Goal: Information Seeking & Learning: Learn about a topic

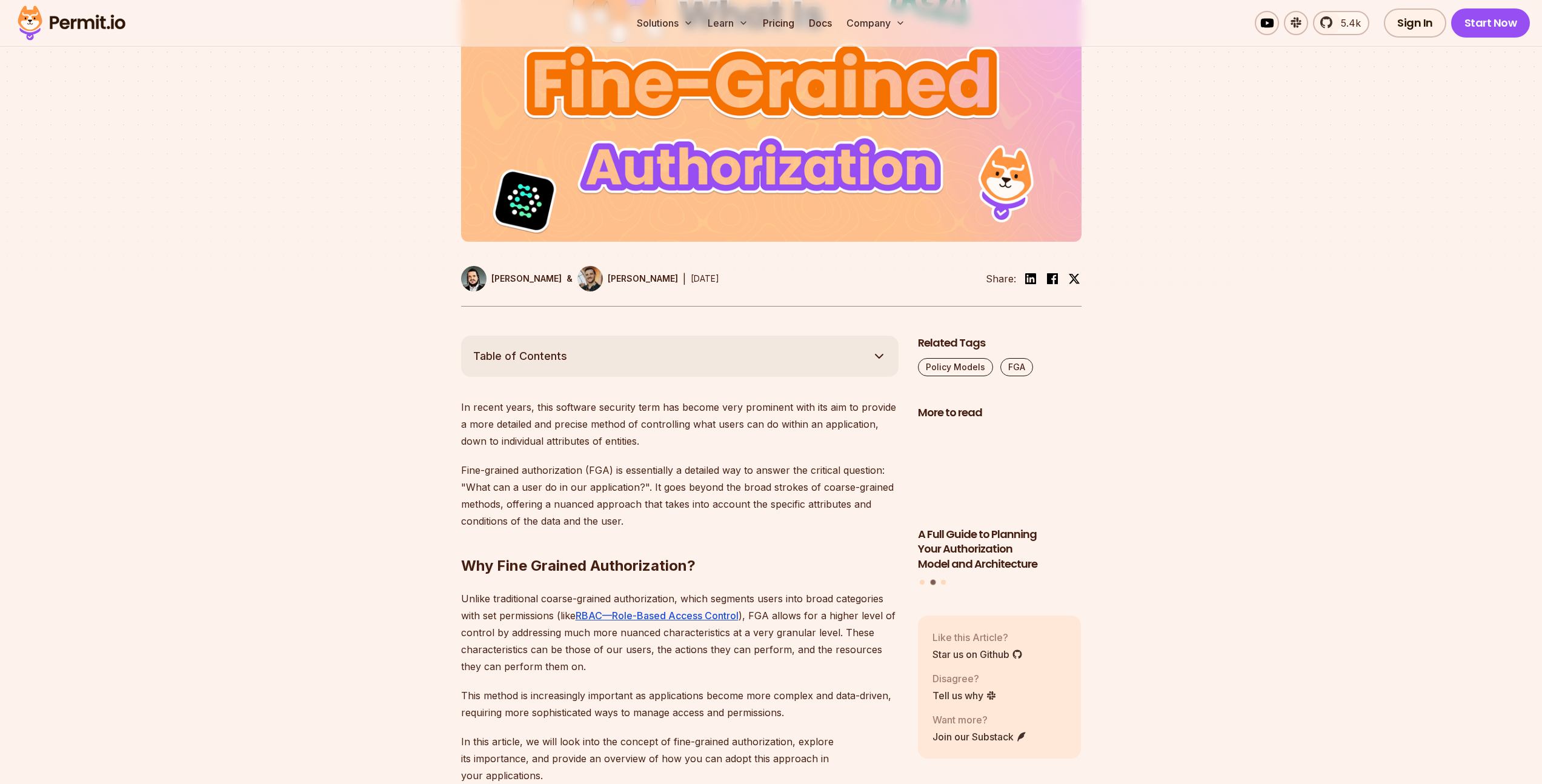
scroll to position [422, 0]
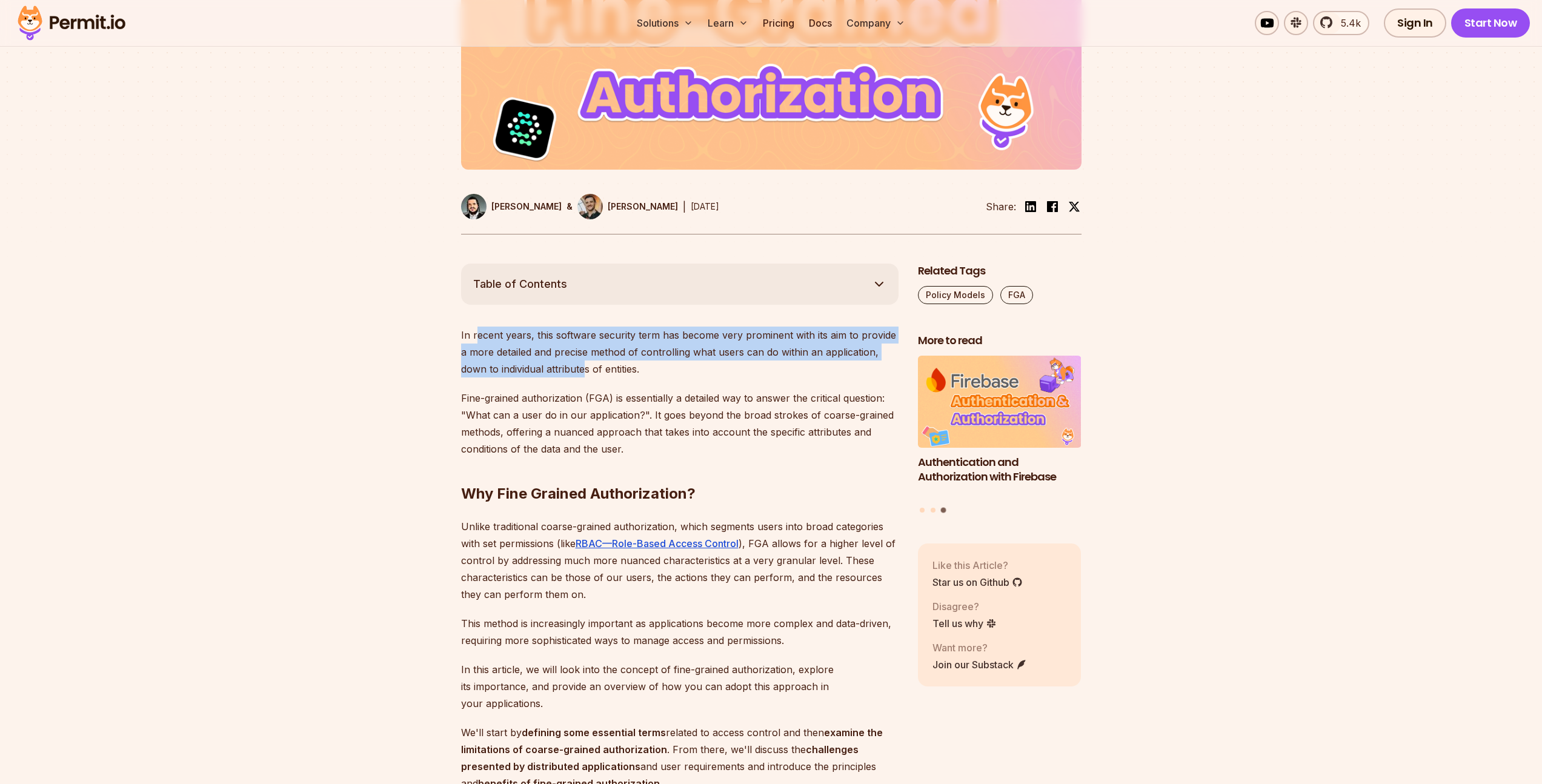
drag, startPoint x: 475, startPoint y: 333, endPoint x: 586, endPoint y: 364, distance: 115.2
click at [586, 364] on p "In recent years, this software security term has become very prominent with its…" at bounding box center [680, 352] width 437 height 51
drag, startPoint x: 578, startPoint y: 331, endPoint x: 644, endPoint y: 371, distance: 77.2
click at [644, 371] on p "In recent years, this software security term has become very prominent with its…" at bounding box center [680, 352] width 437 height 51
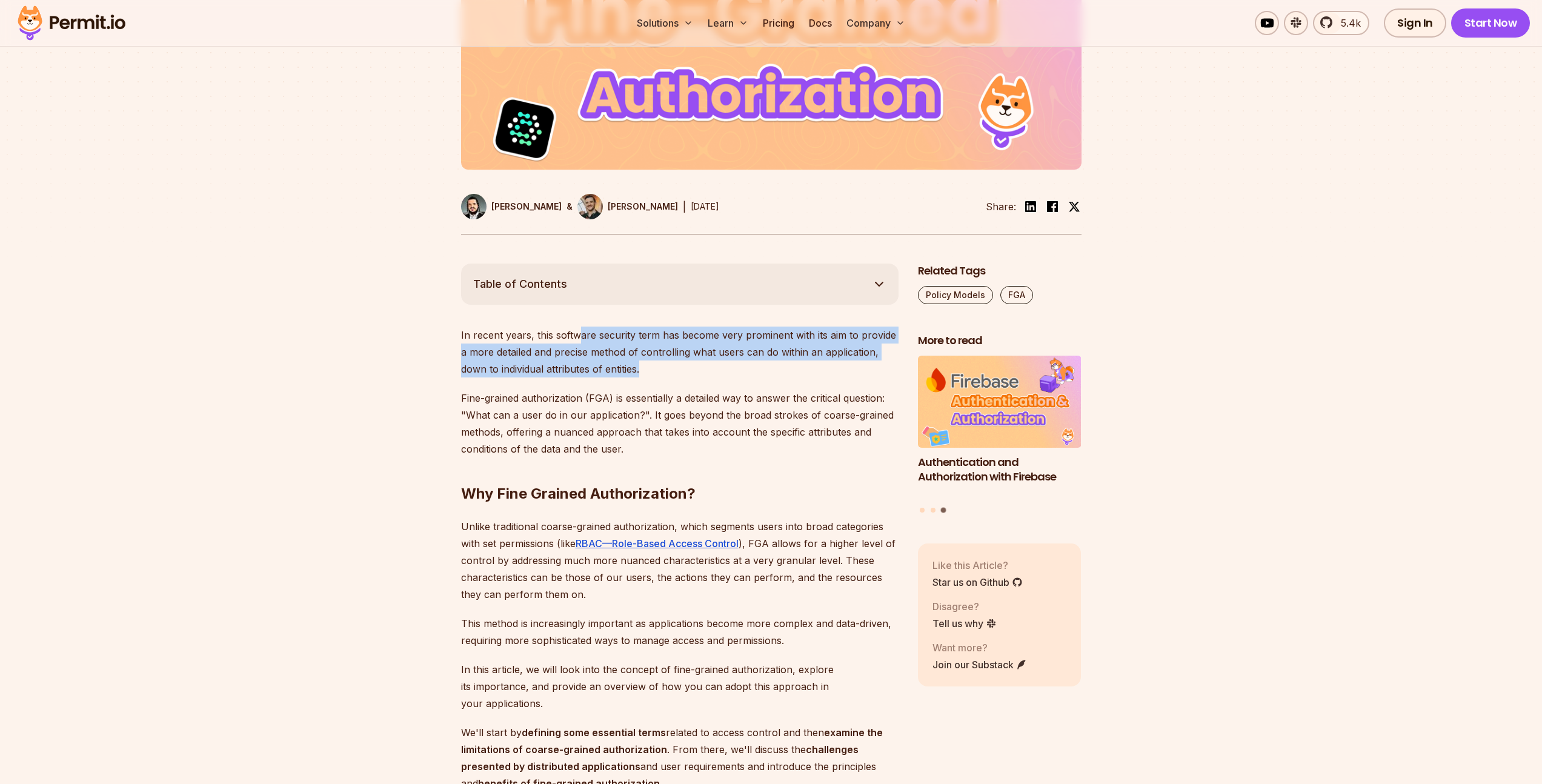
click at [644, 371] on p "In recent years, this software security term has become very prominent with its…" at bounding box center [680, 352] width 437 height 51
drag, startPoint x: 642, startPoint y: 352, endPoint x: 651, endPoint y: 375, distance: 24.7
click at [651, 375] on p "In recent years, this software security term has become very prominent with its…" at bounding box center [680, 352] width 437 height 51
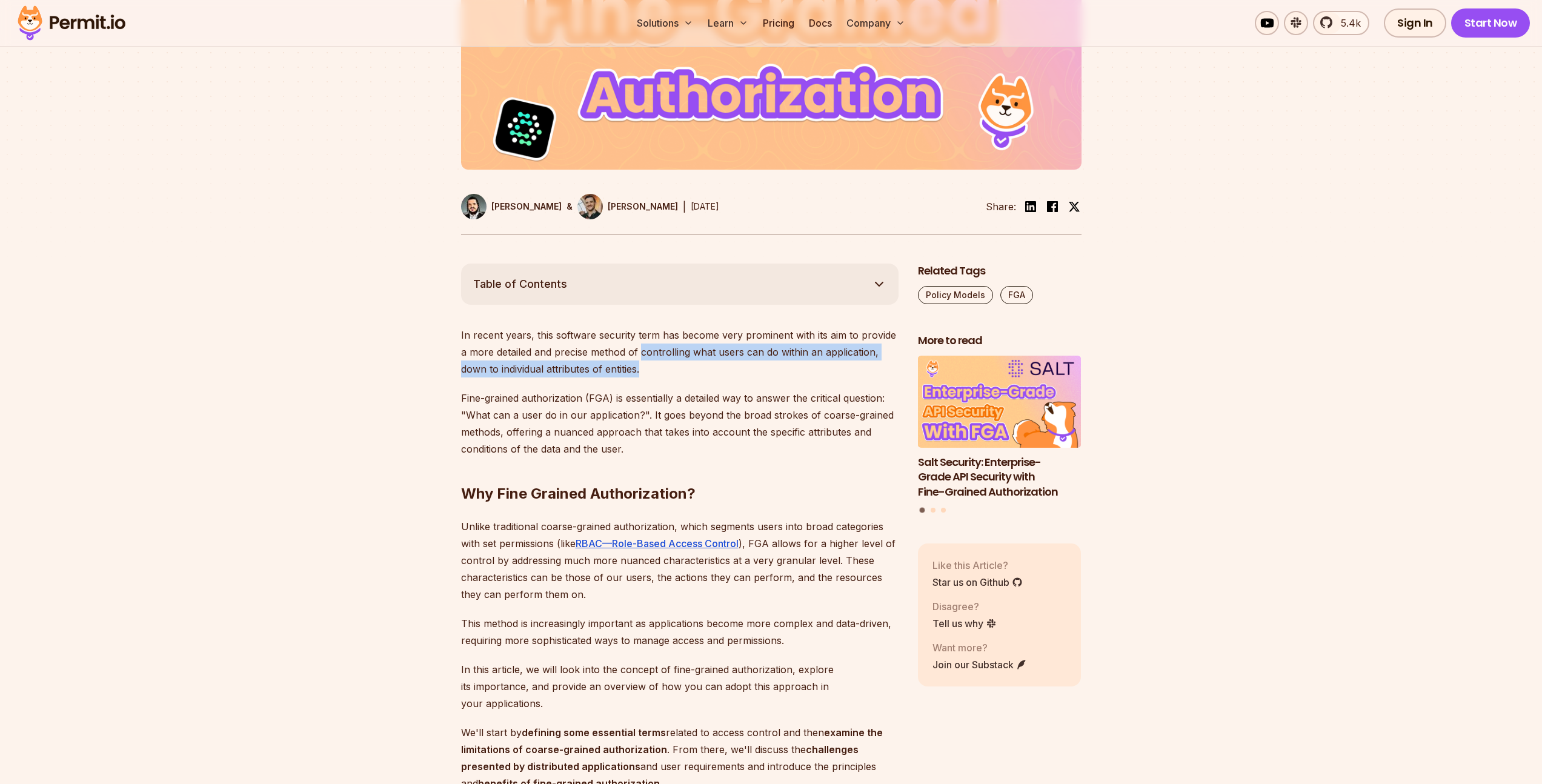
click at [651, 375] on p "In recent years, this software security term has become very prominent with its…" at bounding box center [680, 352] width 437 height 51
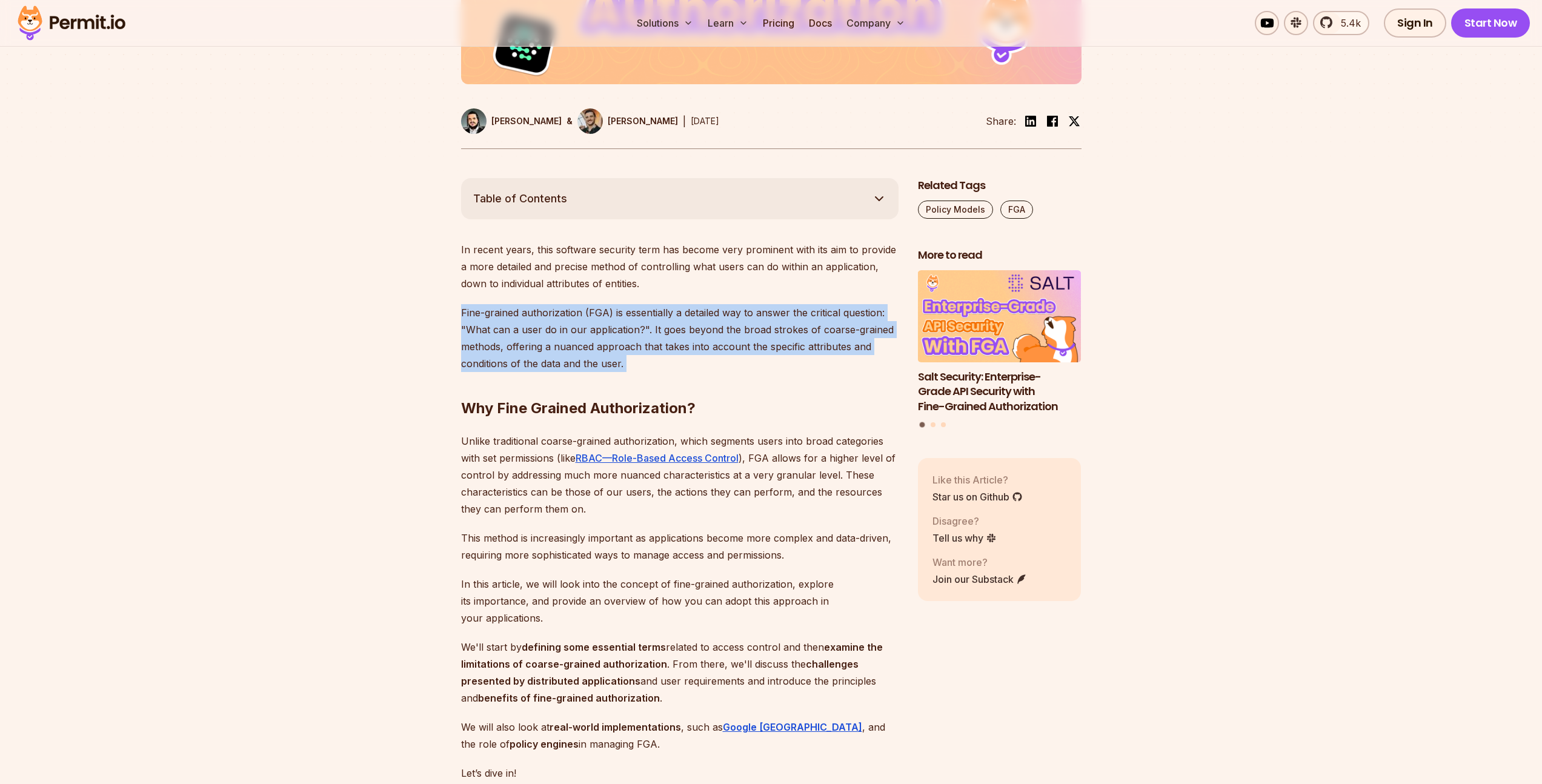
drag, startPoint x: 462, startPoint y: 307, endPoint x: 620, endPoint y: 380, distance: 174.0
click at [620, 380] on h2 "Why Fine Grained Authorization?" at bounding box center [680, 384] width 437 height 68
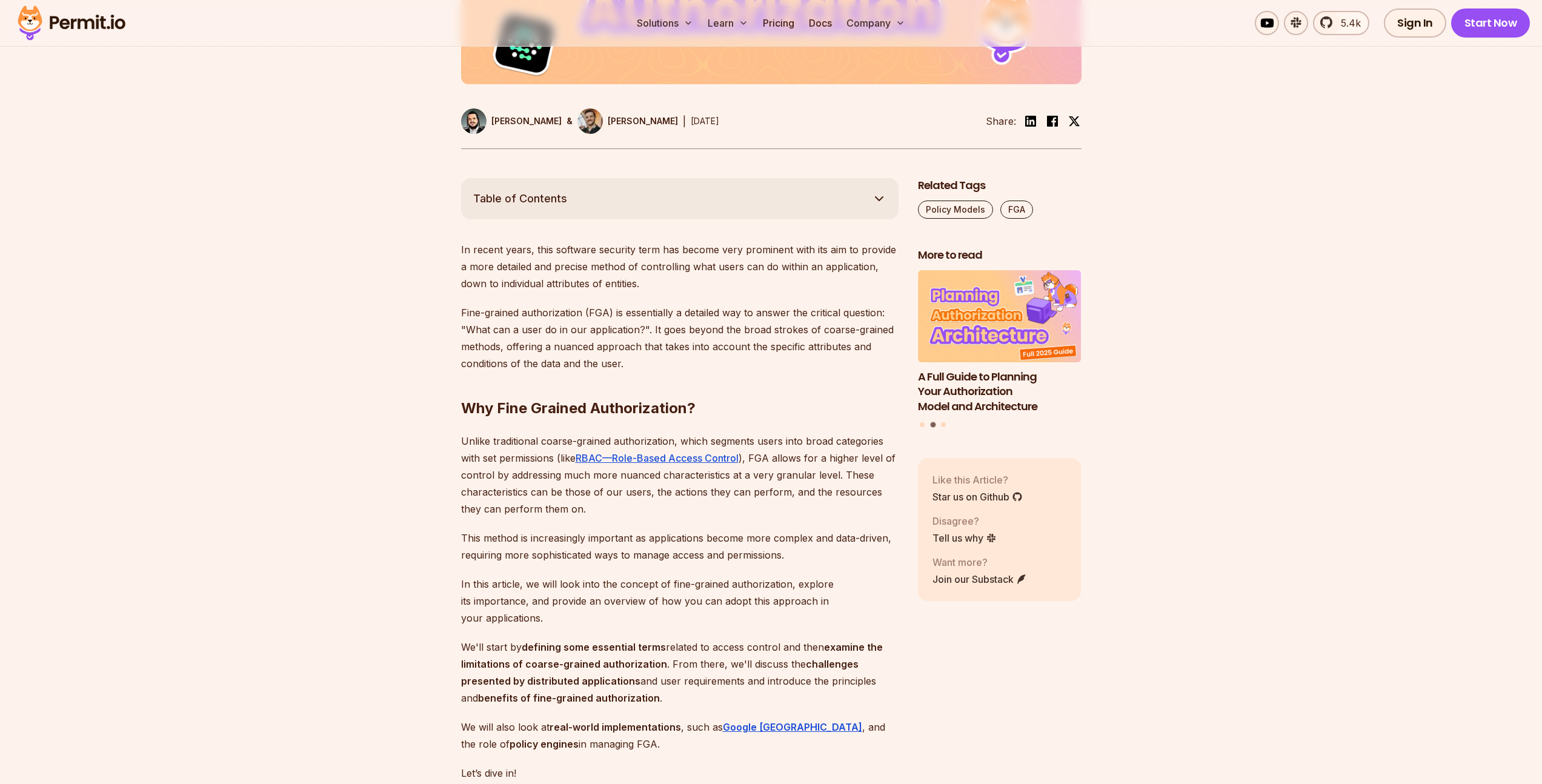
scroll to position [597, 0]
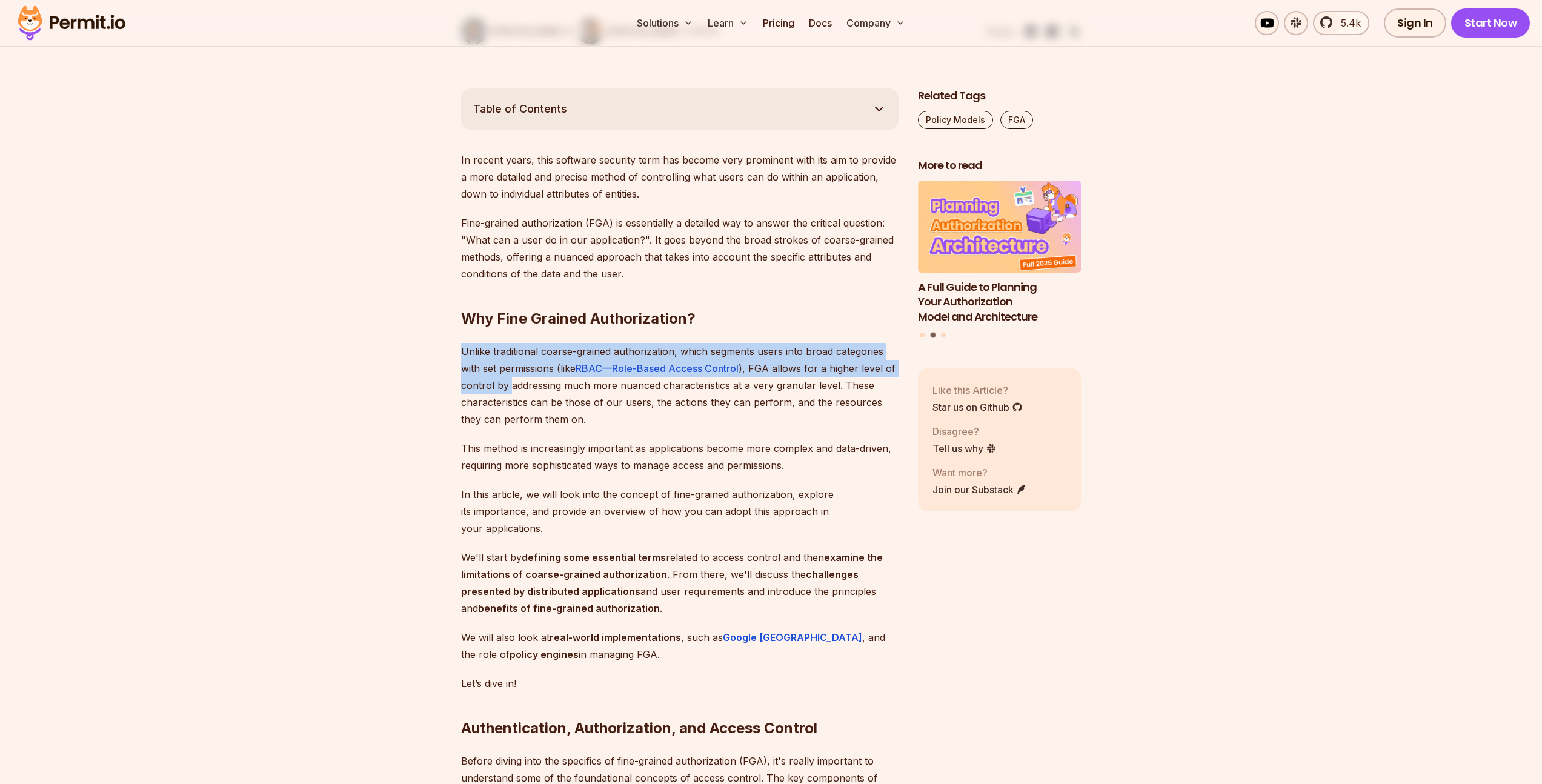
drag, startPoint x: 460, startPoint y: 345, endPoint x: 507, endPoint y: 379, distance: 58.0
click at [507, 379] on p "Unlike traditional coarse-grained authorization, which segments users into broa…" at bounding box center [680, 385] width 437 height 85
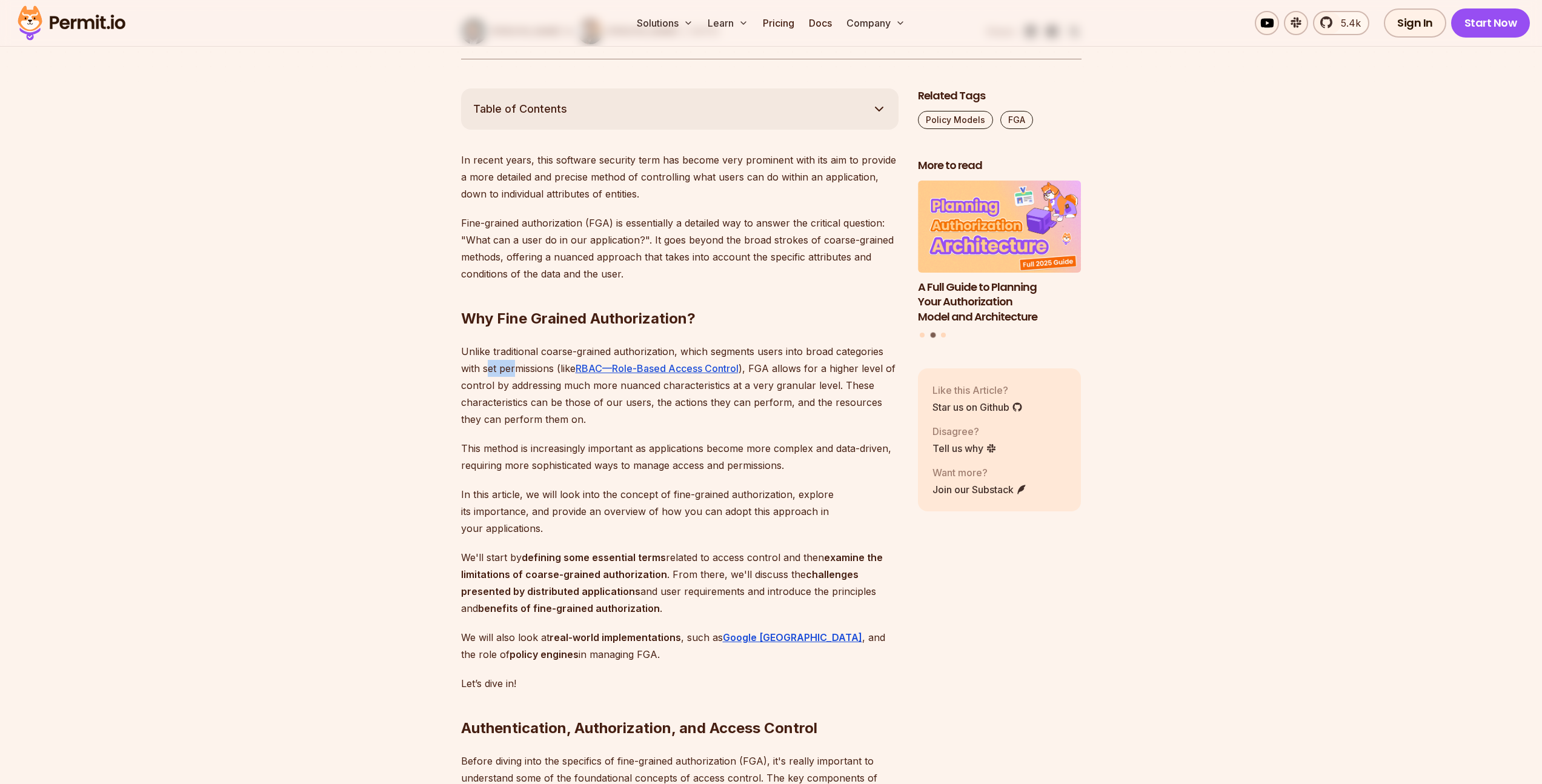
drag, startPoint x: 486, startPoint y: 364, endPoint x: 515, endPoint y: 367, distance: 29.2
click at [515, 367] on p "Unlike traditional coarse-grained authorization, which segments users into broa…" at bounding box center [680, 385] width 437 height 85
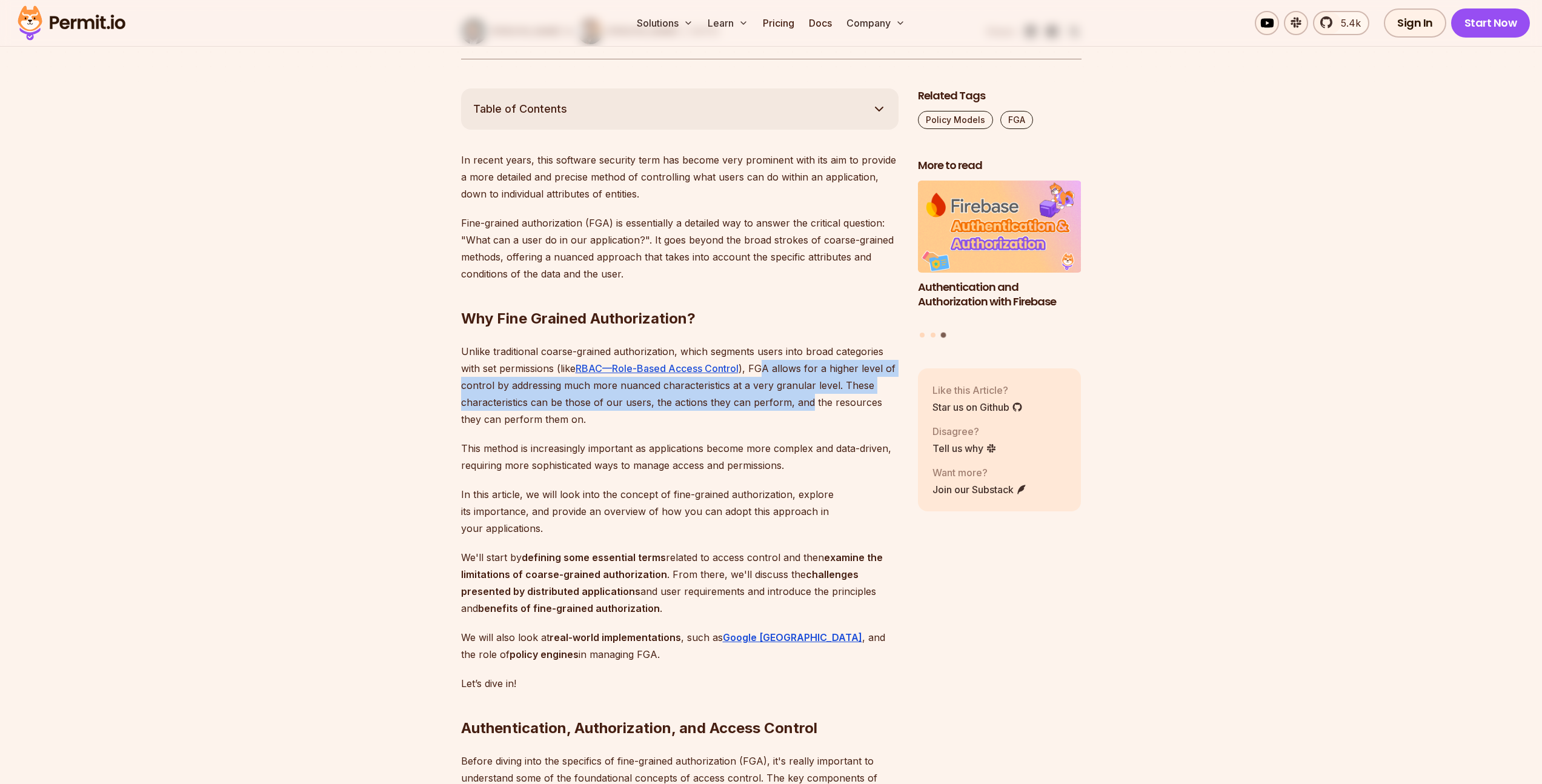
drag, startPoint x: 762, startPoint y: 367, endPoint x: 807, endPoint y: 404, distance: 58.3
click at [807, 404] on p "Unlike traditional coarse-grained authorization, which segments users into broa…" at bounding box center [680, 385] width 437 height 85
drag, startPoint x: 604, startPoint y: 387, endPoint x: 607, endPoint y: 420, distance: 33.1
click at [607, 420] on p "Unlike traditional coarse-grained authorization, which segments users into broa…" at bounding box center [680, 385] width 437 height 85
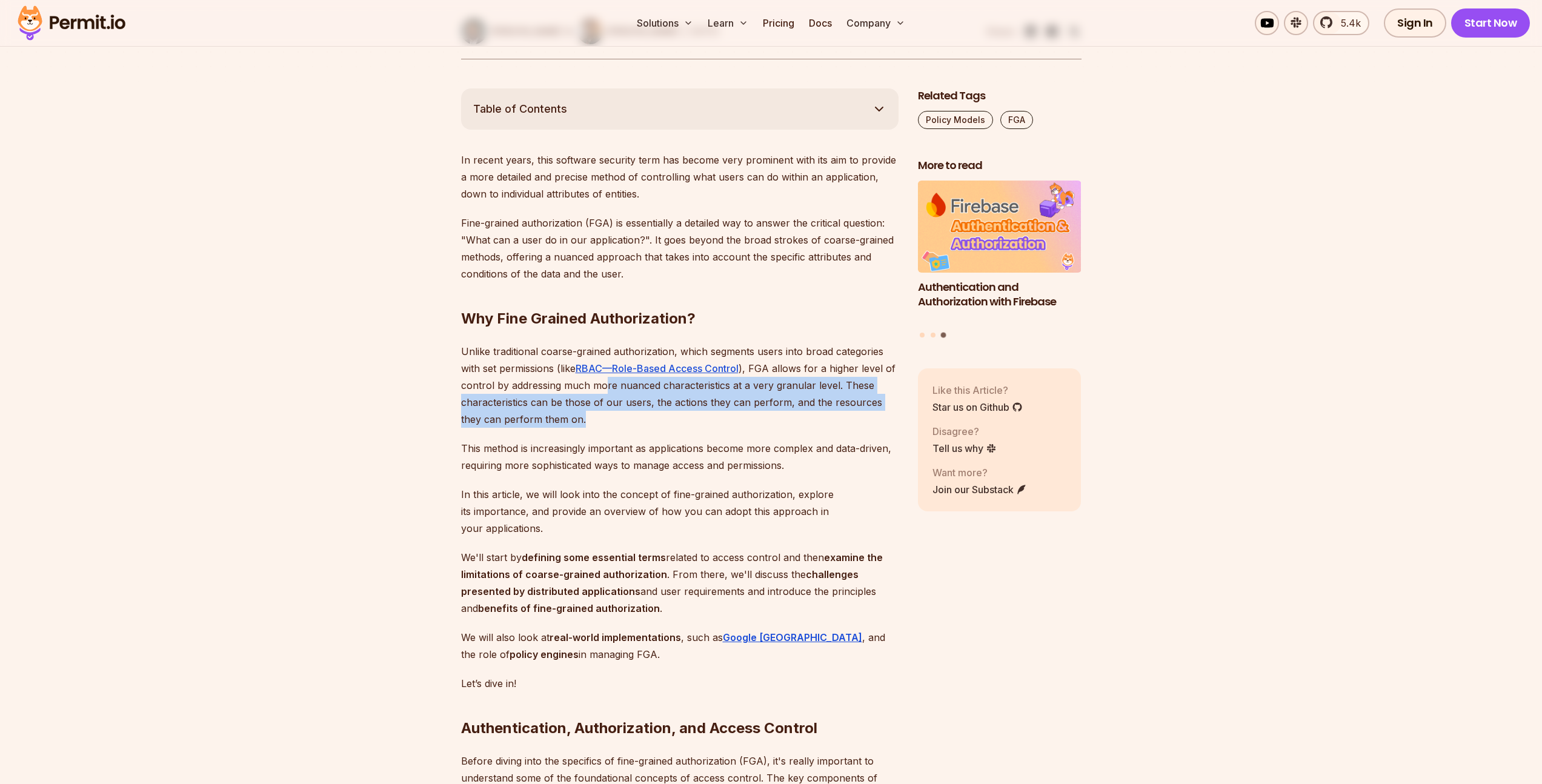
click at [607, 420] on p "Unlike traditional coarse-grained authorization, which segments users into broa…" at bounding box center [680, 385] width 437 height 85
drag, startPoint x: 581, startPoint y: 418, endPoint x: 514, endPoint y: 405, distance: 68.2
click at [514, 405] on p "Unlike traditional coarse-grained authorization, which segments users into broa…" at bounding box center [680, 385] width 437 height 85
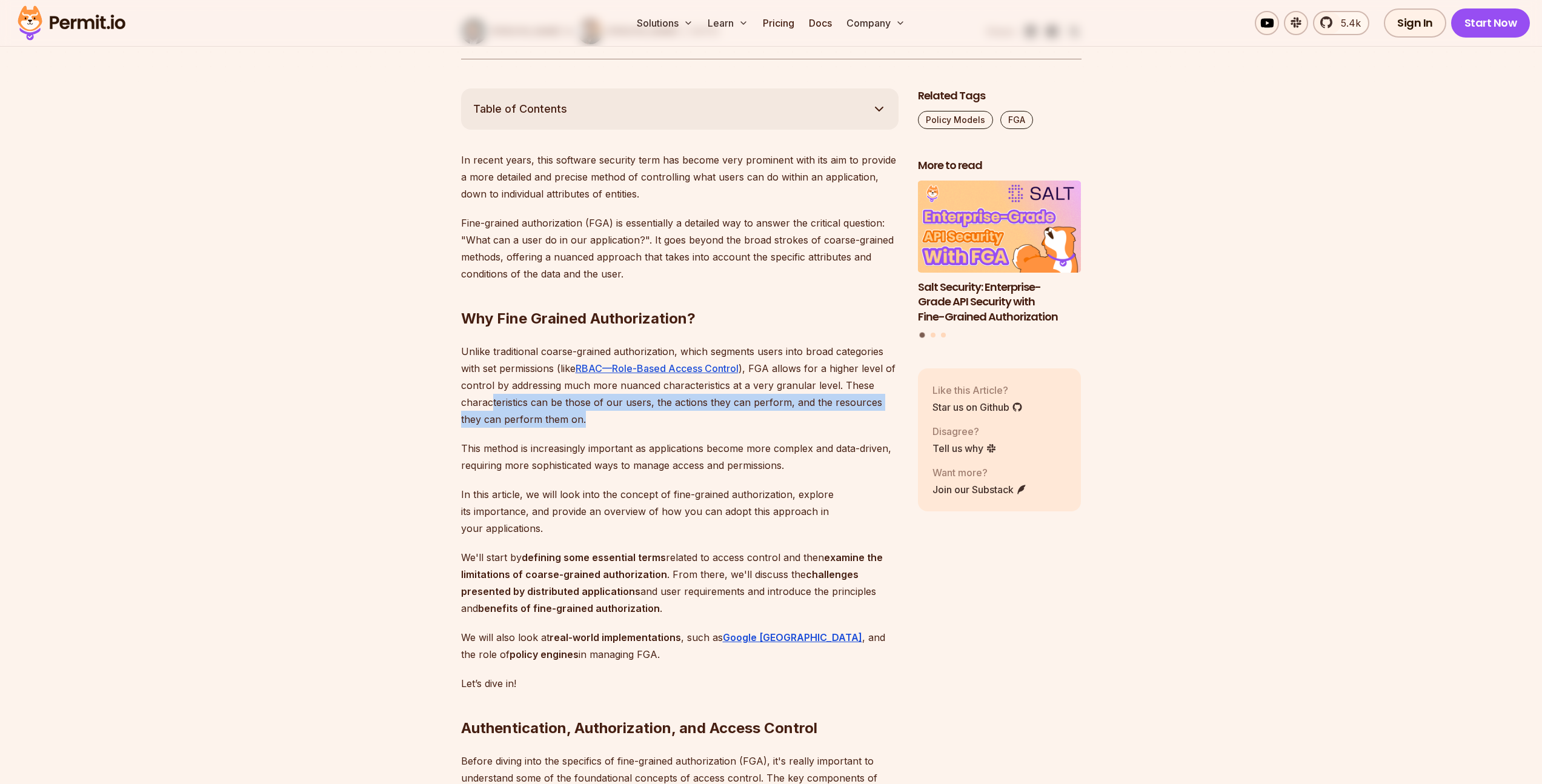
drag, startPoint x: 493, startPoint y: 398, endPoint x: 638, endPoint y: 418, distance: 146.4
click at [638, 418] on p "Unlike traditional coarse-grained authorization, which segments users into broa…" at bounding box center [680, 385] width 437 height 85
click at [637, 418] on p "Unlike traditional coarse-grained authorization, which segments users into broa…" at bounding box center [680, 385] width 437 height 85
drag, startPoint x: 637, startPoint y: 418, endPoint x: 531, endPoint y: 402, distance: 107.2
click at [531, 402] on p "Unlike traditional coarse-grained authorization, which segments users into broa…" at bounding box center [680, 385] width 437 height 85
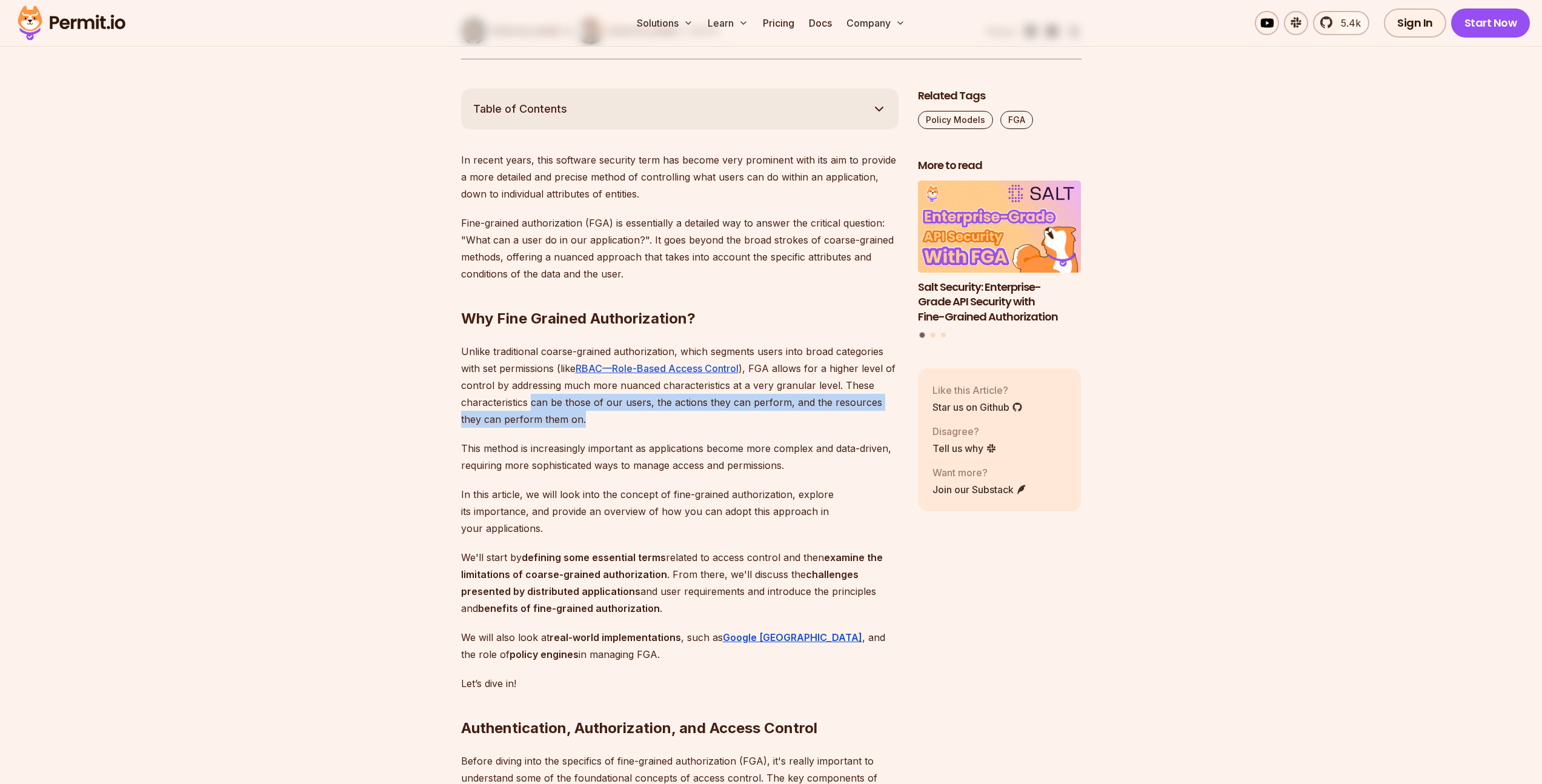
click at [531, 402] on p "Unlike traditional coarse-grained authorization, which segments users into broa…" at bounding box center [680, 385] width 437 height 85
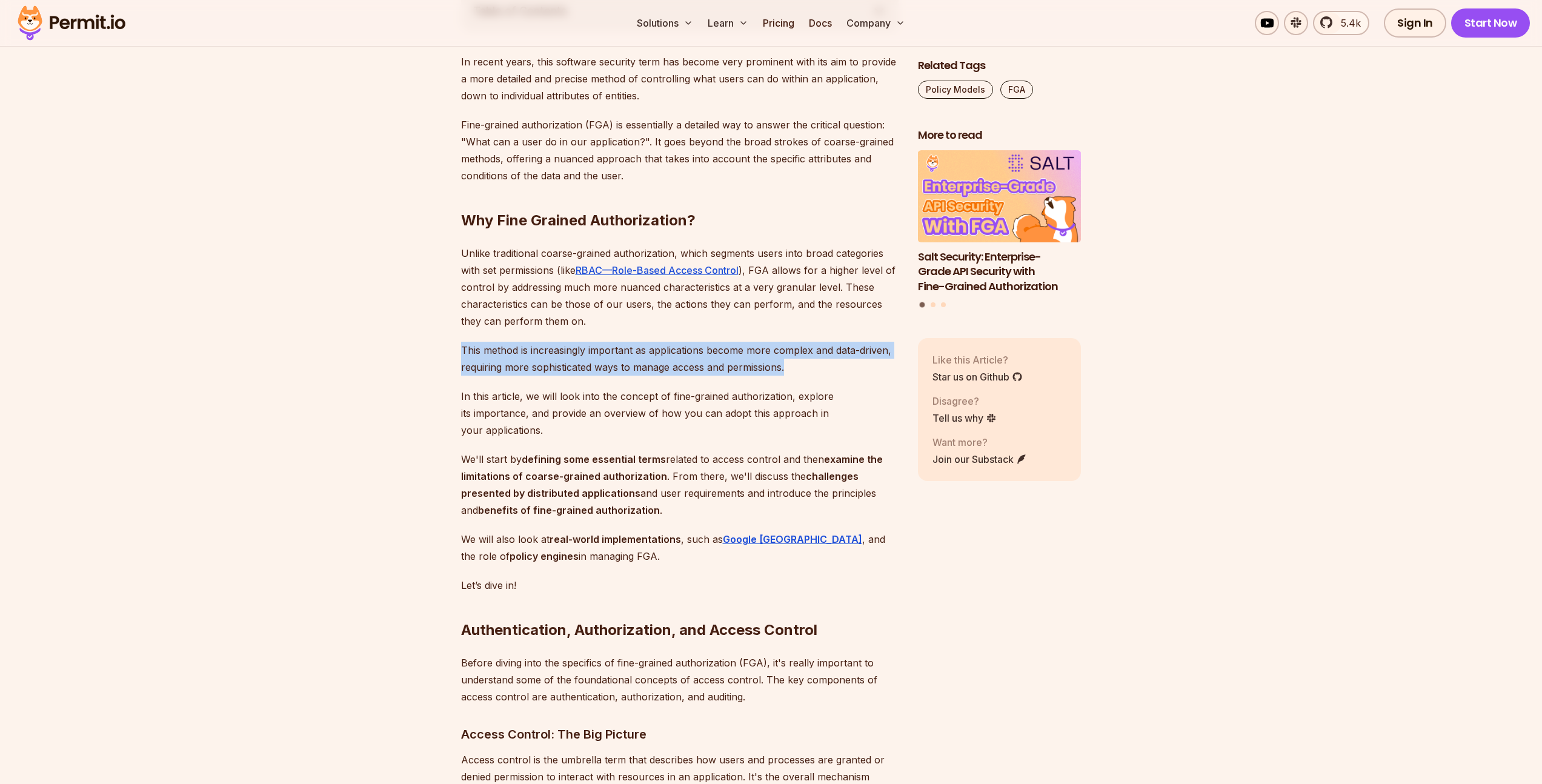
drag, startPoint x: 451, startPoint y: 344, endPoint x: 800, endPoint y: 367, distance: 349.8
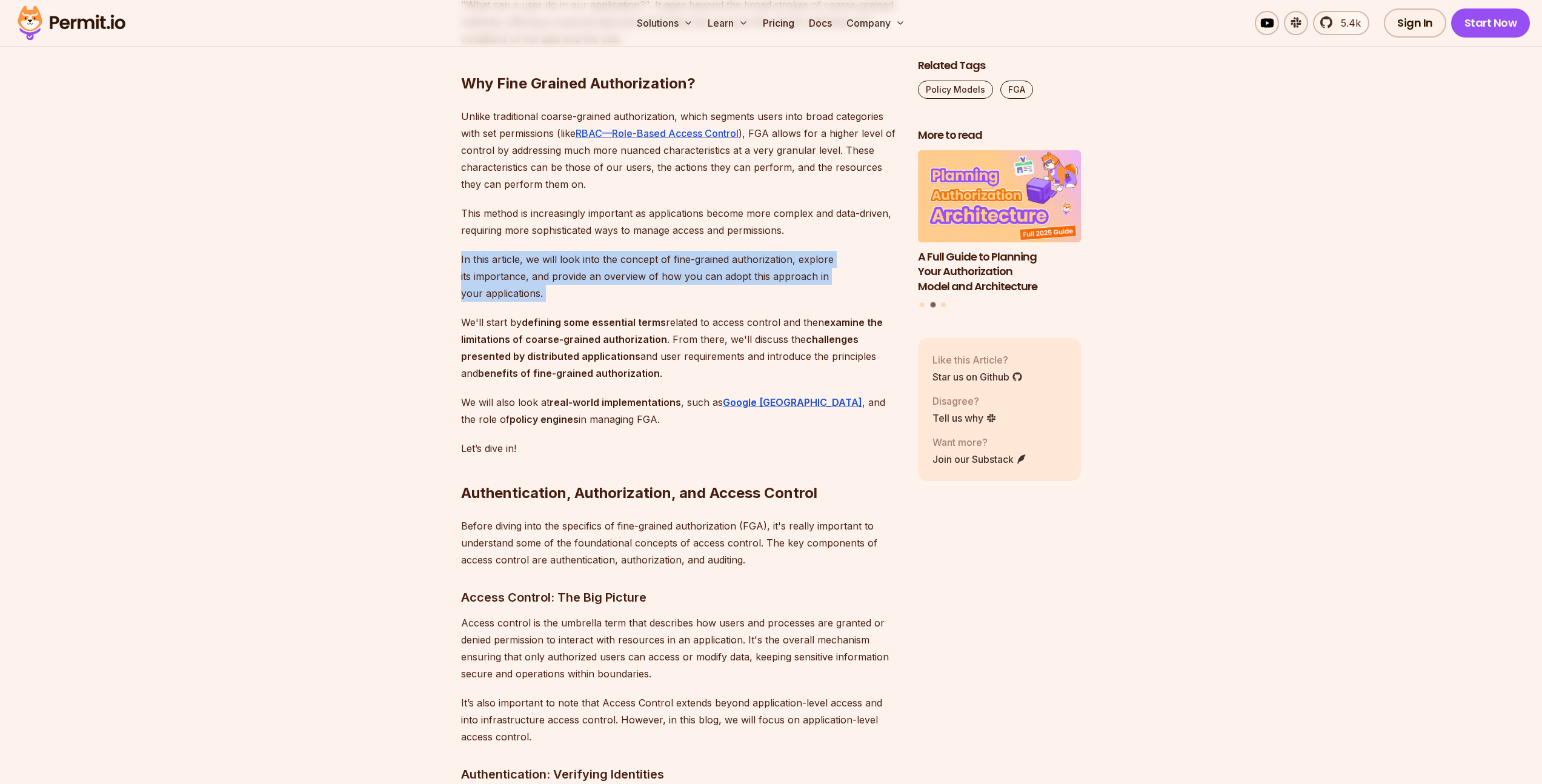
drag, startPoint x: 452, startPoint y: 258, endPoint x: 610, endPoint y: 294, distance: 162.0
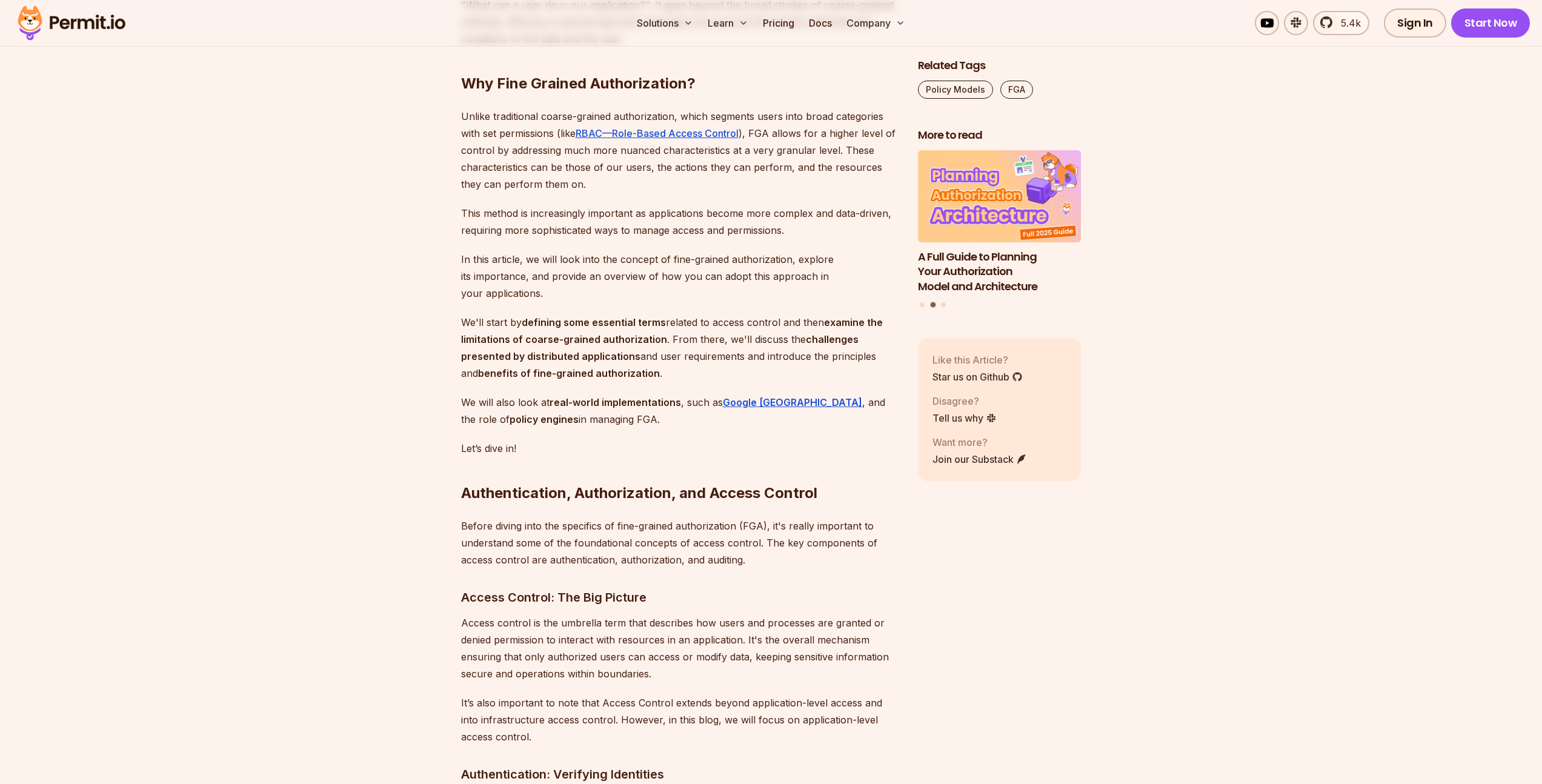
click at [572, 316] on strong "defining some essential terms" at bounding box center [593, 322] width 144 height 12
drag, startPoint x: 460, startPoint y: 308, endPoint x: 532, endPoint y: 317, distance: 72.6
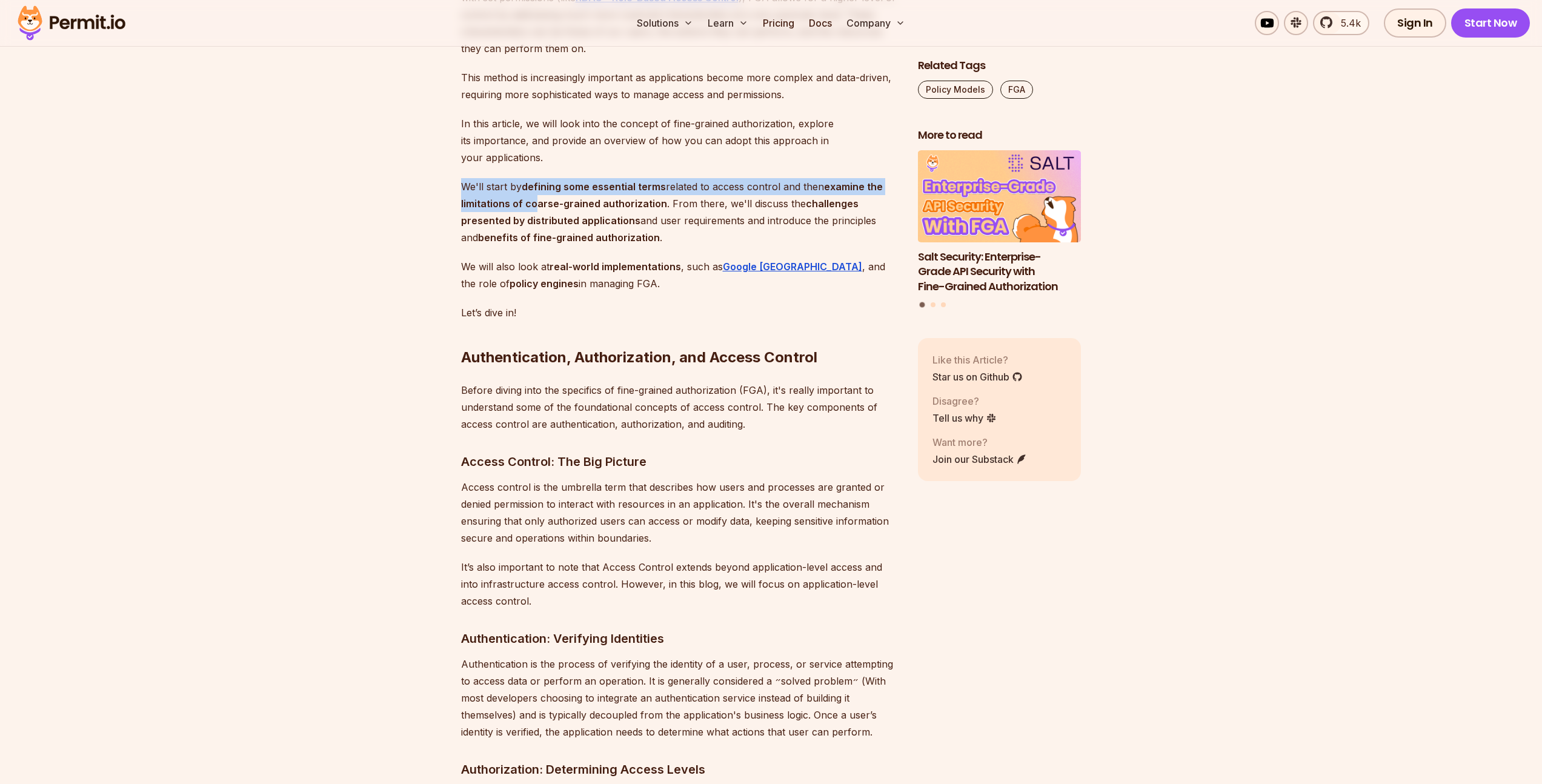
scroll to position [974, 0]
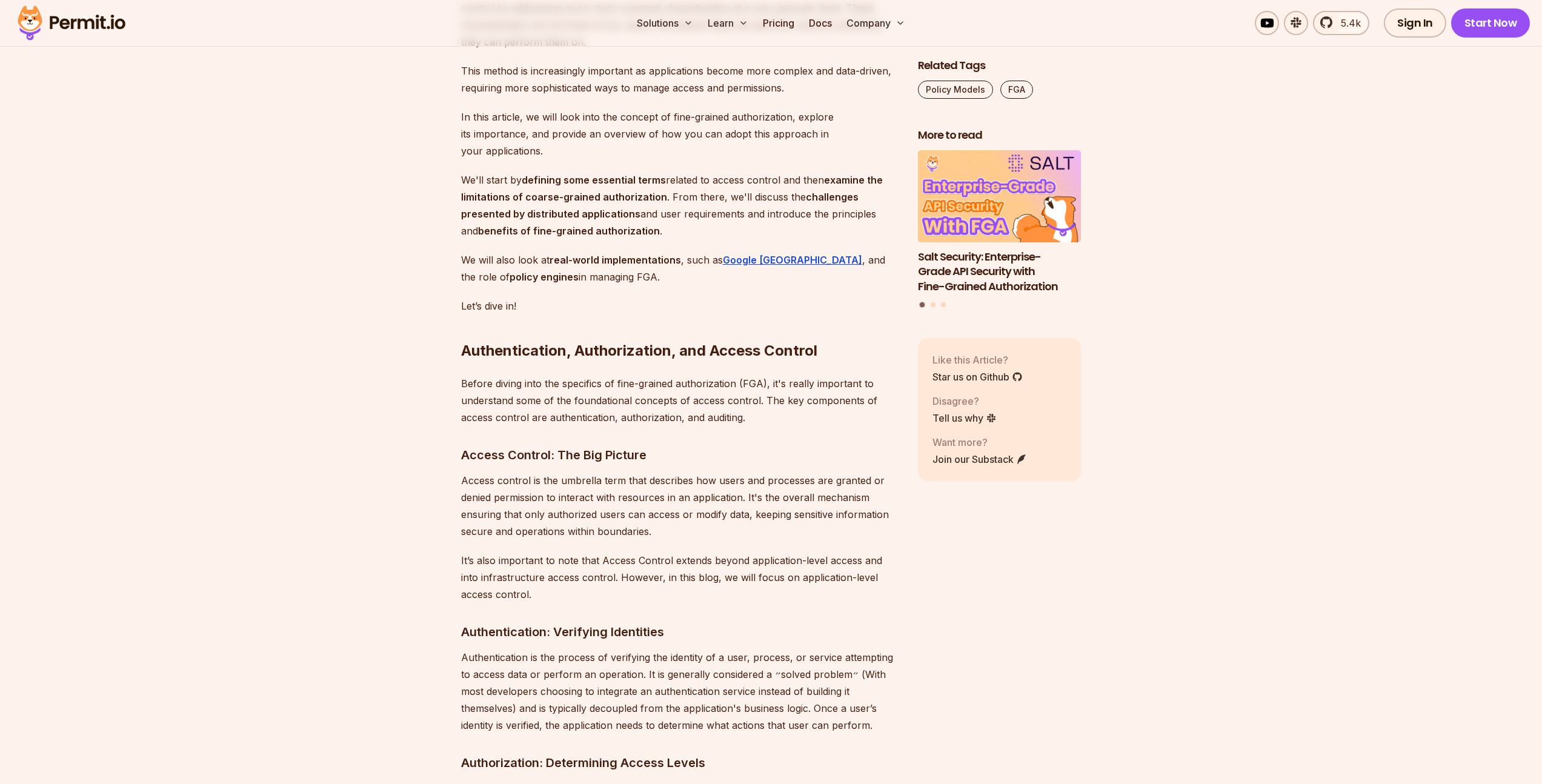
drag, startPoint x: 456, startPoint y: 329, endPoint x: 820, endPoint y: 325, distance: 364.0
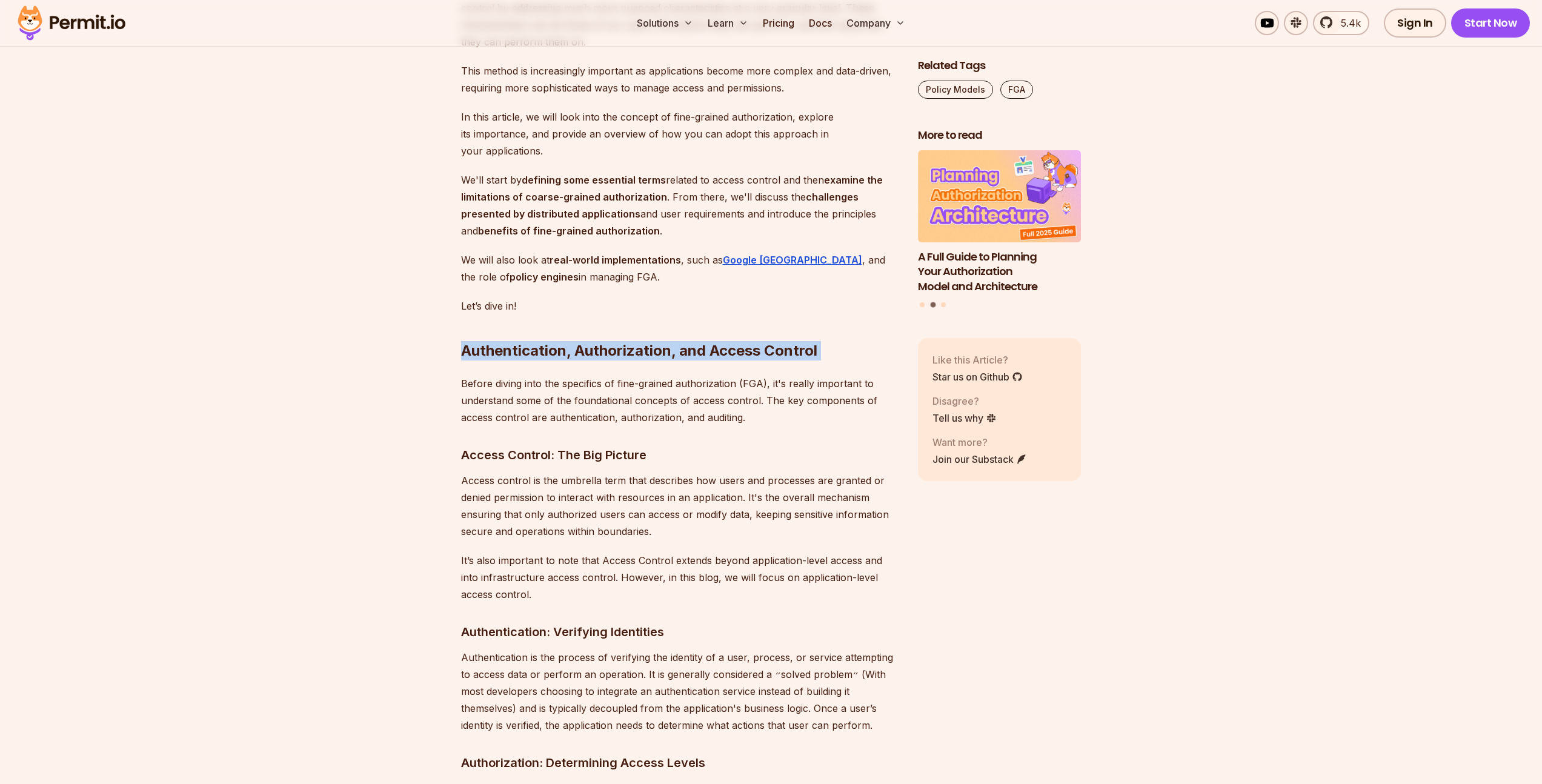
click at [822, 325] on h2 "Authentication, Authorization, and Access Control" at bounding box center [680, 326] width 437 height 68
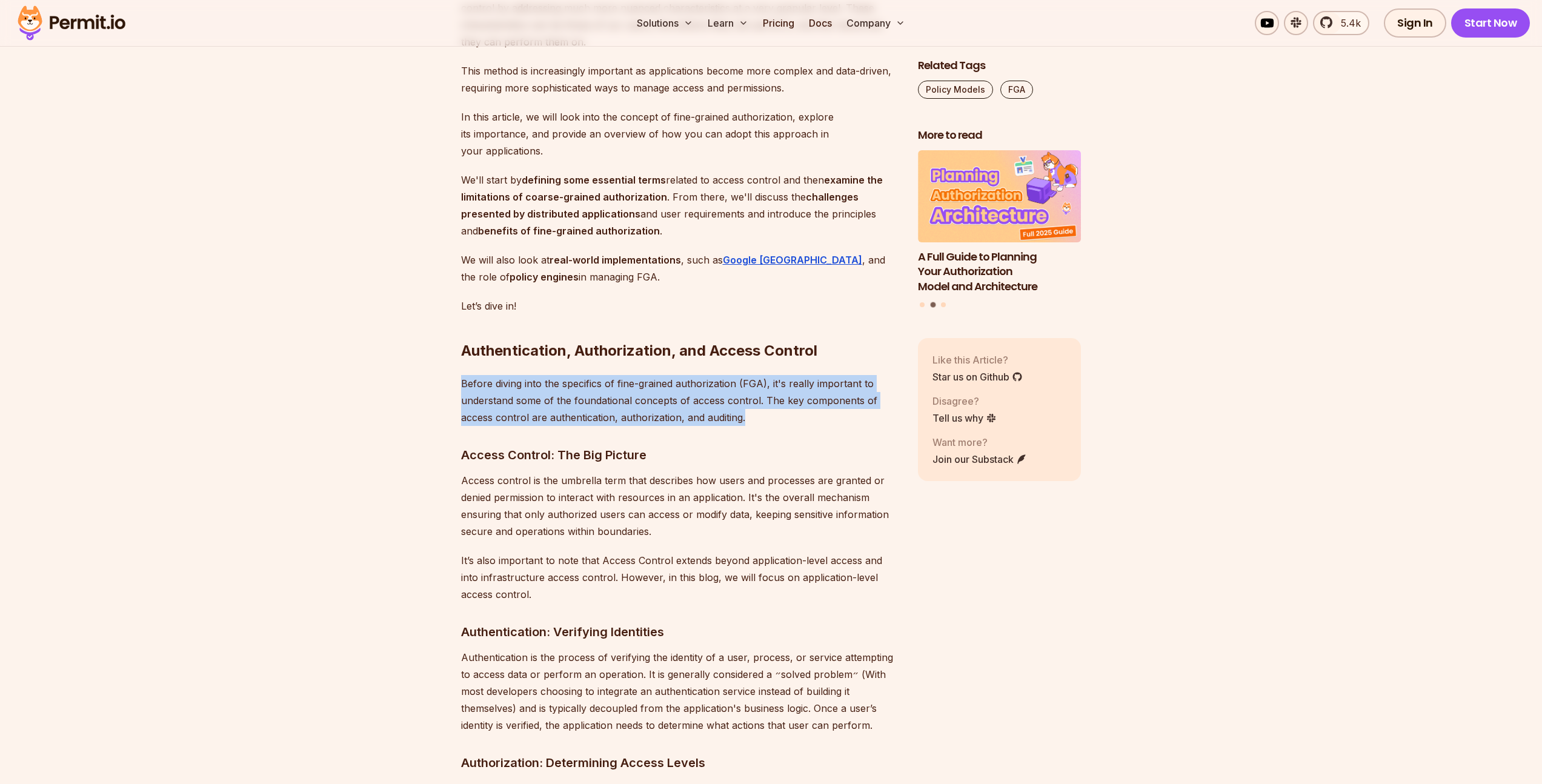
drag, startPoint x: 462, startPoint y: 370, endPoint x: 760, endPoint y: 394, distance: 299.0
click at [775, 399] on p "Before diving into the specifics of fine-grained authorization (FGA), it's real…" at bounding box center [680, 400] width 437 height 51
drag, startPoint x: 775, startPoint y: 399, endPoint x: 438, endPoint y: 349, distance: 340.7
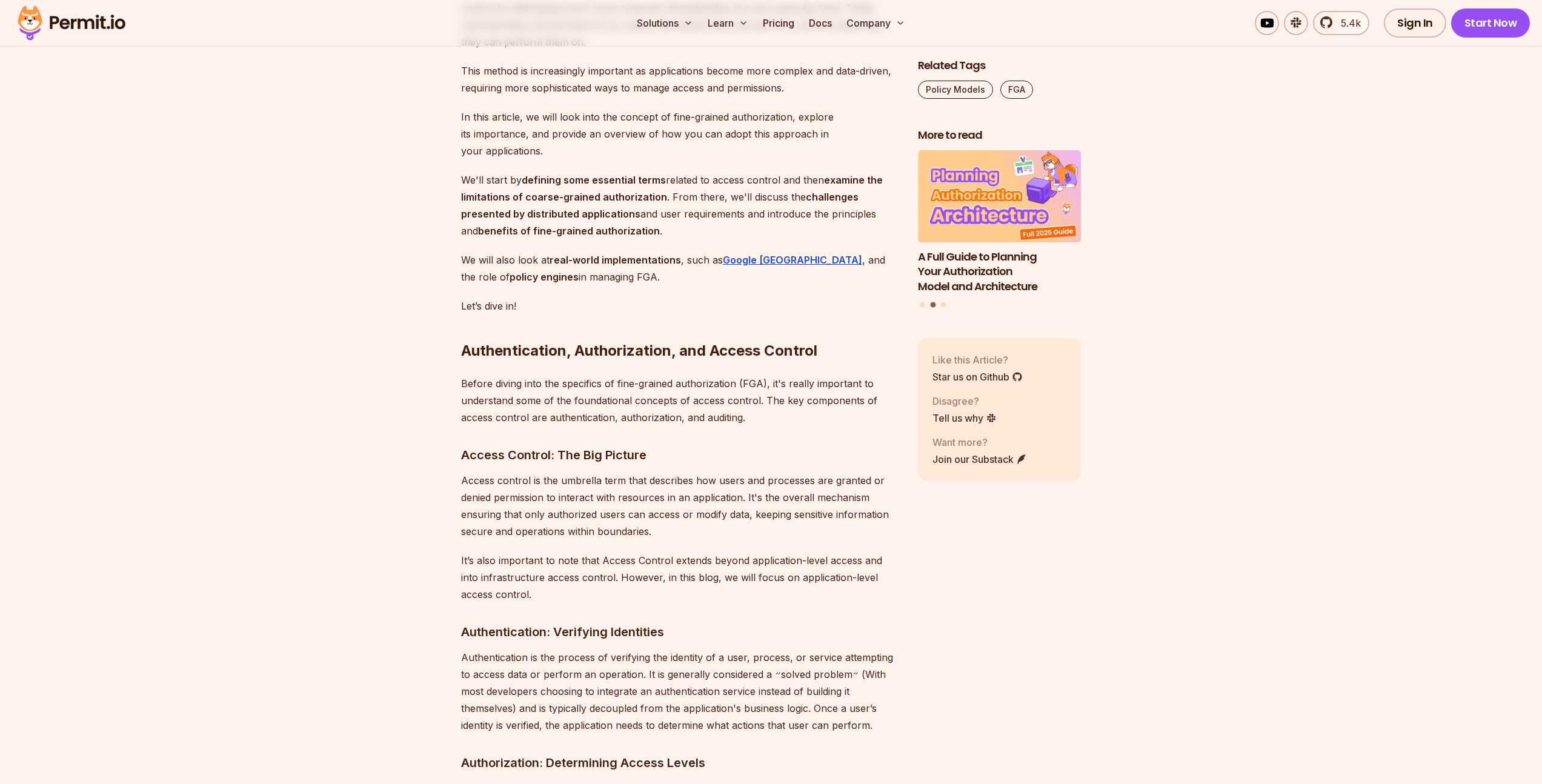
click at [524, 384] on p "Before diving into the specifics of fine-grained authorization (FGA), it's real…" at bounding box center [680, 400] width 437 height 51
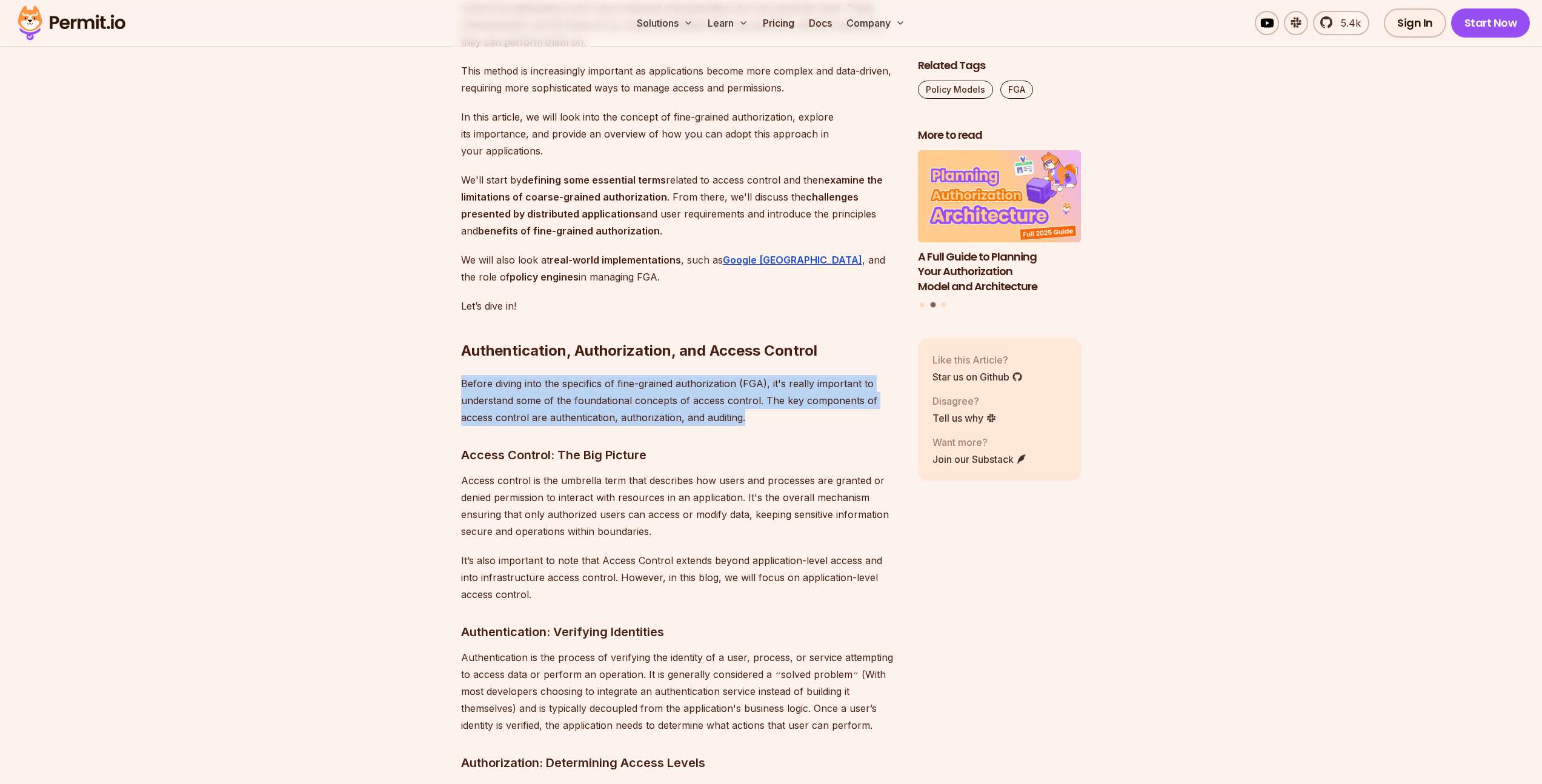
drag, startPoint x: 459, startPoint y: 371, endPoint x: 825, endPoint y: 408, distance: 367.9
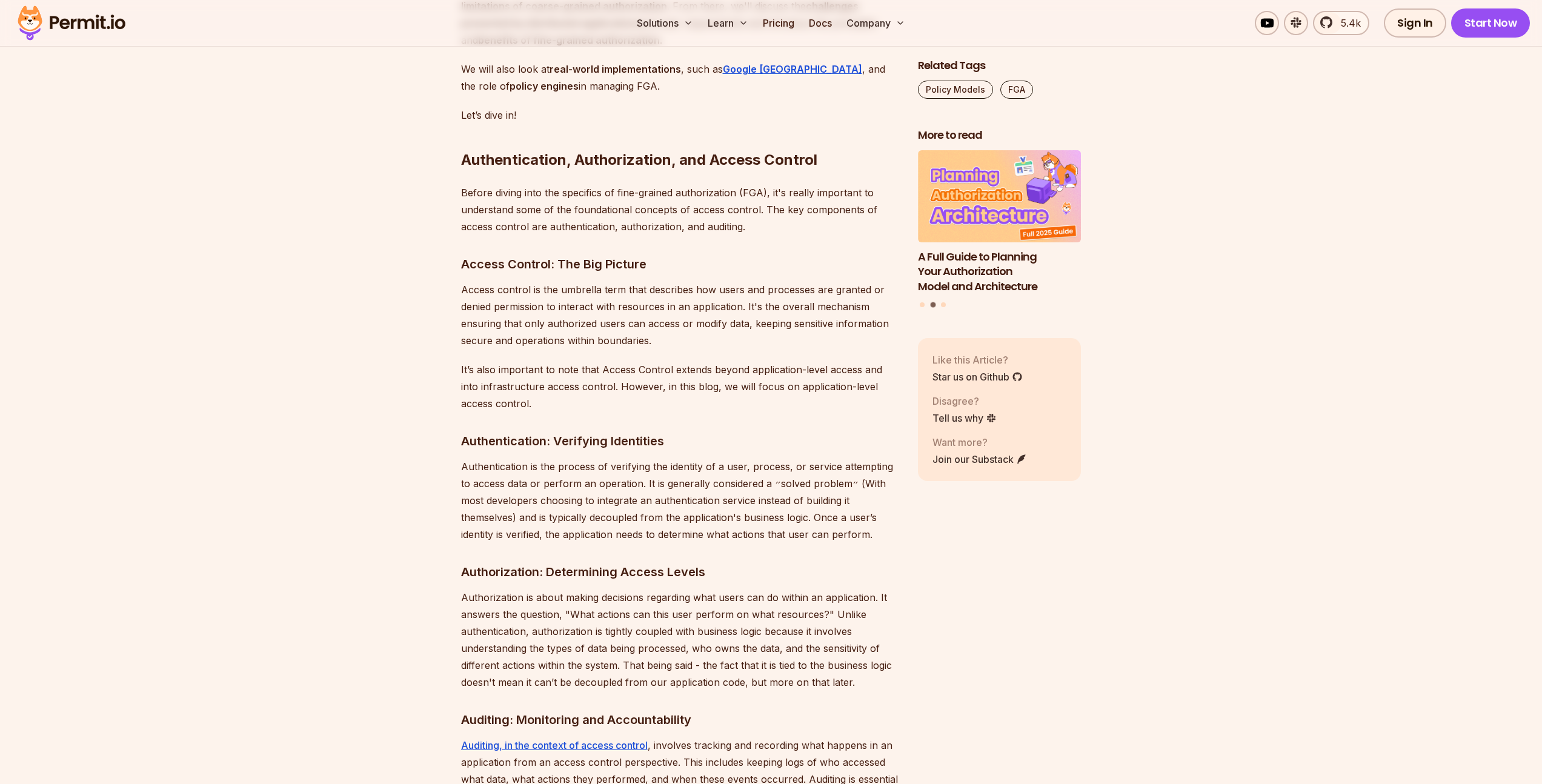
scroll to position [1167, 0]
click at [461, 253] on h3 "Access Control: The Big Picture" at bounding box center [680, 263] width 437 height 20
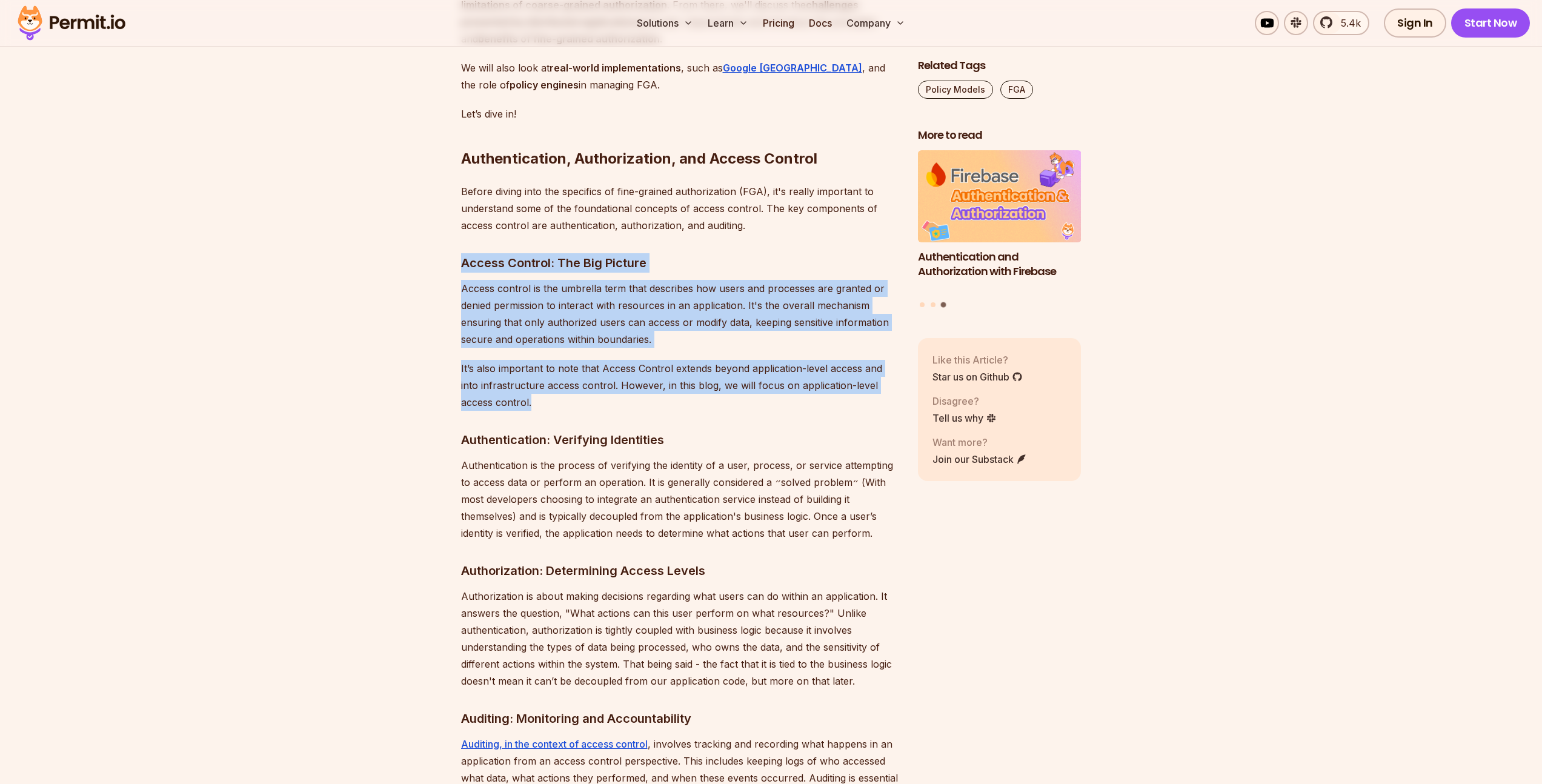
drag, startPoint x: 457, startPoint y: 241, endPoint x: 609, endPoint y: 380, distance: 206.0
click at [609, 380] on p "It’s also important to note that Access Control extends beyond application-leve…" at bounding box center [680, 385] width 437 height 51
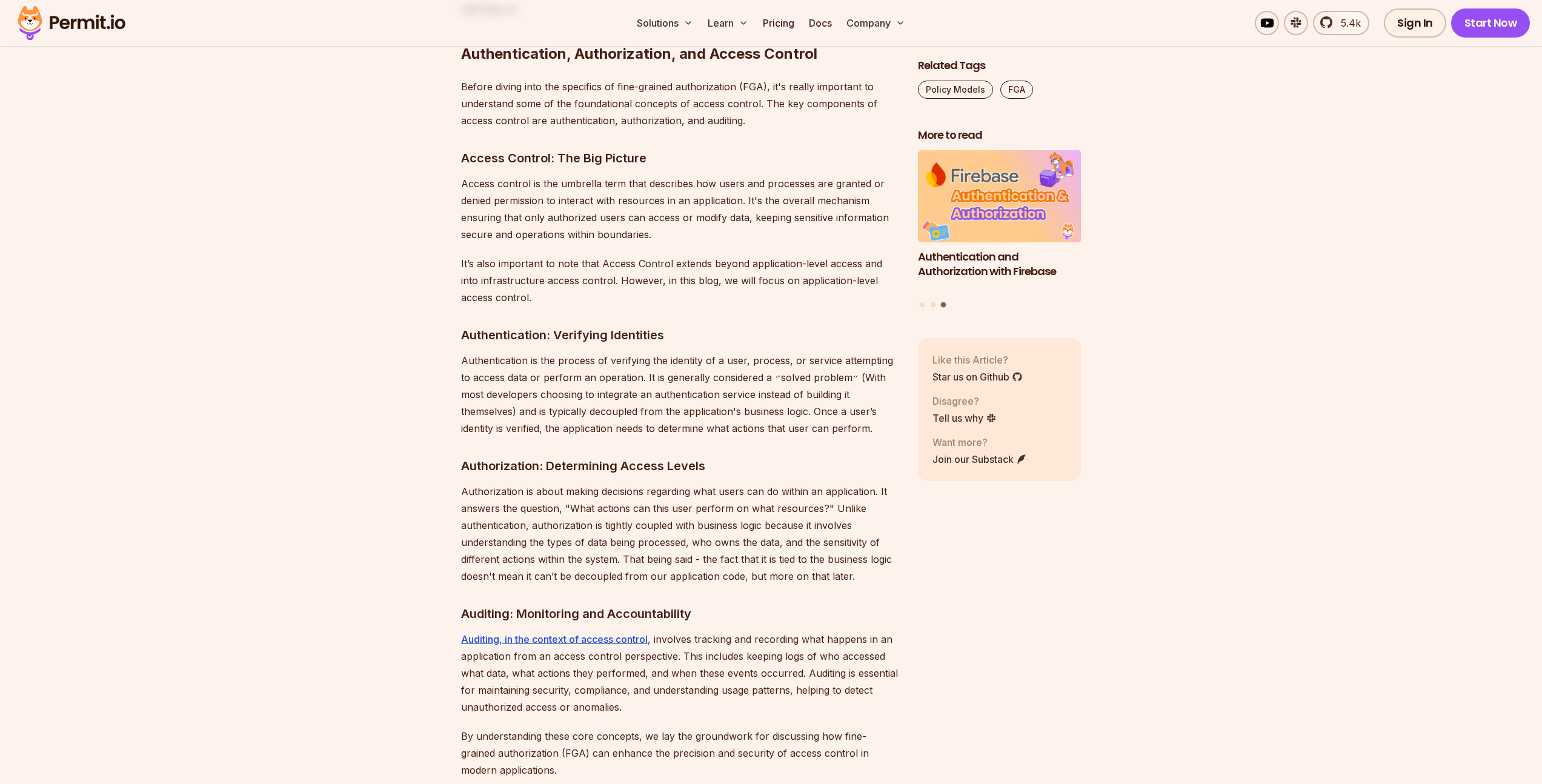
scroll to position [1243, 0]
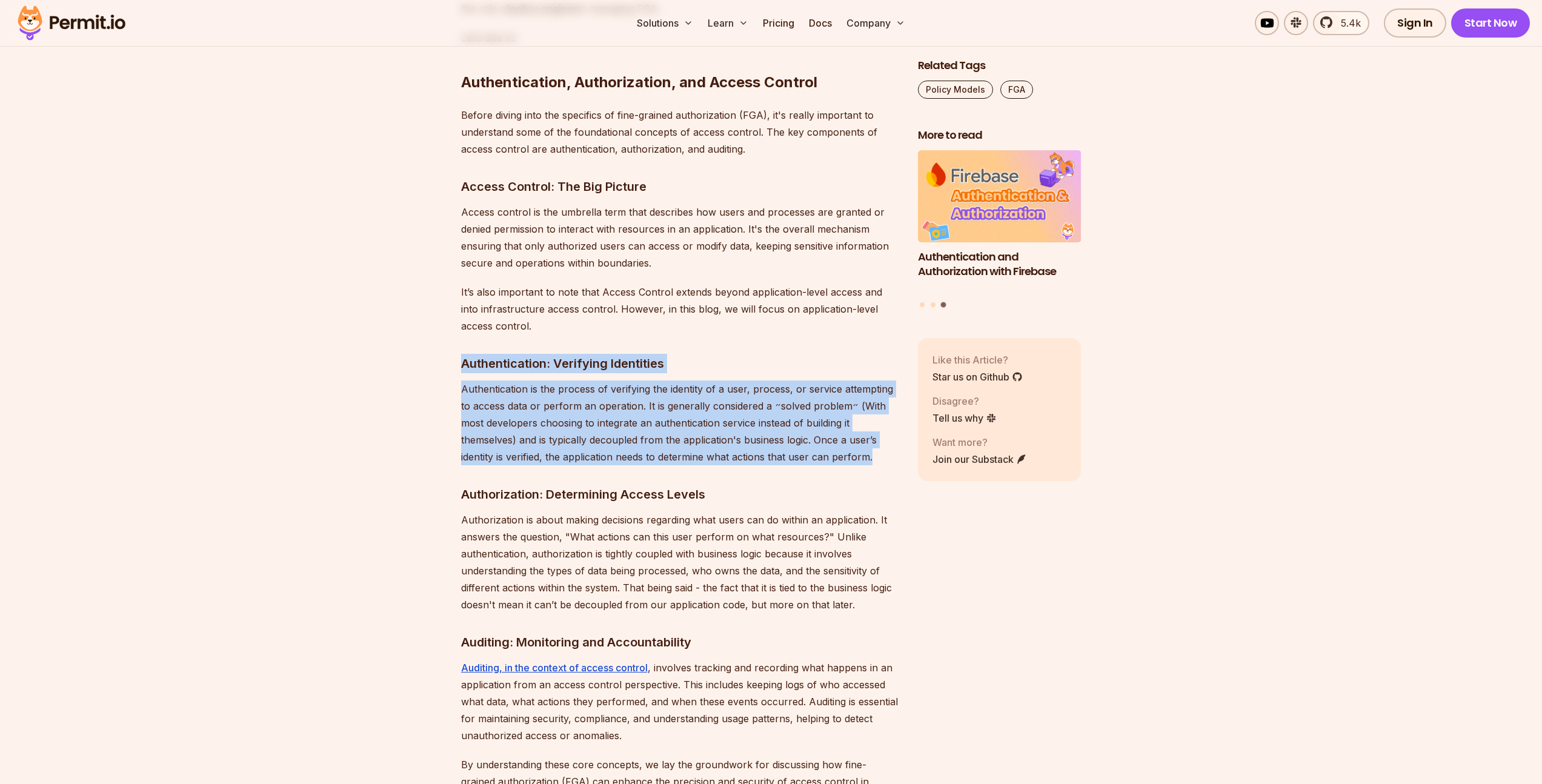
drag, startPoint x: 460, startPoint y: 347, endPoint x: 880, endPoint y: 438, distance: 429.7
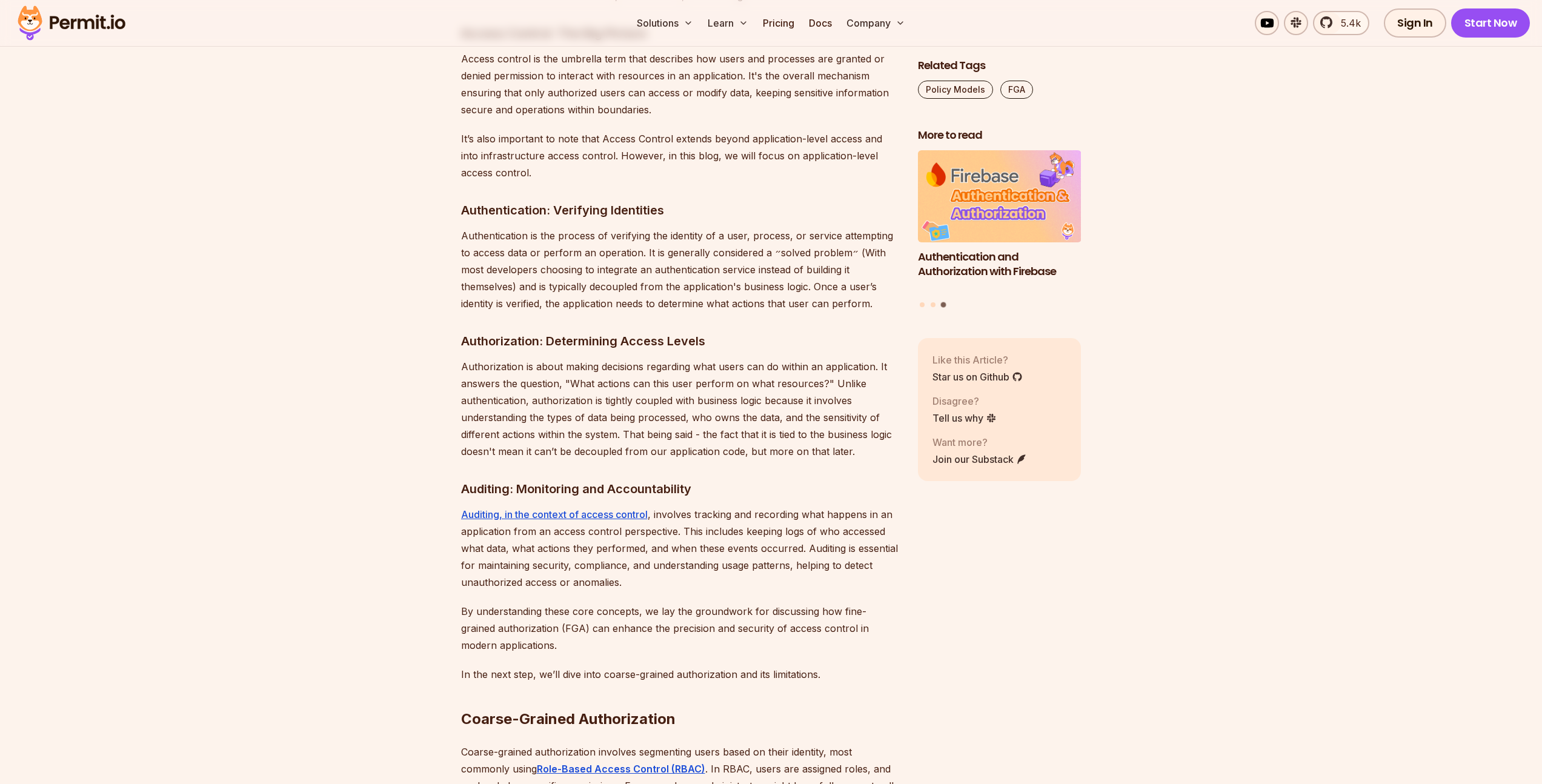
click at [515, 370] on p "Authorization is about making decisions regarding what users can do within an a…" at bounding box center [680, 409] width 437 height 102
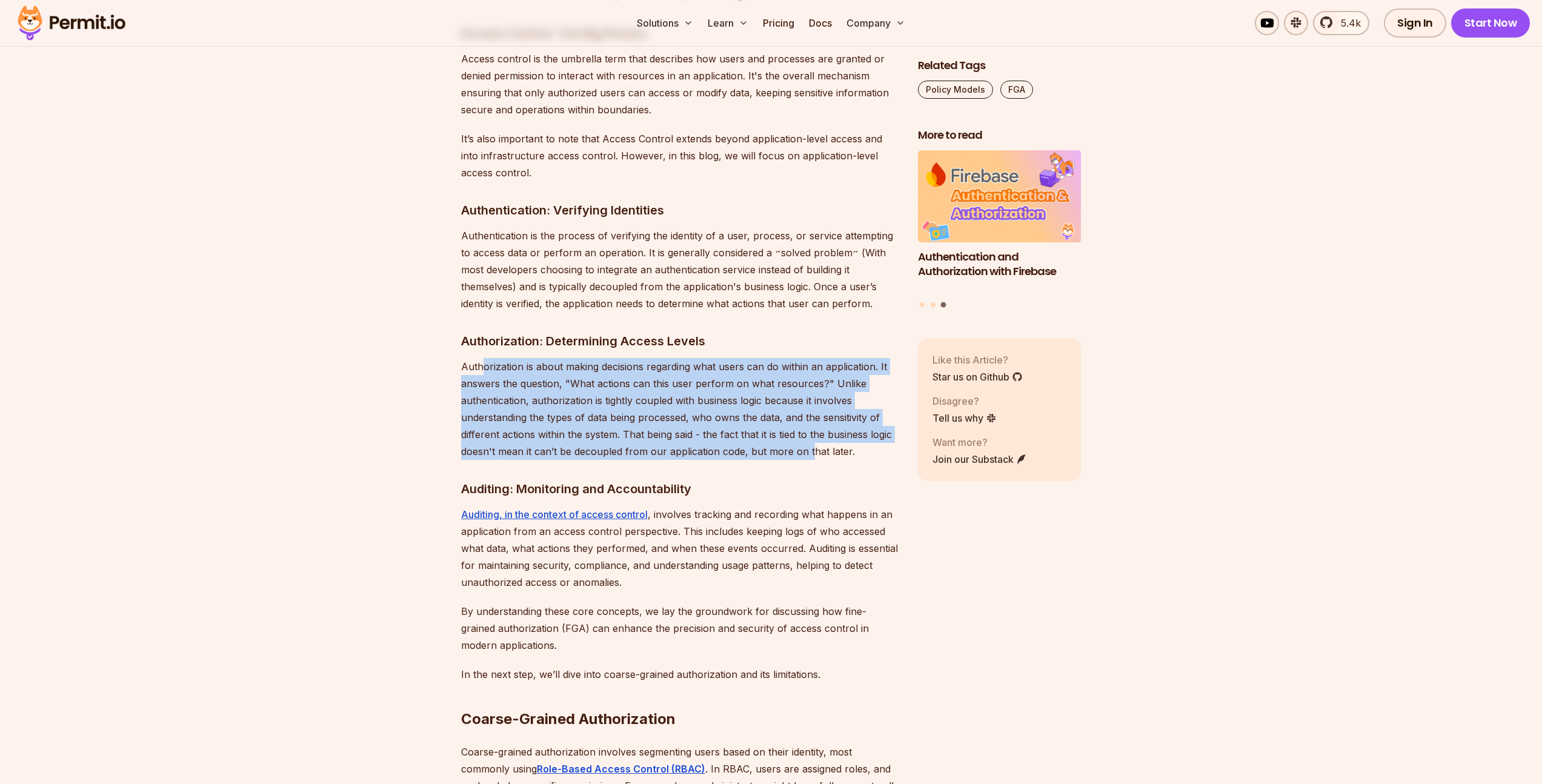
drag, startPoint x: 484, startPoint y: 343, endPoint x: 811, endPoint y: 429, distance: 338.1
click at [811, 429] on p "Authorization is about making decisions regarding what users can do within an a…" at bounding box center [680, 409] width 437 height 102
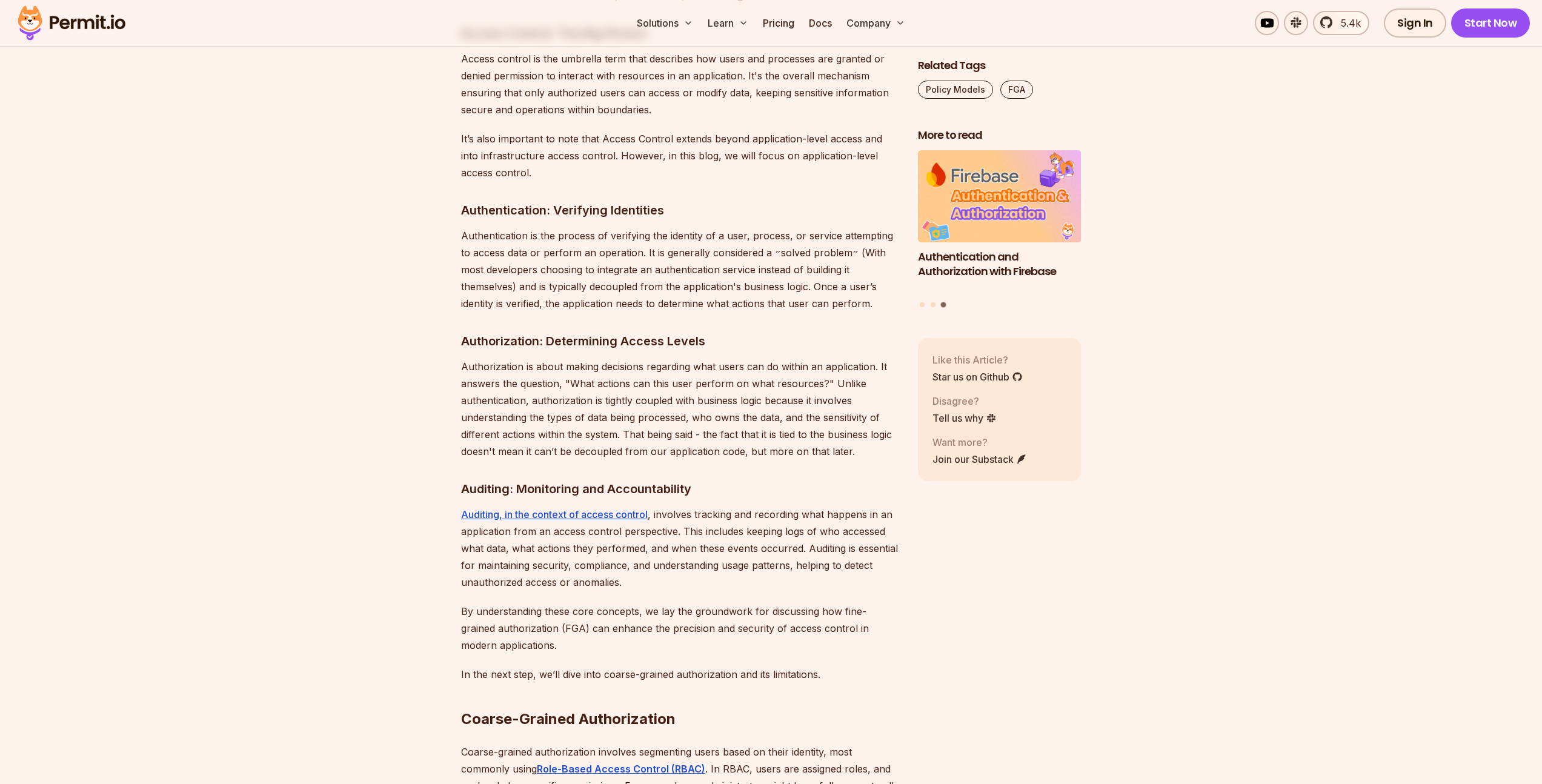
scroll to position [1471, 0]
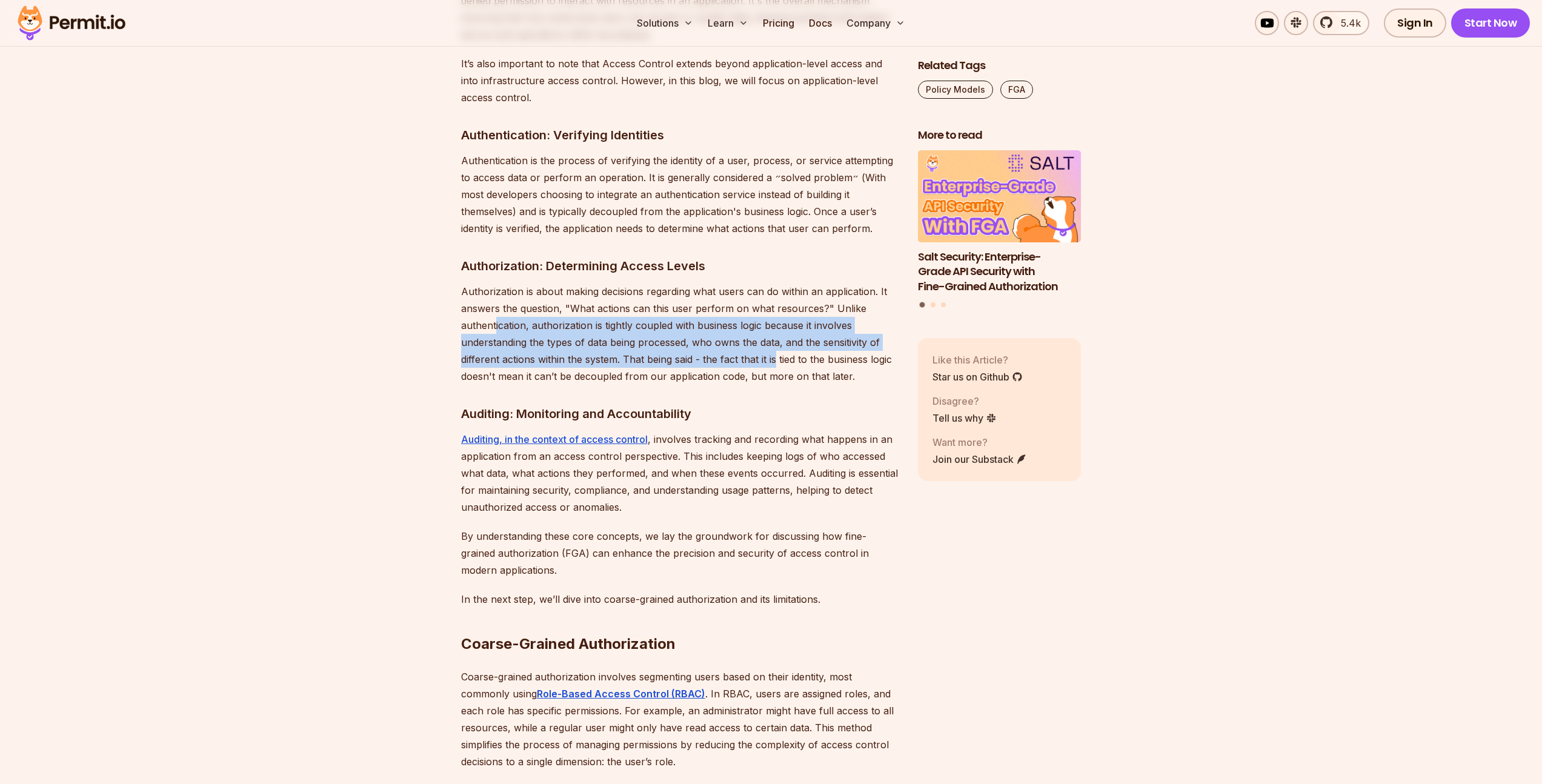
drag, startPoint x: 496, startPoint y: 307, endPoint x: 778, endPoint y: 347, distance: 284.8
click at [778, 347] on p "Authorization is about making decisions regarding what users can do within an a…" at bounding box center [680, 334] width 437 height 102
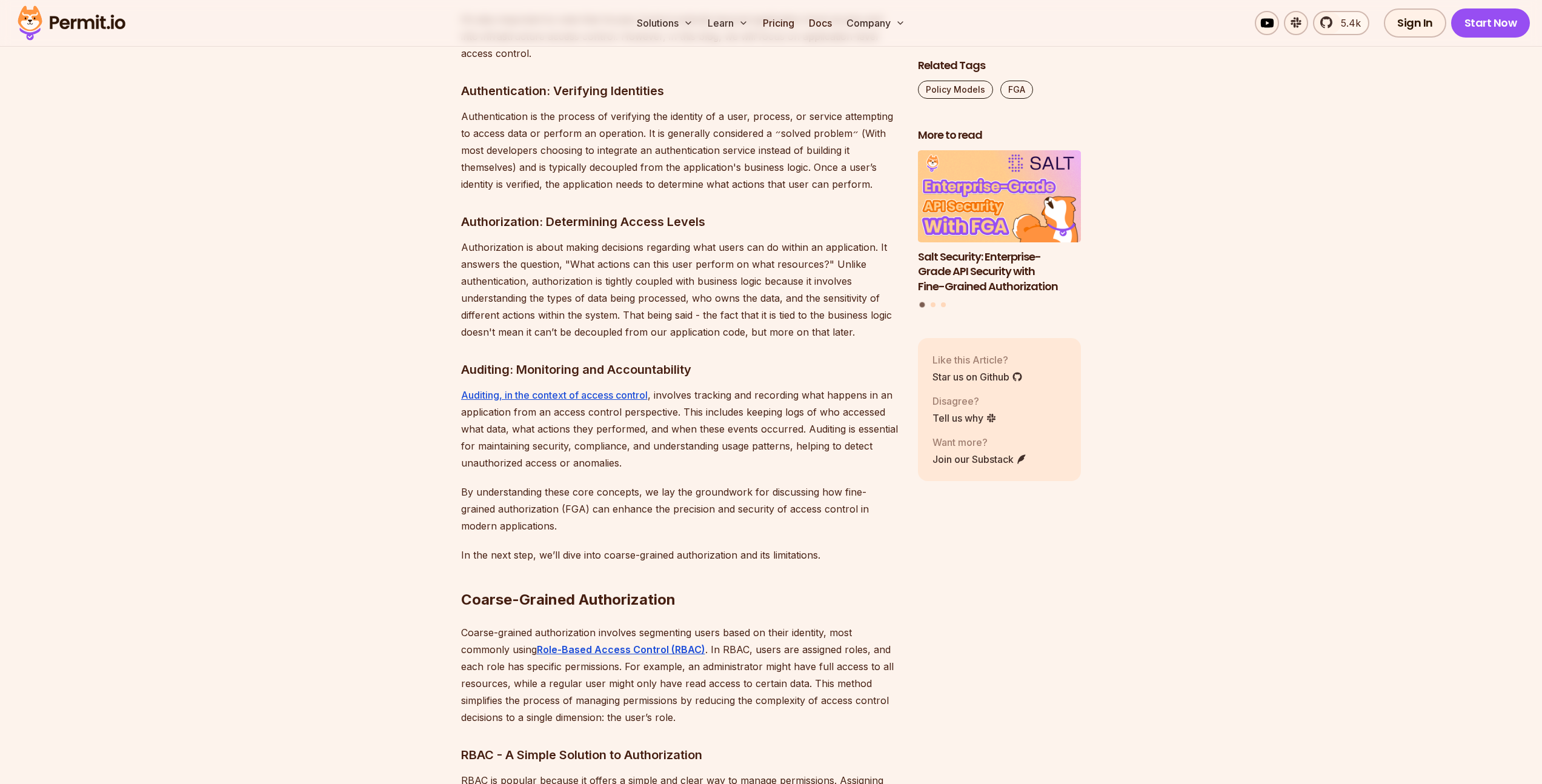
scroll to position [1577, 0]
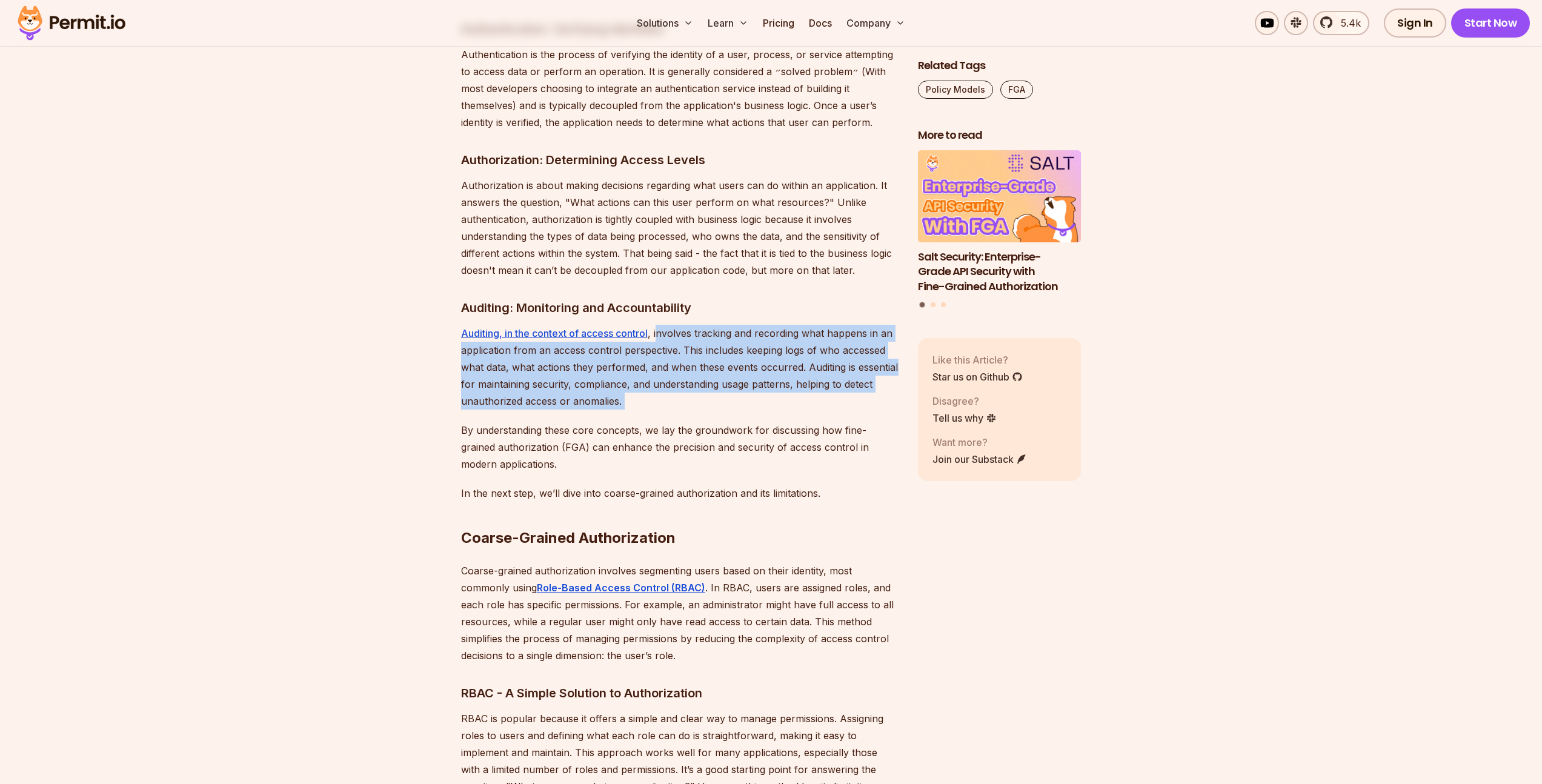
drag, startPoint x: 661, startPoint y: 320, endPoint x: 684, endPoint y: 396, distance: 79.4
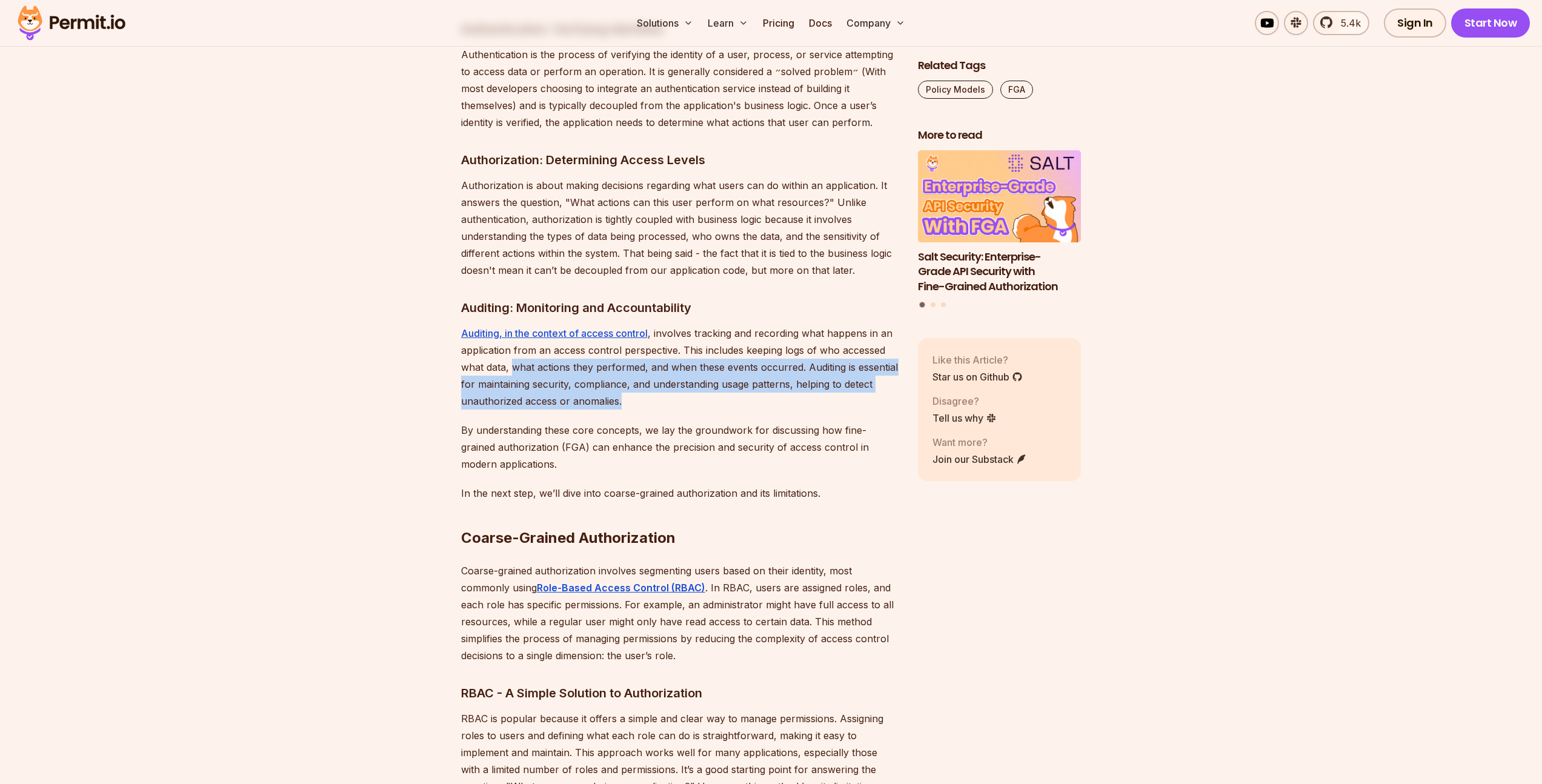
drag, startPoint x: 661, startPoint y: 393, endPoint x: 509, endPoint y: 349, distance: 158.2
click at [509, 348] on p "Auditing, in the context of access control , involves tracking and recording wh…" at bounding box center [680, 366] width 437 height 85
drag, startPoint x: 475, startPoint y: 355, endPoint x: 657, endPoint y: 387, distance: 184.8
click at [657, 387] on p "Auditing, in the context of access control , involves tracking and recording wh…" at bounding box center [680, 366] width 437 height 85
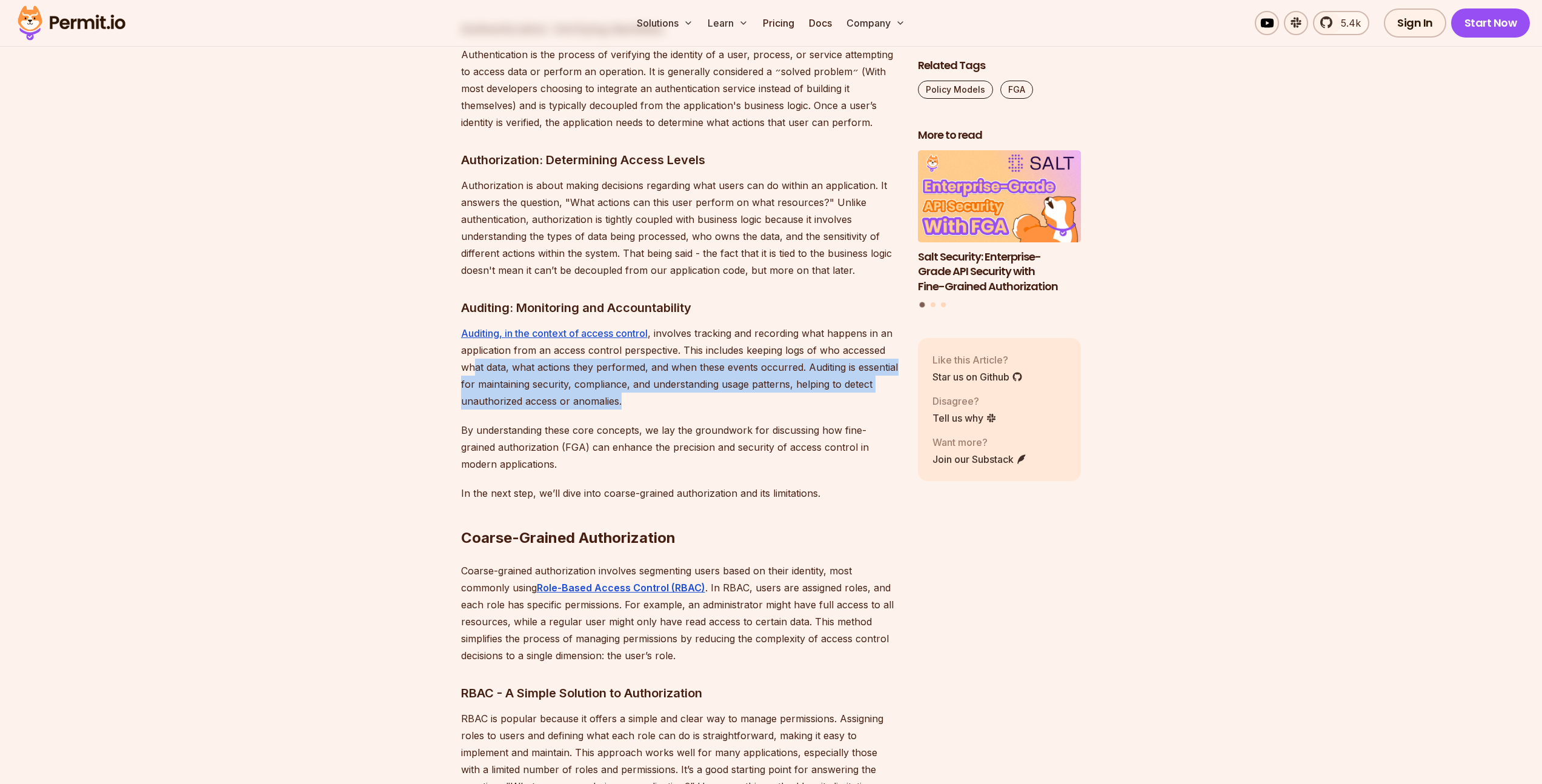
click at [657, 387] on p "Auditing, in the context of access control , involves tracking and recording wh…" at bounding box center [680, 366] width 437 height 85
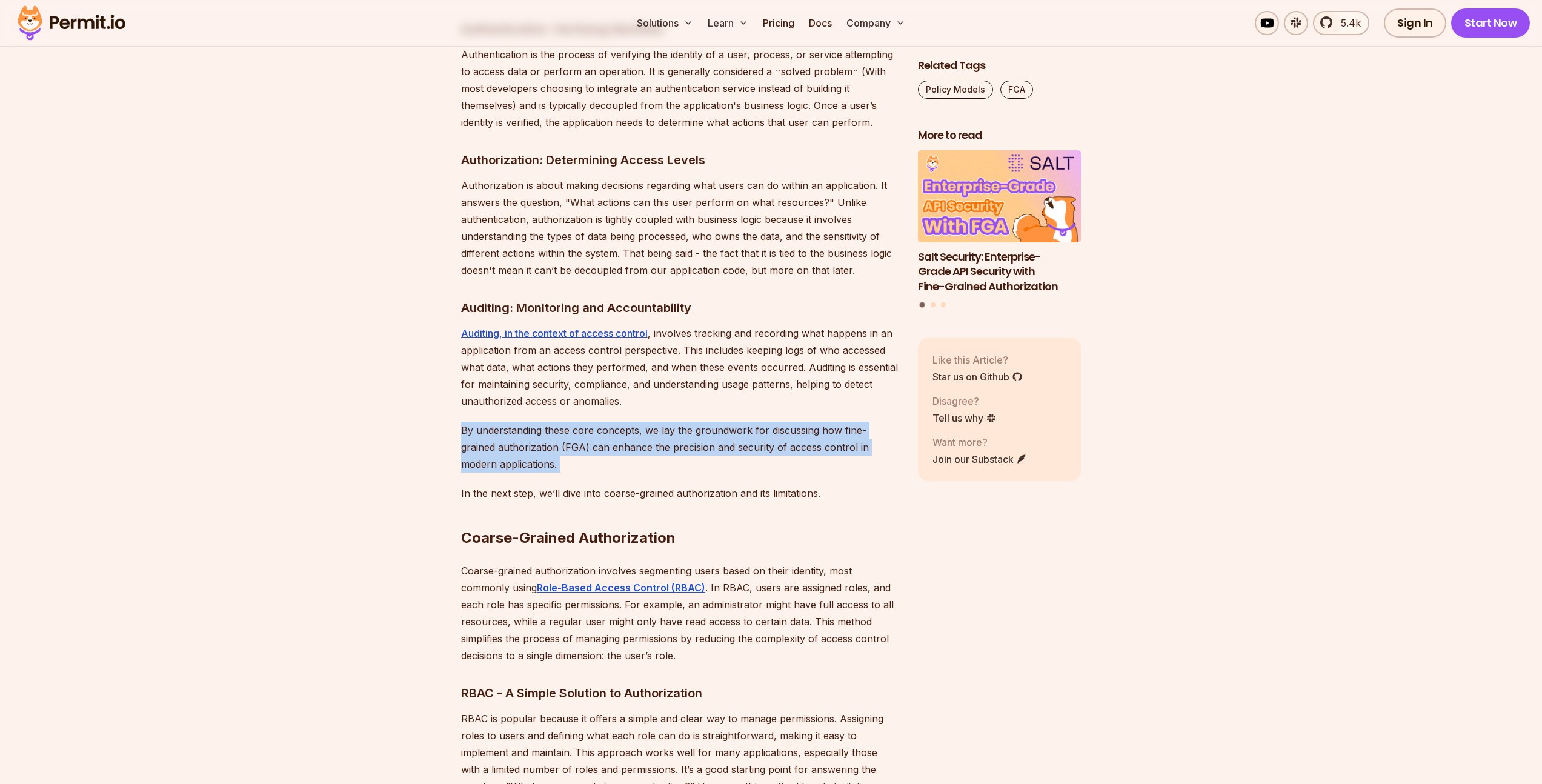
drag, startPoint x: 651, startPoint y: 394, endPoint x: 672, endPoint y: 462, distance: 71.2
click at [672, 480] on h2 "Coarse-Grained Authorization" at bounding box center [680, 514] width 437 height 68
drag, startPoint x: 605, startPoint y: 448, endPoint x: 442, endPoint y: 400, distance: 169.9
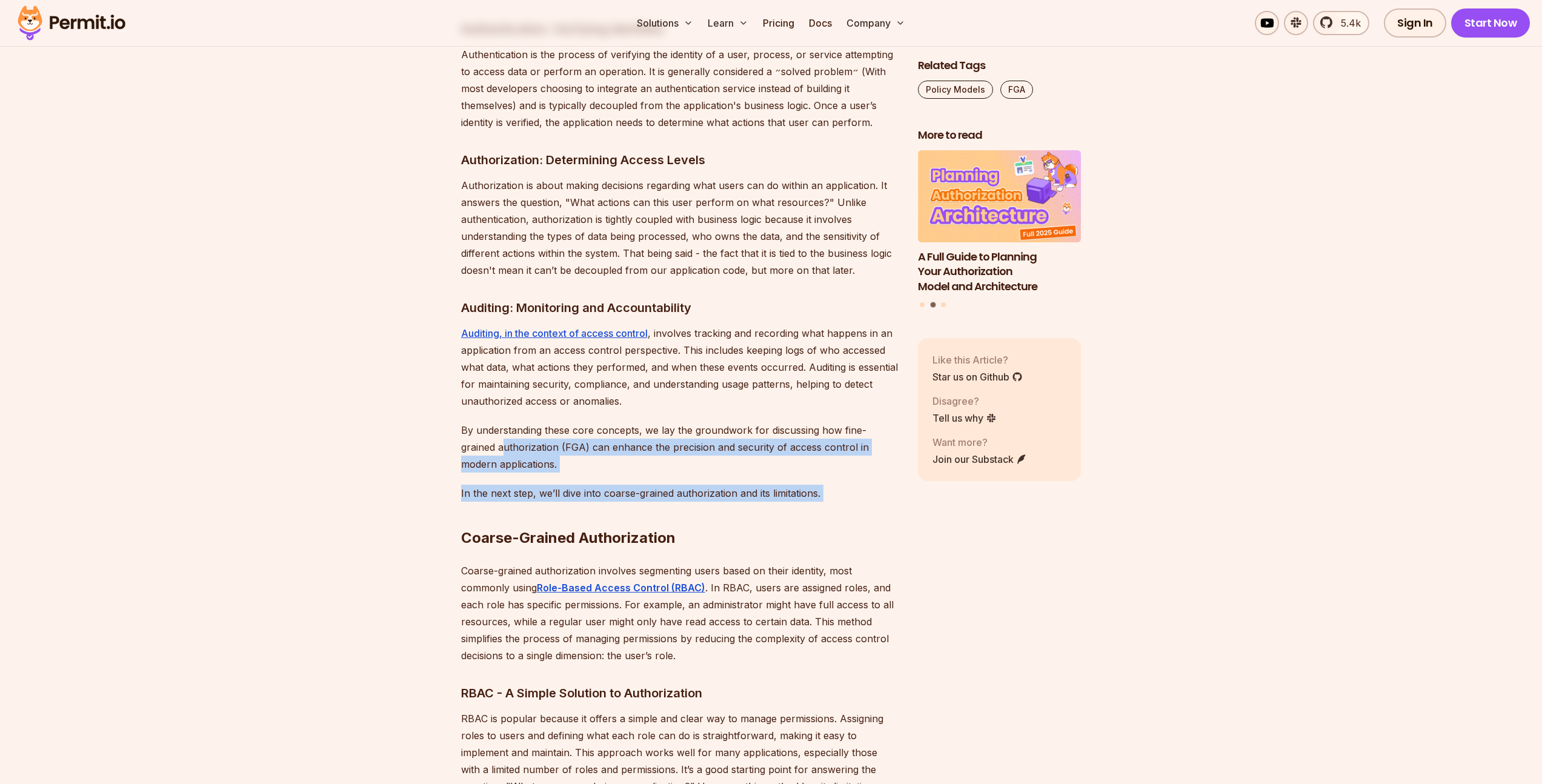
drag, startPoint x: 502, startPoint y: 429, endPoint x: 655, endPoint y: 464, distance: 157.0
click at [657, 480] on h2 "Coarse-Grained Authorization" at bounding box center [680, 514] width 437 height 68
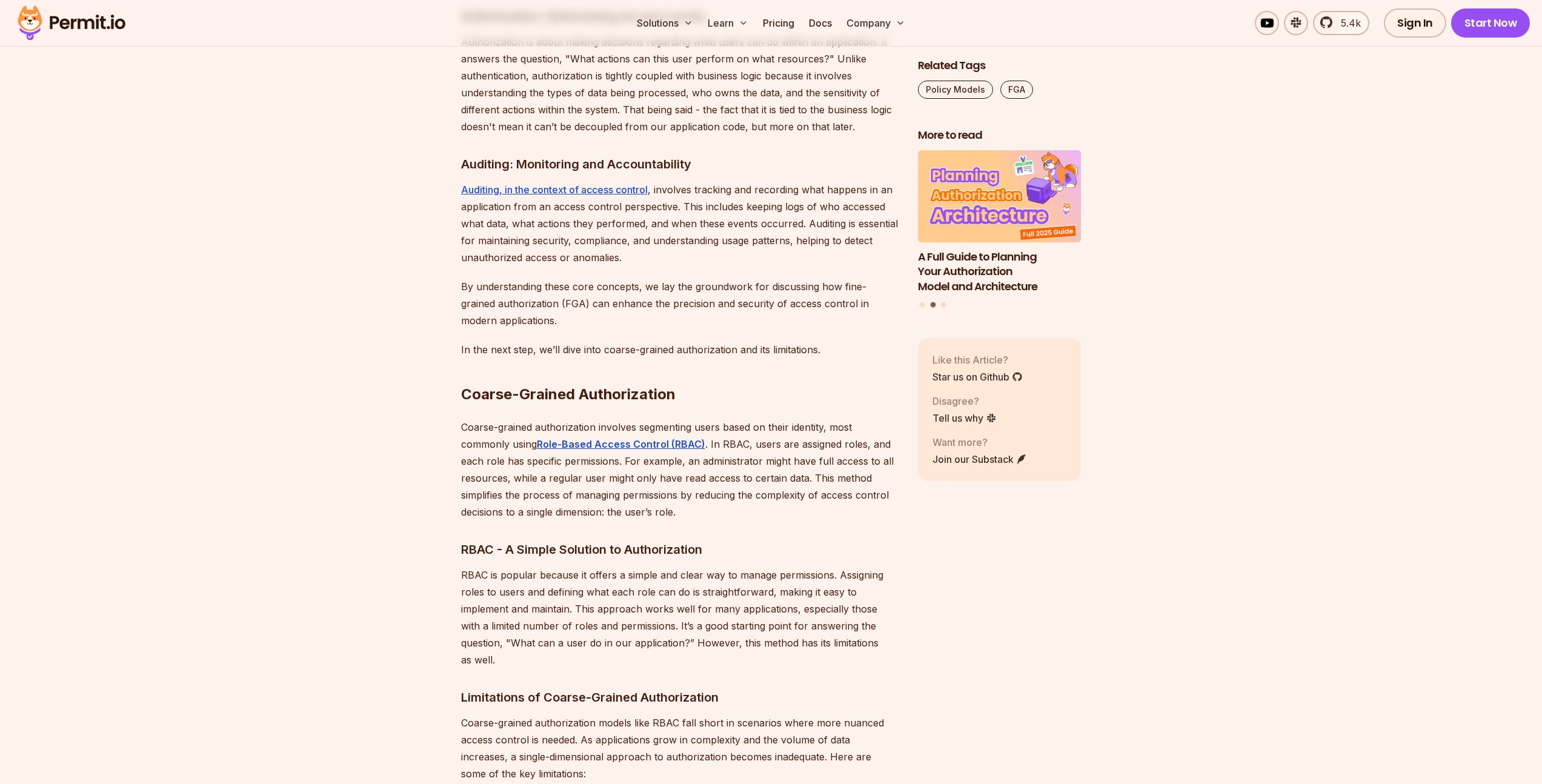
scroll to position [1874, 0]
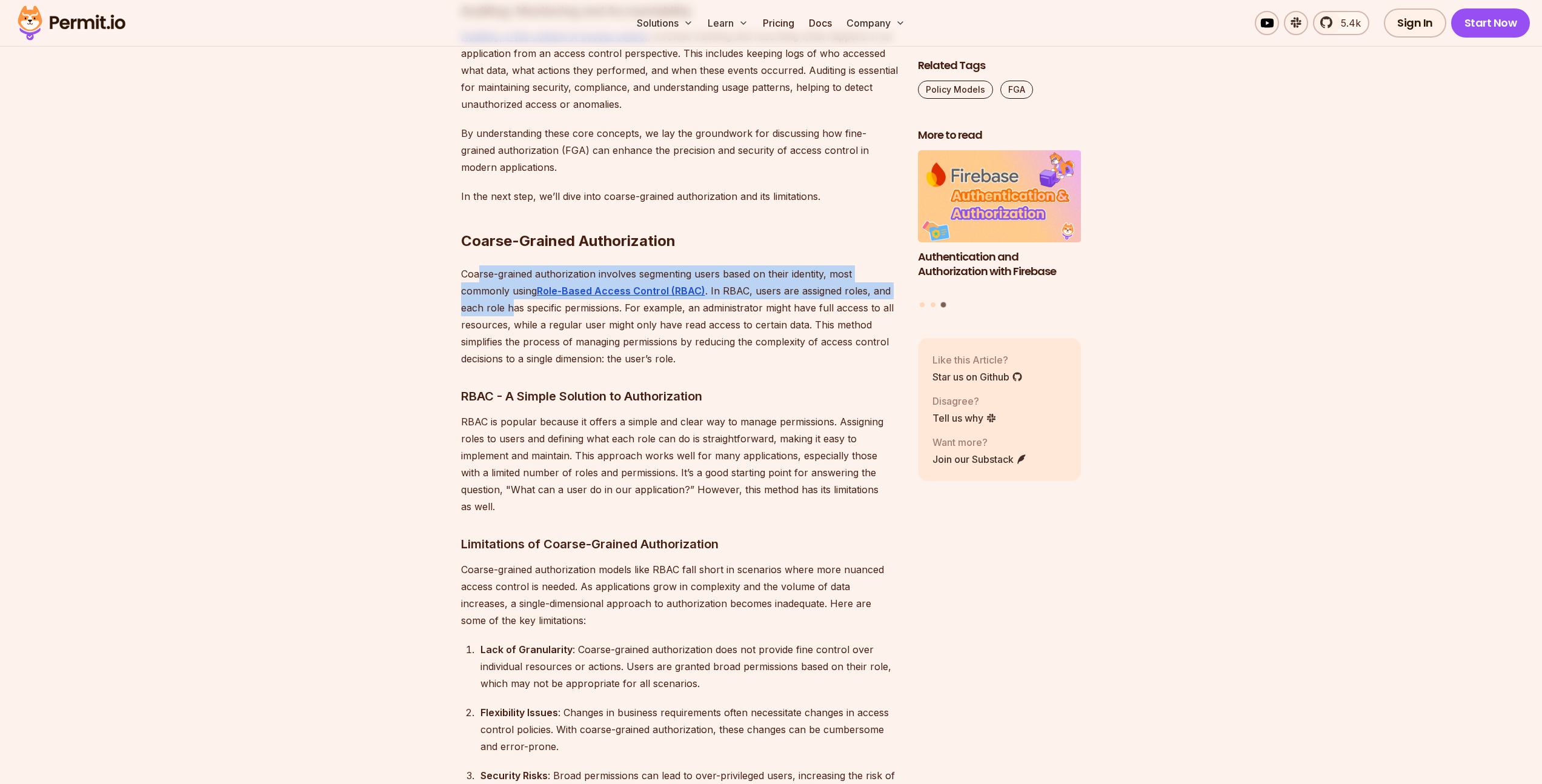
drag, startPoint x: 477, startPoint y: 253, endPoint x: 512, endPoint y: 289, distance: 50.2
click at [512, 289] on p "Coarse-grained authorization involves segmenting users based on their identity,…" at bounding box center [680, 316] width 437 height 102
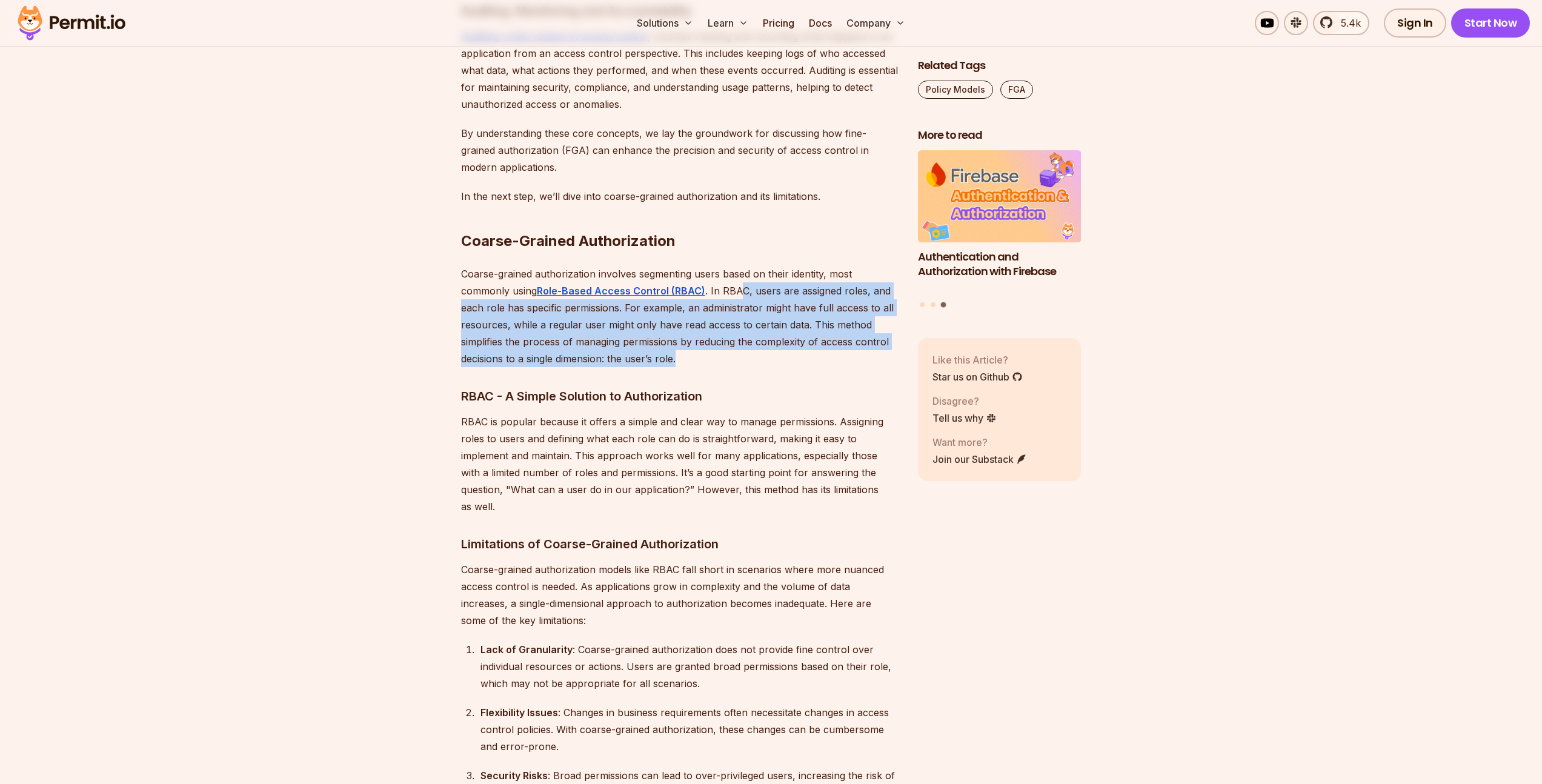
drag, startPoint x: 736, startPoint y: 275, endPoint x: 722, endPoint y: 337, distance: 63.6
click at [722, 337] on p "Coarse-grained authorization involves segmenting users based on their identity,…" at bounding box center [680, 316] width 437 height 102
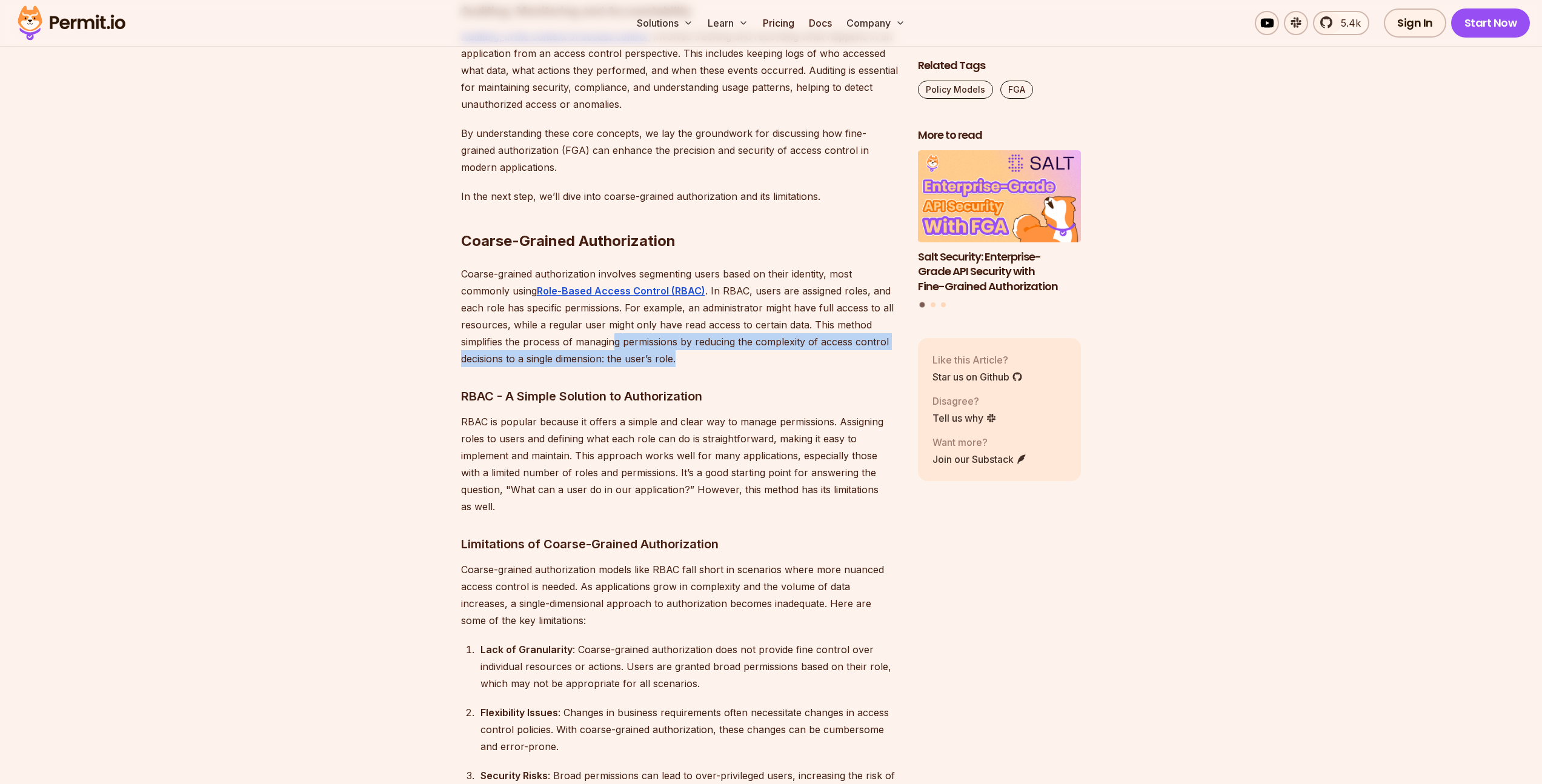
drag, startPoint x: 713, startPoint y: 340, endPoint x: 616, endPoint y: 329, distance: 97.6
click at [616, 329] on p "Coarse-grained authorization involves segmenting users based on their identity,…" at bounding box center [680, 316] width 437 height 102
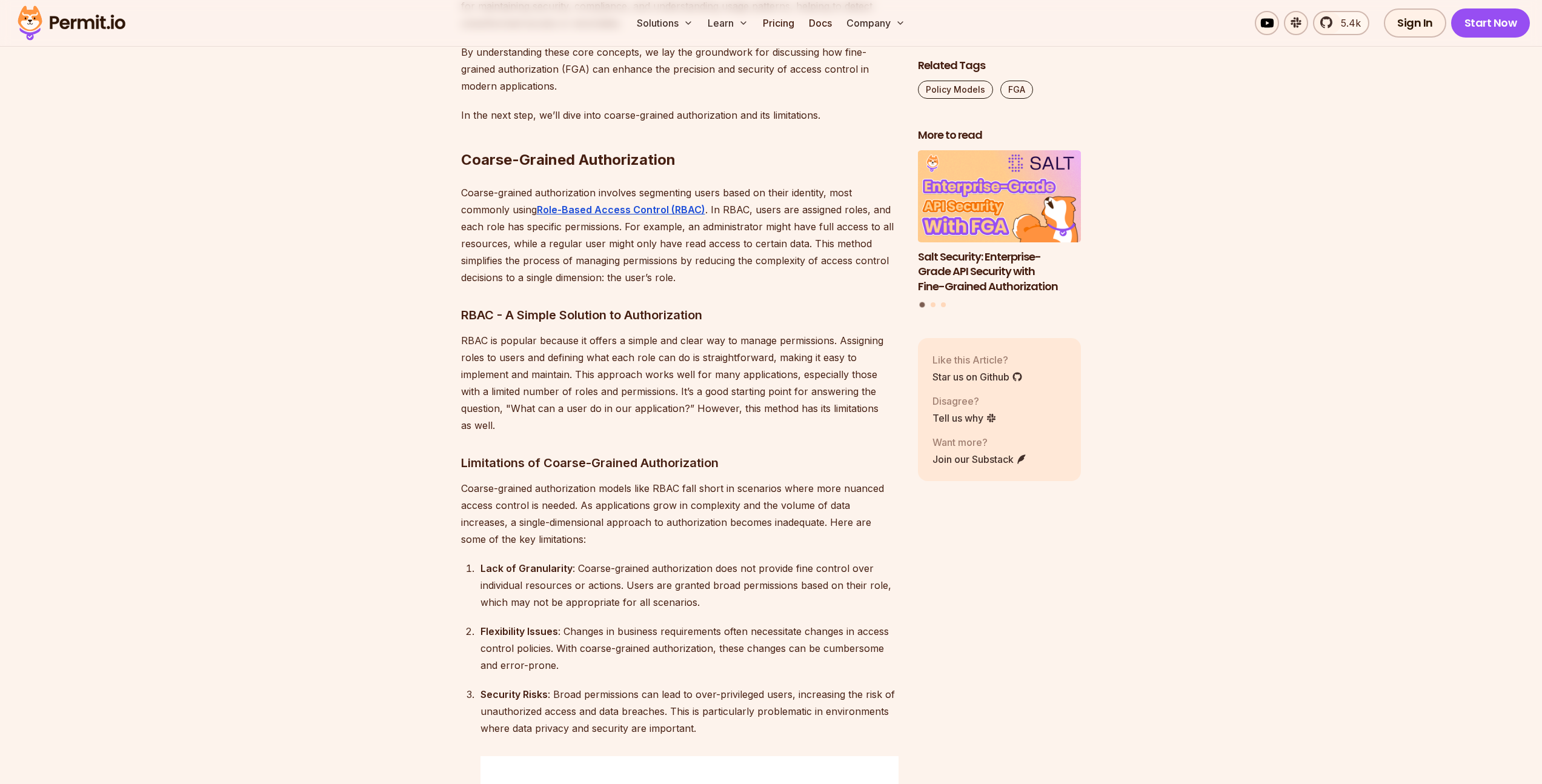
scroll to position [1963, 0]
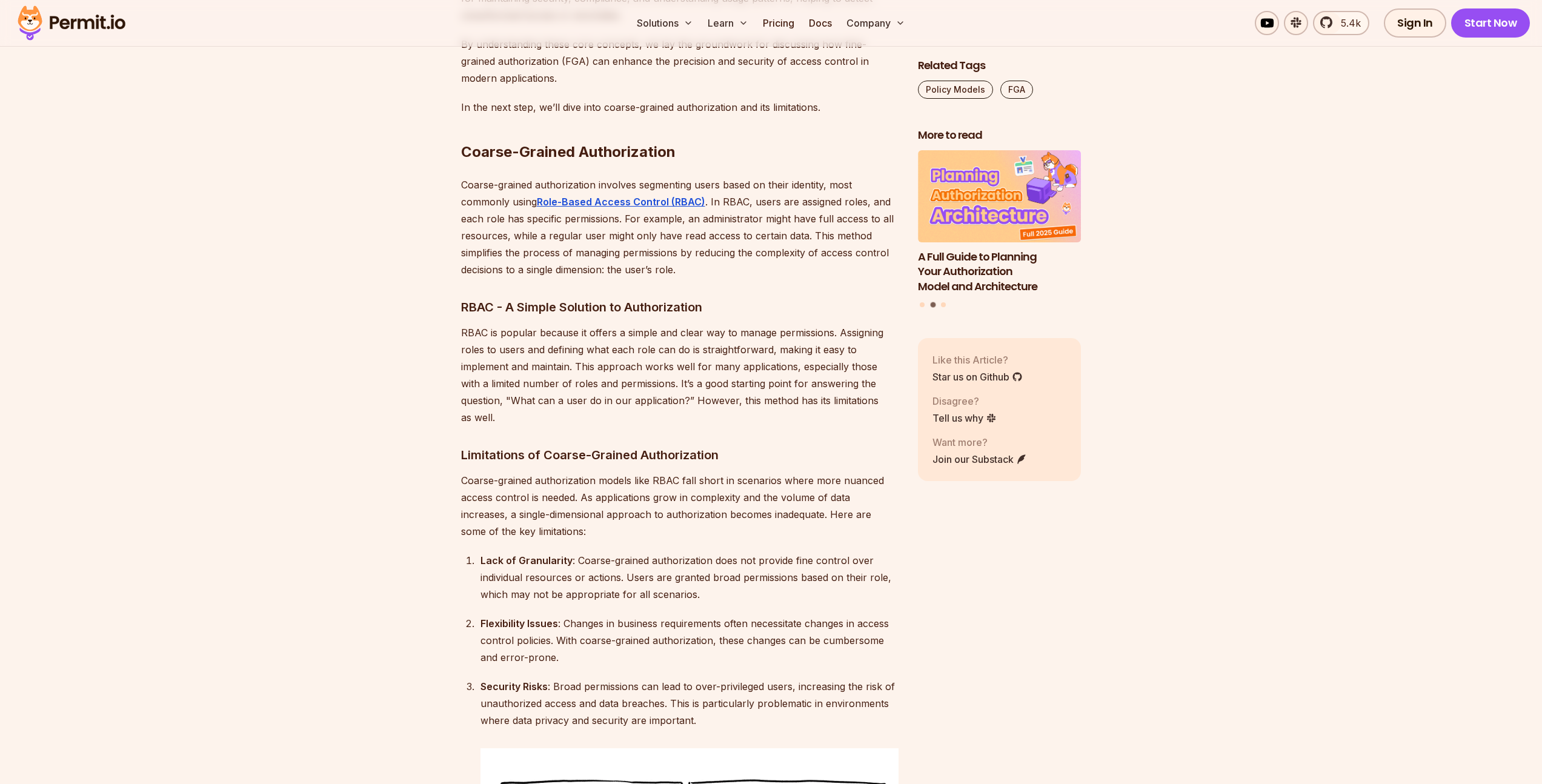
drag, startPoint x: 495, startPoint y: 253, endPoint x: 651, endPoint y: 269, distance: 156.8
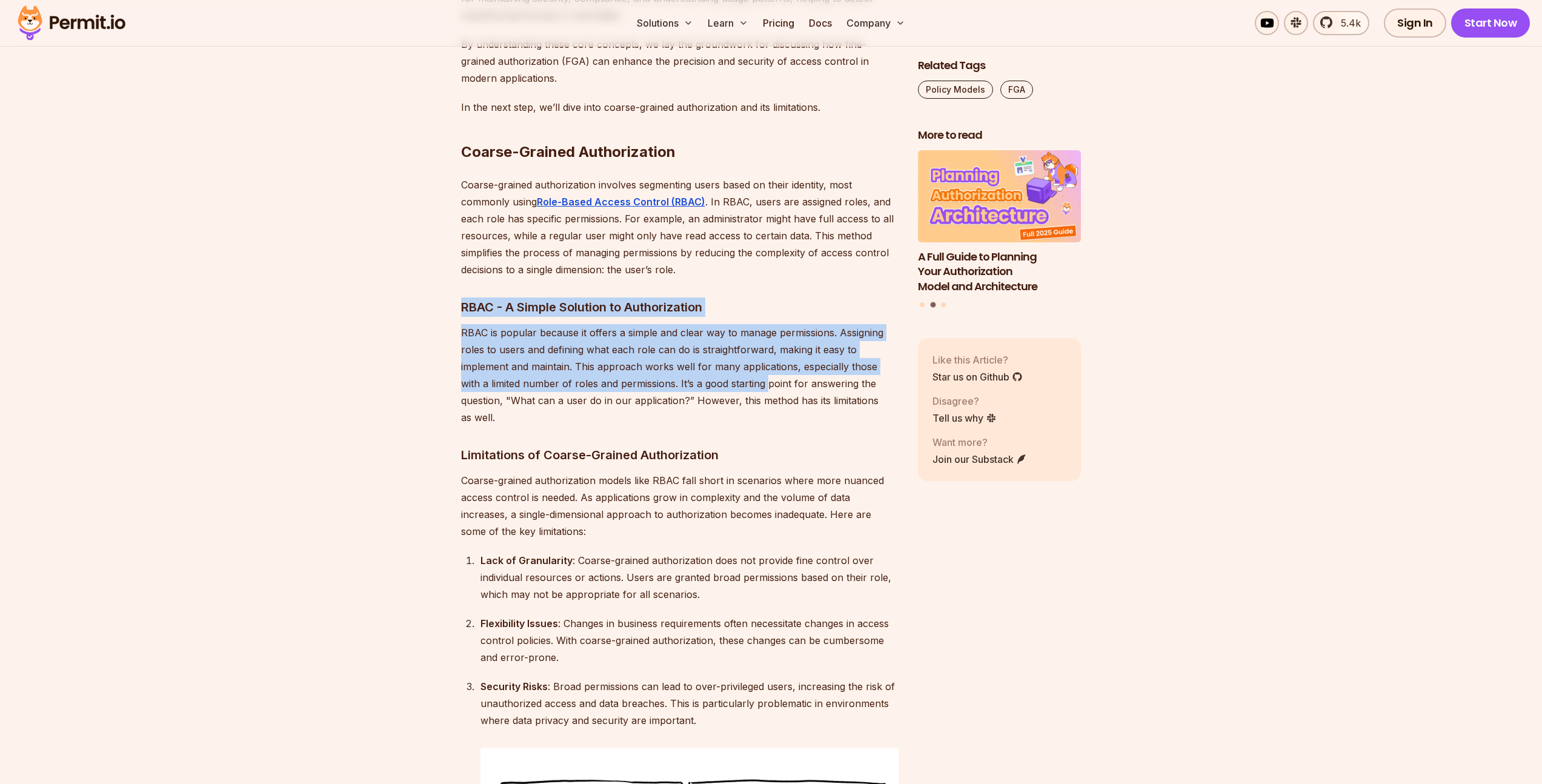
drag, startPoint x: 461, startPoint y: 287, endPoint x: 745, endPoint y: 373, distance: 296.7
click at [711, 358] on p "RBAC is popular because it offers a simple and clear way to manage permissions.…" at bounding box center [680, 375] width 437 height 102
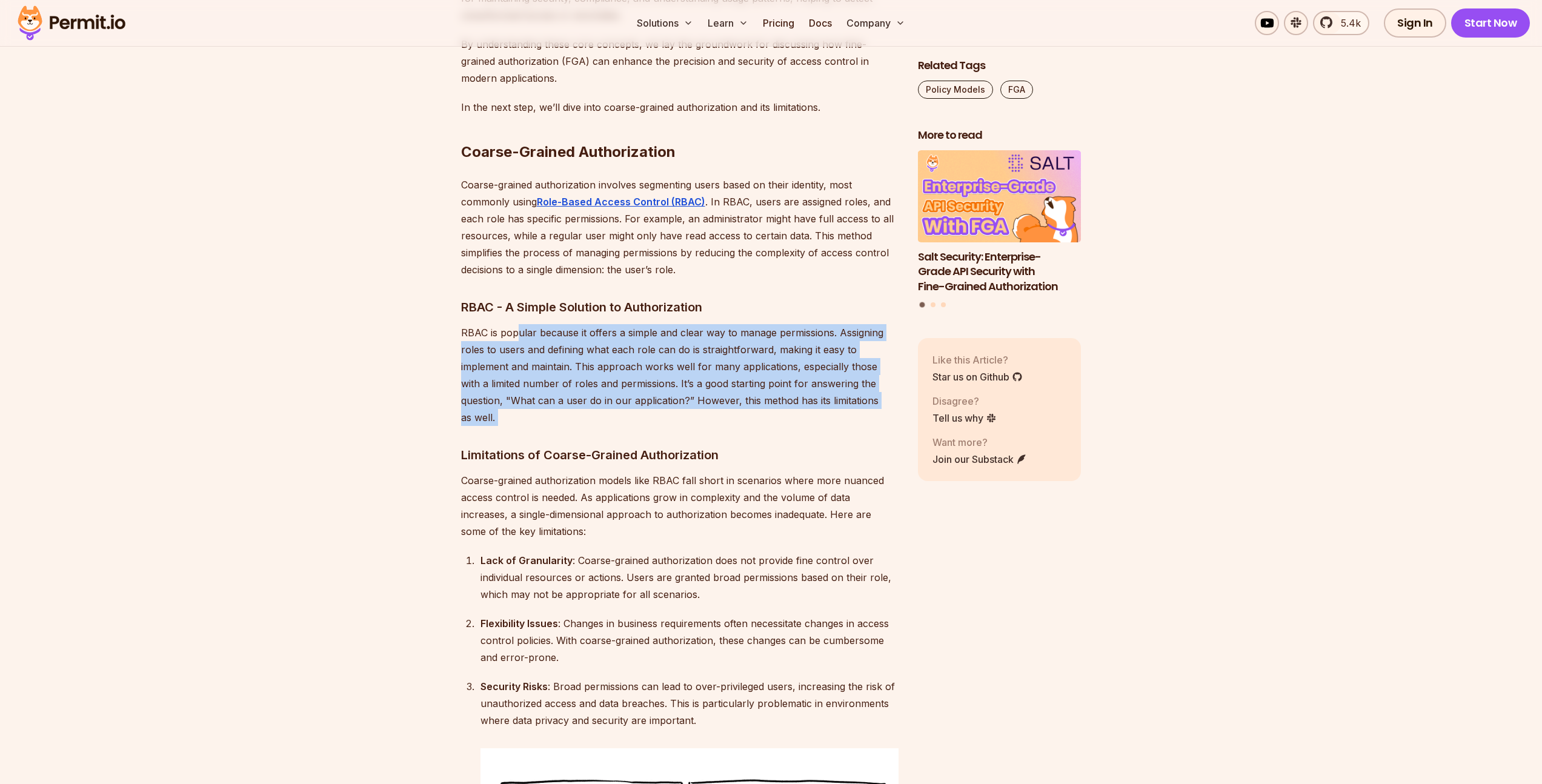
drag, startPoint x: 520, startPoint y: 313, endPoint x: 775, endPoint y: 408, distance: 272.1
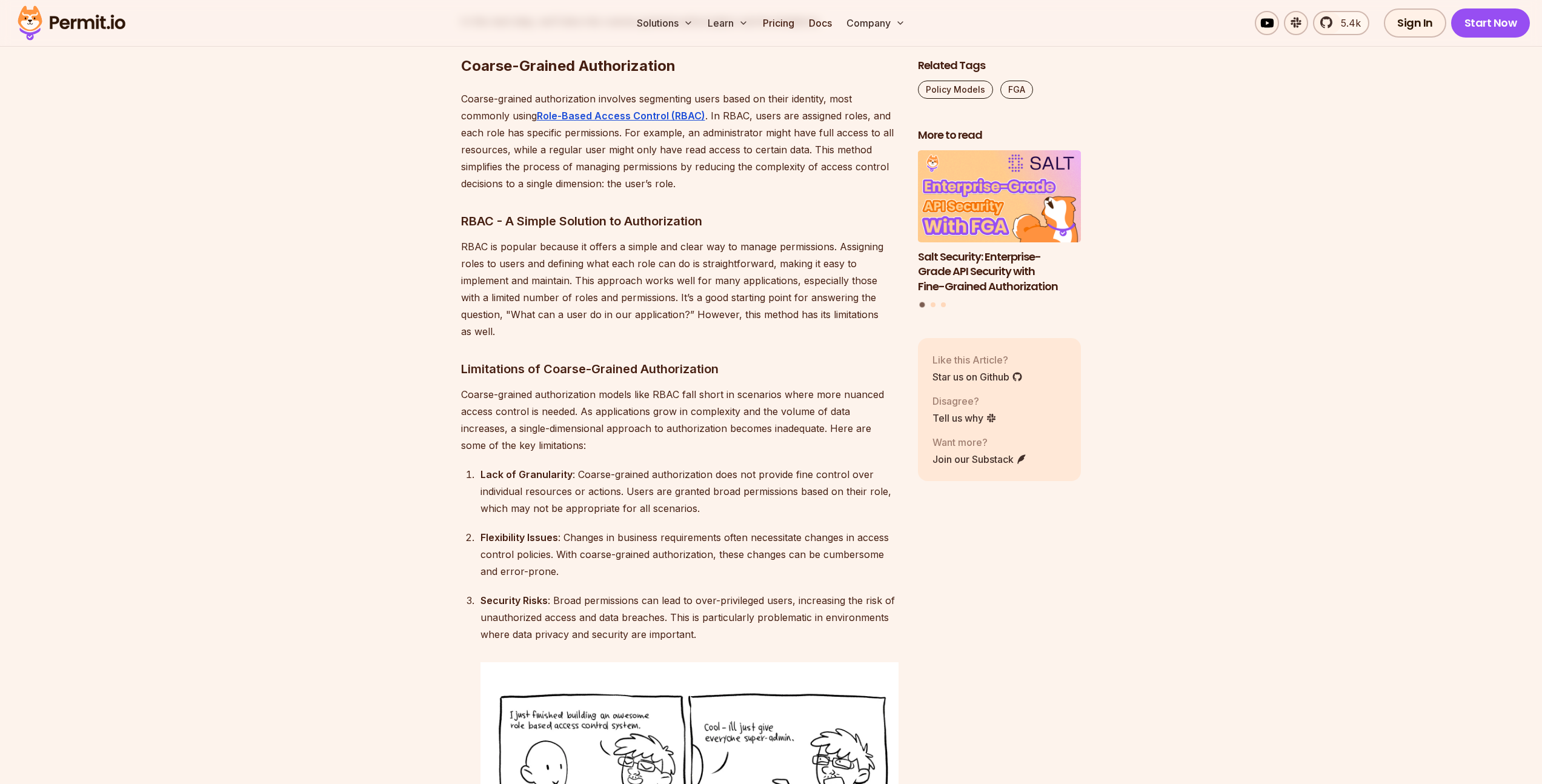
scroll to position [2107, 0]
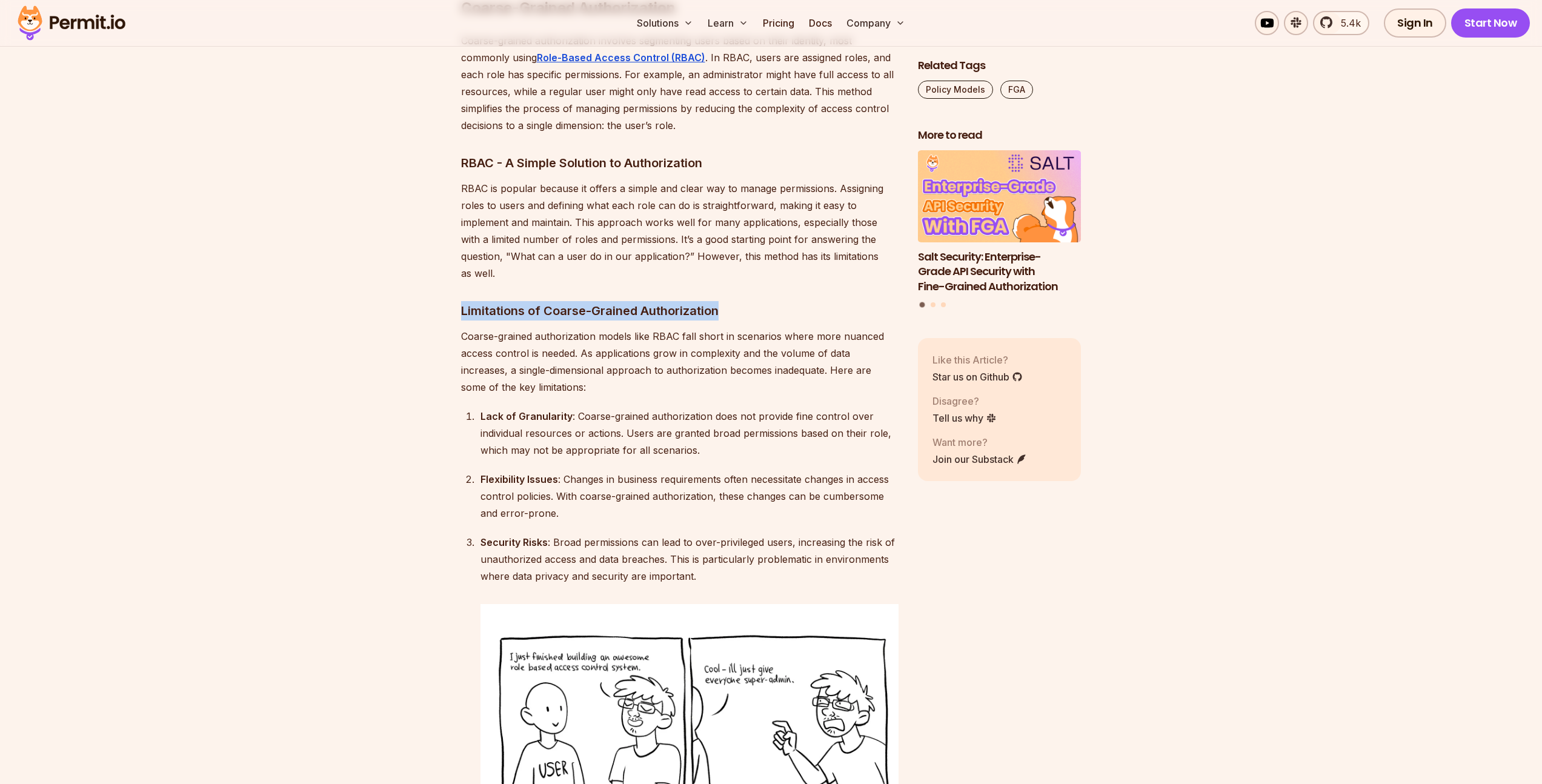
drag, startPoint x: 459, startPoint y: 282, endPoint x: 793, endPoint y: 286, distance: 334.0
click at [793, 301] on h3 "Limitations of Coarse-Grained Authorization" at bounding box center [680, 311] width 437 height 20
drag, startPoint x: 727, startPoint y: 273, endPoint x: 393, endPoint y: 277, distance: 334.0
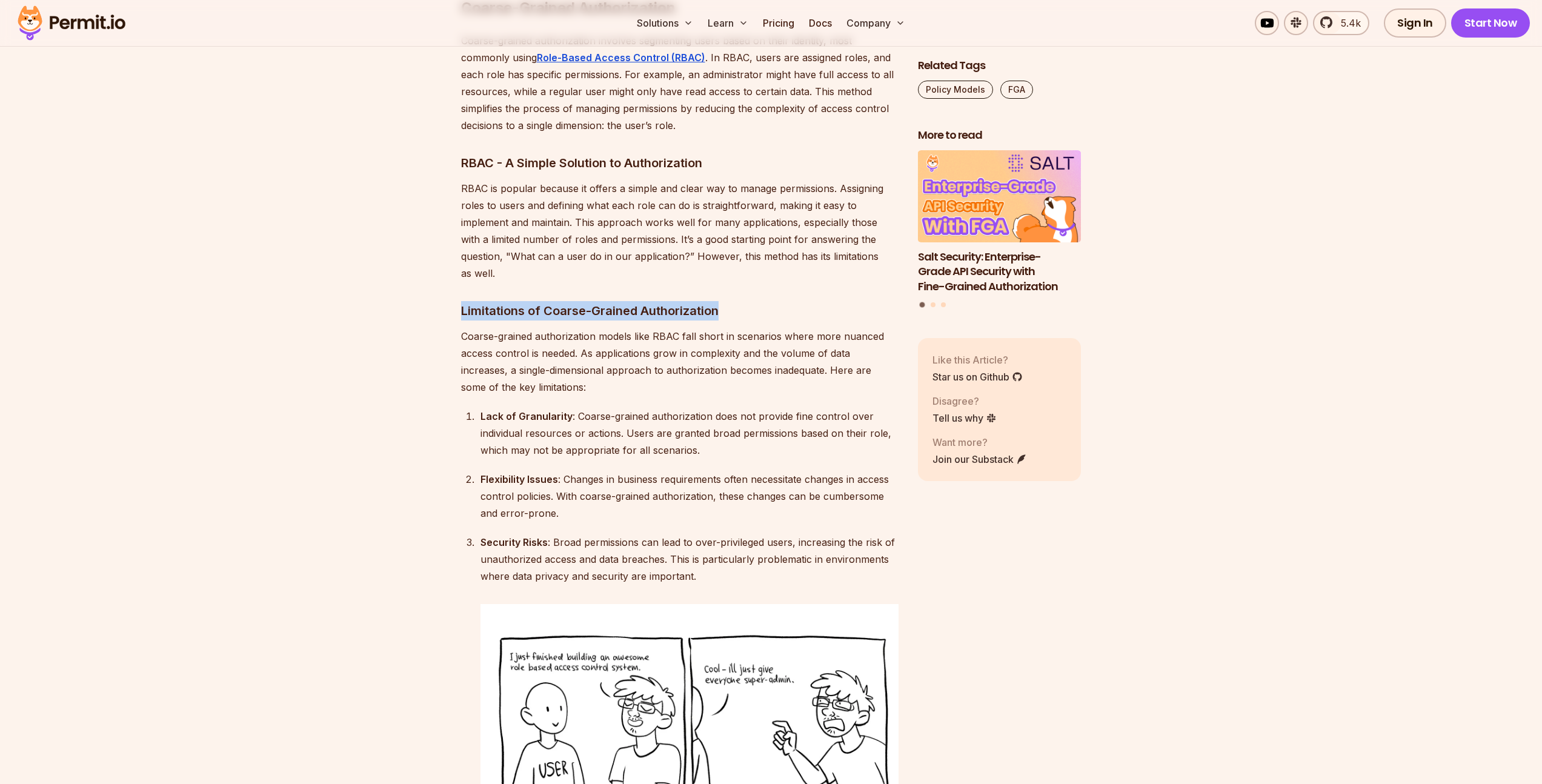
drag, startPoint x: 451, startPoint y: 269, endPoint x: 797, endPoint y: 285, distance: 346.4
click at [797, 301] on h3 "Limitations of Coarse-Grained Authorization" at bounding box center [680, 311] width 437 height 20
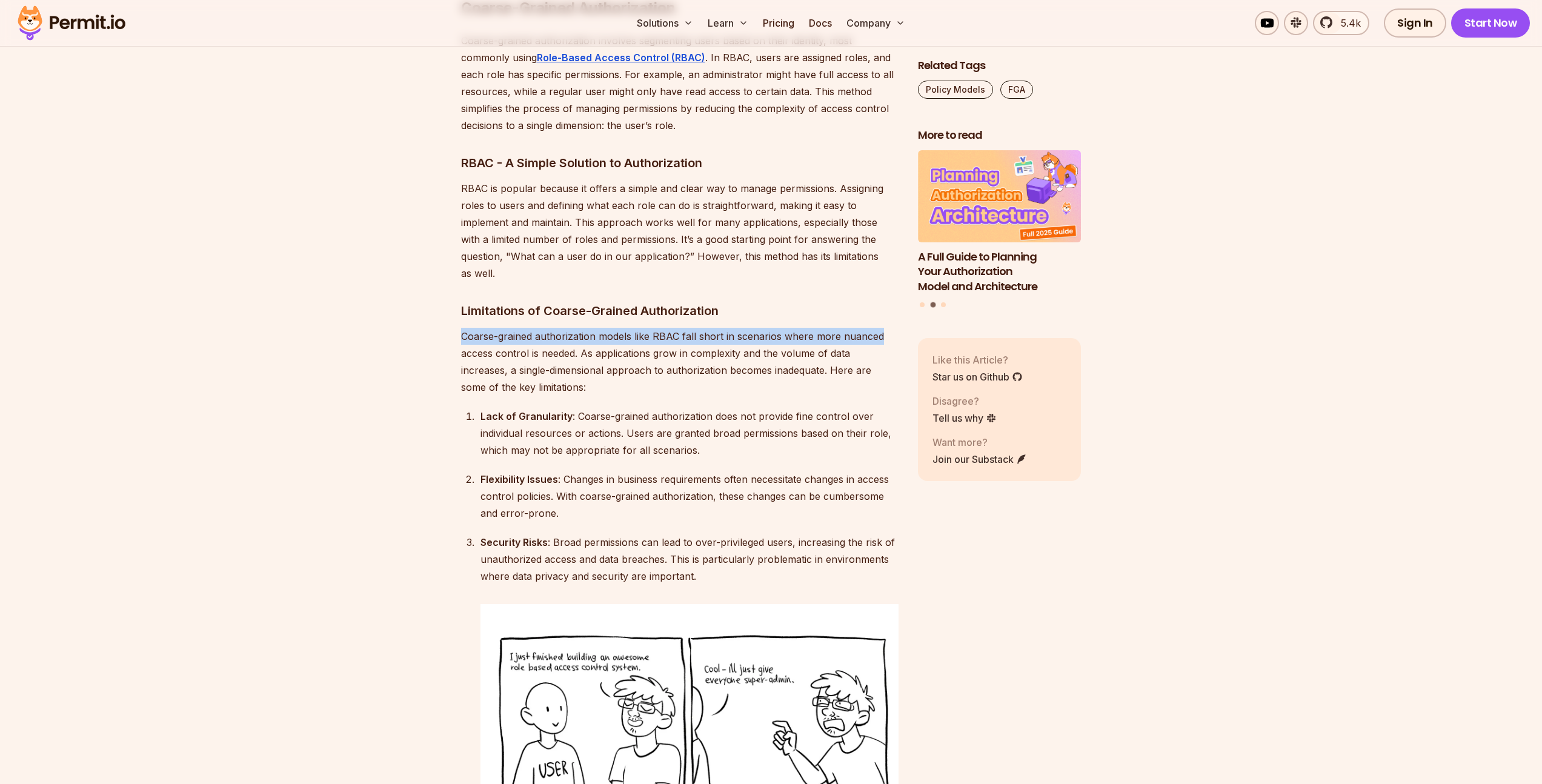
drag, startPoint x: 461, startPoint y: 296, endPoint x: 880, endPoint y: 304, distance: 419.1
click at [880, 328] on p "Coarse-grained authorization models like RBAC fall short in scenarios where mor…" at bounding box center [680, 362] width 437 height 68
drag, startPoint x: 880, startPoint y: 304, endPoint x: 469, endPoint y: 307, distance: 411.0
click at [469, 328] on p "Coarse-grained authorization models like RBAC fall short in scenarios where mor…" at bounding box center [680, 362] width 437 height 68
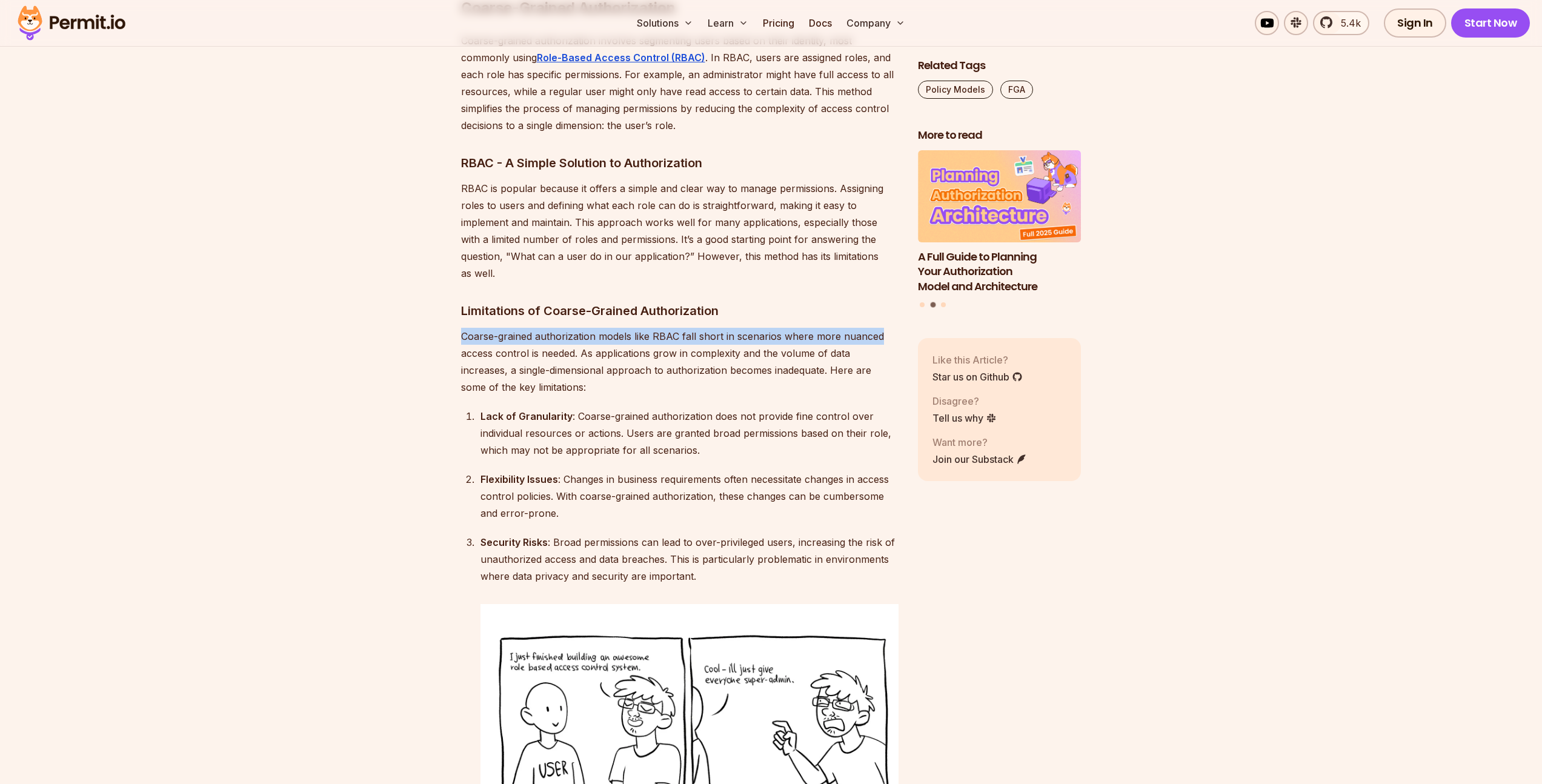
click at [469, 328] on p "Coarse-grained authorization models like RBAC fall short in scenarios where mor…" at bounding box center [680, 362] width 437 height 68
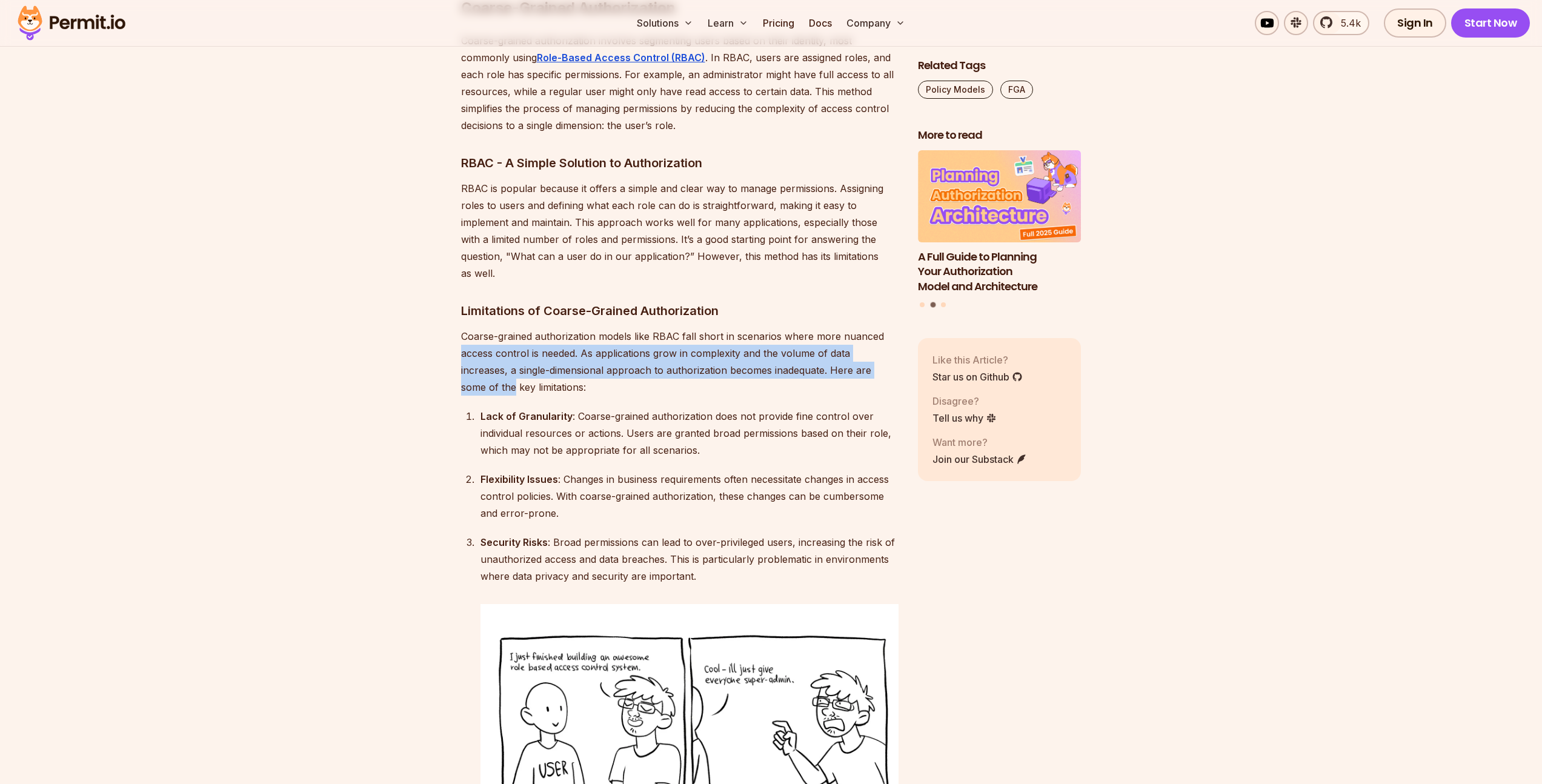
drag, startPoint x: 460, startPoint y: 325, endPoint x: 878, endPoint y: 336, distance: 418.1
click at [878, 336] on p "Coarse-grained authorization models like RBAC fall short in scenarios where mor…" at bounding box center [680, 362] width 437 height 68
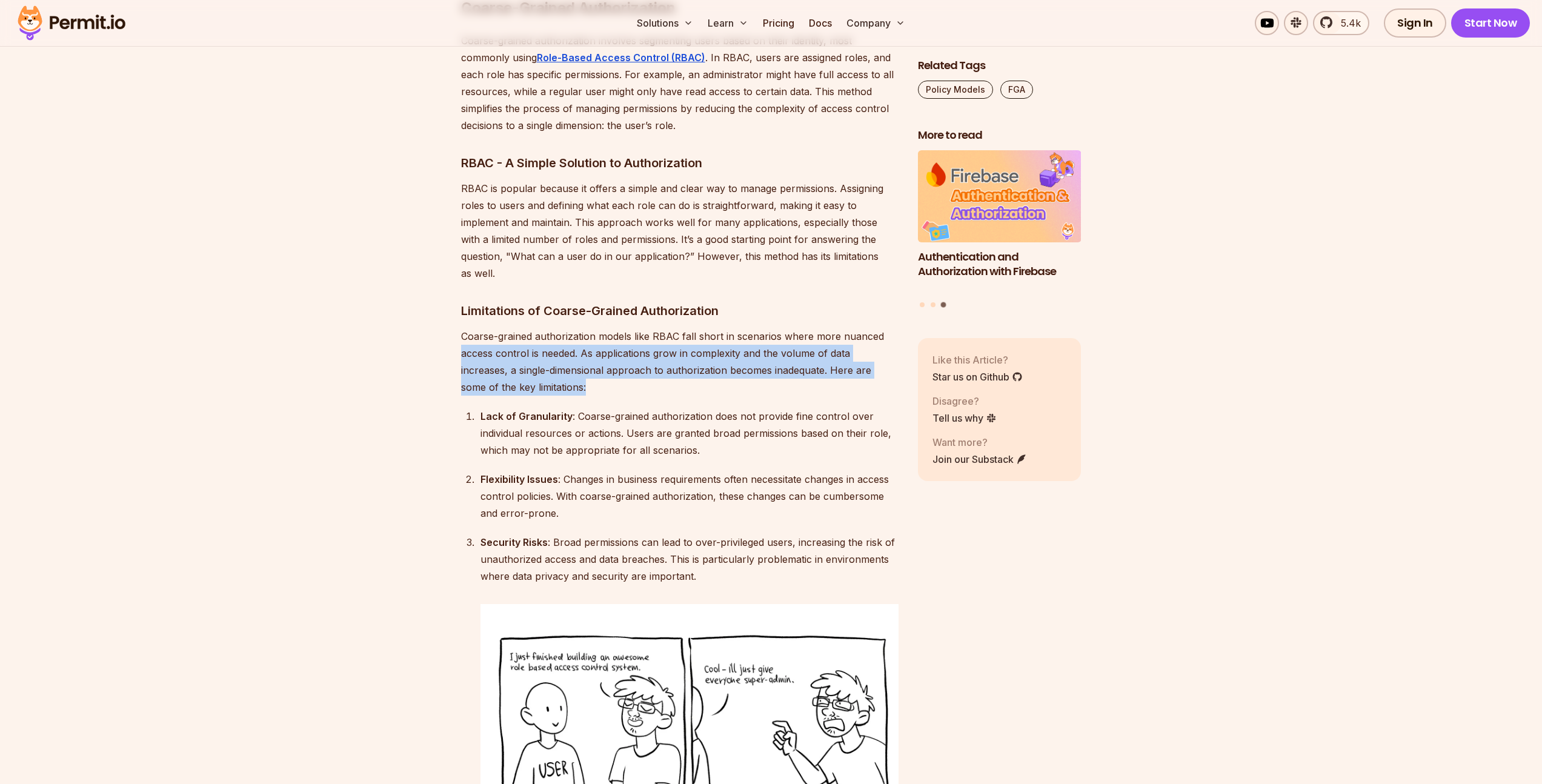
drag, startPoint x: 551, startPoint y: 362, endPoint x: 453, endPoint y: 311, distance: 110.5
drag, startPoint x: 453, startPoint y: 310, endPoint x: 640, endPoint y: 355, distance: 192.3
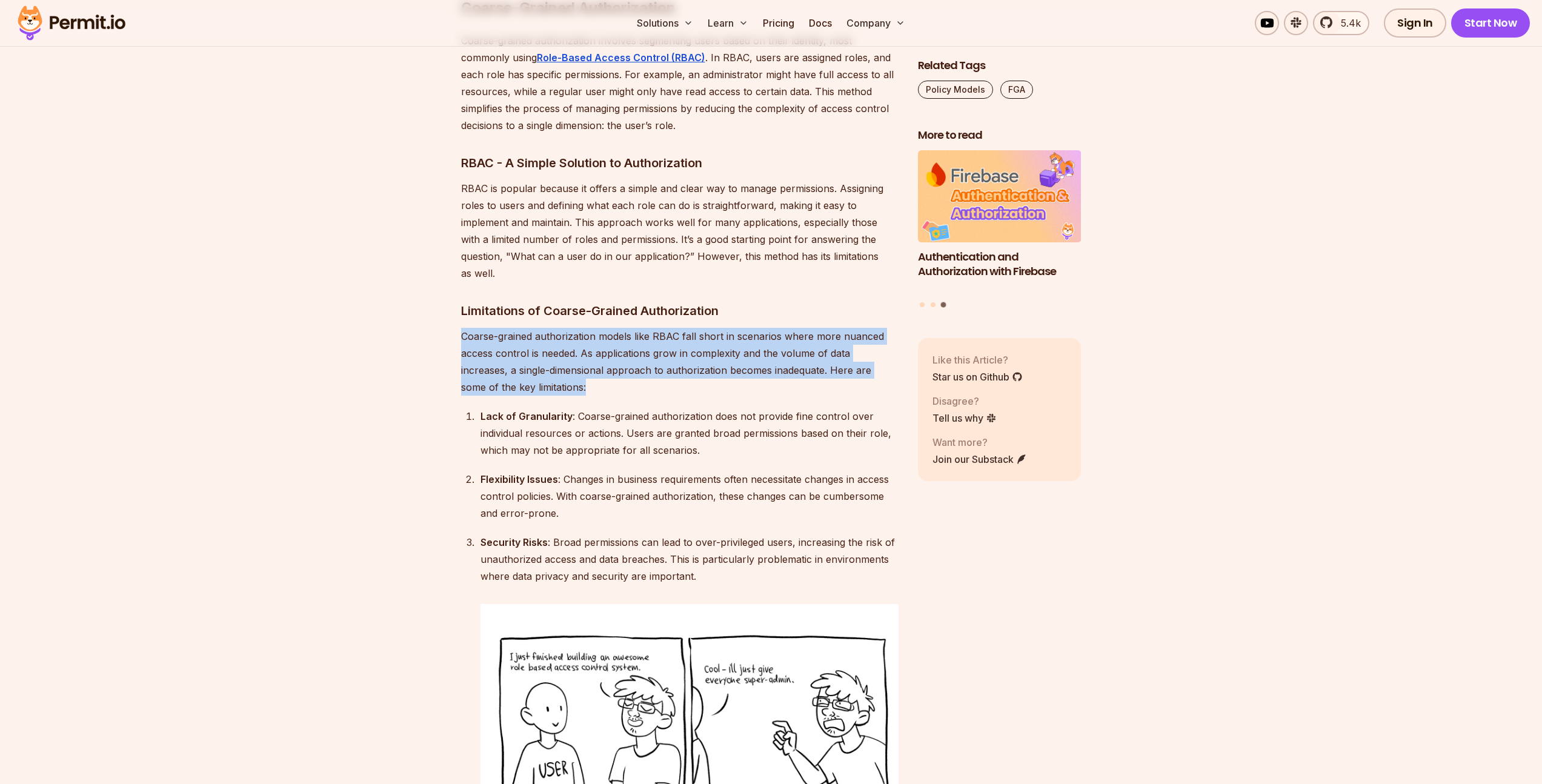
click at [640, 355] on p "Coarse-grained authorization models like RBAC fall short in scenarios where mor…" at bounding box center [680, 362] width 437 height 68
drag, startPoint x: 625, startPoint y: 355, endPoint x: 464, endPoint y: 301, distance: 169.8
click at [464, 328] on p "Coarse-grained authorization models like RBAC fall short in scenarios where mor…" at bounding box center [680, 362] width 437 height 68
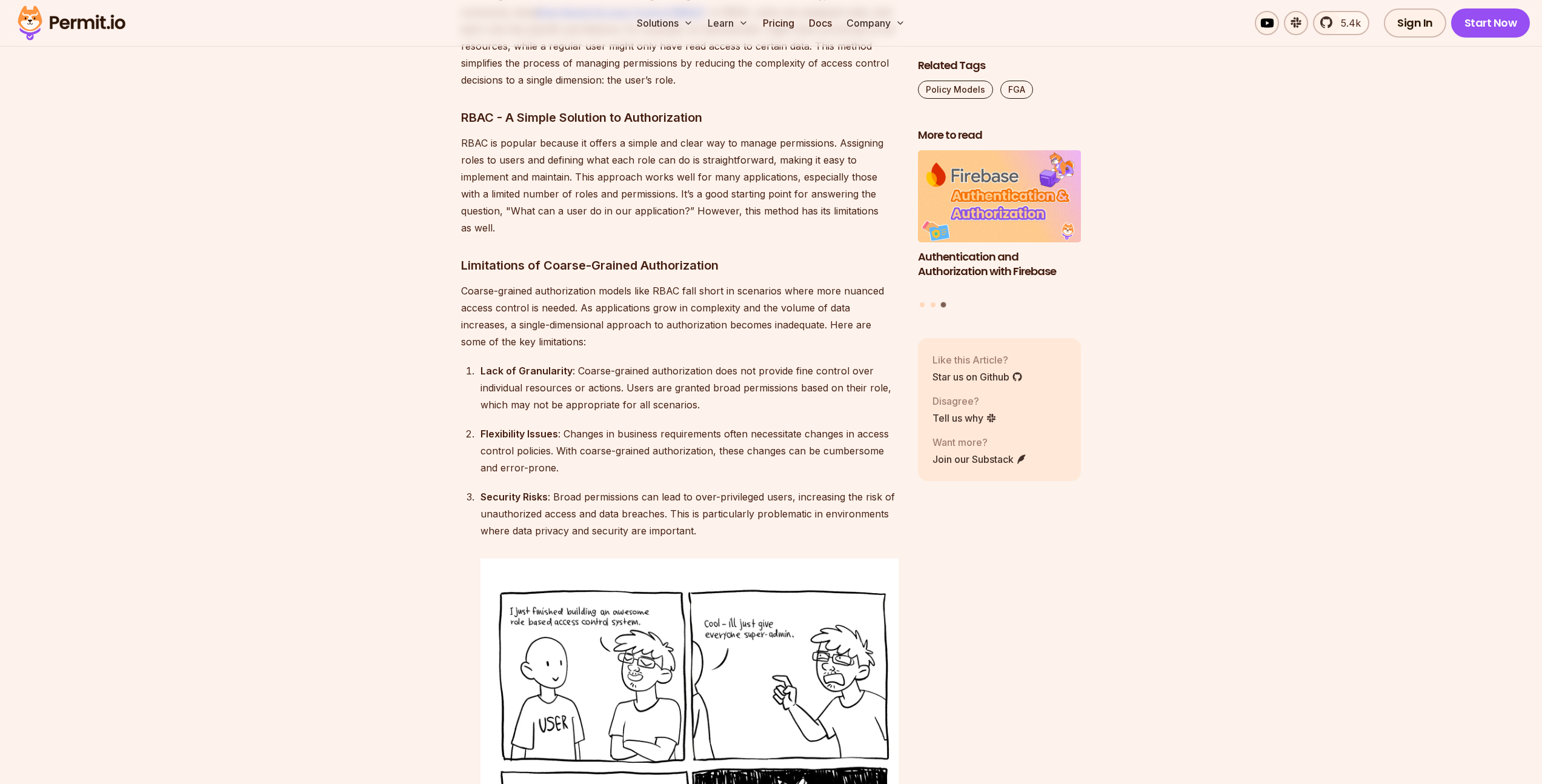
scroll to position [2161, 0]
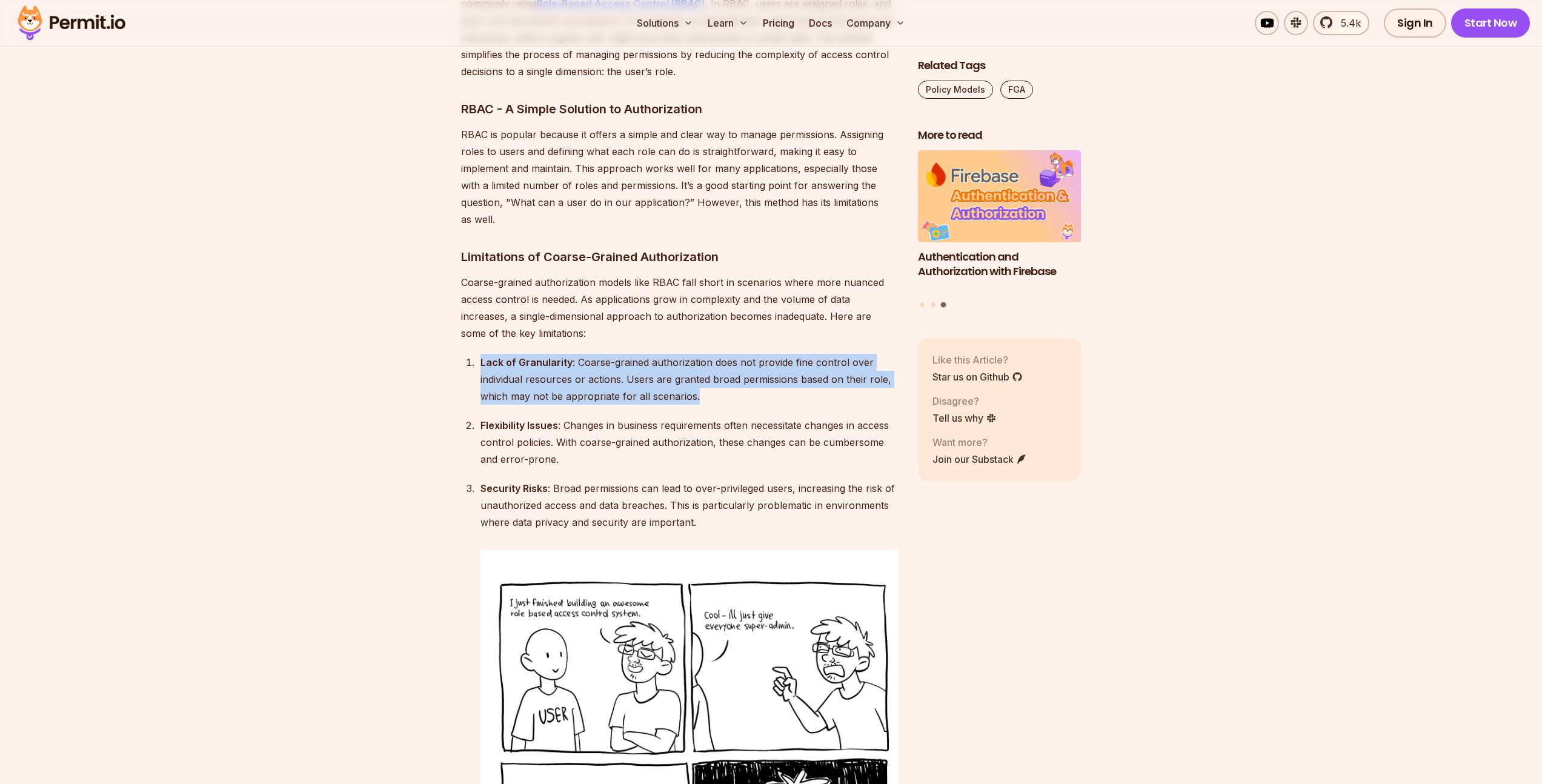
drag, startPoint x: 464, startPoint y: 329, endPoint x: 709, endPoint y: 375, distance: 249.3
click at [709, 375] on ol "Lack of Granularity : Coarse-grained authorization does not provide fine contro…" at bounding box center [680, 711] width 437 height 713
click at [730, 362] on div "Lack of Granularity : Coarse-grained authorization does not provide fine contro…" at bounding box center [689, 380] width 418 height 51
drag, startPoint x: 730, startPoint y: 362, endPoint x: 446, endPoint y: 315, distance: 287.9
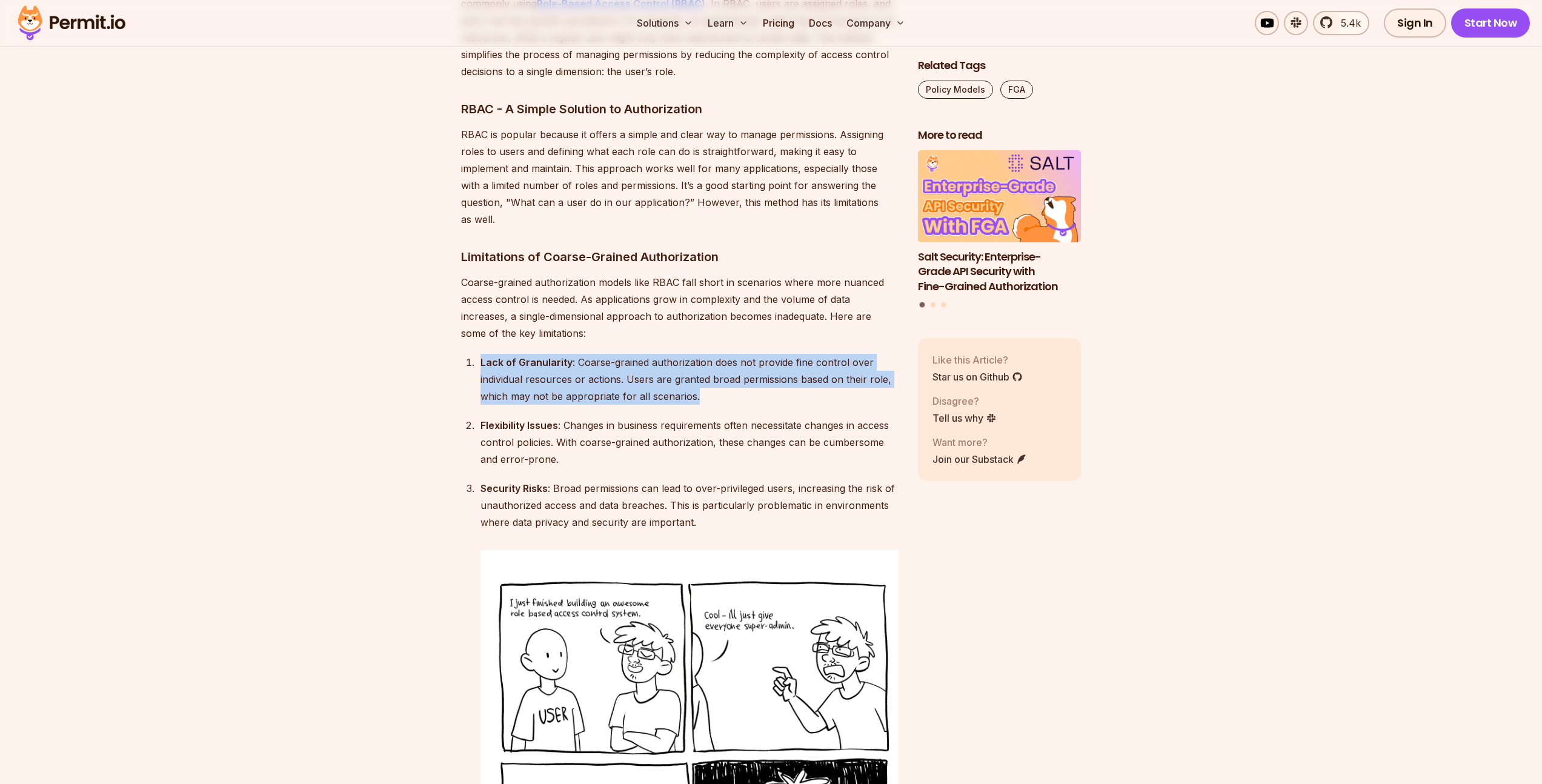
drag, startPoint x: 503, startPoint y: 320, endPoint x: 745, endPoint y: 375, distance: 248.2
click at [715, 369] on div "Lack of Granularity : Coarse-grained authorization does not provide fine contro…" at bounding box center [689, 380] width 418 height 51
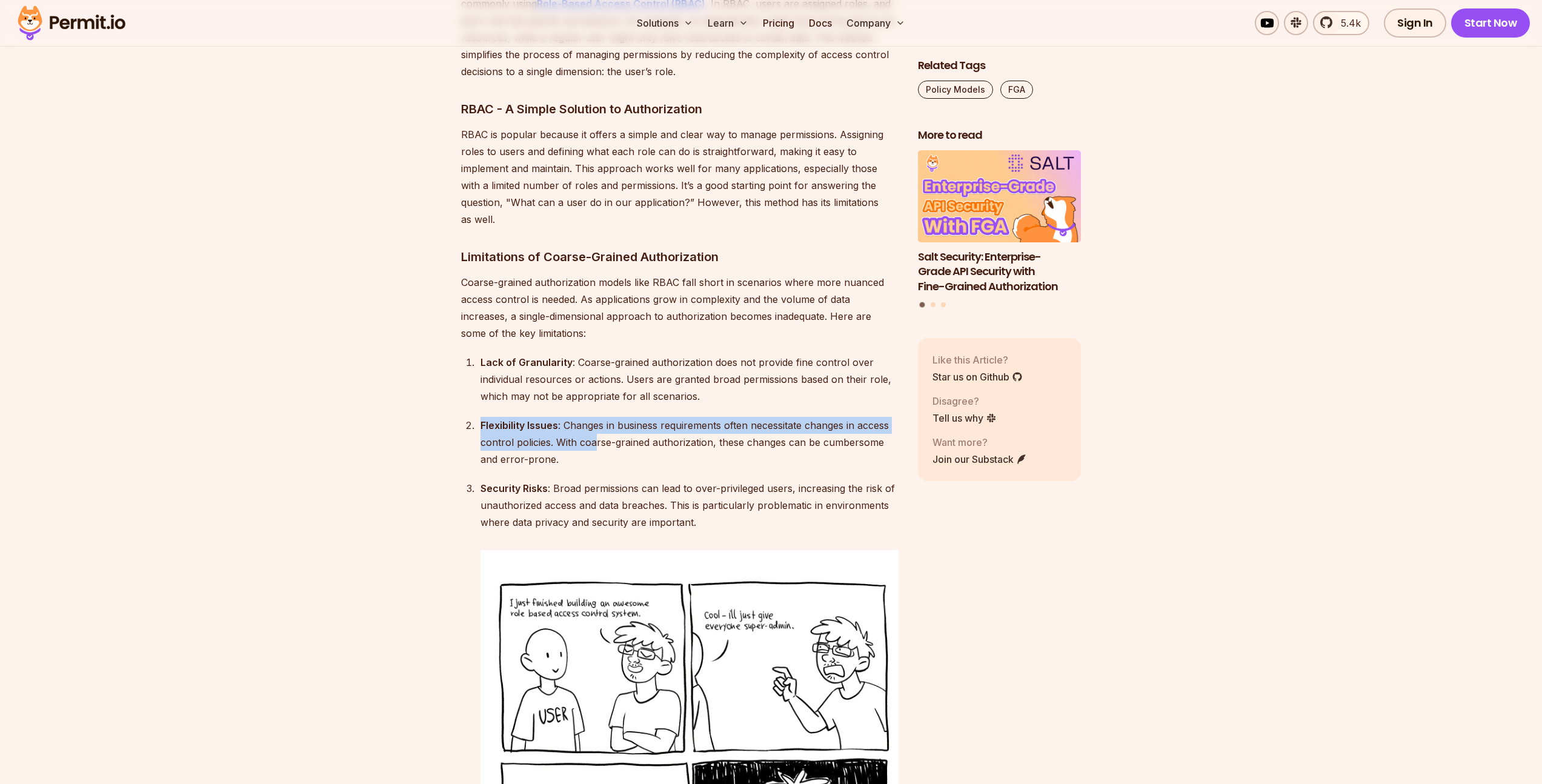
drag, startPoint x: 593, startPoint y: 413, endPoint x: 487, endPoint y: 382, distance: 110.4
click at [487, 417] on div "Flexibility Issues : Changes in business requirements often necessitate changes…" at bounding box center [689, 442] width 418 height 51
click at [676, 417] on div "Flexibility Issues : Changes in business requirements often necessitate changes…" at bounding box center [689, 442] width 418 height 51
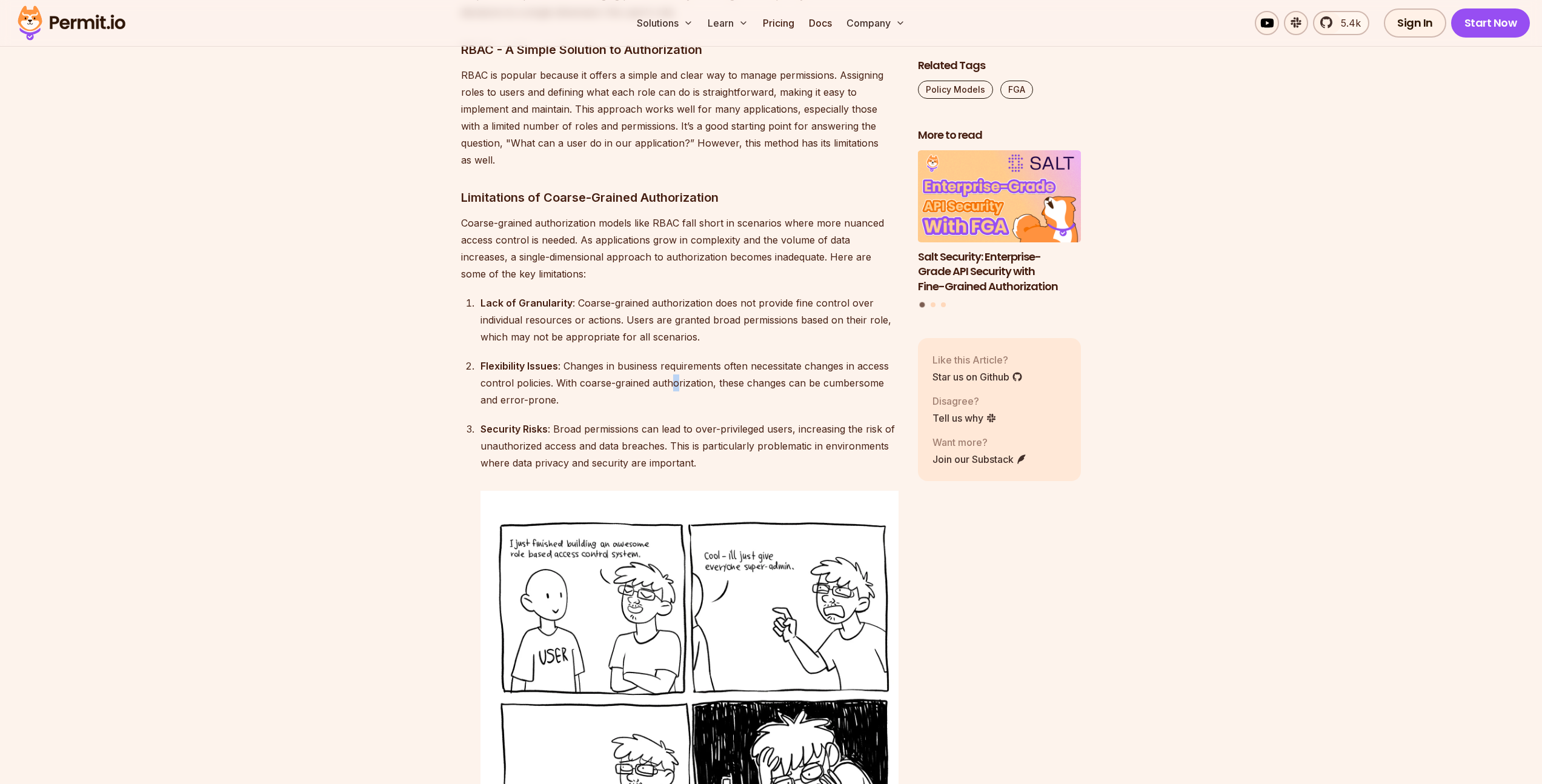
scroll to position [2245, 0]
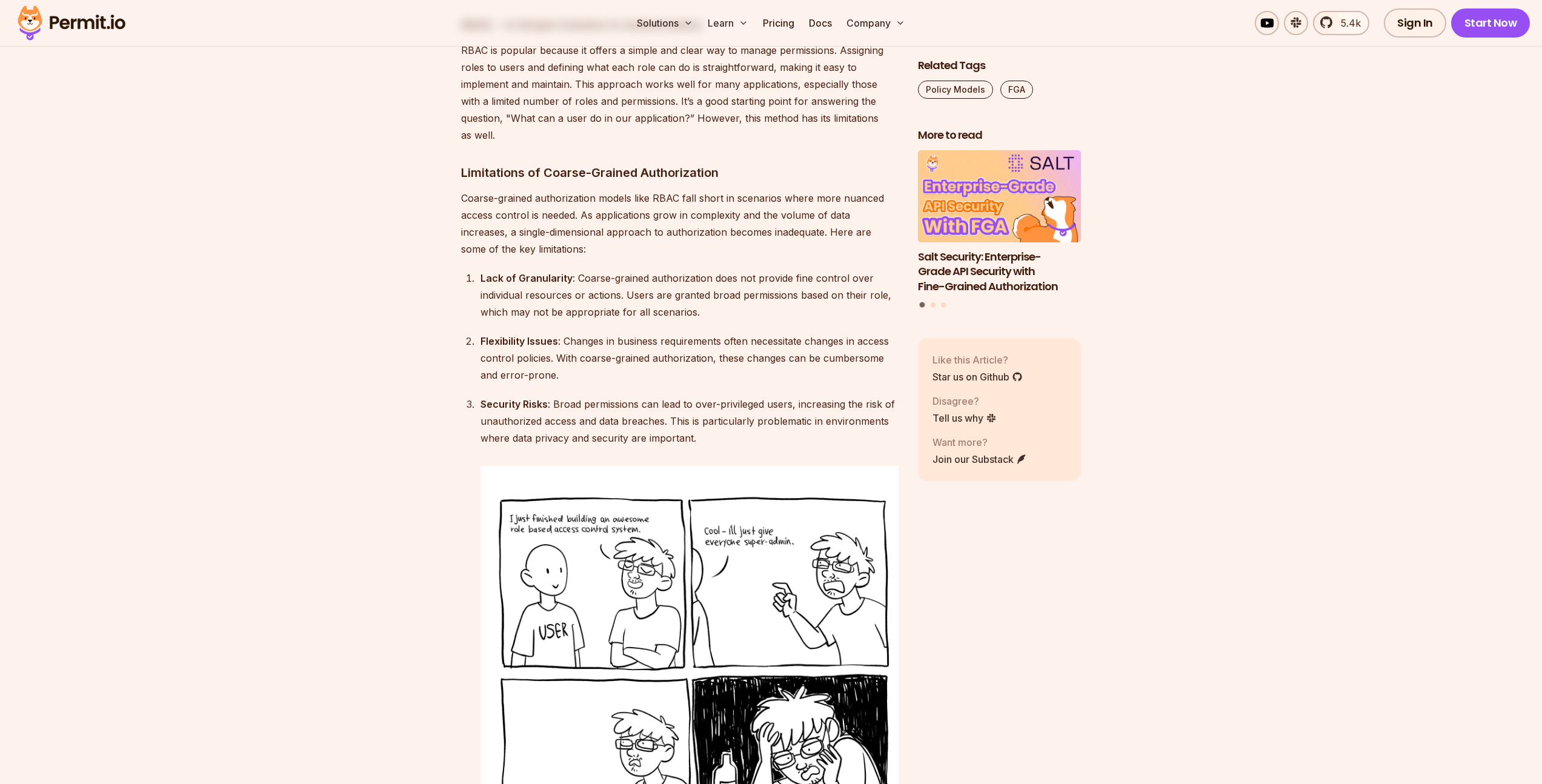
click at [610, 349] on ol "Lack of Granularity : Coarse-grained authorization does not provide fine contro…" at bounding box center [680, 626] width 437 height 713
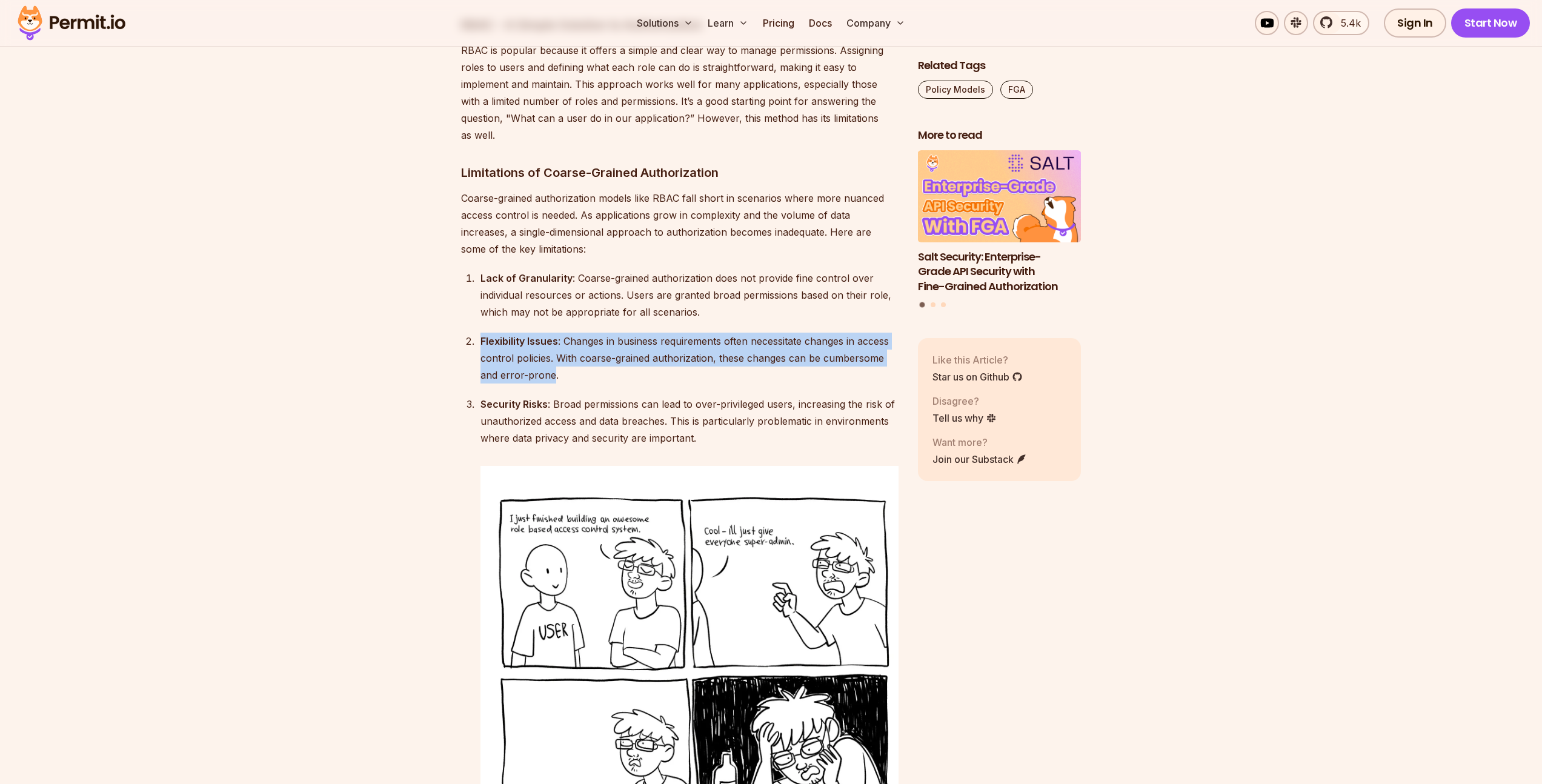
drag, startPoint x: 539, startPoint y: 340, endPoint x: 467, endPoint y: 313, distance: 76.9
click at [477, 333] on li "Flexibility Issues : Changes in business requirements often necessitate changes…" at bounding box center [688, 358] width 422 height 51
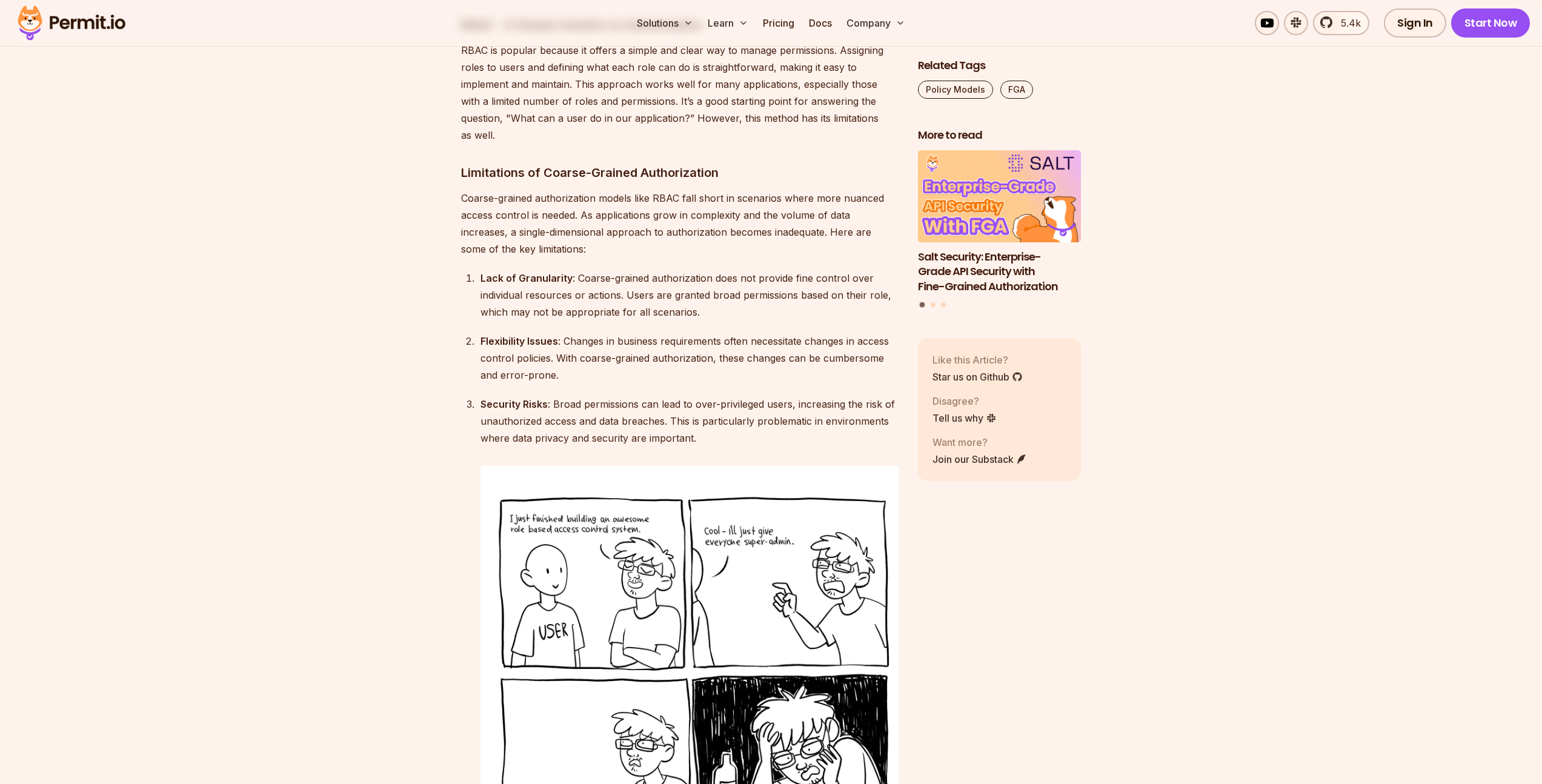
click at [477, 333] on li "Flexibility Issues : Changes in business requirements often necessitate changes…" at bounding box center [688, 358] width 422 height 51
click at [569, 333] on div "Flexibility Issues : Changes in business requirements often necessitate changes…" at bounding box center [689, 358] width 418 height 51
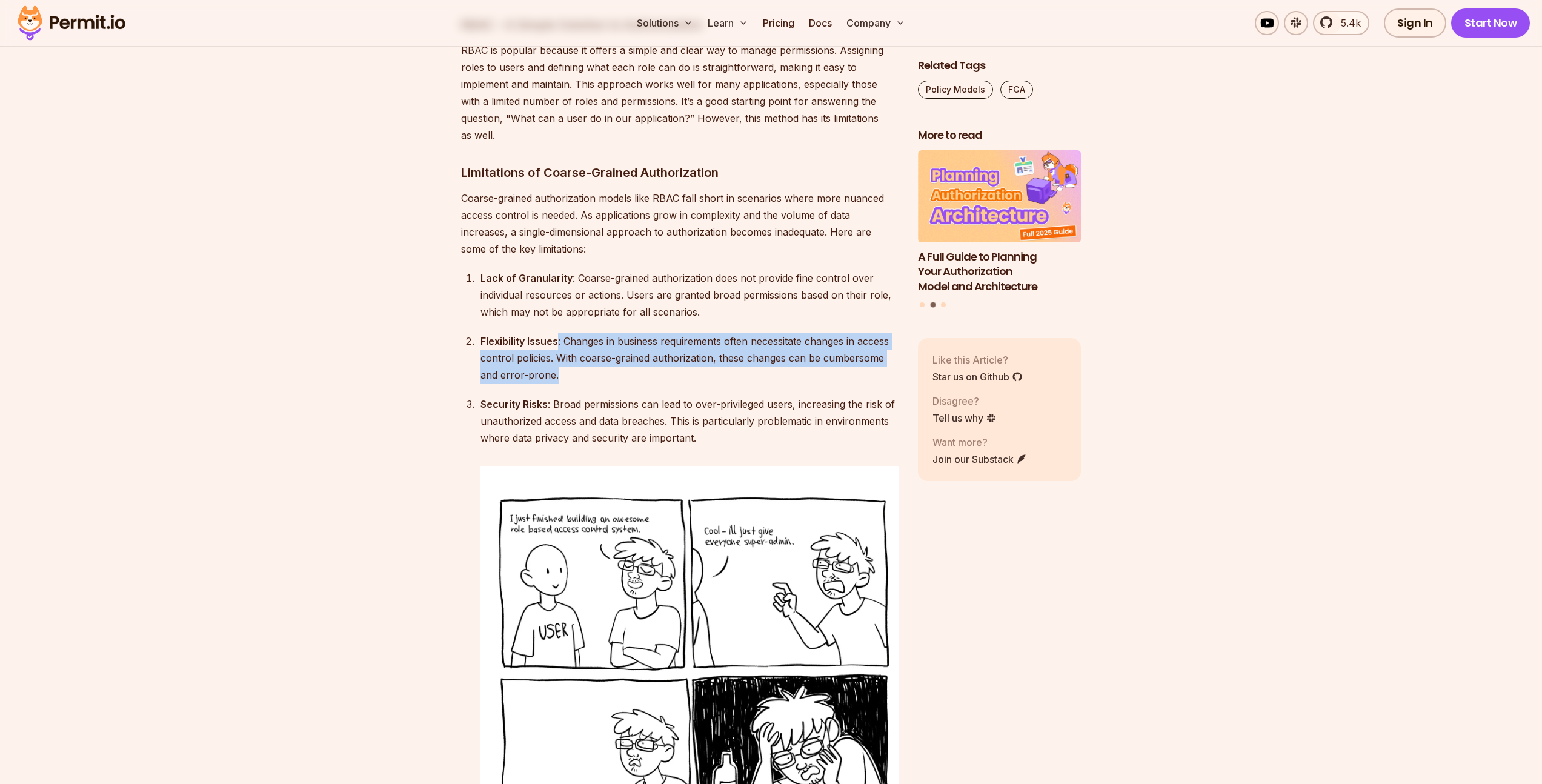
drag, startPoint x: 558, startPoint y: 309, endPoint x: 675, endPoint y: 349, distance: 123.6
click at [675, 349] on ol "Lack of Granularity : Coarse-grained authorization does not provide fine contro…" at bounding box center [680, 626] width 437 height 713
drag, startPoint x: 576, startPoint y: 343, endPoint x: 455, endPoint y: 298, distance: 129.1
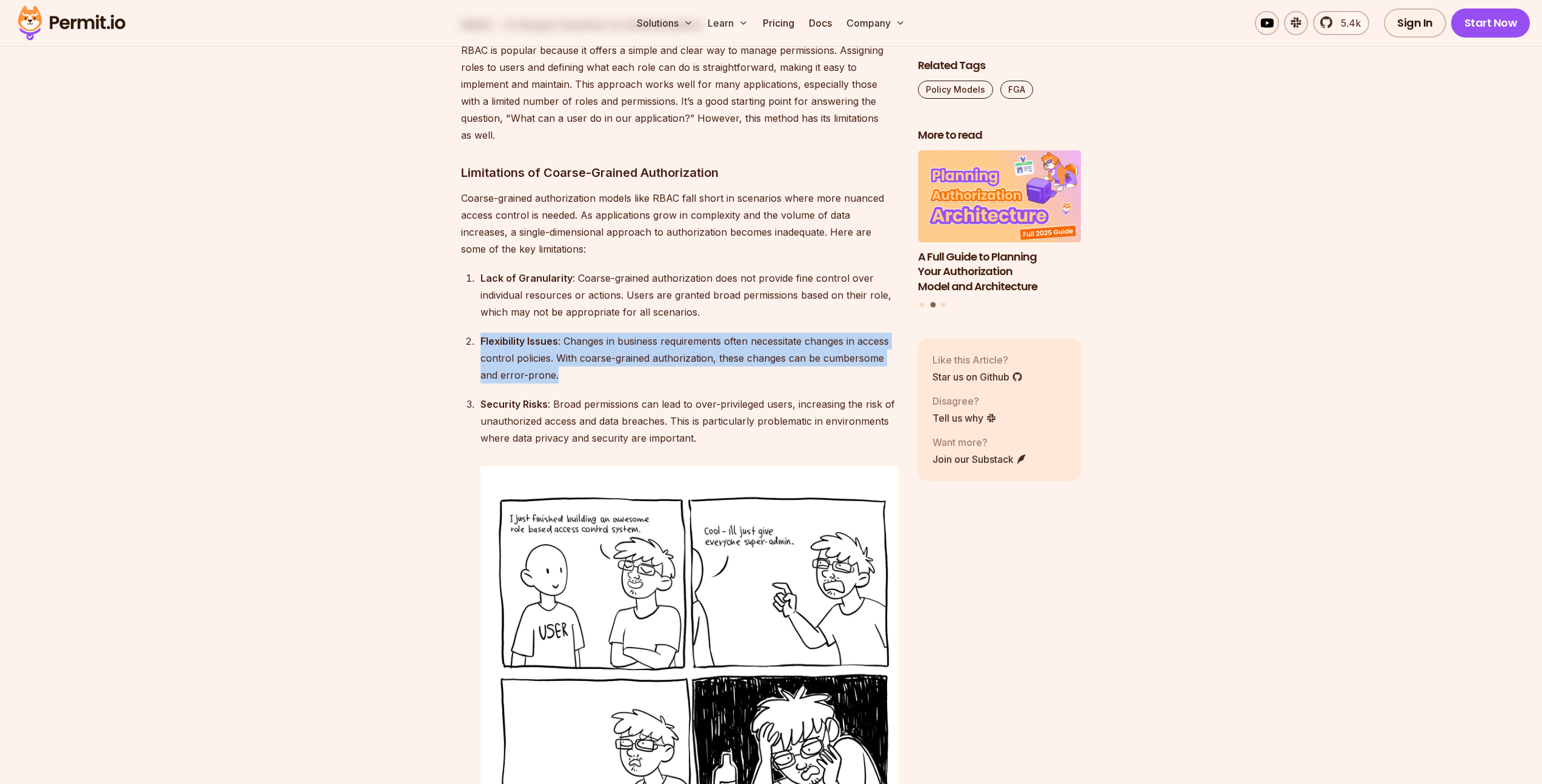
click at [626, 333] on div "Flexibility Issues : Changes in business requirements often necessitate changes…" at bounding box center [689, 358] width 418 height 51
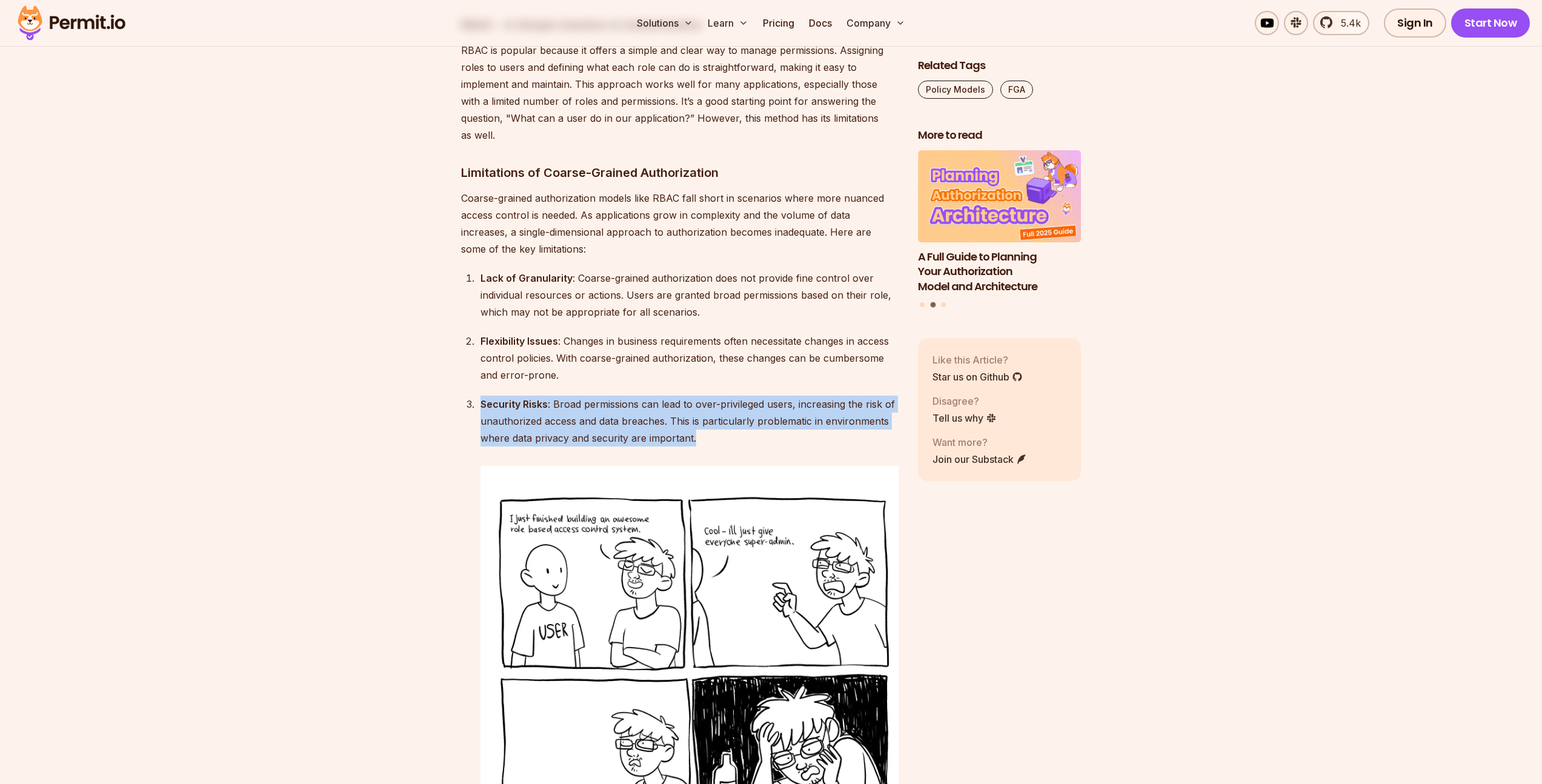
drag, startPoint x: 478, startPoint y: 365, endPoint x: 704, endPoint y: 399, distance: 228.5
click at [704, 399] on li "Security Risks : Broad permissions can lead to over-privileged users, increasin…" at bounding box center [688, 657] width 422 height 525
click at [704, 399] on div "Security Risks : Broad permissions can lead to over-privileged users, increasin…" at bounding box center [689, 421] width 418 height 51
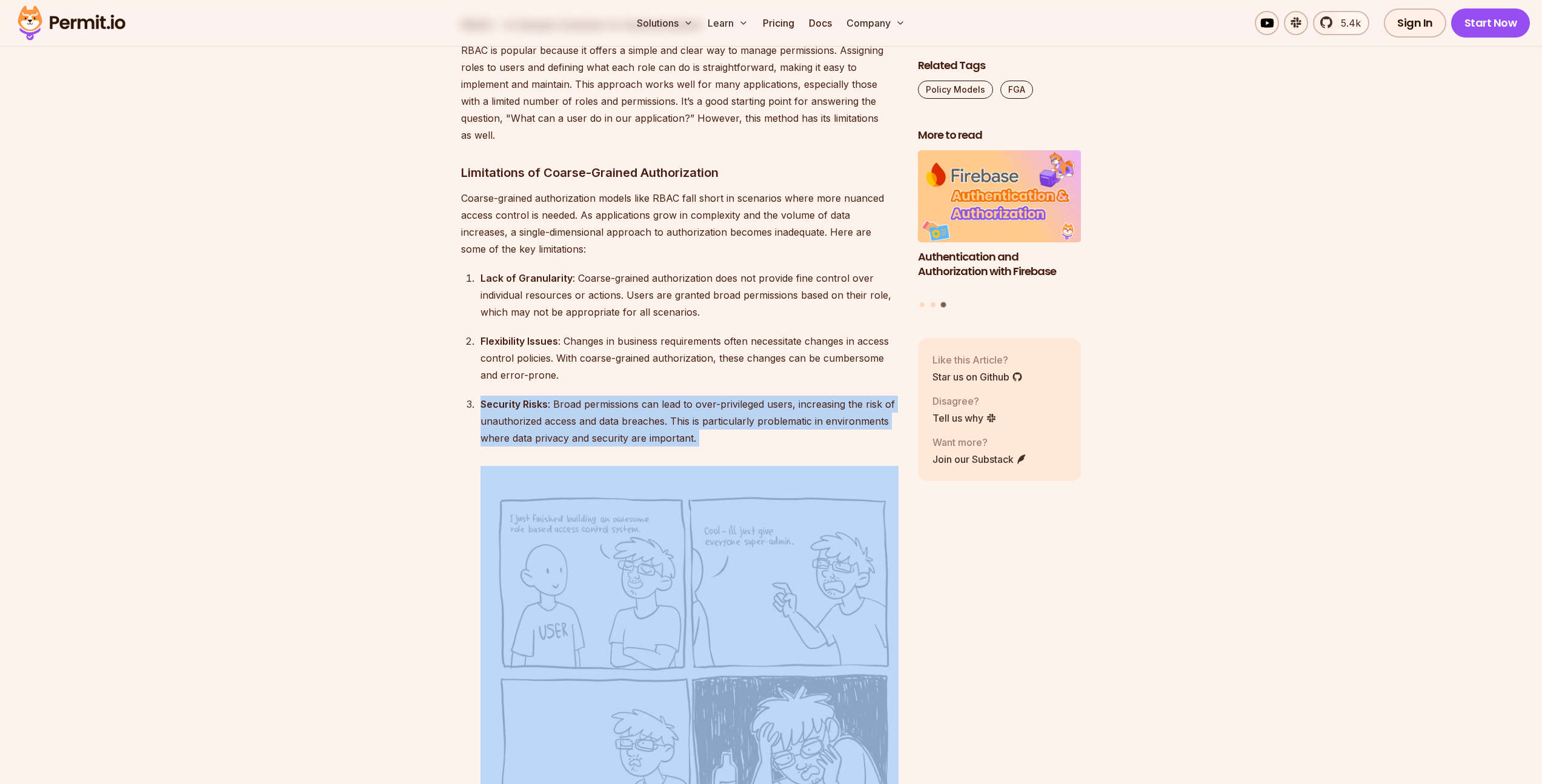
drag, startPoint x: 704, startPoint y: 399, endPoint x: 491, endPoint y: 364, distance: 215.9
click at [491, 395] on div "Security Risks : Broad permissions can lead to over-privileged users, increasin…" at bounding box center [689, 421] width 418 height 51
click at [491, 398] on strong "Security Risks" at bounding box center [514, 404] width 68 height 12
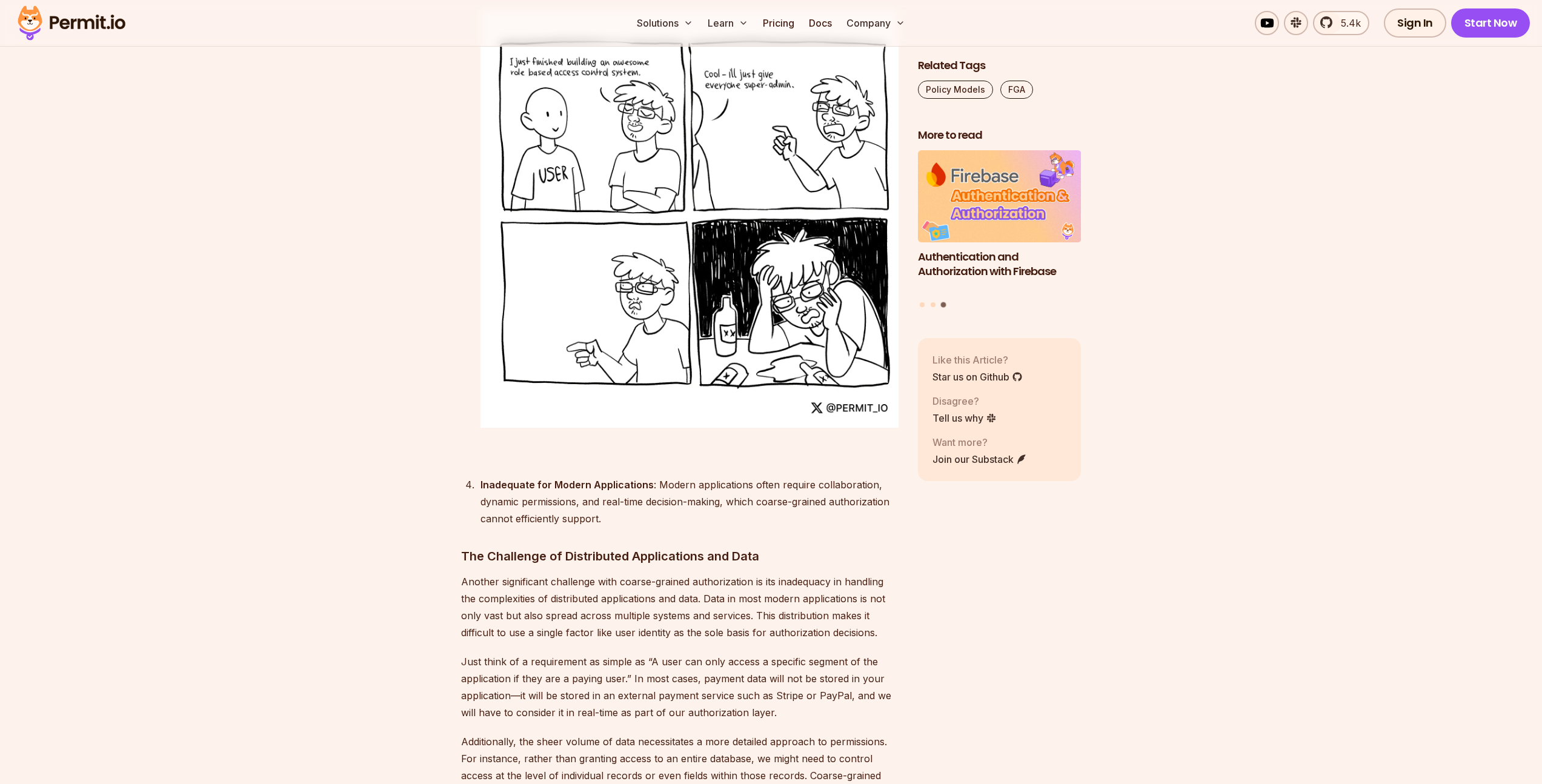
scroll to position [2747, 0]
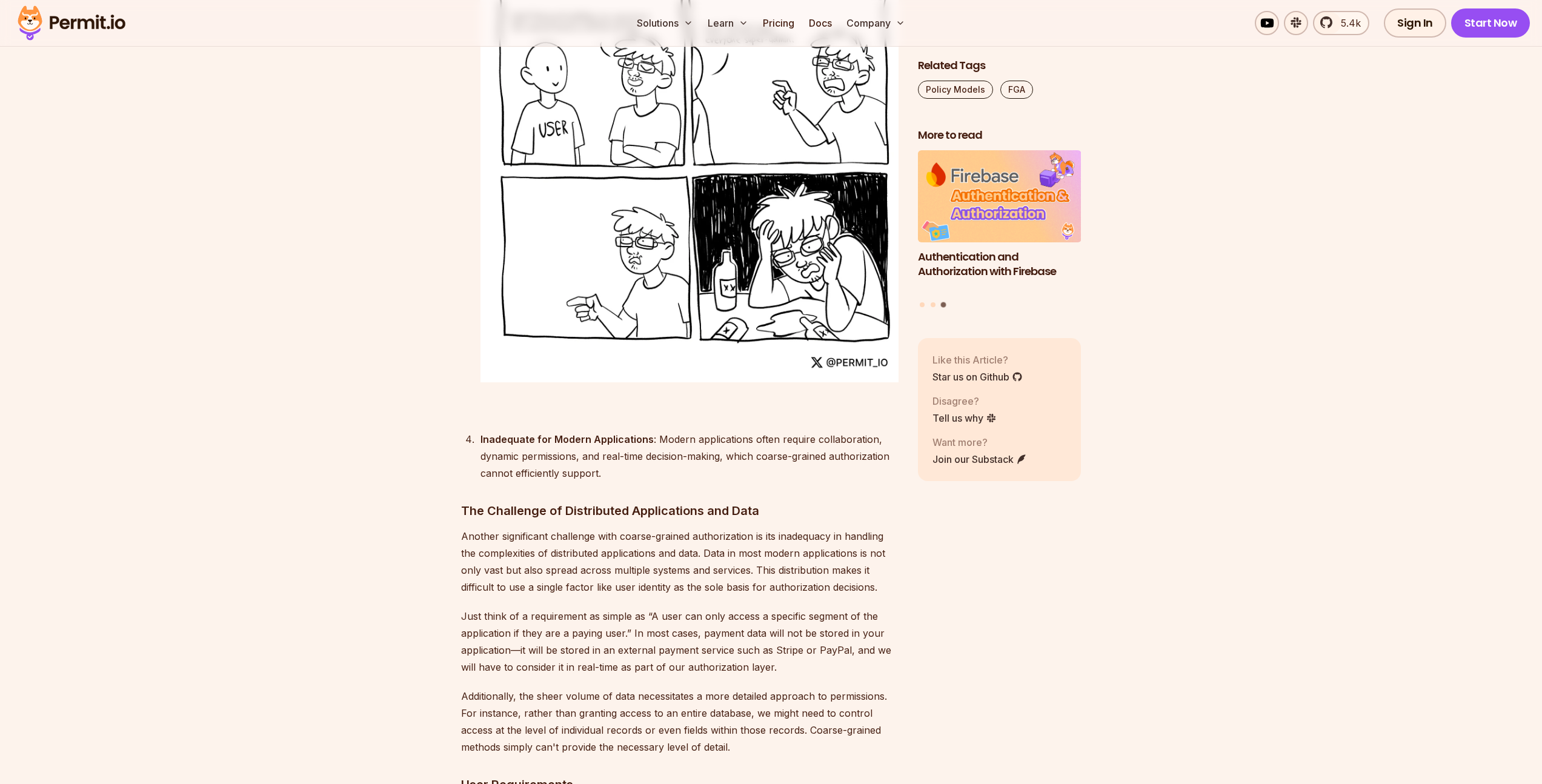
click at [488, 433] on strong "Inadequate for Modern Applications" at bounding box center [567, 439] width 173 height 12
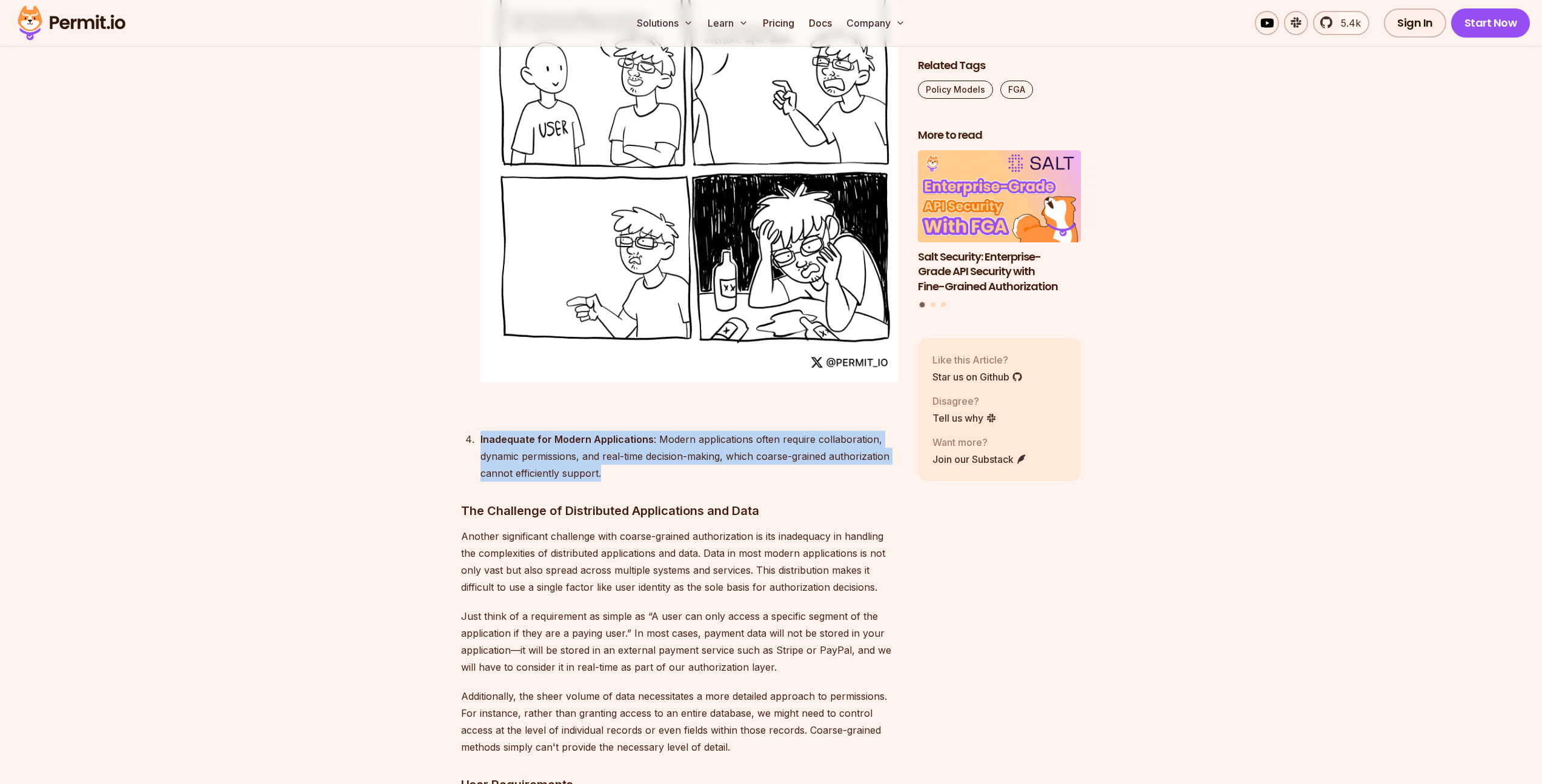
drag, startPoint x: 475, startPoint y: 400, endPoint x: 614, endPoint y: 436, distance: 143.6
click at [614, 436] on li "Inadequate for Modern Applications : Modern applications often require collabor…" at bounding box center [688, 456] width 422 height 51
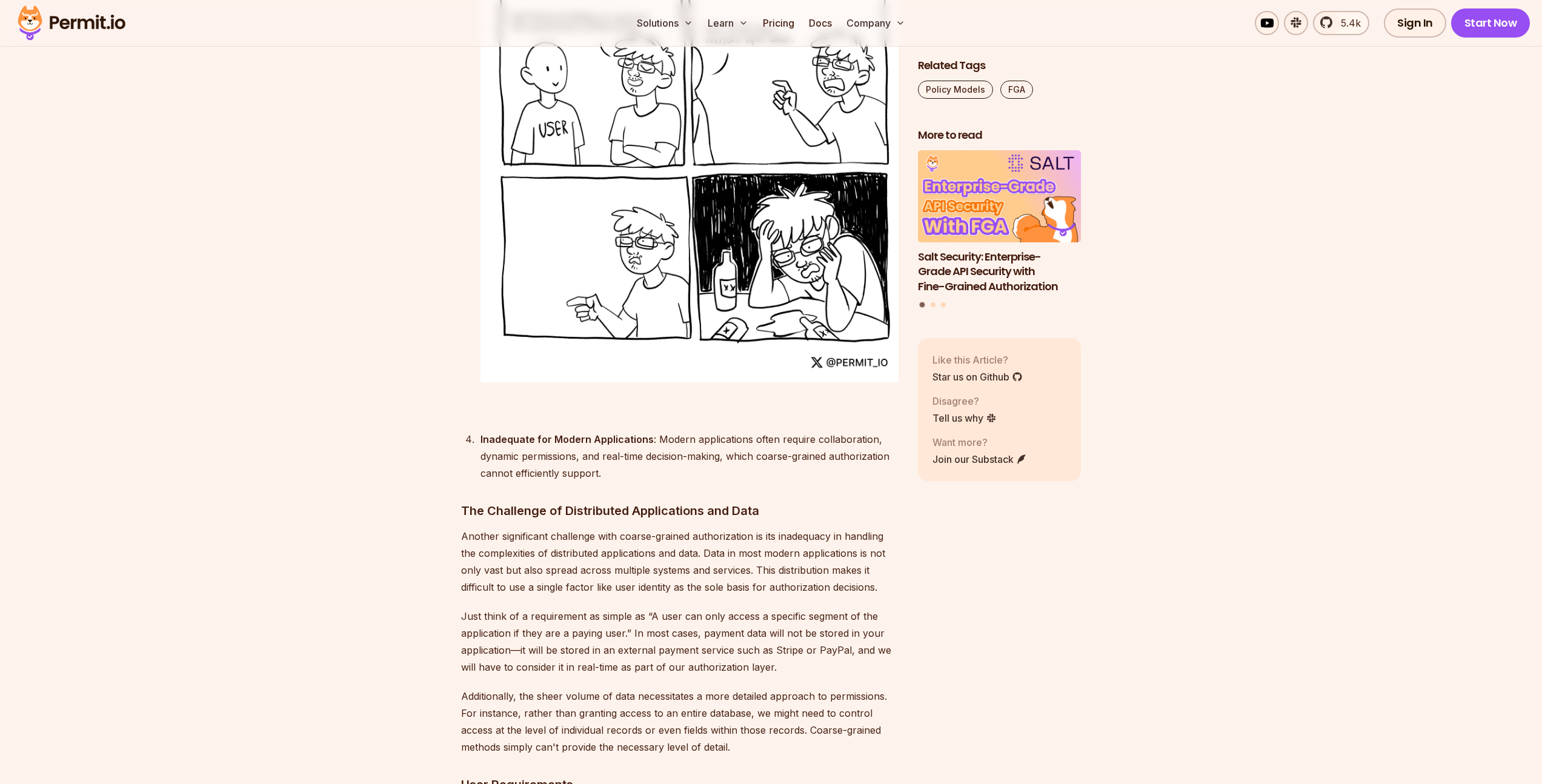
click at [651, 431] on div "Inadequate for Modern Applications : Modern applications often require collabor…" at bounding box center [689, 456] width 418 height 51
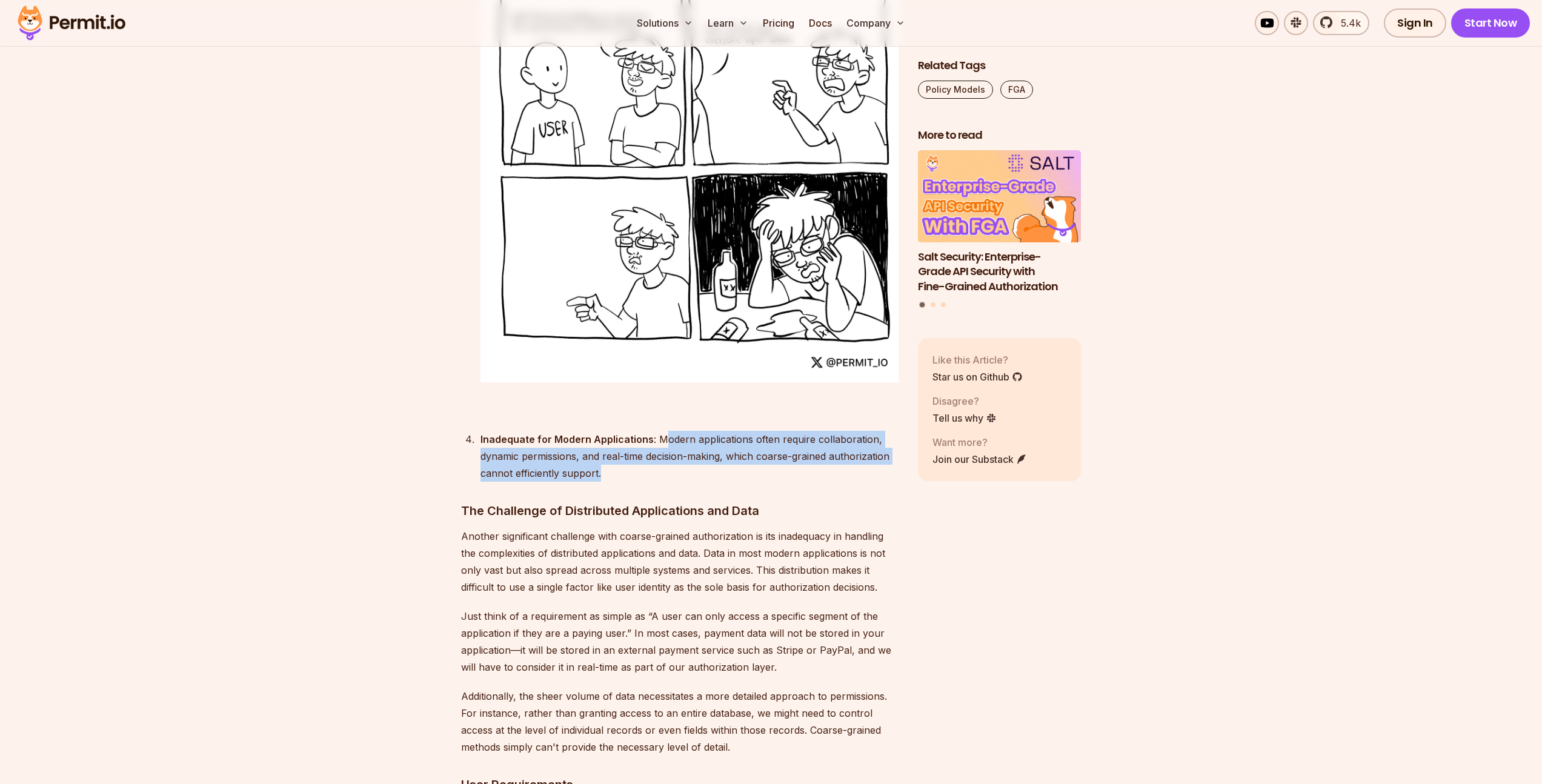
drag, startPoint x: 663, startPoint y: 404, endPoint x: 690, endPoint y: 433, distance: 39.6
click at [690, 433] on div "Inadequate for Modern Applications : Modern applications often require collabor…" at bounding box center [689, 456] width 418 height 51
click at [689, 433] on div "Inadequate for Modern Applications : Modern applications often require collabor…" at bounding box center [689, 456] width 418 height 51
drag, startPoint x: 689, startPoint y: 433, endPoint x: 502, endPoint y: 405, distance: 189.1
click at [502, 431] on div "Inadequate for Modern Applications : Modern applications often require collabor…" at bounding box center [689, 456] width 418 height 51
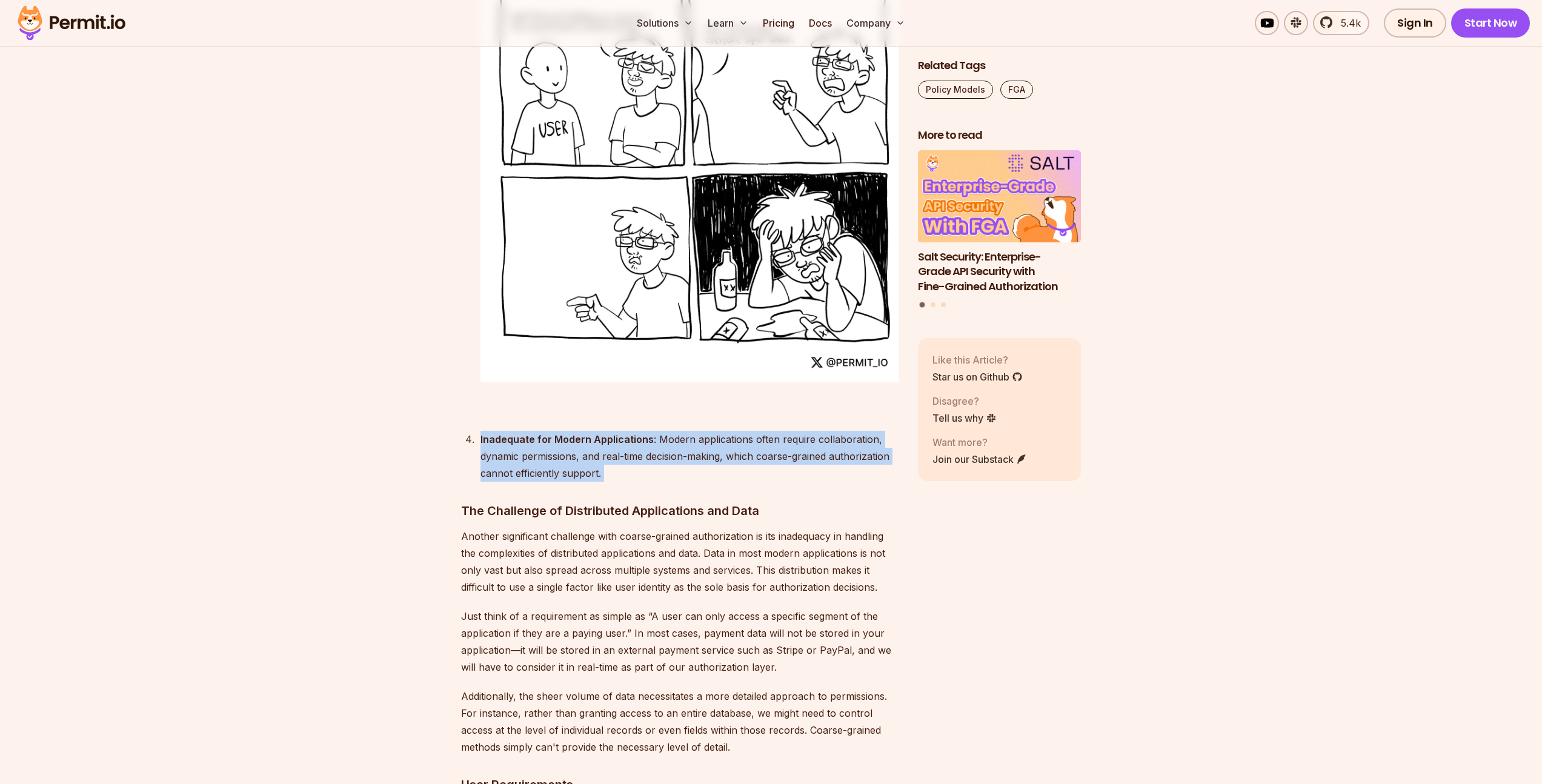
click at [502, 433] on strong "Inadequate for Modern Applications" at bounding box center [567, 439] width 173 height 12
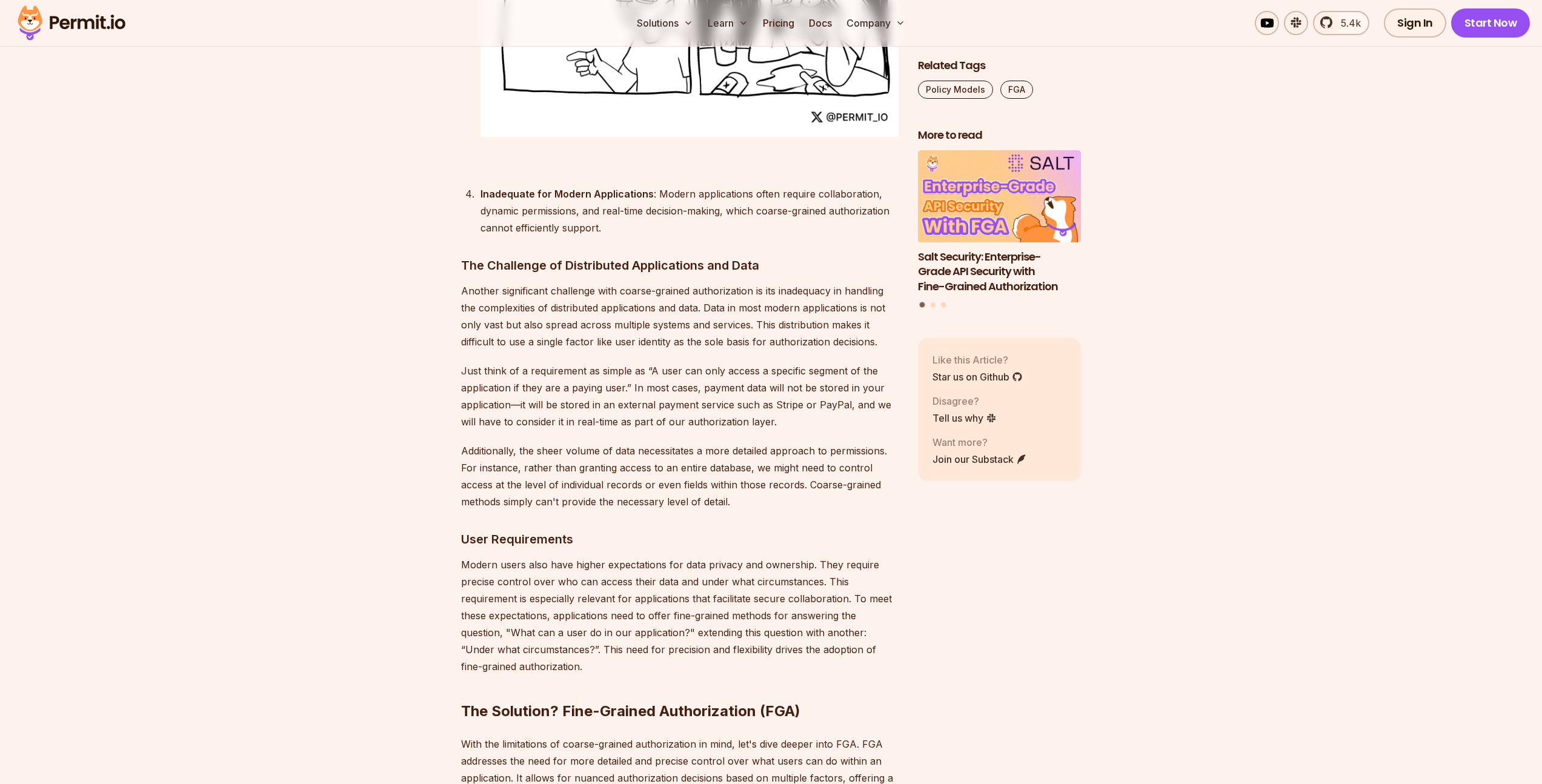
scroll to position [3005, 0]
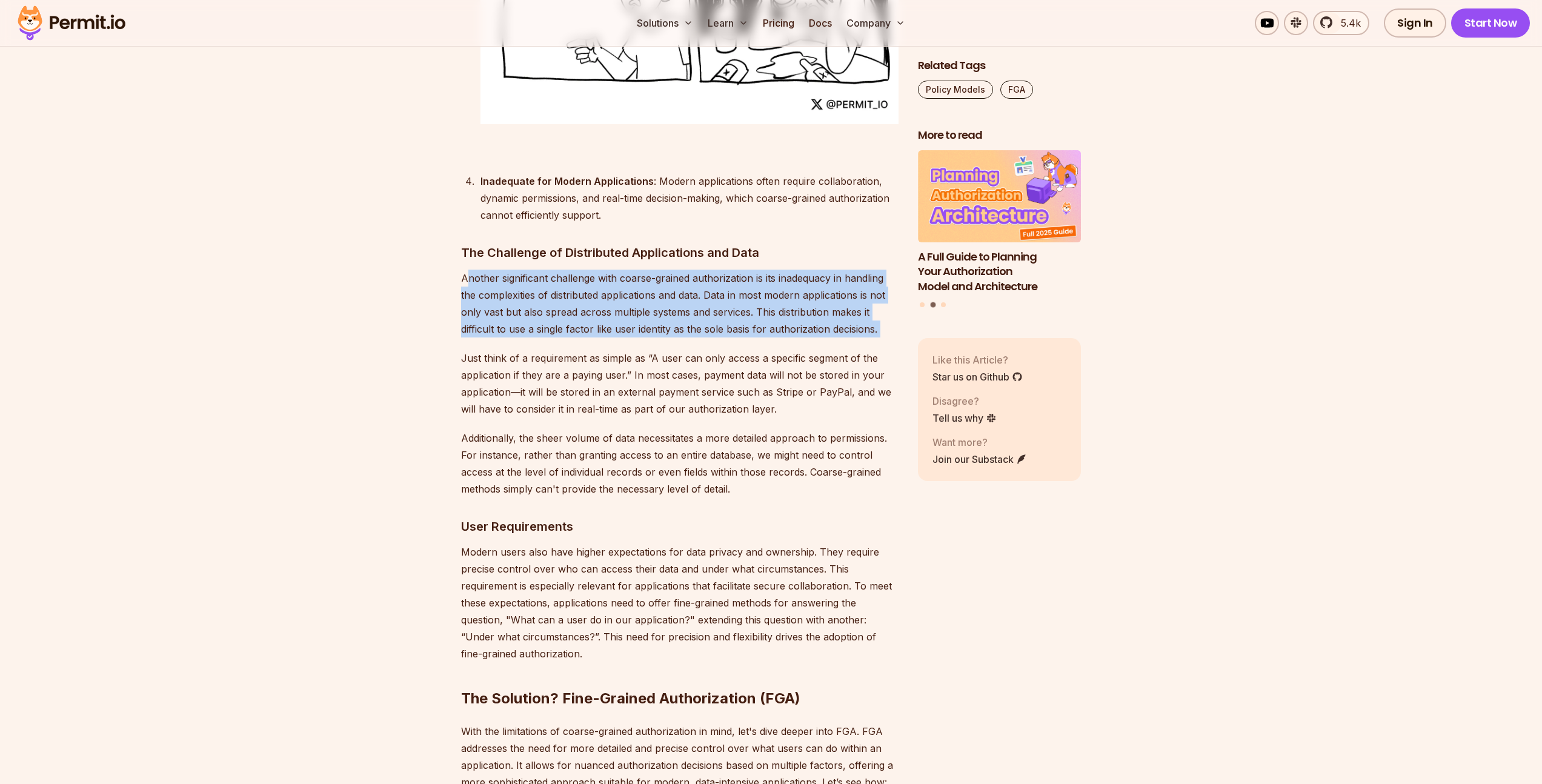
drag, startPoint x: 464, startPoint y: 249, endPoint x: 776, endPoint y: 303, distance: 316.6
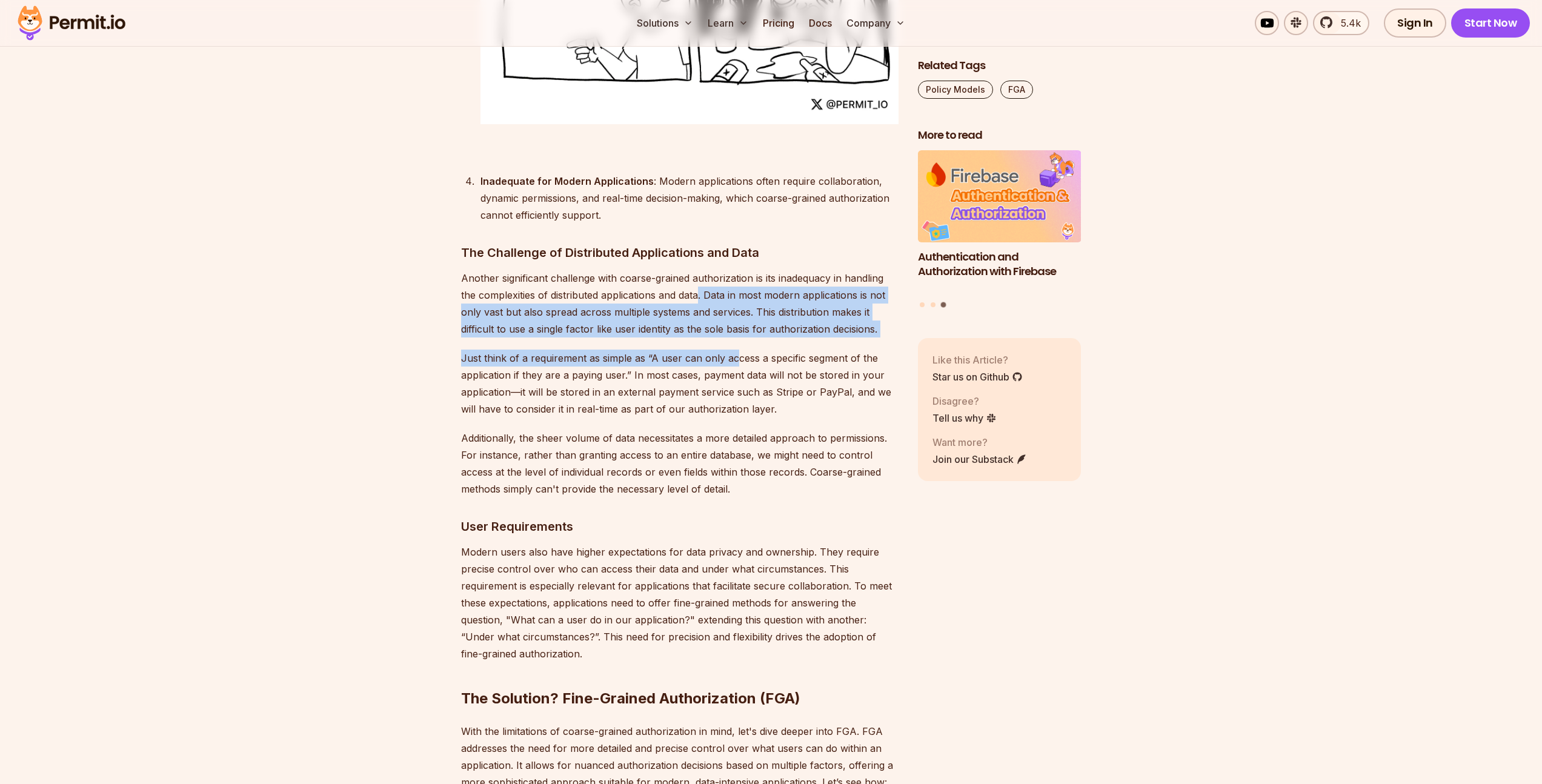
drag, startPoint x: 699, startPoint y: 260, endPoint x: 731, endPoint y: 326, distance: 73.3
click at [731, 349] on p "Just think of a requirement as simple as “A user can only access a specific seg…" at bounding box center [680, 383] width 437 height 68
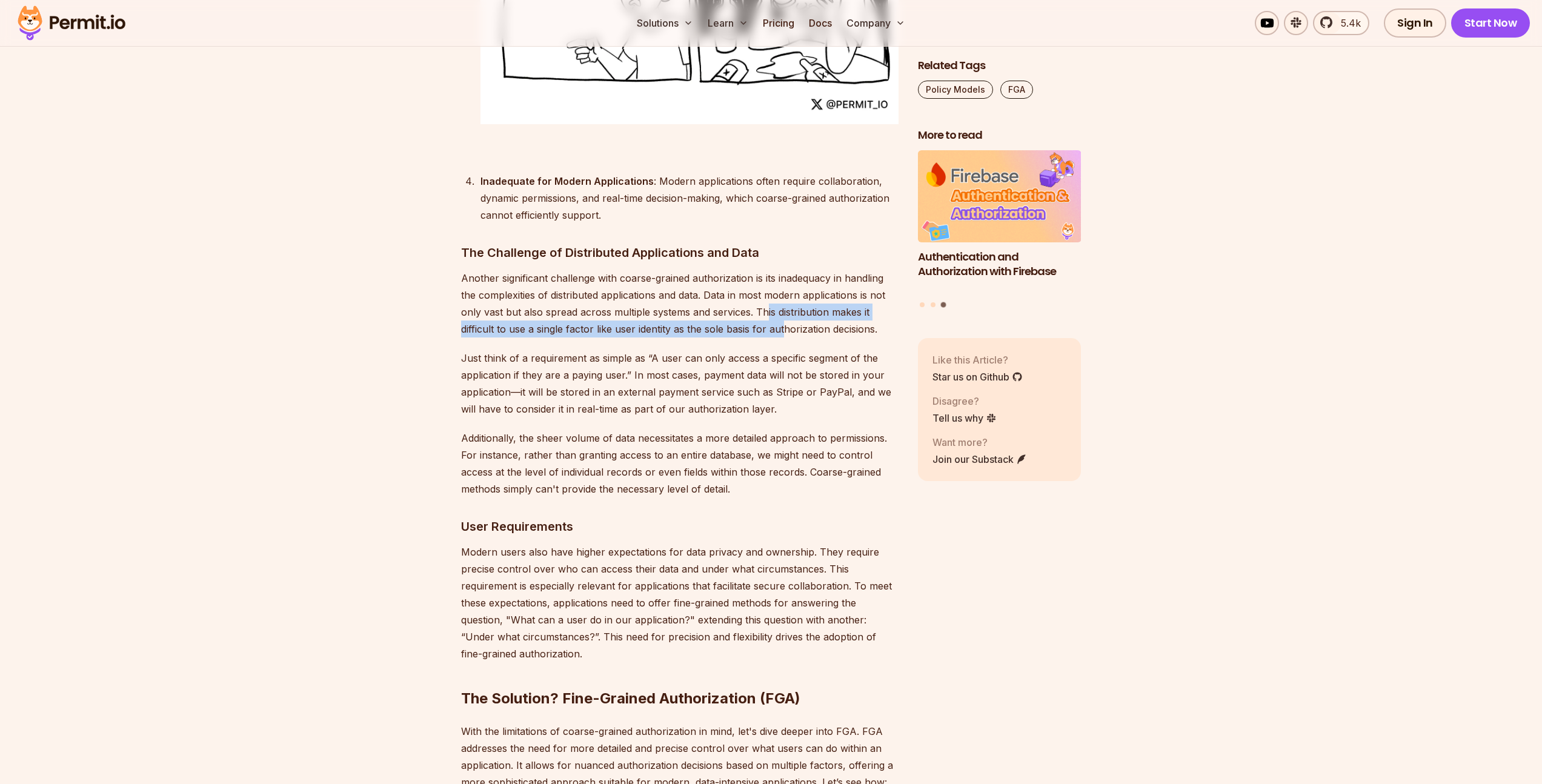
drag, startPoint x: 765, startPoint y: 269, endPoint x: 782, endPoint y: 301, distance: 36.2
click at [782, 301] on p "Another significant challenge with coarse-grained authorization is its inadequa…" at bounding box center [680, 303] width 437 height 68
drag, startPoint x: 535, startPoint y: 299, endPoint x: 837, endPoint y: 307, distance: 302.1
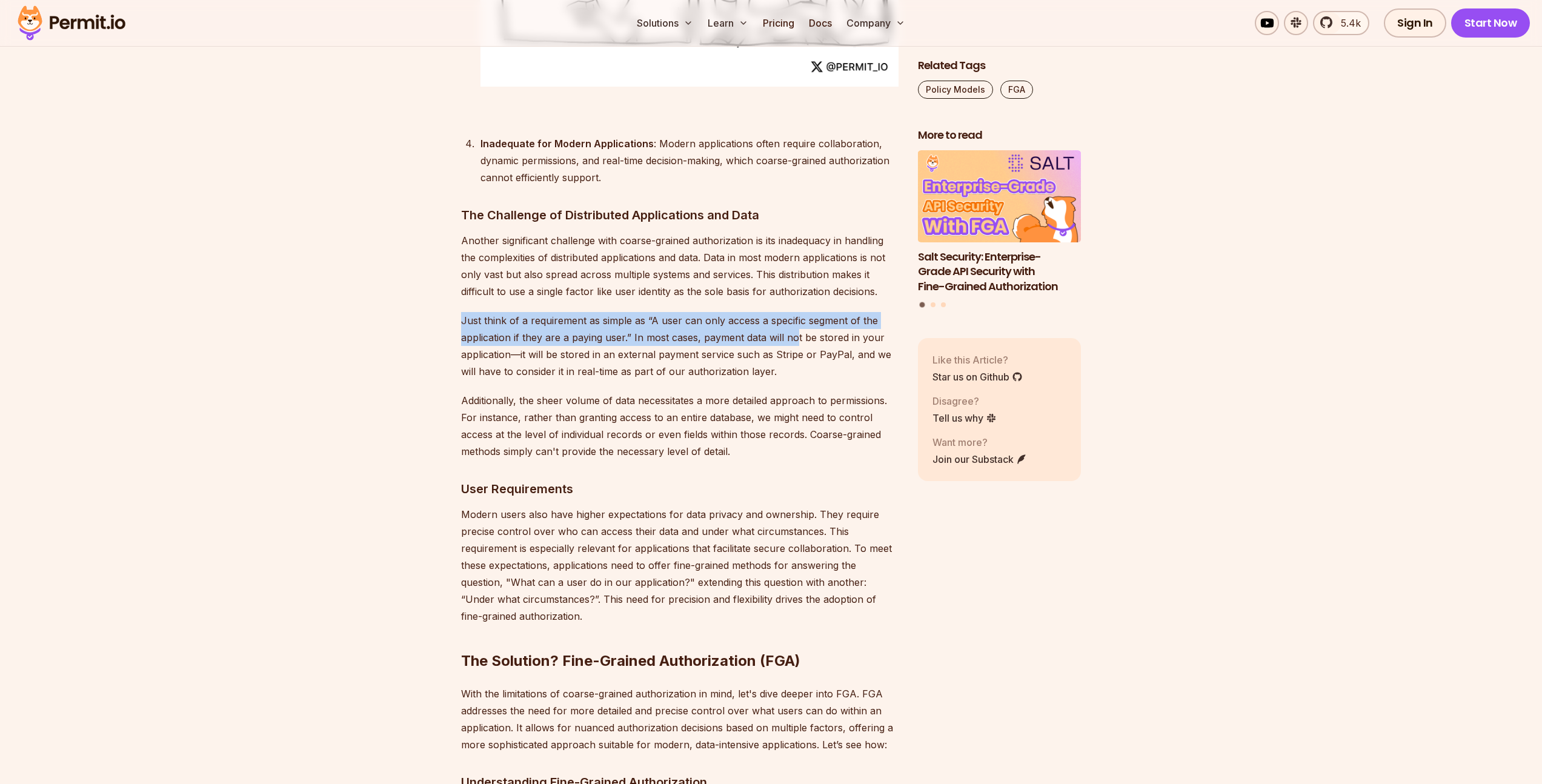
drag, startPoint x: 456, startPoint y: 285, endPoint x: 794, endPoint y: 310, distance: 338.9
click at [794, 312] on p "Just think of a requirement as simple as “A user can only access a specific seg…" at bounding box center [680, 346] width 437 height 68
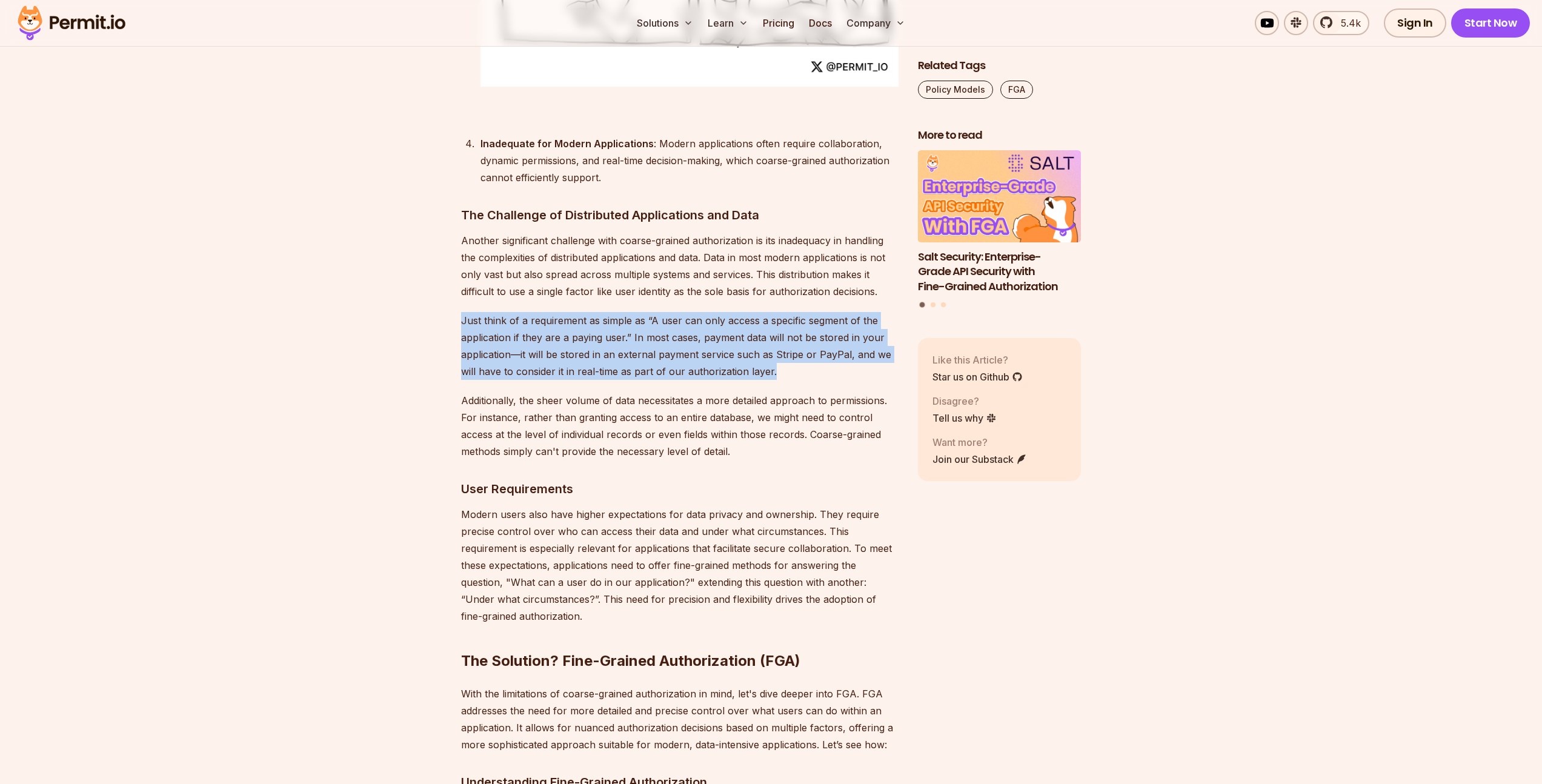
drag, startPoint x: 795, startPoint y: 338, endPoint x: 464, endPoint y: 268, distance: 338.3
click at [751, 312] on p "Just think of a requirement as simple as “A user can only access a specific seg…" at bounding box center [680, 346] width 437 height 68
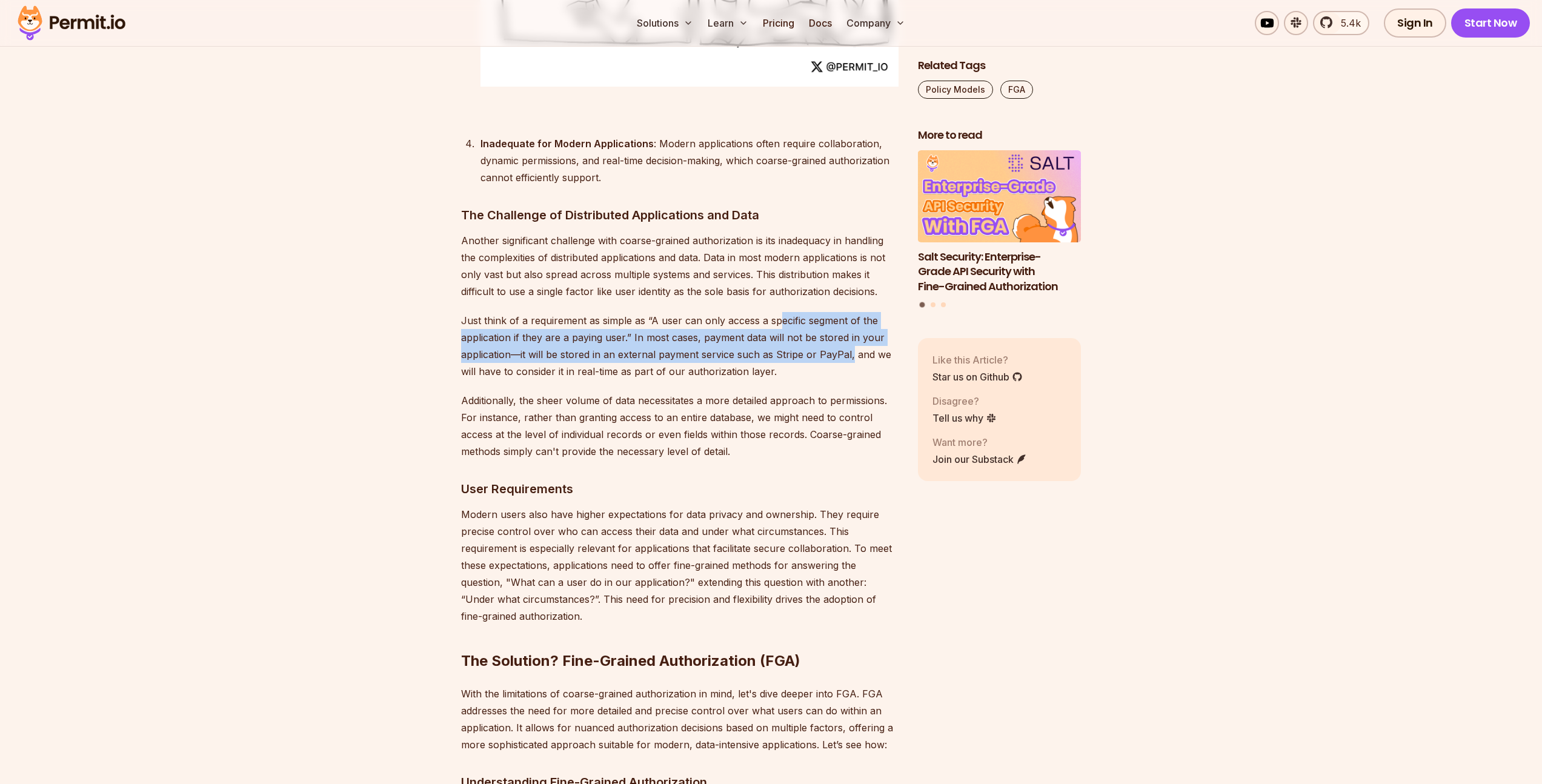
drag, startPoint x: 780, startPoint y: 283, endPoint x: 845, endPoint y: 325, distance: 77.4
click at [847, 326] on p "Just think of a requirement as simple as “A user can only access a specific seg…" at bounding box center [680, 346] width 437 height 68
click at [792, 312] on p "Just think of a requirement as simple as “A user can only access a specific seg…" at bounding box center [680, 346] width 437 height 68
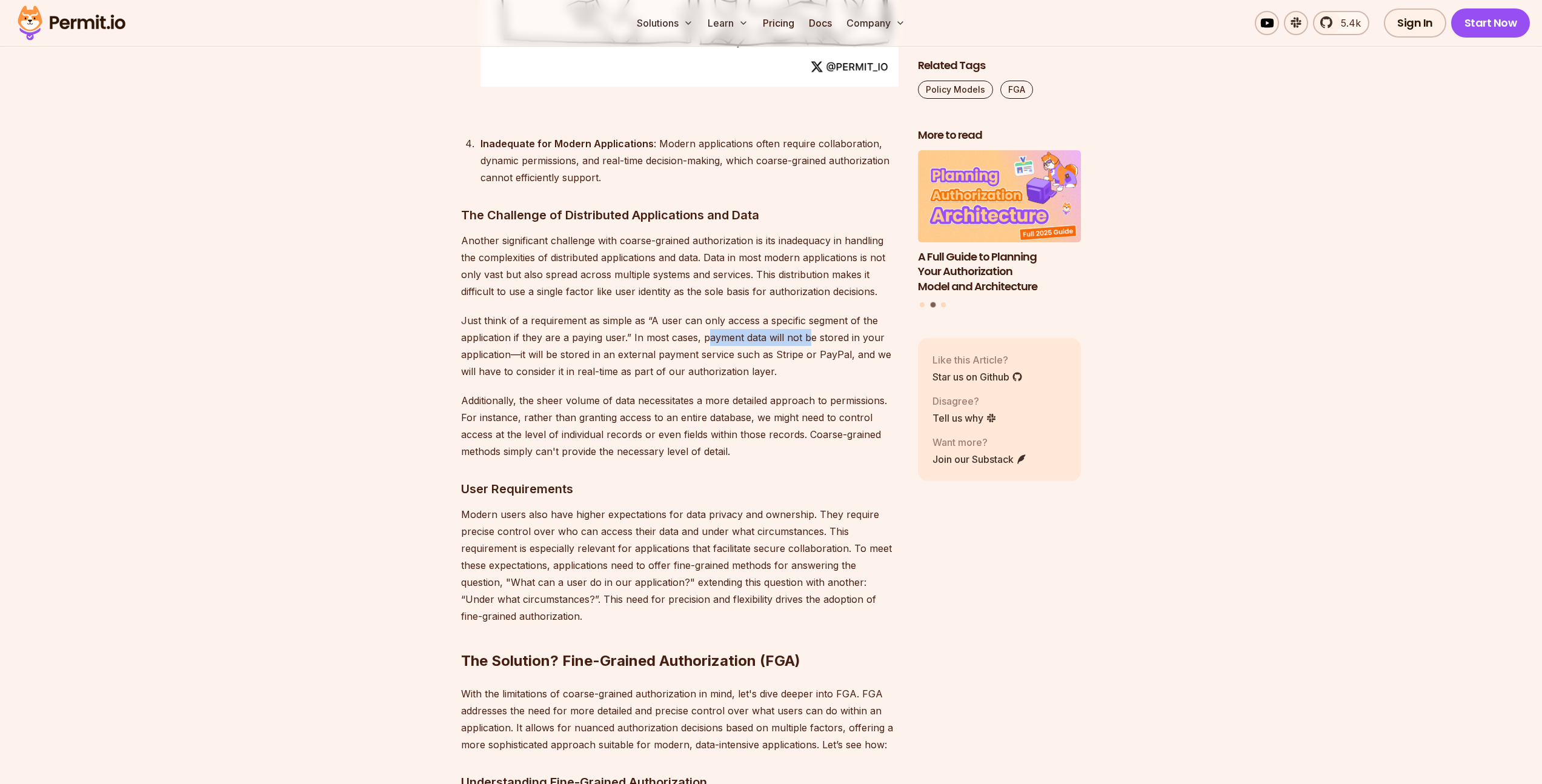
drag, startPoint x: 705, startPoint y: 304, endPoint x: 794, endPoint y: 313, distance: 89.5
click at [807, 312] on p "Just think of a requirement as simple as “A user can only access a specific seg…" at bounding box center [680, 346] width 437 height 68
click at [685, 313] on p "Just think of a requirement as simple as “A user can only access a specific seg…" at bounding box center [680, 346] width 437 height 68
drag, startPoint x: 581, startPoint y: 311, endPoint x: 798, endPoint y: 333, distance: 218.1
click at [798, 333] on p "Just think of a requirement as simple as “A user can only access a specific seg…" at bounding box center [680, 346] width 437 height 68
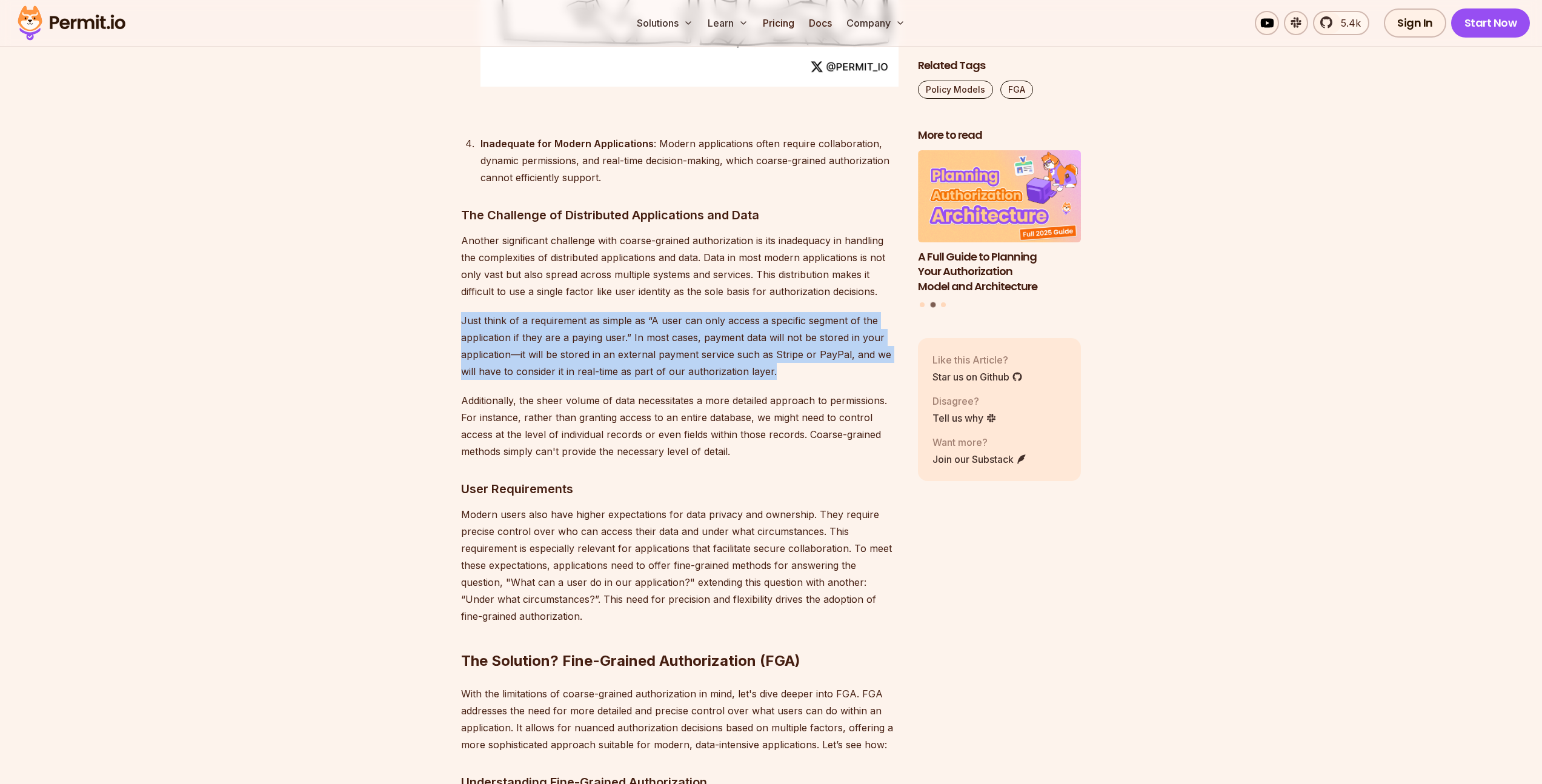
drag, startPoint x: 789, startPoint y: 333, endPoint x: 458, endPoint y: 283, distance: 334.8
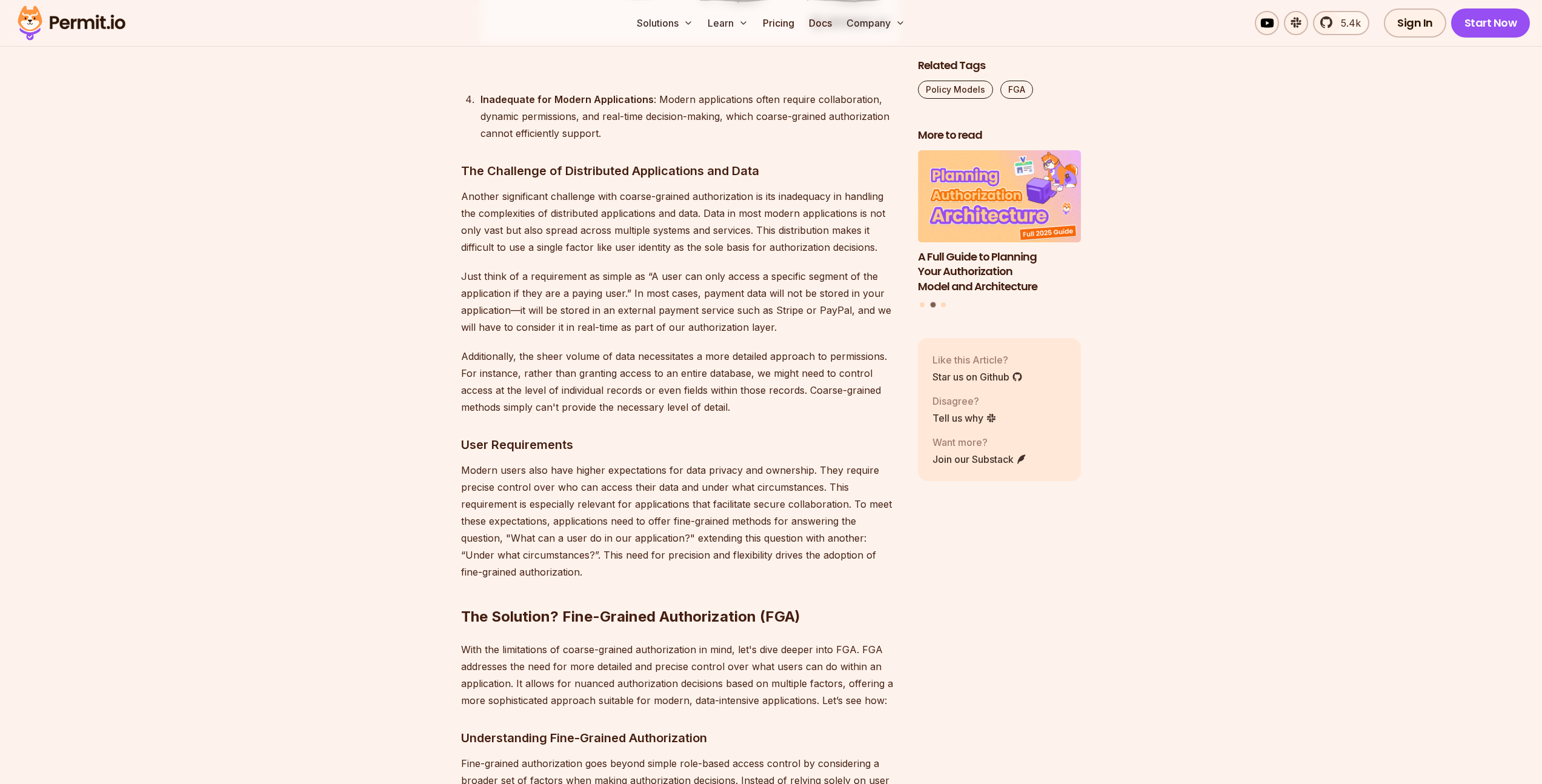
scroll to position [3133, 0]
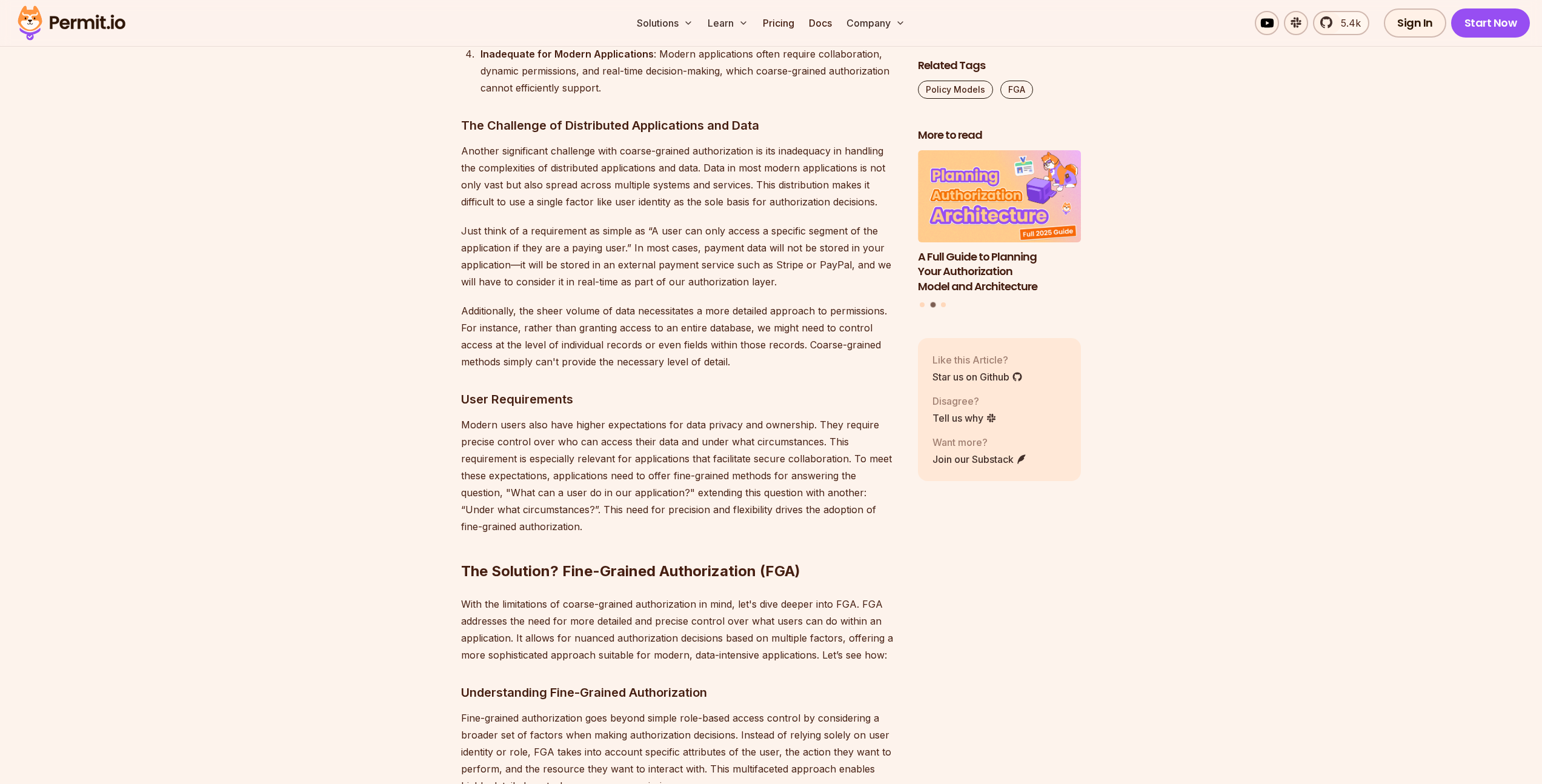
click at [538, 255] on p "Just think of a requirement as simple as “A user can only access a specific seg…" at bounding box center [680, 256] width 437 height 68
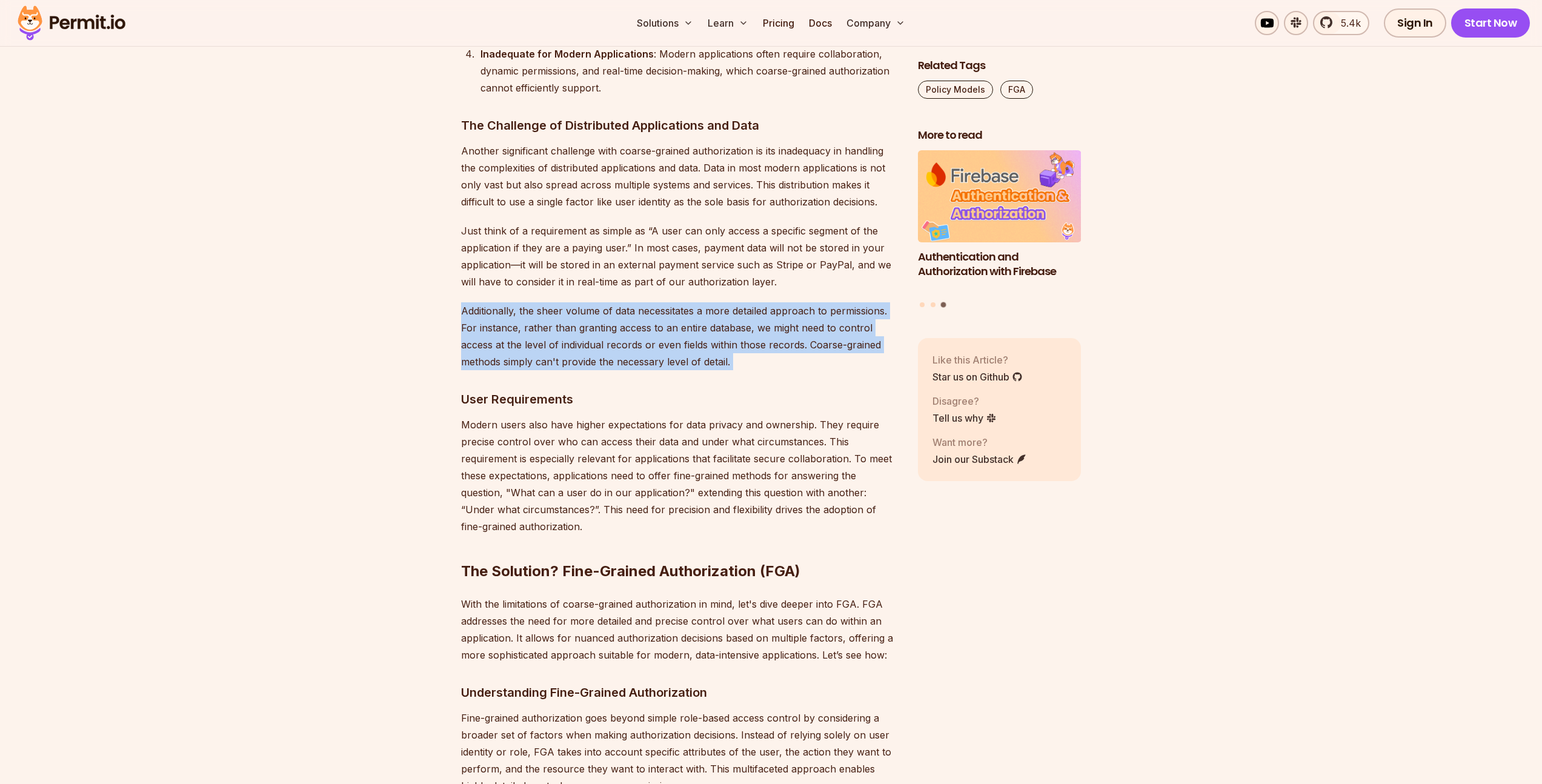
drag, startPoint x: 446, startPoint y: 269, endPoint x: 776, endPoint y: 343, distance: 338.2
drag, startPoint x: 778, startPoint y: 335, endPoint x: 429, endPoint y: 269, distance: 355.2
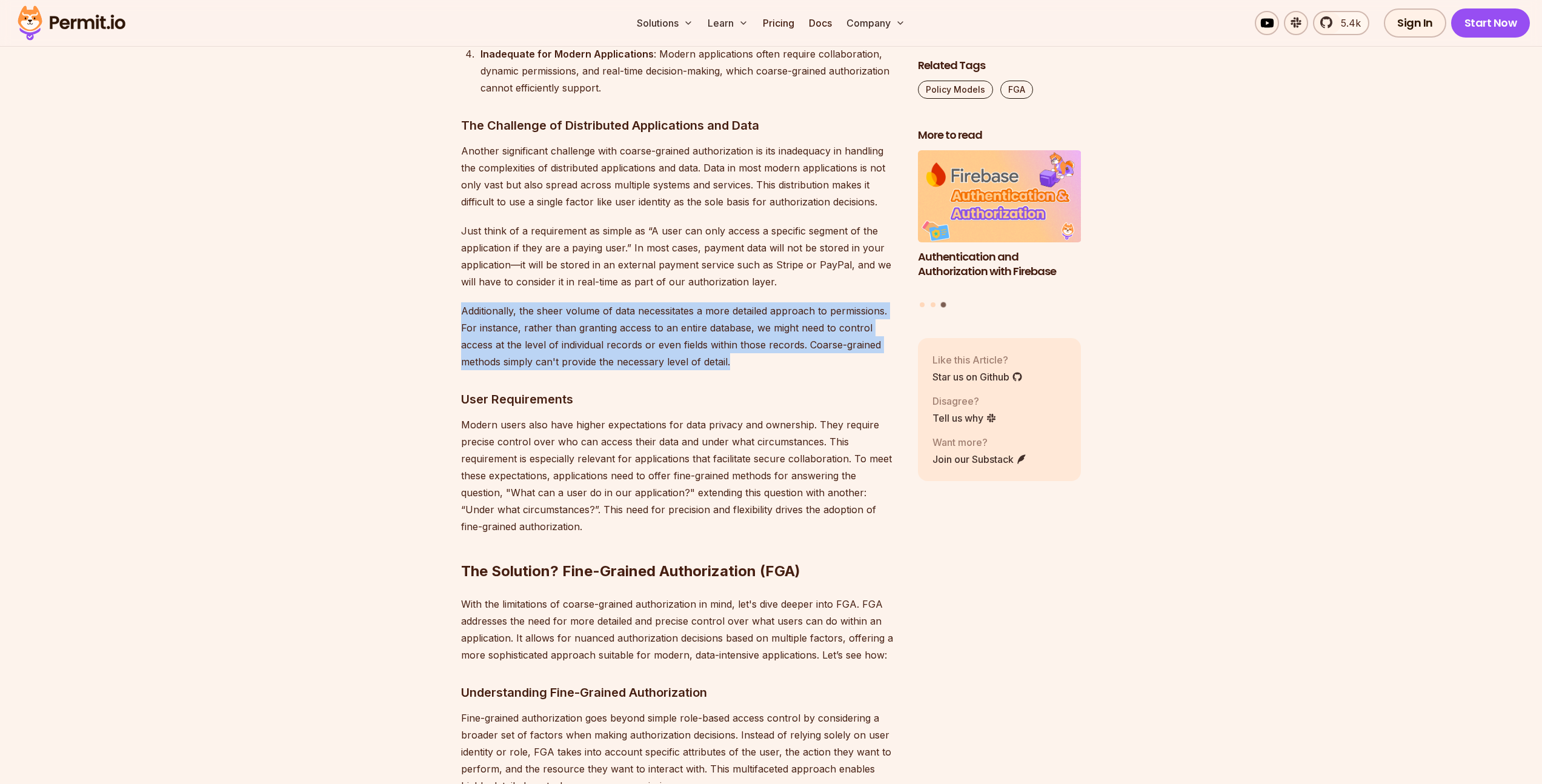
drag, startPoint x: 429, startPoint y: 269, endPoint x: 797, endPoint y: 326, distance: 372.4
click at [796, 326] on p "Additionally, the sheer volume of data necessitates a more detailed approach to…" at bounding box center [680, 336] width 437 height 68
drag, startPoint x: 796, startPoint y: 326, endPoint x: 471, endPoint y: 278, distance: 328.5
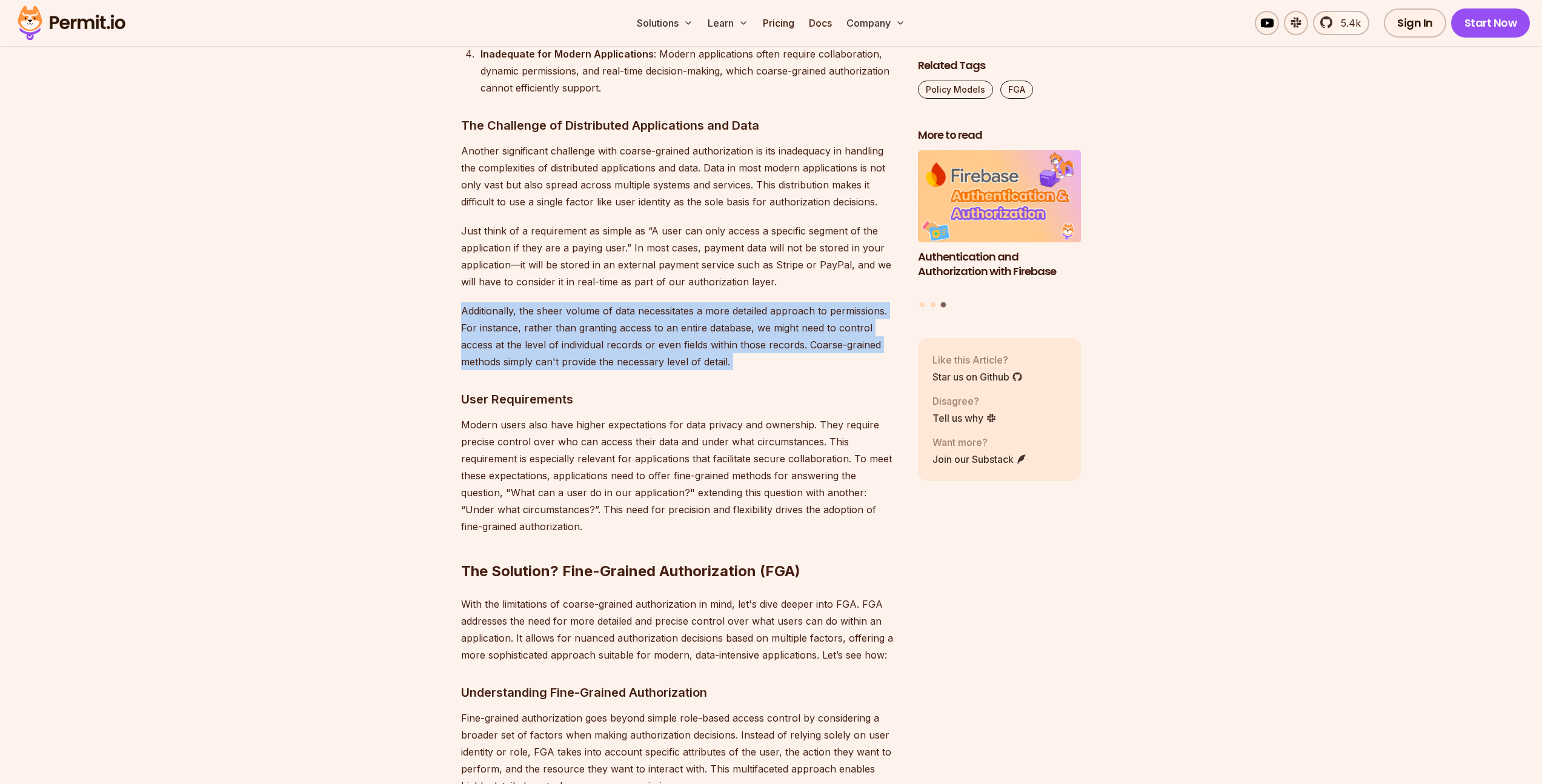
click at [471, 302] on p "Additionally, the sheer volume of data necessitates a more detailed approach to…" at bounding box center [680, 336] width 437 height 68
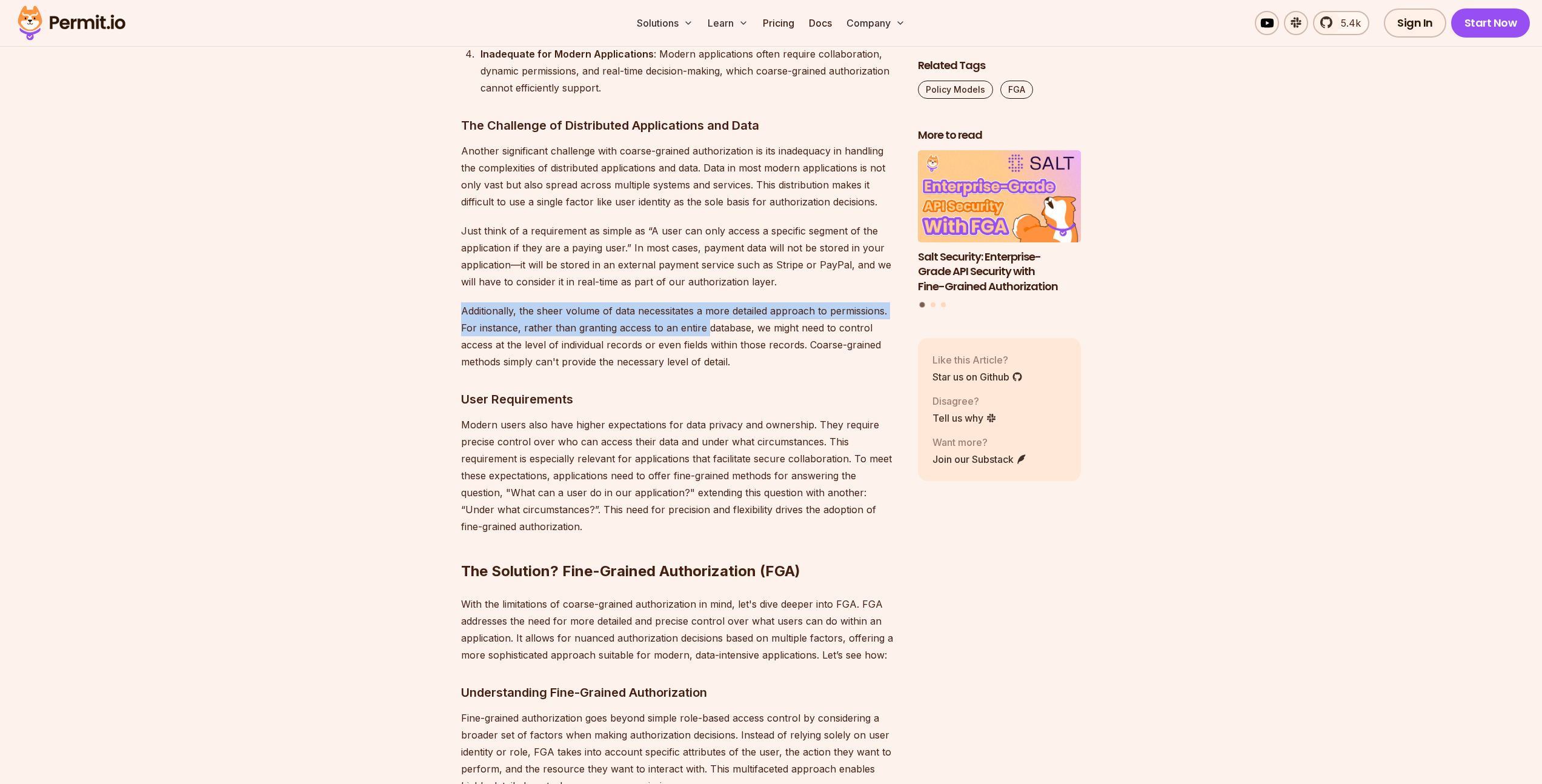
drag, startPoint x: 471, startPoint y: 278, endPoint x: 703, endPoint y: 301, distance: 233.1
click at [703, 302] on p "Additionally, the sheer volume of data necessitates a more detailed approach to…" at bounding box center [680, 336] width 437 height 68
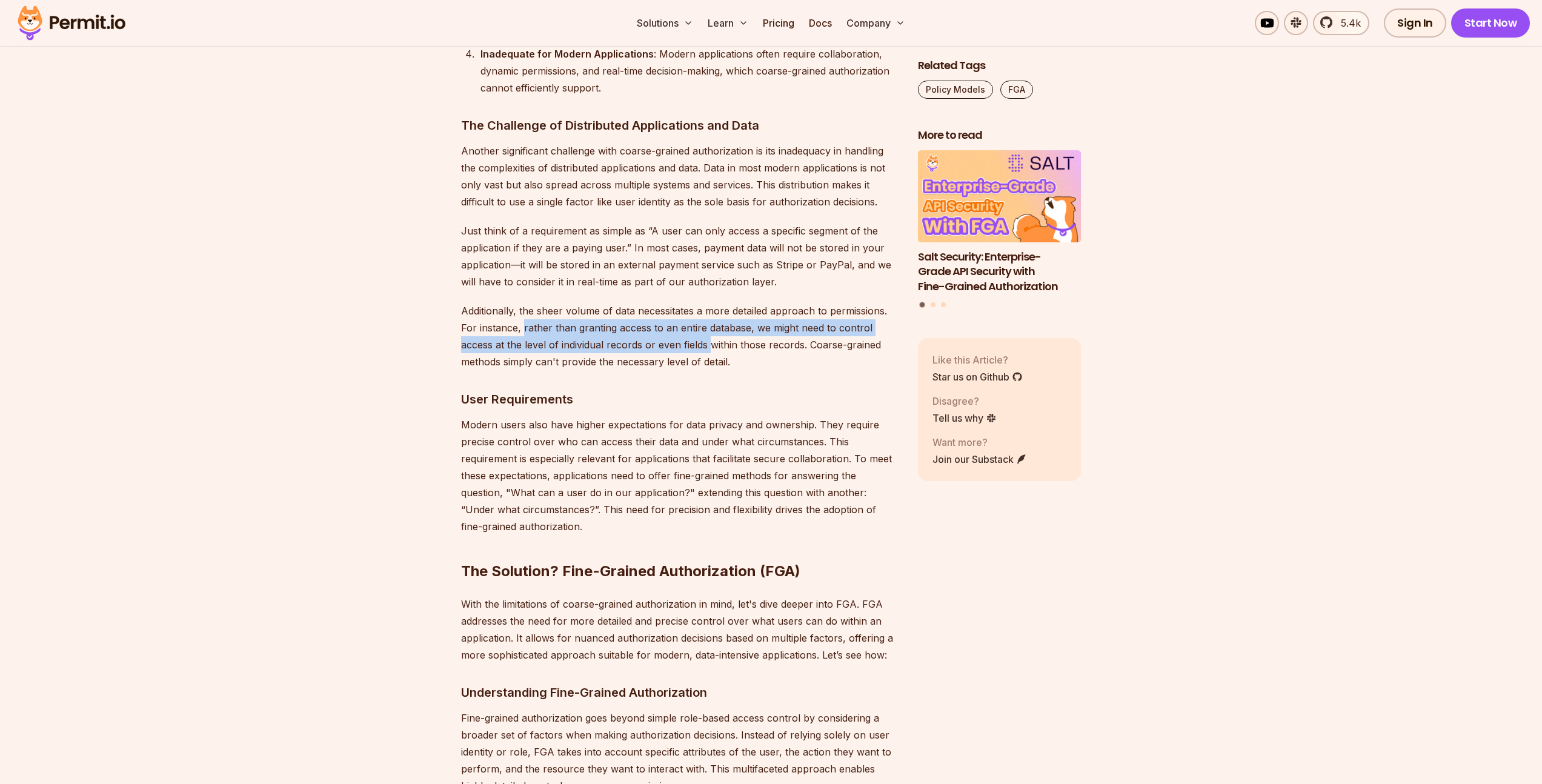
drag, startPoint x: 523, startPoint y: 296, endPoint x: 708, endPoint y: 316, distance: 186.1
click at [708, 316] on p "Additionally, the sheer volume of data necessitates a more detailed approach to…" at bounding box center [680, 336] width 437 height 68
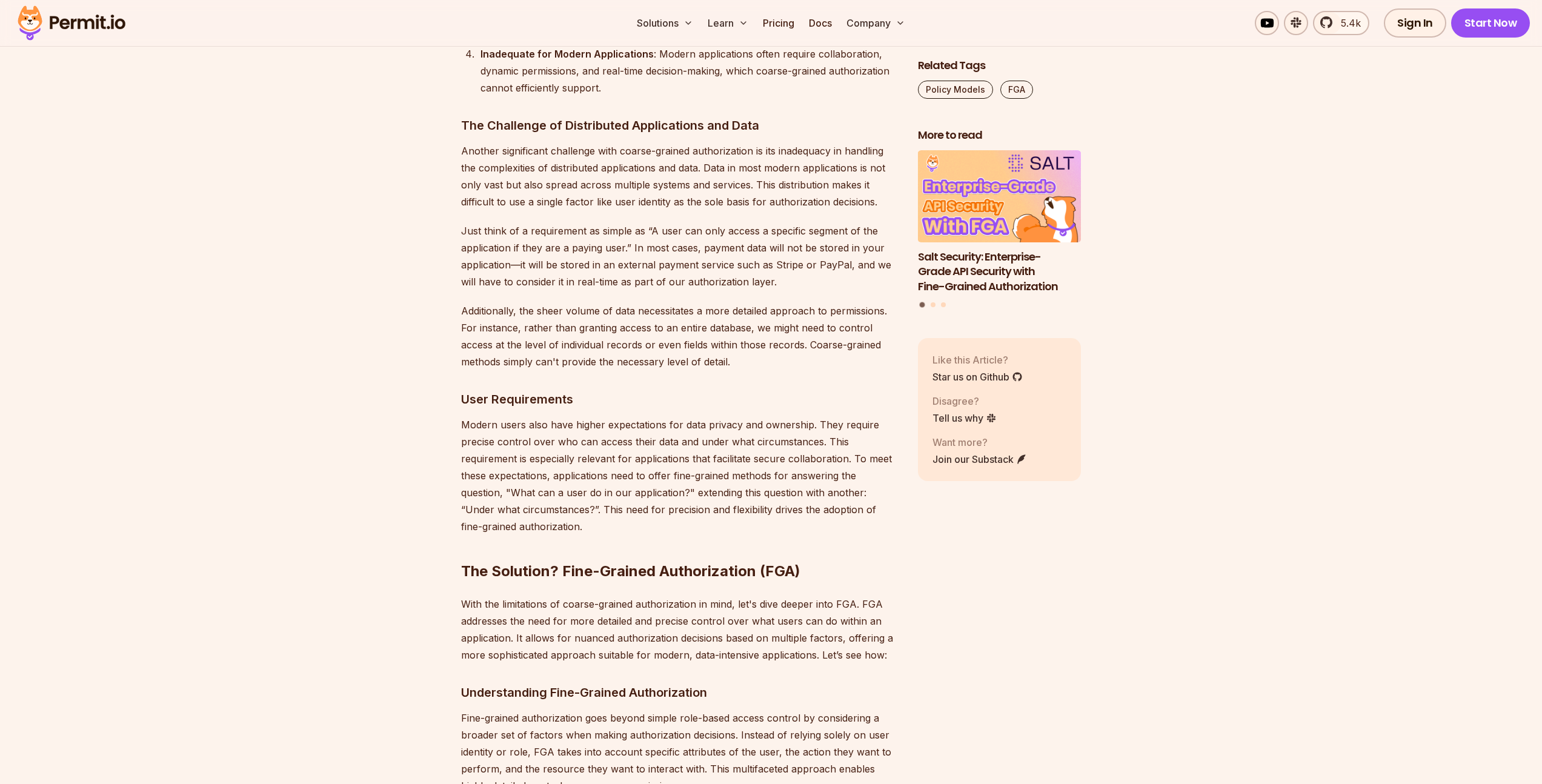
click at [722, 318] on p "Additionally, the sheer volume of data necessitates a more detailed approach to…" at bounding box center [680, 336] width 437 height 68
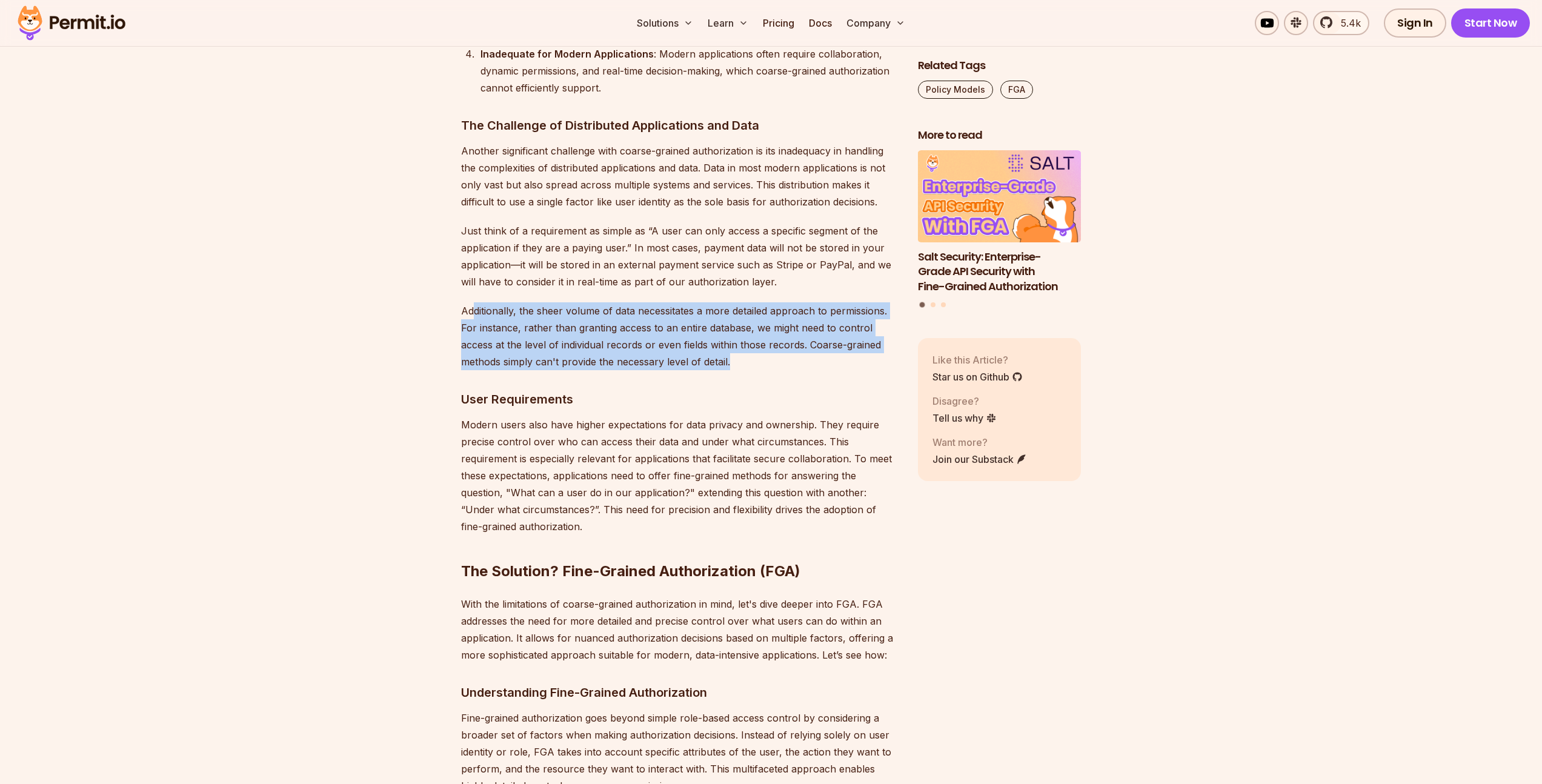
drag, startPoint x: 750, startPoint y: 322, endPoint x: 473, endPoint y: 271, distance: 281.7
click at [473, 302] on p "Additionally, the sheer volume of data necessitates a more detailed approach to…" at bounding box center [680, 336] width 437 height 68
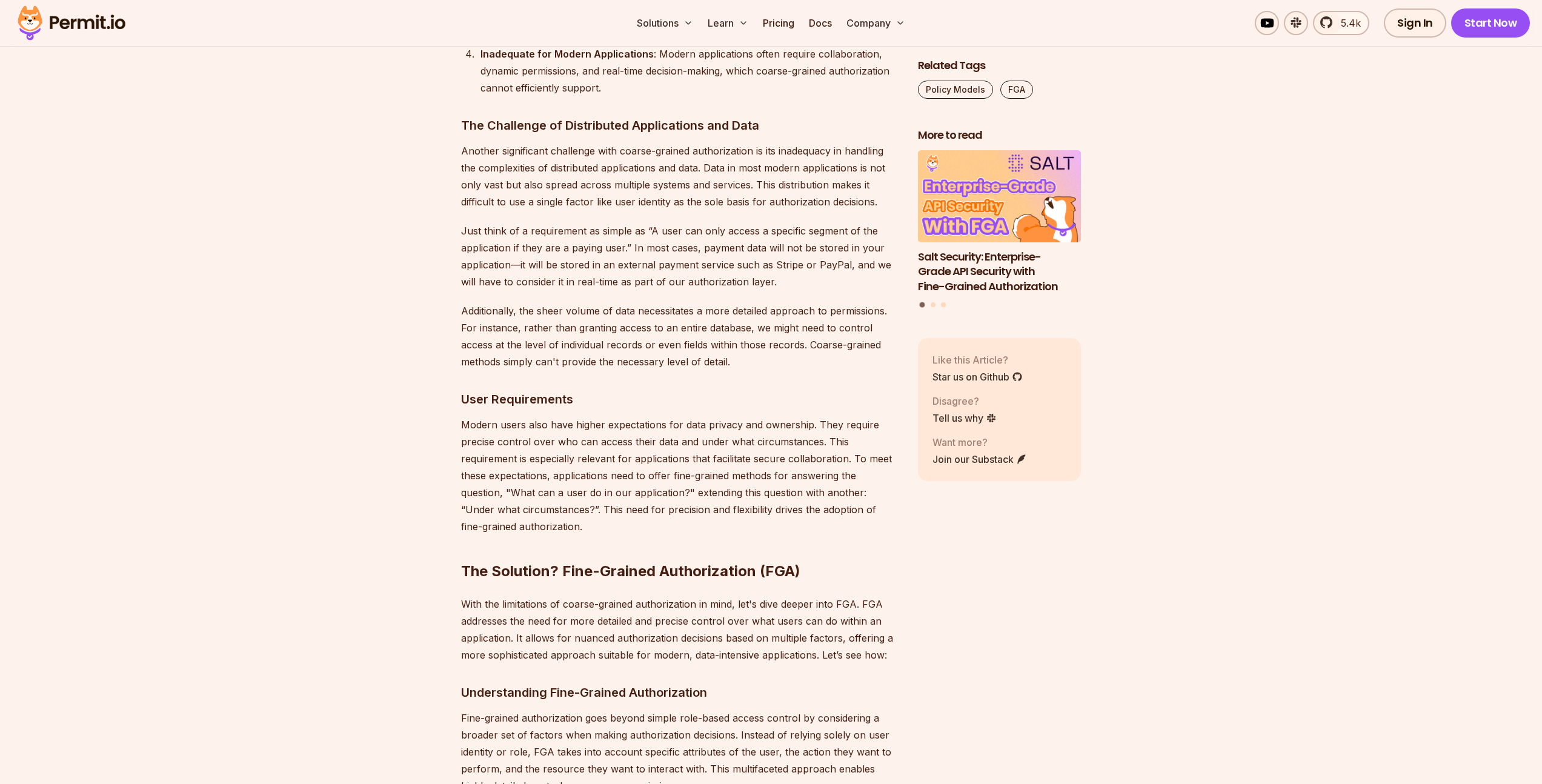
scroll to position [3134, 0]
click at [619, 322] on p "Additionally, the sheer volume of data necessitates a more detailed approach to…" at bounding box center [680, 335] width 437 height 68
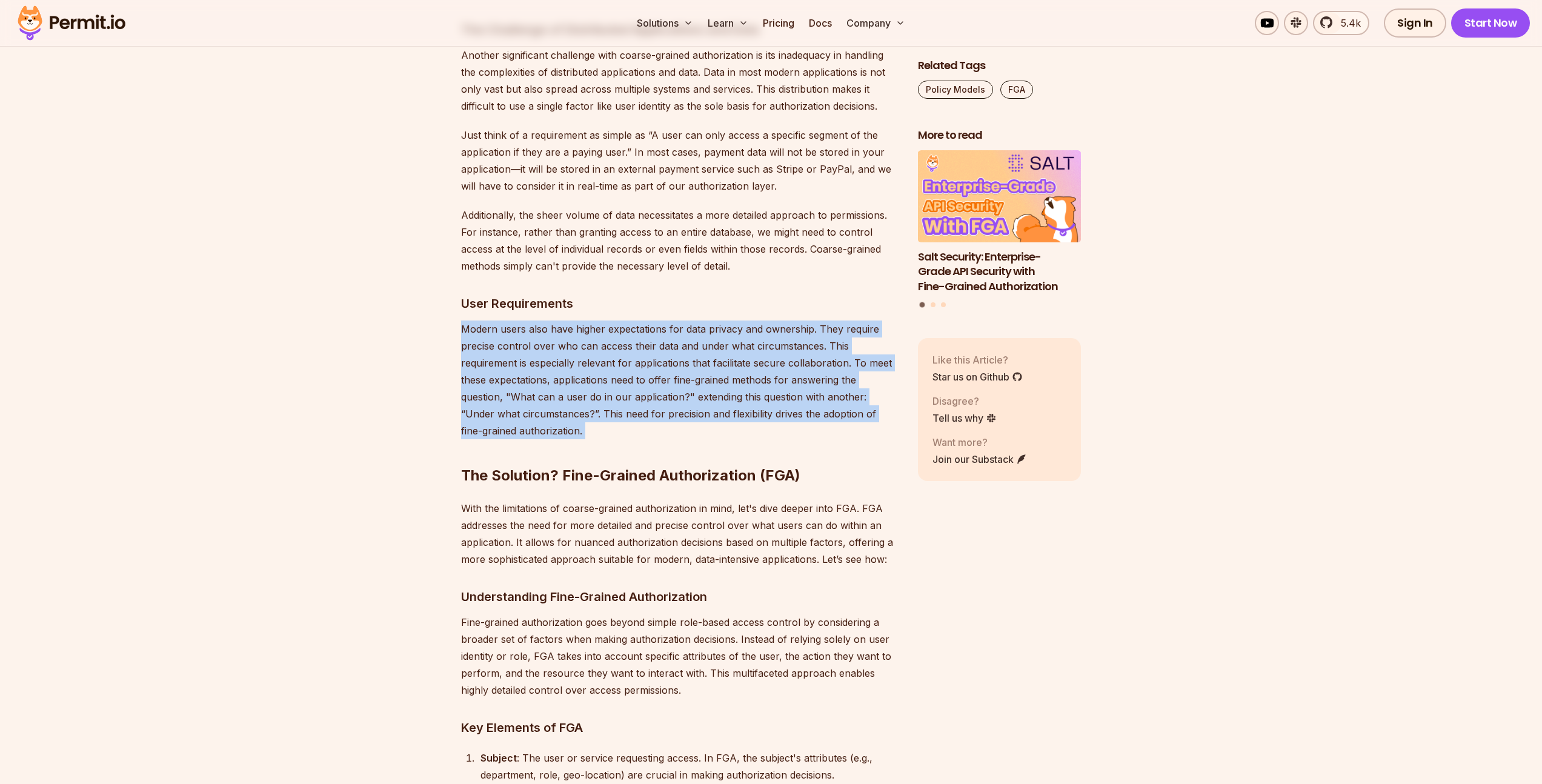
drag, startPoint x: 460, startPoint y: 292, endPoint x: 759, endPoint y: 396, distance: 316.6
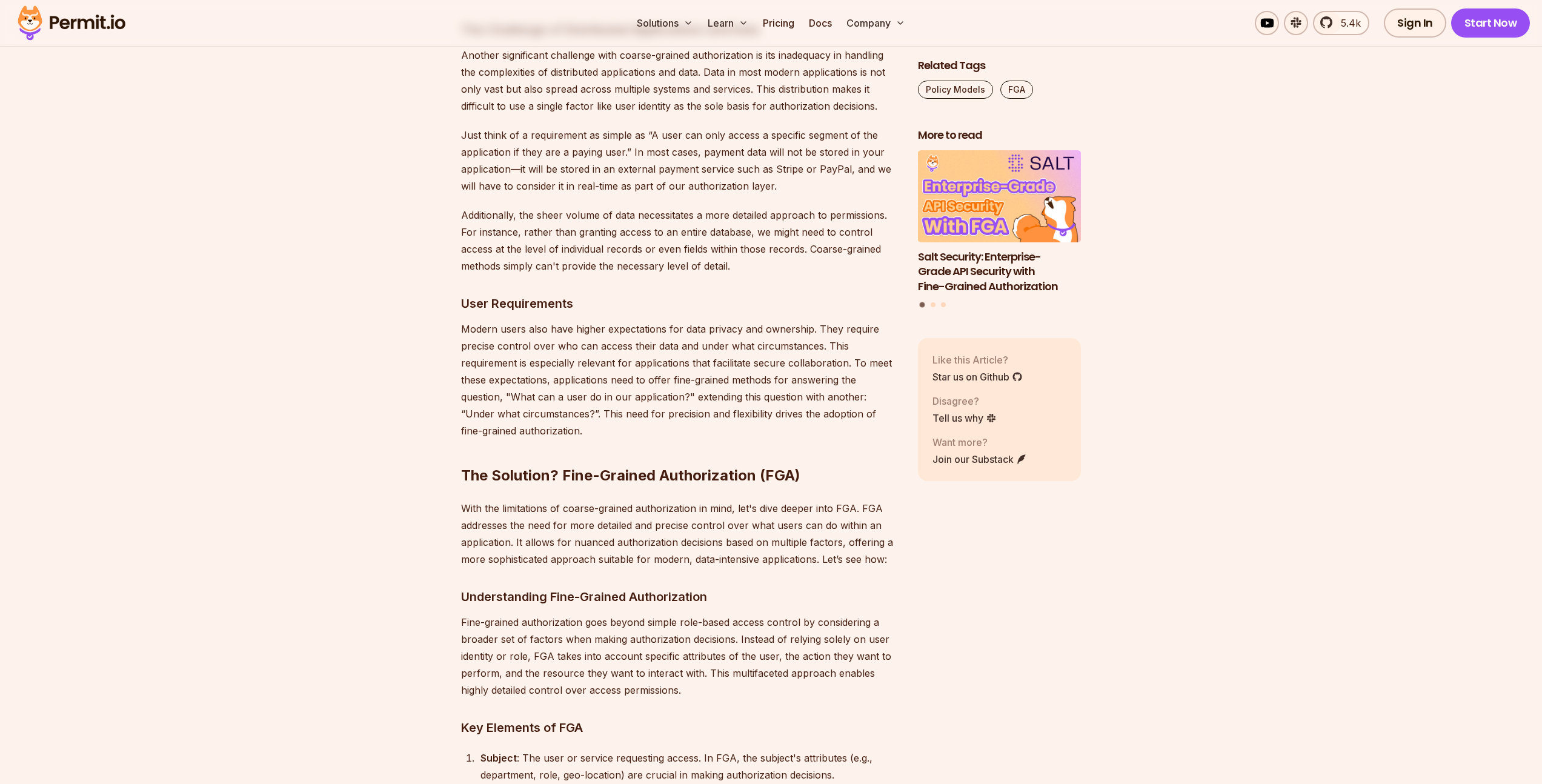
click at [759, 418] on h2 "The Solution? Fine-Grained Authorization (FGA)" at bounding box center [680, 451] width 437 height 68
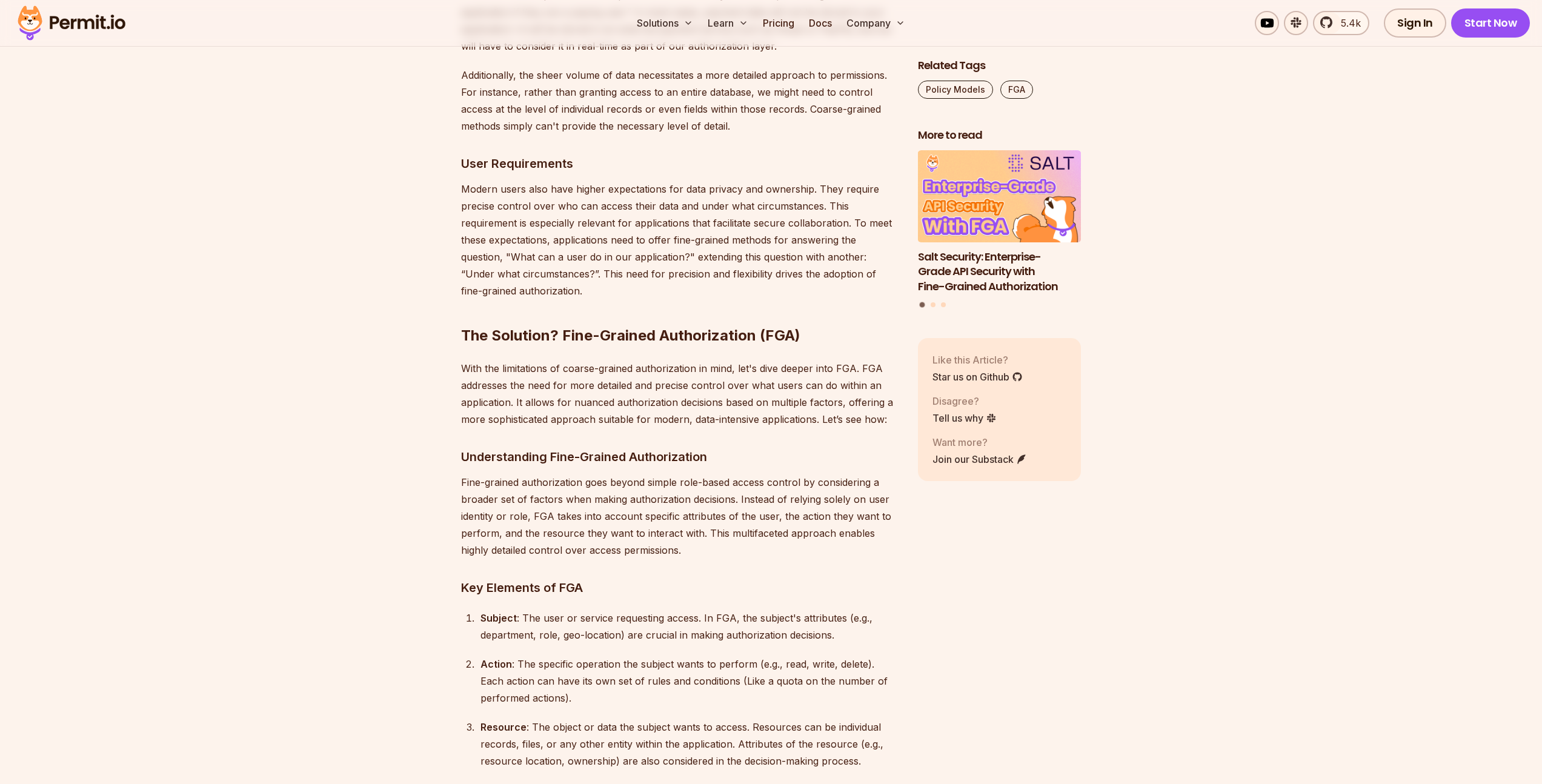
scroll to position [3370, 0]
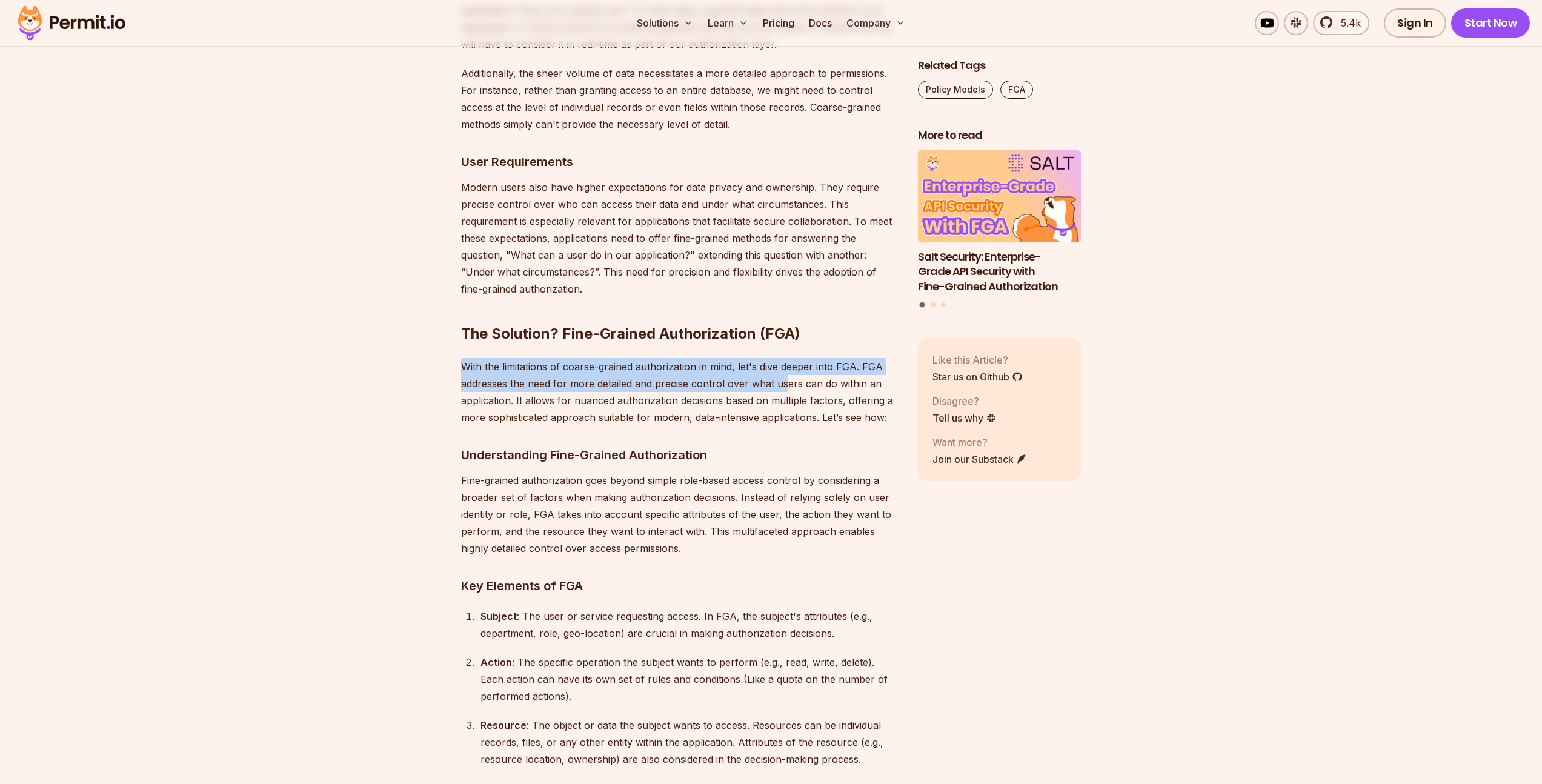
drag, startPoint x: 460, startPoint y: 336, endPoint x: 786, endPoint y: 349, distance: 326.3
click at [786, 358] on p "With the limitations of coarse-grained authorization in mind, let's dive deeper…" at bounding box center [680, 392] width 437 height 68
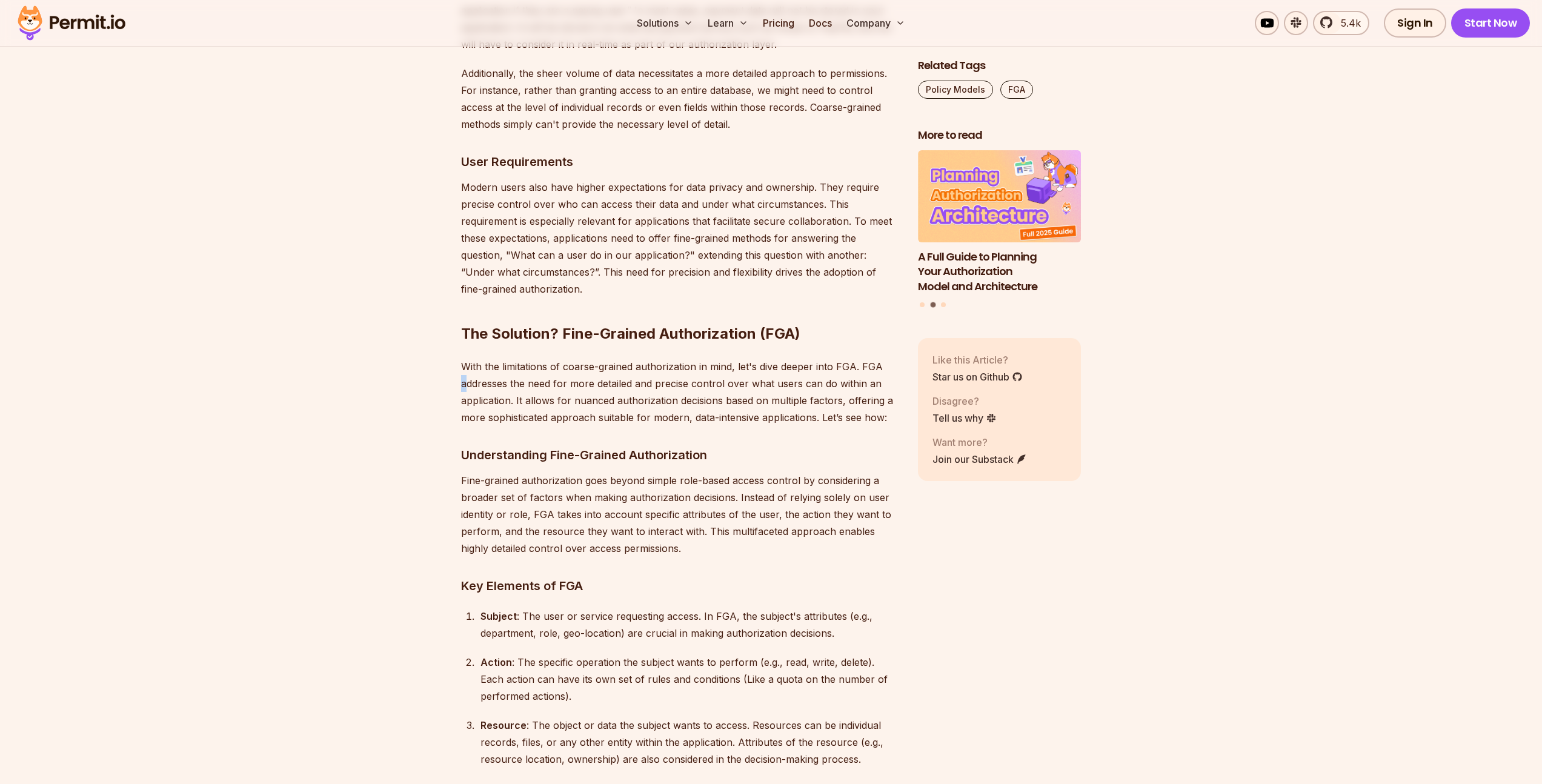
drag, startPoint x: 456, startPoint y: 351, endPoint x: 464, endPoint y: 349, distance: 8.2
click at [466, 358] on p "With the limitations of coarse-grained authorization in mind, let's dive deeper…" at bounding box center [680, 392] width 437 height 68
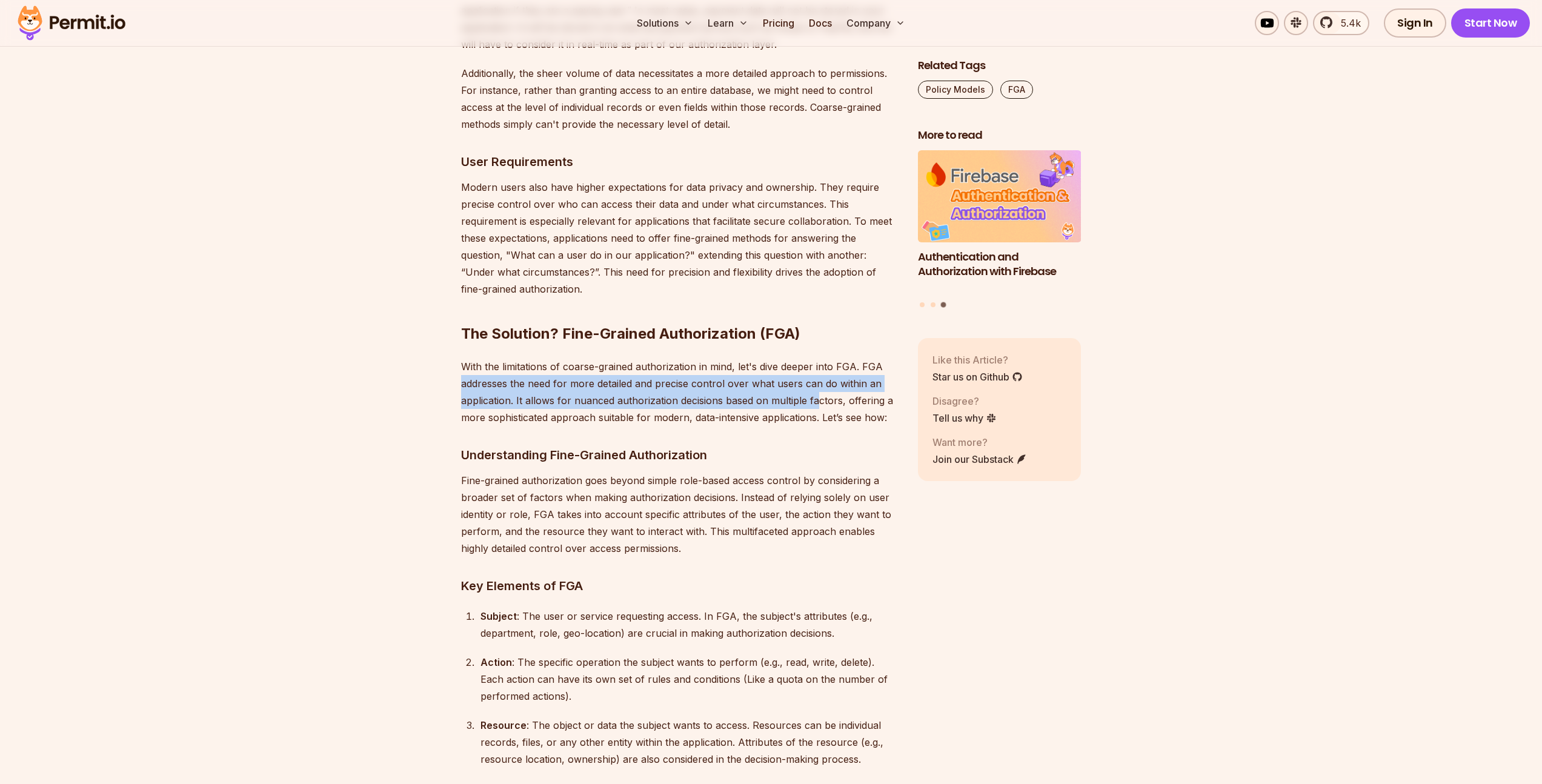
drag, startPoint x: 456, startPoint y: 349, endPoint x: 815, endPoint y: 369, distance: 359.6
click at [811, 371] on p "With the limitations of coarse-grained authorization in mind, let's dive deeper…" at bounding box center [680, 392] width 437 height 68
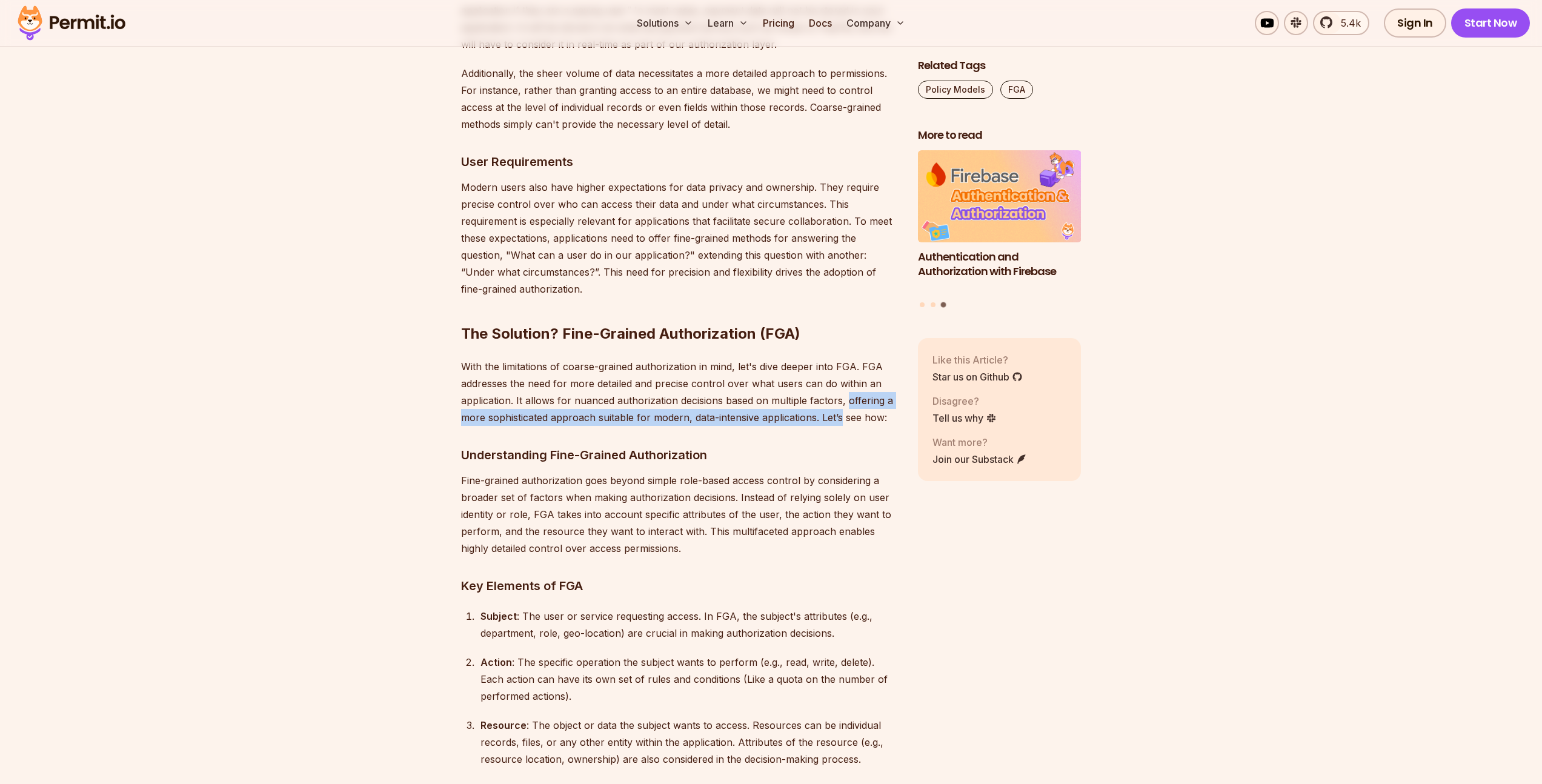
drag, startPoint x: 845, startPoint y: 362, endPoint x: 840, endPoint y: 378, distance: 16.8
click at [840, 378] on p "With the limitations of coarse-grained authorization in mind, let's dive deeper…" at bounding box center [680, 392] width 437 height 68
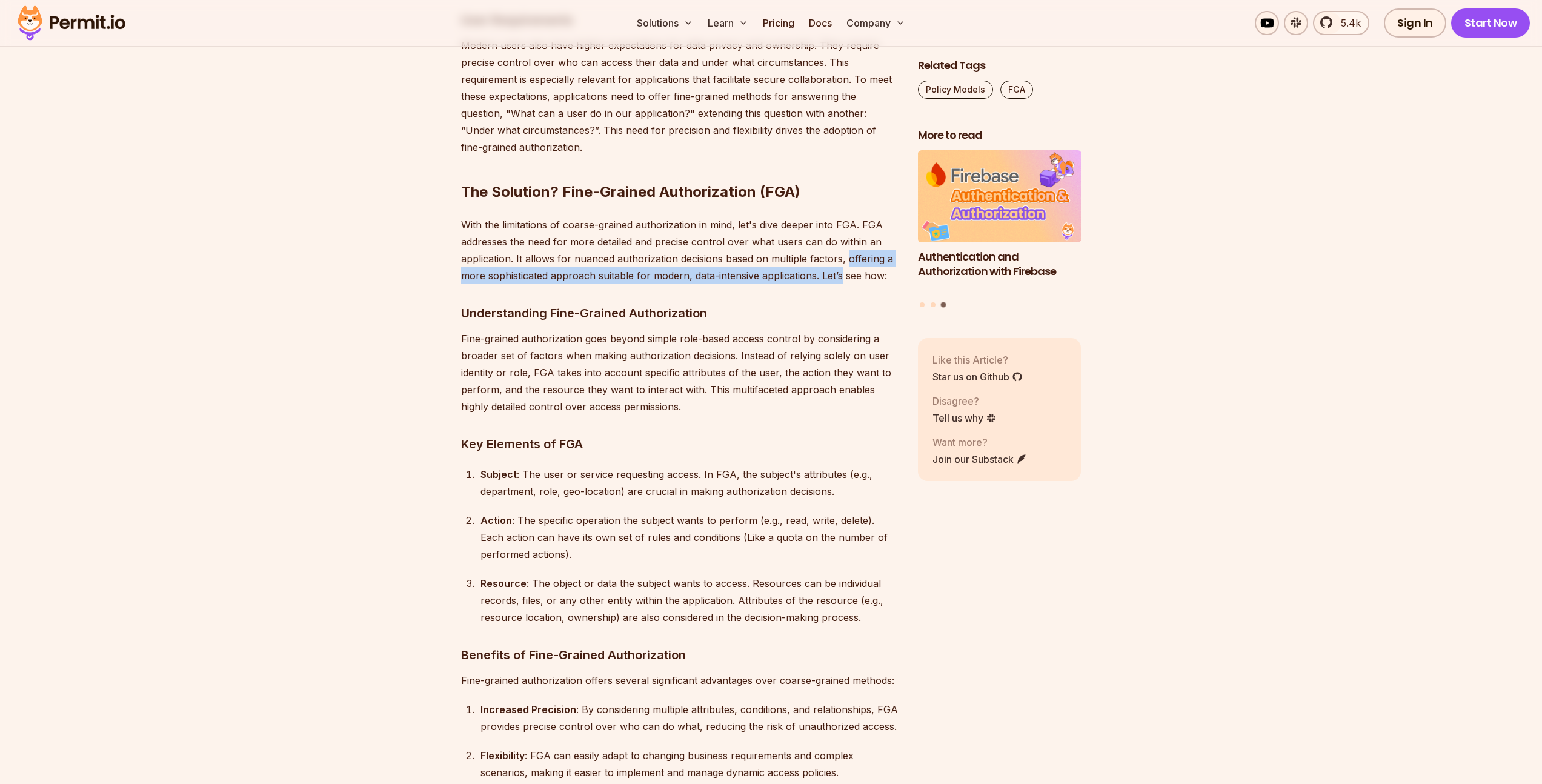
scroll to position [3553, 0]
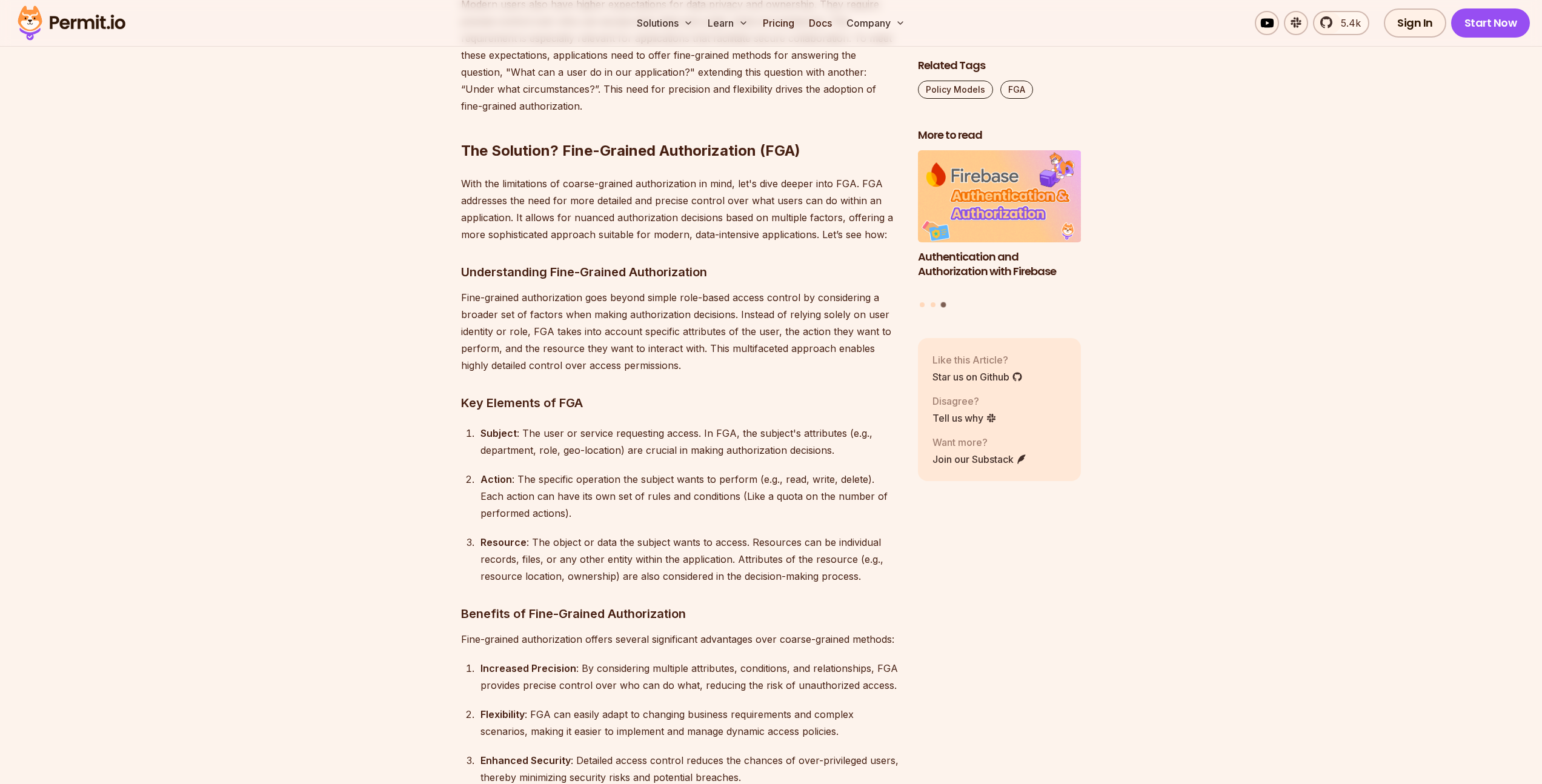
click at [657, 328] on p "Fine-grained authorization goes beyond simple role-based access control by cons…" at bounding box center [680, 331] width 437 height 85
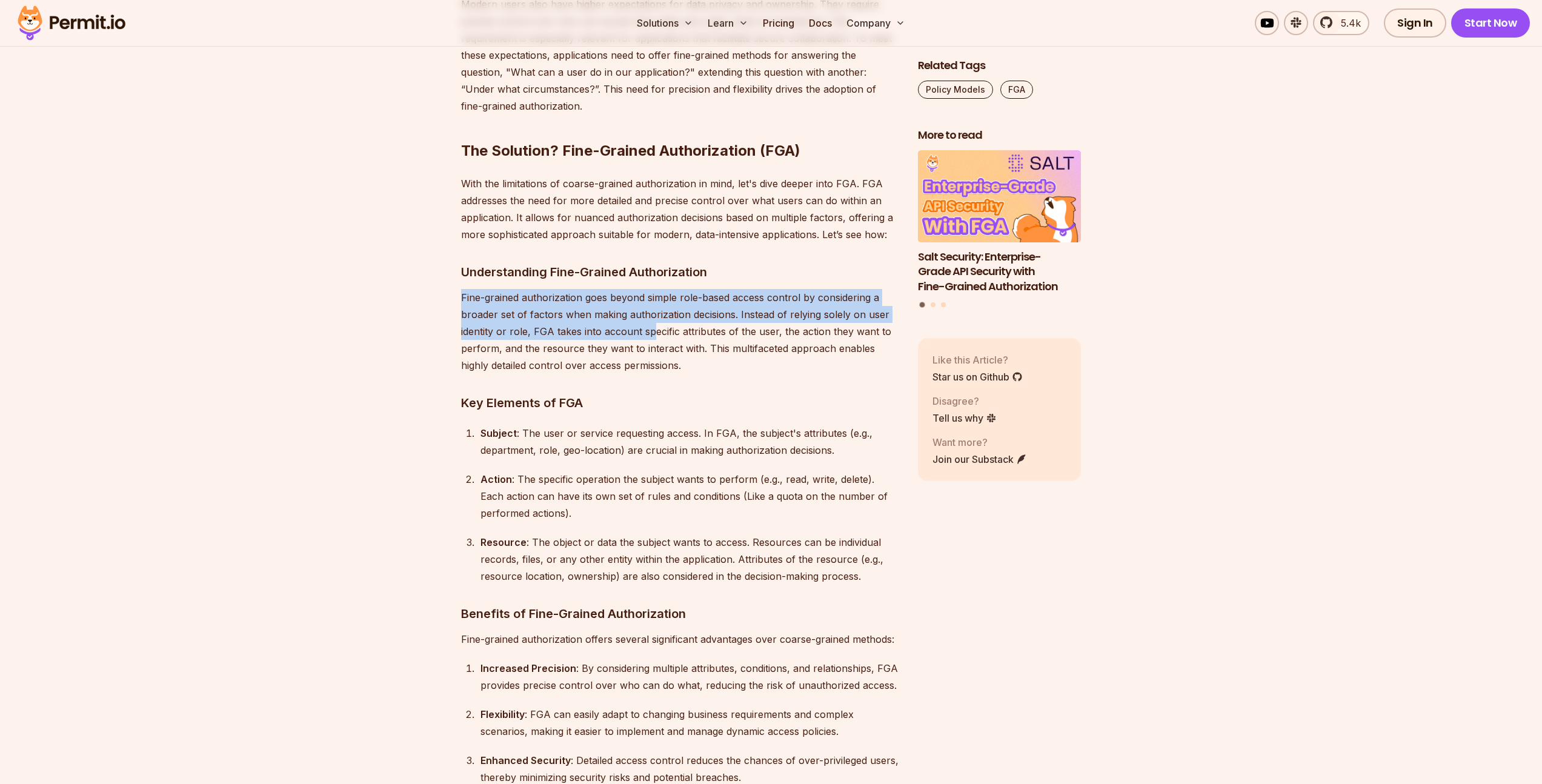
drag, startPoint x: 460, startPoint y: 267, endPoint x: 652, endPoint y: 296, distance: 194.2
click at [652, 296] on p "Fine-grained authorization goes beyond simple role-based access control by cons…" at bounding box center [680, 331] width 437 height 85
click at [651, 296] on p "Fine-grained authorization goes beyond simple role-based access control by cons…" at bounding box center [680, 331] width 437 height 85
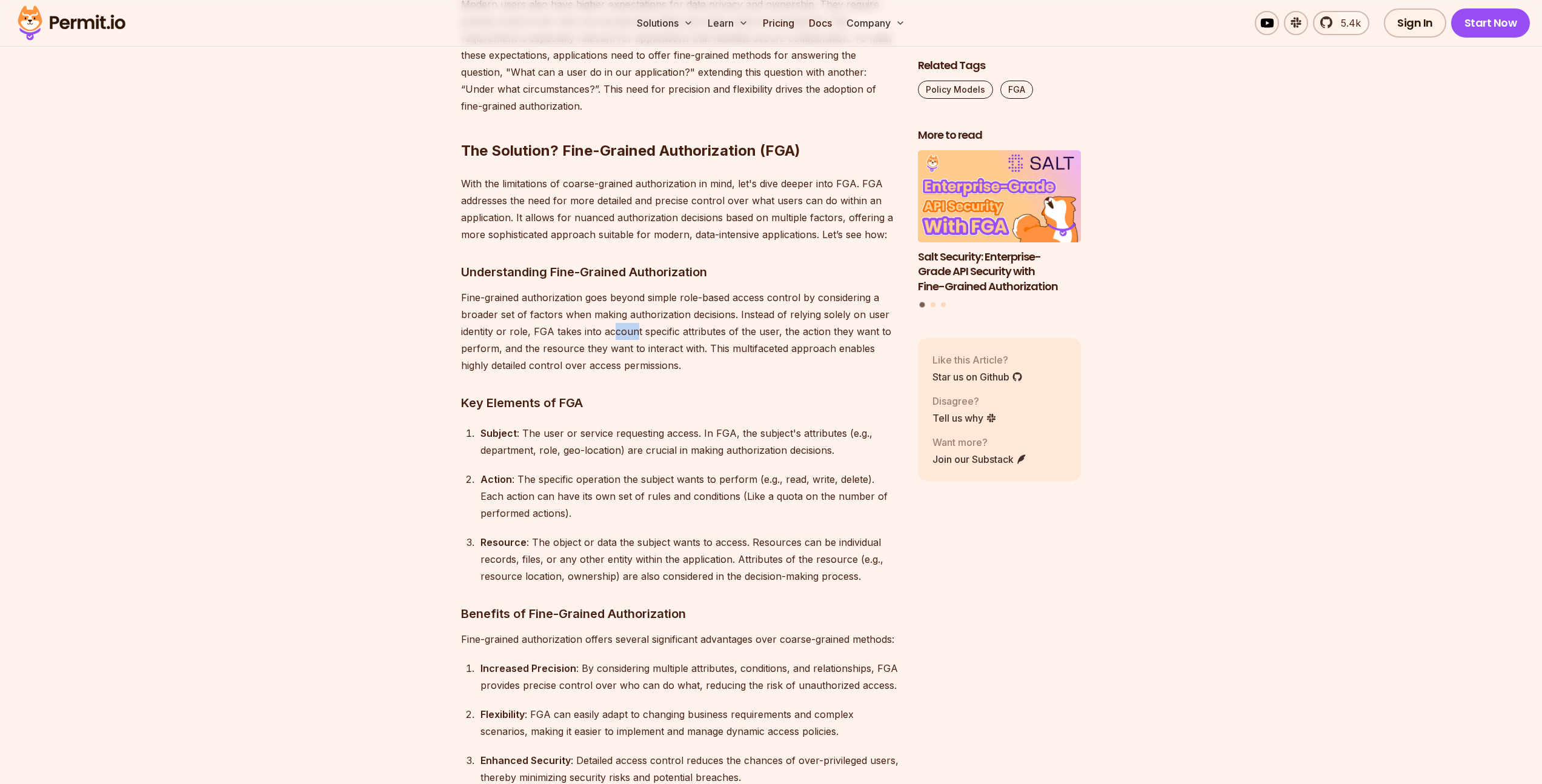
drag, startPoint x: 636, startPoint y: 300, endPoint x: 610, endPoint y: 289, distance: 28.2
click at [610, 289] on p "Fine-grained authorization goes beyond simple role-based access control by cons…" at bounding box center [680, 331] width 437 height 85
drag, startPoint x: 577, startPoint y: 298, endPoint x: 787, endPoint y: 299, distance: 210.0
click at [787, 299] on p "Fine-grained authorization goes beyond simple role-based access control by cons…" at bounding box center [680, 331] width 437 height 85
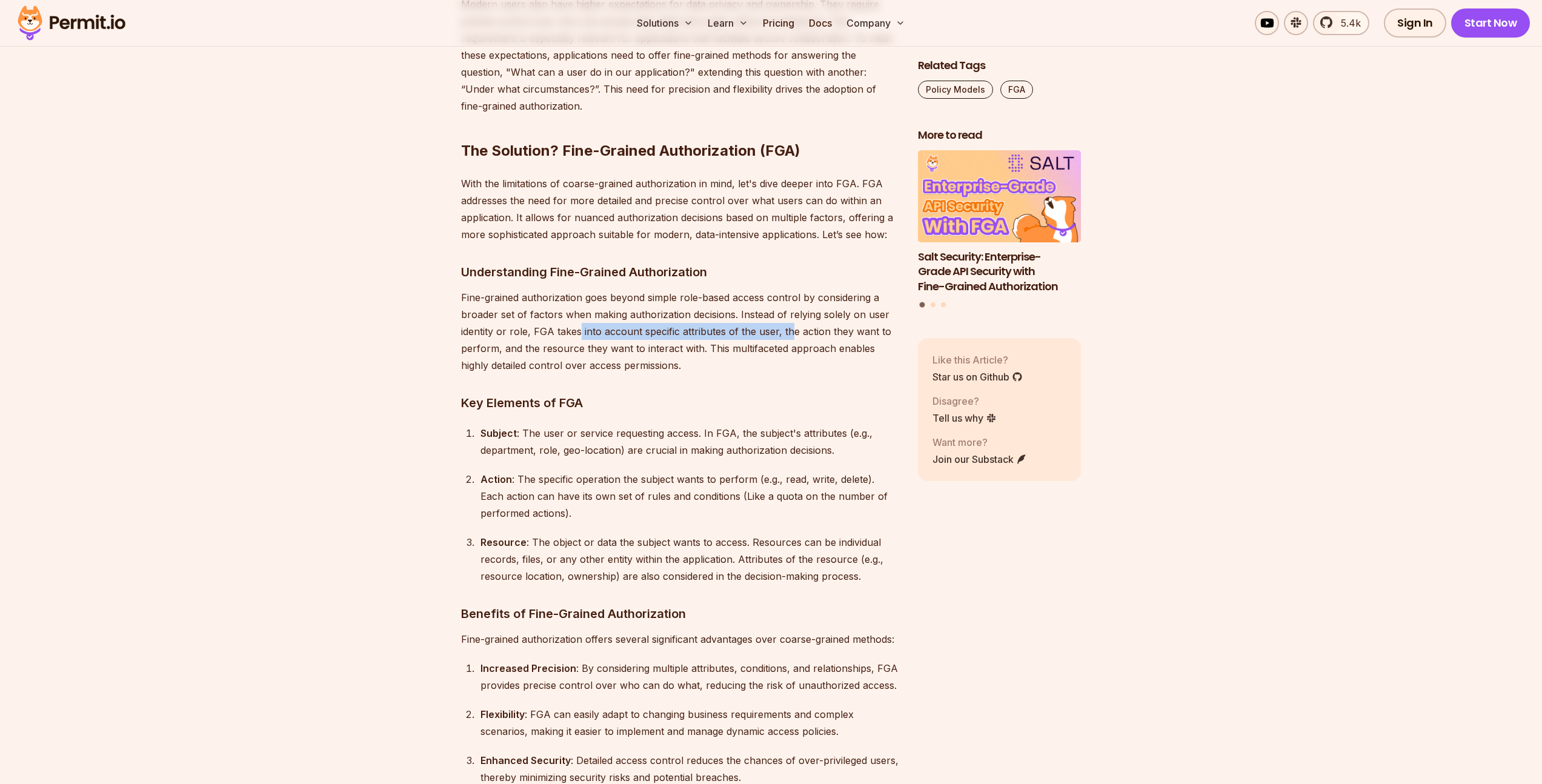
click at [787, 299] on p "Fine-grained authorization goes beyond simple role-based access control by cons…" at bounding box center [680, 331] width 437 height 85
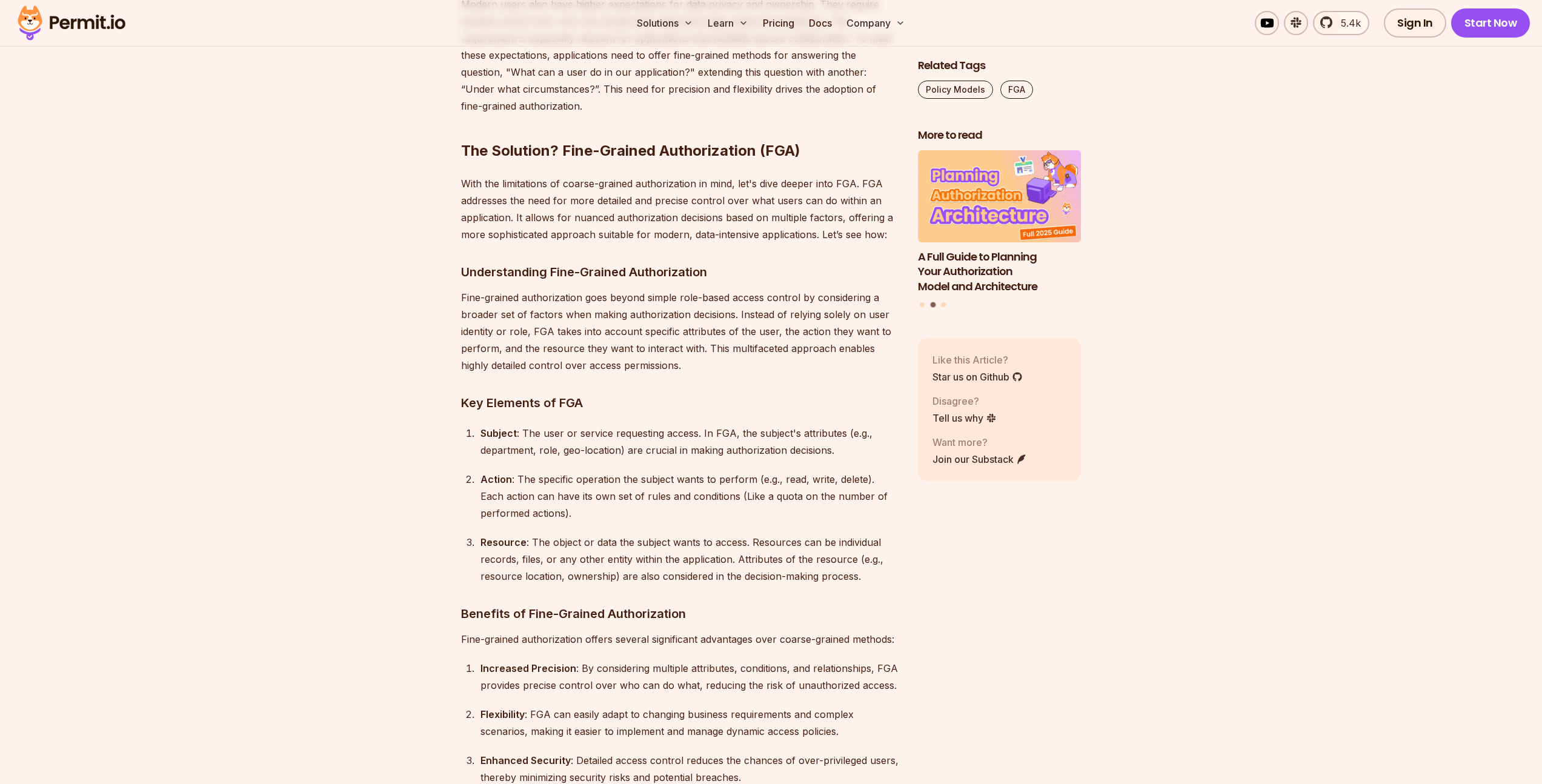
click at [572, 308] on p "Fine-grained authorization goes beyond simple role-based access control by cons…" at bounding box center [680, 331] width 437 height 85
drag, startPoint x: 571, startPoint y: 310, endPoint x: 695, endPoint y: 329, distance: 125.4
click at [695, 329] on p "Fine-grained authorization goes beyond simple role-based access control by cons…" at bounding box center [680, 331] width 437 height 85
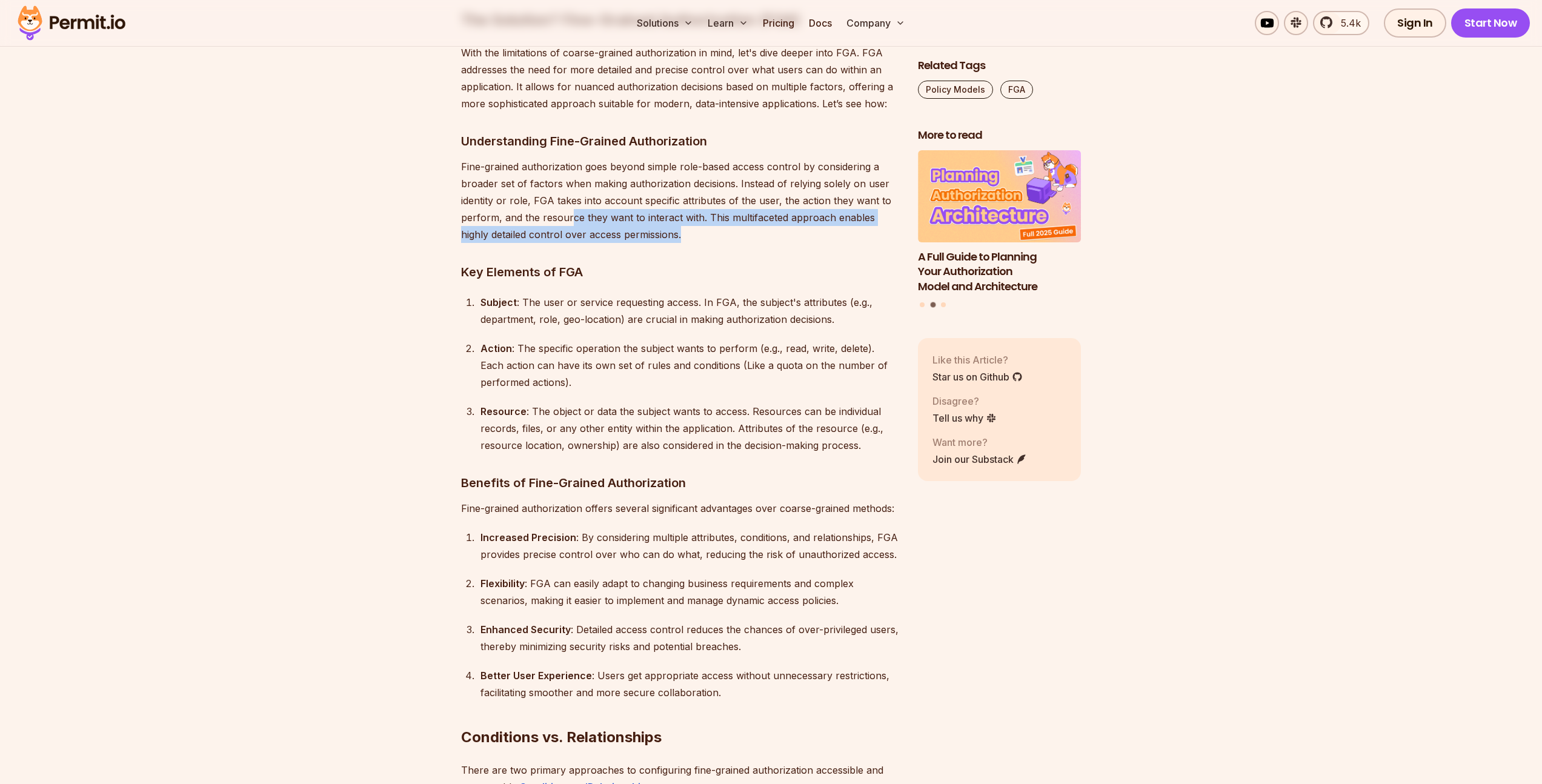
scroll to position [3722, 0]
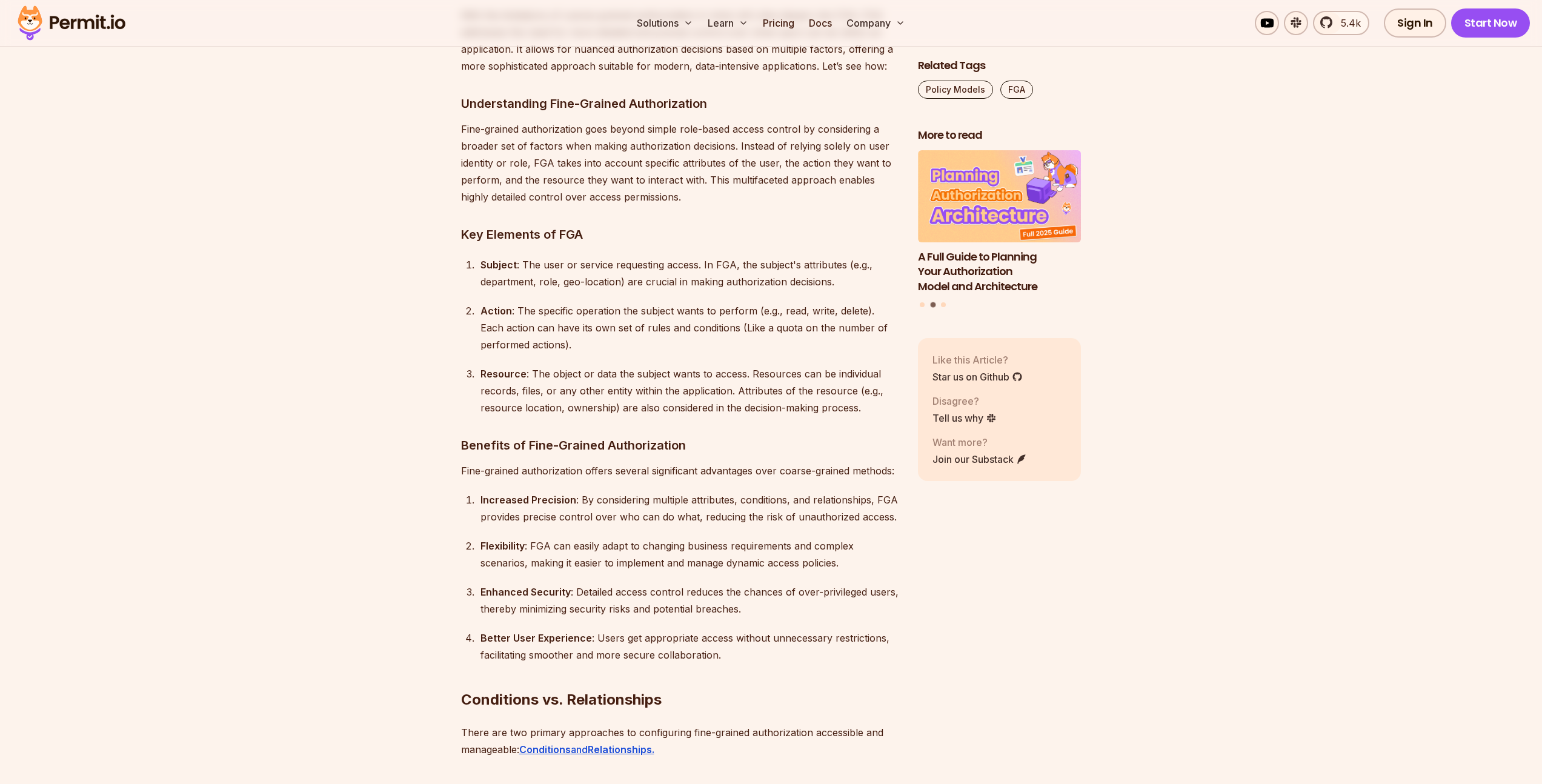
click at [549, 256] on ol "Subject : The user or service requesting access. In FGA, the subject's attribut…" at bounding box center [680, 336] width 437 height 160
click at [516, 256] on div "Subject : The user or service requesting access. In FGA, the subject's attribut…" at bounding box center [689, 273] width 418 height 34
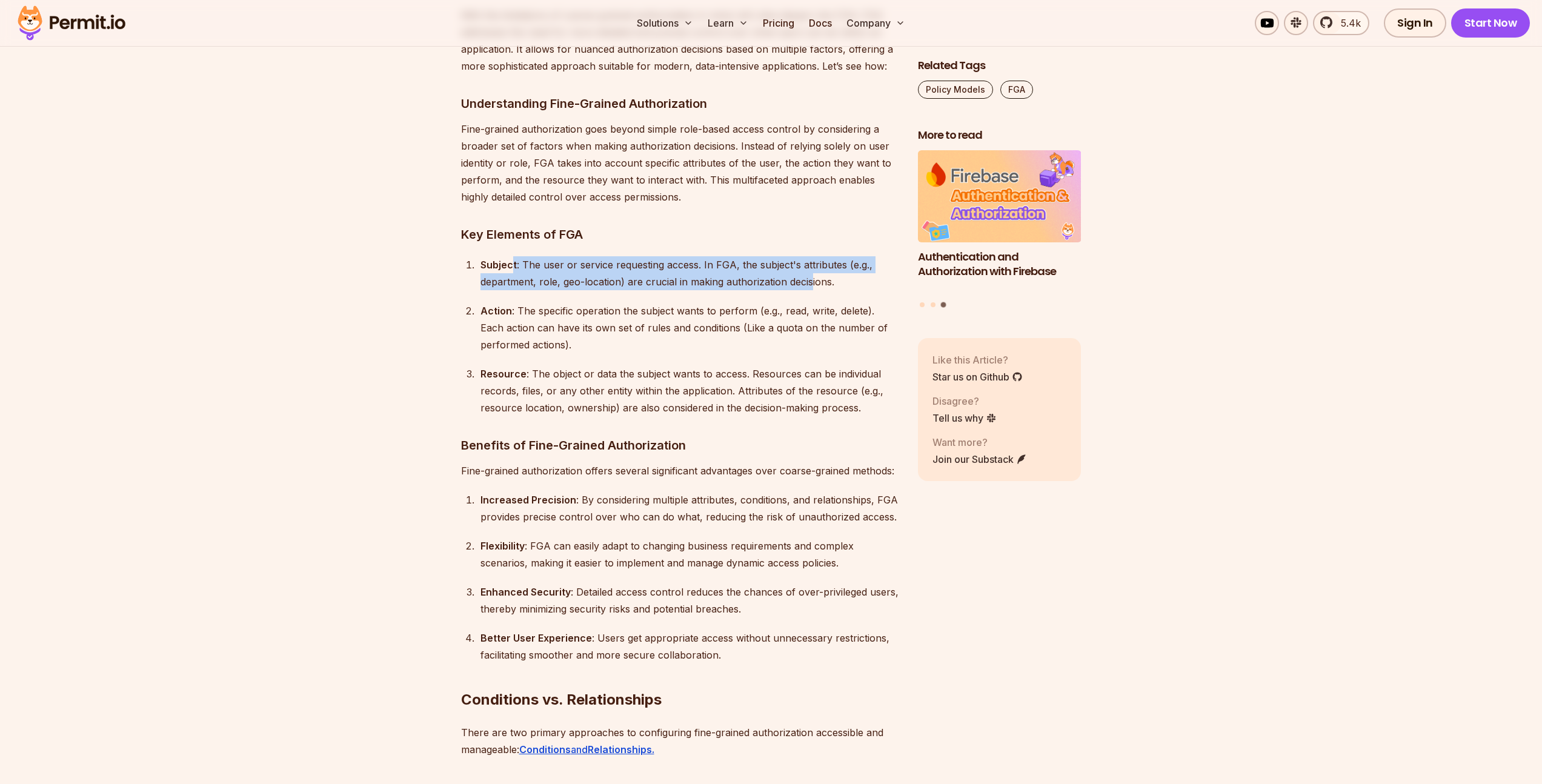
drag, startPoint x: 511, startPoint y: 230, endPoint x: 811, endPoint y: 244, distance: 300.3
click at [811, 256] on div "Subject : The user or service requesting access. In FGA, the subject's attribut…" at bounding box center [689, 273] width 418 height 34
drag, startPoint x: 536, startPoint y: 231, endPoint x: 780, endPoint y: 232, distance: 244.0
click at [780, 256] on div "Subject : The user or service requesting access. In FGA, the subject's attribut…" at bounding box center [689, 273] width 418 height 34
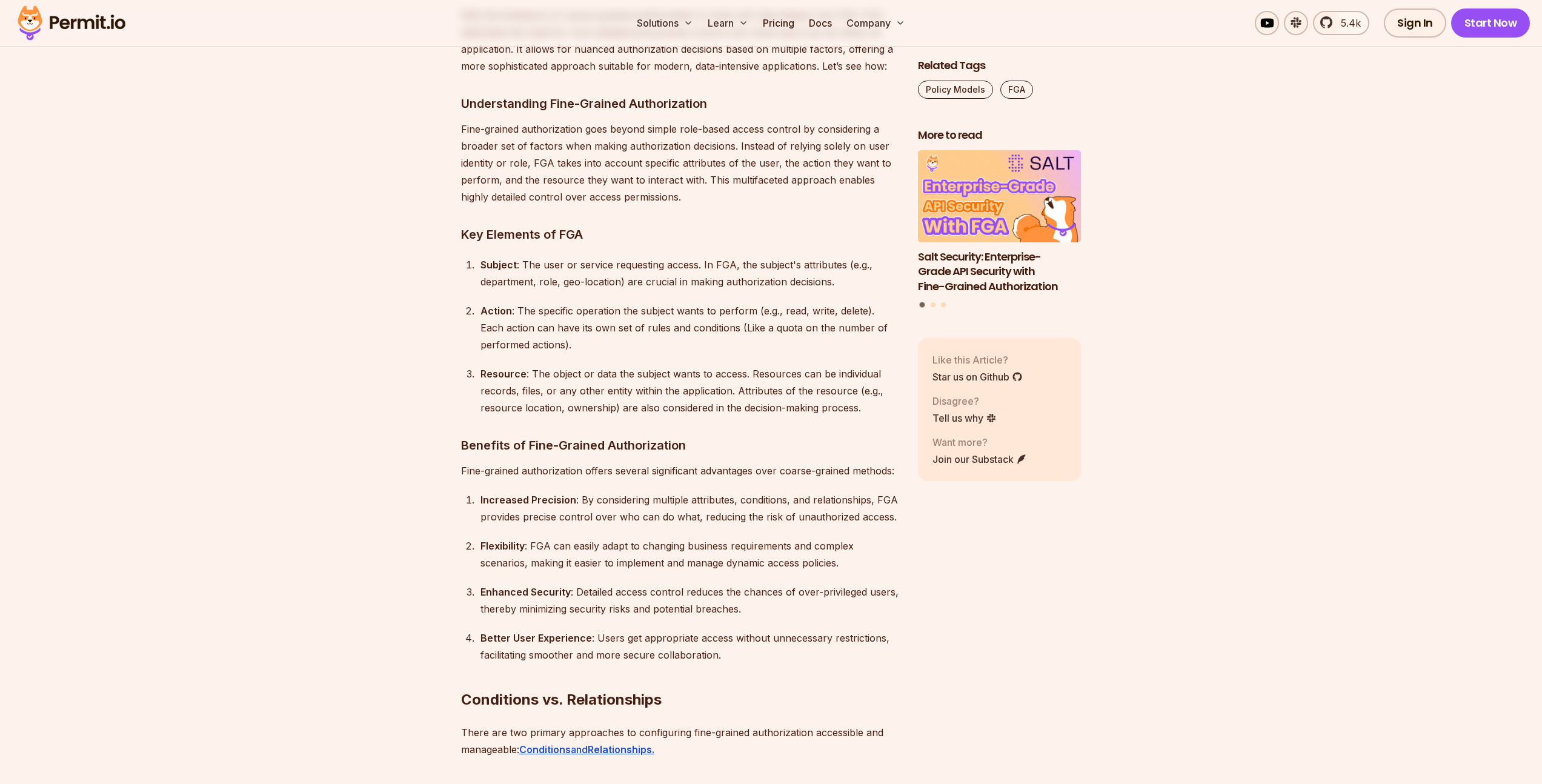
click at [607, 259] on ol "Subject : The user or service requesting access. In FGA, the subject's attribut…" at bounding box center [680, 336] width 437 height 160
drag, startPoint x: 569, startPoint y: 255, endPoint x: 738, endPoint y: 254, distance: 169.0
click at [738, 256] on div "Subject : The user or service requesting access. In FGA, the subject's attribut…" at bounding box center [689, 273] width 418 height 34
drag, startPoint x: 625, startPoint y: 250, endPoint x: 871, endPoint y: 255, distance: 246.1
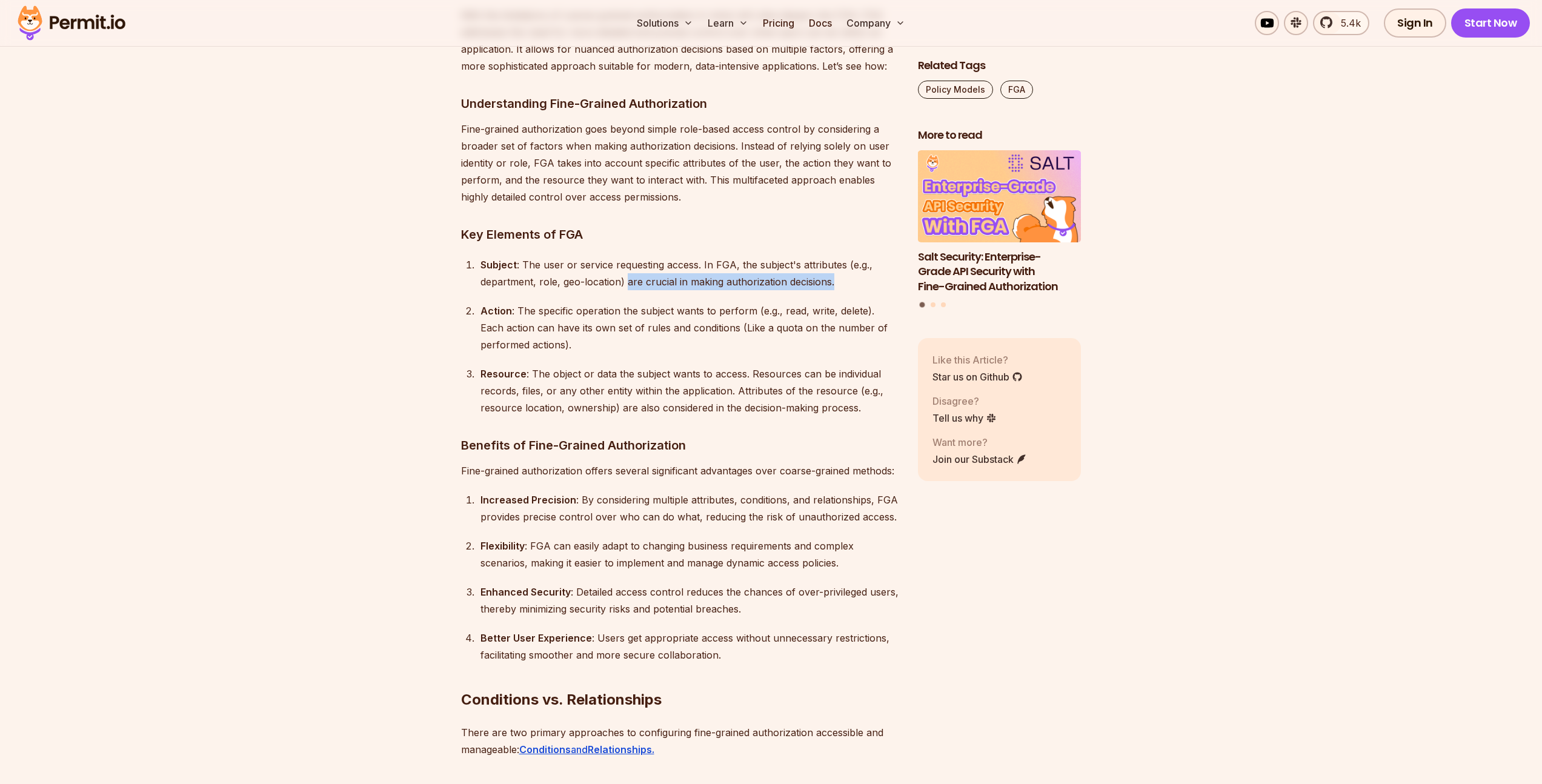
click at [867, 256] on div "Subject : The user or service requesting access. In FGA, the subject's attribut…" at bounding box center [689, 273] width 418 height 34
click at [871, 256] on div "Subject : The user or service requesting access. In FGA, the subject's attribut…" at bounding box center [689, 273] width 418 height 34
drag, startPoint x: 838, startPoint y: 250, endPoint x: 466, endPoint y: 221, distance: 373.1
click at [488, 302] on div "Action : The specific operation the subject wants to perform (e.g., read, write…" at bounding box center [689, 328] width 418 height 51
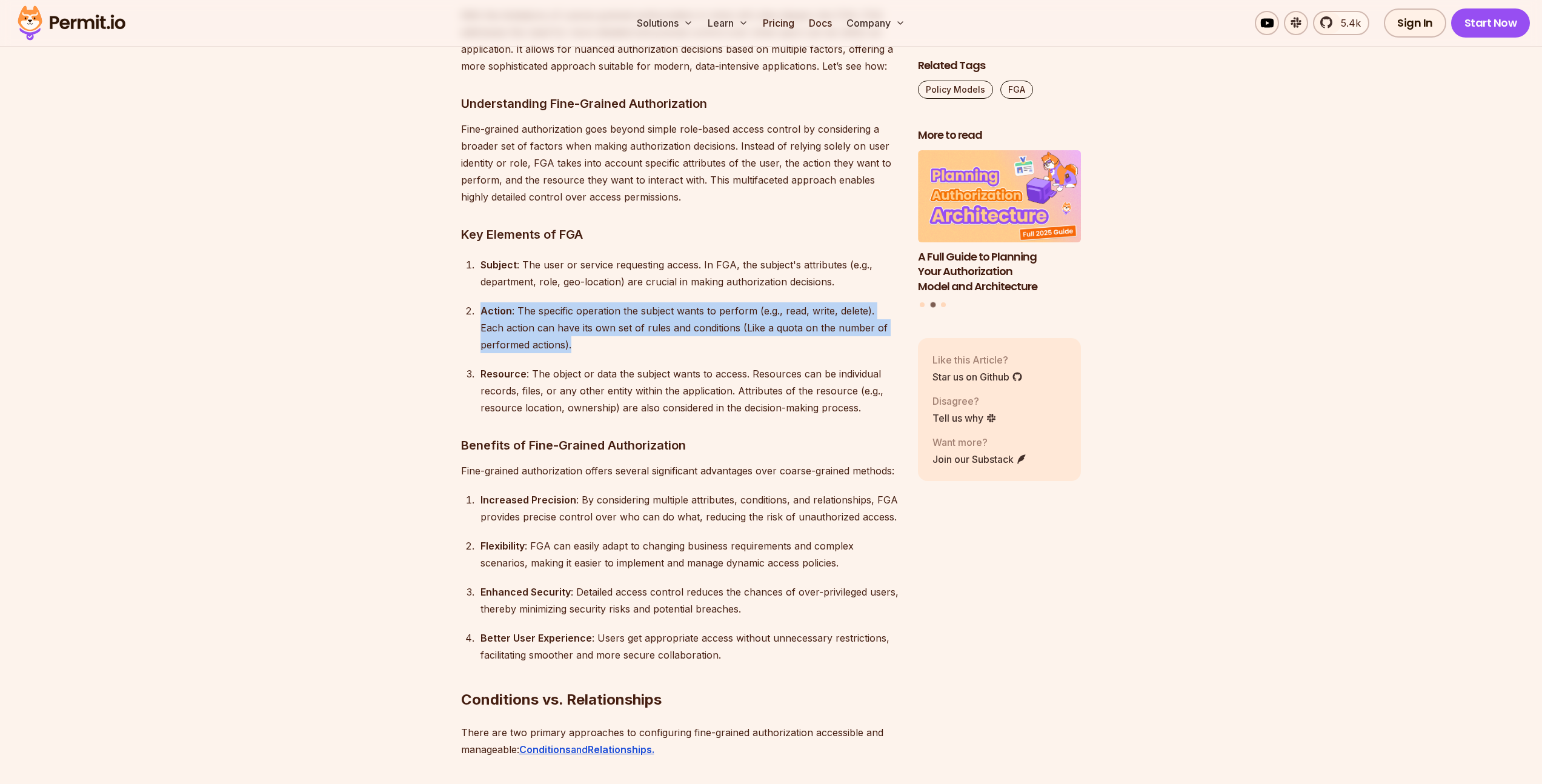
drag, startPoint x: 484, startPoint y: 273, endPoint x: 589, endPoint y: 303, distance: 109.2
click at [589, 303] on div "Action : The specific operation the subject wants to perform (e.g., read, write…" at bounding box center [689, 328] width 418 height 51
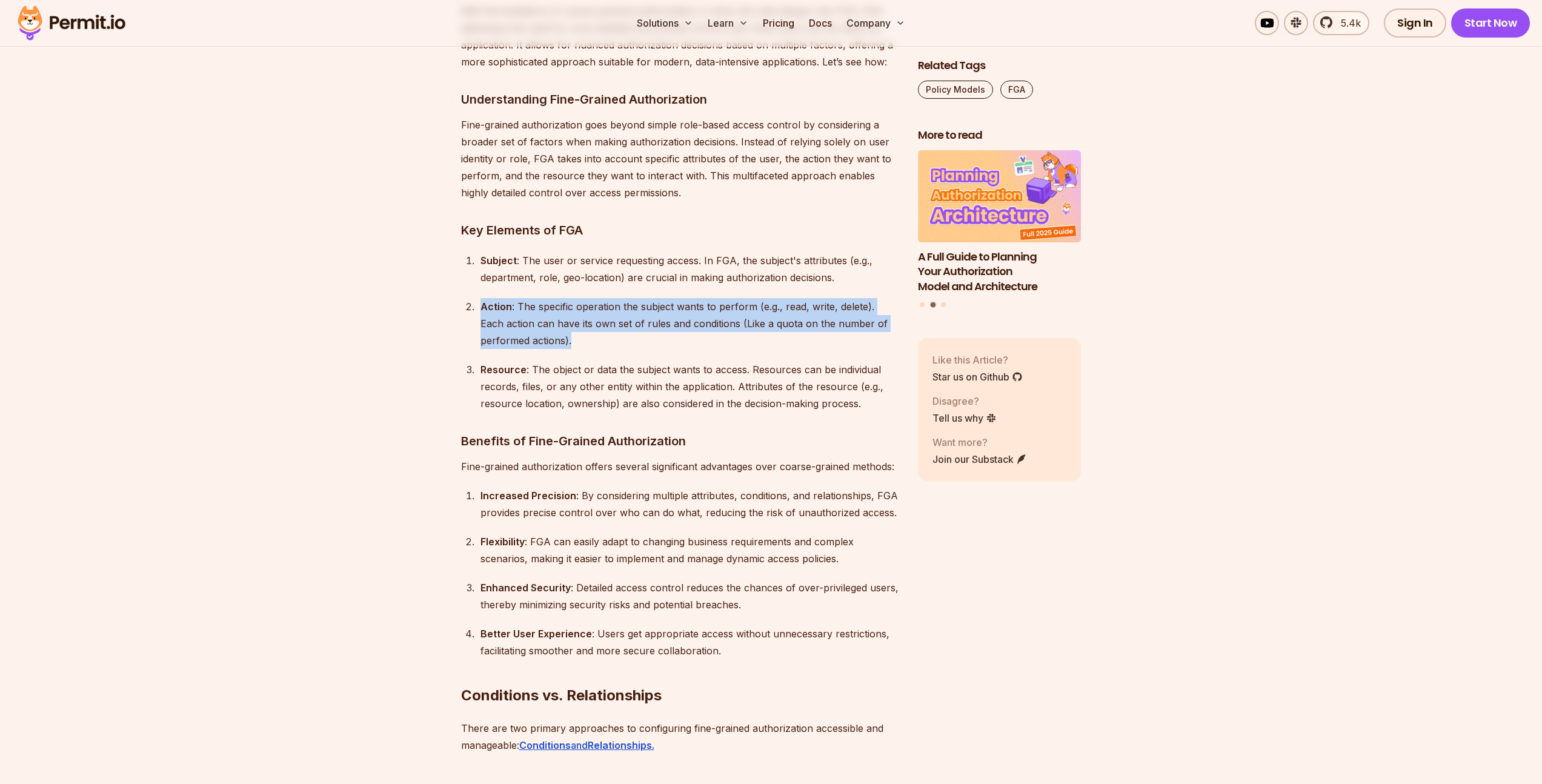
scroll to position [3805, 0]
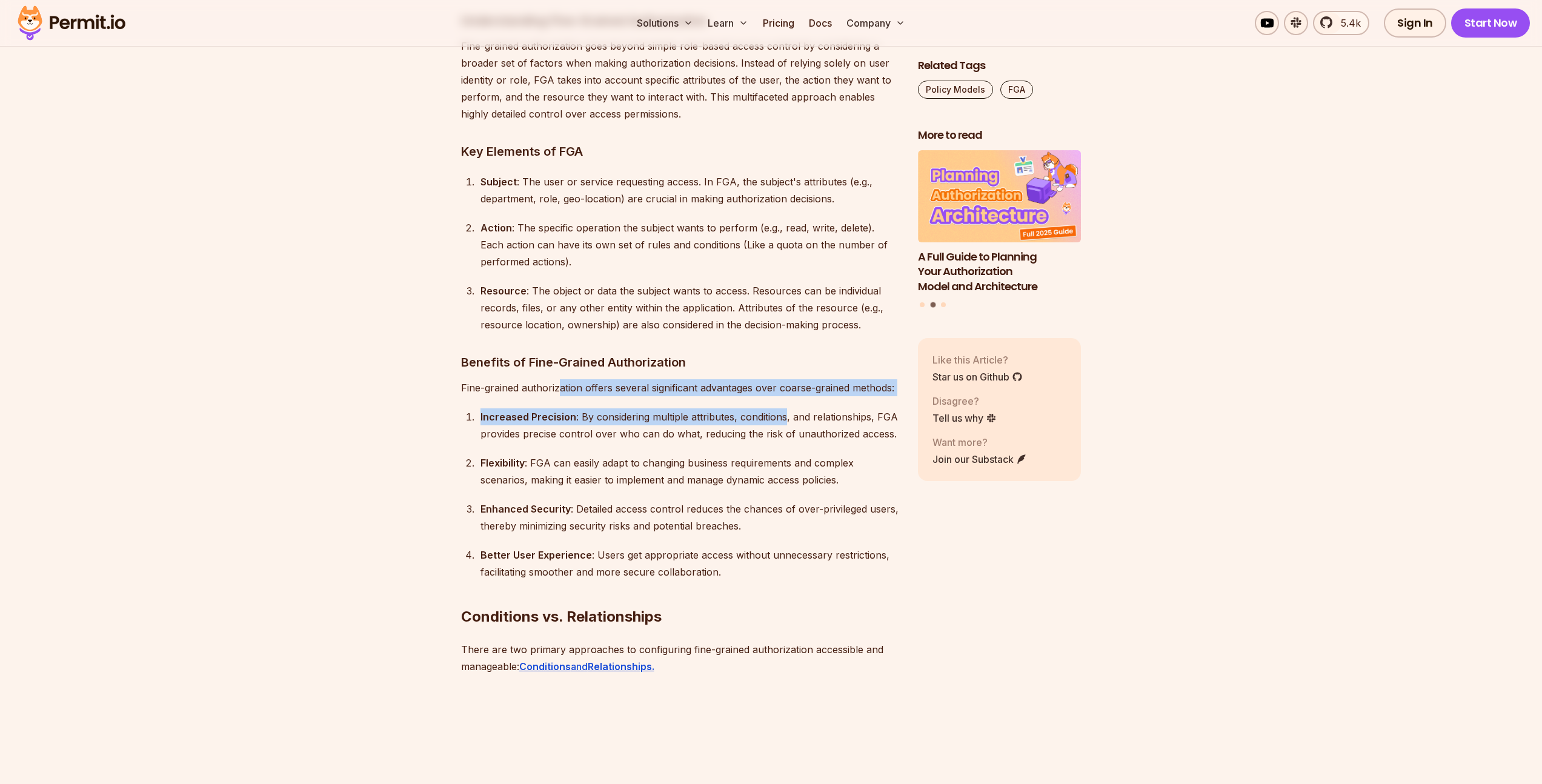
drag, startPoint x: 560, startPoint y: 352, endPoint x: 783, endPoint y: 381, distance: 224.9
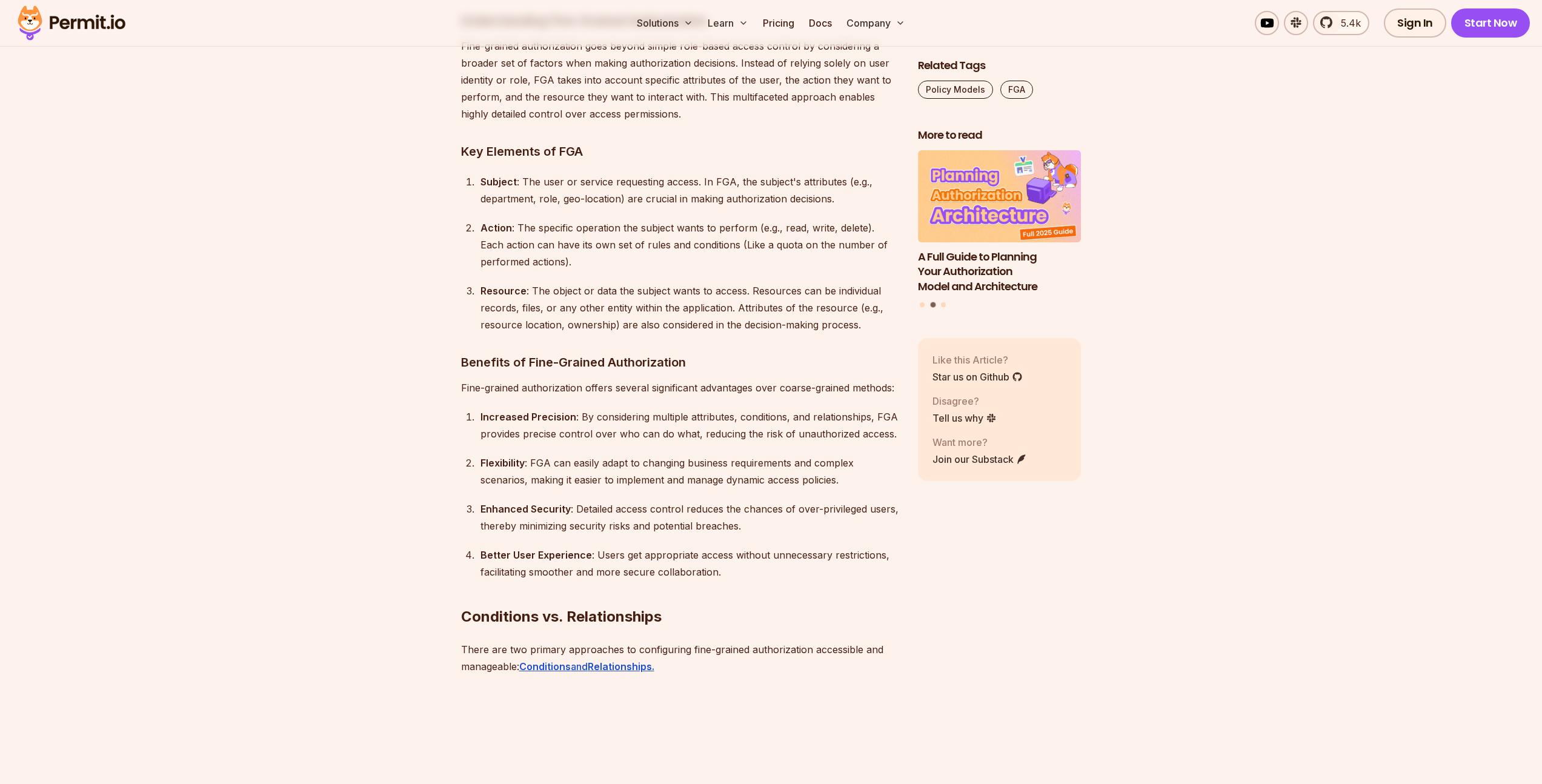
click at [750, 408] on div "Increased Precision : By considering multiple attributes, conditions, and relat…" at bounding box center [689, 425] width 418 height 34
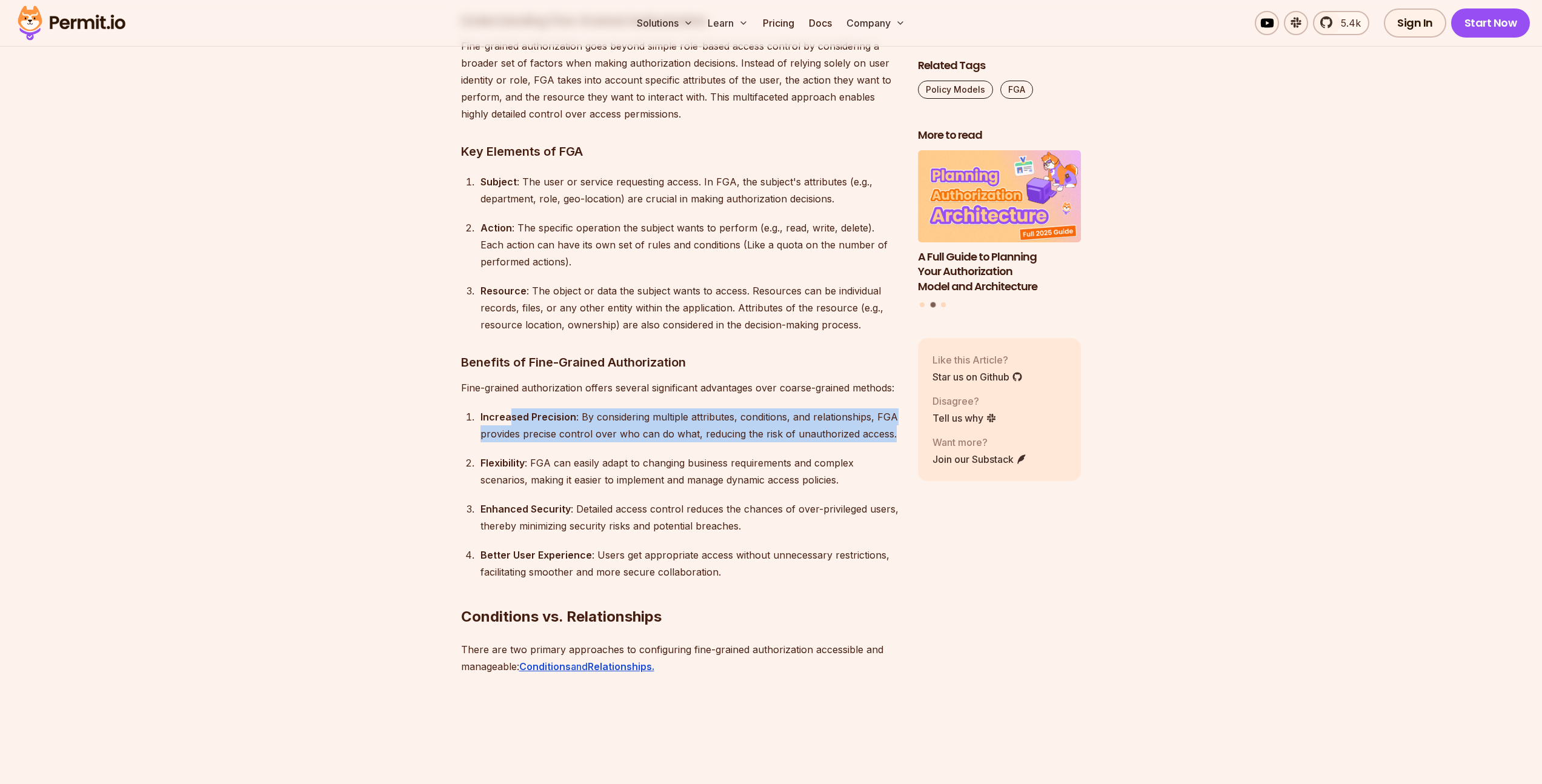
drag, startPoint x: 511, startPoint y: 387, endPoint x: 898, endPoint y: 402, distance: 387.3
click at [898, 408] on div "Increased Precision : By considering multiple attributes, conditions, and relat…" at bounding box center [689, 425] width 418 height 34
drag, startPoint x: 898, startPoint y: 404, endPoint x: 465, endPoint y: 376, distance: 433.9
click at [477, 408] on li "Increased Precision : By considering multiple attributes, conditions, and relat…" at bounding box center [688, 425] width 422 height 34
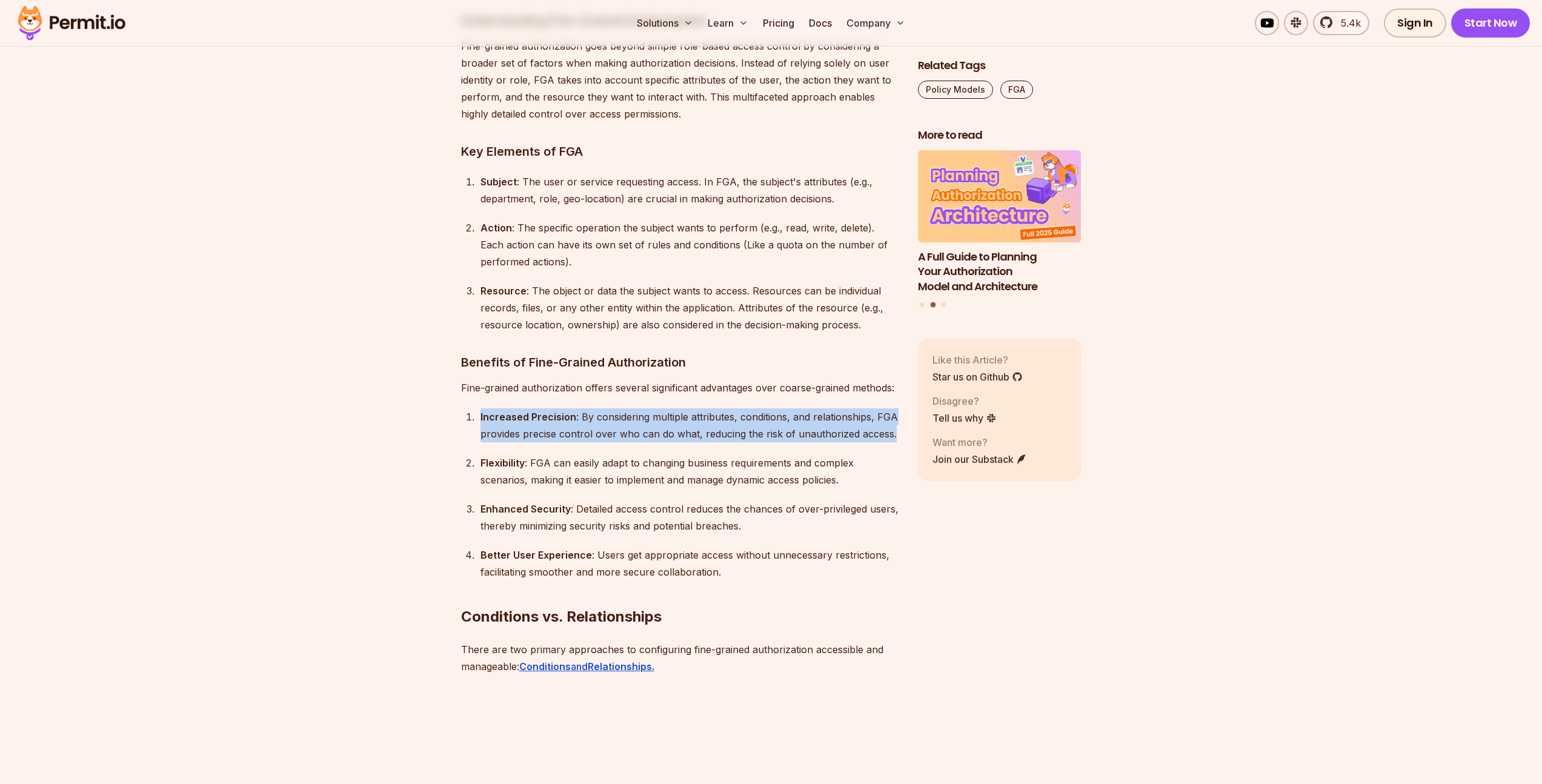
click at [661, 408] on div "Increased Precision : By considering multiple attributes, conditions, and relat…" at bounding box center [689, 425] width 418 height 34
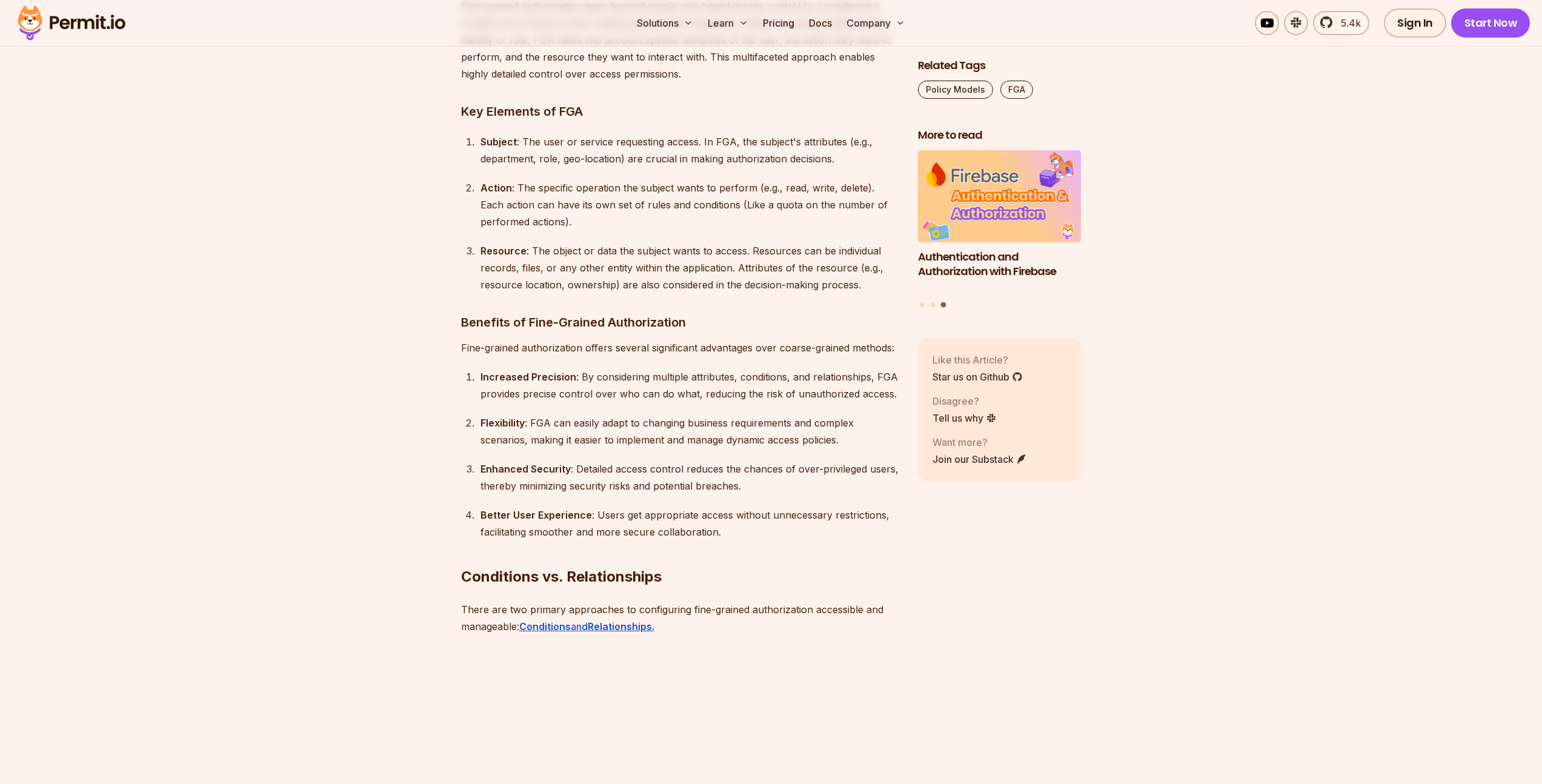
scroll to position [3885, 0]
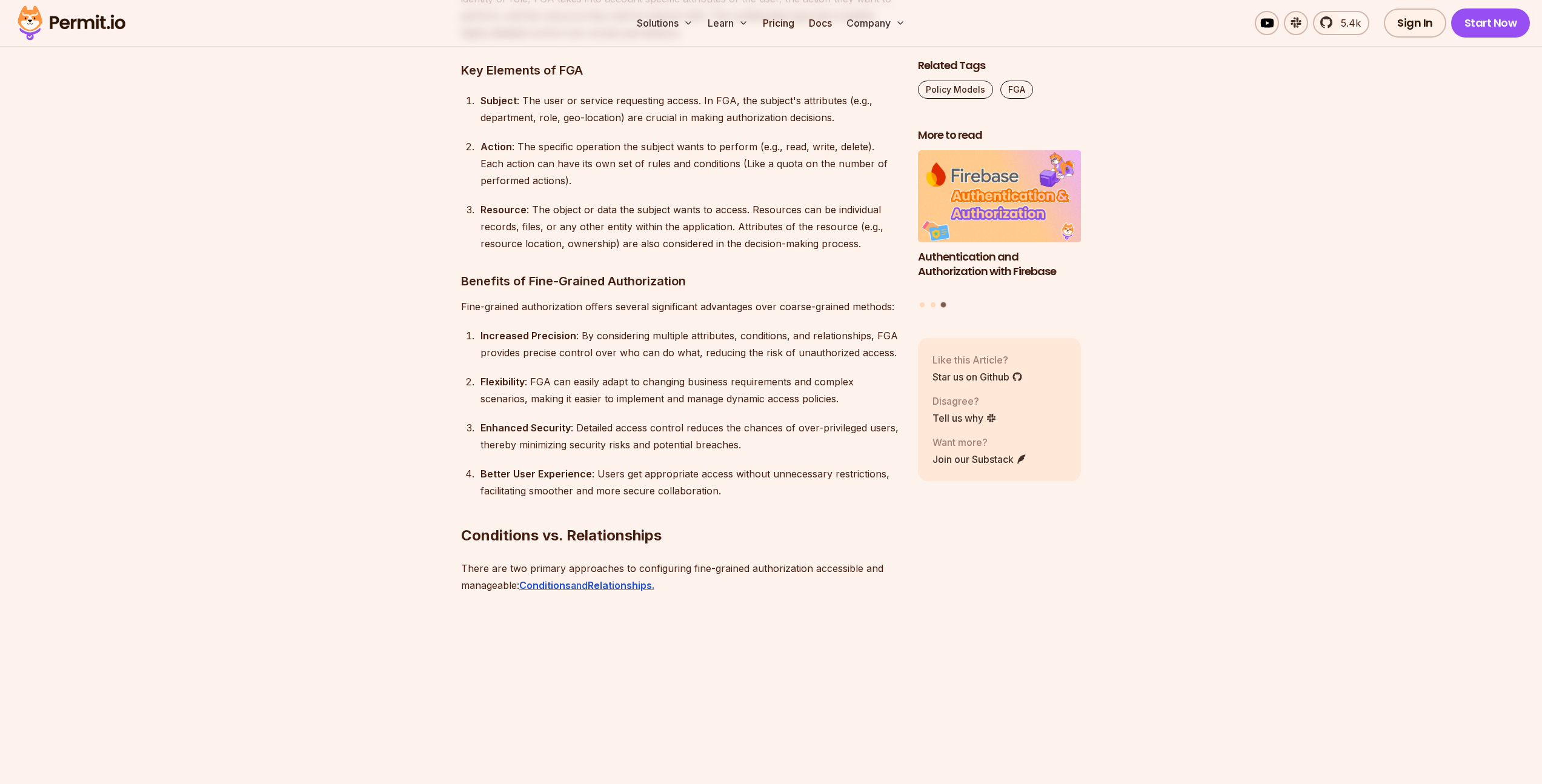
click at [590, 375] on ol "Increased Precision : By considering multiple attributes, conditions, and relat…" at bounding box center [680, 413] width 437 height 172
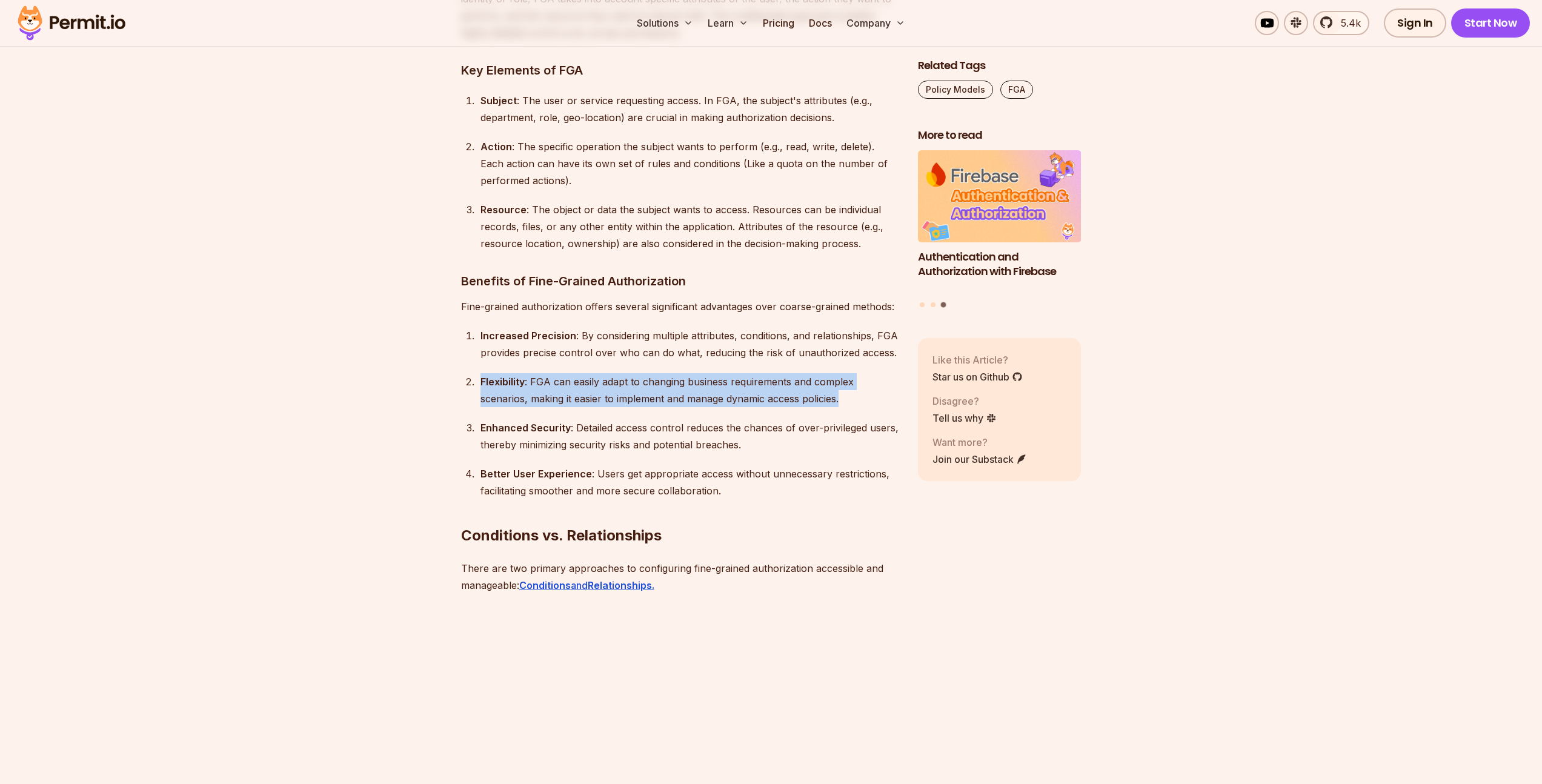
drag, startPoint x: 479, startPoint y: 344, endPoint x: 854, endPoint y: 367, distance: 375.7
click at [854, 373] on li "Flexibility : FGA can easily adapt to changing business requirements and comple…" at bounding box center [688, 390] width 422 height 34
click at [854, 373] on div "Flexibility : FGA can easily adapt to changing business requirements and comple…" at bounding box center [689, 390] width 418 height 34
drag, startPoint x: 854, startPoint y: 367, endPoint x: 464, endPoint y: 345, distance: 390.6
click at [464, 345] on ol "Increased Precision : By considering multiple attributes, conditions, and relat…" at bounding box center [680, 413] width 437 height 172
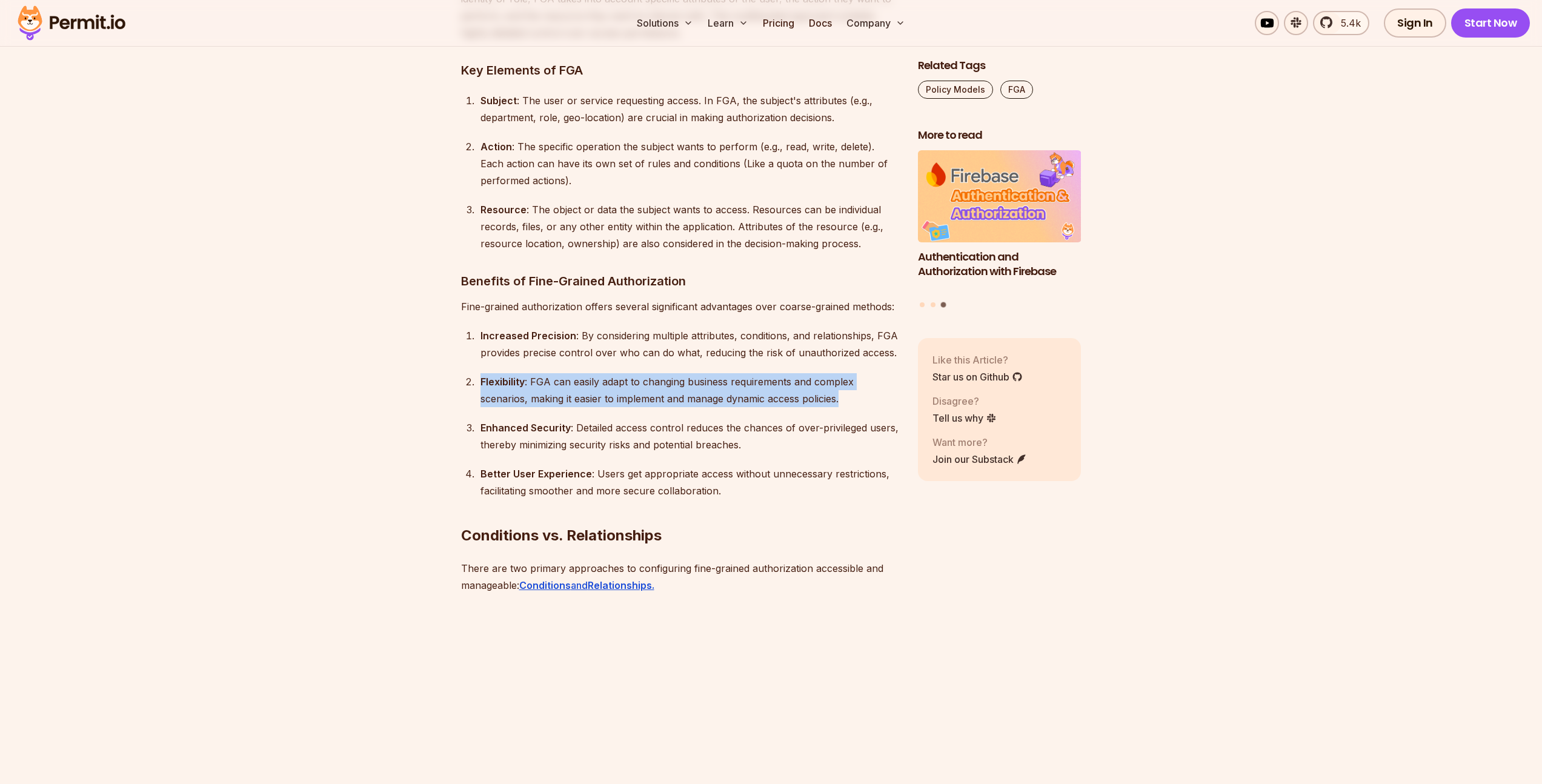
click at [605, 373] on div "Flexibility : FGA can easily adapt to changing business requirements and comple…" at bounding box center [689, 390] width 418 height 34
drag, startPoint x: 605, startPoint y: 351, endPoint x: 816, endPoint y: 376, distance: 212.5
click at [815, 376] on ol "Increased Precision : By considering multiple attributes, conditions, and relat…" at bounding box center [680, 413] width 437 height 172
click at [818, 376] on ol "Increased Precision : By considering multiple attributes, conditions, and relat…" at bounding box center [680, 413] width 437 height 172
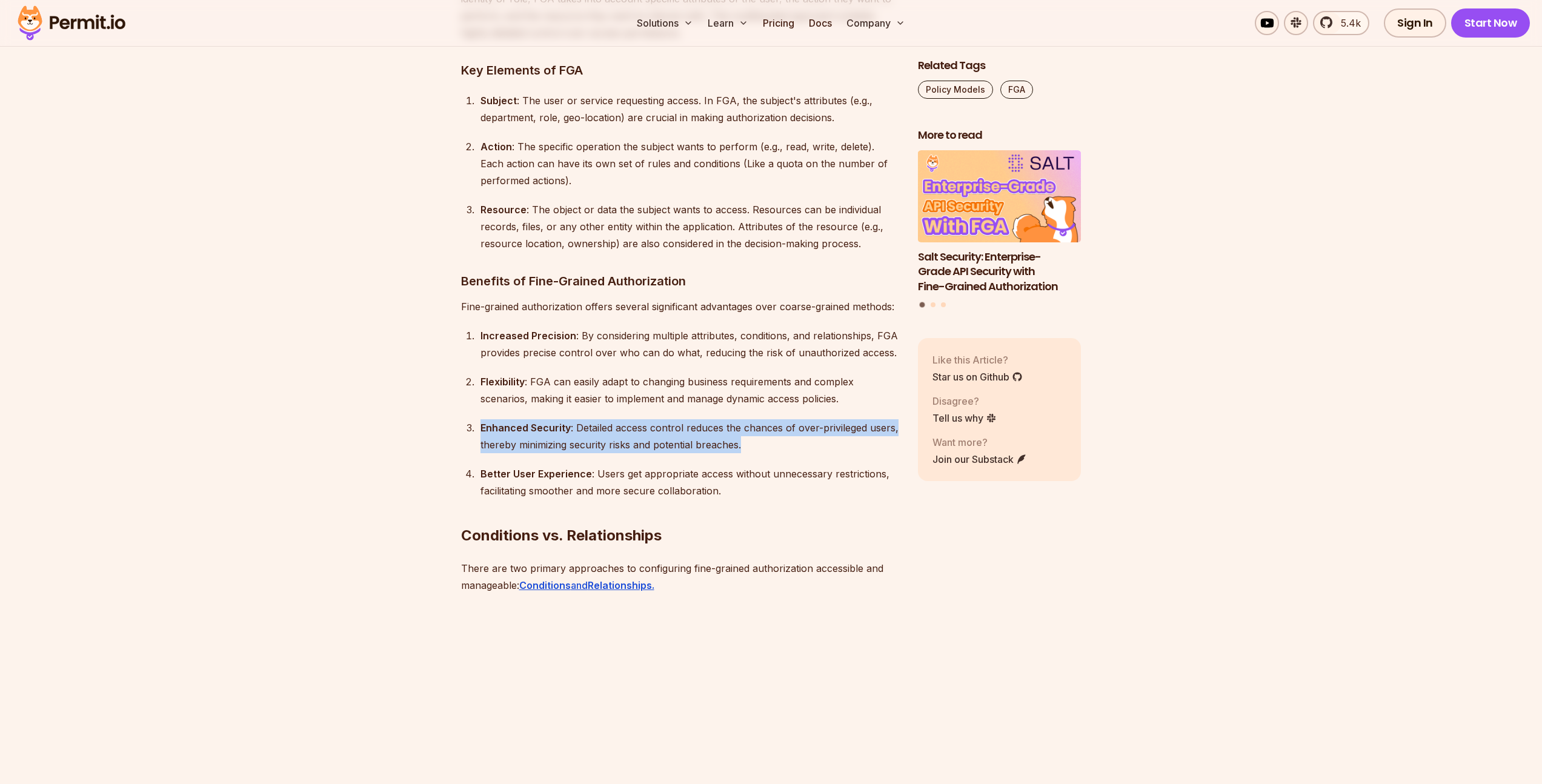
drag, startPoint x: 480, startPoint y: 389, endPoint x: 774, endPoint y: 406, distance: 294.5
click at [774, 419] on div "Enhanced Security : Detailed access control reduces the chances of over-privile…" at bounding box center [689, 436] width 418 height 34
drag, startPoint x: 773, startPoint y: 407, endPoint x: 502, endPoint y: 387, distance: 271.7
click at [502, 419] on div "Enhanced Security : Detailed access control reduces the chances of over-privile…" at bounding box center [689, 436] width 418 height 34
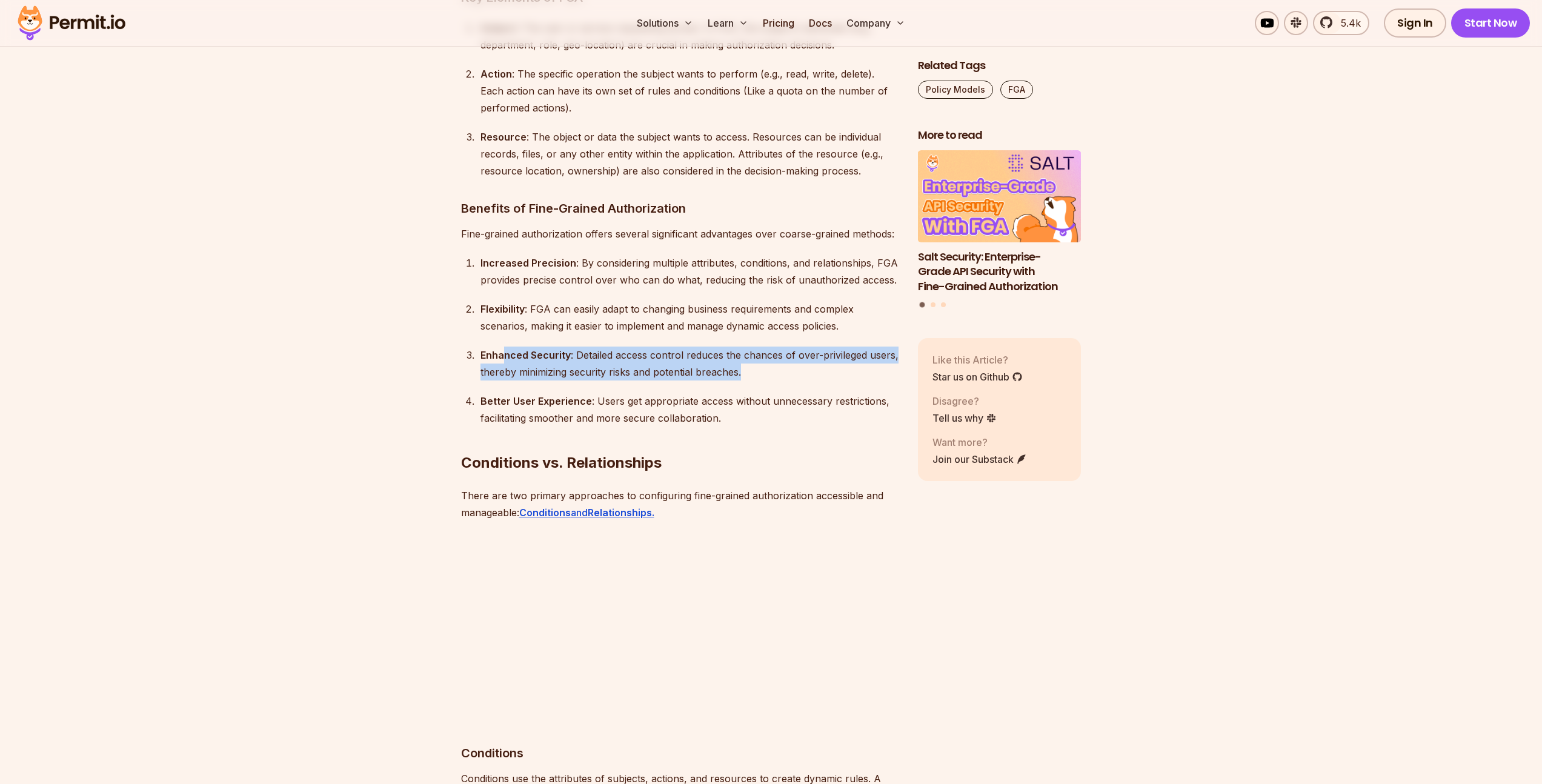
scroll to position [3960, 0]
click at [589, 391] on div "Better User Experience : Users get appropriate access without unnecessary restr…" at bounding box center [689, 408] width 418 height 34
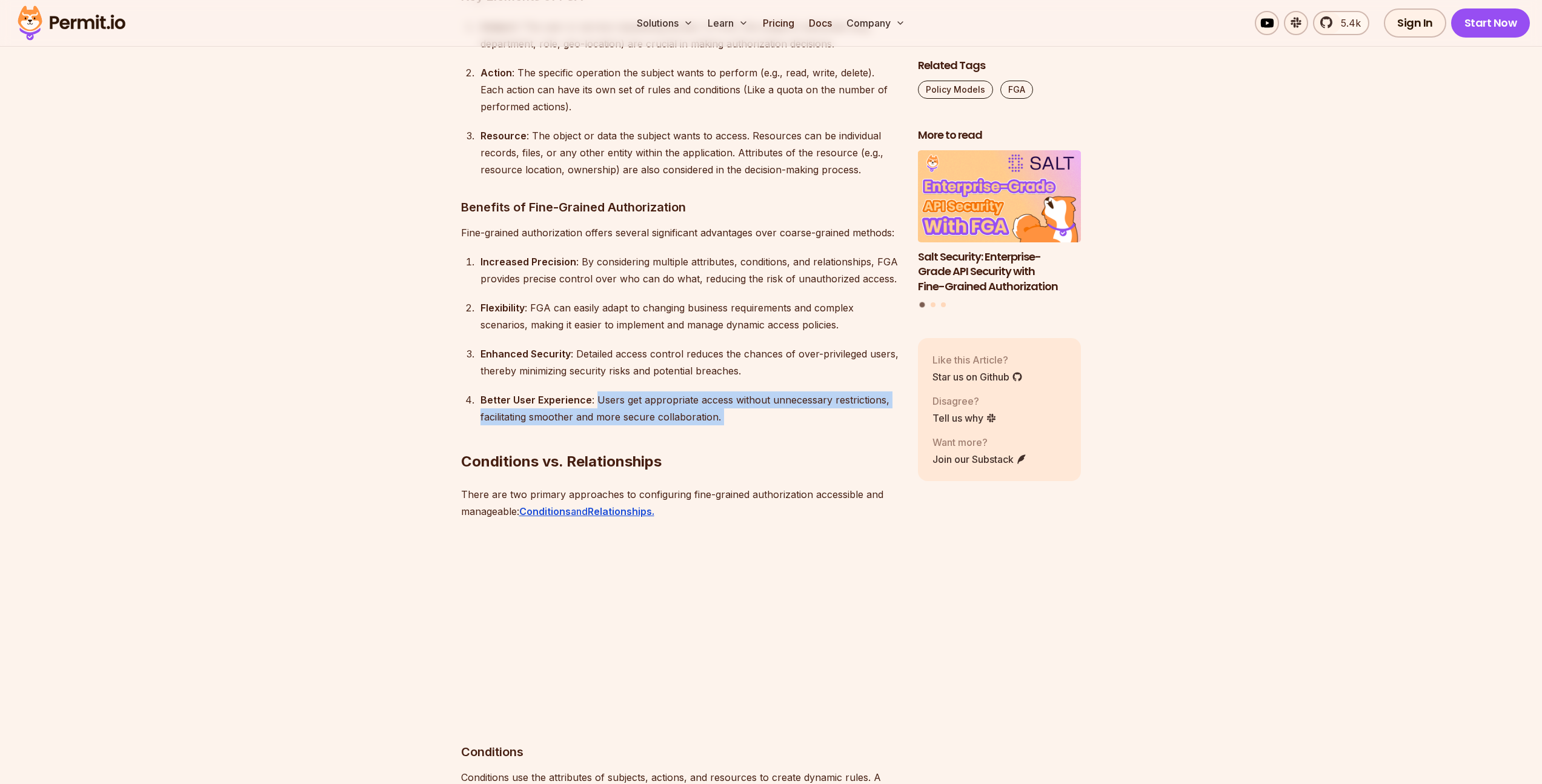
drag, startPoint x: 598, startPoint y: 363, endPoint x: 759, endPoint y: 380, distance: 161.9
click at [759, 404] on h2 "Conditions vs. Relationships" at bounding box center [680, 437] width 437 height 68
drag, startPoint x: 759, startPoint y: 380, endPoint x: 505, endPoint y: 363, distance: 254.6
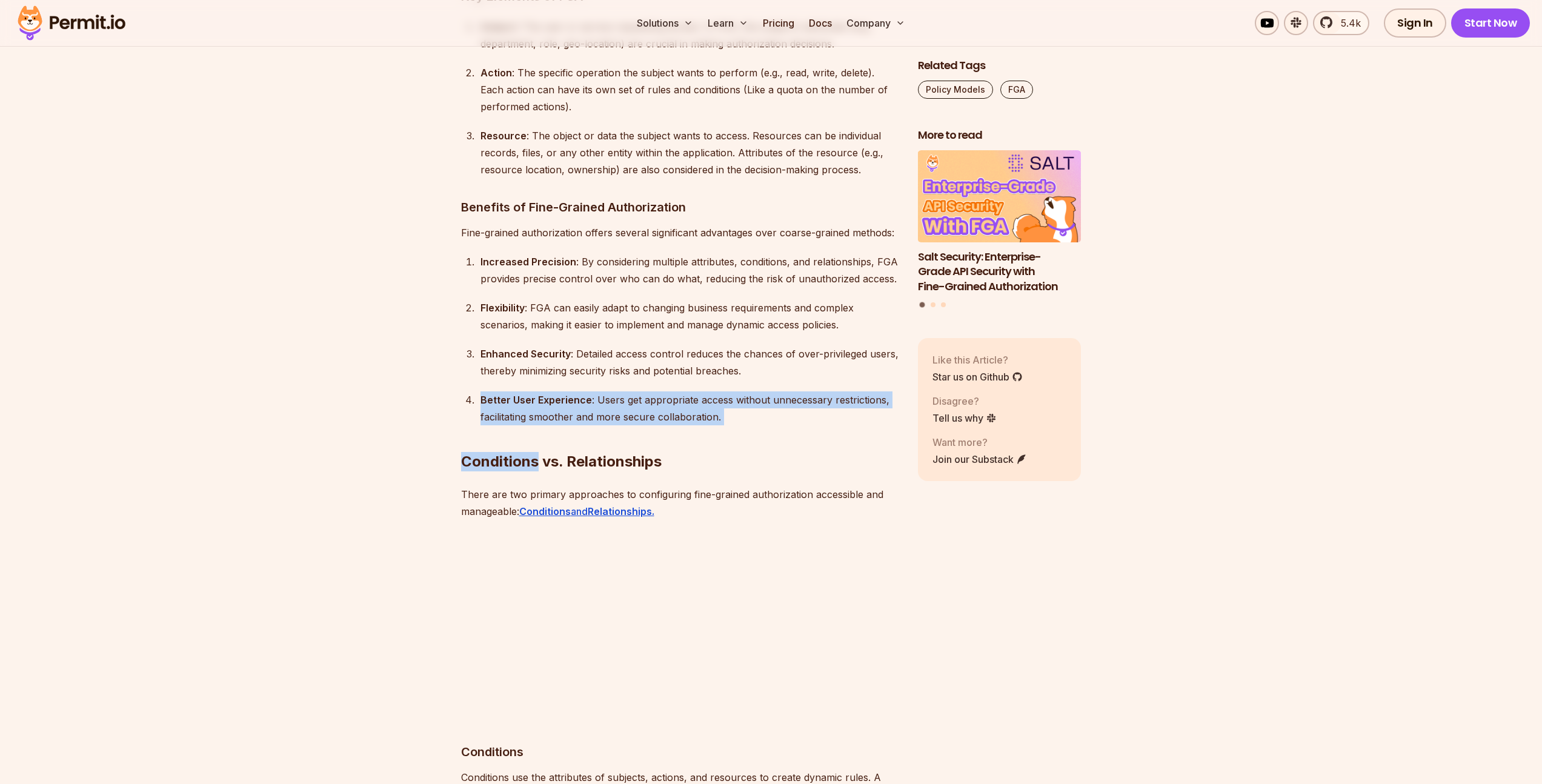
click at [505, 394] on strong "Better User Experience" at bounding box center [535, 399] width 111 height 12
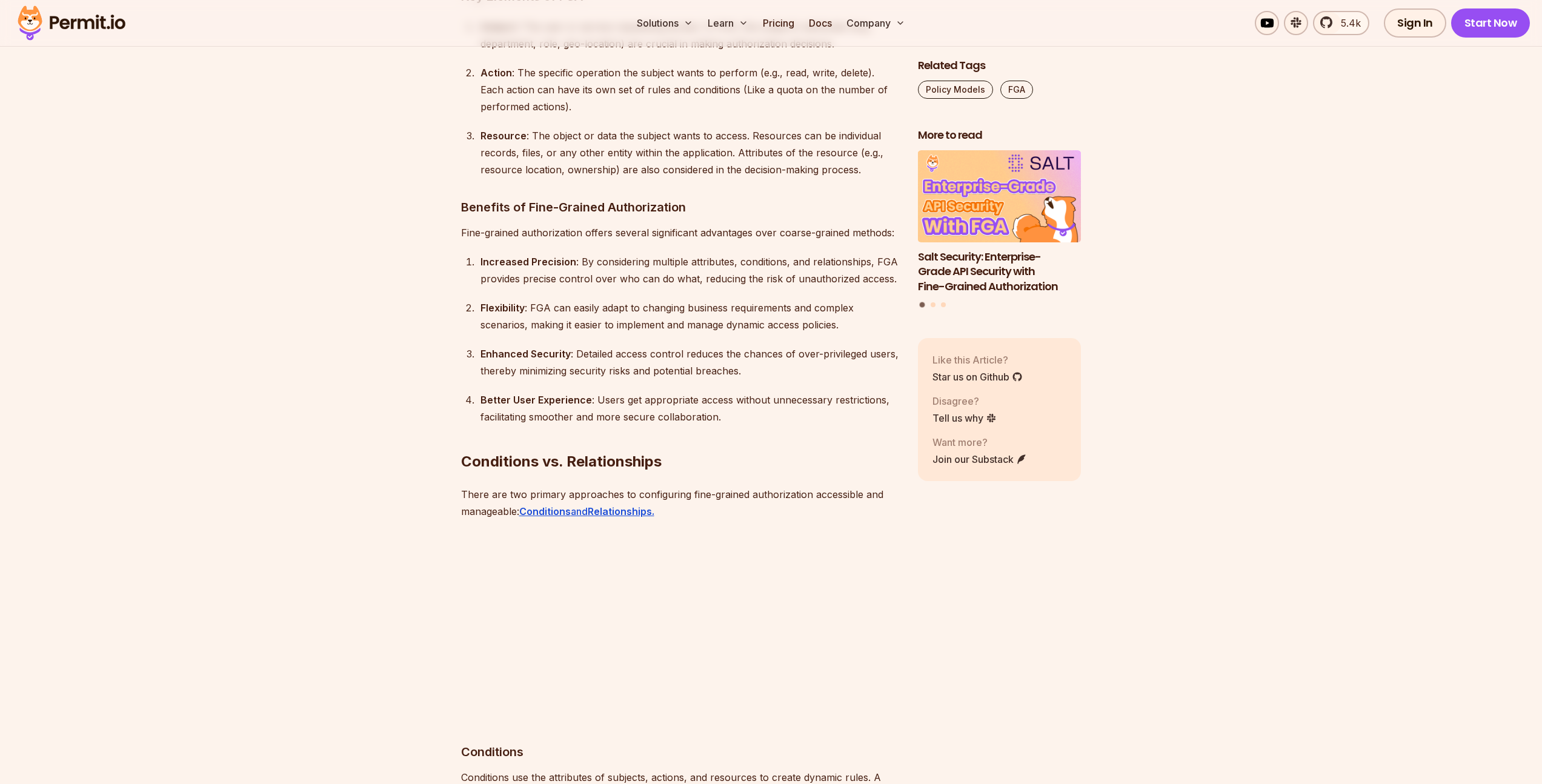
scroll to position [4046, 0]
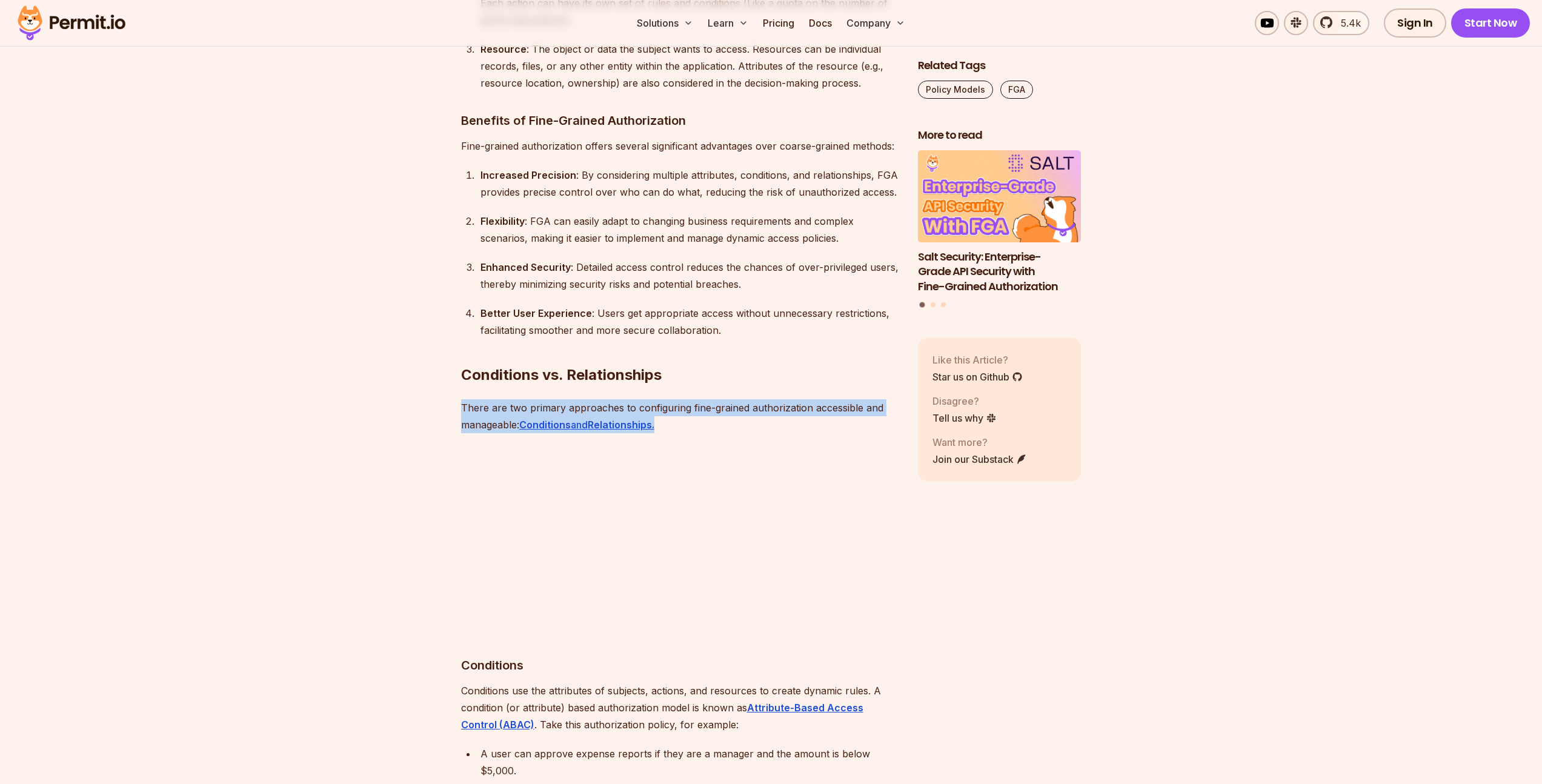
drag, startPoint x: 461, startPoint y: 376, endPoint x: 782, endPoint y: 390, distance: 321.3
click at [782, 399] on p "There are two primary approaches to configuring fine-grained authorization acce…" at bounding box center [680, 416] width 437 height 34
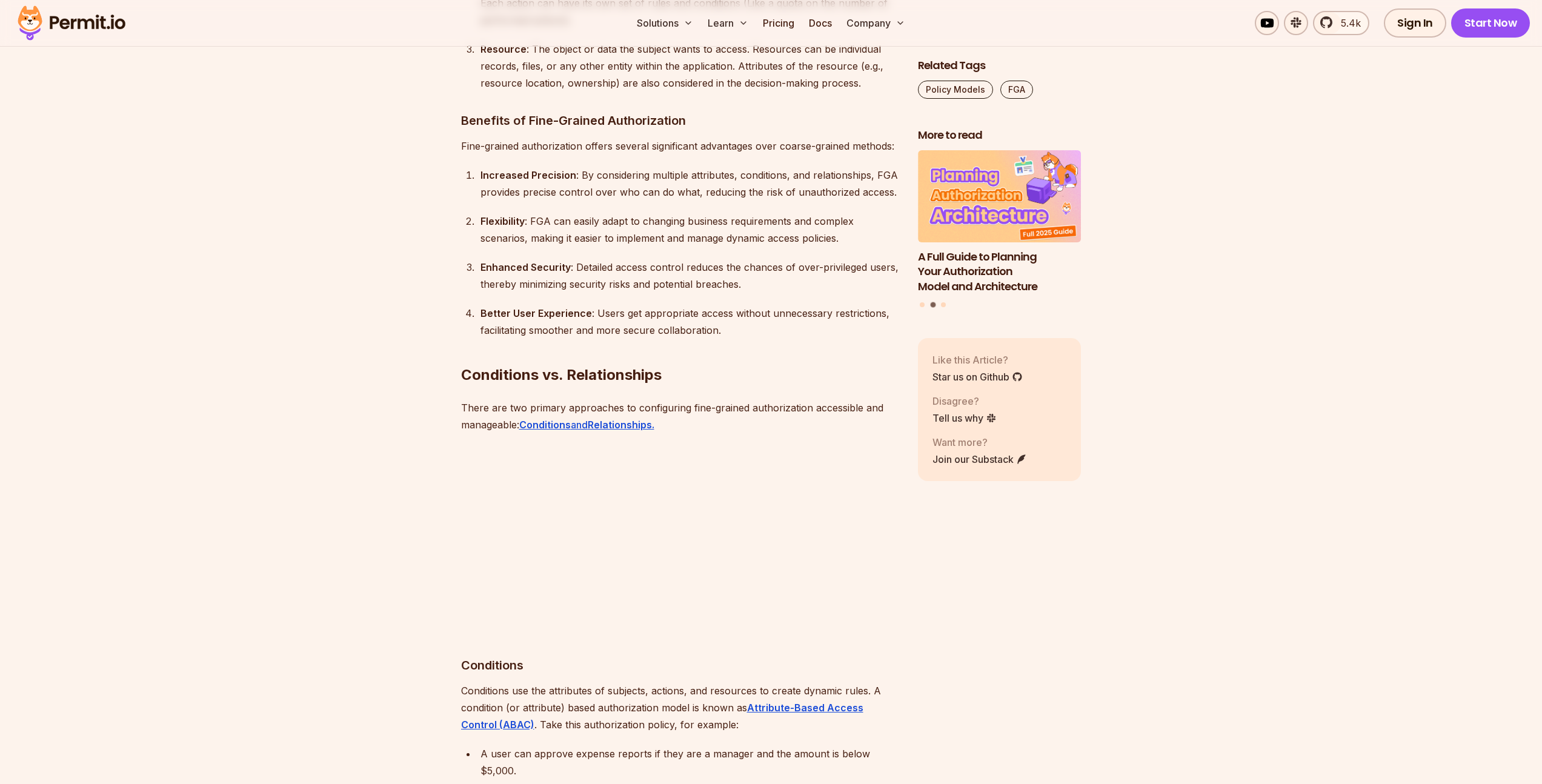
drag, startPoint x: 780, startPoint y: 389, endPoint x: 451, endPoint y: 362, distance: 330.1
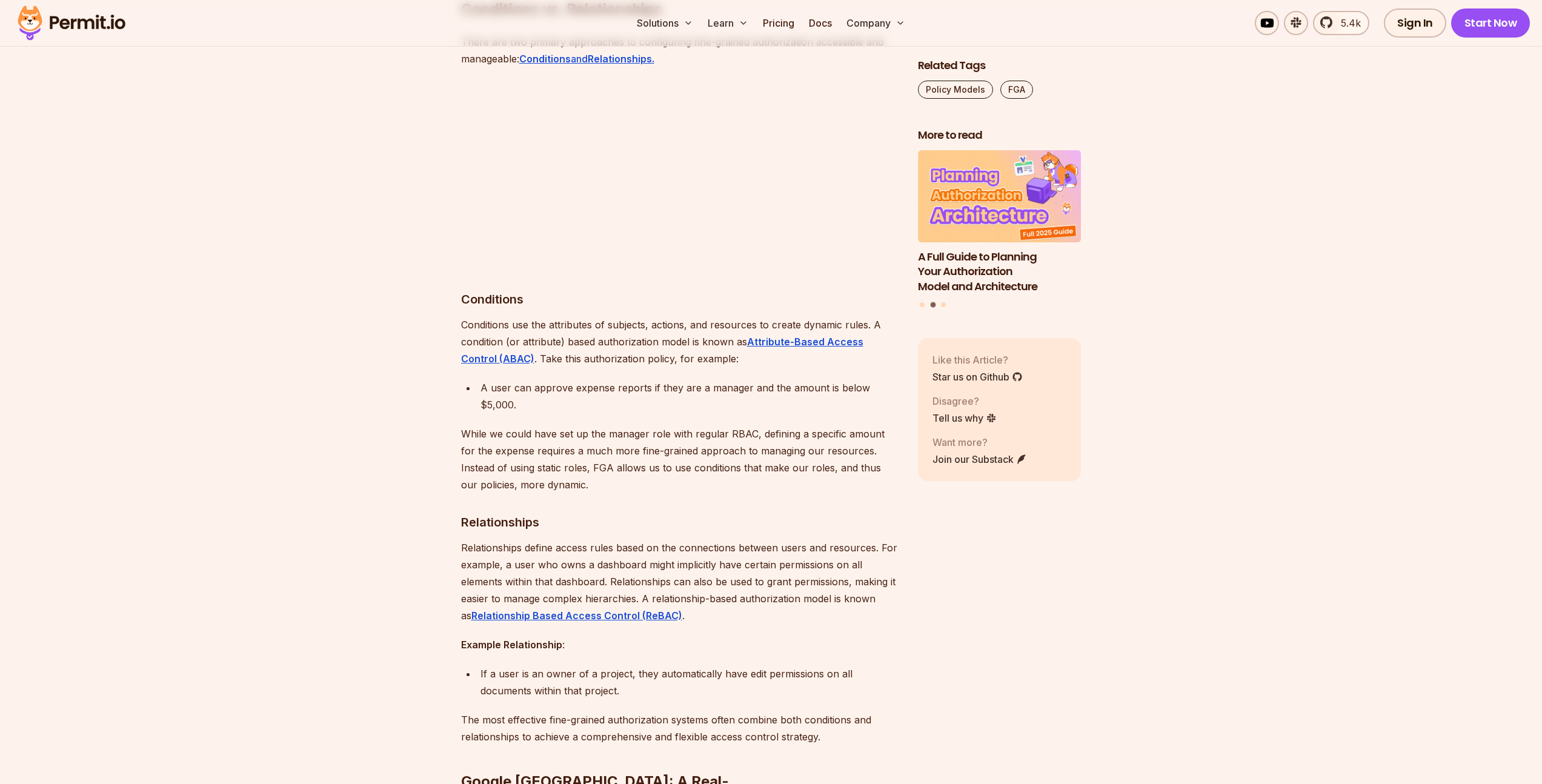
scroll to position [4421, 0]
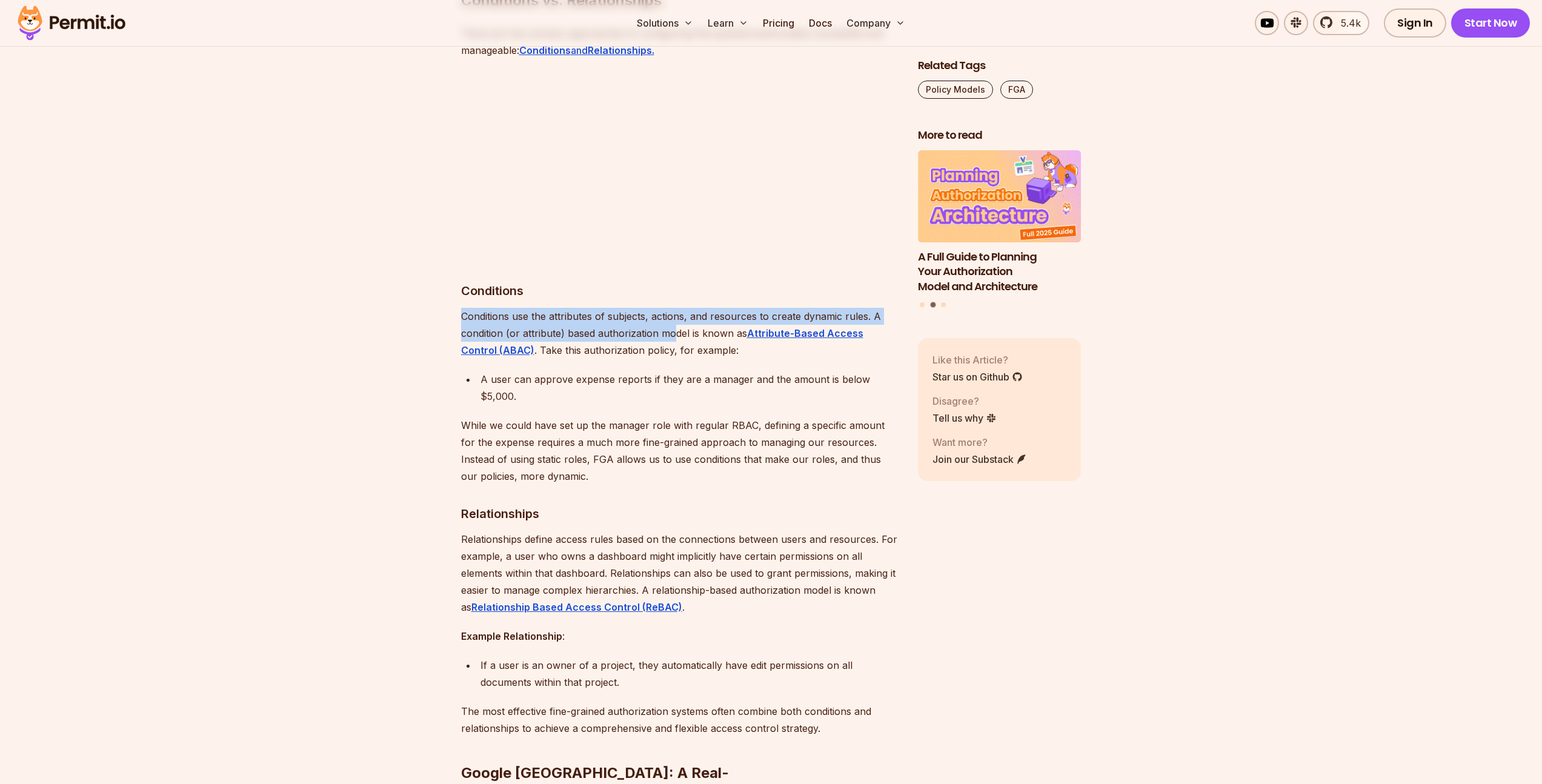
drag, startPoint x: 460, startPoint y: 284, endPoint x: 672, endPoint y: 292, distance: 212.2
click at [672, 308] on p "Conditions use the attributes of subjects, actions, and resources to create dyn…" at bounding box center [680, 334] width 437 height 51
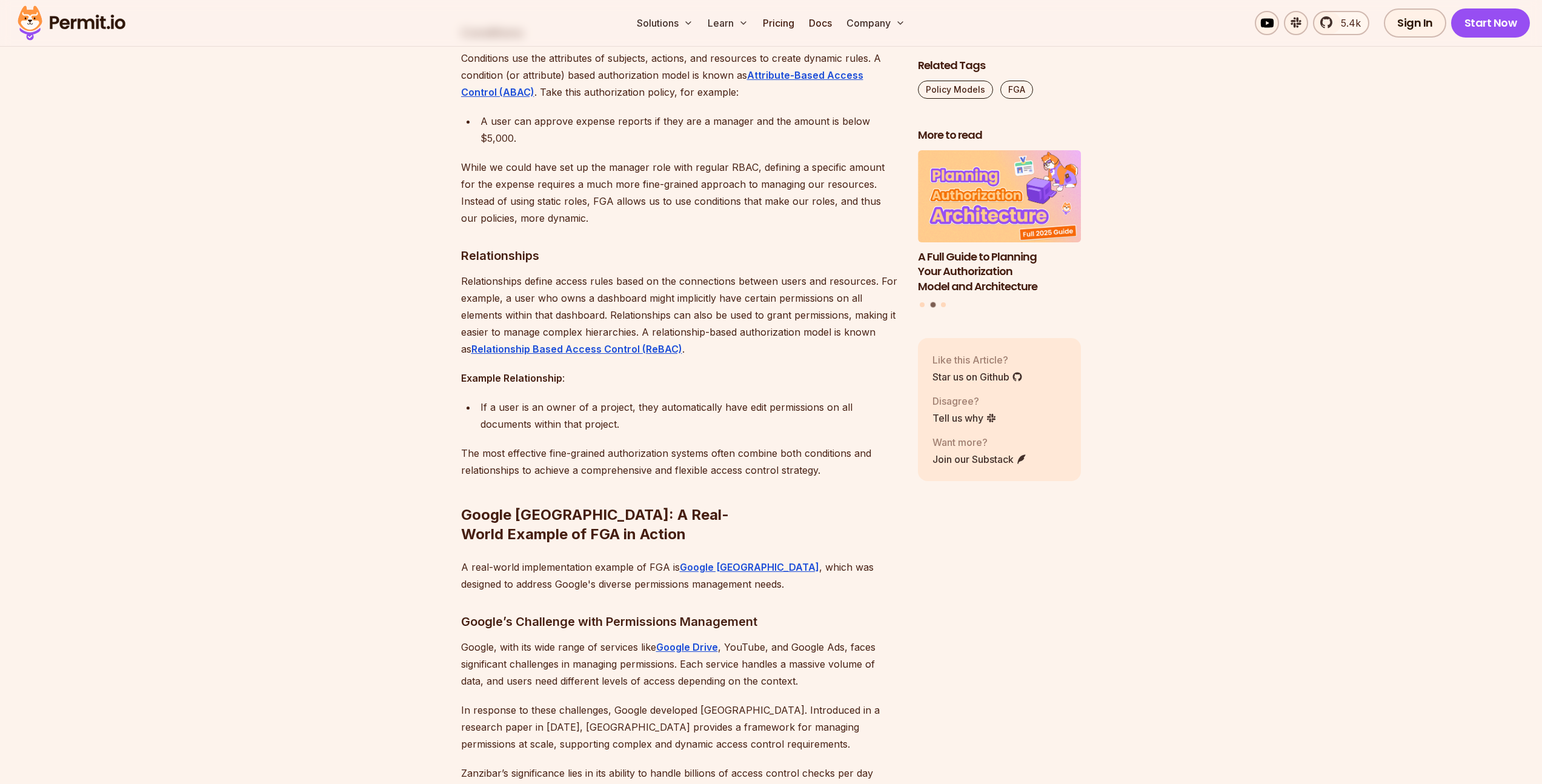
scroll to position [4720, 0]
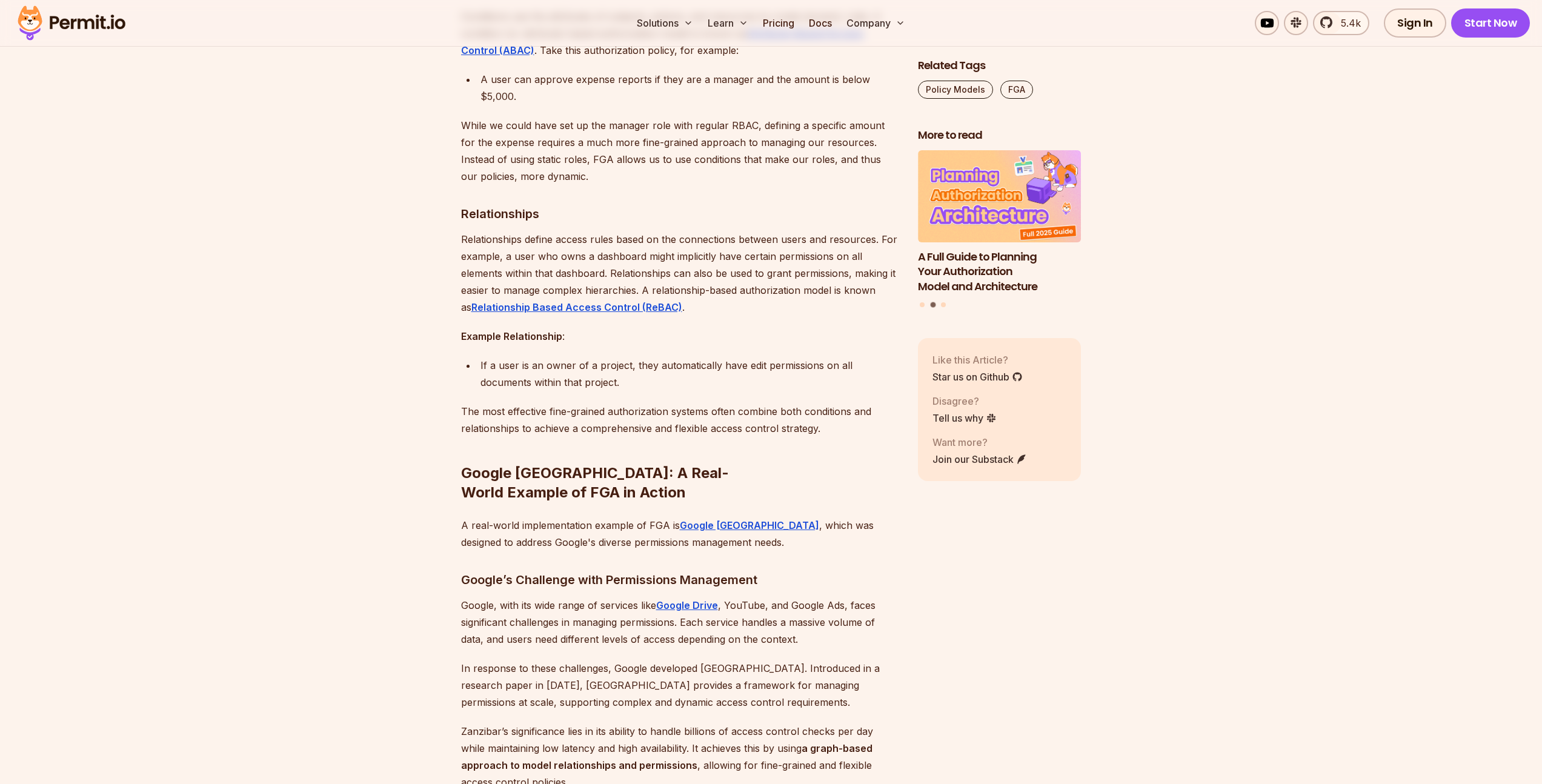
click at [494, 516] on p "A real-world implementation example of FGA is Google [GEOGRAPHIC_DATA] , which …" at bounding box center [680, 533] width 437 height 34
drag, startPoint x: 455, startPoint y: 474, endPoint x: 615, endPoint y: 478, distance: 160.0
click at [615, 516] on p "A real-world implementation example of FGA is Google [GEOGRAPHIC_DATA] , which …" at bounding box center [680, 533] width 437 height 34
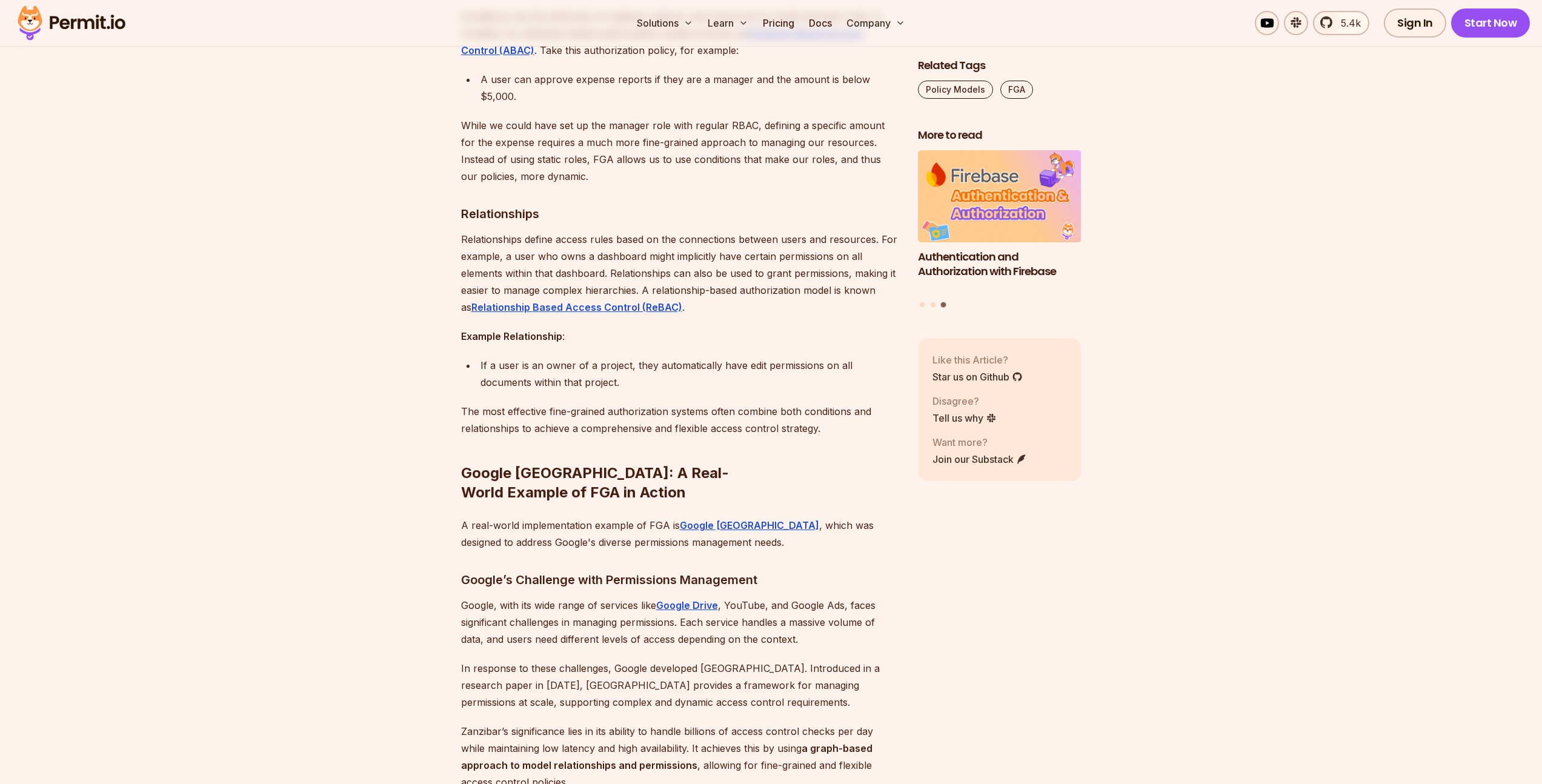
click at [776, 516] on p "A real-world implementation example of FGA is Google [GEOGRAPHIC_DATA] , which …" at bounding box center [680, 533] width 437 height 34
drag, startPoint x: 777, startPoint y: 471, endPoint x: 783, endPoint y: 494, distance: 23.8
click at [783, 516] on p "A real-world implementation example of FGA is Google [GEOGRAPHIC_DATA] , which …" at bounding box center [680, 533] width 437 height 34
drag, startPoint x: 778, startPoint y: 495, endPoint x: 442, endPoint y: 486, distance: 336.1
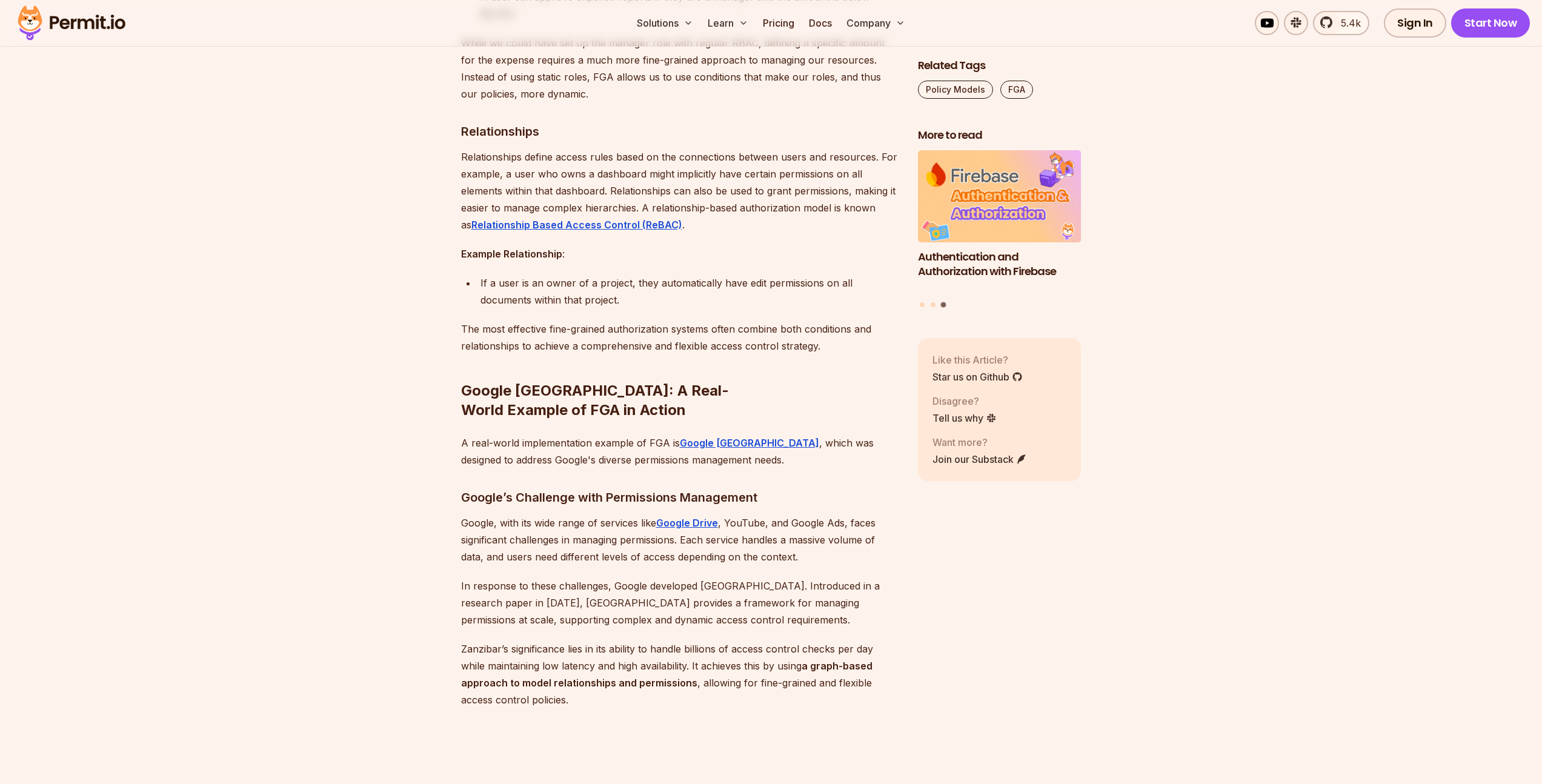
scroll to position [4892, 0]
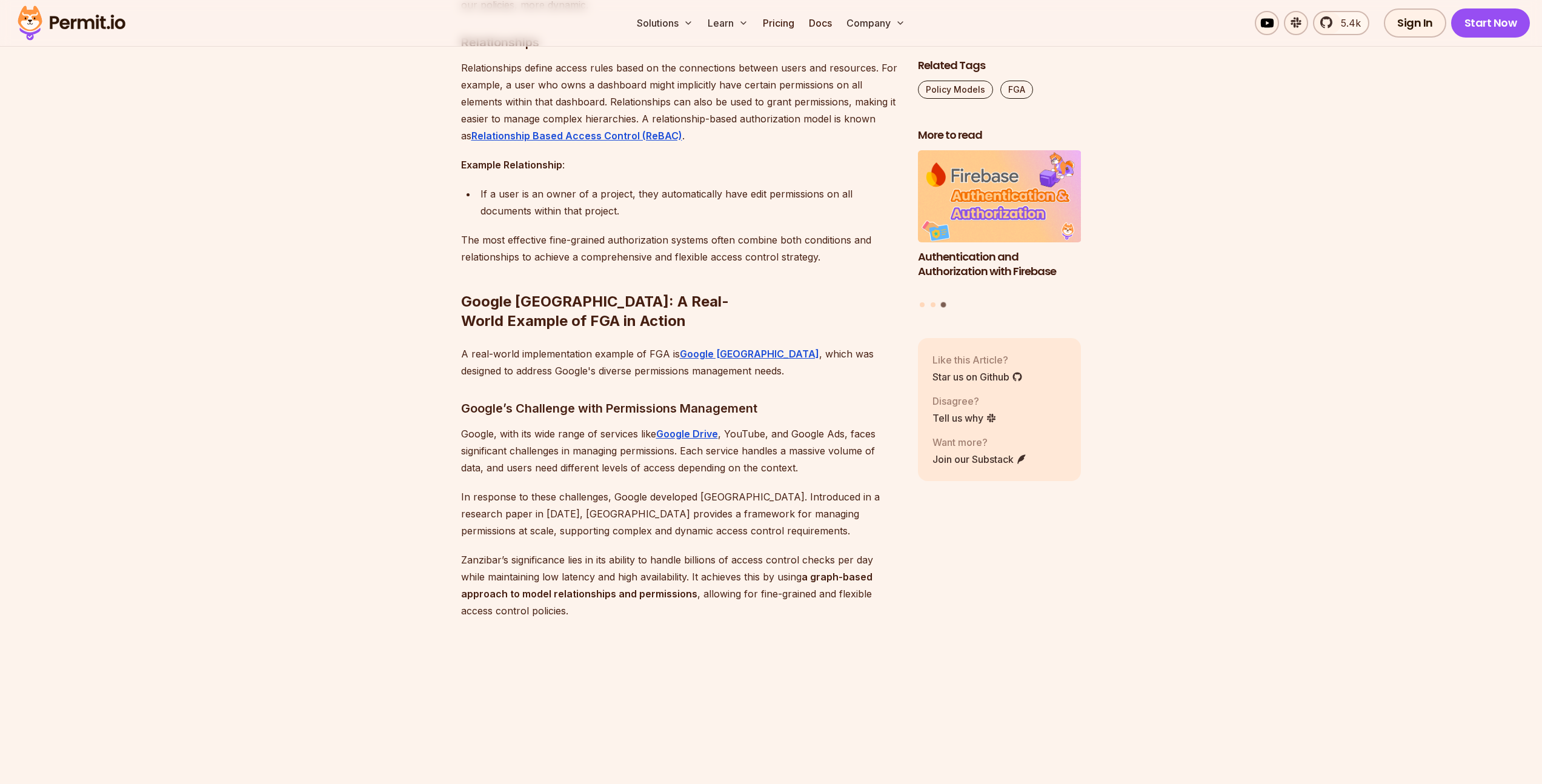
drag, startPoint x: 464, startPoint y: 381, endPoint x: 549, endPoint y: 388, distance: 85.3
click at [549, 425] on p "Google, with its wide range of services like Google Drive , YouTube, and Google…" at bounding box center [680, 450] width 437 height 51
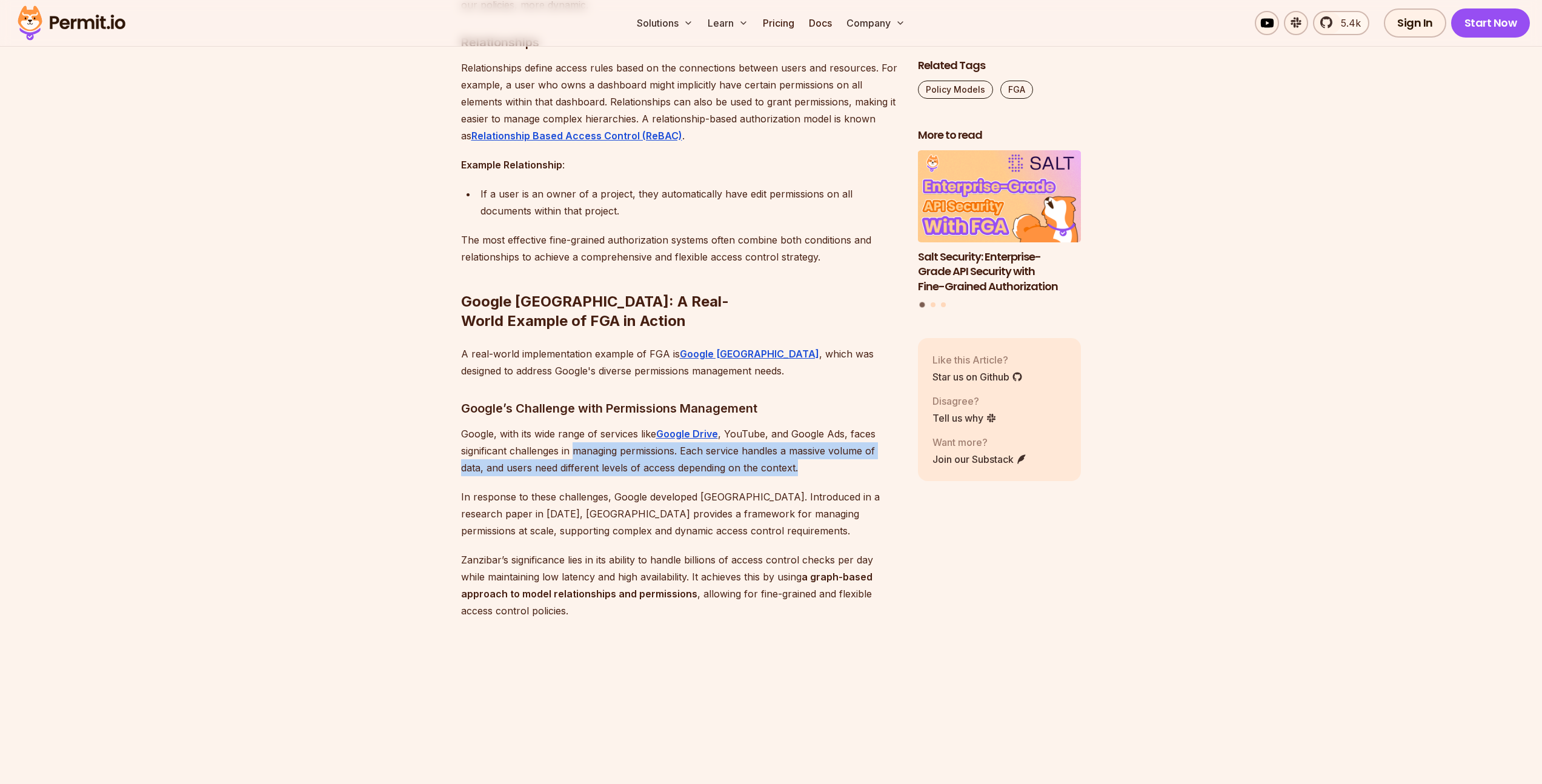
drag, startPoint x: 577, startPoint y: 399, endPoint x: 890, endPoint y: 422, distance: 313.8
drag, startPoint x: 813, startPoint y: 435, endPoint x: 560, endPoint y: 414, distance: 253.9
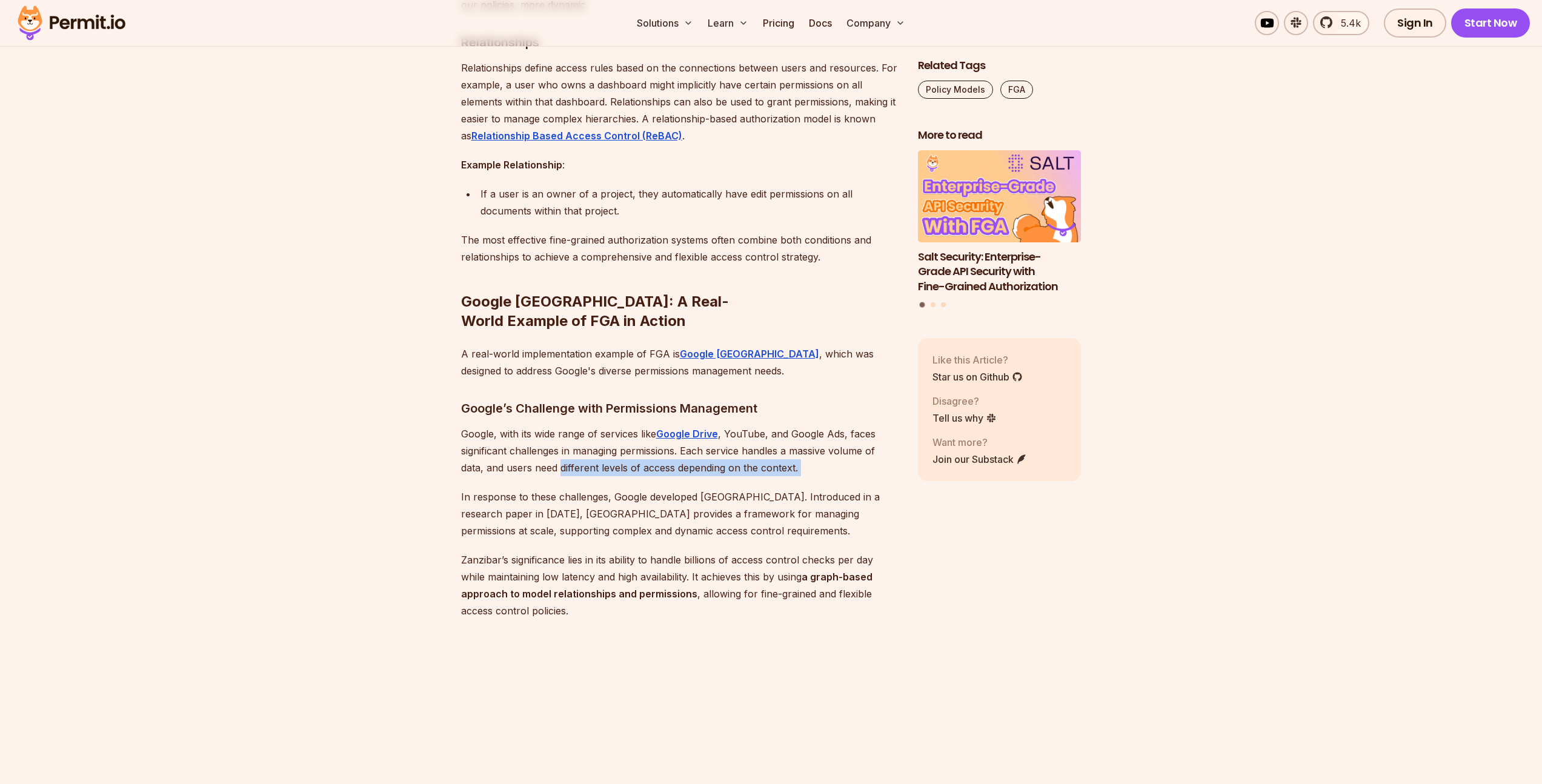
click at [560, 425] on p "Google, with its wide range of services like Google Drive , YouTube, and Google…" at bounding box center [680, 450] width 437 height 51
drag, startPoint x: 538, startPoint y: 413, endPoint x: 786, endPoint y: 413, distance: 248.0
click at [767, 425] on p "Google, with its wide range of services like Google Drive , YouTube, and Google…" at bounding box center [680, 450] width 437 height 51
click at [795, 425] on p "Google, with its wide range of services like Google Drive , YouTube, and Google…" at bounding box center [680, 450] width 437 height 51
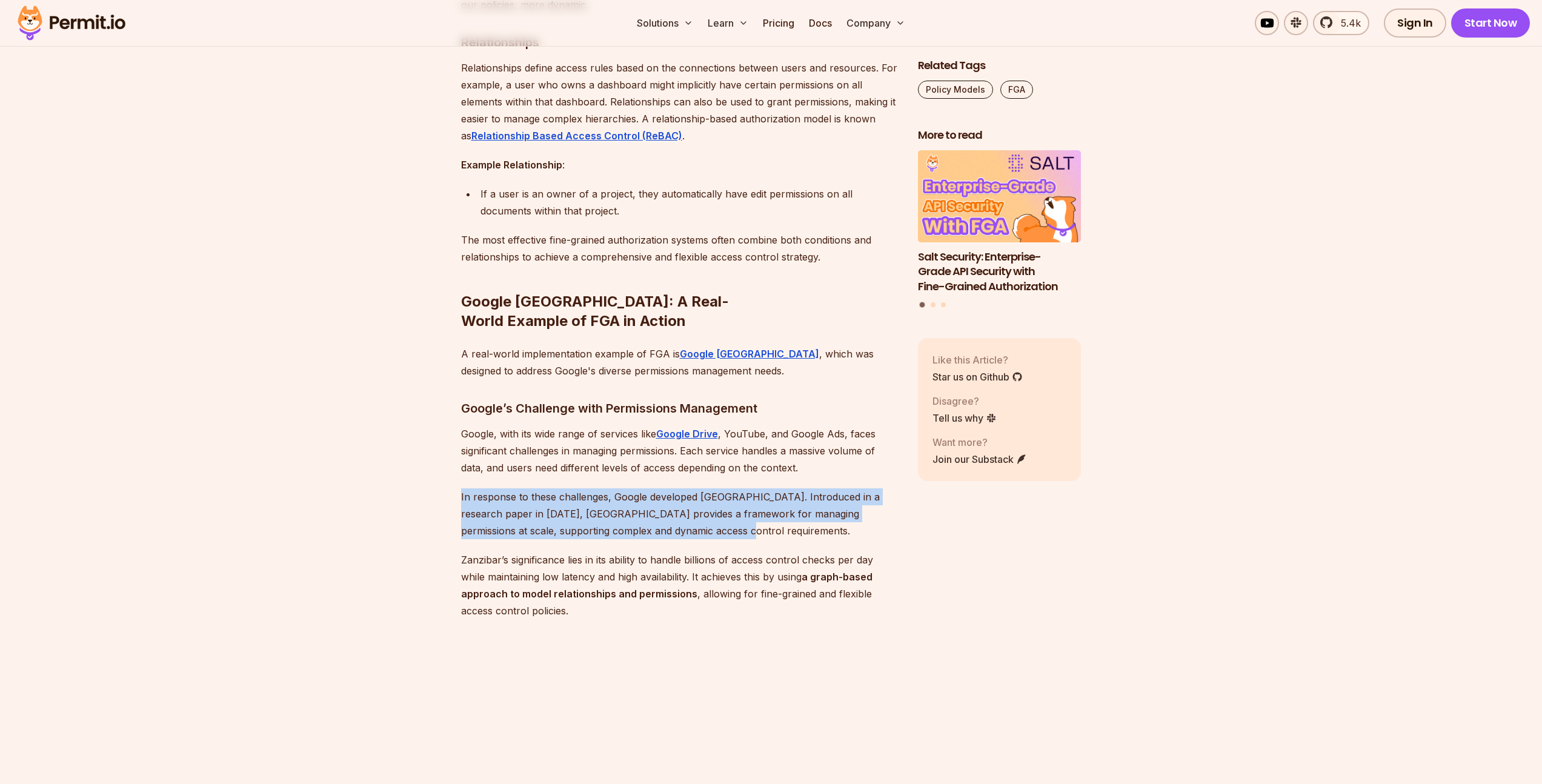
drag, startPoint x: 452, startPoint y: 446, endPoint x: 677, endPoint y: 477, distance: 227.1
click at [677, 488] on p "In response to these challenges, Google developed [GEOGRAPHIC_DATA]. Introduced…" at bounding box center [680, 514] width 437 height 51
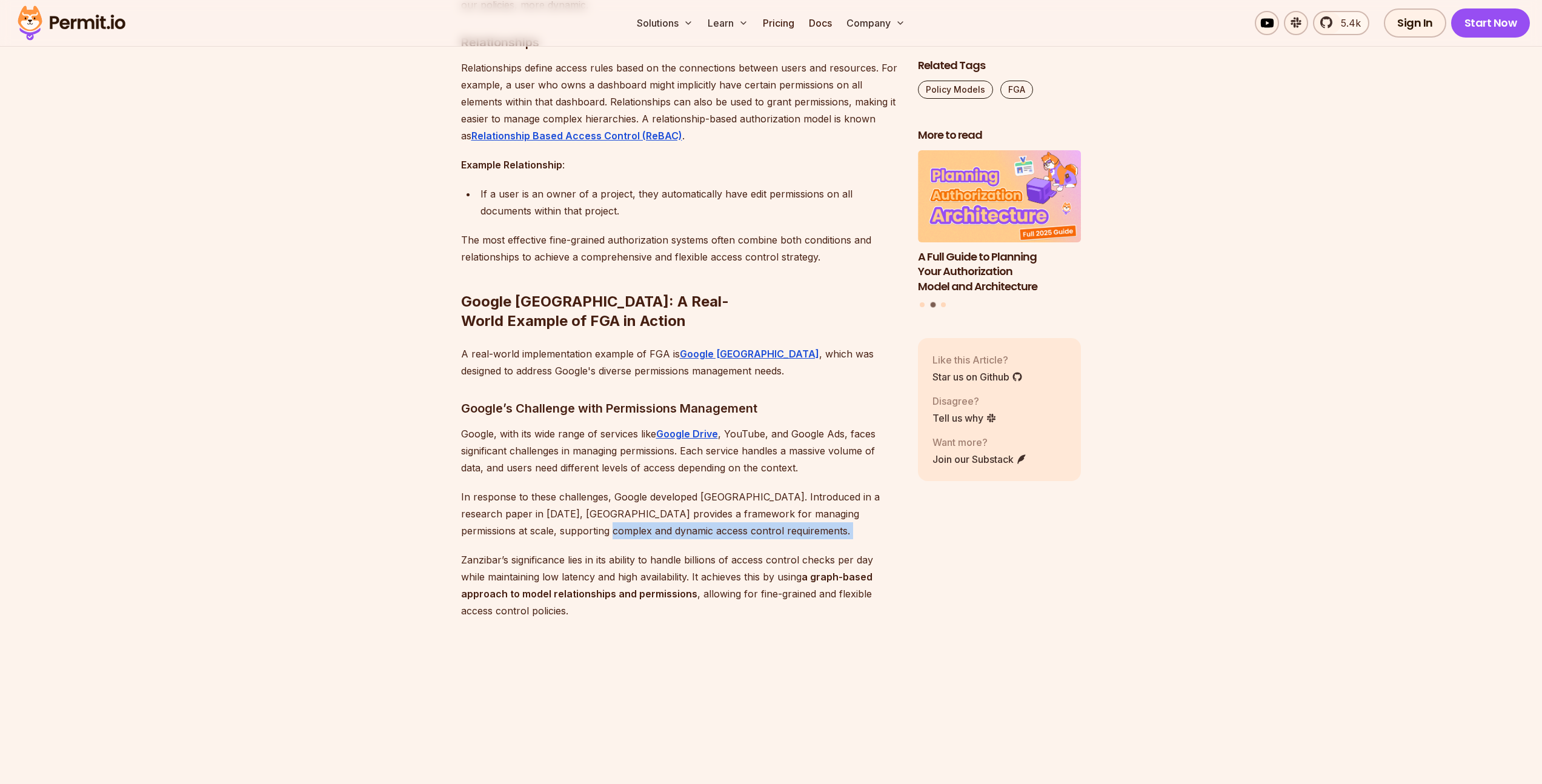
drag, startPoint x: 677, startPoint y: 477, endPoint x: 549, endPoint y: 469, distance: 128.2
click at [549, 488] on p "In response to these challenges, Google developed [GEOGRAPHIC_DATA]. Introduced…" at bounding box center [680, 514] width 437 height 51
click at [548, 488] on p "In response to these challenges, Google developed [GEOGRAPHIC_DATA]. Introduced…" at bounding box center [680, 514] width 437 height 51
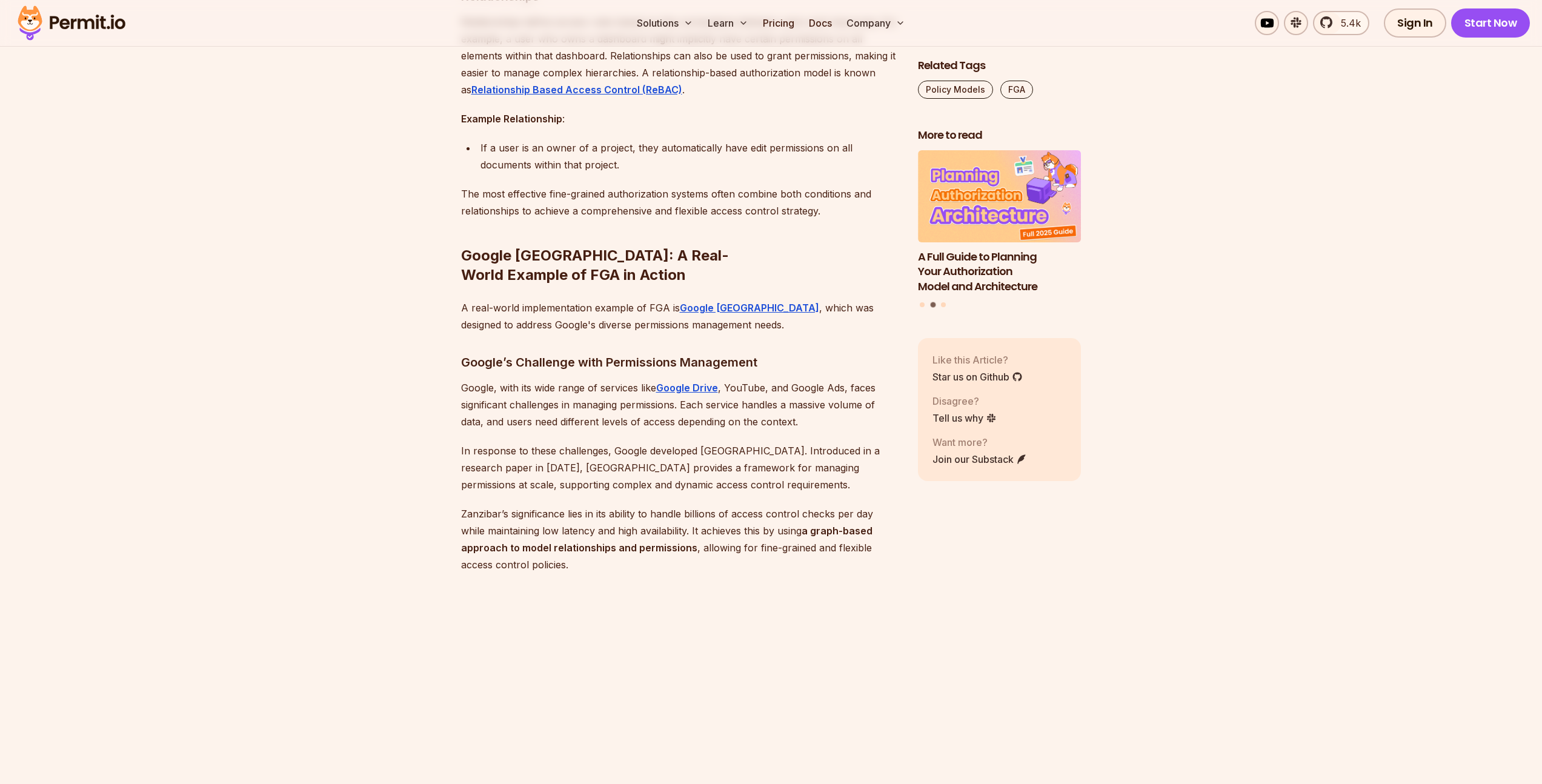
scroll to position [4971, 0]
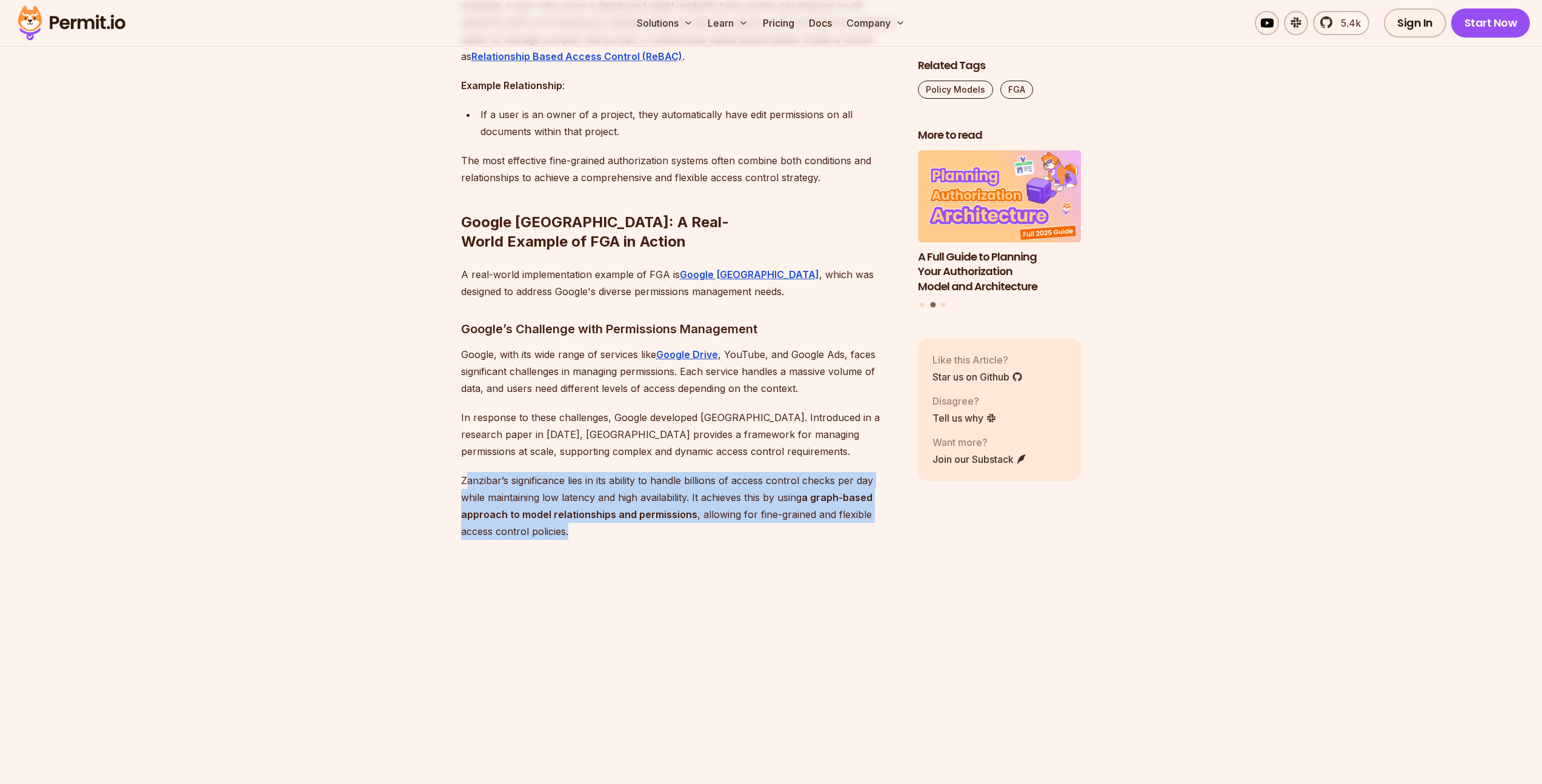
drag, startPoint x: 465, startPoint y: 424, endPoint x: 755, endPoint y: 471, distance: 293.8
click at [755, 472] on p "Zanzibar’s significance lies in its ability to handle billions of access contro…" at bounding box center [680, 506] width 437 height 68
drag, startPoint x: 652, startPoint y: 473, endPoint x: 466, endPoint y: 429, distance: 191.1
click at [467, 472] on p "Zanzibar’s significance lies in its ability to handle billions of access contro…" at bounding box center [680, 506] width 437 height 68
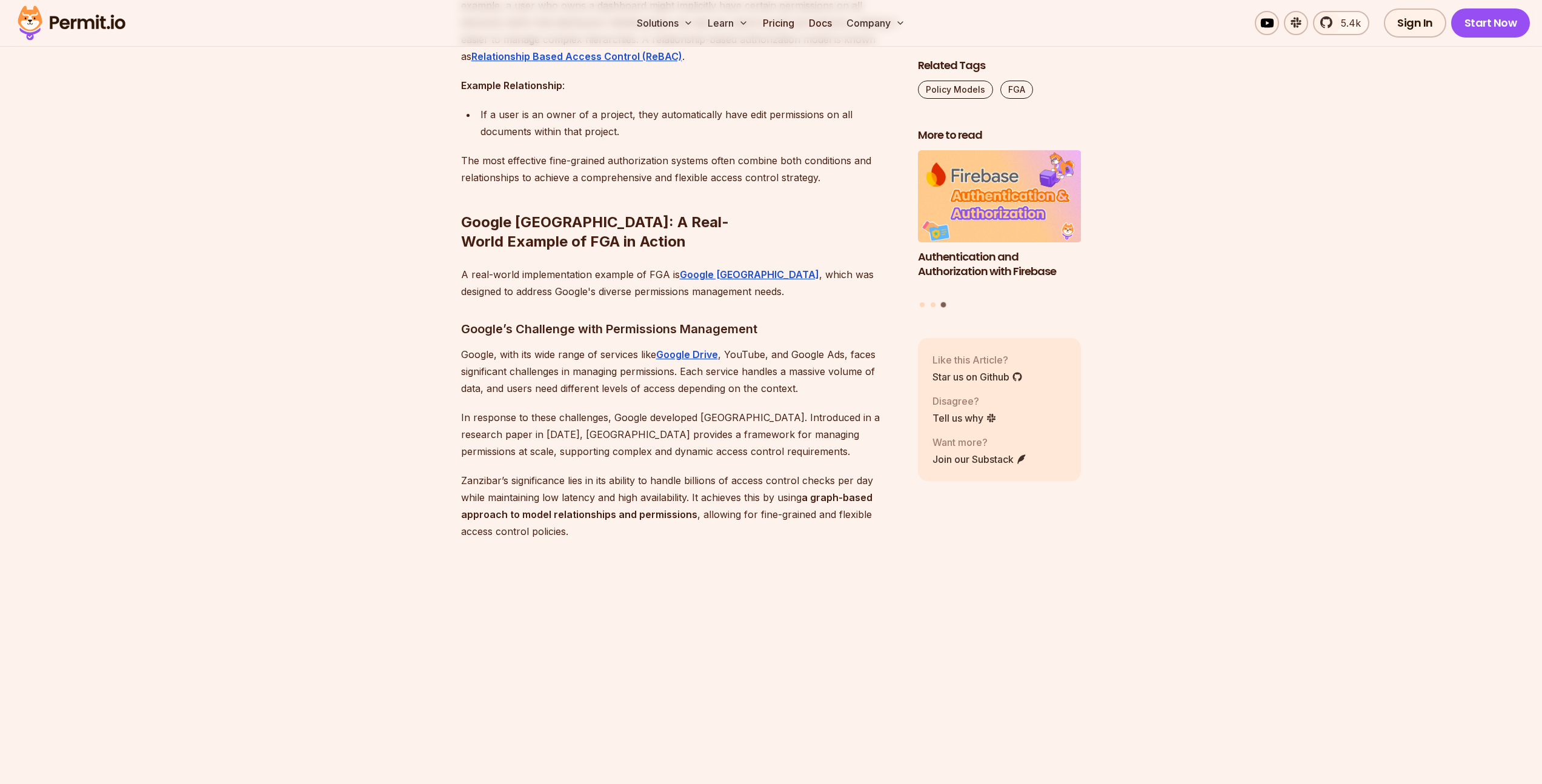
click at [464, 472] on p "Zanzibar’s significance lies in its ability to handle billions of access contro…" at bounding box center [680, 506] width 437 height 68
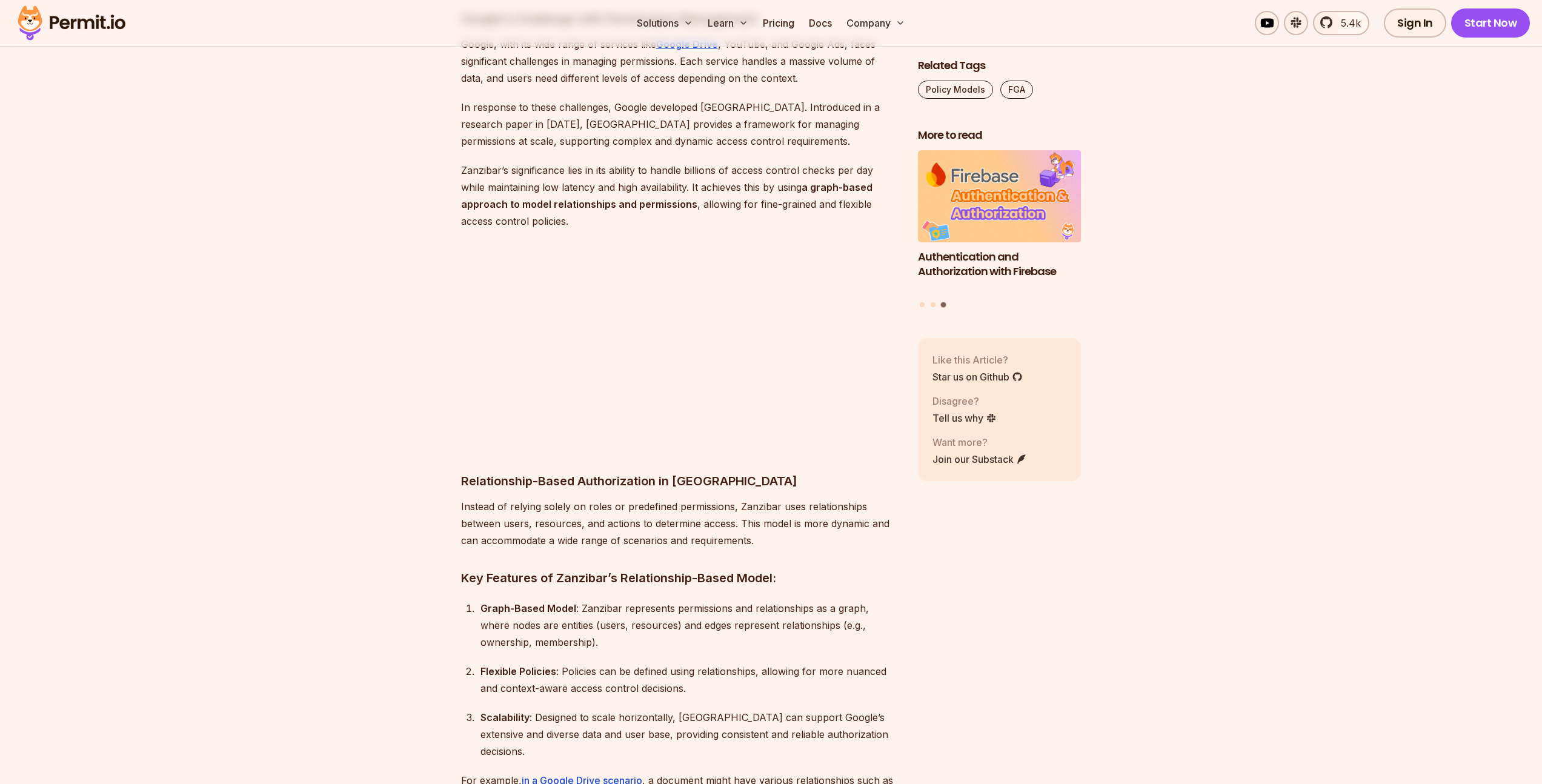
scroll to position [5282, 0]
click at [309, 362] on section "Table of Contents In recent years, this software security term has become very …" at bounding box center [771, 747] width 1542 height 10688
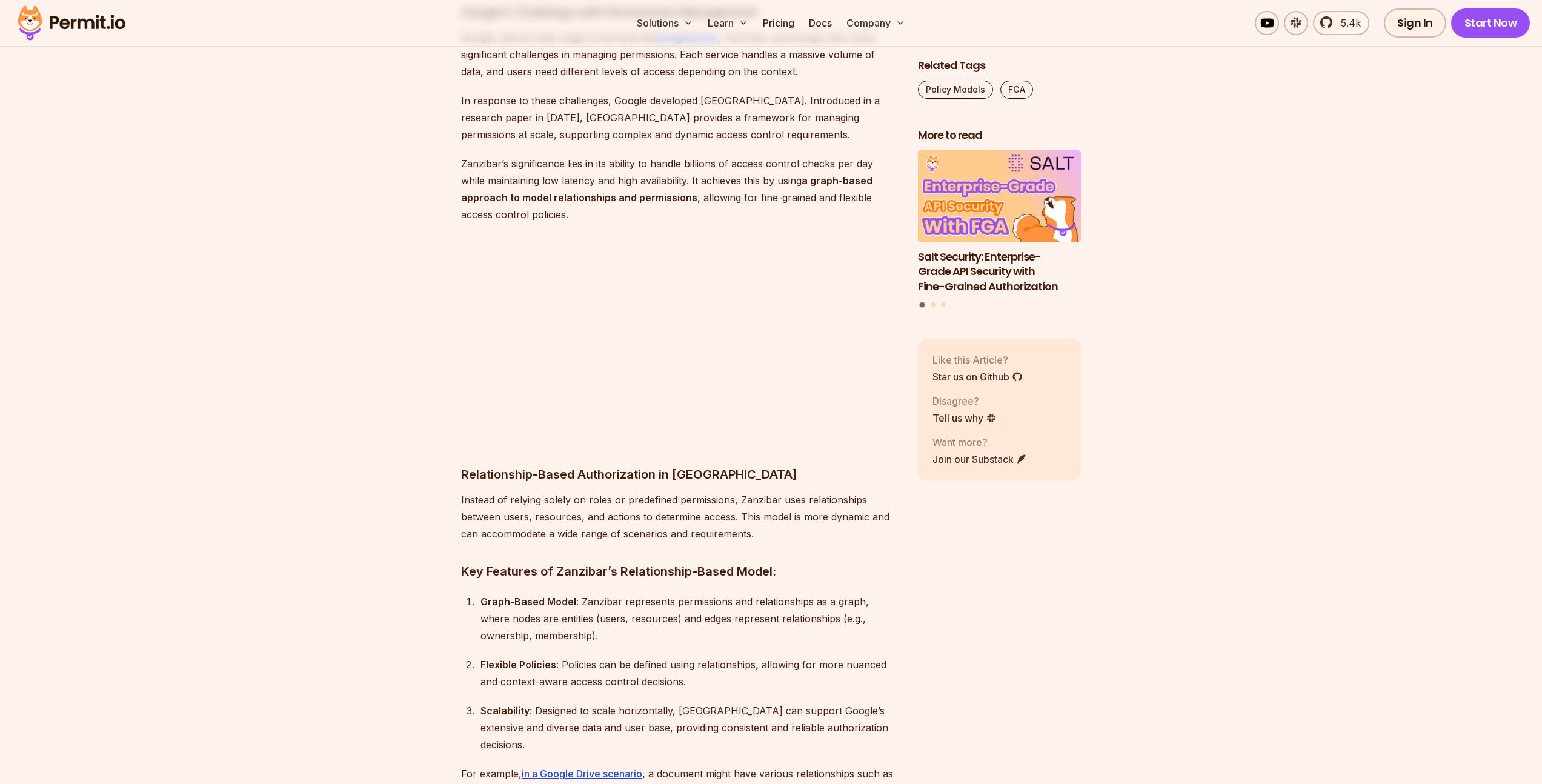
scroll to position [5308, 0]
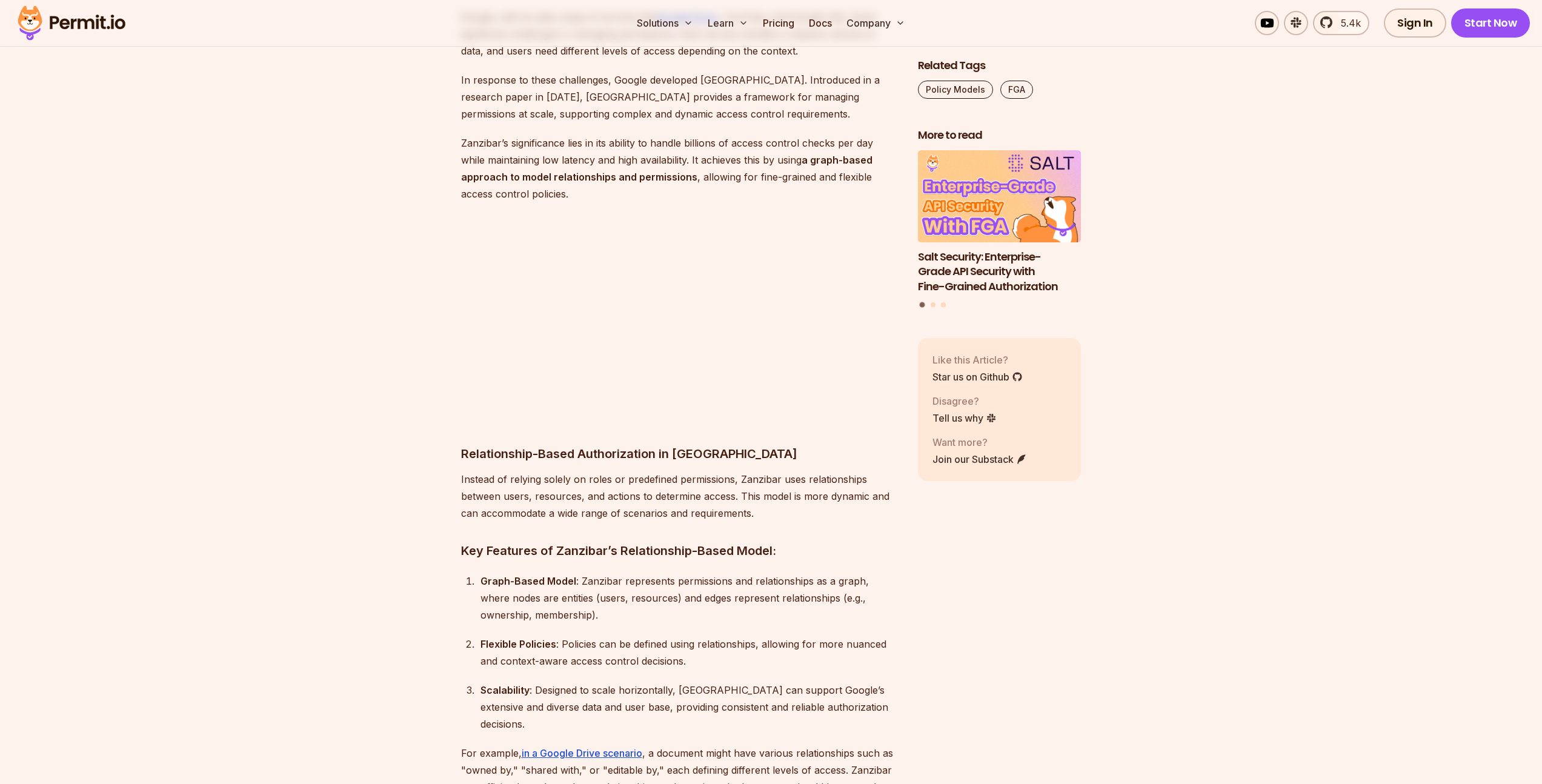
click at [411, 399] on section "Table of Contents In recent years, this software security term has become very …" at bounding box center [771, 721] width 1542 height 10688
drag, startPoint x: 473, startPoint y: 406, endPoint x: 717, endPoint y: 404, distance: 244.0
click at [717, 425] on h3 "Relationship-Based Authorization in [GEOGRAPHIC_DATA]" at bounding box center [680, 444] width 437 height 39
click at [750, 411] on div "In recent years, this software security term has become very prominent with its…" at bounding box center [680, 569] width 437 height 10259
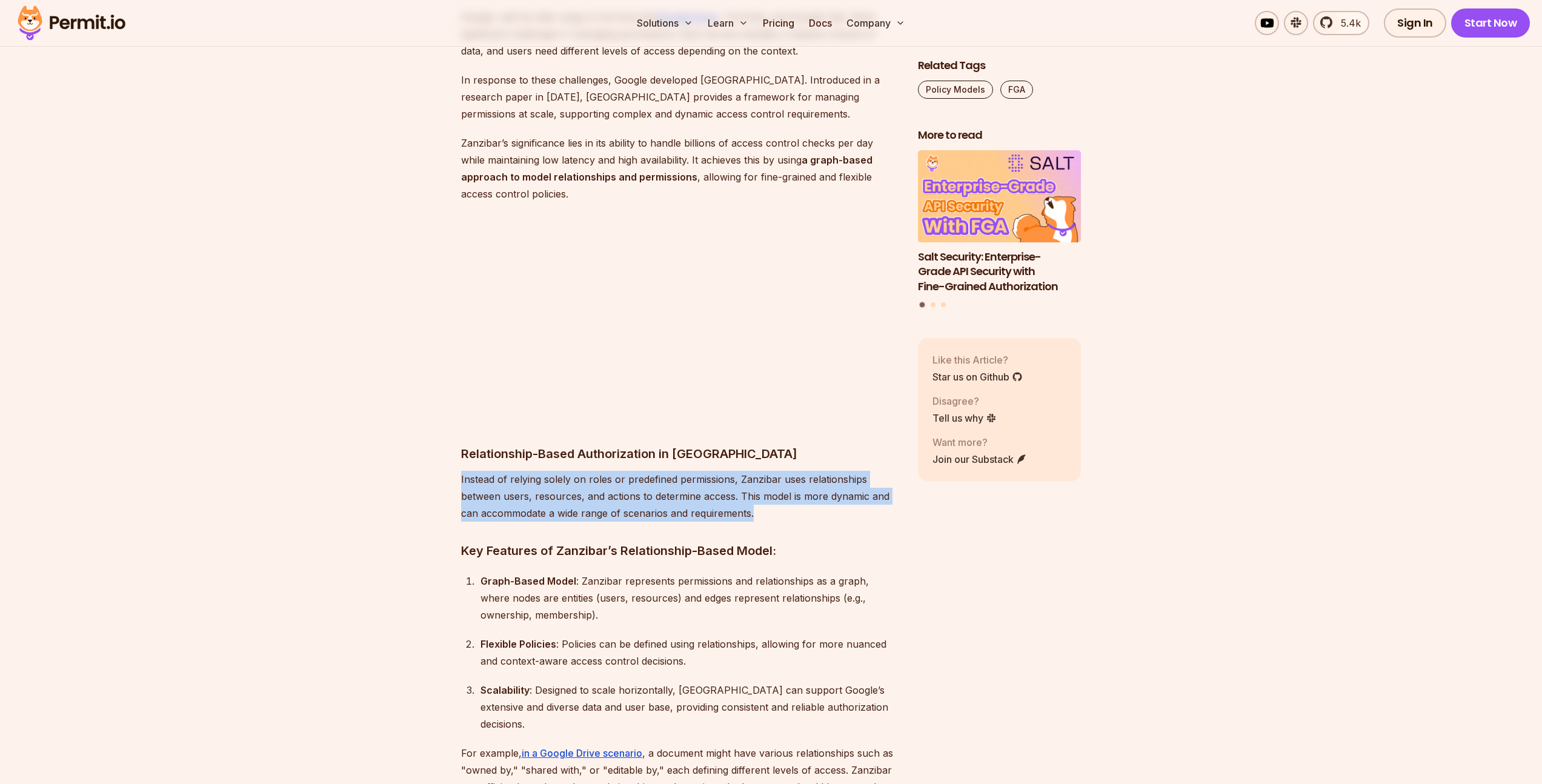
drag, startPoint x: 461, startPoint y: 425, endPoint x: 764, endPoint y: 453, distance: 304.3
click at [764, 470] on p "Instead of relying solely on roles or predefined permissions, Zanzibar uses rel…" at bounding box center [680, 496] width 437 height 51
drag, startPoint x: 804, startPoint y: 459, endPoint x: 440, endPoint y: 422, distance: 365.9
click at [440, 422] on section "Table of Contents In recent years, this software security term has become very …" at bounding box center [771, 721] width 1542 height 10688
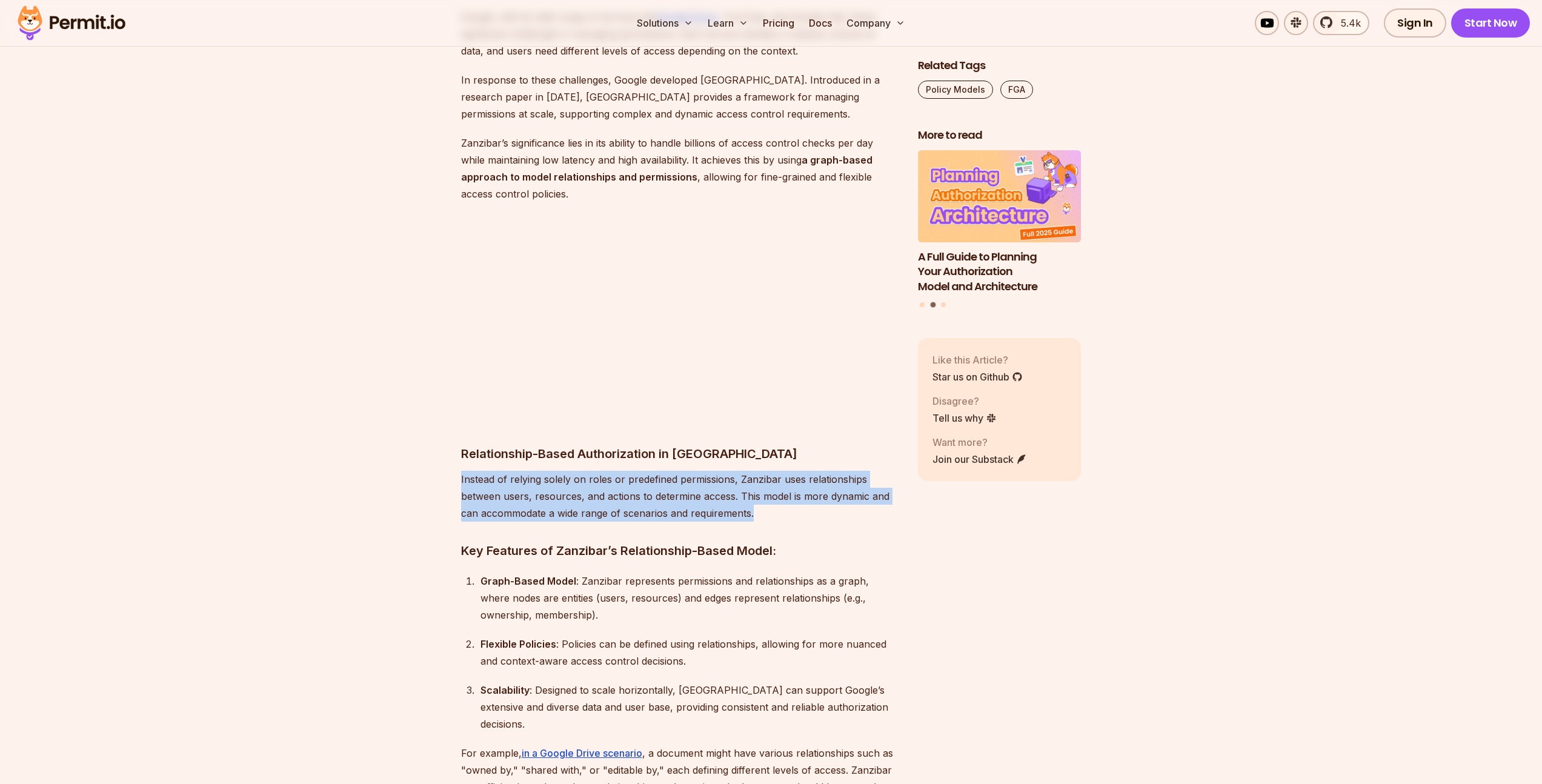
click at [440, 422] on section "Table of Contents In recent years, this software security term has become very …" at bounding box center [771, 721] width 1542 height 10688
drag, startPoint x: 440, startPoint y: 422, endPoint x: 689, endPoint y: 468, distance: 253.2
click at [689, 468] on section "Table of Contents In recent years, this software security term has become very …" at bounding box center [771, 721] width 1542 height 10688
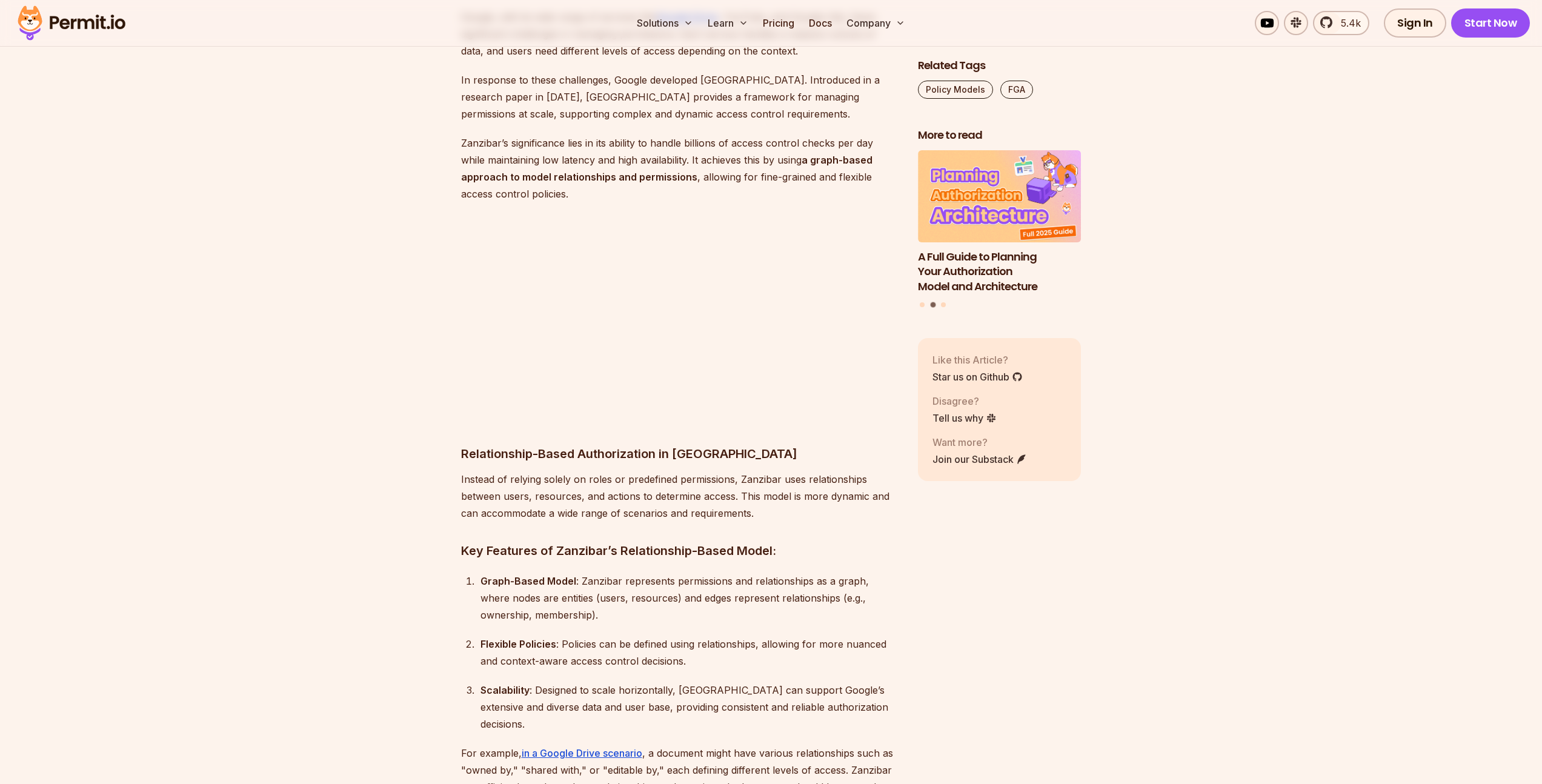
click at [783, 470] on p "Instead of relying solely on roles or predefined permissions, Zanzibar uses rel…" at bounding box center [680, 496] width 437 height 51
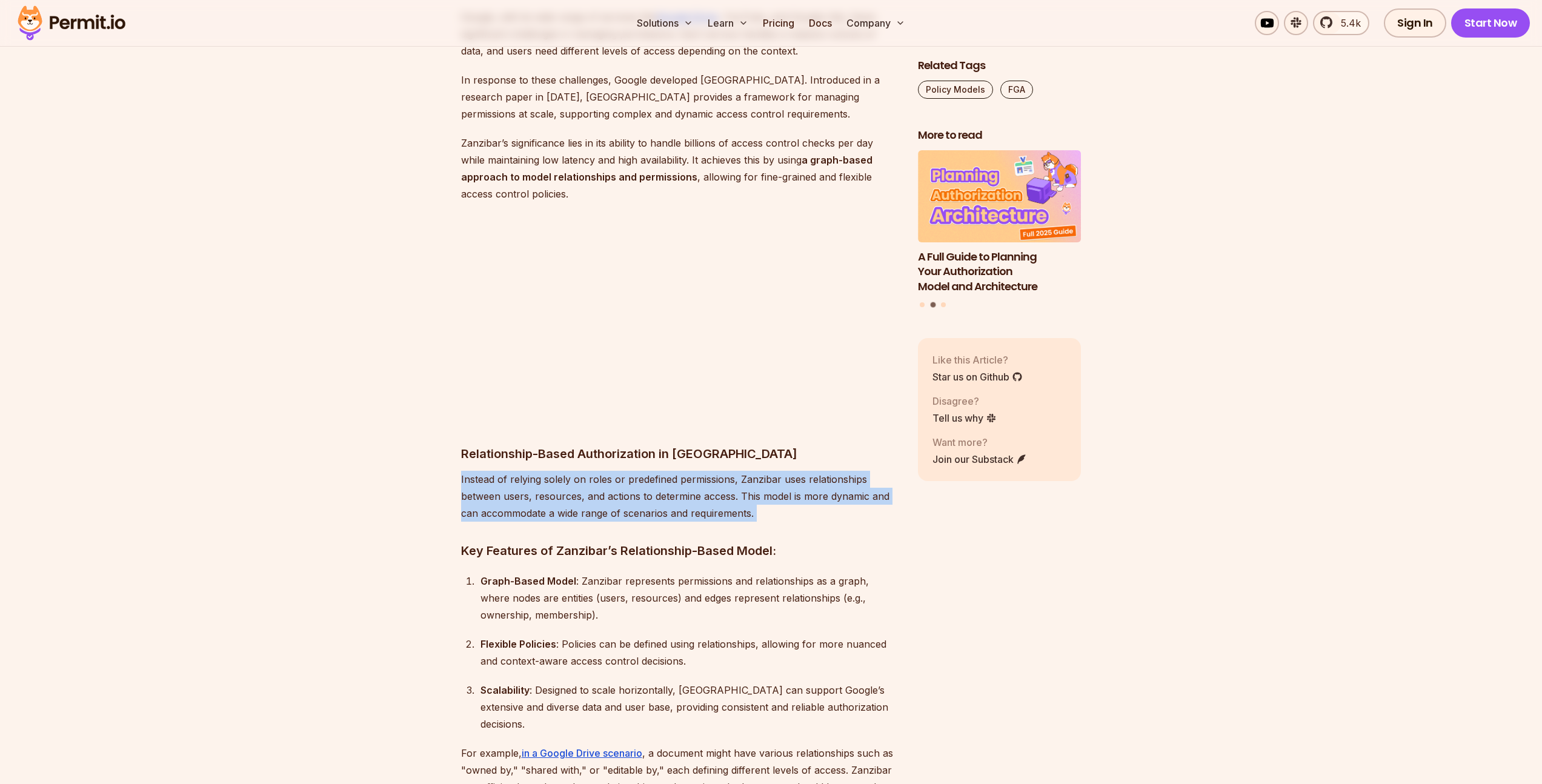
drag, startPoint x: 783, startPoint y: 459, endPoint x: 431, endPoint y: 417, distance: 354.5
click at [431, 417] on section "Table of Contents In recent years, this software security term has become very …" at bounding box center [771, 721] width 1542 height 10688
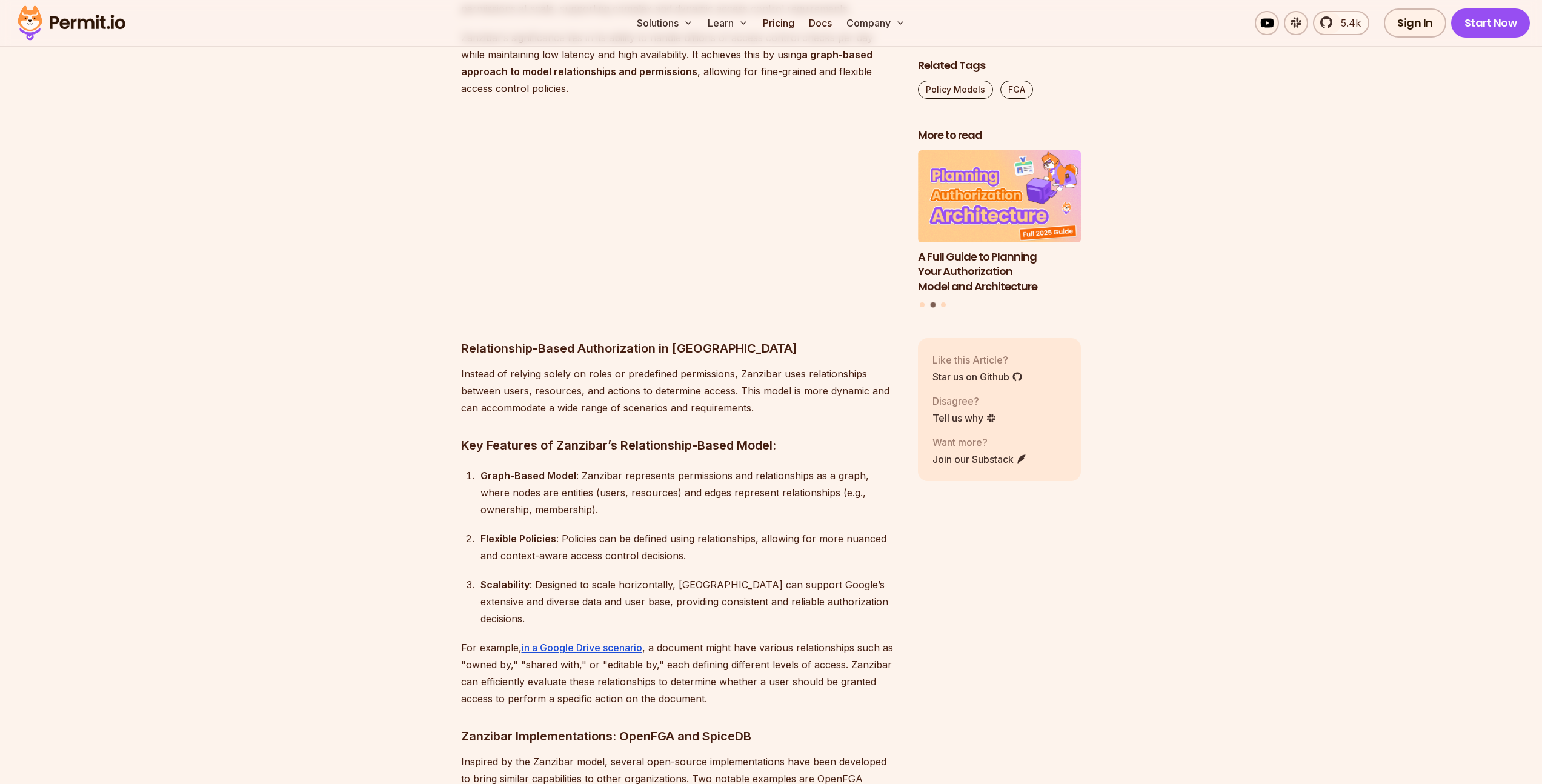
scroll to position [5412, 0]
click at [464, 379] on div "In recent years, this software security term has become very prominent with its…" at bounding box center [680, 465] width 437 height 10259
drag, startPoint x: 453, startPoint y: 393, endPoint x: 628, endPoint y: 407, distance: 175.6
click at [628, 407] on section "Table of Contents In recent years, this software security term has become very …" at bounding box center [771, 617] width 1542 height 10688
click at [601, 469] on div "Graph-Based Model : Zanzibar represents permissions and relationships as a grap…" at bounding box center [689, 494] width 418 height 51
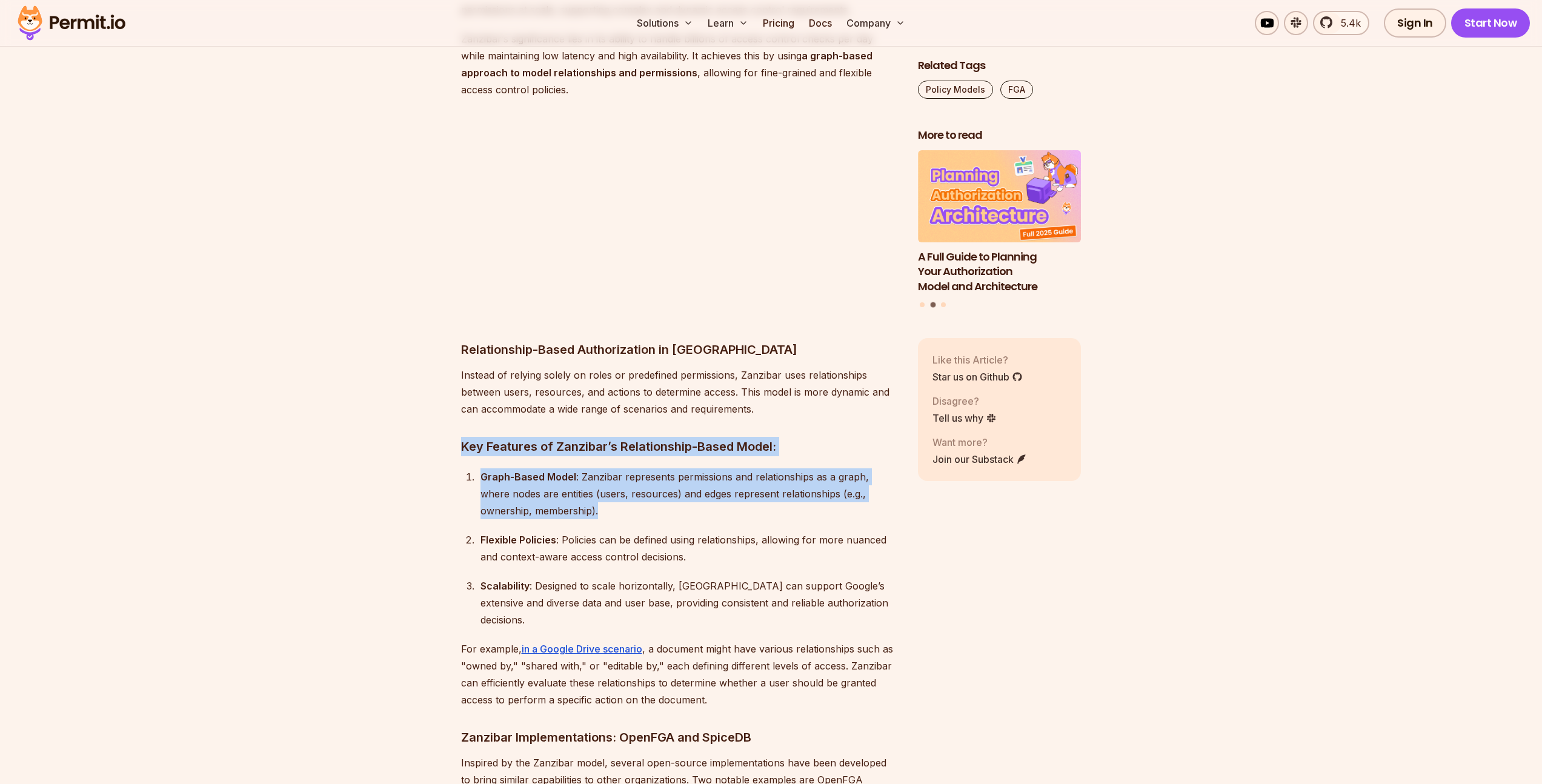
drag, startPoint x: 580, startPoint y: 460, endPoint x: 440, endPoint y: 385, distance: 158.8
click at [440, 385] on section "Table of Contents In recent years, this software security term has become very …" at bounding box center [771, 617] width 1542 height 10688
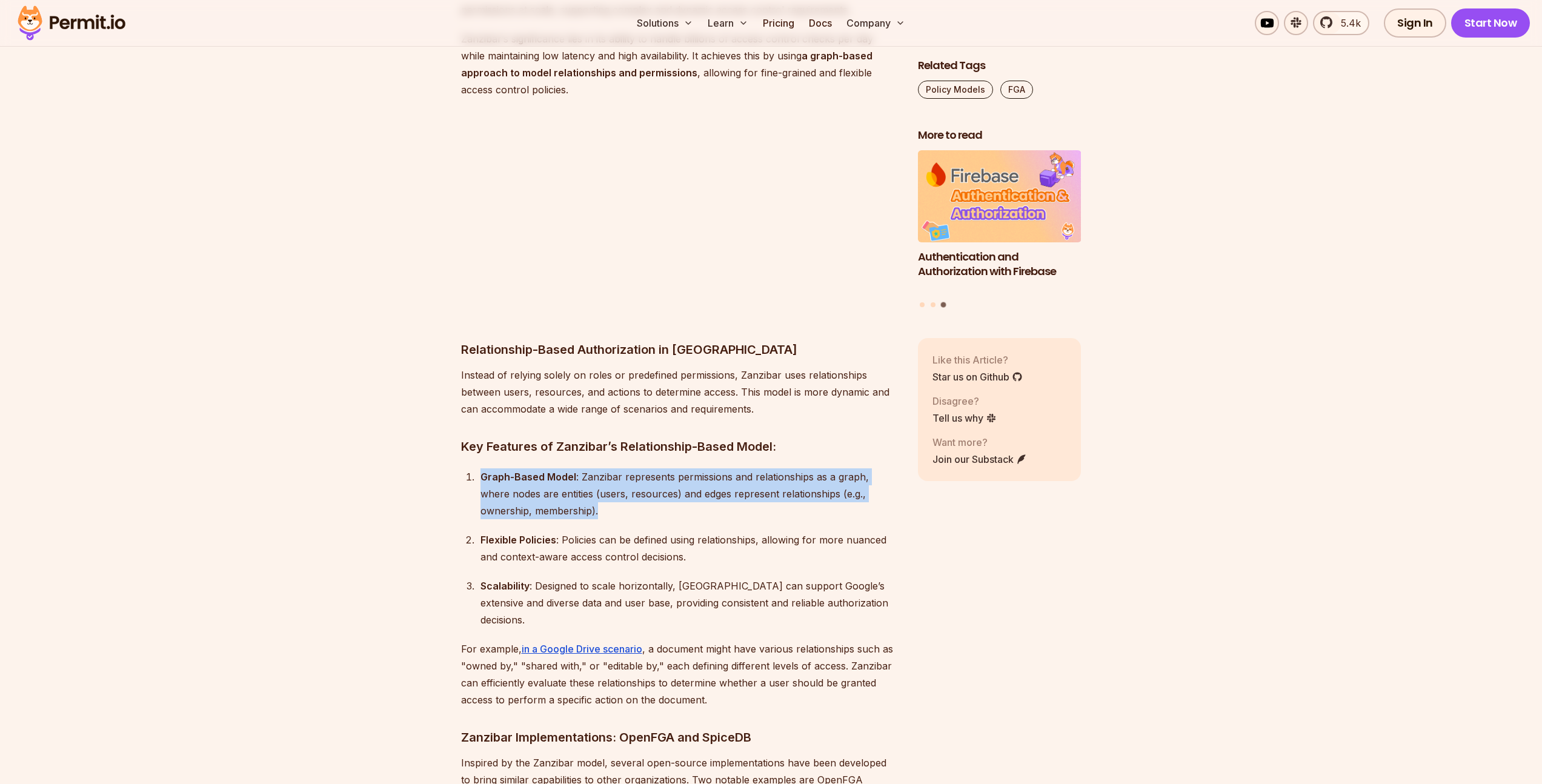
drag, startPoint x: 470, startPoint y: 418, endPoint x: 647, endPoint y: 464, distance: 182.9
click at [647, 469] on li "Graph-Based Model : Zanzibar represents permissions and relationships as a grap…" at bounding box center [688, 494] width 422 height 51
click at [647, 469] on div "Graph-Based Model : Zanzibar represents permissions and relationships as a grap…" at bounding box center [689, 494] width 418 height 51
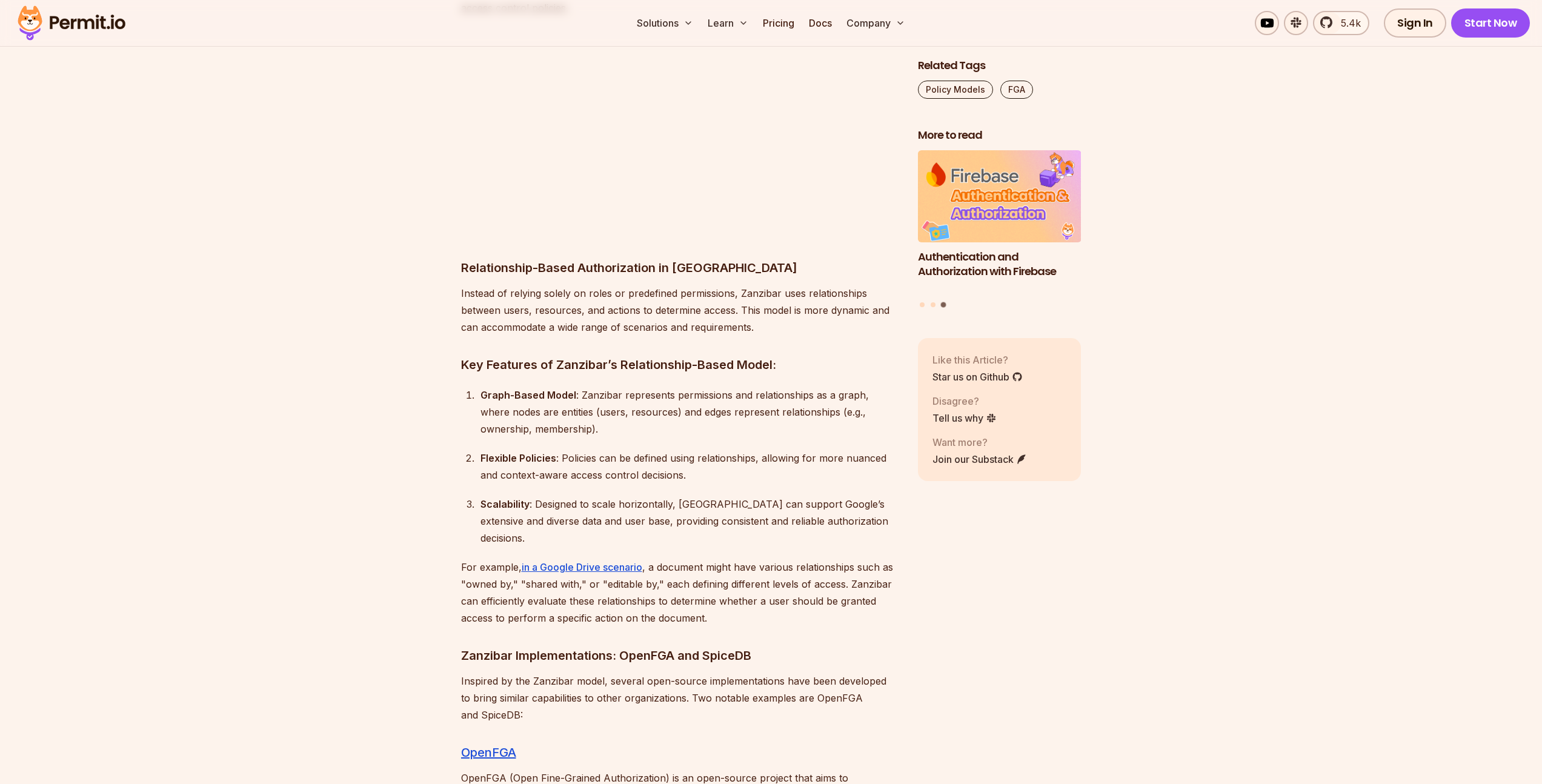
scroll to position [5561, 0]
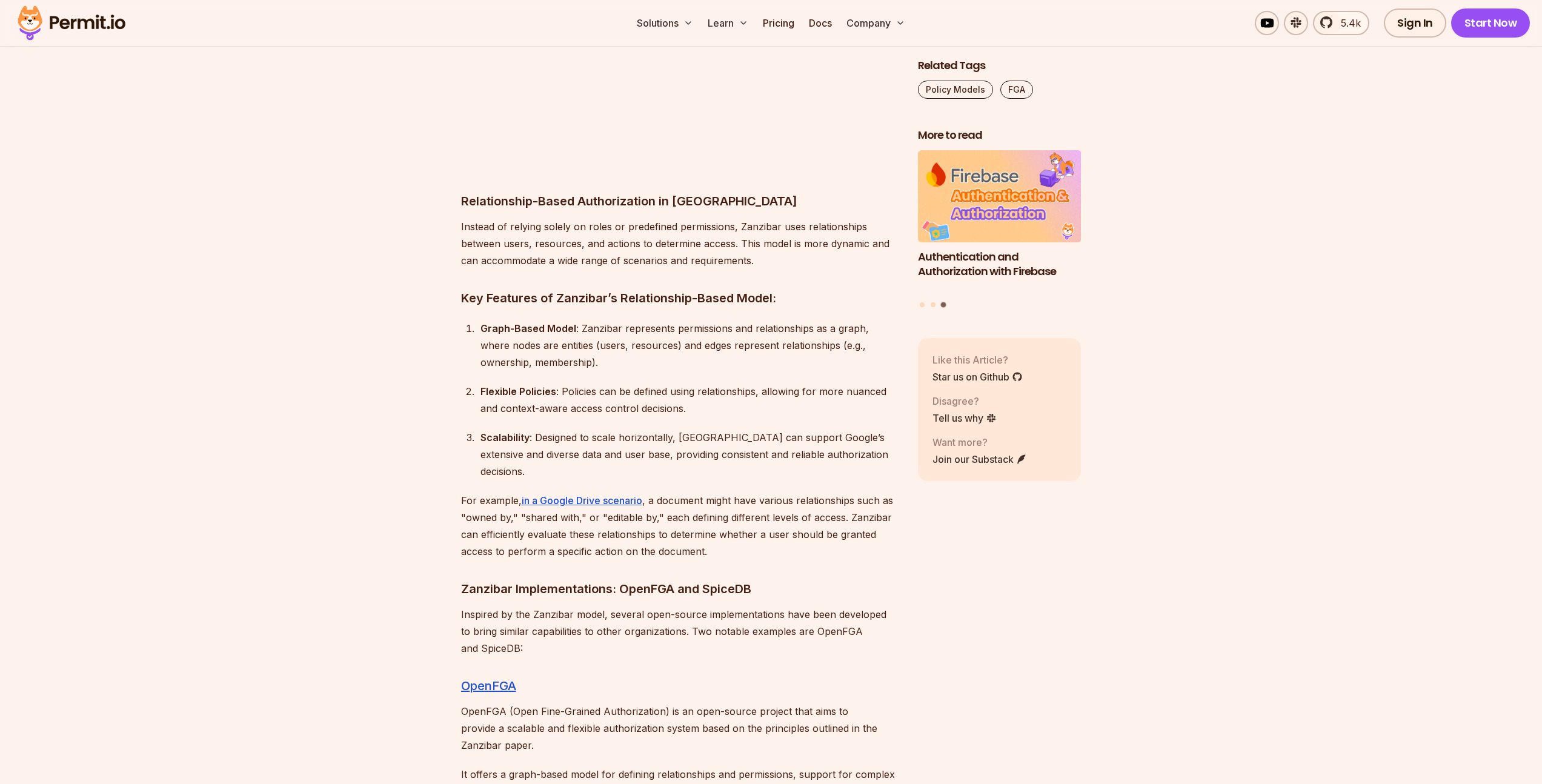
click at [515, 383] on div "Flexible Policies : Policies can be defined using relationships, allowing for m…" at bounding box center [689, 399] width 418 height 34
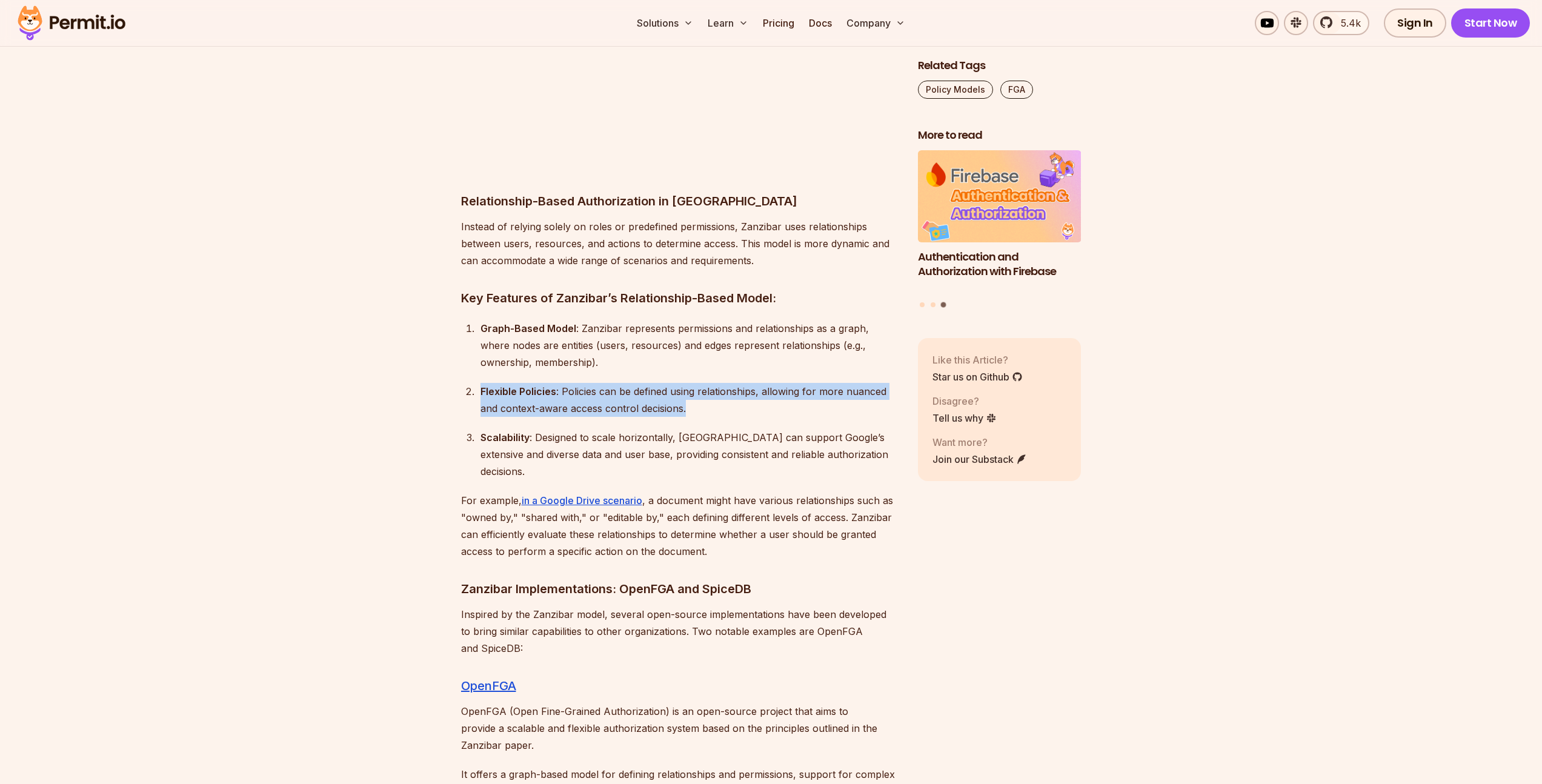
drag, startPoint x: 478, startPoint y: 342, endPoint x: 734, endPoint y: 371, distance: 257.6
click at [734, 371] on ol "Graph-Based Model : Zanzibar represents permissions and relationships as a grap…" at bounding box center [680, 399] width 437 height 160
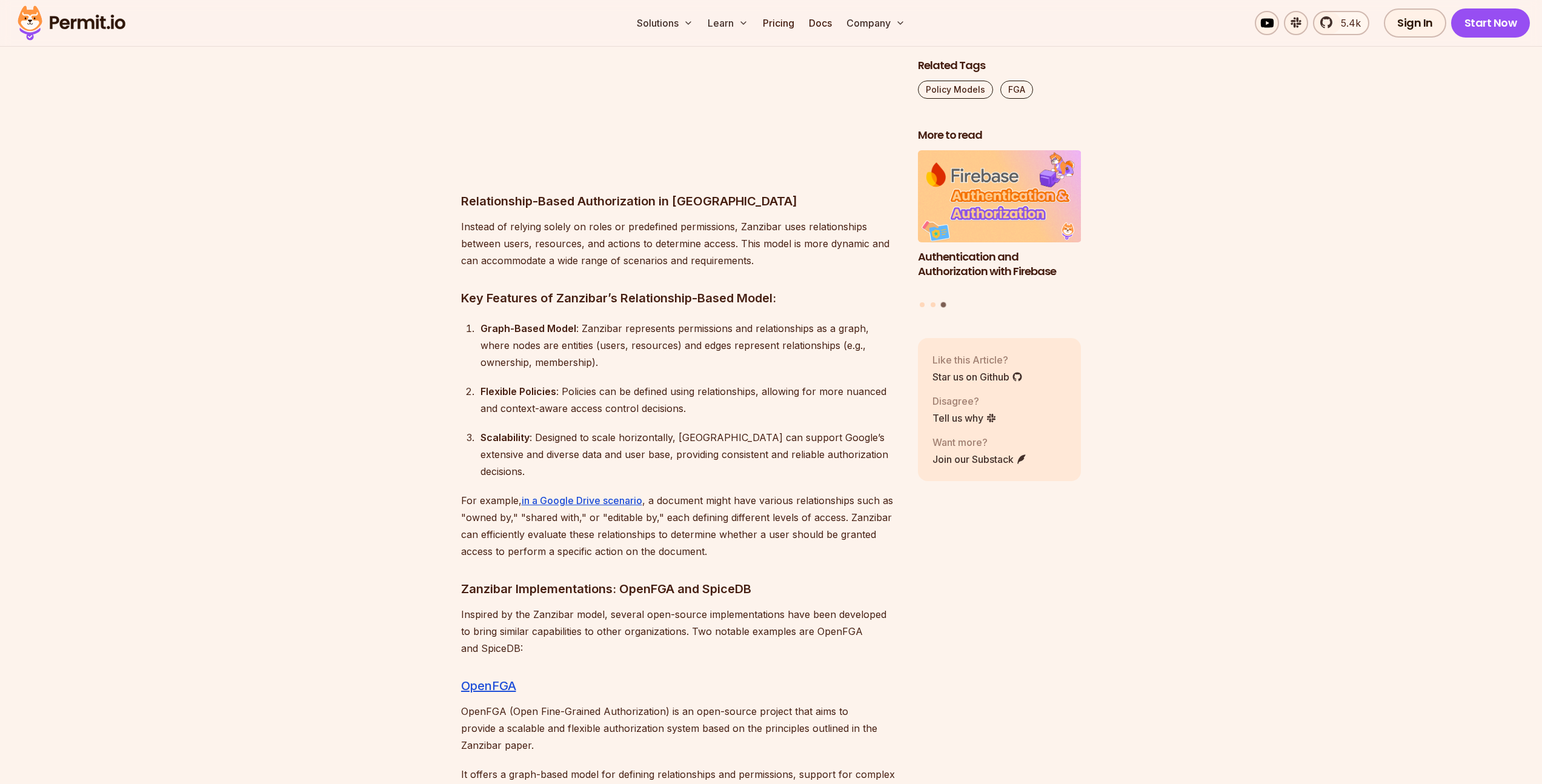
click at [739, 383] on div "Flexible Policies : Policies can be defined using relationships, allowing for m…" at bounding box center [689, 399] width 418 height 34
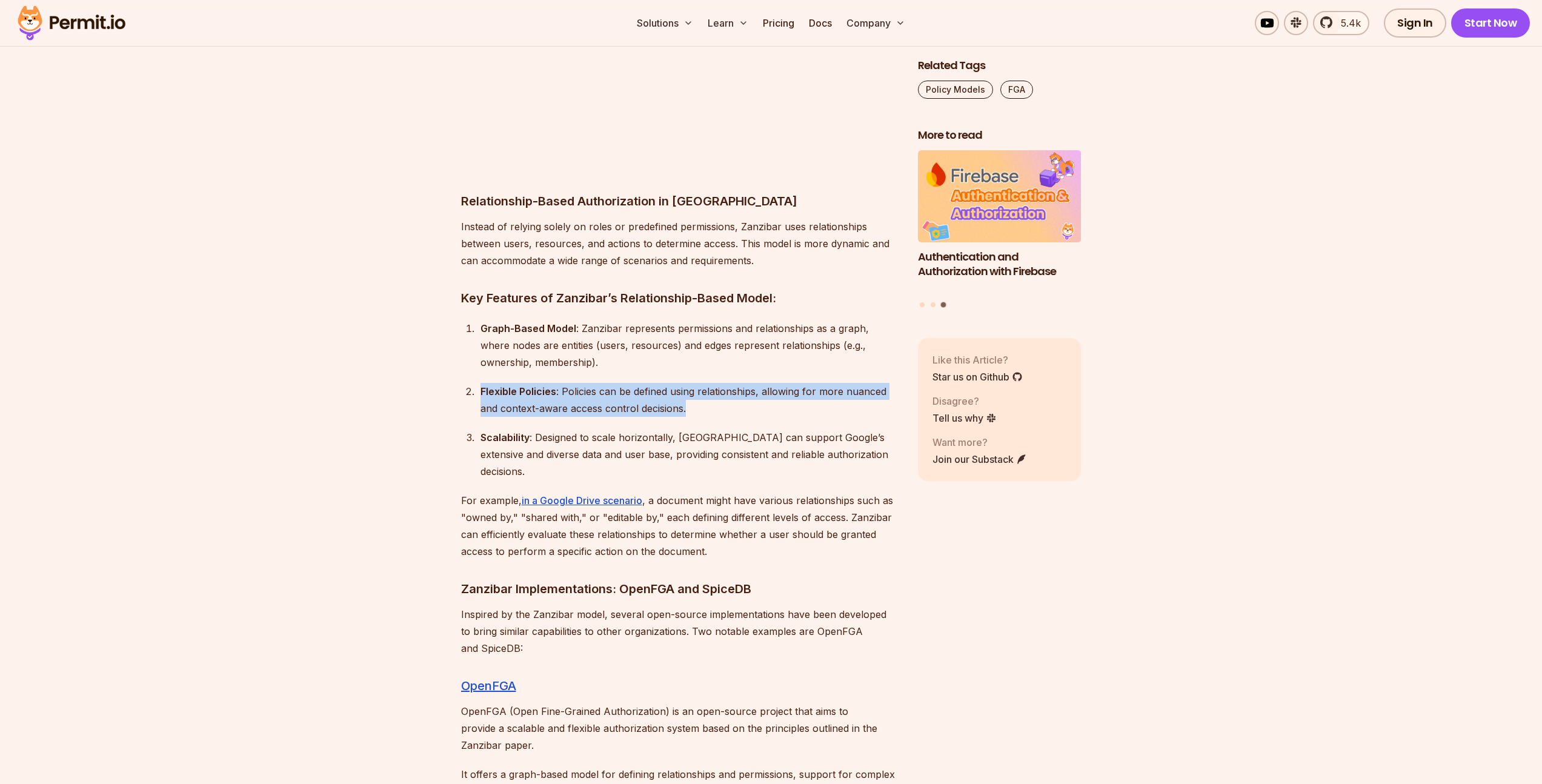
drag, startPoint x: 739, startPoint y: 358, endPoint x: 480, endPoint y: 343, distance: 259.4
click at [480, 383] on li "Flexible Policies : Policies can be defined using relationships, allowing for m…" at bounding box center [688, 399] width 422 height 34
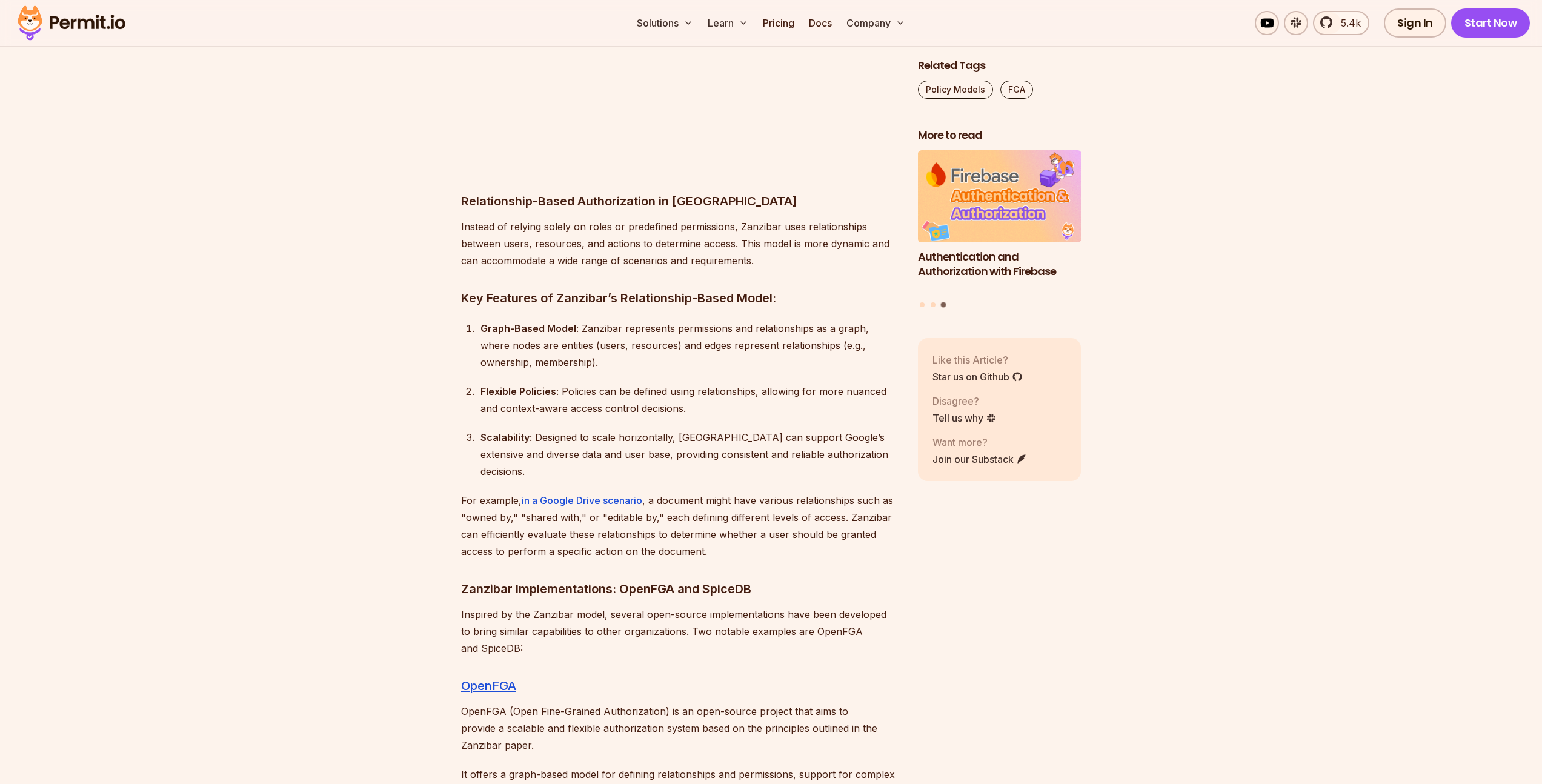
drag, startPoint x: 530, startPoint y: 326, endPoint x: 497, endPoint y: 340, distance: 35.8
click at [527, 329] on ol "Graph-Based Model : Zanzibar represents permissions and relationships as a grap…" at bounding box center [680, 399] width 437 height 160
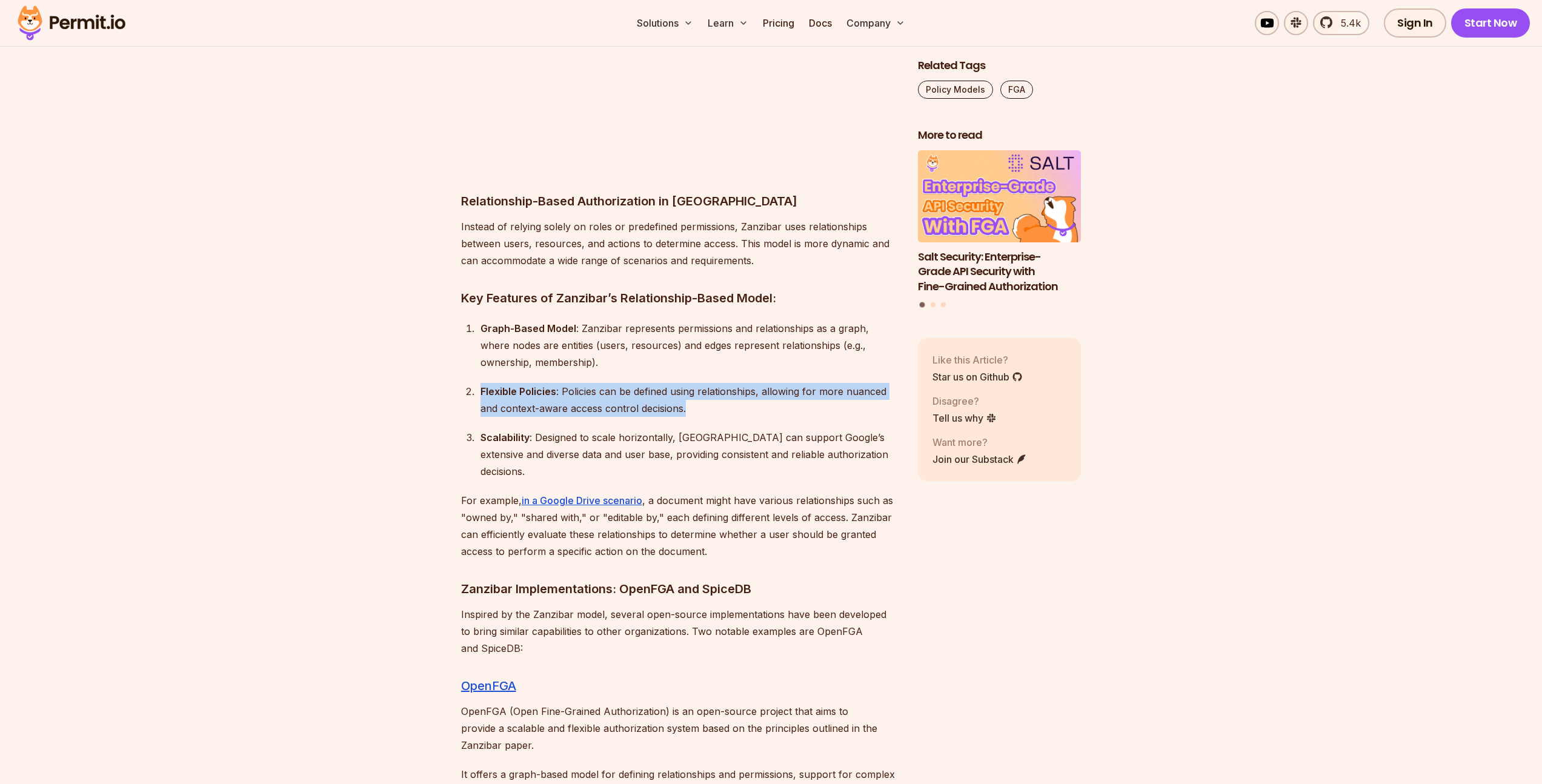
drag, startPoint x: 479, startPoint y: 335, endPoint x: 730, endPoint y: 367, distance: 253.0
click at [730, 367] on ol "Graph-Based Model : Zanzibar represents permissions and relationships as a grap…" at bounding box center [680, 399] width 437 height 160
drag, startPoint x: 727, startPoint y: 364, endPoint x: 471, endPoint y: 333, distance: 257.9
click at [471, 333] on ol "Graph-Based Model : Zanzibar represents permissions and relationships as a grap…" at bounding box center [680, 399] width 437 height 160
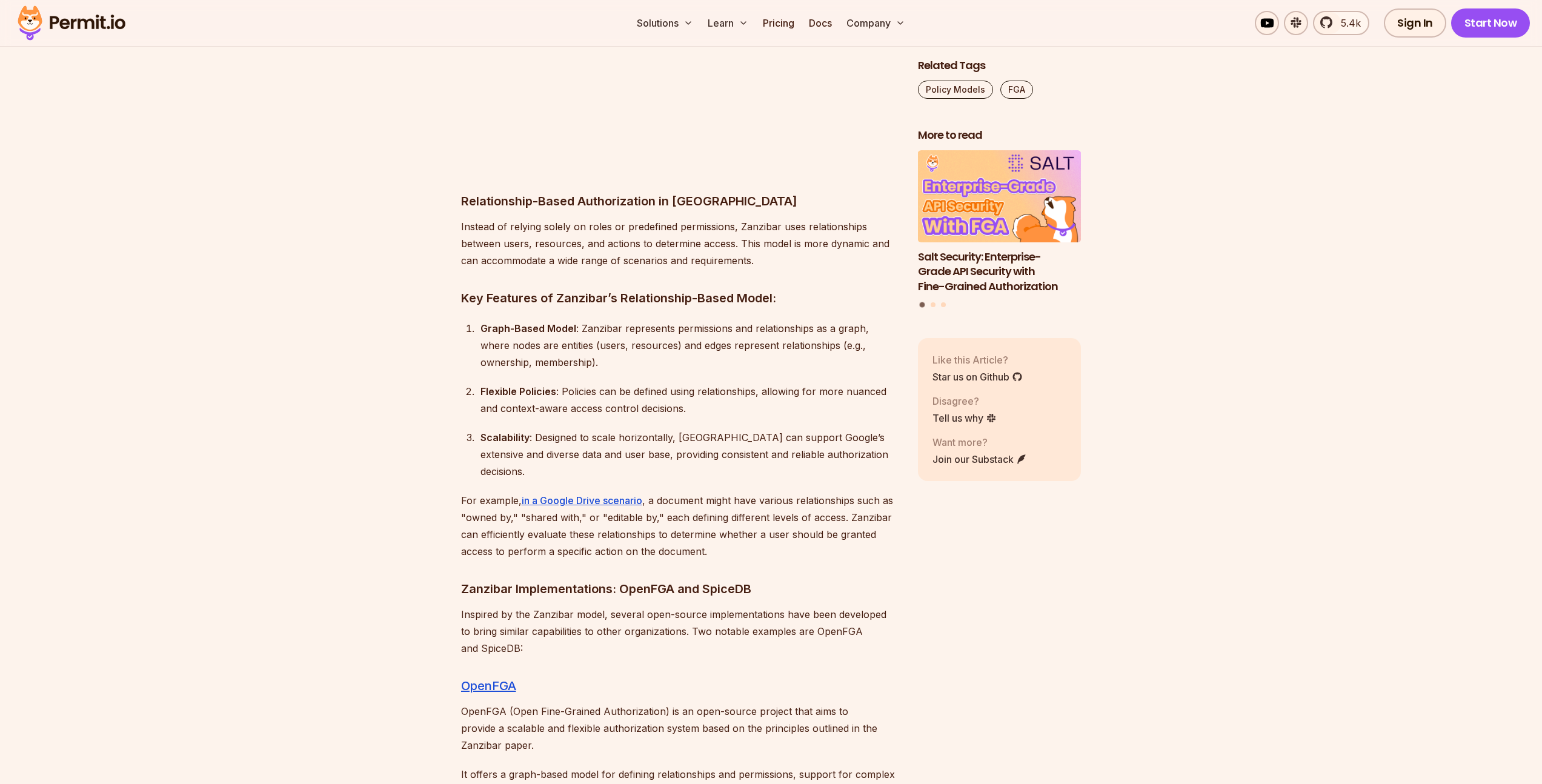
click at [477, 383] on li "Flexible Policies : Policies can be defined using relationships, allowing for m…" at bounding box center [688, 399] width 422 height 34
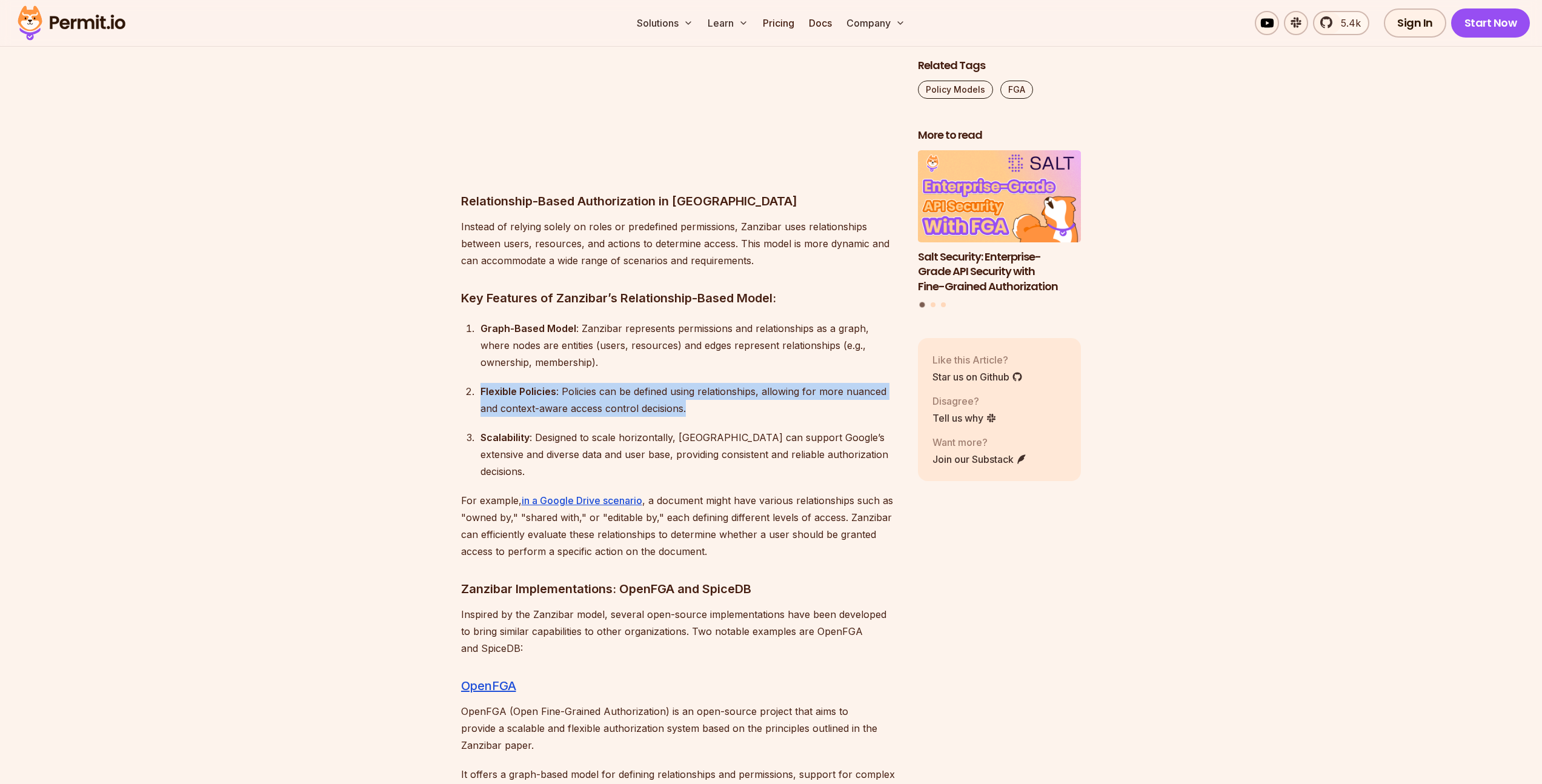
drag, startPoint x: 471, startPoint y: 333, endPoint x: 682, endPoint y: 354, distance: 212.0
click at [682, 383] on li "Flexible Policies : Policies can be defined using relationships, allowing for m…" at bounding box center [688, 399] width 422 height 34
click at [706, 383] on div "Flexible Policies : Policies can be defined using relationships, allowing for m…" at bounding box center [689, 399] width 418 height 34
drag, startPoint x: 706, startPoint y: 355, endPoint x: 487, endPoint y: 334, distance: 220.0
click at [487, 383] on div "Flexible Policies : Policies can be defined using relationships, allowing for m…" at bounding box center [689, 399] width 418 height 34
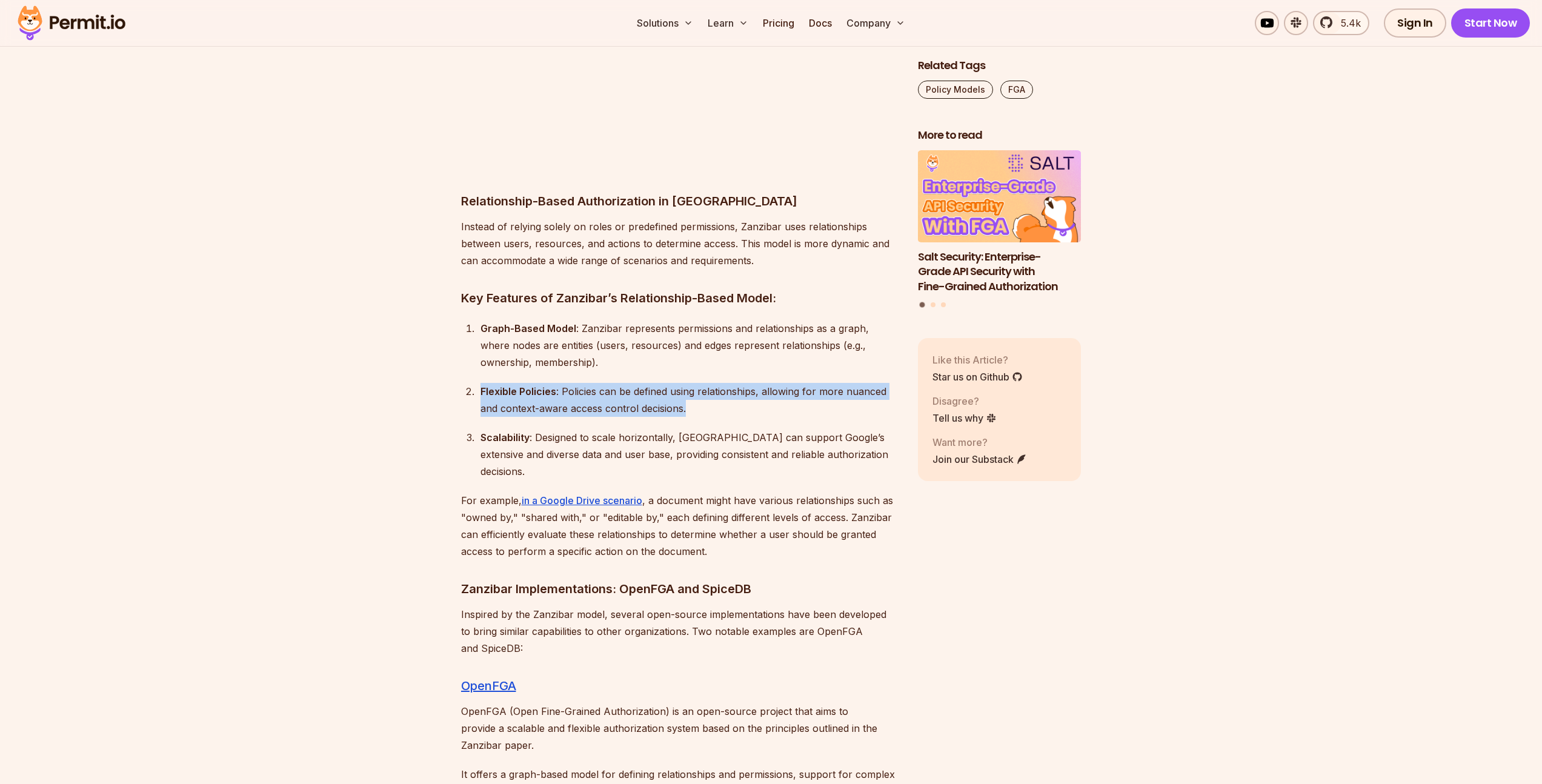
click at [487, 385] on strong "Flexible Policies" at bounding box center [518, 391] width 76 height 12
drag, startPoint x: 468, startPoint y: 329, endPoint x: 702, endPoint y: 348, distance: 234.8
click at [702, 383] on li "Flexible Policies : Policies can be defined using relationships, allowing for m…" at bounding box center [688, 399] width 422 height 34
click at [702, 383] on div "Flexible Policies : Policies can be defined using relationships, allowing for m…" at bounding box center [689, 399] width 418 height 34
drag, startPoint x: 704, startPoint y: 354, endPoint x: 431, endPoint y: 340, distance: 273.4
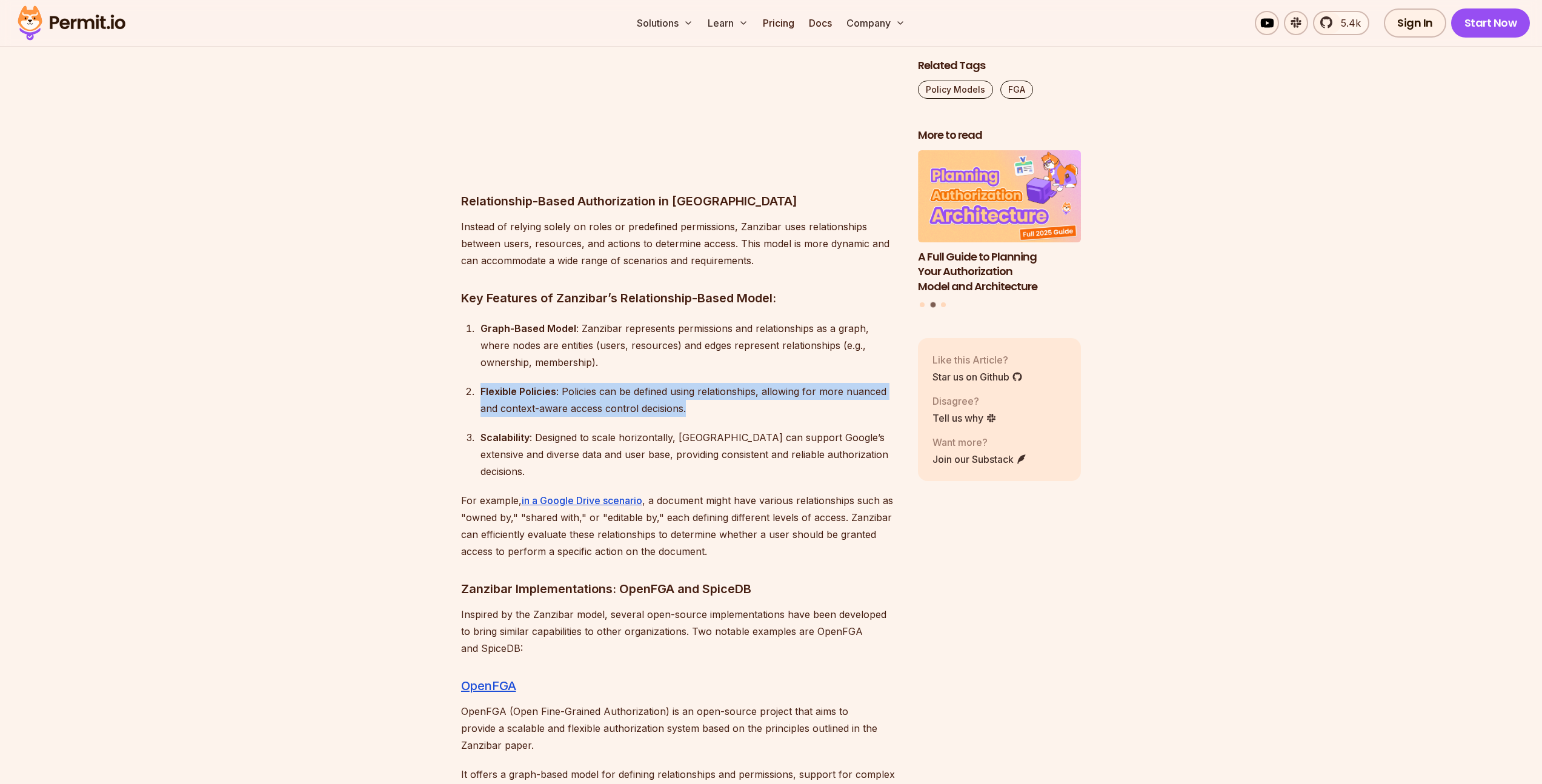
click at [431, 340] on section "Table of Contents In recent years, this software security term has become very …" at bounding box center [771, 469] width 1542 height 10688
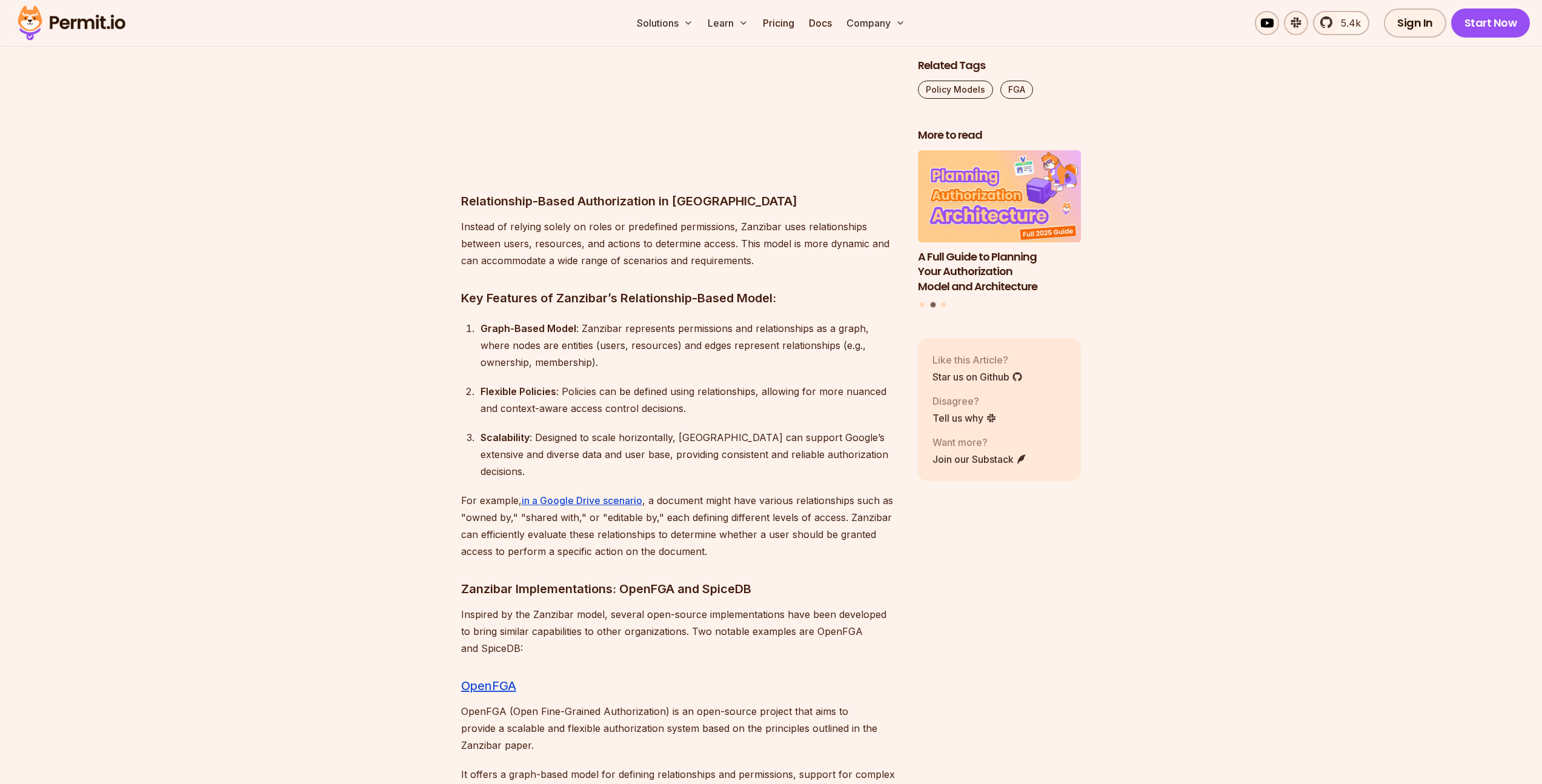
click at [432, 338] on section "Table of Contents In recent years, this software security term has become very …" at bounding box center [771, 469] width 1542 height 10688
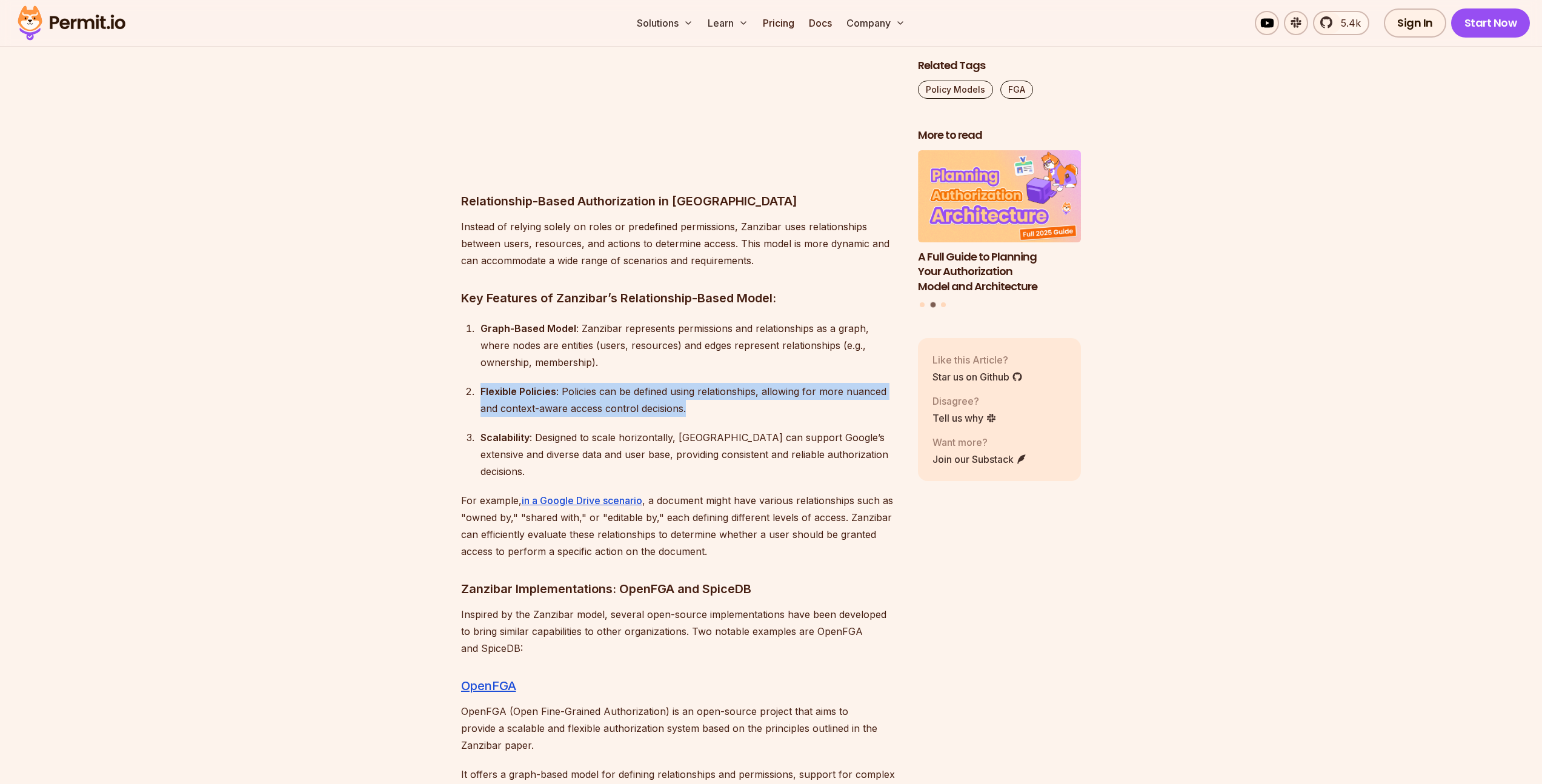
drag, startPoint x: 477, startPoint y: 342, endPoint x: 724, endPoint y: 357, distance: 247.5
click at [724, 383] on li "Flexible Policies : Policies can be defined using relationships, allowing for m…" at bounding box center [688, 399] width 422 height 34
click at [724, 383] on div "Flexible Policies : Policies can be defined using relationships, allowing for m…" at bounding box center [689, 399] width 418 height 34
drag, startPoint x: 724, startPoint y: 357, endPoint x: 479, endPoint y: 324, distance: 247.2
click at [479, 324] on ol "Graph-Based Model : Zanzibar represents permissions and relationships as a grap…" at bounding box center [680, 399] width 437 height 160
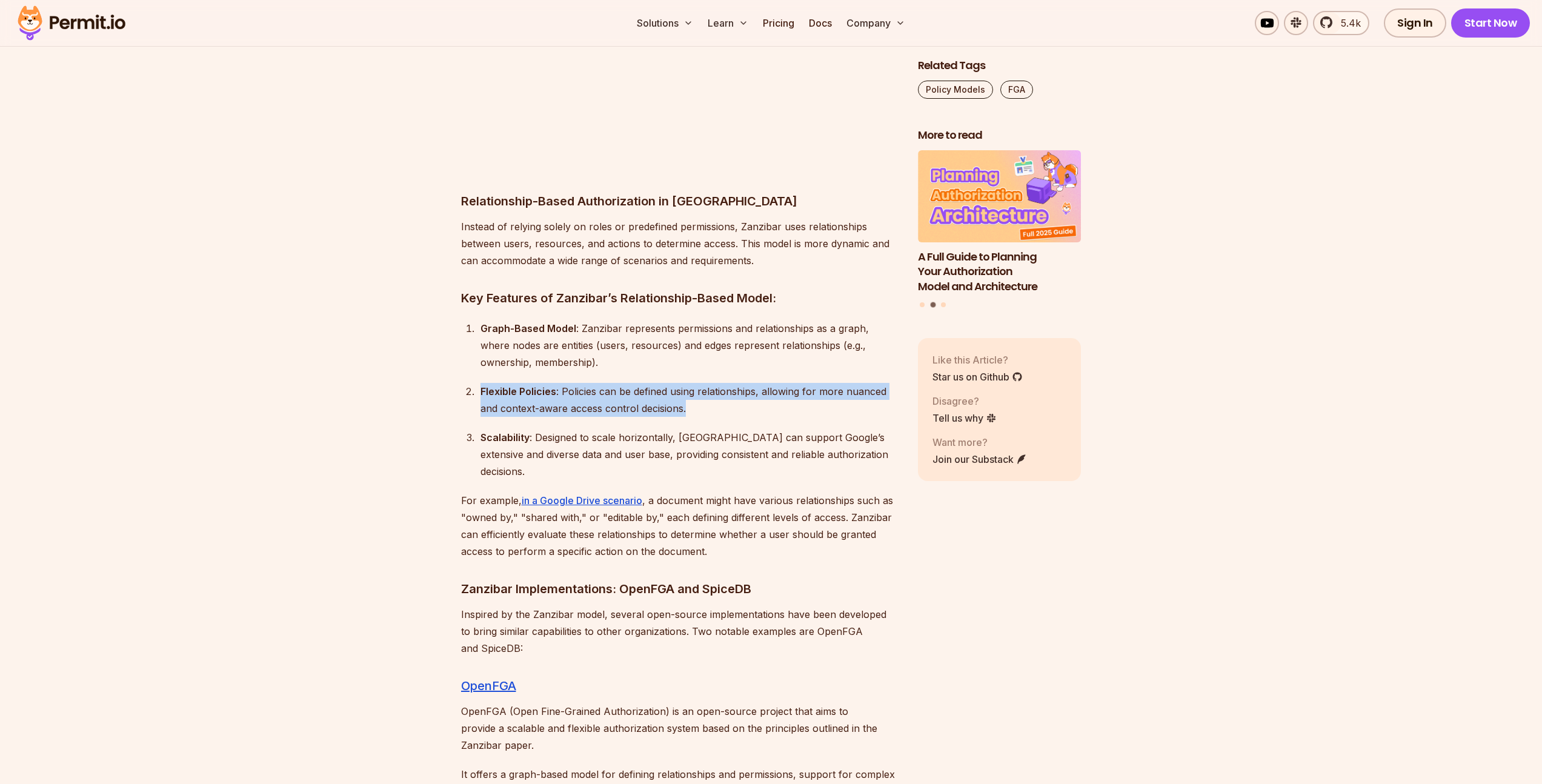
scroll to position [5655, 0]
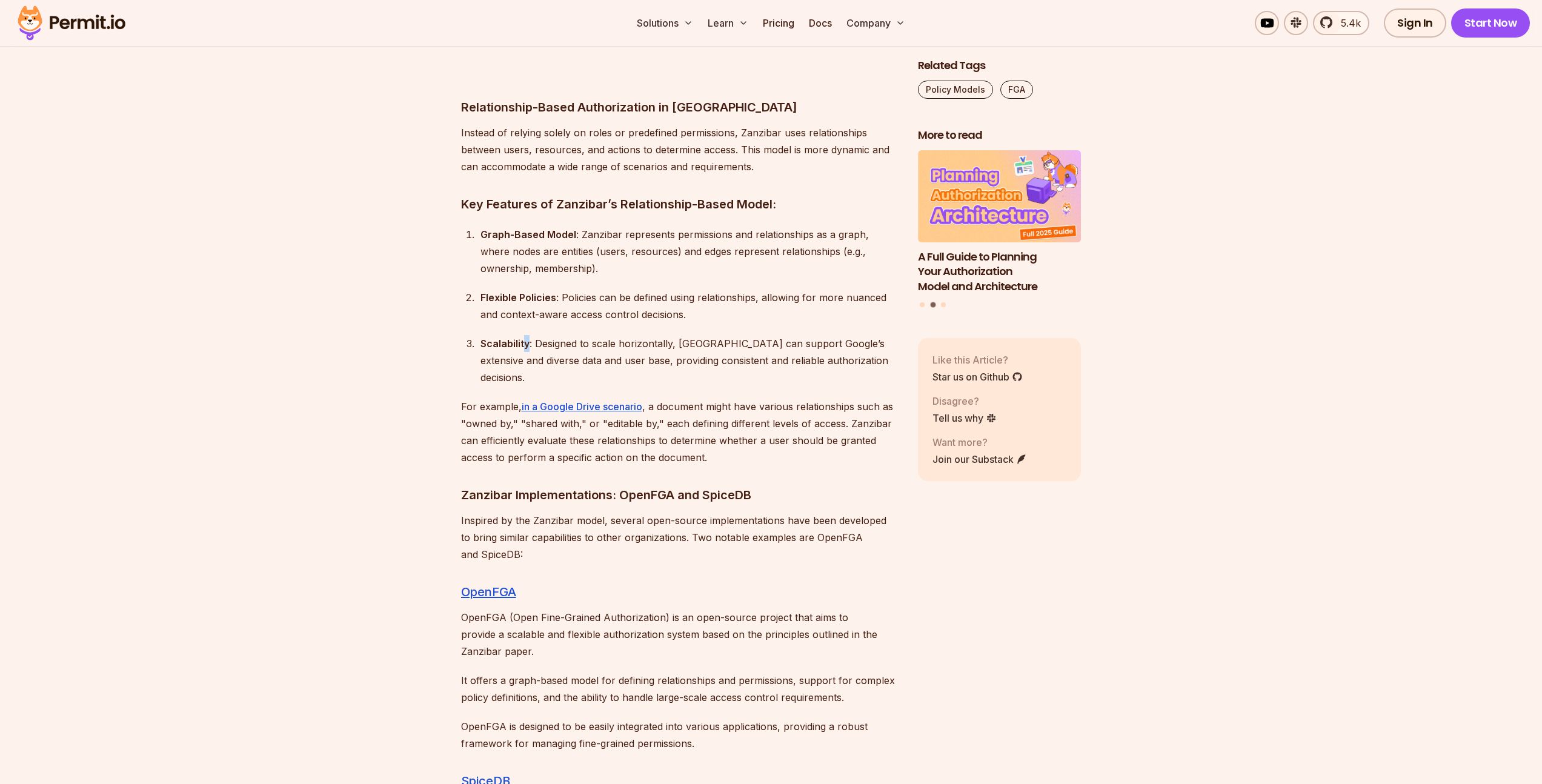
click at [526, 338] on strong "Scalability" at bounding box center [505, 343] width 49 height 12
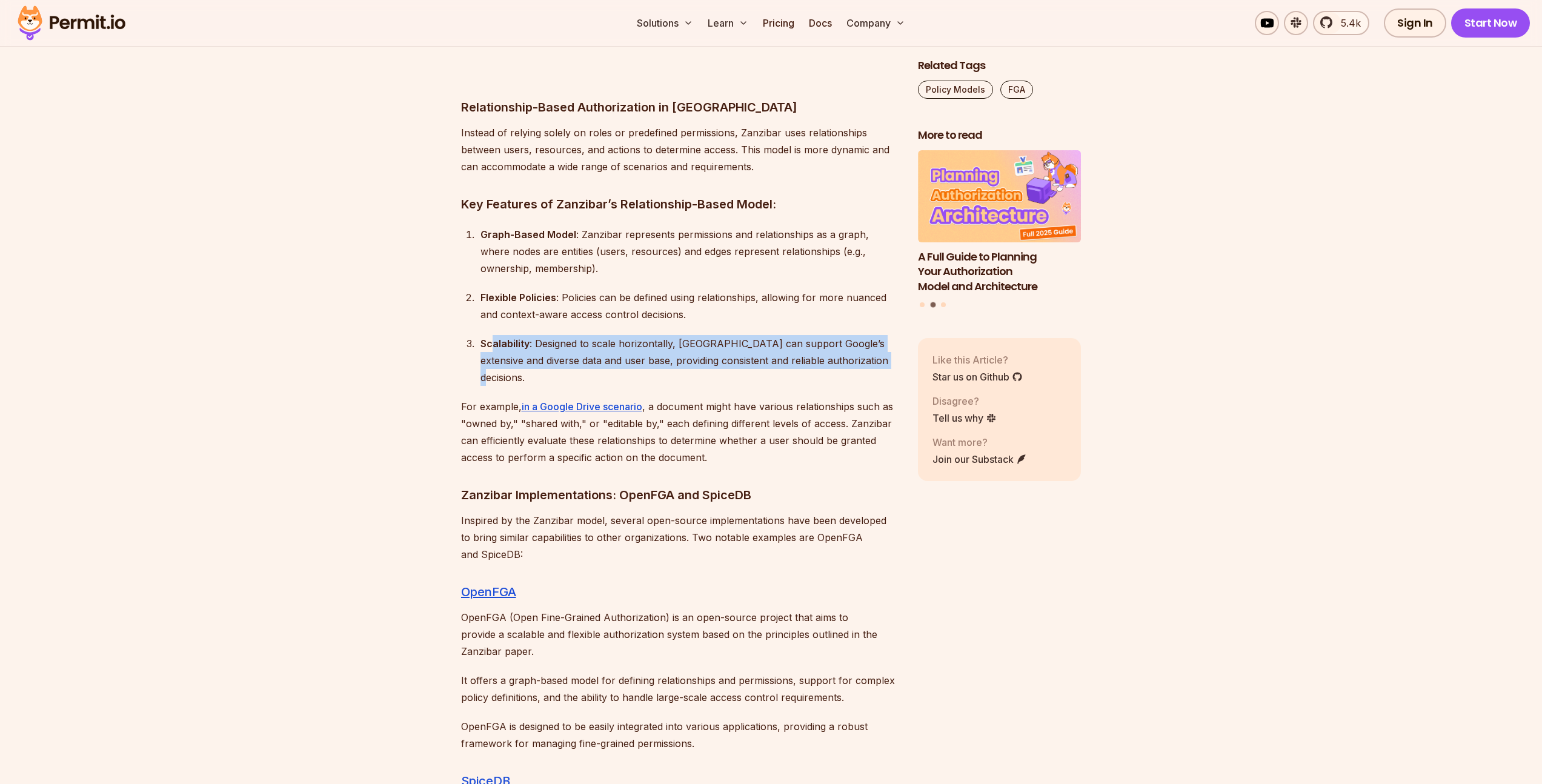
drag, startPoint x: 491, startPoint y: 292, endPoint x: 893, endPoint y: 302, distance: 402.1
click at [893, 335] on div "Scalability : Designed to scale horizontally, [GEOGRAPHIC_DATA] can support Goo…" at bounding box center [689, 361] width 418 height 51
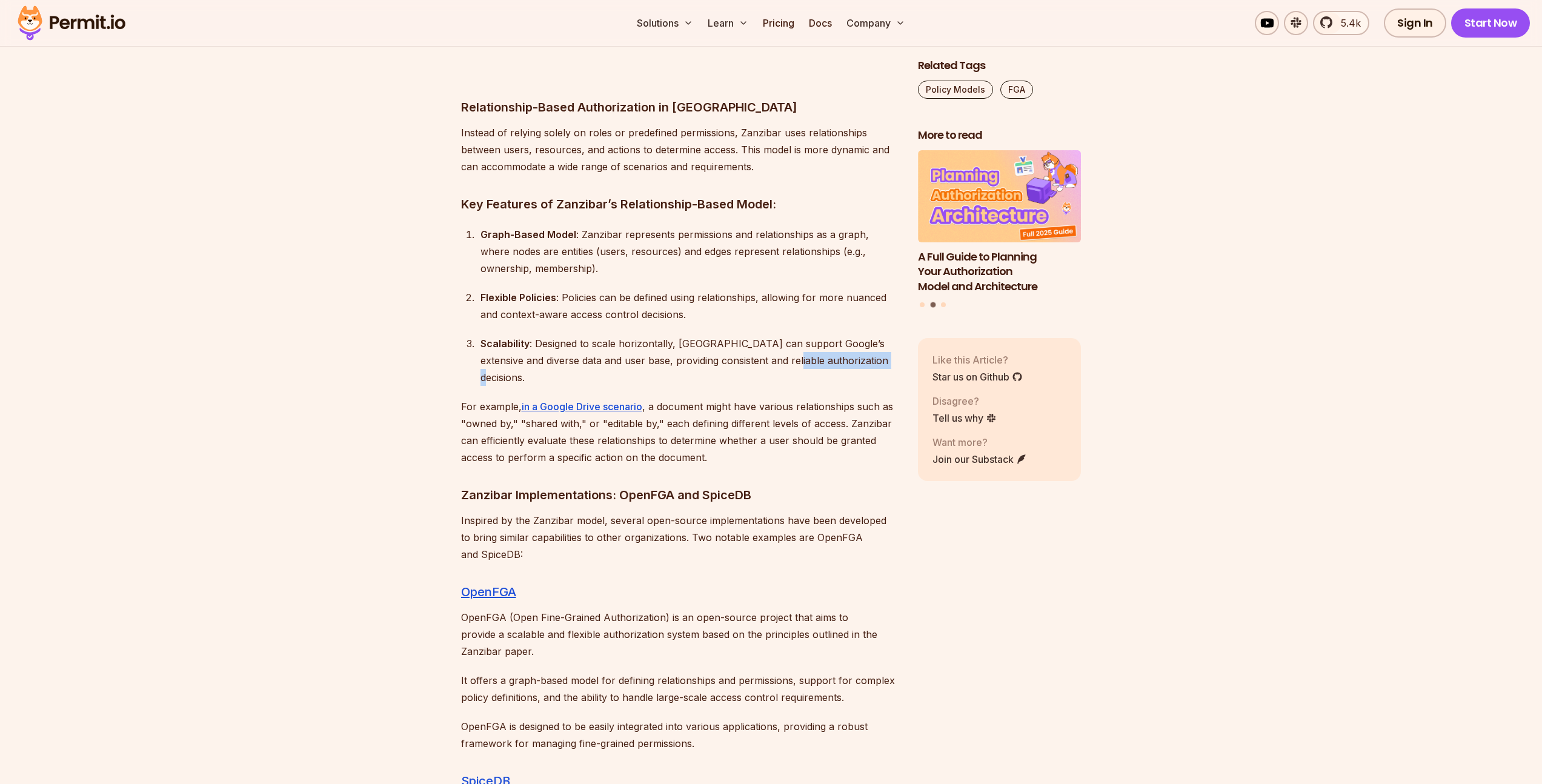
drag, startPoint x: 885, startPoint y: 303, endPoint x: 729, endPoint y: 296, distance: 156.2
click at [729, 335] on div "Scalability : Designed to scale horizontally, [GEOGRAPHIC_DATA] can support Goo…" at bounding box center [689, 361] width 418 height 51
click at [690, 335] on div "Scalability : Designed to scale horizontally, [GEOGRAPHIC_DATA] can support Goo…" at bounding box center [689, 361] width 418 height 51
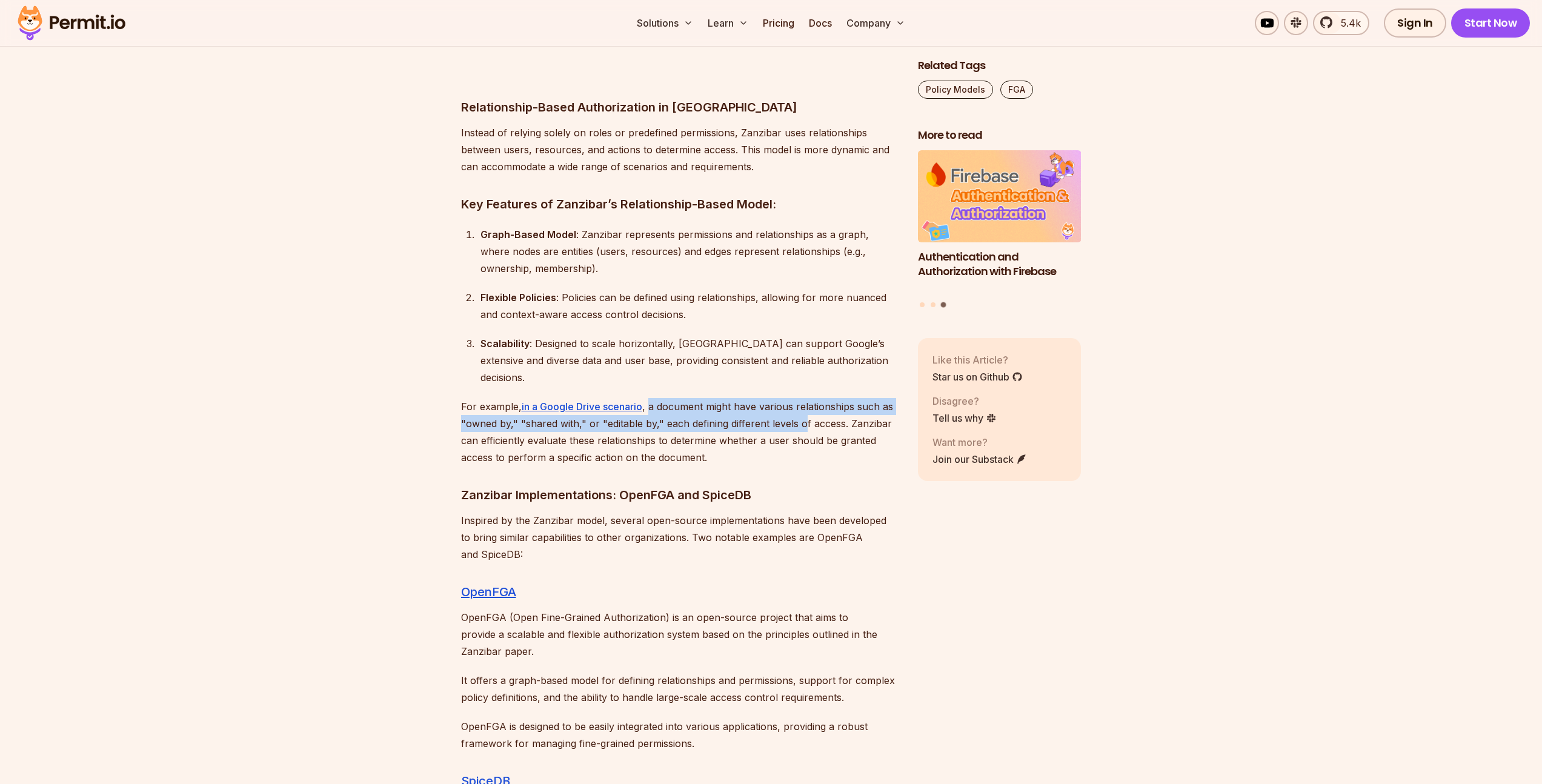
drag, startPoint x: 649, startPoint y: 335, endPoint x: 802, endPoint y: 357, distance: 154.6
click at [803, 398] on p "For example, in a Google Drive scenario , a document might have various relatio…" at bounding box center [680, 432] width 437 height 68
click at [802, 398] on p "For example, in a Google Drive scenario , a document might have various relatio…" at bounding box center [680, 432] width 437 height 68
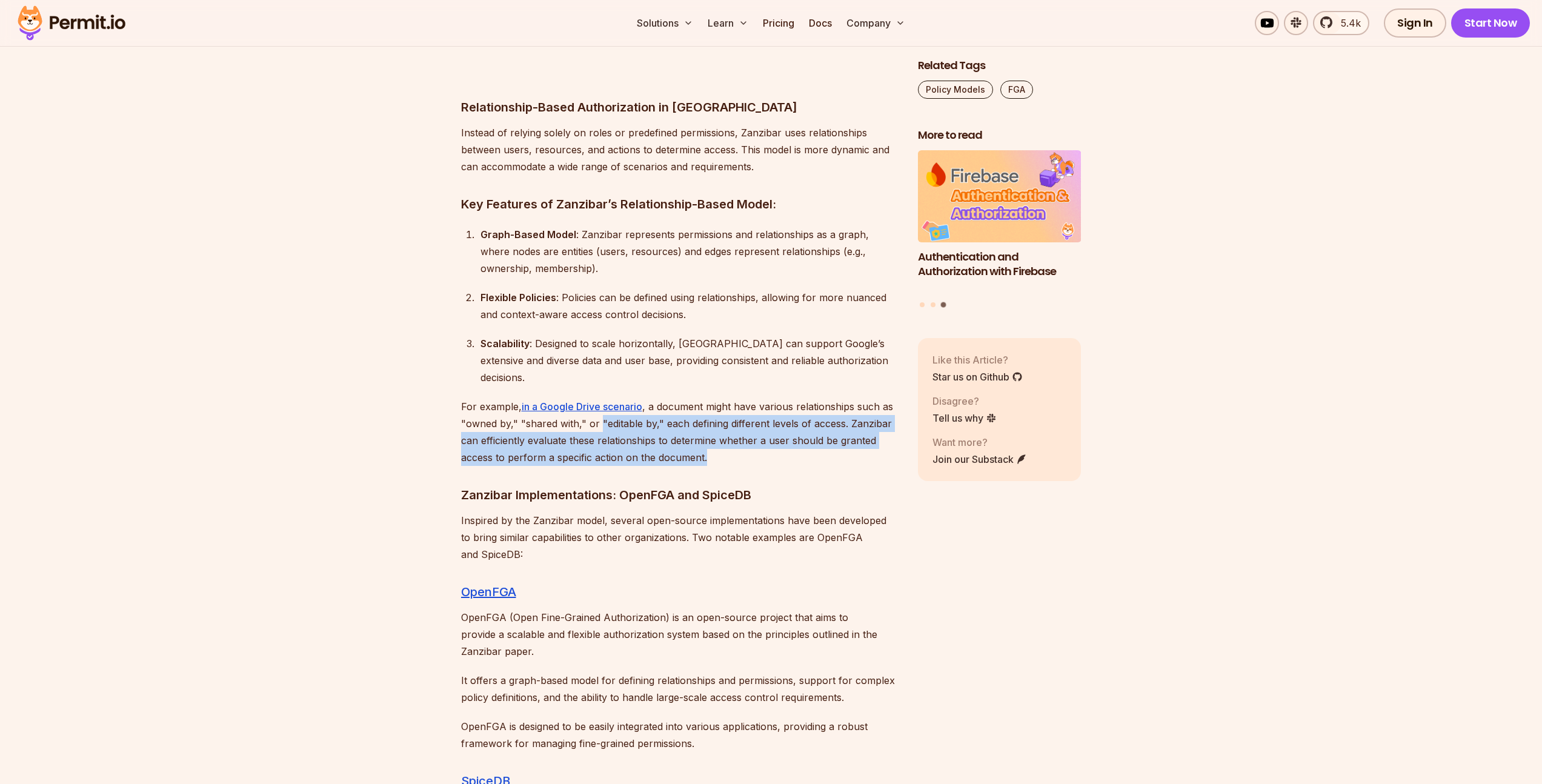
drag, startPoint x: 598, startPoint y: 352, endPoint x: 738, endPoint y: 384, distance: 143.6
click at [738, 398] on p "For example, in a Google Drive scenario , a document might have various relatio…" at bounding box center [680, 432] width 437 height 68
drag, startPoint x: 738, startPoint y: 384, endPoint x: 447, endPoint y: 358, distance: 292.2
click at [447, 358] on section "Table of Contents In recent years, this software security term has become very …" at bounding box center [771, 375] width 1542 height 10688
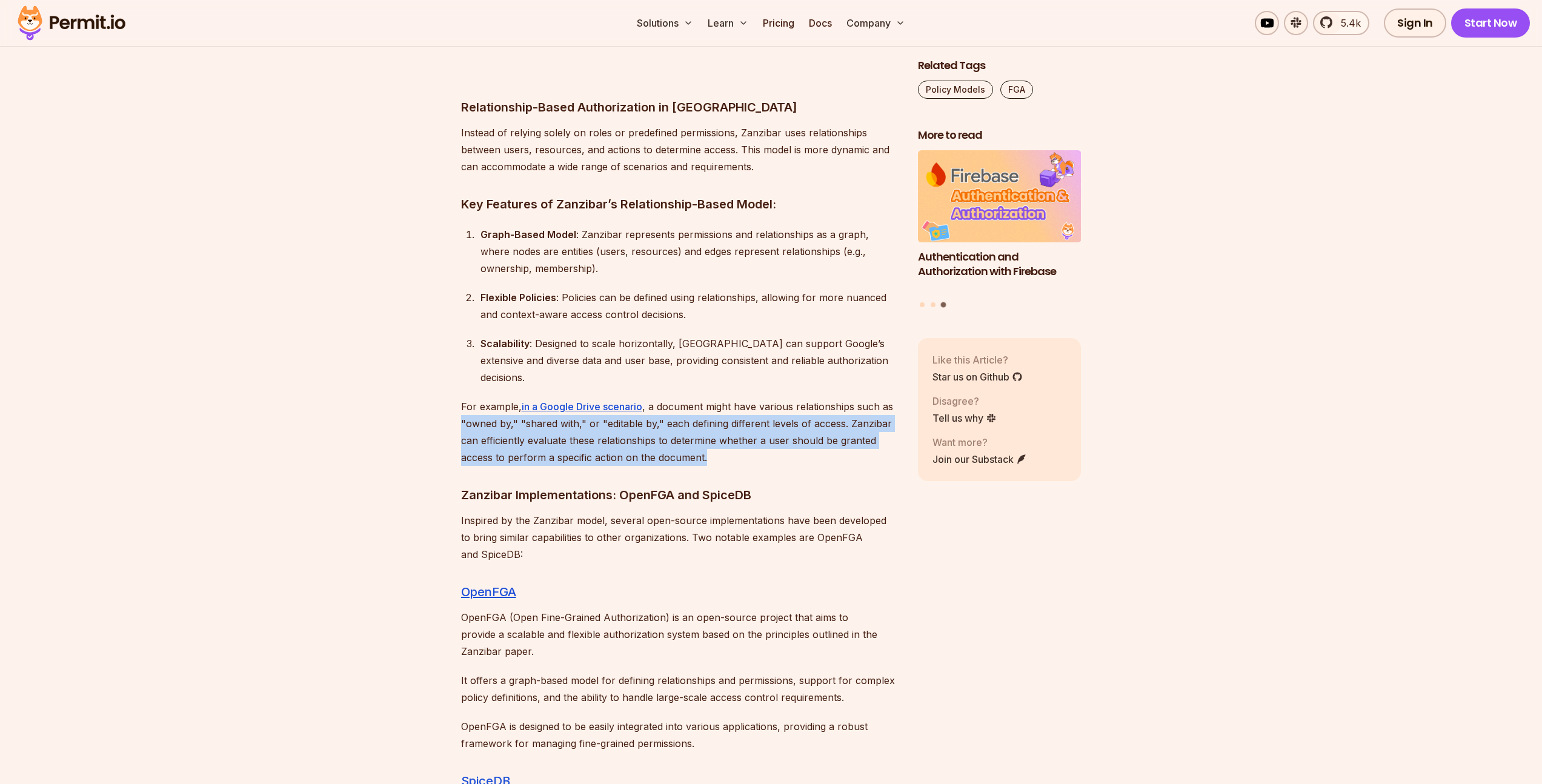
click at [432, 378] on section "Table of Contents In recent years, this software security term has become very …" at bounding box center [771, 375] width 1542 height 10688
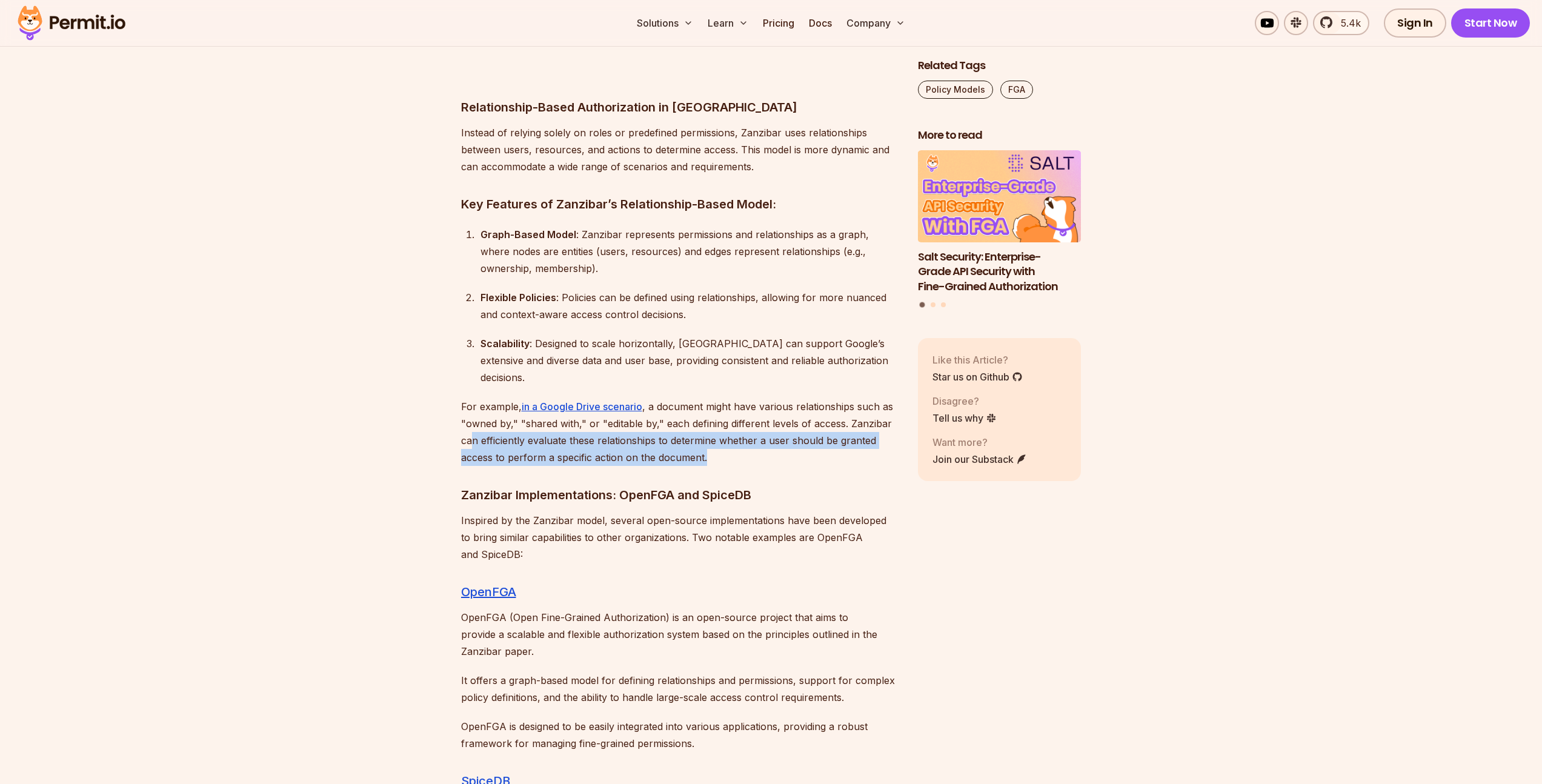
drag, startPoint x: 473, startPoint y: 370, endPoint x: 732, endPoint y: 387, distance: 259.6
click at [732, 398] on p "For example, in a Google Drive scenario , a document might have various relatio…" at bounding box center [680, 432] width 437 height 68
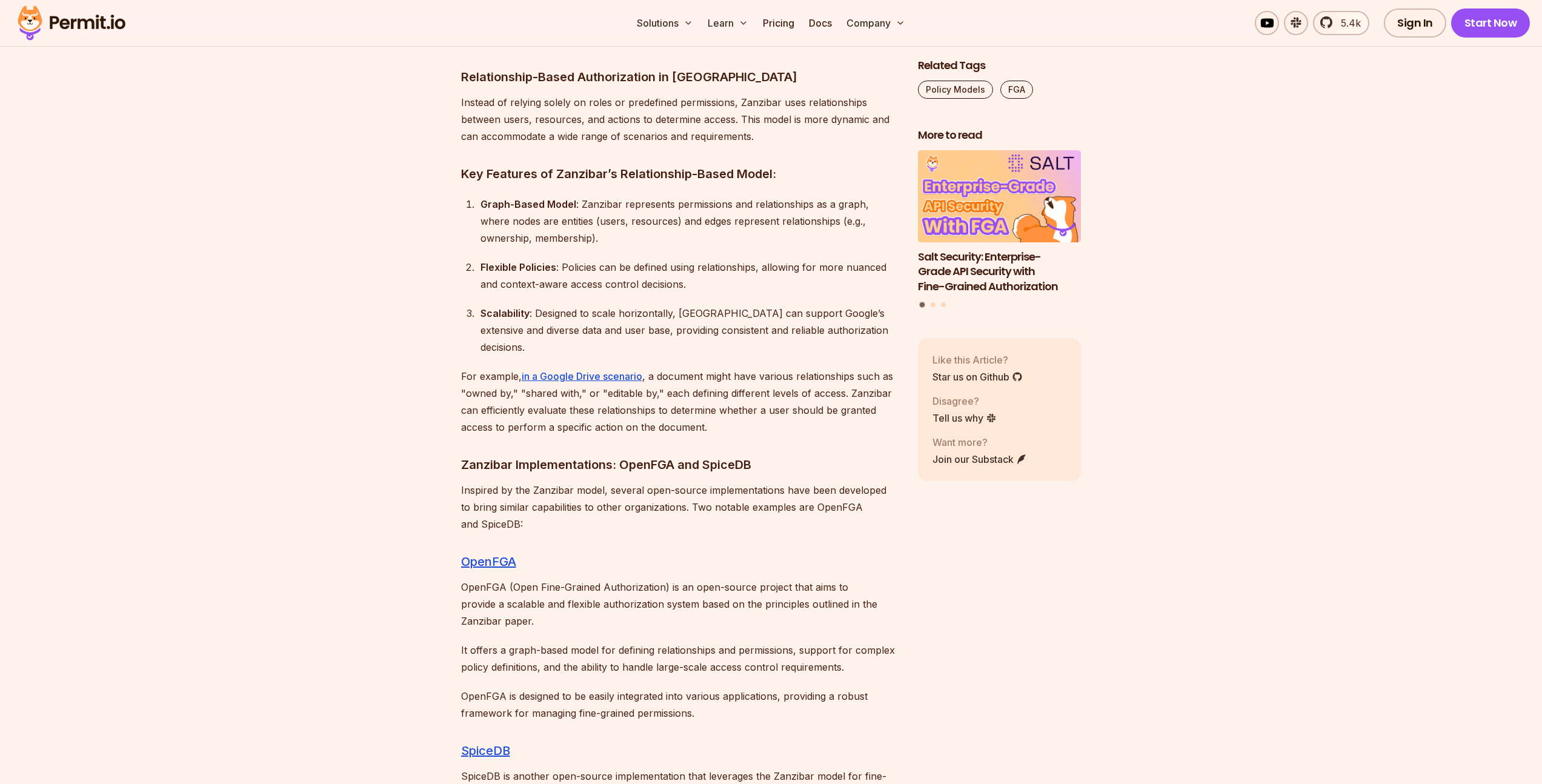
scroll to position [5735, 0]
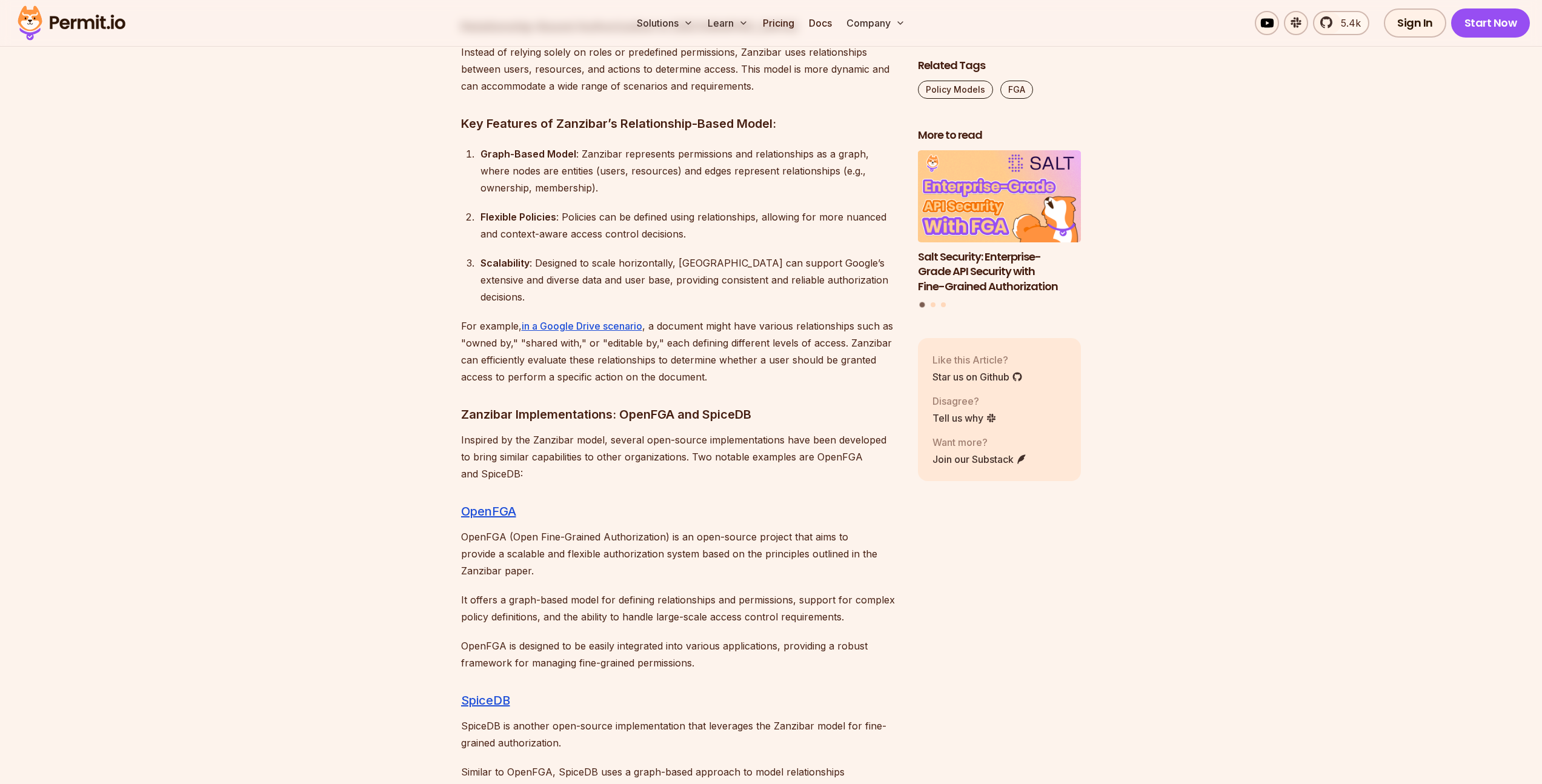
drag, startPoint x: 493, startPoint y: 363, endPoint x: 459, endPoint y: 349, distance: 36.8
click at [491, 432] on p "Inspired by the Zanzibar model, several open-source implementations have been d…" at bounding box center [680, 457] width 437 height 51
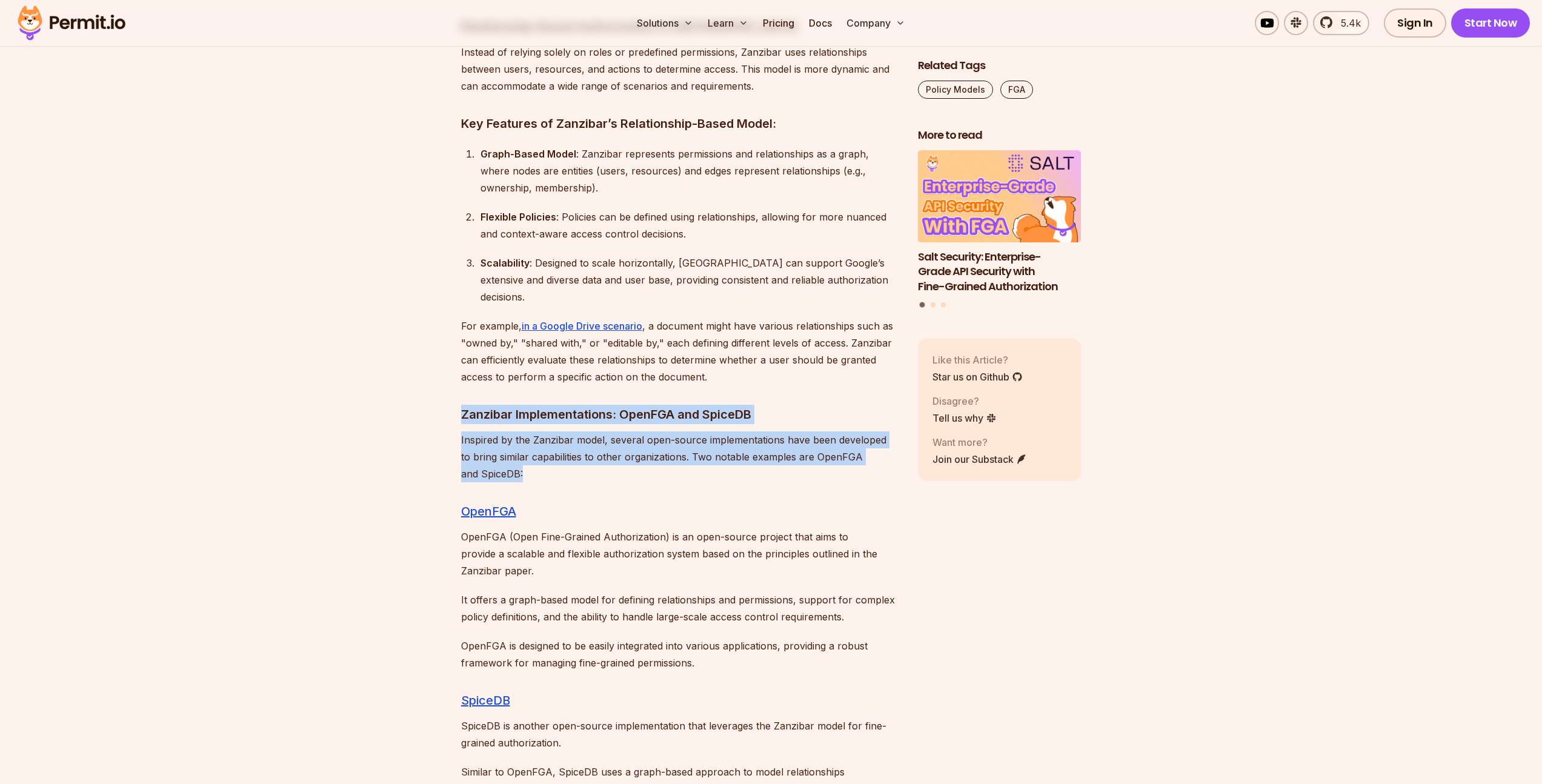
drag, startPoint x: 458, startPoint y: 348, endPoint x: 589, endPoint y: 417, distance: 148.1
click at [589, 417] on section "Table of Contents In recent years, this software security term has become very …" at bounding box center [771, 294] width 1542 height 10688
click at [589, 417] on div "In recent years, this software security term has become very prominent with its…" at bounding box center [680, 142] width 437 height 10259
drag, startPoint x: 564, startPoint y: 395, endPoint x: 448, endPoint y: 367, distance: 119.3
click at [448, 367] on section "Table of Contents In recent years, this software security term has become very …" at bounding box center [771, 294] width 1542 height 10688
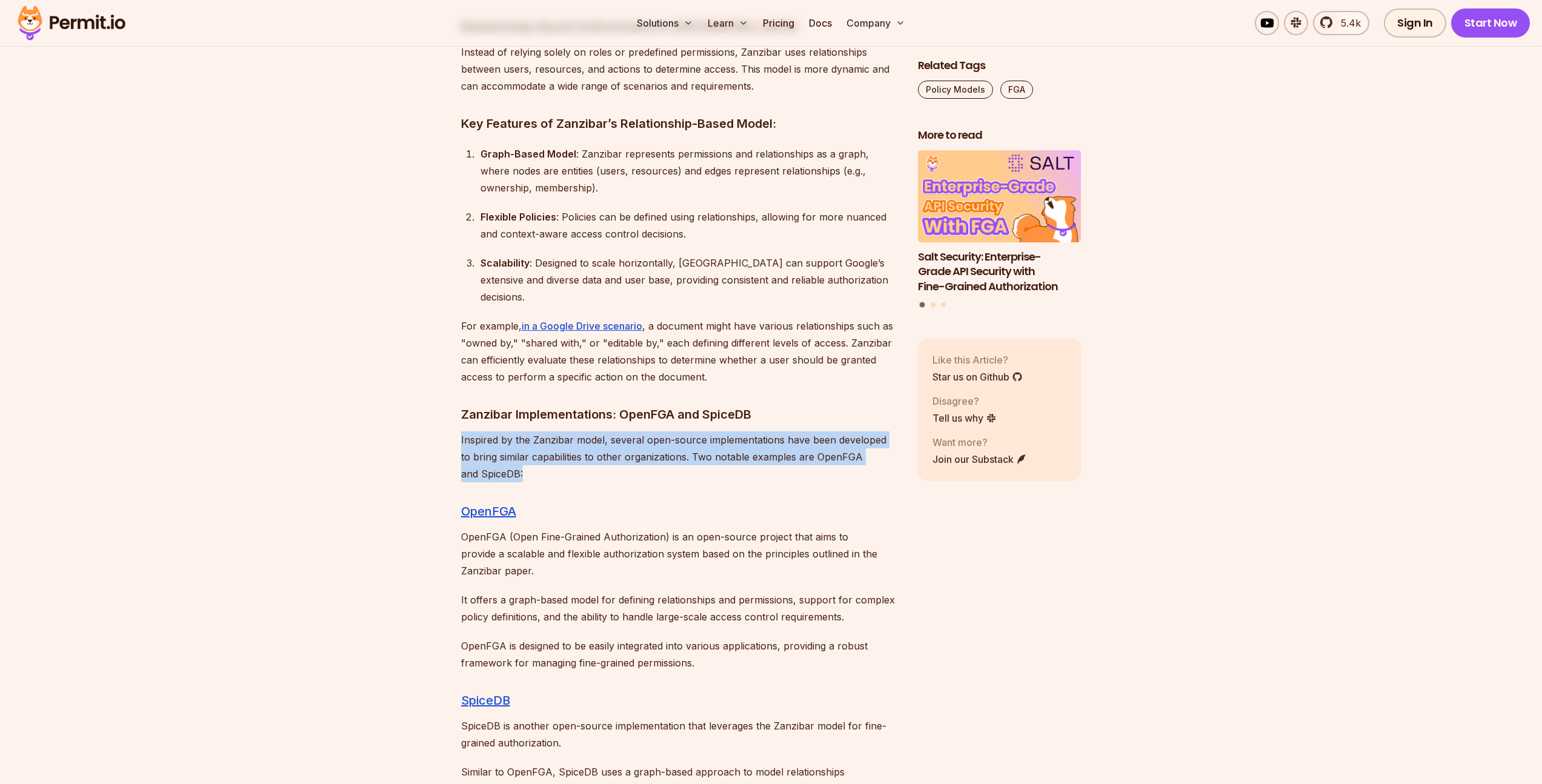
click at [447, 367] on section "Table of Contents In recent years, this software security term has become very …" at bounding box center [771, 294] width 1542 height 10688
drag, startPoint x: 447, startPoint y: 367, endPoint x: 599, endPoint y: 399, distance: 155.3
click at [599, 399] on section "Table of Contents In recent years, this software security term has become very …" at bounding box center [771, 294] width 1542 height 10688
click at [599, 432] on p "Inspired by the Zanzibar model, several open-source implementations have been d…" at bounding box center [680, 457] width 437 height 51
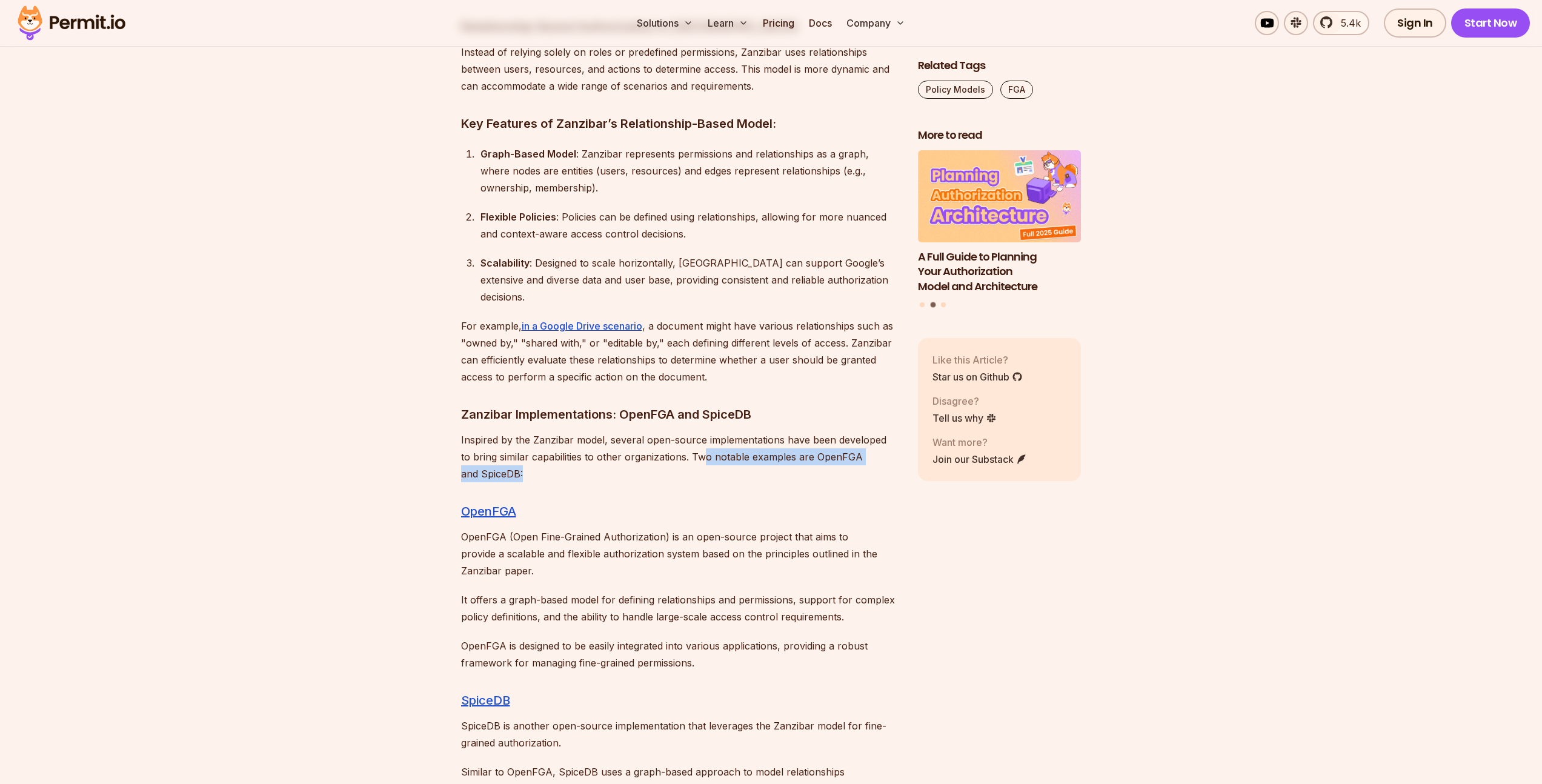
drag, startPoint x: 703, startPoint y: 390, endPoint x: 753, endPoint y: 402, distance: 51.4
click at [753, 432] on p "Inspired by the Zanzibar model, several open-source implementations have been d…" at bounding box center [680, 457] width 437 height 51
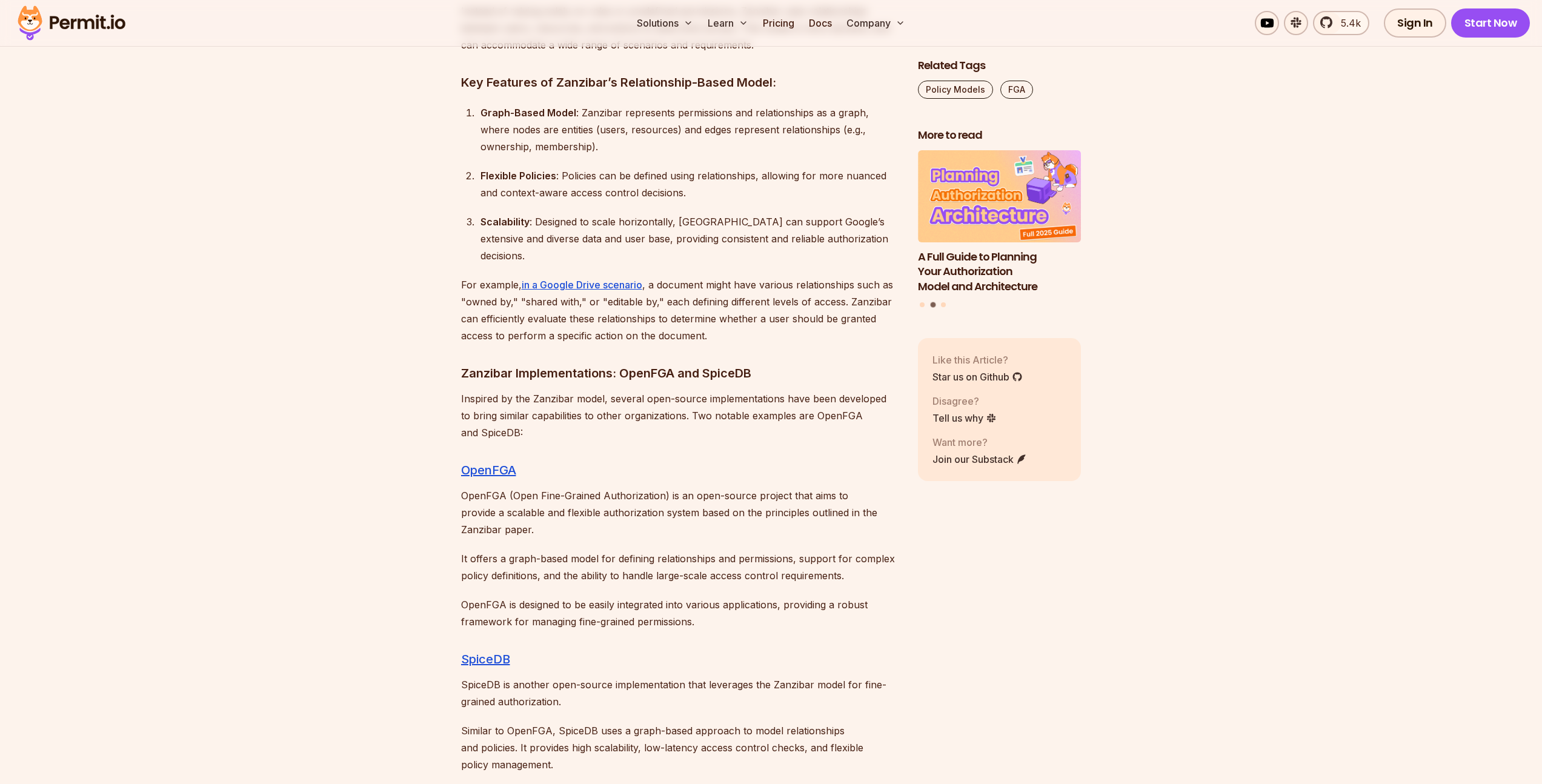
scroll to position [5815, 0]
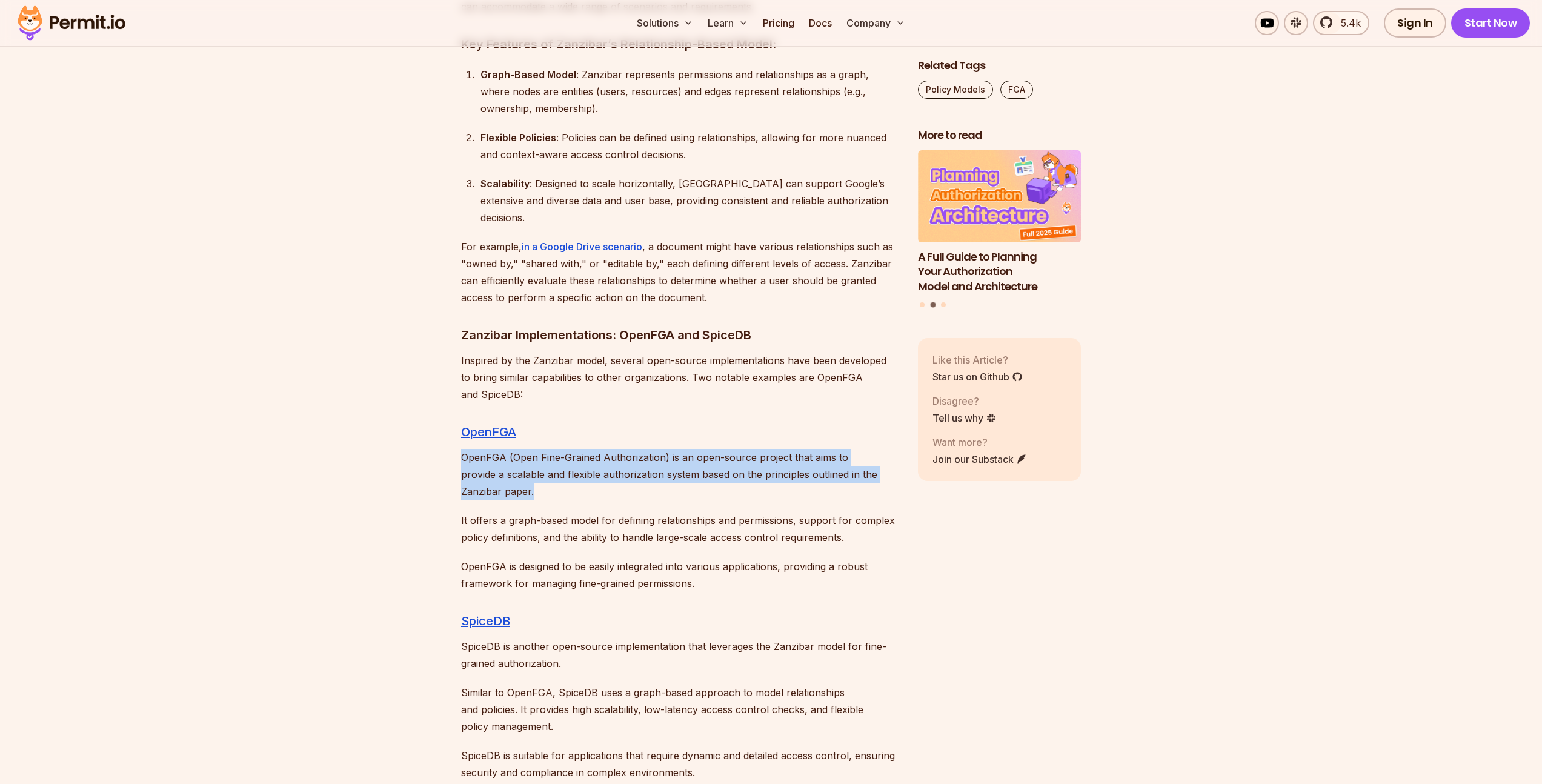
drag, startPoint x: 460, startPoint y: 384, endPoint x: 572, endPoint y: 425, distance: 119.3
click at [573, 449] on p "OpenFGA (Open Fine-Grained Authorization) is an open-source project that aims t…" at bounding box center [680, 474] width 437 height 51
click at [572, 449] on p "OpenFGA (Open Fine-Grained Authorization) is an open-source project that aims t…" at bounding box center [680, 474] width 437 height 51
drag
click at [638, 449] on p "OpenFGA (Open Fine-Grained Authorization) is an open-source project that aims t…" at bounding box center [680, 474] width 437 height 51
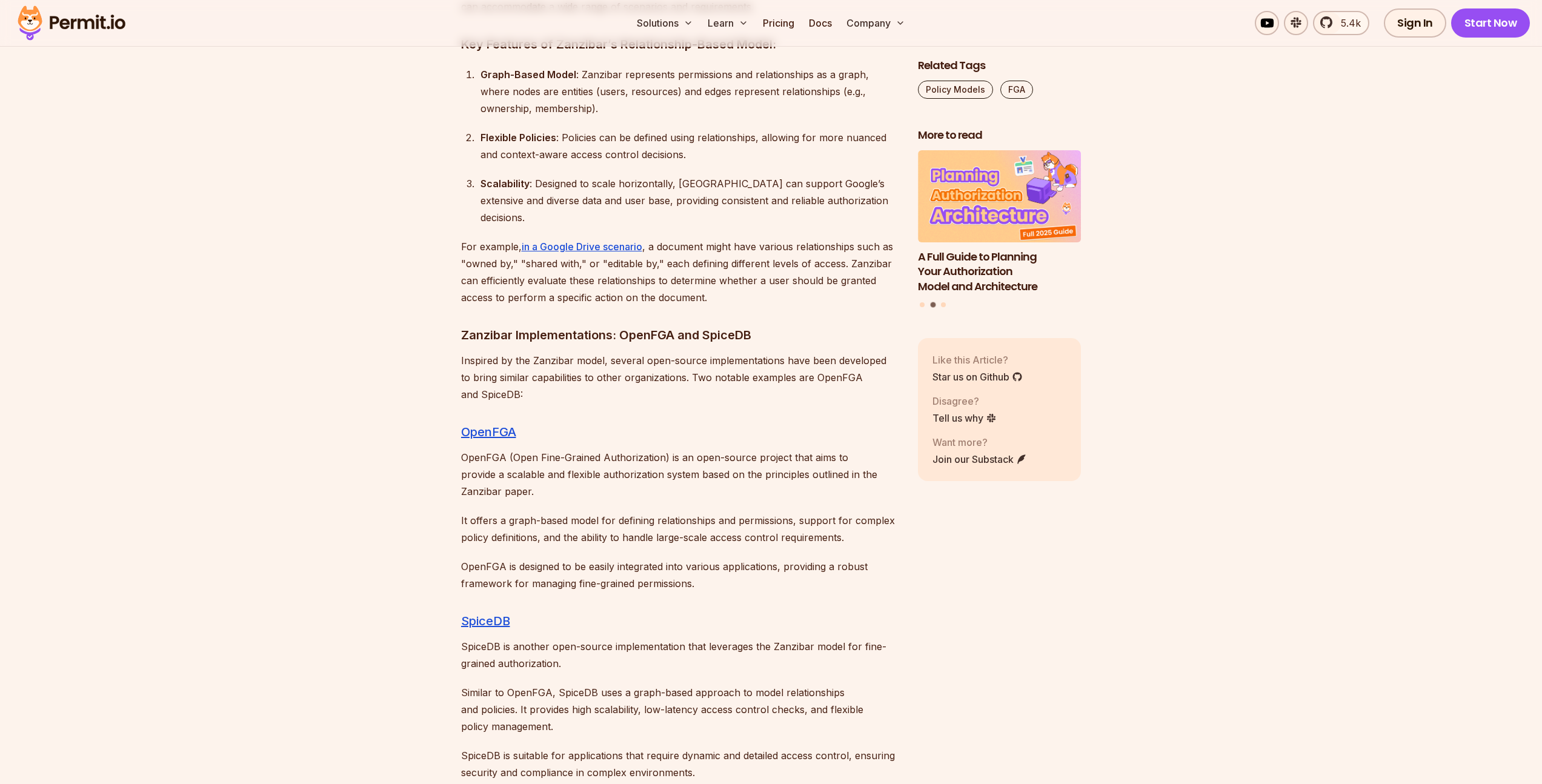
click at [633, 449] on p "OpenFGA (Open Fine-Grained Authorization) is an open-source project that aims t…" at bounding box center [680, 474] width 437 height 51
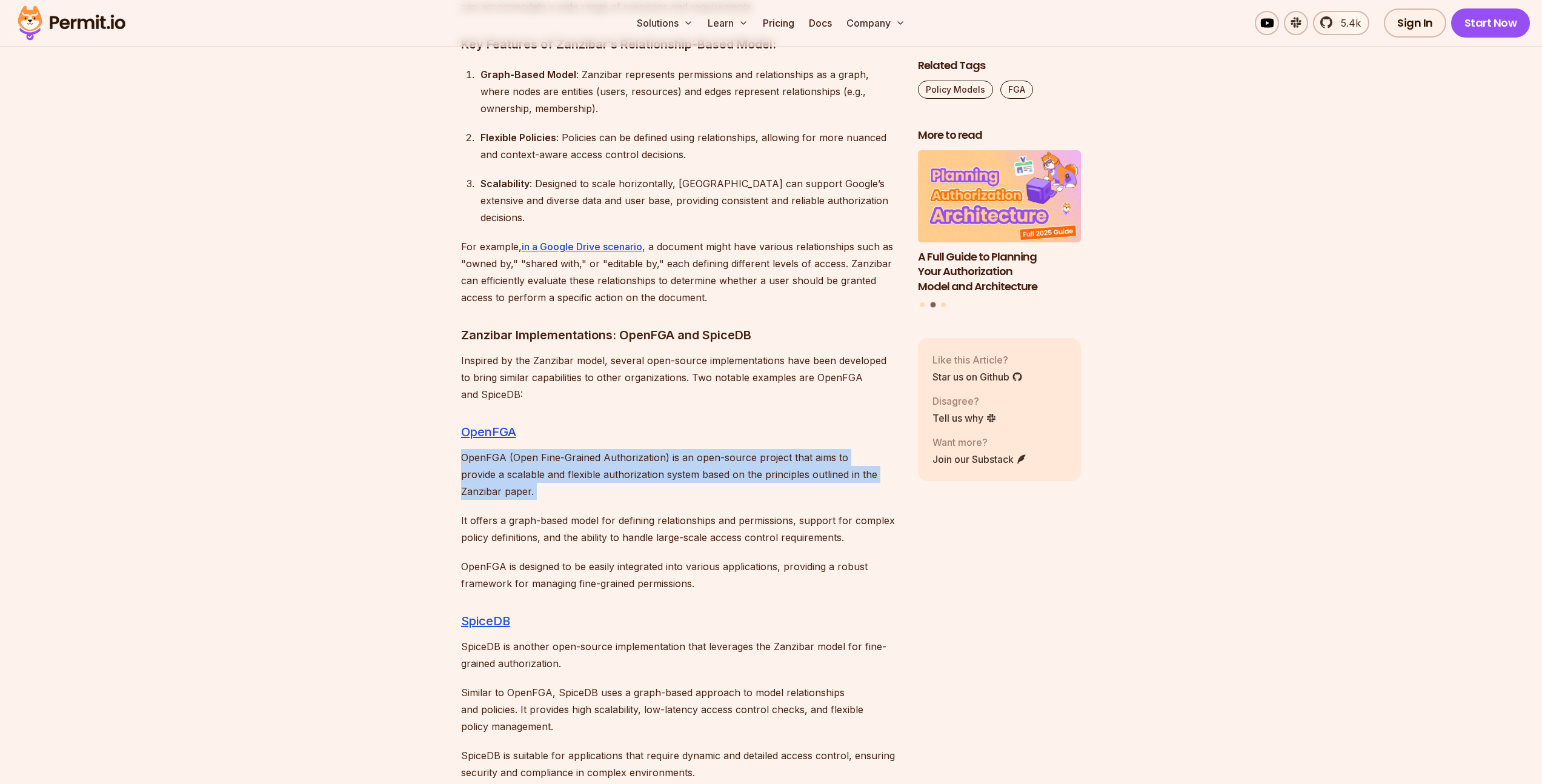
click at [480, 449] on p "OpenFGA (Open Fine-Grained Authorization) is an open-source project that aims t…" at bounding box center [680, 474] width 437 height 51
click at [528, 449] on p "OpenFGA (Open Fine-Grained Authorization) is an open-source project that aims t…" at bounding box center [680, 474] width 437 height 51
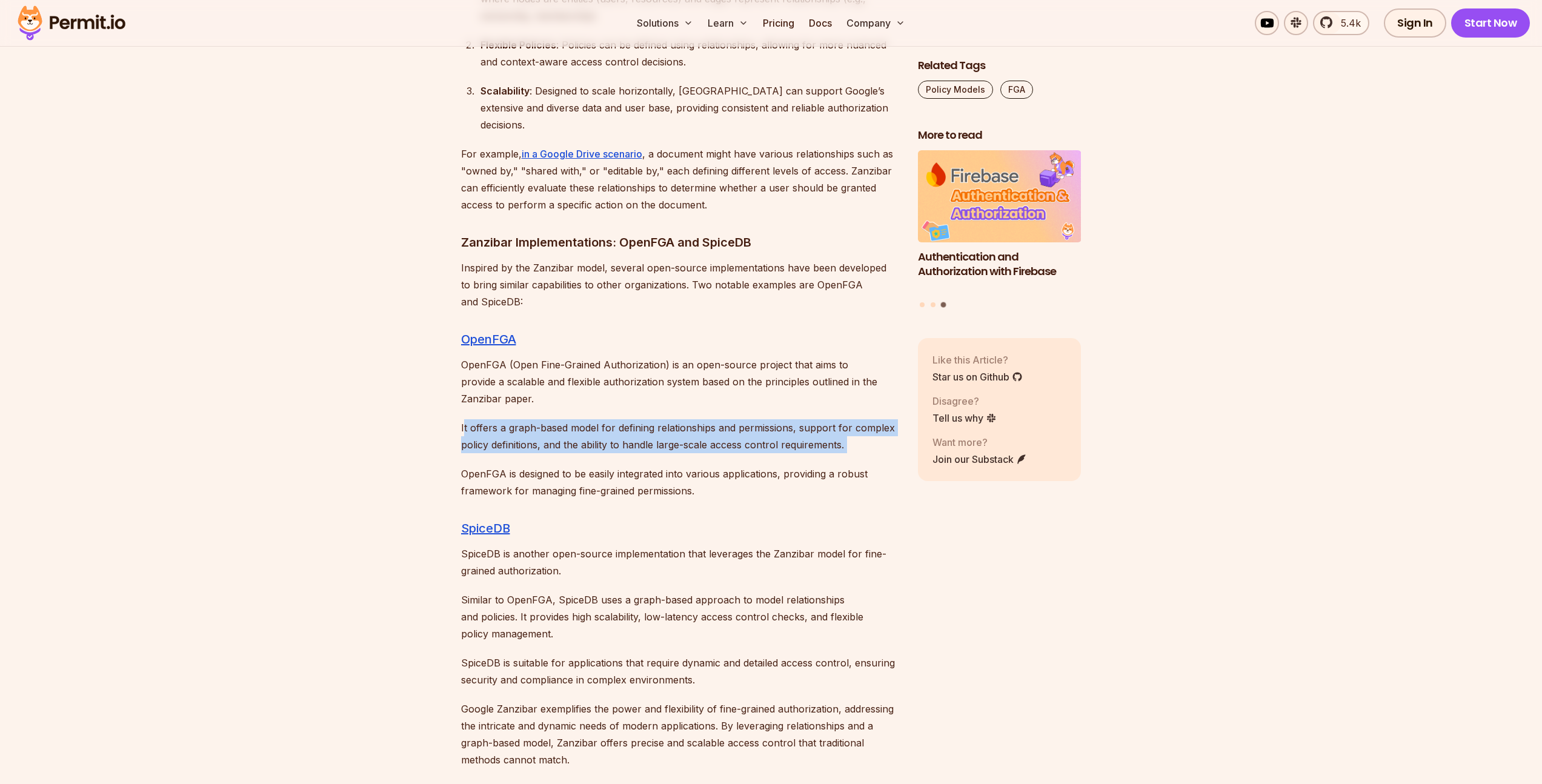
drag, startPoint x: 484, startPoint y: 362, endPoint x: 863, endPoint y: 386, distance: 379.8
click at [498, 419] on p "It offers a graph-based model for defining relationships and permissions, suppo…" at bounding box center [680, 436] width 437 height 34
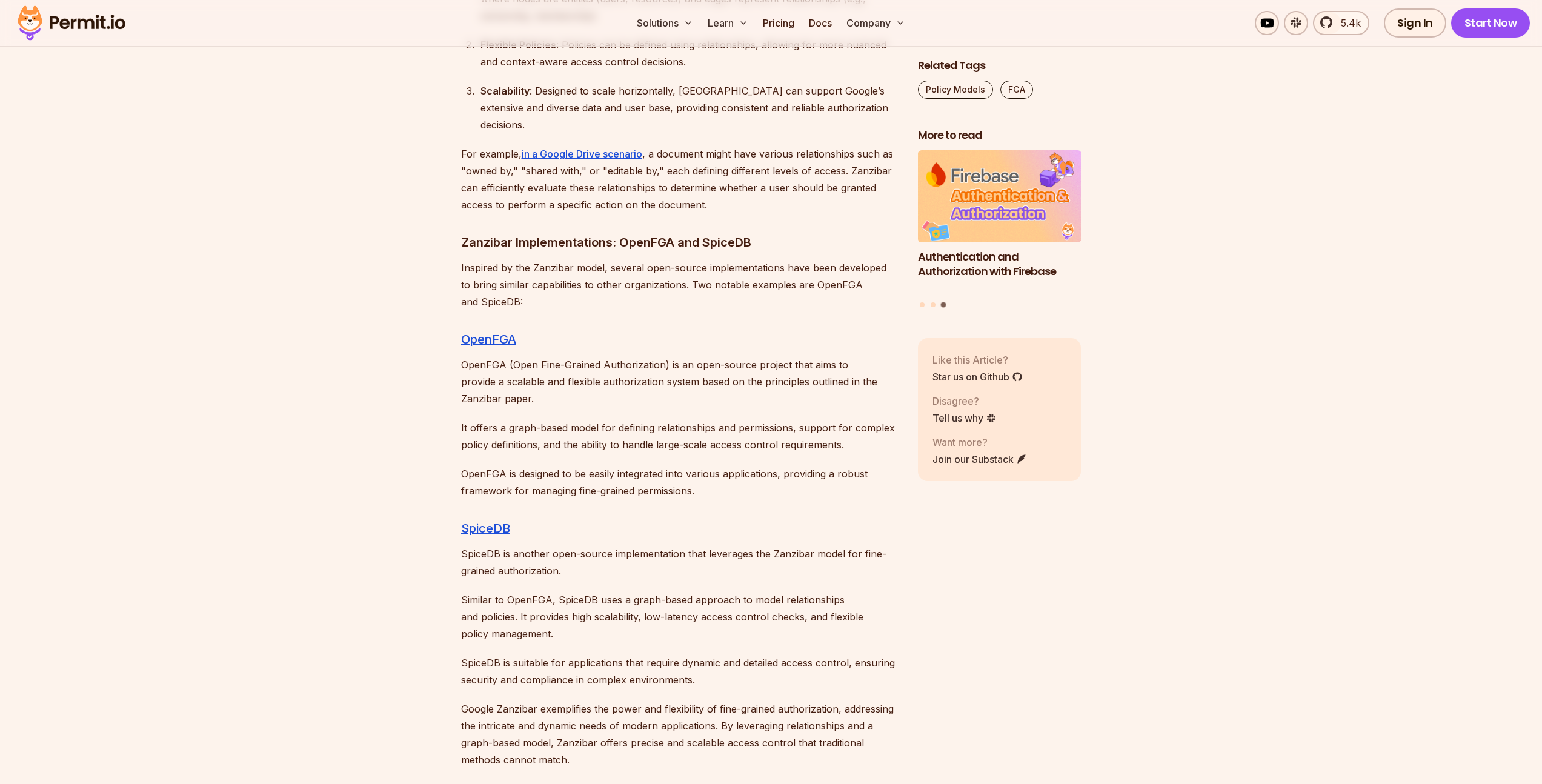
click at [703, 429] on section "Table of Contents In recent years, this software security term has become very …" at bounding box center [771, 122] width 1542 height 10688
click at [706, 465] on p "OpenFGA is designed to be easily integrated into various applications, providin…" at bounding box center [680, 482] width 437 height 34
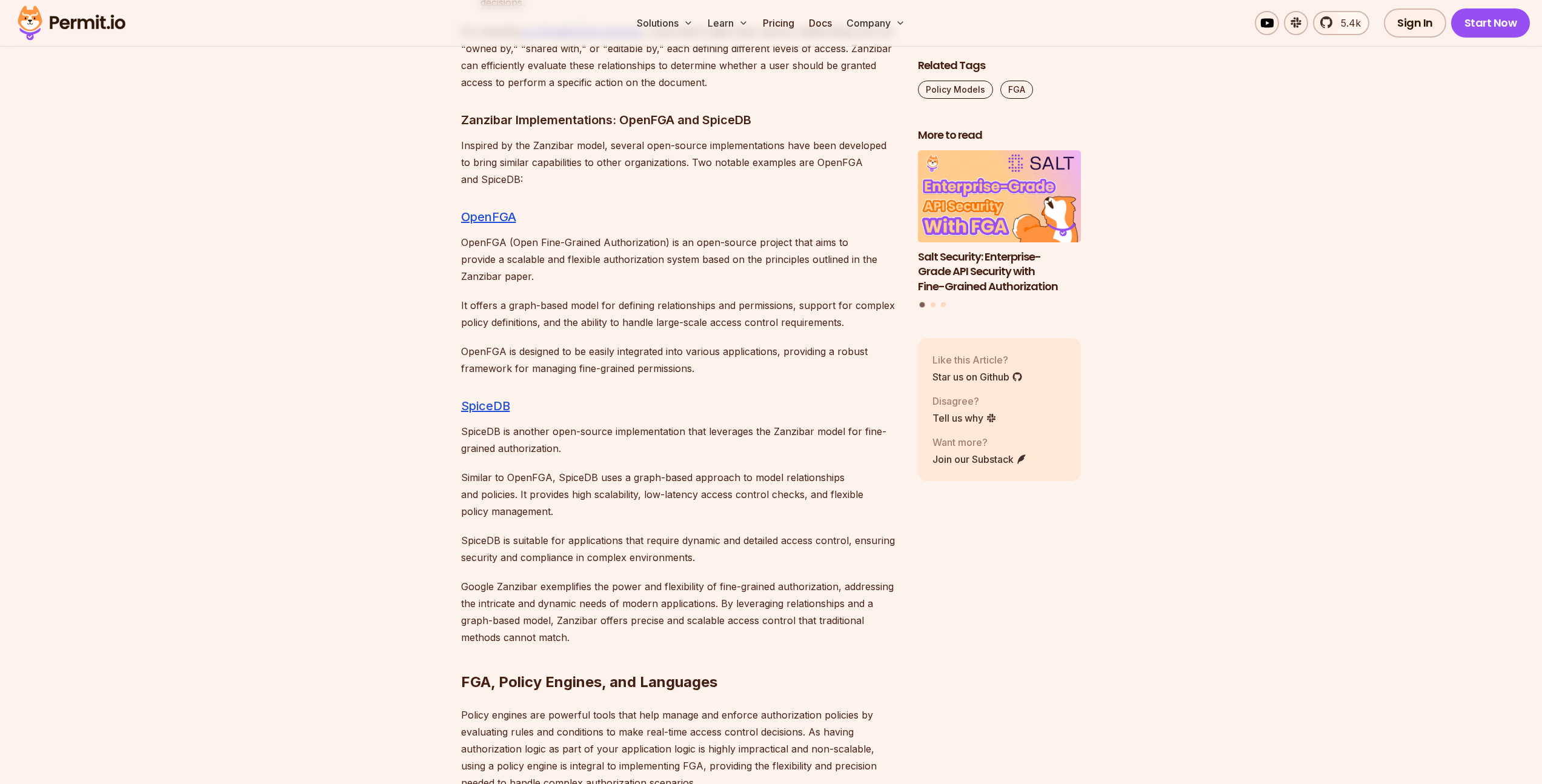
scroll to position [6075, 0]
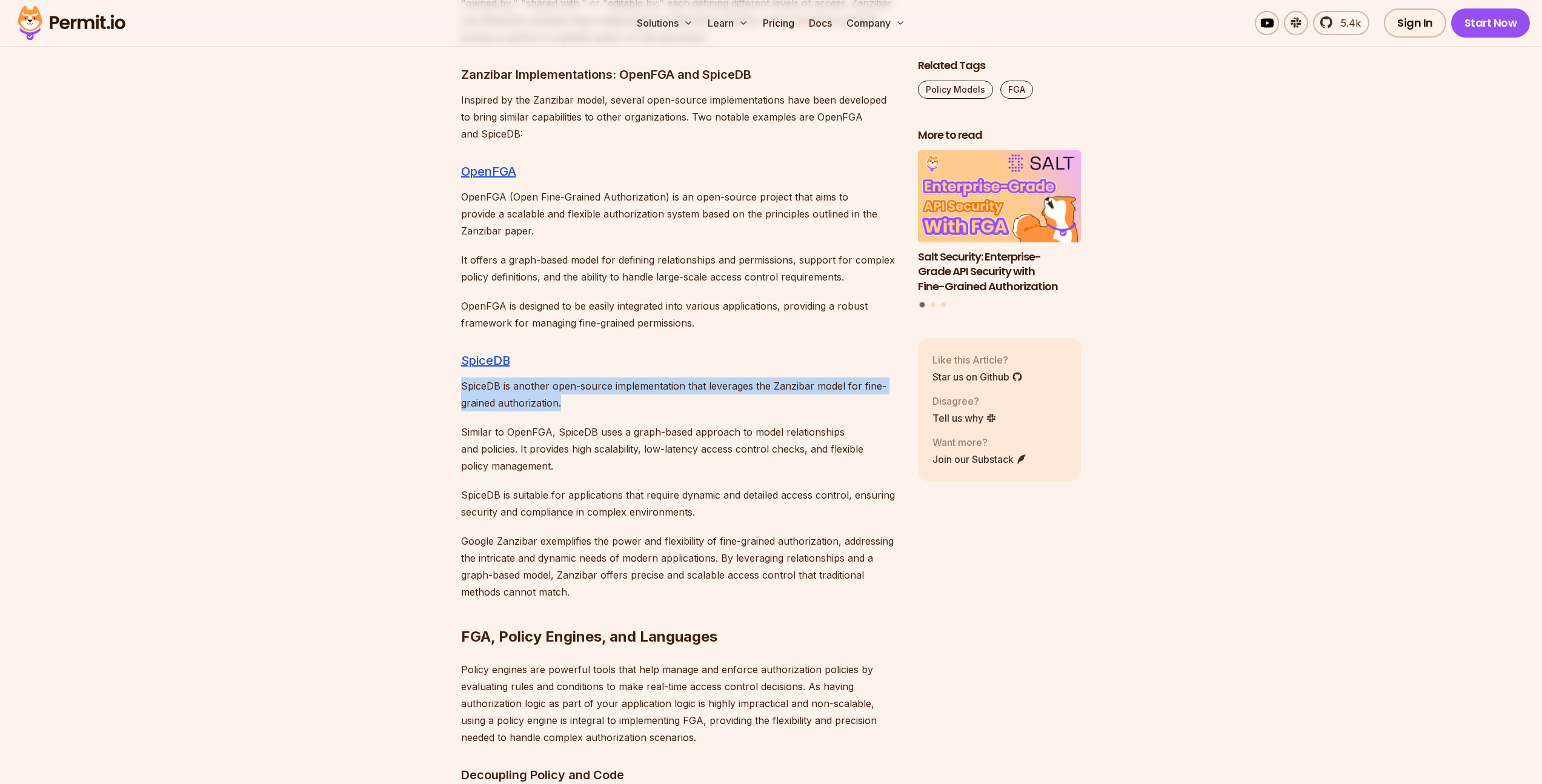
click at [680, 377] on p "SpiceDB is another open-source implementation that leverages the Zanzibar model…" at bounding box center [680, 394] width 437 height 34
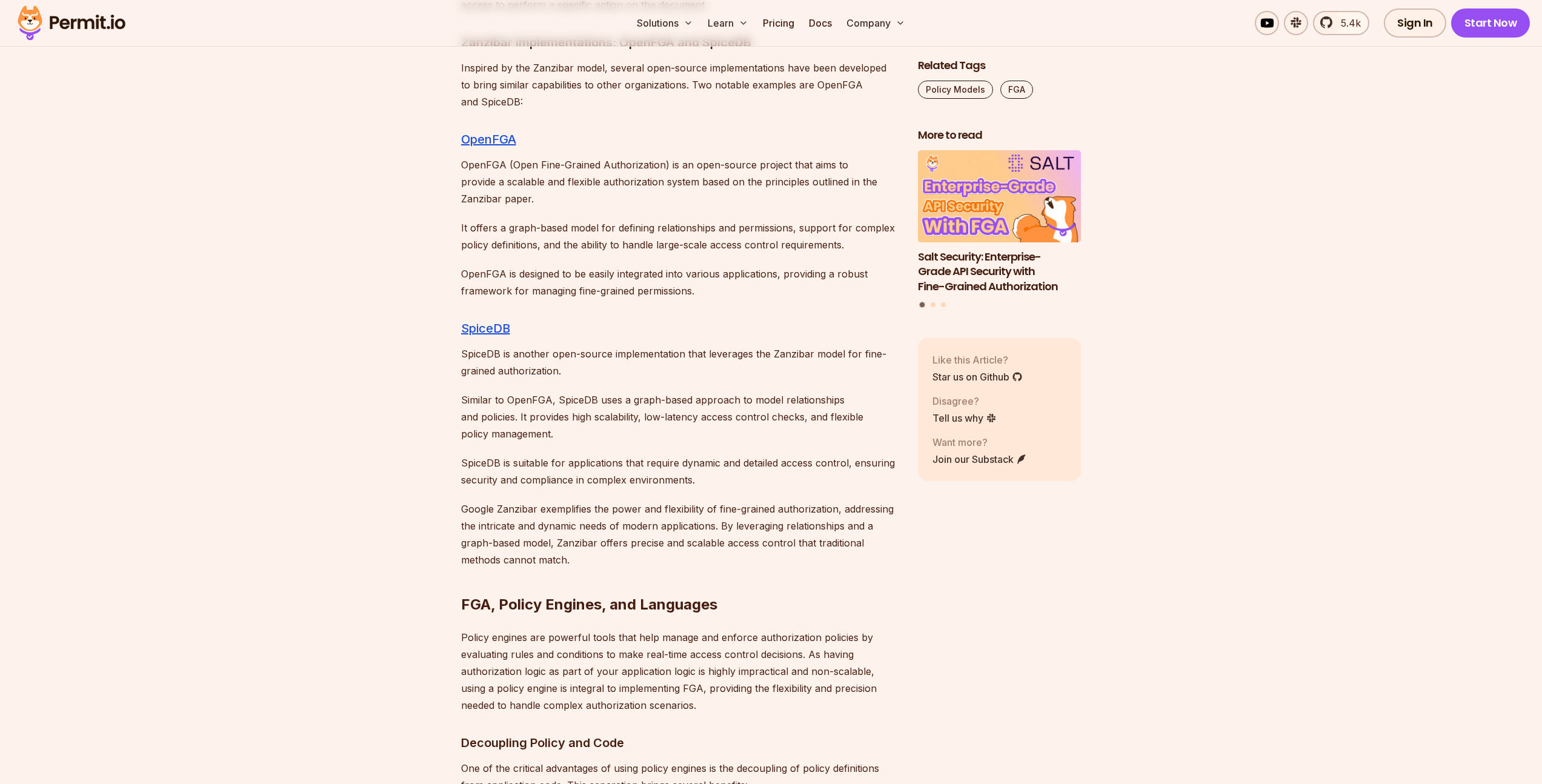
scroll to position [6106, 0]
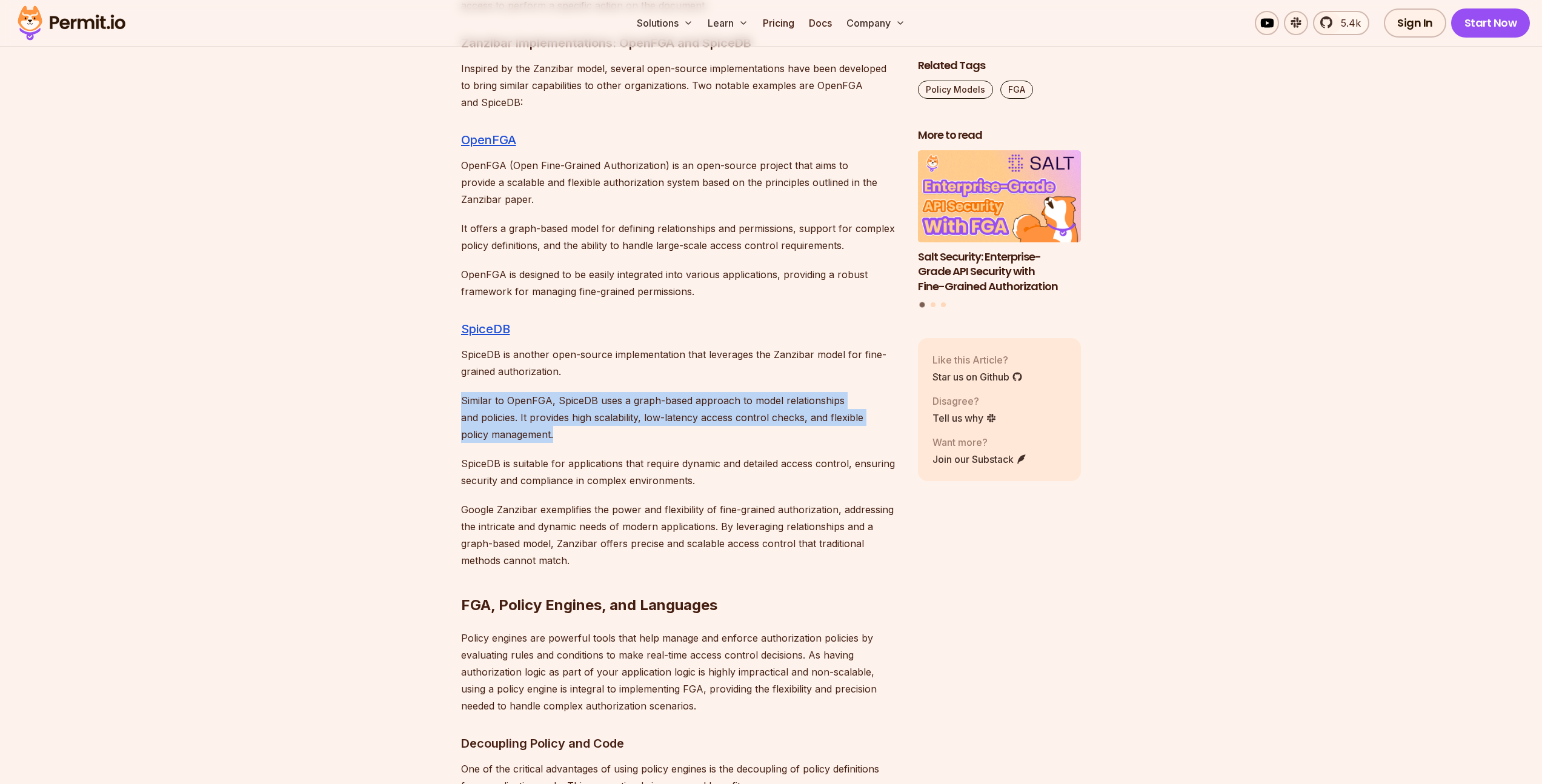
click at [644, 392] on p "Similar to OpenFGA, SpiceDB uses a graph-based approach to model relationships …" at bounding box center [680, 418] width 437 height 51
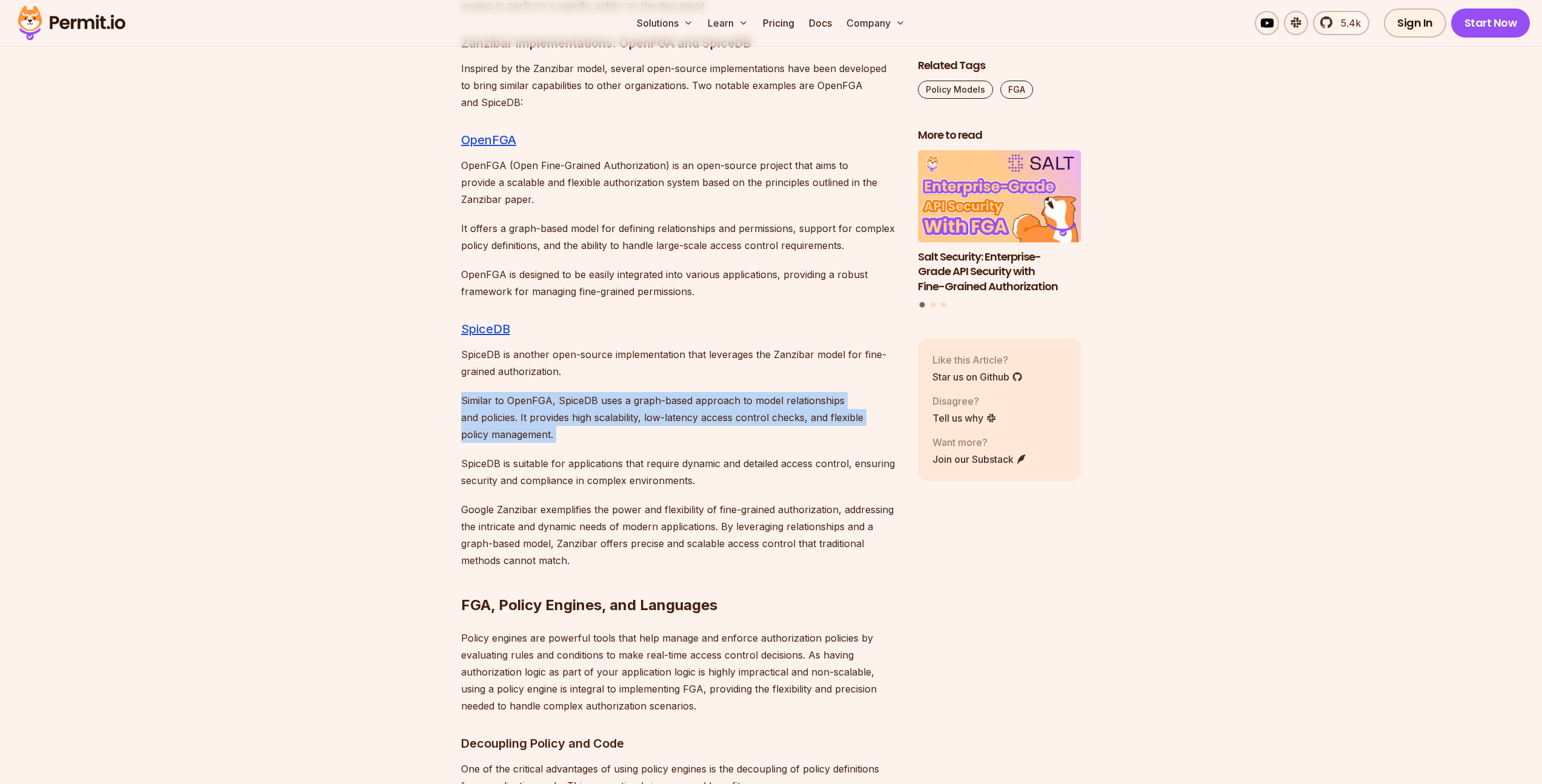
click at [574, 392] on p "Similar to OpenFGA, SpiceDB uses a graph-based approach to model relationships …" at bounding box center [680, 418] width 437 height 51
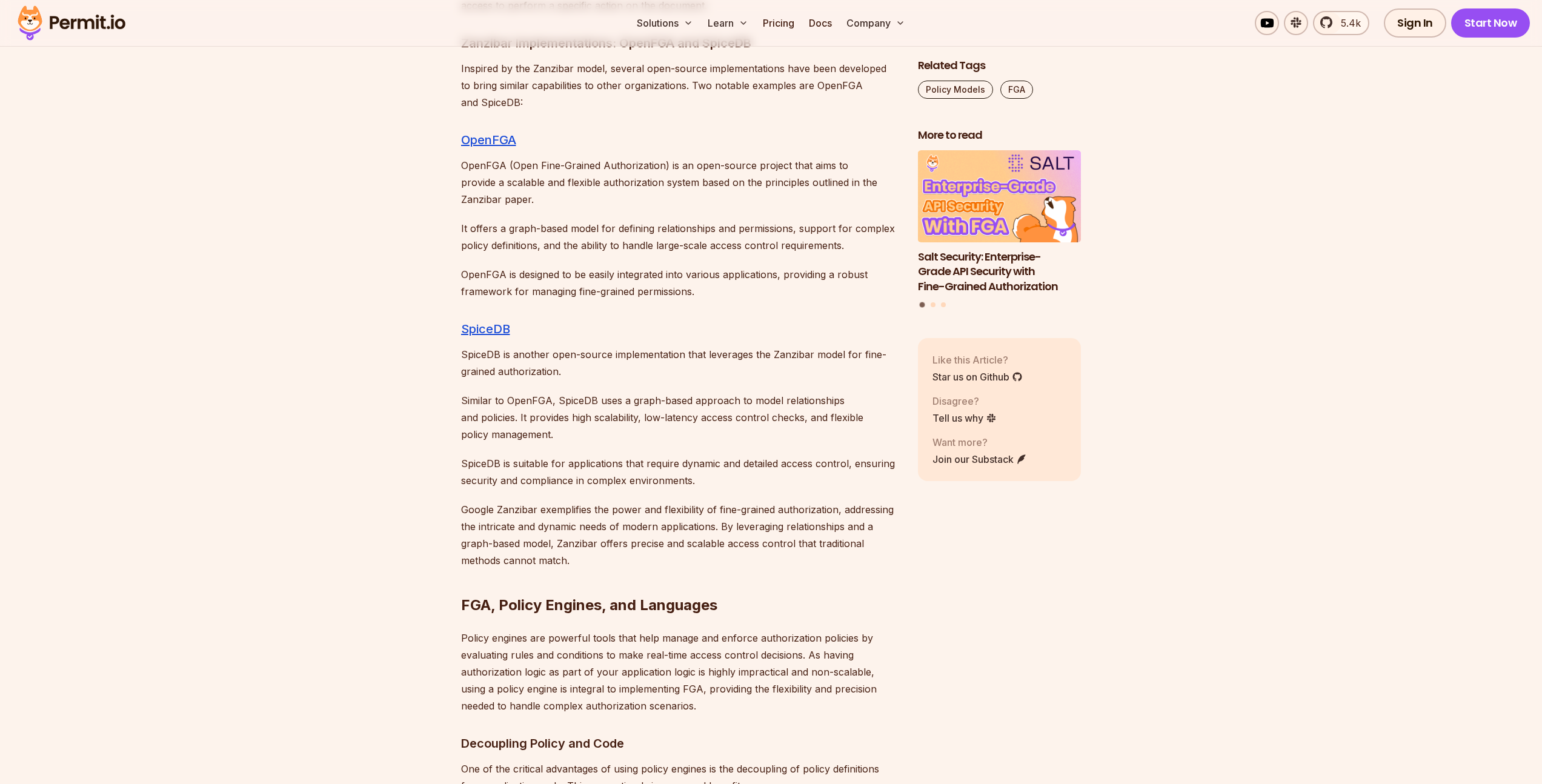
scroll to position [6192, 0]
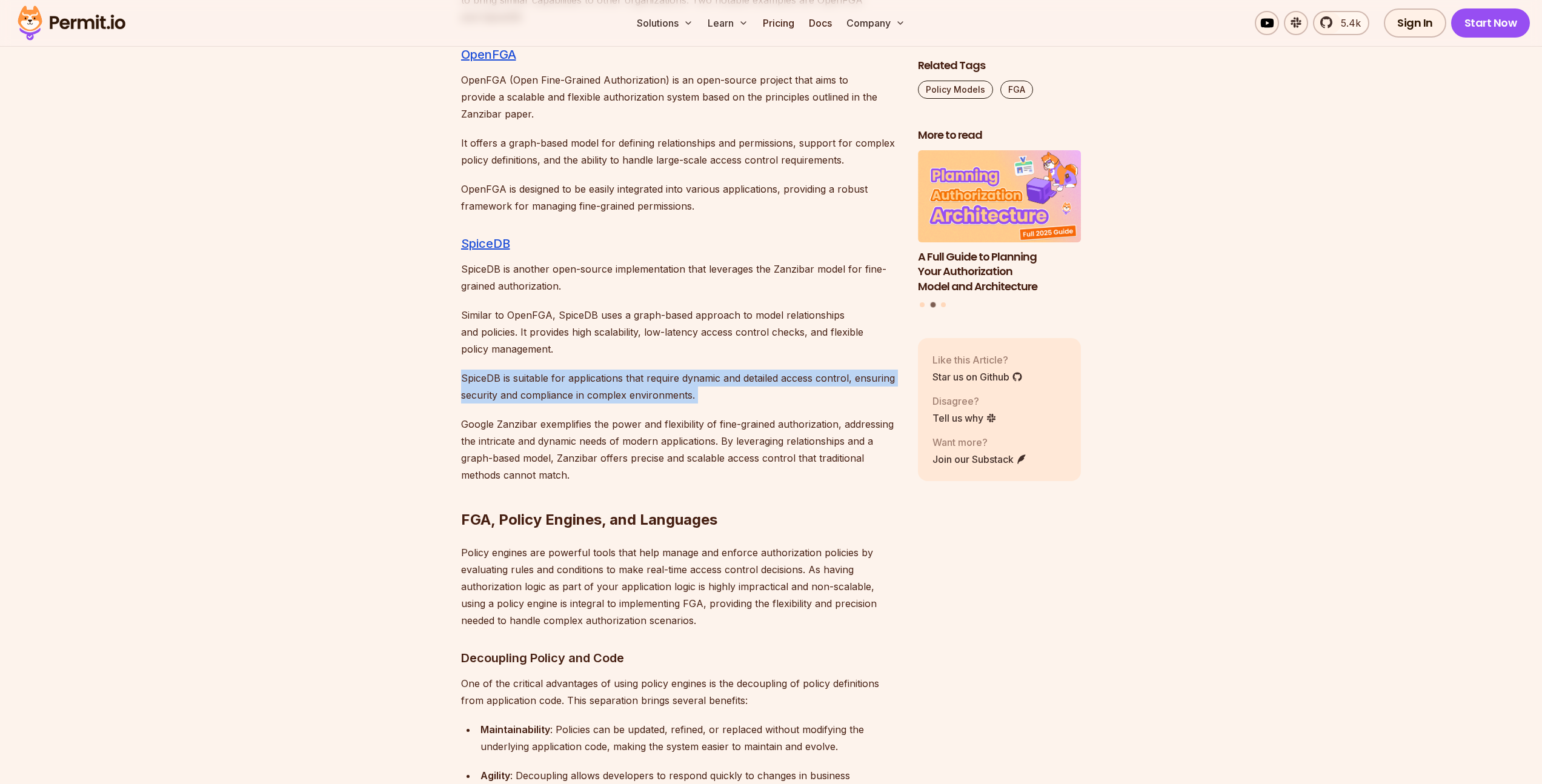
click at [484, 416] on p "Google Zanzibar exemplifies the power and flexibility of fine-grained authoriza…" at bounding box center [680, 450] width 437 height 68
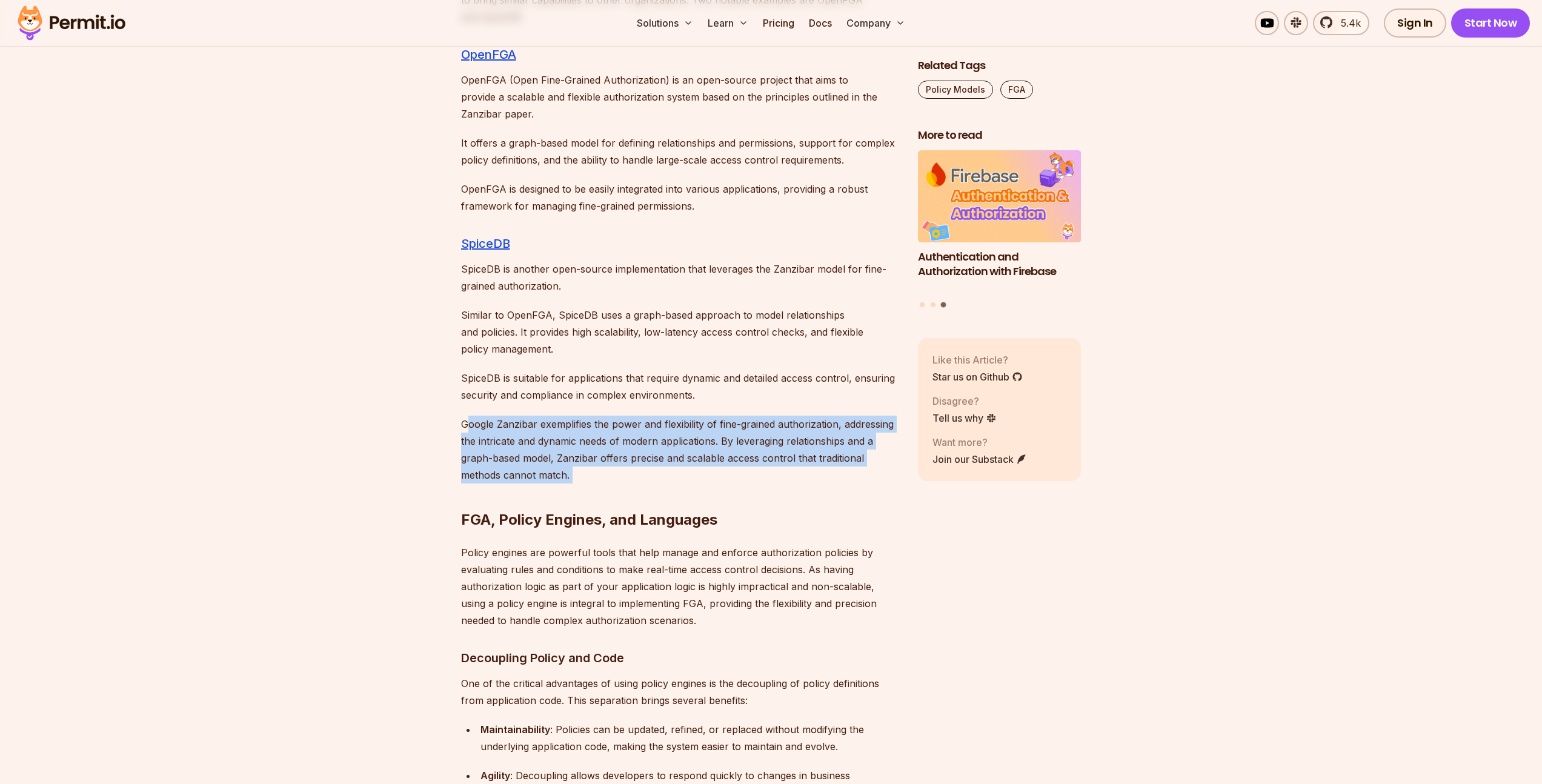
drag, startPoint x: 467, startPoint y: 355, endPoint x: 645, endPoint y: 399, distance: 183.4
click at [643, 461] on h2 "FGA, Policy Engines, and Languages" at bounding box center [680, 495] width 437 height 68
drag, startPoint x: 602, startPoint y: 402, endPoint x: 451, endPoint y: 349, distance: 160.0
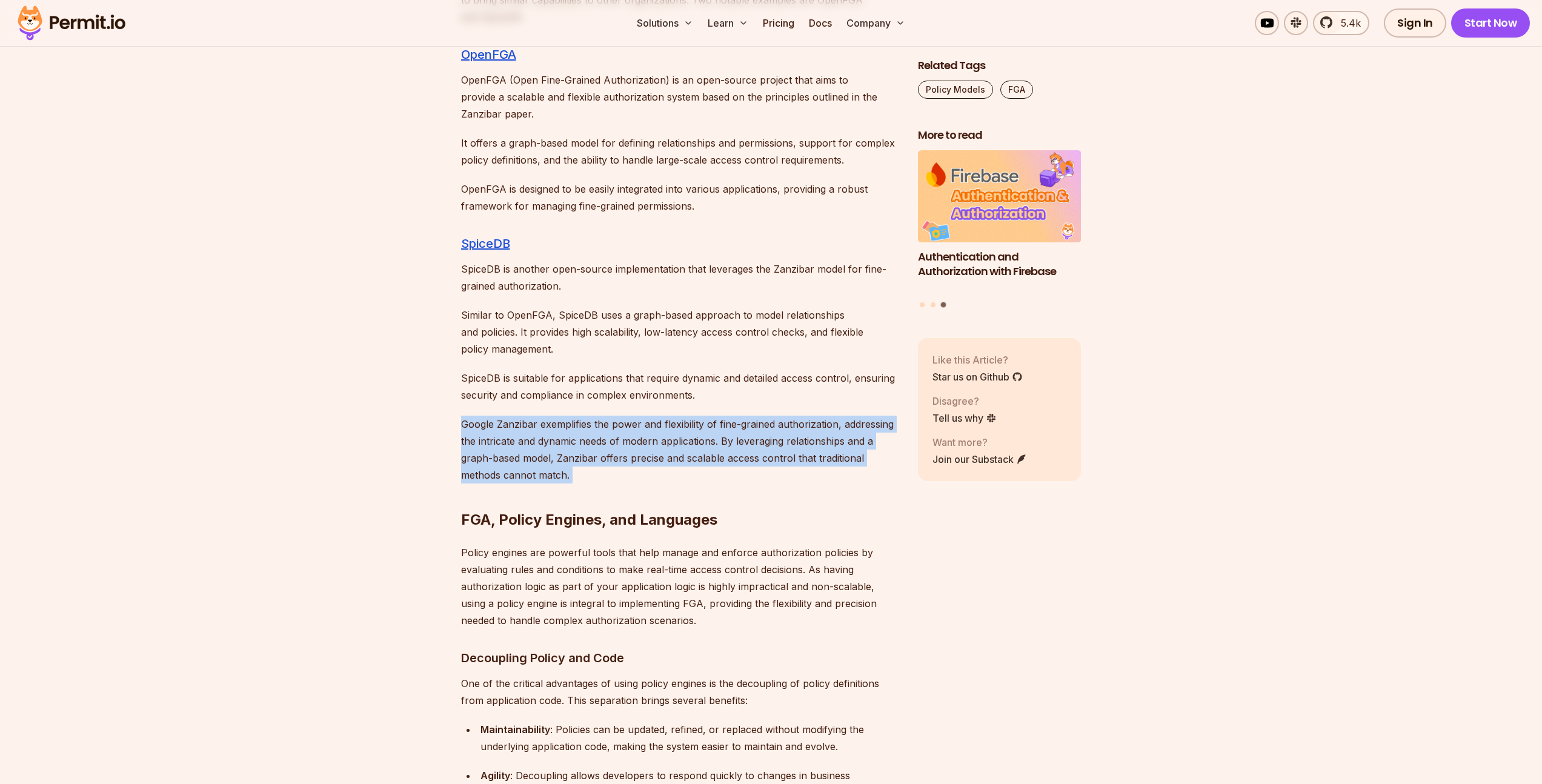
drag, startPoint x: 451, startPoint y: 349, endPoint x: 611, endPoint y: 415, distance: 173.1
click at [611, 461] on h2 "FGA, Policy Engines, and Languages" at bounding box center [680, 495] width 437 height 68
drag, startPoint x: 605, startPoint y: 408, endPoint x: 442, endPoint y: 353, distance: 172.0
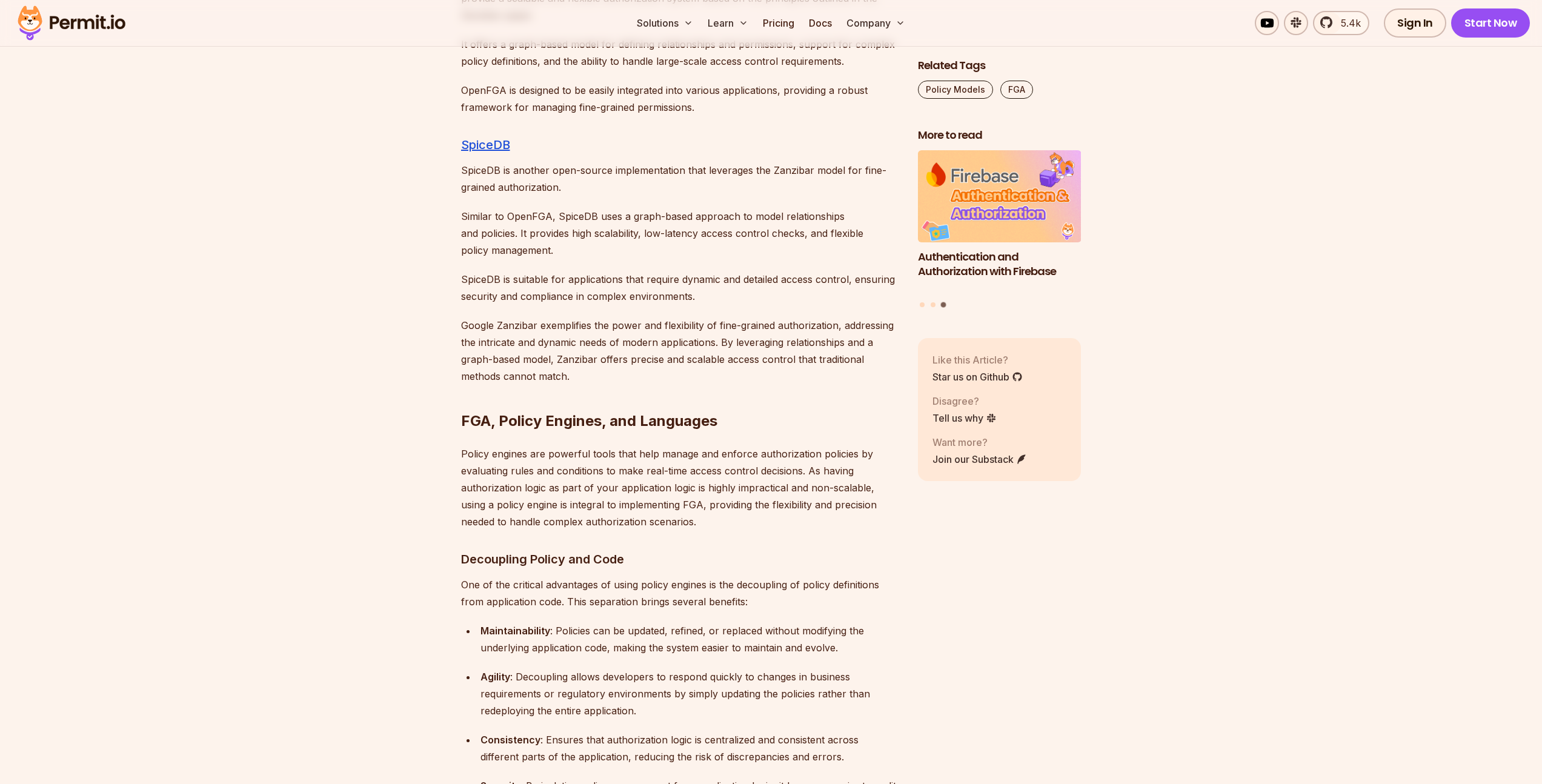
scroll to position [6333, 0]
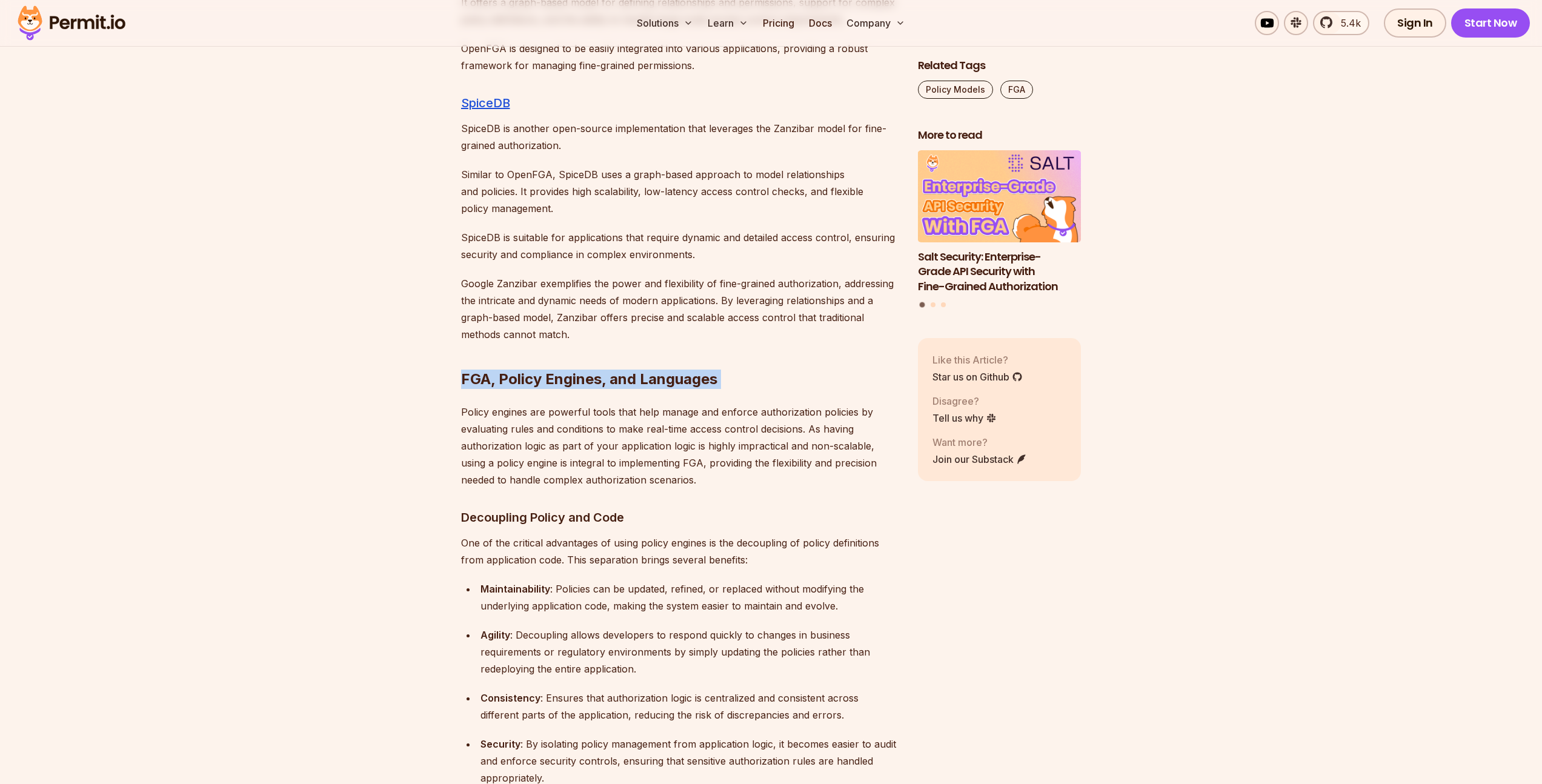
drag, startPoint x: 449, startPoint y: 309, endPoint x: 774, endPoint y: 322, distance: 325.3
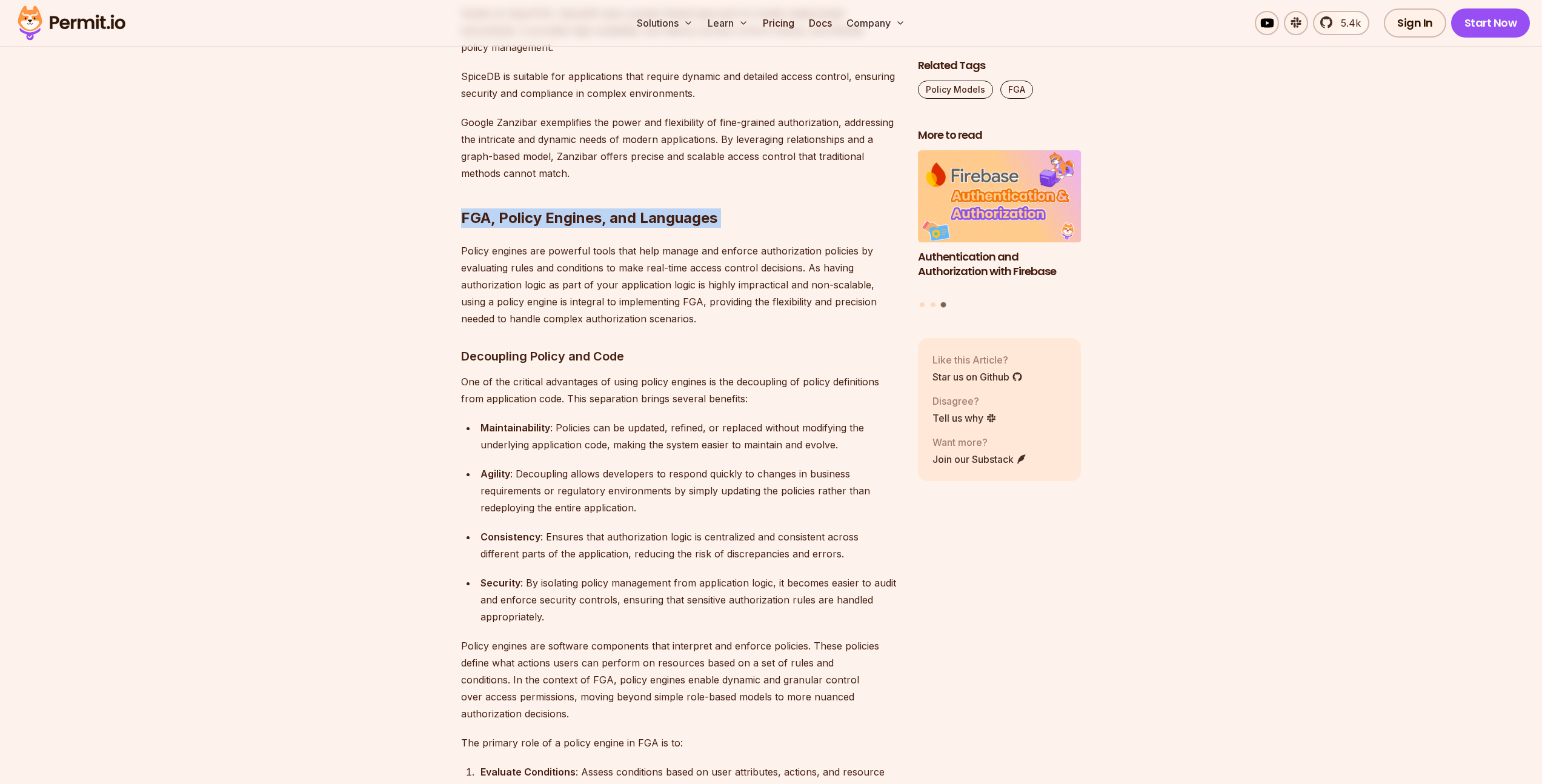
scroll to position [6493, 0]
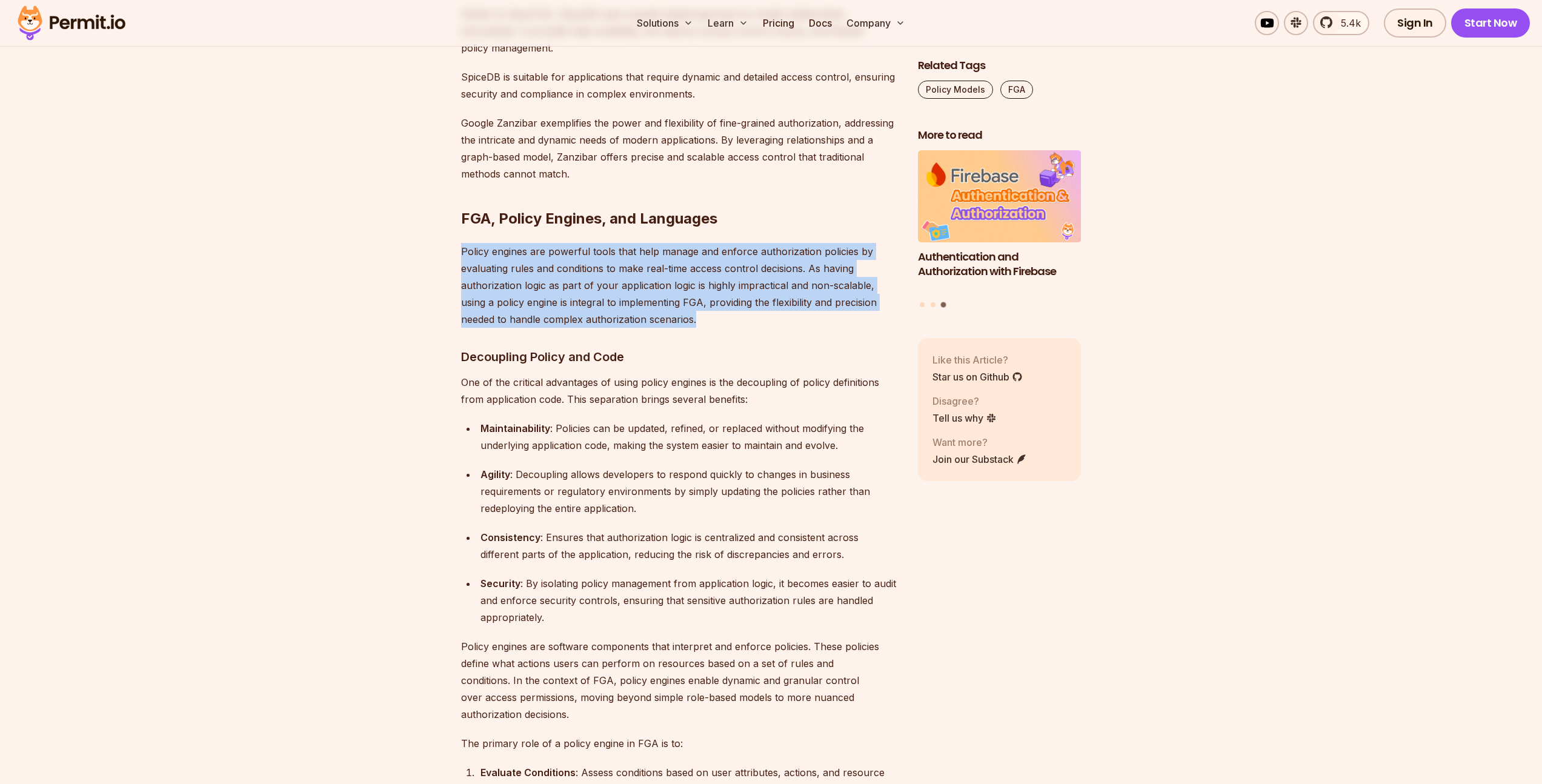
drag, startPoint x: 462, startPoint y: 177, endPoint x: 727, endPoint y: 254, distance: 276.0
click at [727, 254] on p "Policy engines are powerful tools that help manage and enforce authorization po…" at bounding box center [680, 285] width 437 height 85
drag, startPoint x: 727, startPoint y: 254, endPoint x: 451, endPoint y: 179, distance: 286.0
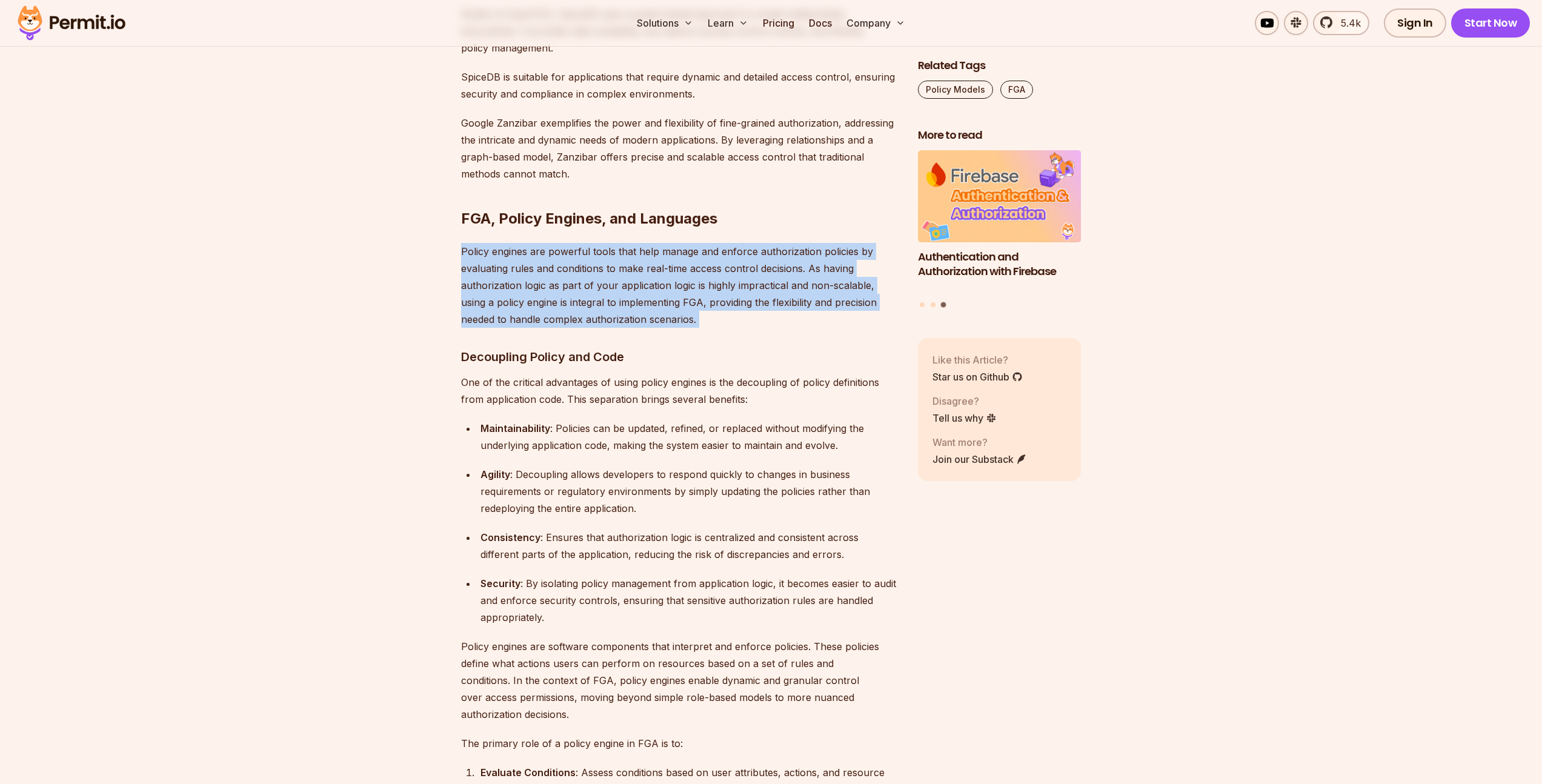
drag, startPoint x: 451, startPoint y: 179, endPoint x: 581, endPoint y: 238, distance: 142.8
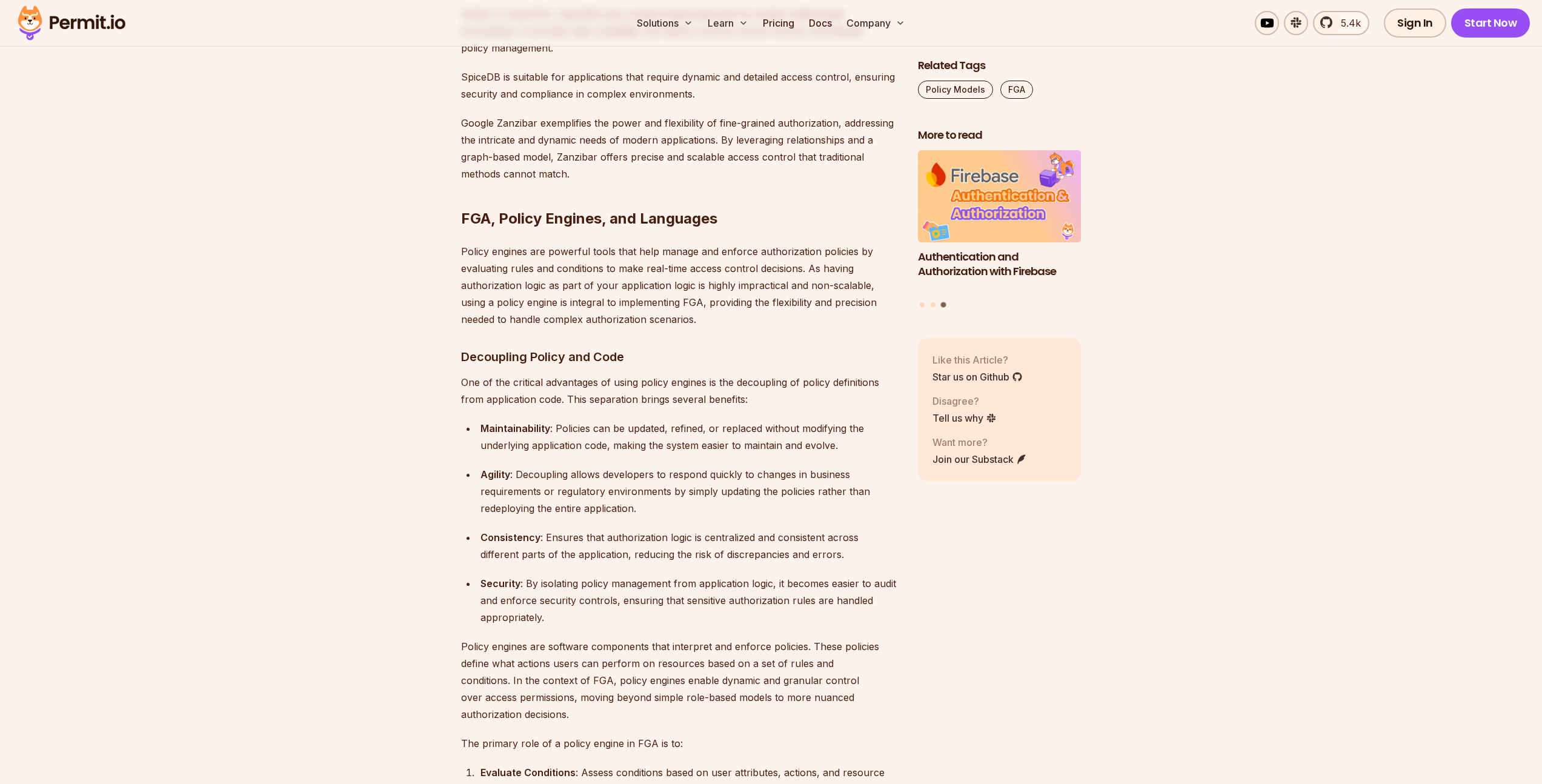
drag, startPoint x: 582, startPoint y: 241, endPoint x: 600, endPoint y: 240, distance: 18.0
click at [583, 243] on p "Policy engines are powerful tools that help manage and enforce authorization po…" at bounding box center [680, 285] width 437 height 85
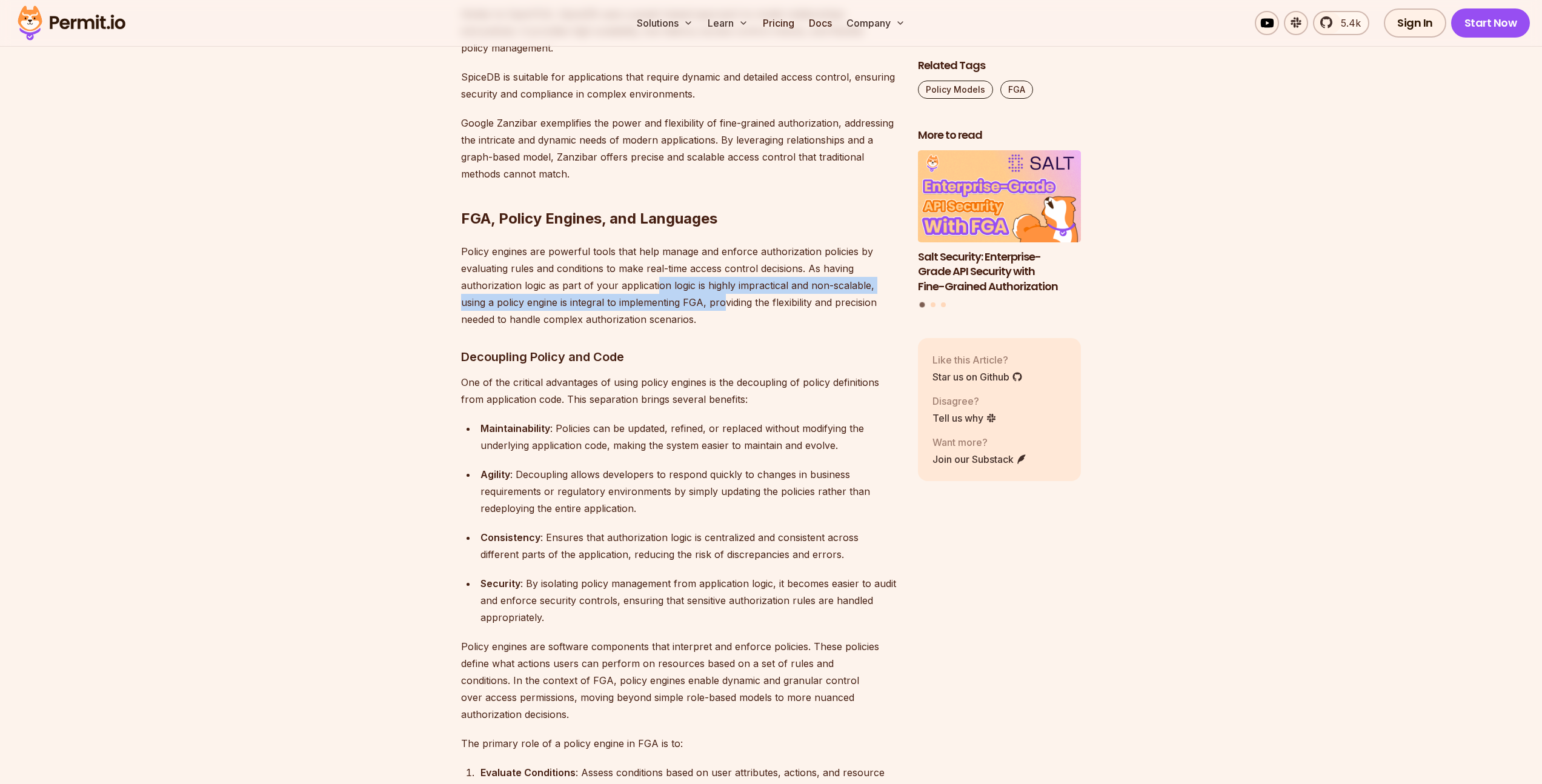
drag, startPoint x: 655, startPoint y: 217, endPoint x: 725, endPoint y: 238, distance: 73.1
click at [725, 243] on p "Policy engines are powerful tools that help manage and enforce authorization po…" at bounding box center [680, 285] width 437 height 85
drag, startPoint x: 724, startPoint y: 240, endPoint x: 615, endPoint y: 236, distance: 109.1
click at [615, 243] on p "Policy engines are powerful tools that help manage and enforce authorization po…" at bounding box center [680, 285] width 437 height 85
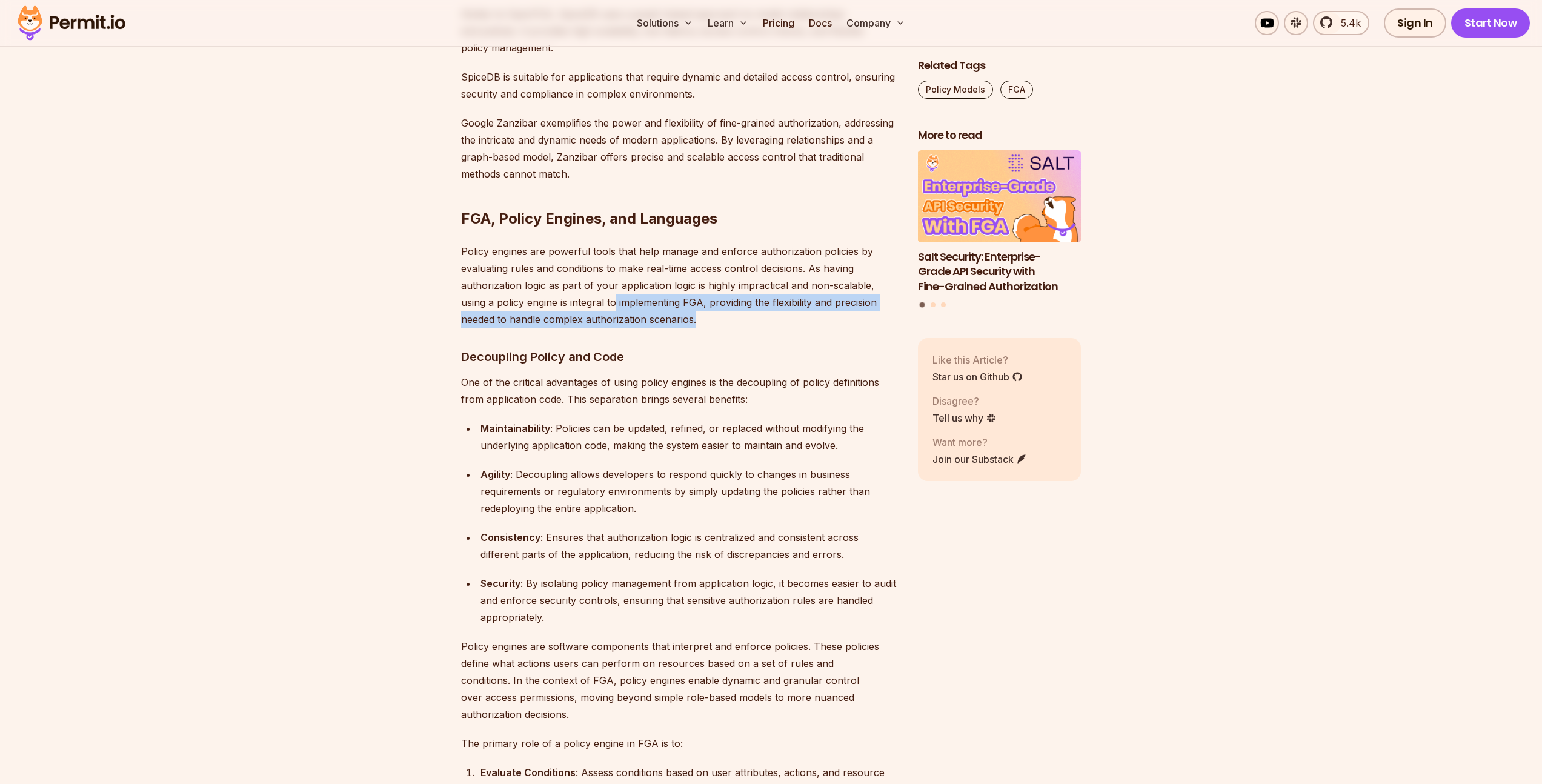
click at [615, 243] on p "Policy engines are powerful tools that help manage and enforce authorization po…" at bounding box center [680, 285] width 437 height 85
drag, startPoint x: 619, startPoint y: 232, endPoint x: 741, endPoint y: 246, distance: 122.8
click at [741, 246] on p "Policy engines are powerful tools that help manage and enforce authorization po…" at bounding box center [680, 285] width 437 height 85
drag, startPoint x: 741, startPoint y: 246, endPoint x: 735, endPoint y: 250, distance: 7.2
click at [740, 248] on p "Policy engines are powerful tools that help manage and enforce authorization po…" at bounding box center [680, 285] width 437 height 85
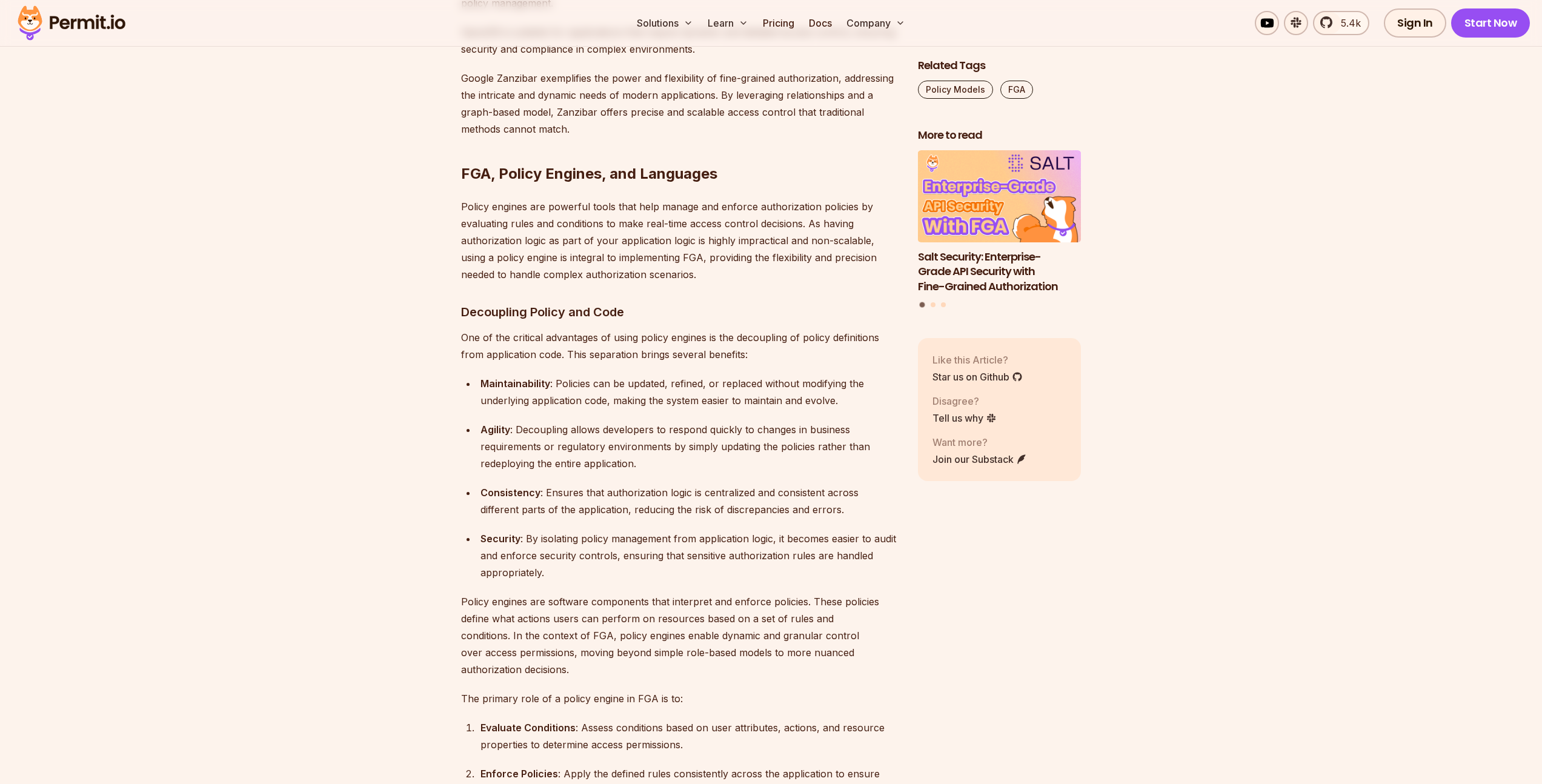
scroll to position [6535, 0]
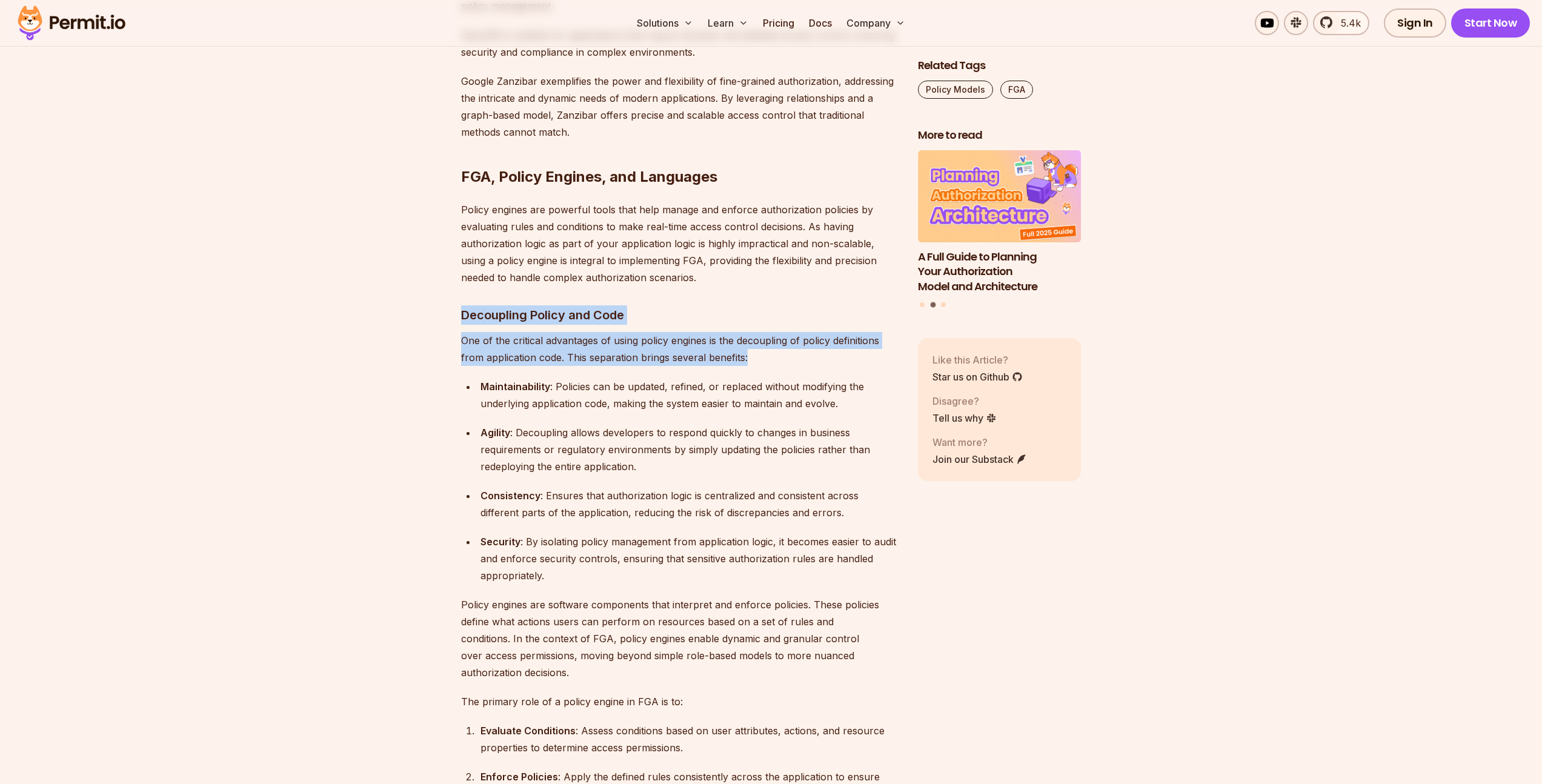
drag, startPoint x: 451, startPoint y: 238, endPoint x: 791, endPoint y: 286, distance: 343.4
click at [793, 332] on p "One of the critical advantages of using policy engines is the decoupling of pol…" at bounding box center [680, 348] width 437 height 34
drag, startPoint x: 764, startPoint y: 284, endPoint x: 437, endPoint y: 236, distance: 330.5
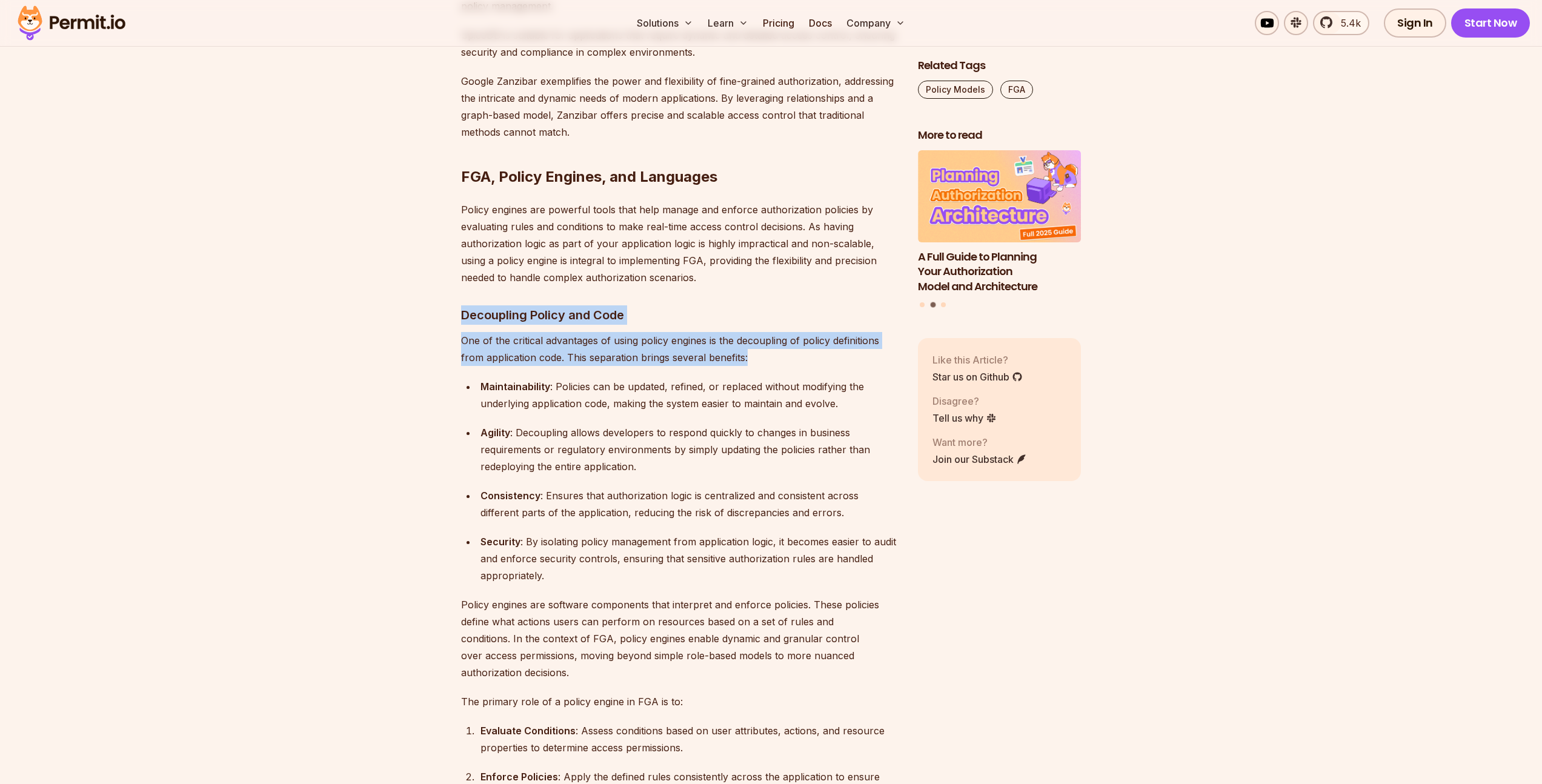
drag, startPoint x: 437, startPoint y: 236, endPoint x: 784, endPoint y: 281, distance: 349.9
click at [784, 332] on p "One of the critical advantages of using policy engines is the decoupling of pol…" at bounding box center [680, 348] width 437 height 34
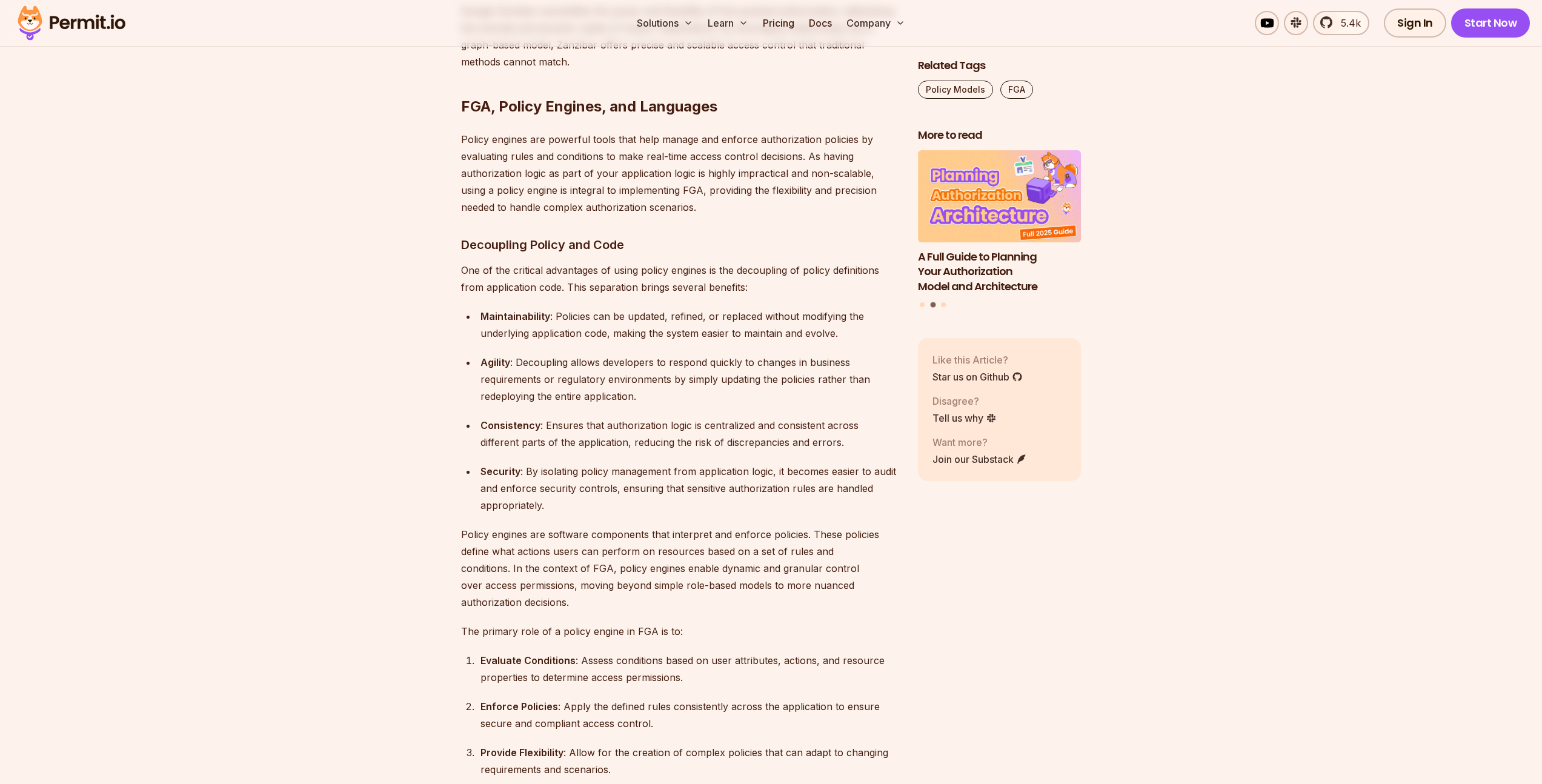
scroll to position [6606, 0]
drag, startPoint x: 512, startPoint y: 242, endPoint x: 837, endPoint y: 274, distance: 326.6
click at [837, 306] on ul "Maintainability : Policies can be updated, refined, or replaced without modifyi…" at bounding box center [680, 409] width 437 height 206
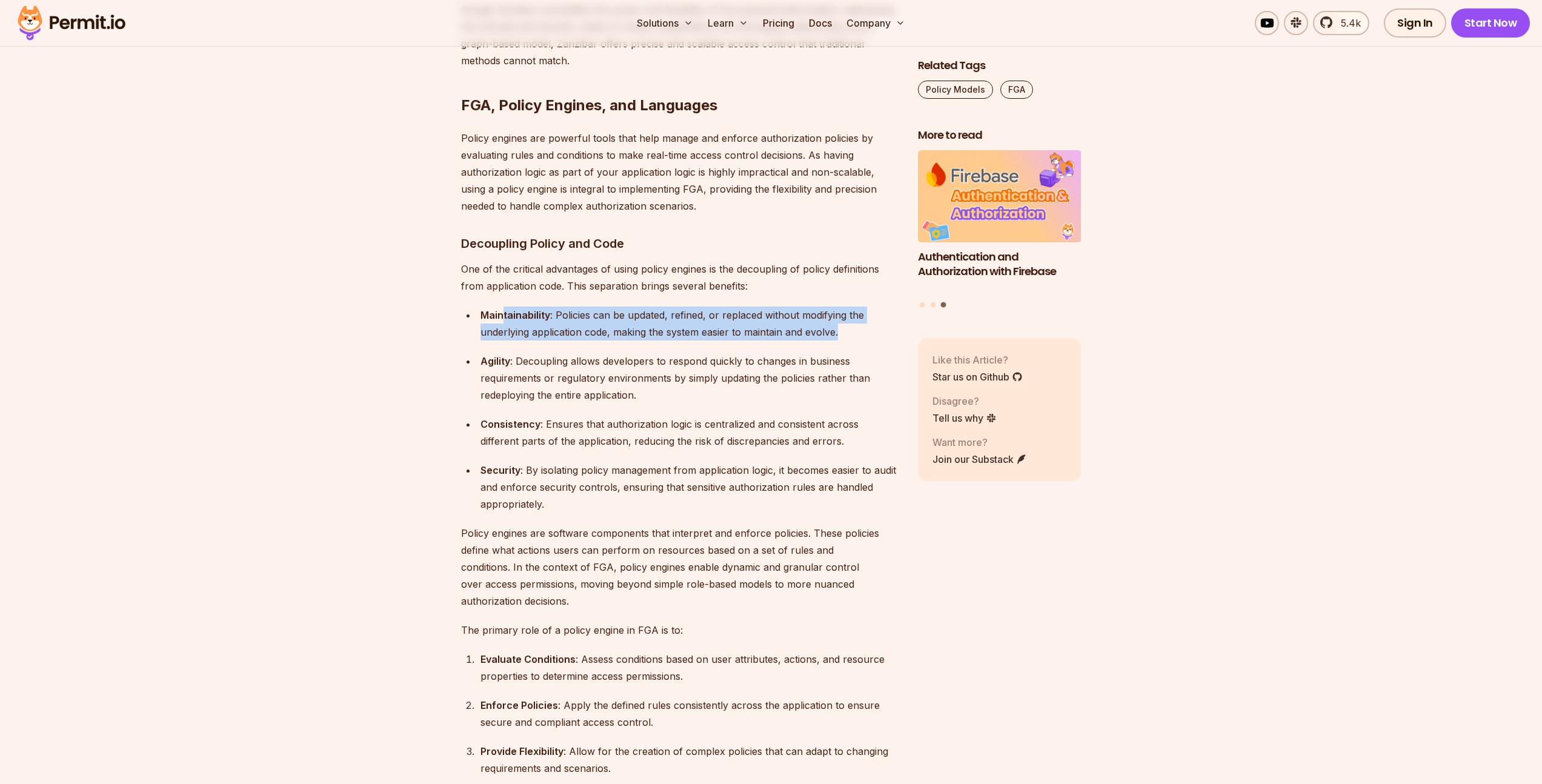
drag, startPoint x: 860, startPoint y: 264, endPoint x: 501, endPoint y: 238, distance: 359.9
click at [502, 306] on div "Maintainability : Policies can be updated, refined, or replaced without modifyi…" at bounding box center [689, 323] width 418 height 34
click at [501, 309] on strong "Maintainability" at bounding box center [515, 315] width 70 height 12
drag, startPoint x: 500, startPoint y: 237, endPoint x: 860, endPoint y: 254, distance: 360.4
click at [860, 306] on div "Maintainability : Policies can be updated, refined, or replaced without modifyi…" at bounding box center [689, 323] width 418 height 34
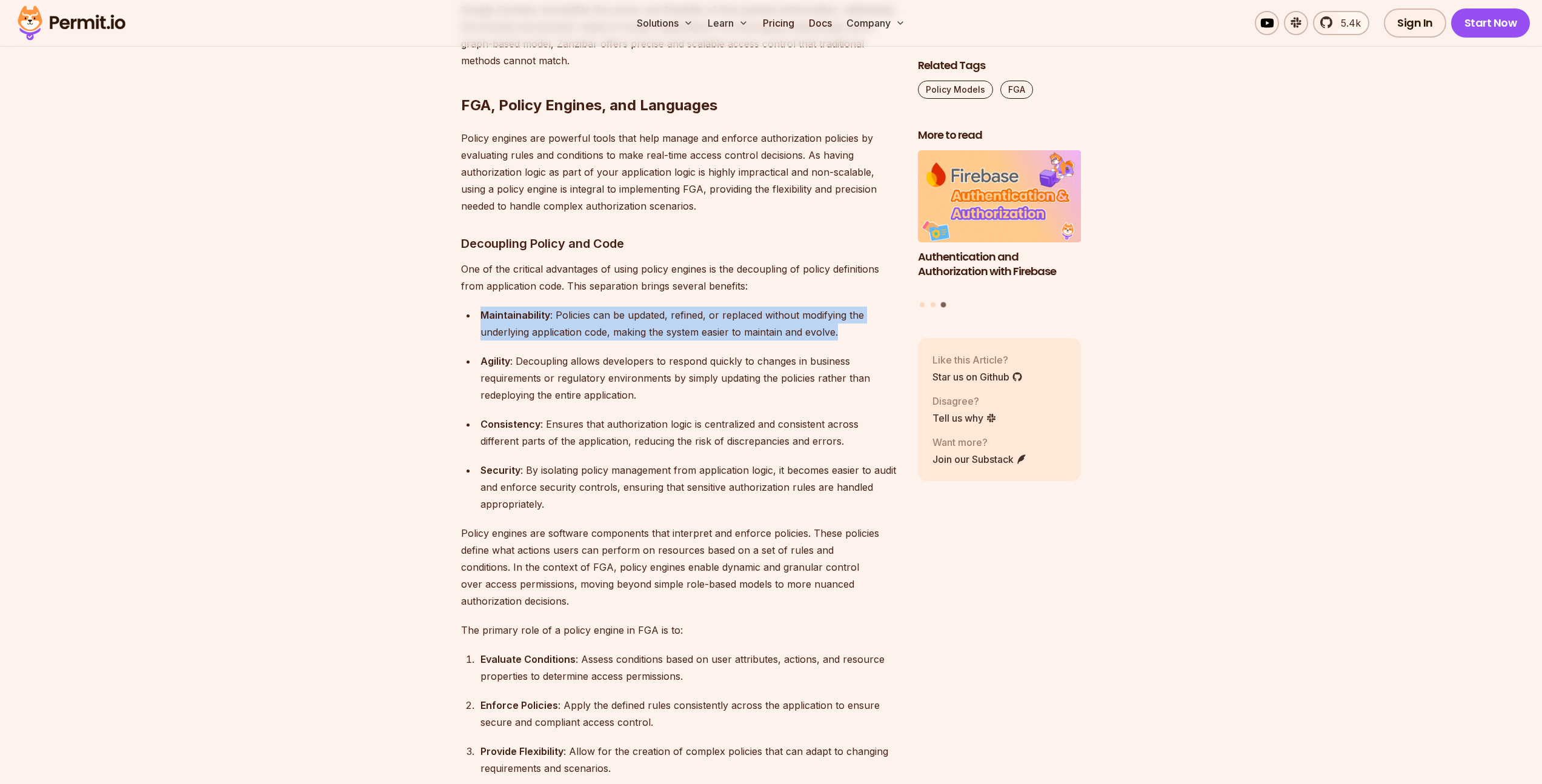
click at [860, 306] on div "Maintainability : Policies can be updated, refined, or replaced without modifyi…" at bounding box center [689, 323] width 418 height 34
drag, startPoint x: 848, startPoint y: 259, endPoint x: 465, endPoint y: 231, distance: 384.0
click at [643, 306] on div "Maintainability : Policies can be updated, refined, or replaced without modifyi…" at bounding box center [689, 323] width 418 height 34
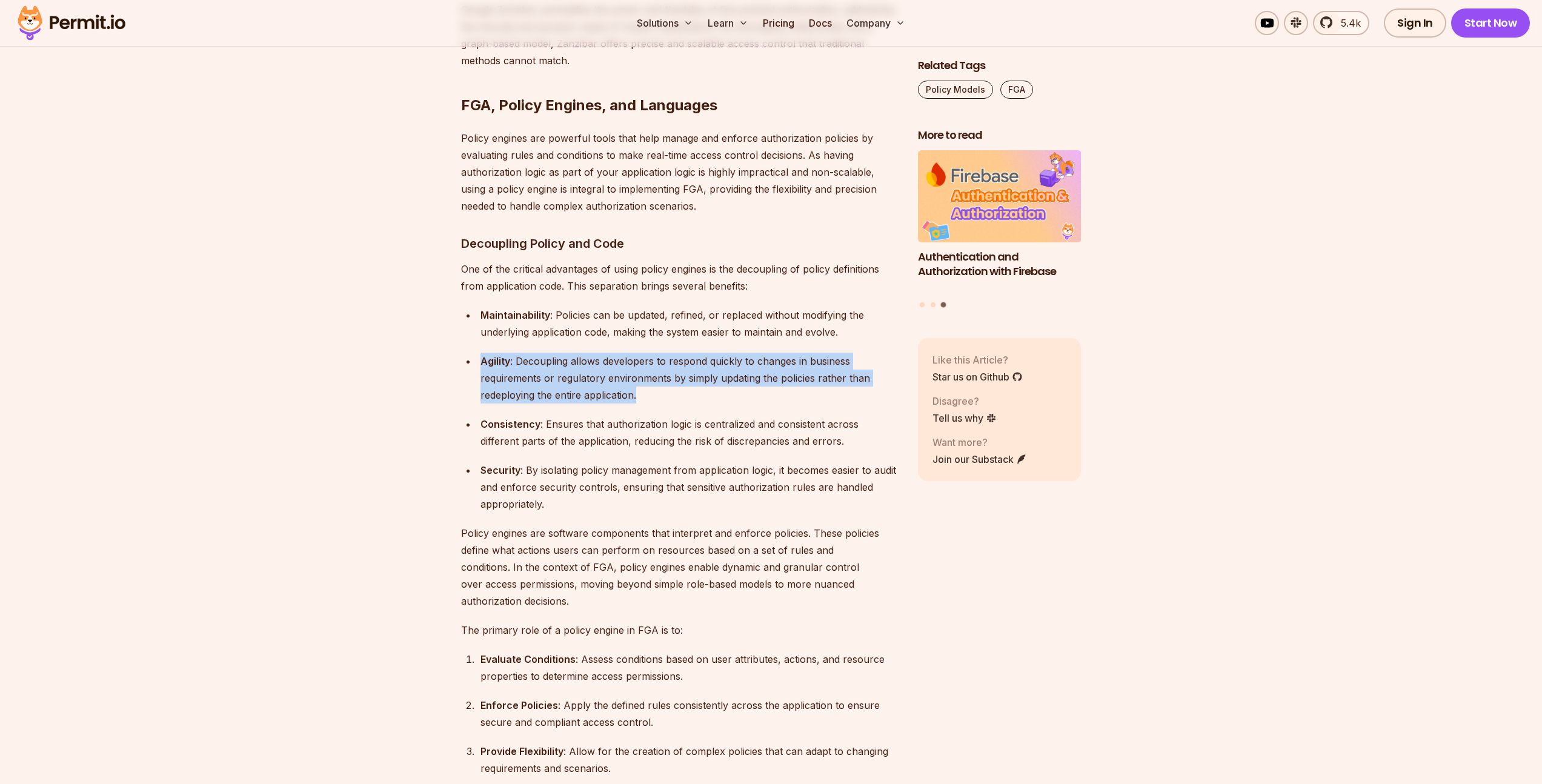
drag, startPoint x: 475, startPoint y: 287, endPoint x: 717, endPoint y: 343, distance: 248.4
click at [717, 343] on ul "Maintainability : Policies can be updated, refined, or replaced without modifyi…" at bounding box center [680, 409] width 437 height 206
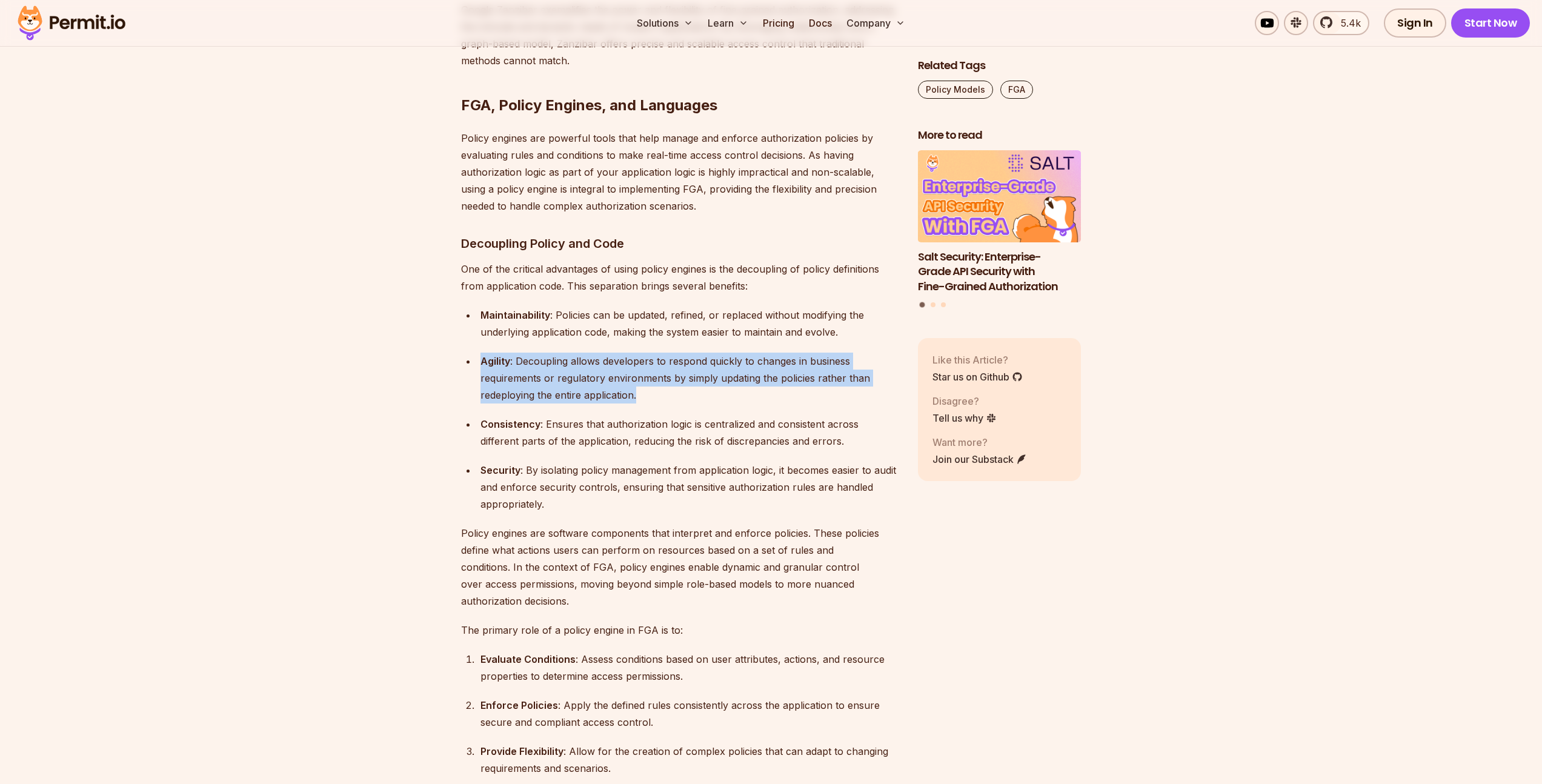
click at [662, 352] on div "Agility : Decoupling allows developers to respond quickly to changes in busines…" at bounding box center [689, 378] width 418 height 51
drag, startPoint x: 649, startPoint y: 320, endPoint x: 450, endPoint y: 284, distance: 202.2
click at [547, 352] on div "Agility : Decoupling allows developers to respond quickly to changes in busines…" at bounding box center [689, 378] width 418 height 51
drag, startPoint x: 484, startPoint y: 287, endPoint x: 657, endPoint y: 322, distance: 176.5
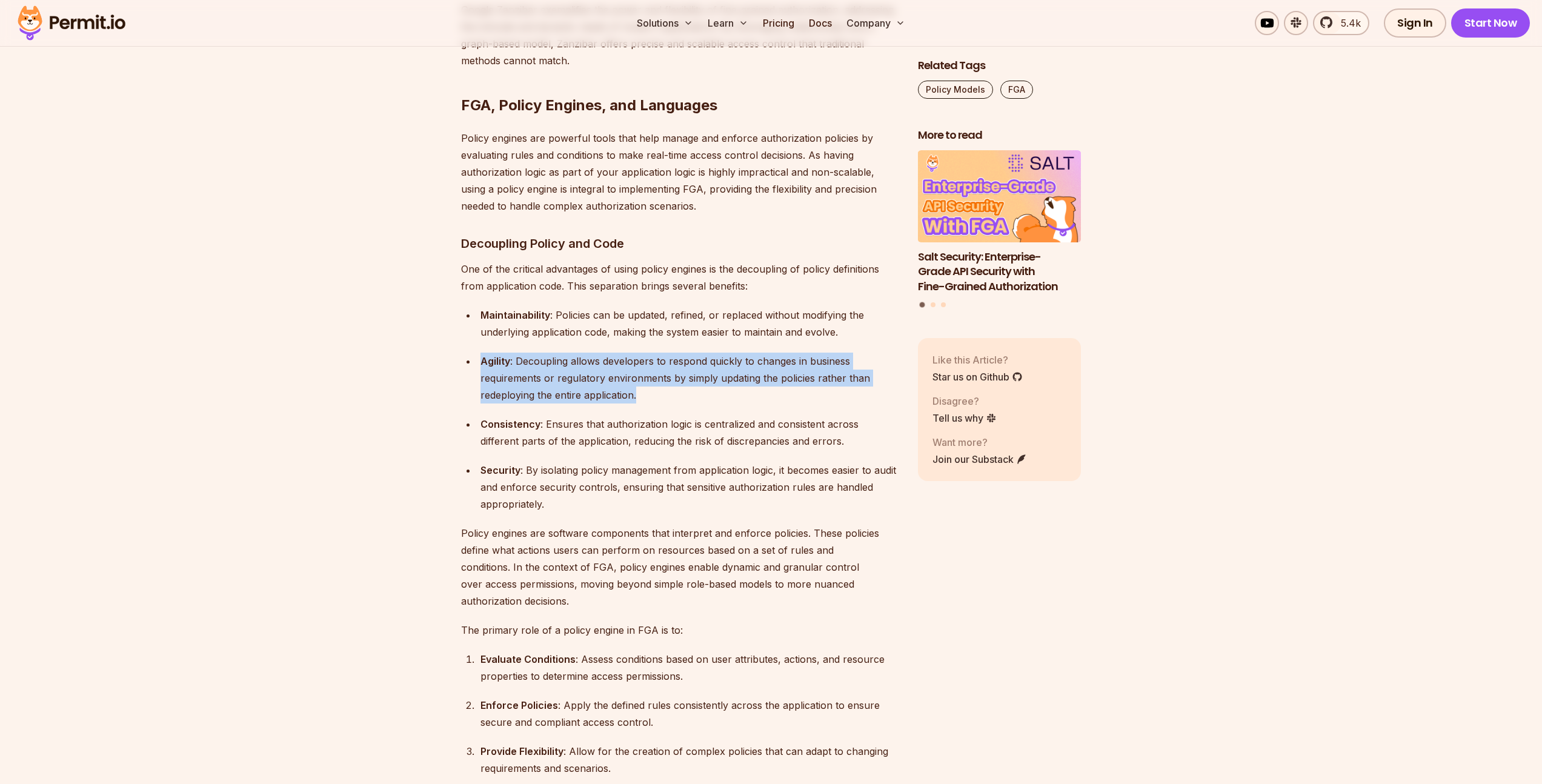
click at [657, 352] on div "Agility : Decoupling allows developers to respond quickly to changes in busines…" at bounding box center [689, 378] width 418 height 51
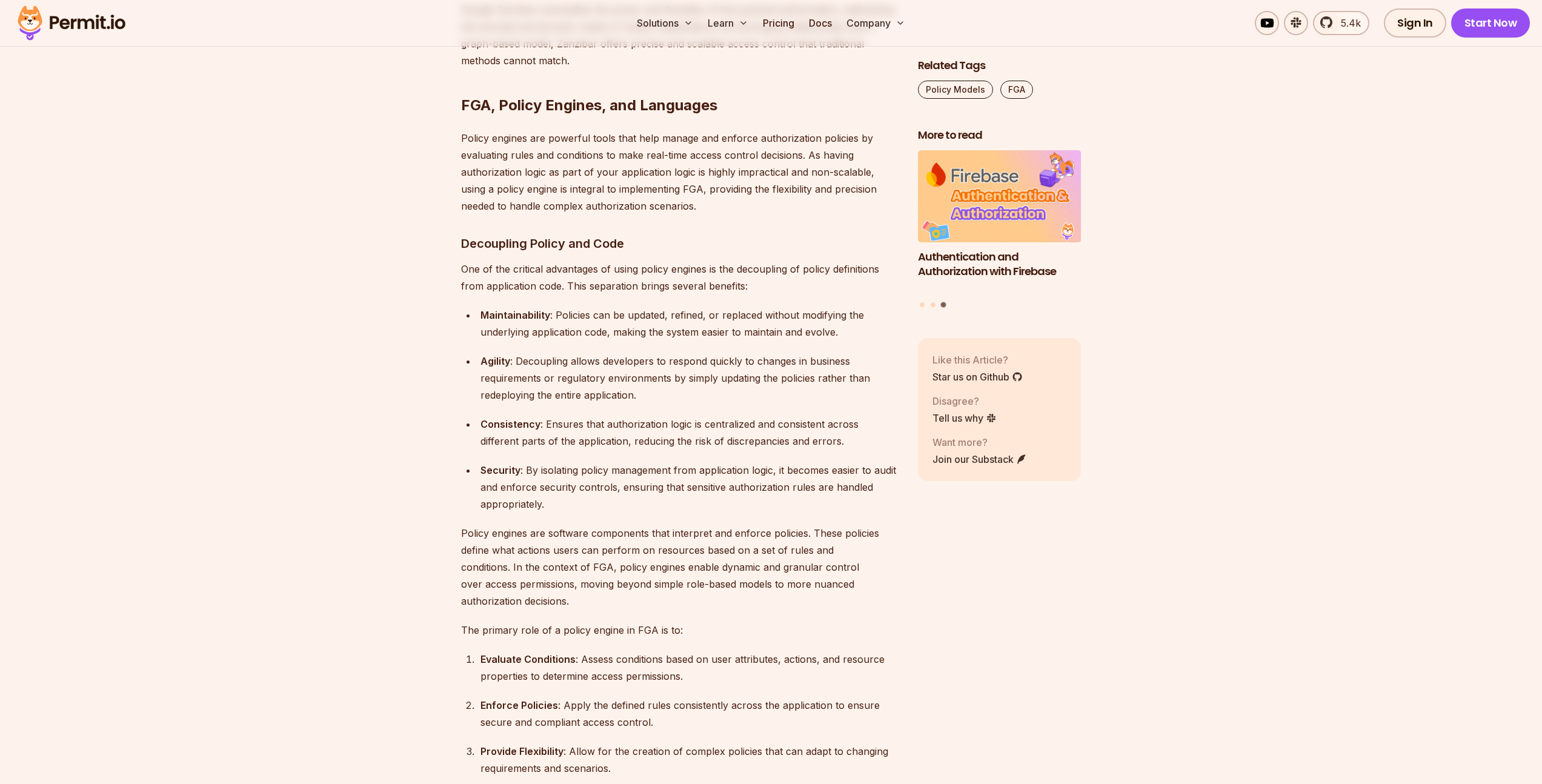
click at [582, 352] on div "Agility : Decoupling allows developers to respond quickly to changes in busines…" at bounding box center [689, 378] width 418 height 51
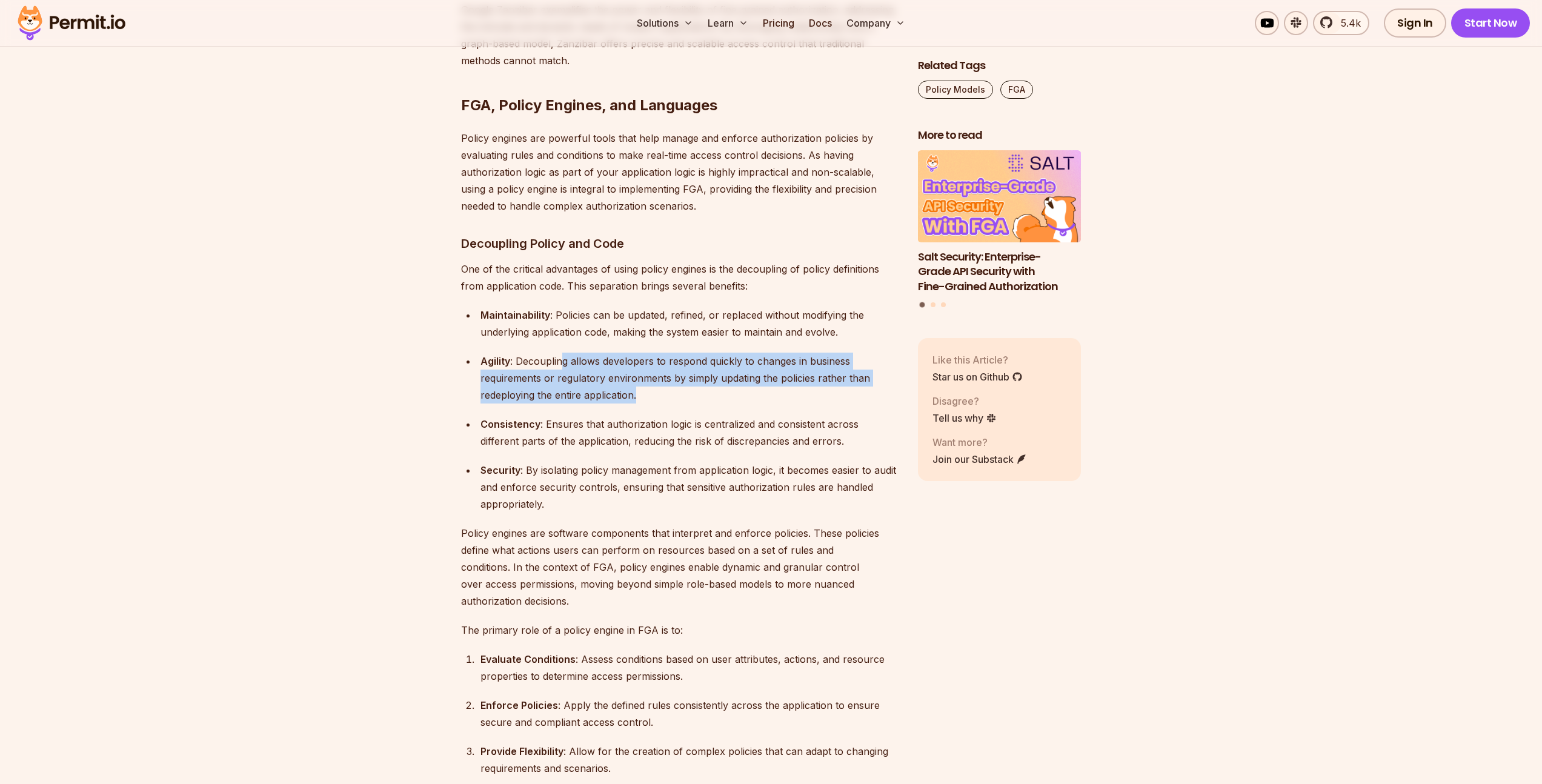
drag, startPoint x: 560, startPoint y: 296, endPoint x: 686, endPoint y: 328, distance: 130.0
click at [686, 352] on div "Agility : Decoupling allows developers to respond quickly to changes in busines…" at bounding box center [689, 378] width 418 height 51
drag, startPoint x: 682, startPoint y: 328, endPoint x: 513, endPoint y: 281, distance: 175.4
click at [513, 306] on ul "Maintainability : Policies can be updated, refined, or replaced without modifyi…" at bounding box center [680, 409] width 437 height 206
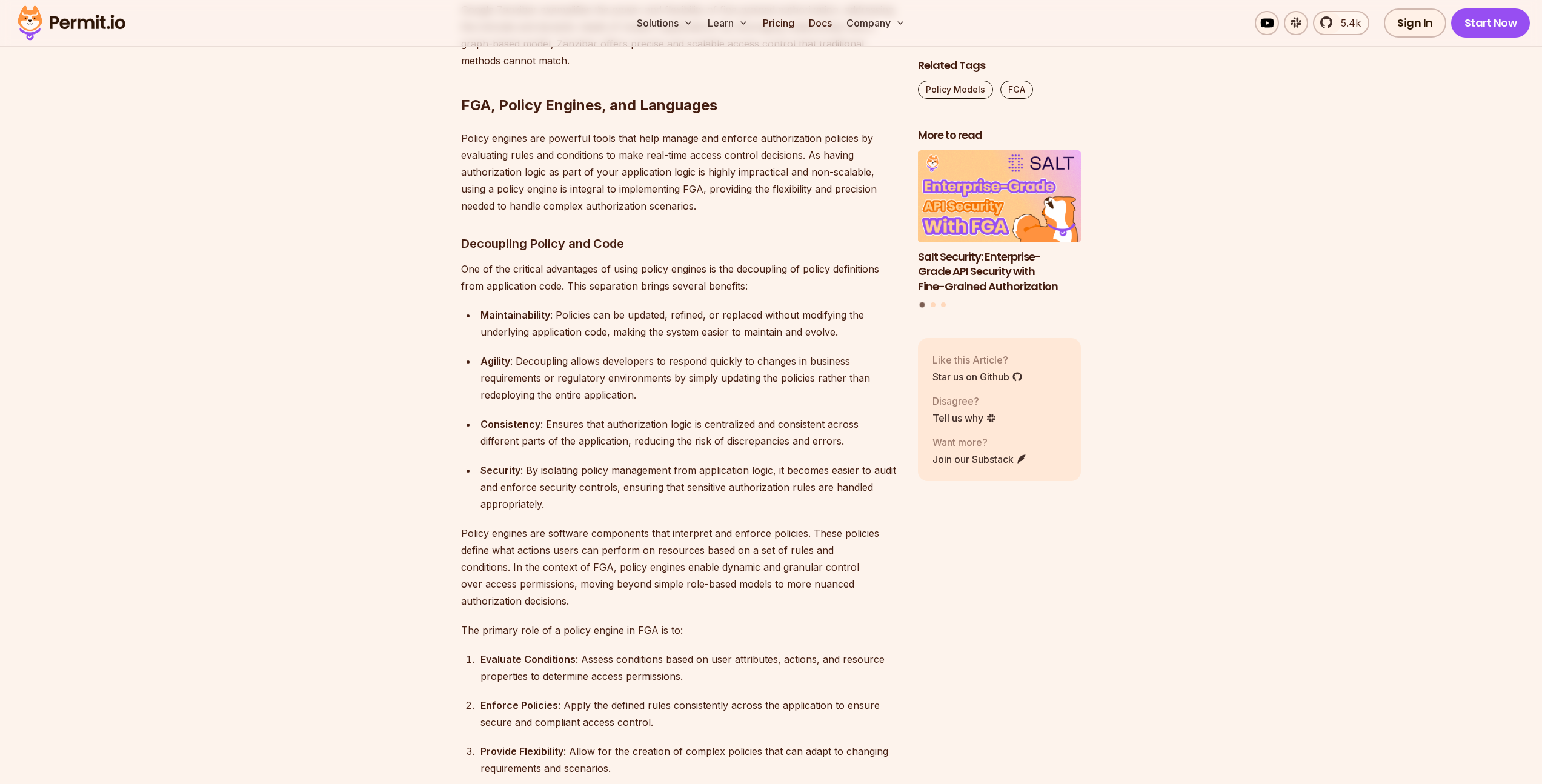
click at [513, 306] on ul "Maintainability : Policies can be updated, refined, or replaced without modifyi…" at bounding box center [680, 409] width 437 height 206
drag, startPoint x: 596, startPoint y: 301, endPoint x: 608, endPoint y: 328, distance: 29.5
click at [608, 352] on div "Agility : Decoupling allows developers to respond quickly to changes in busines…" at bounding box center [689, 378] width 418 height 51
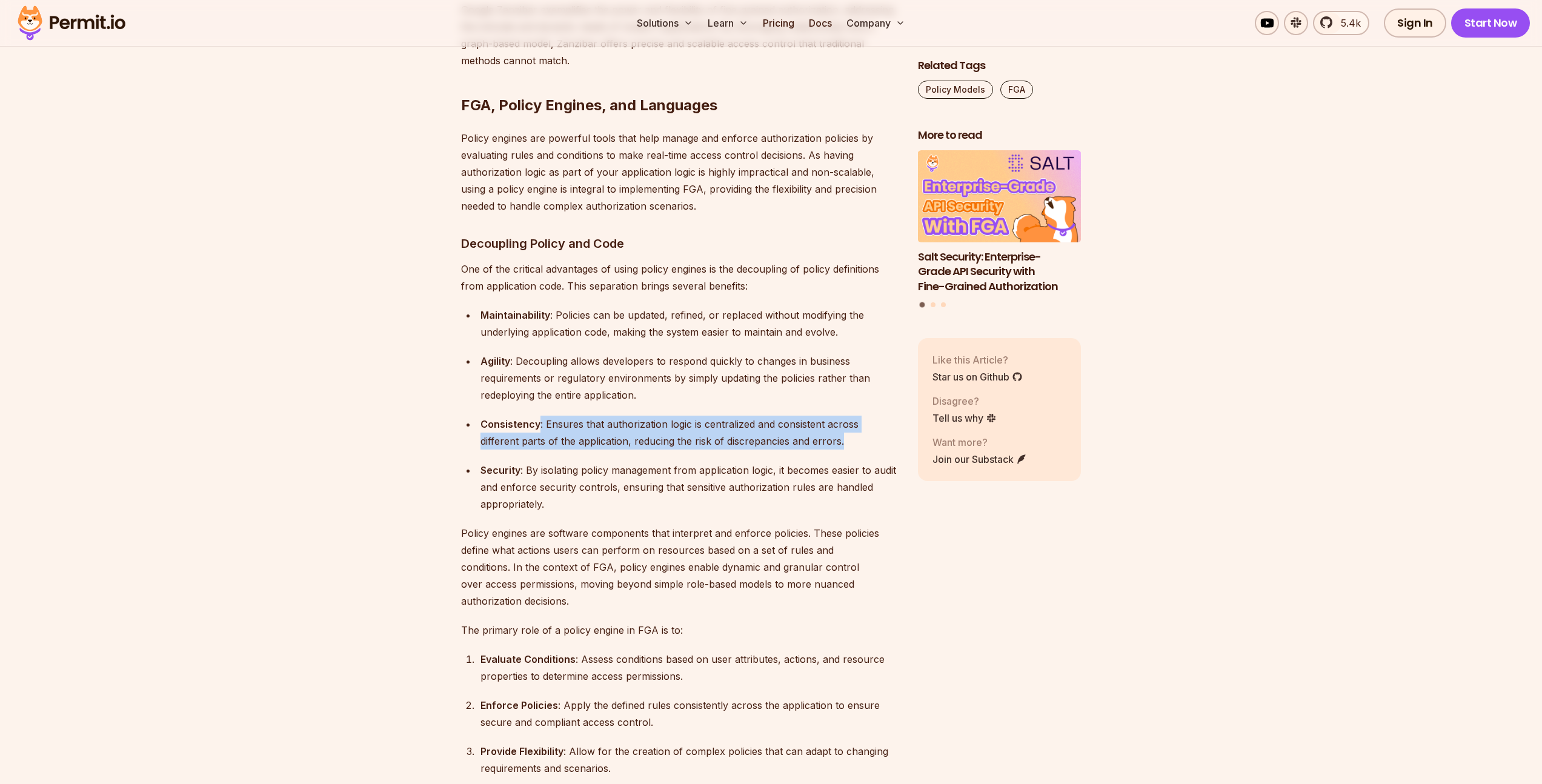
drag, startPoint x: 537, startPoint y: 356, endPoint x: 694, endPoint y: 384, distance: 159.5
click at [694, 384] on ul "Maintainability : Policies can be updated, refined, or replaced without modifyi…" at bounding box center [680, 409] width 437 height 206
click at [762, 416] on div "Consistency : Ensures that authorization logic is centralized and consistent ac…" at bounding box center [689, 432] width 418 height 34
drag, startPoint x: 818, startPoint y: 367, endPoint x: 547, endPoint y: 362, distance: 271.0
click at [547, 416] on div "Consistency : Ensures that authorization logic is centralized and consistent ac…" at bounding box center [689, 432] width 418 height 34
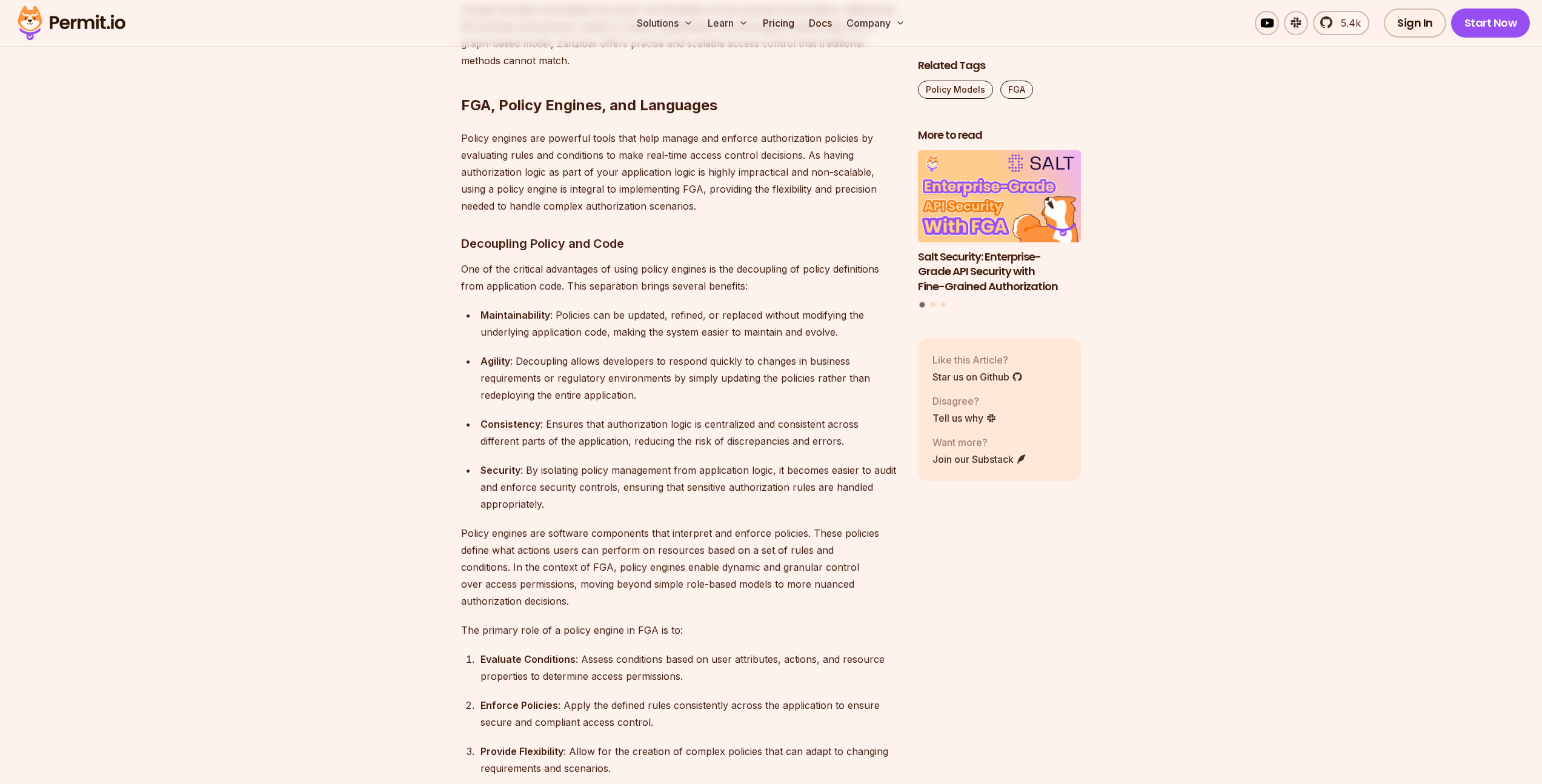
drag, startPoint x: 546, startPoint y: 362, endPoint x: 535, endPoint y: 389, distance: 29.2
click at [545, 416] on div "Consistency : Ensures that authorization logic is centralized and consistent ac…" at bounding box center [689, 432] width 418 height 34
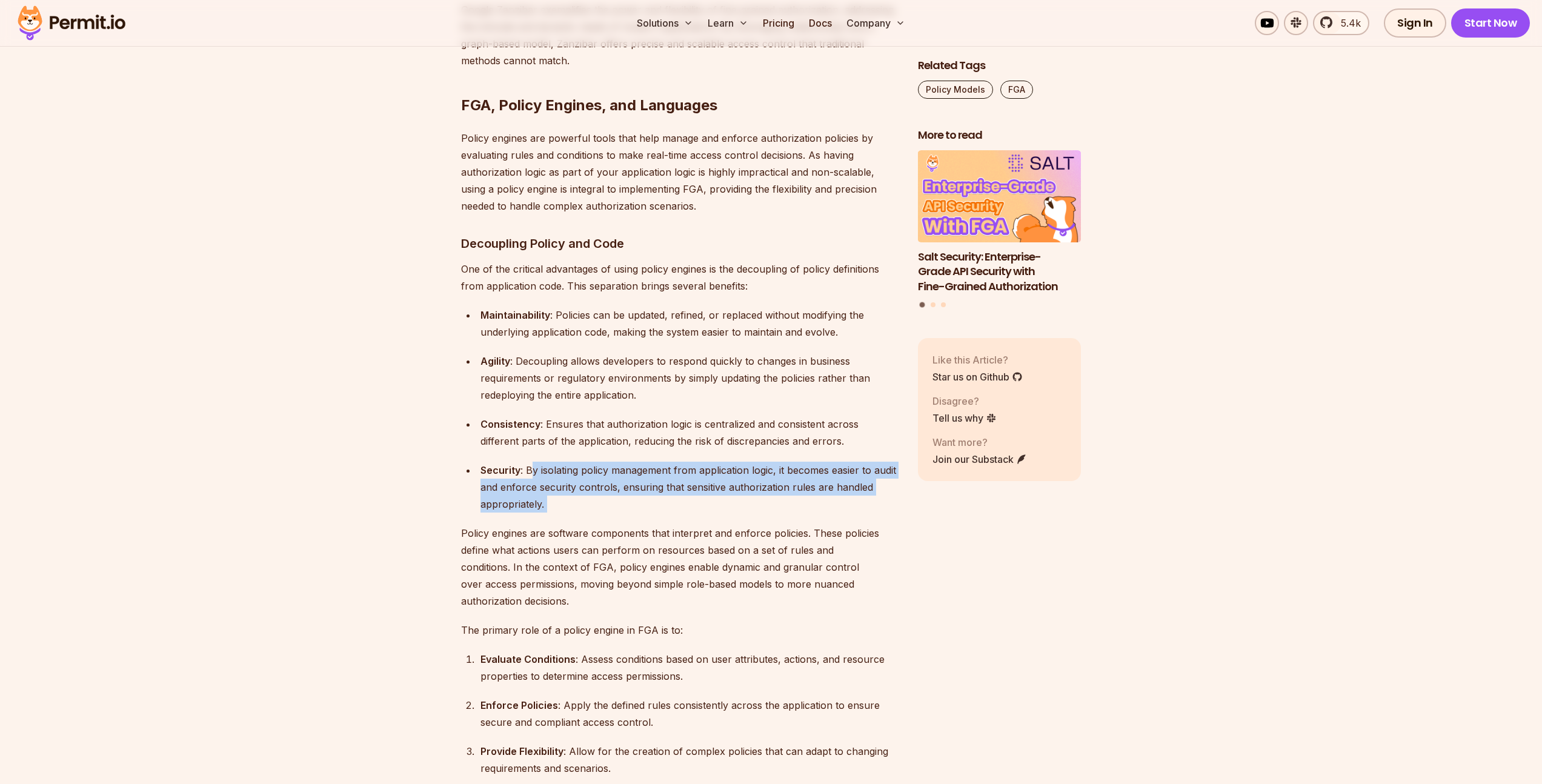
drag, startPoint x: 532, startPoint y: 404, endPoint x: 577, endPoint y: 446, distance: 61.6
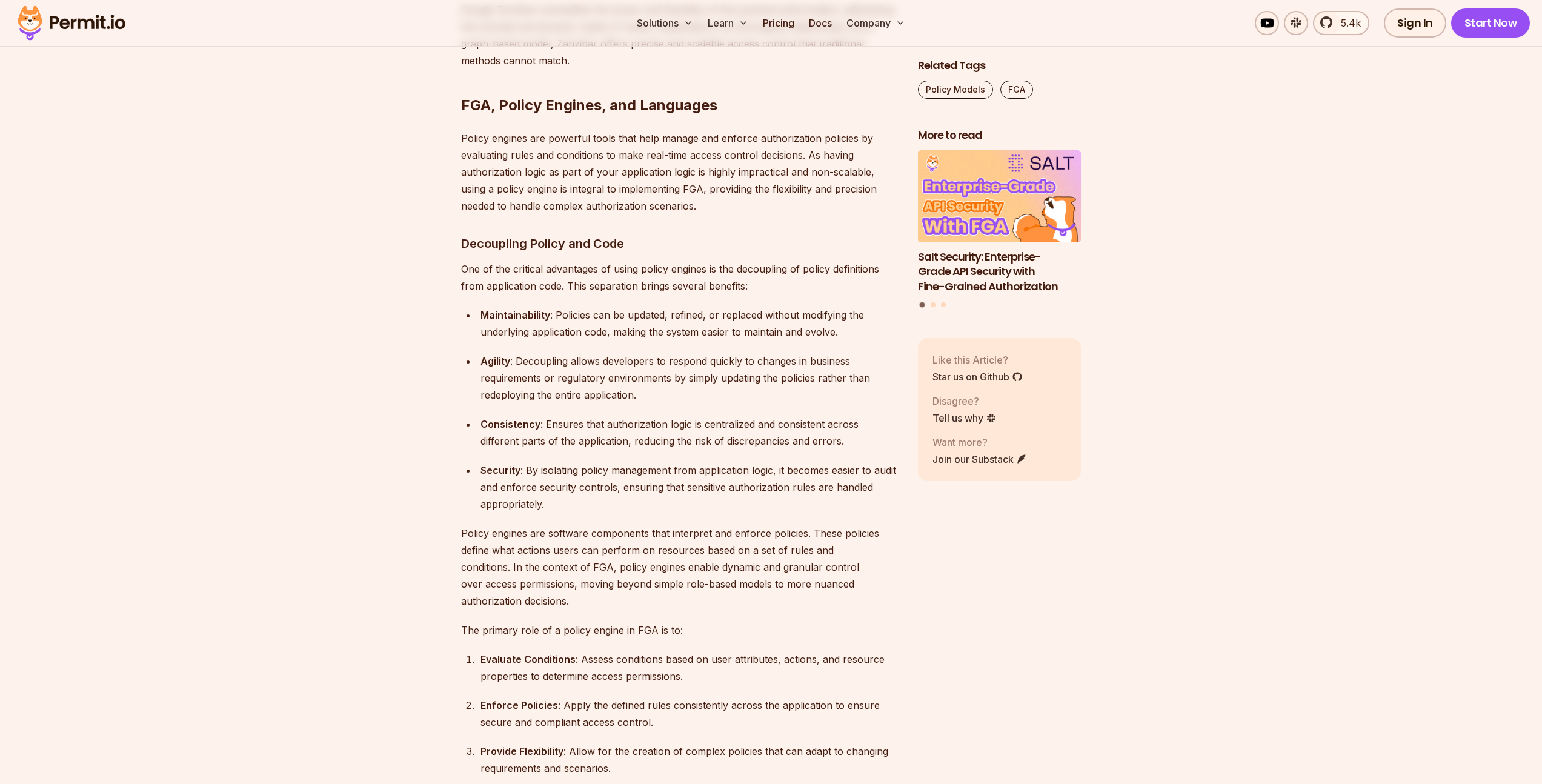
scroll to position [6676, 0]
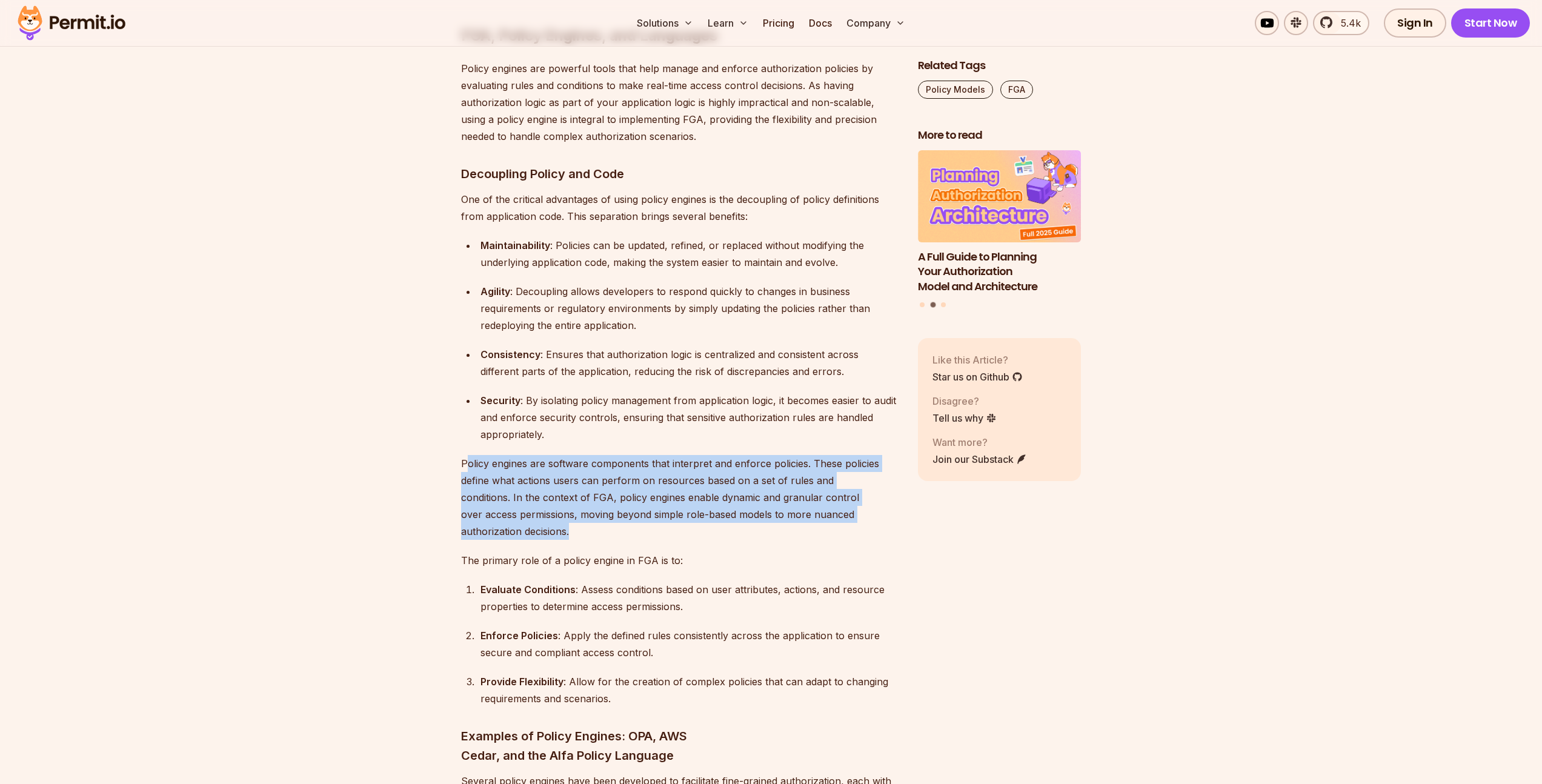
drag, startPoint x: 469, startPoint y: 389, endPoint x: 596, endPoint y: 455, distance: 143.1
click at [596, 455] on p "Policy engines are software components that interpret and enforce policies. The…" at bounding box center [680, 497] width 437 height 85
drag, startPoint x: 596, startPoint y: 458, endPoint x: 459, endPoint y: 391, distance: 152.5
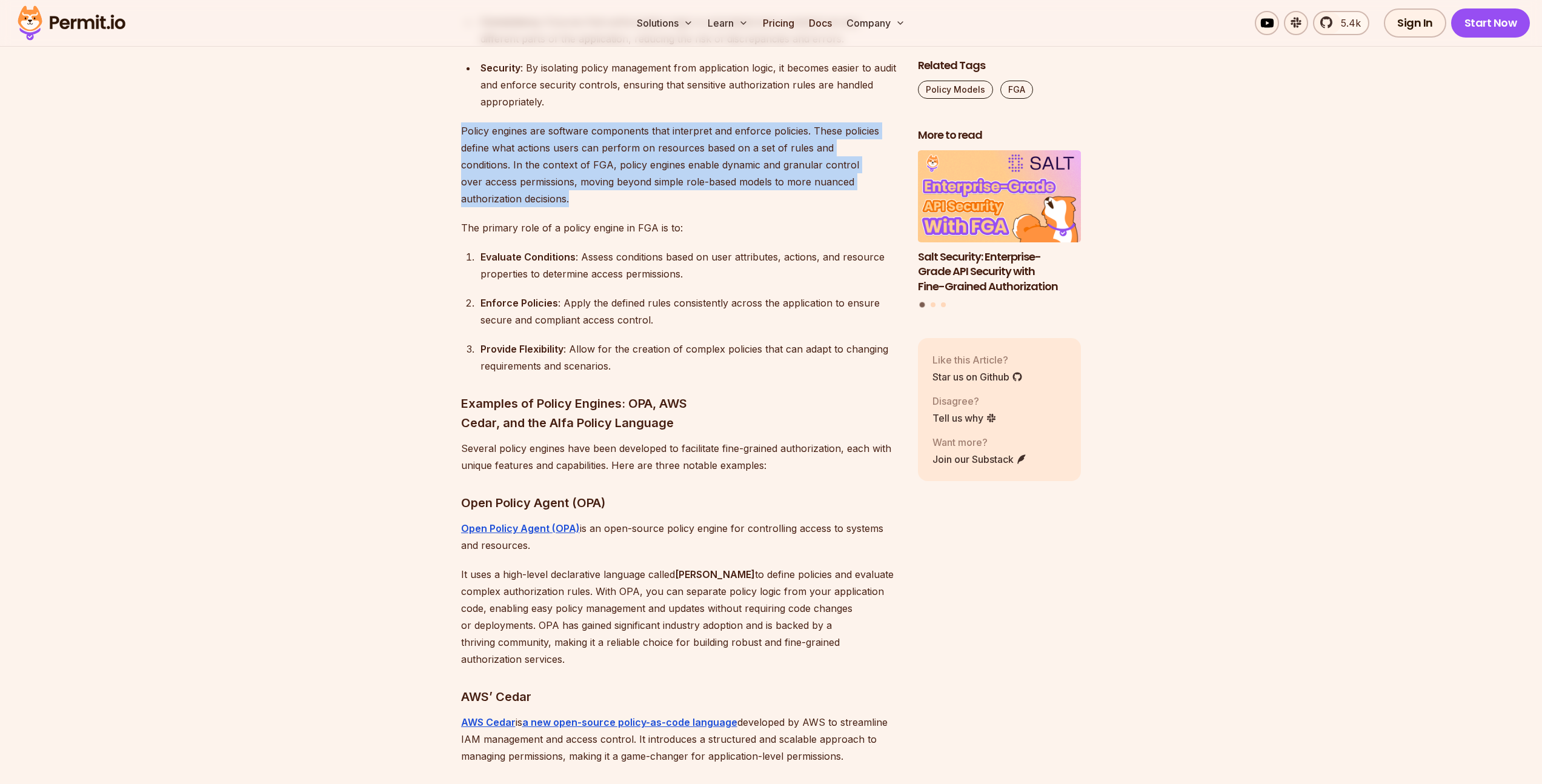
scroll to position [7091, 0]
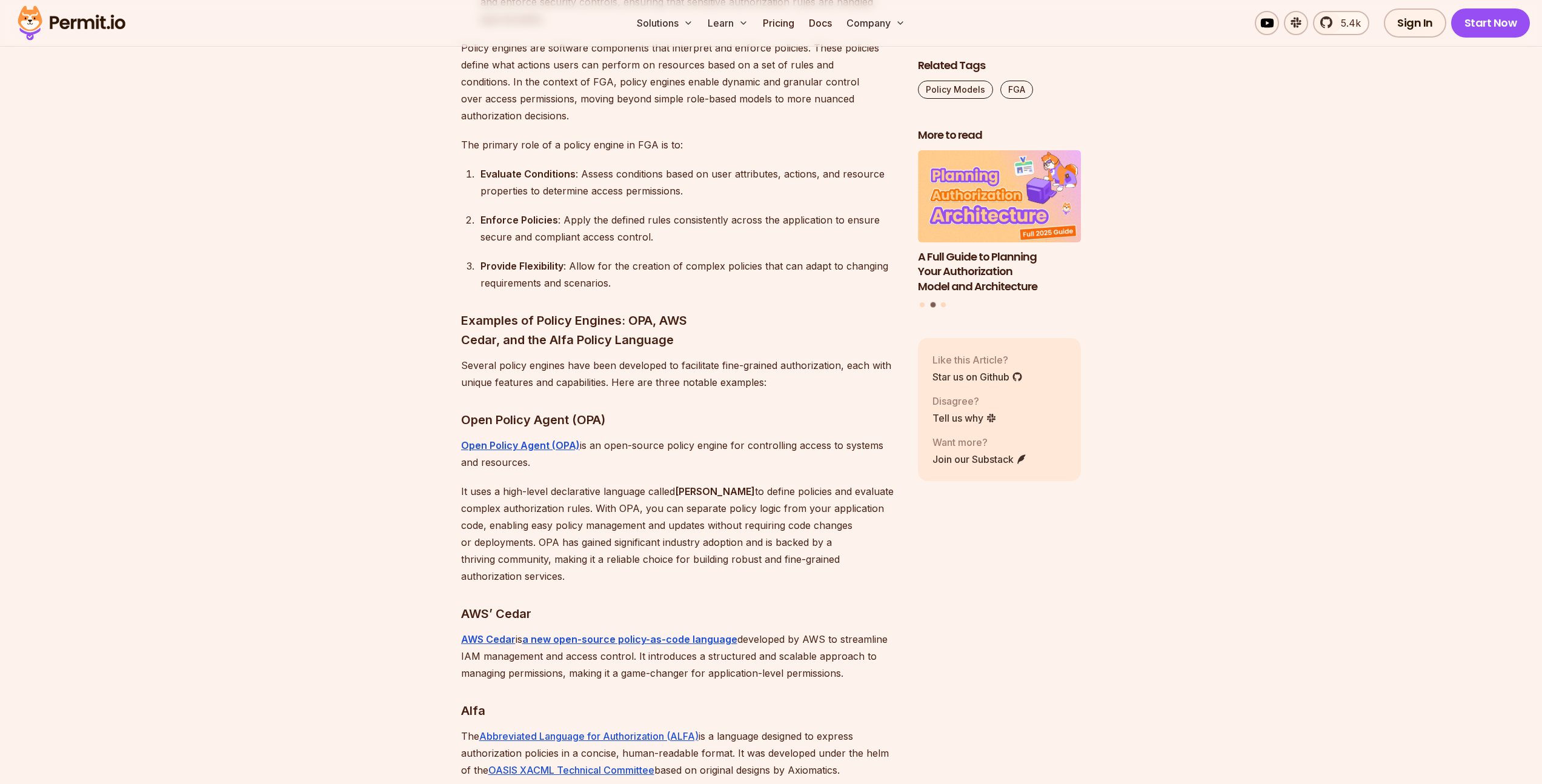
click at [631, 483] on p "It uses a high-level declarative language called [PERSON_NAME] to define polici…" at bounding box center [680, 534] width 437 height 102
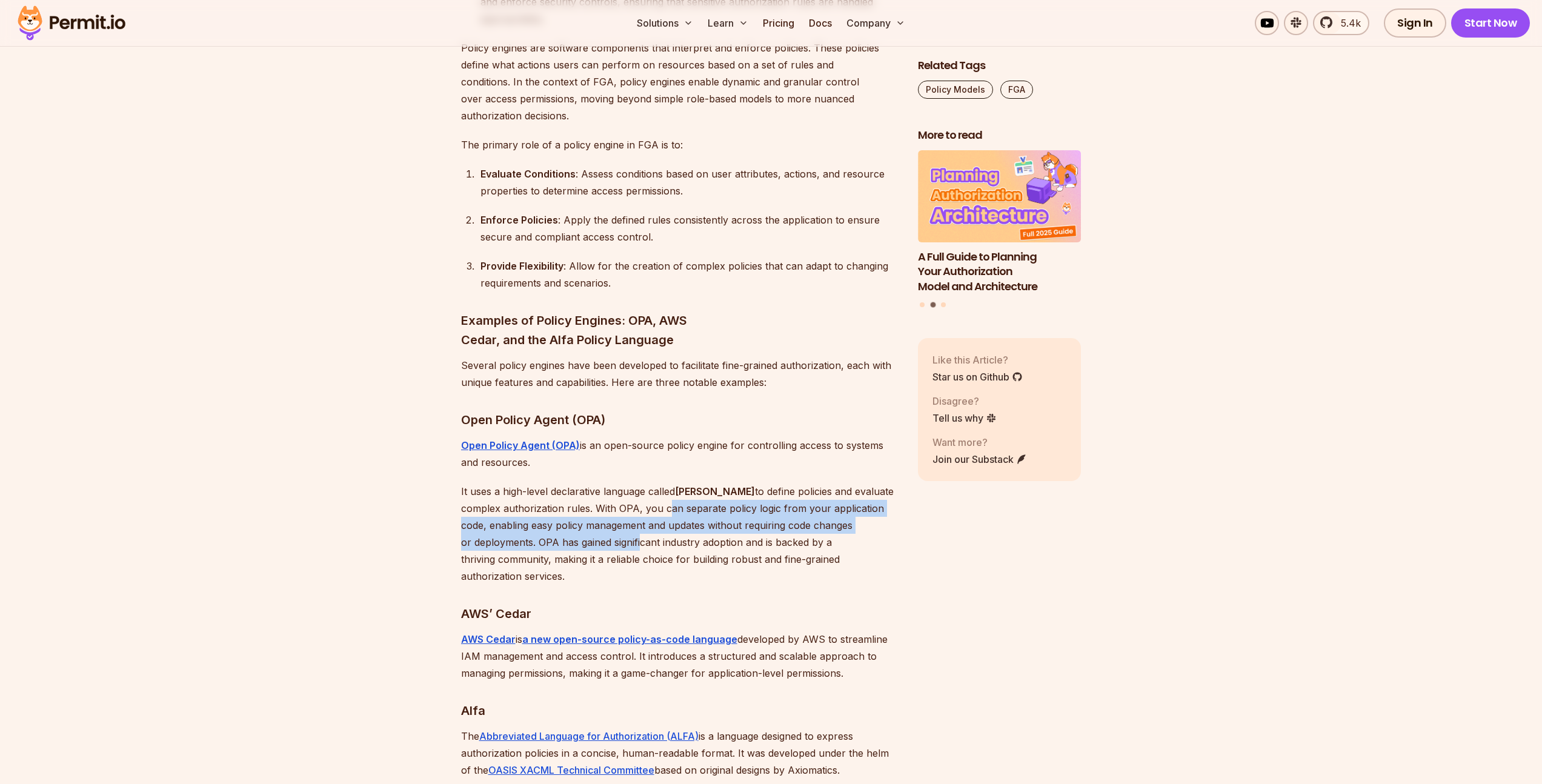
drag, startPoint x: 622, startPoint y: 431, endPoint x: 636, endPoint y: 474, distance: 45.2
click at [636, 483] on p "It uses a high-level declarative language called [PERSON_NAME] to define polici…" at bounding box center [680, 534] width 437 height 102
drag, startPoint x: 548, startPoint y: 438, endPoint x: 608, endPoint y: 507, distance: 91.4
click at [608, 507] on p "It uses a high-level declarative language called [PERSON_NAME] to define polici…" at bounding box center [680, 534] width 437 height 102
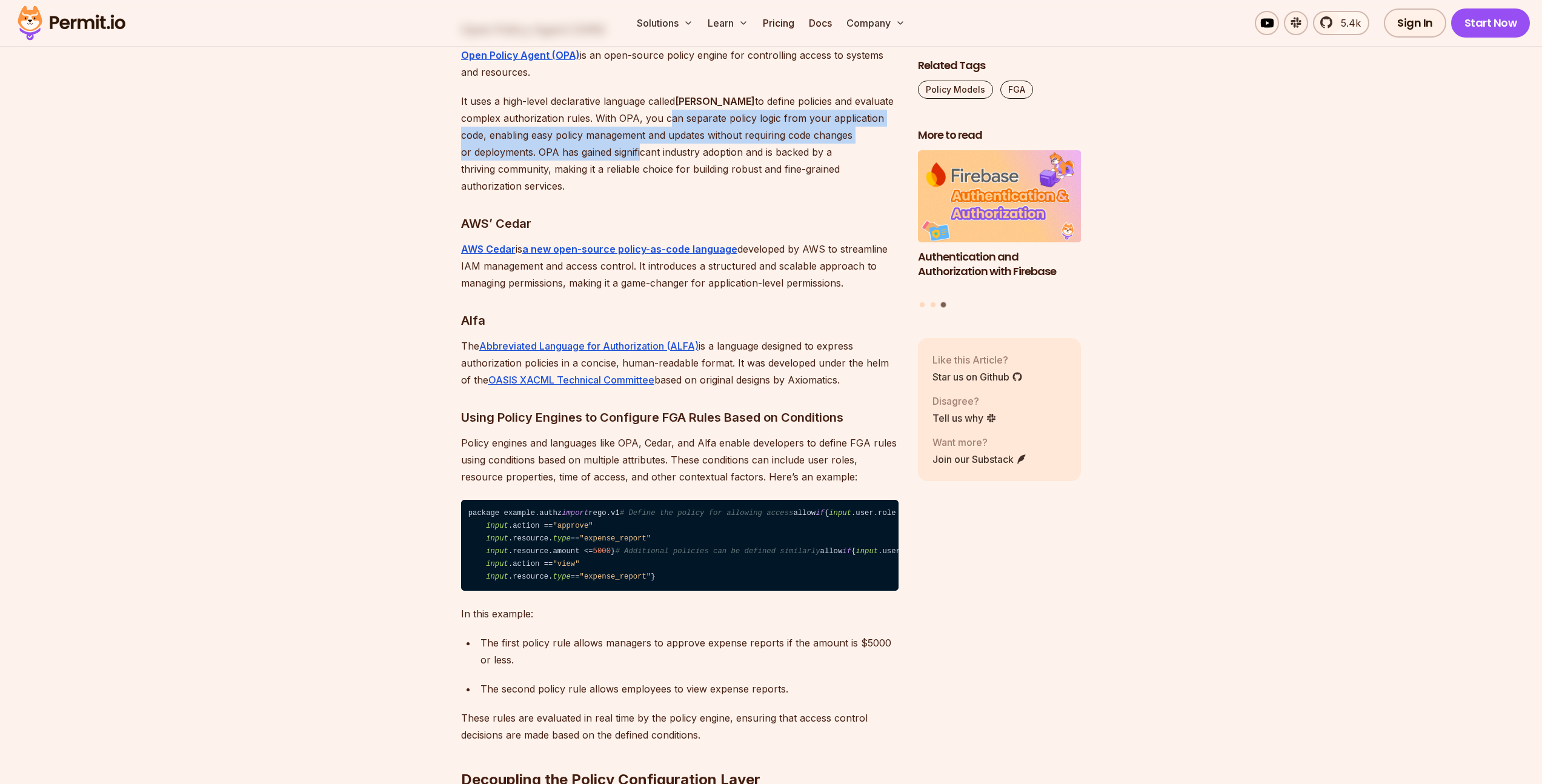
scroll to position [7482, 0]
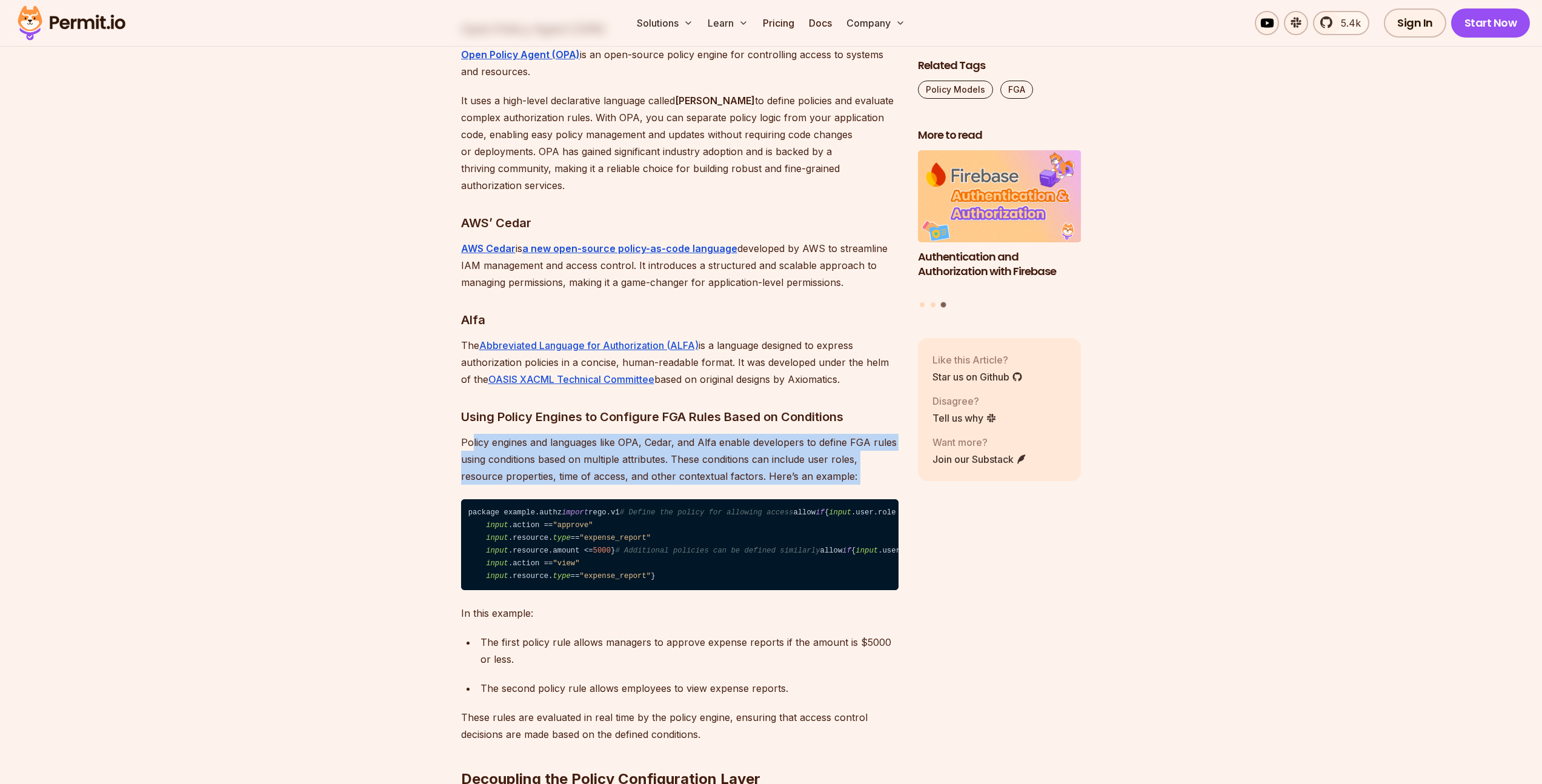
drag, startPoint x: 470, startPoint y: 370, endPoint x: 854, endPoint y: 416, distance: 386.7
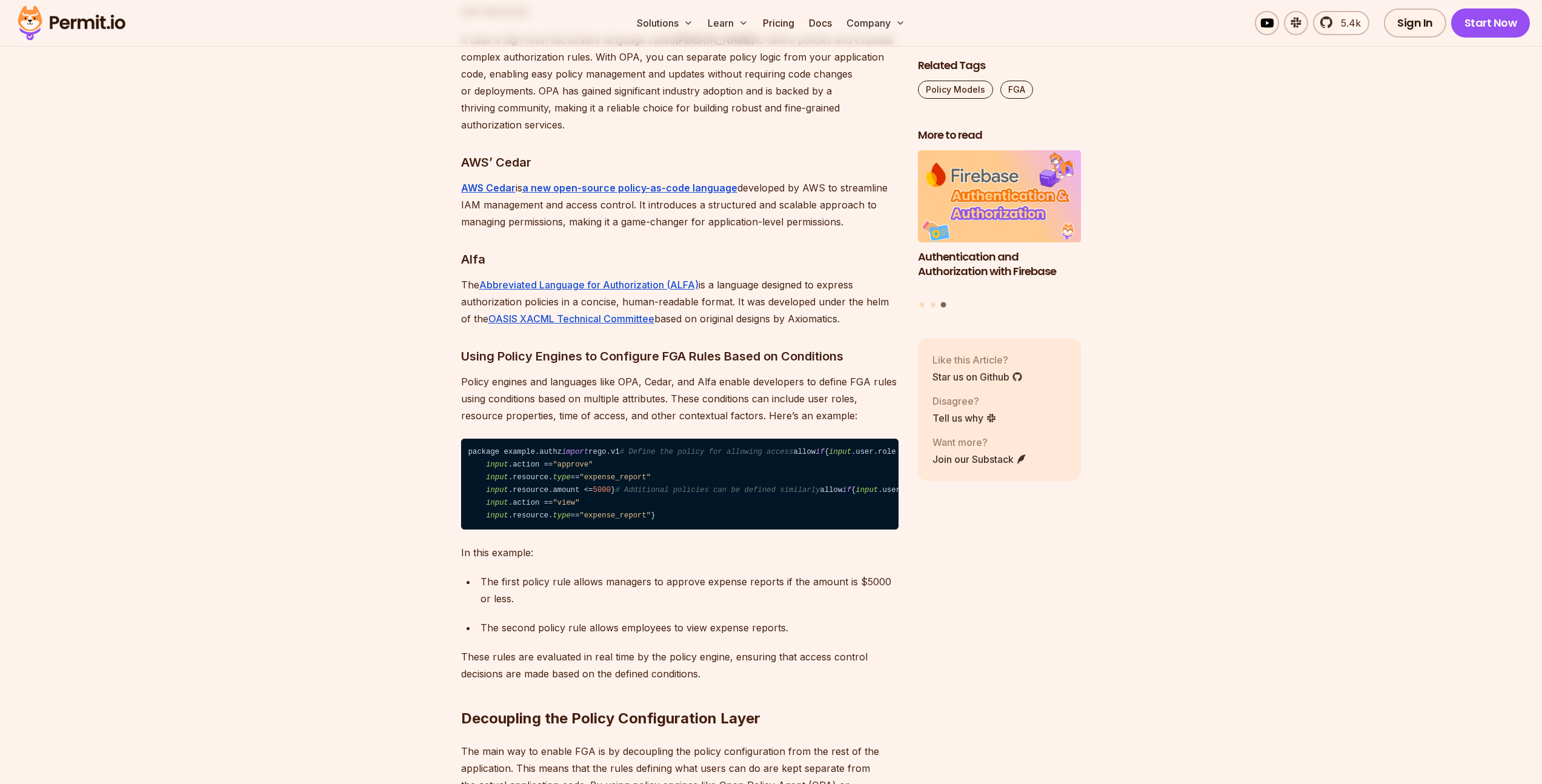
scroll to position [7551, 0]
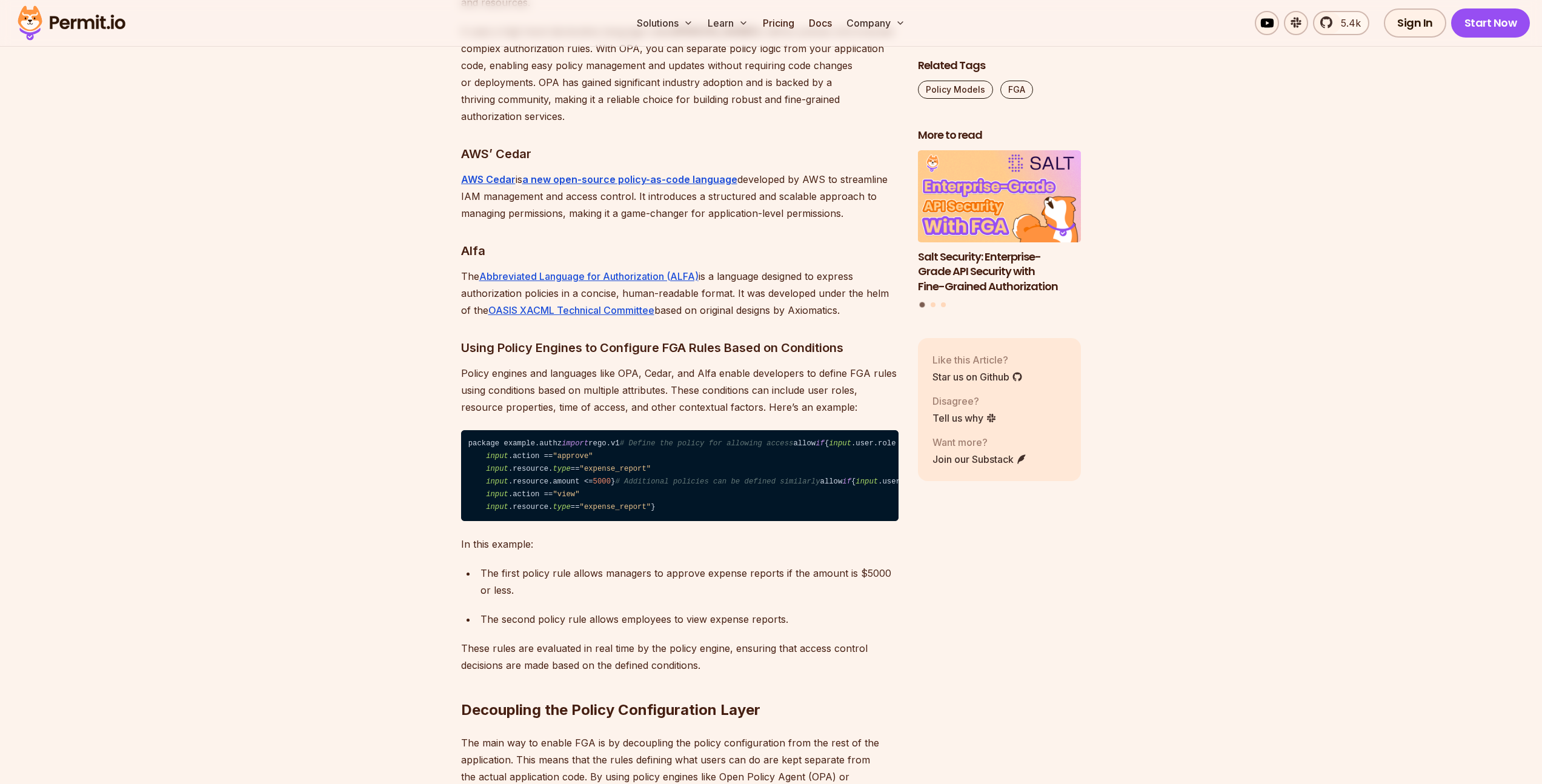
drag, startPoint x: 466, startPoint y: 427, endPoint x: 527, endPoint y: 426, distance: 61.0
click at [527, 430] on code "package example.authz import [PERSON_NAME].v1 # Define the policy for allowing …" at bounding box center [680, 475] width 437 height 91
drag, startPoint x: 675, startPoint y: 404, endPoint x: 482, endPoint y: 400, distance: 193.0
click at [482, 430] on code "package example.authz import [PERSON_NAME].v1 # Define the policy for allowing …" at bounding box center [680, 475] width 437 height 91
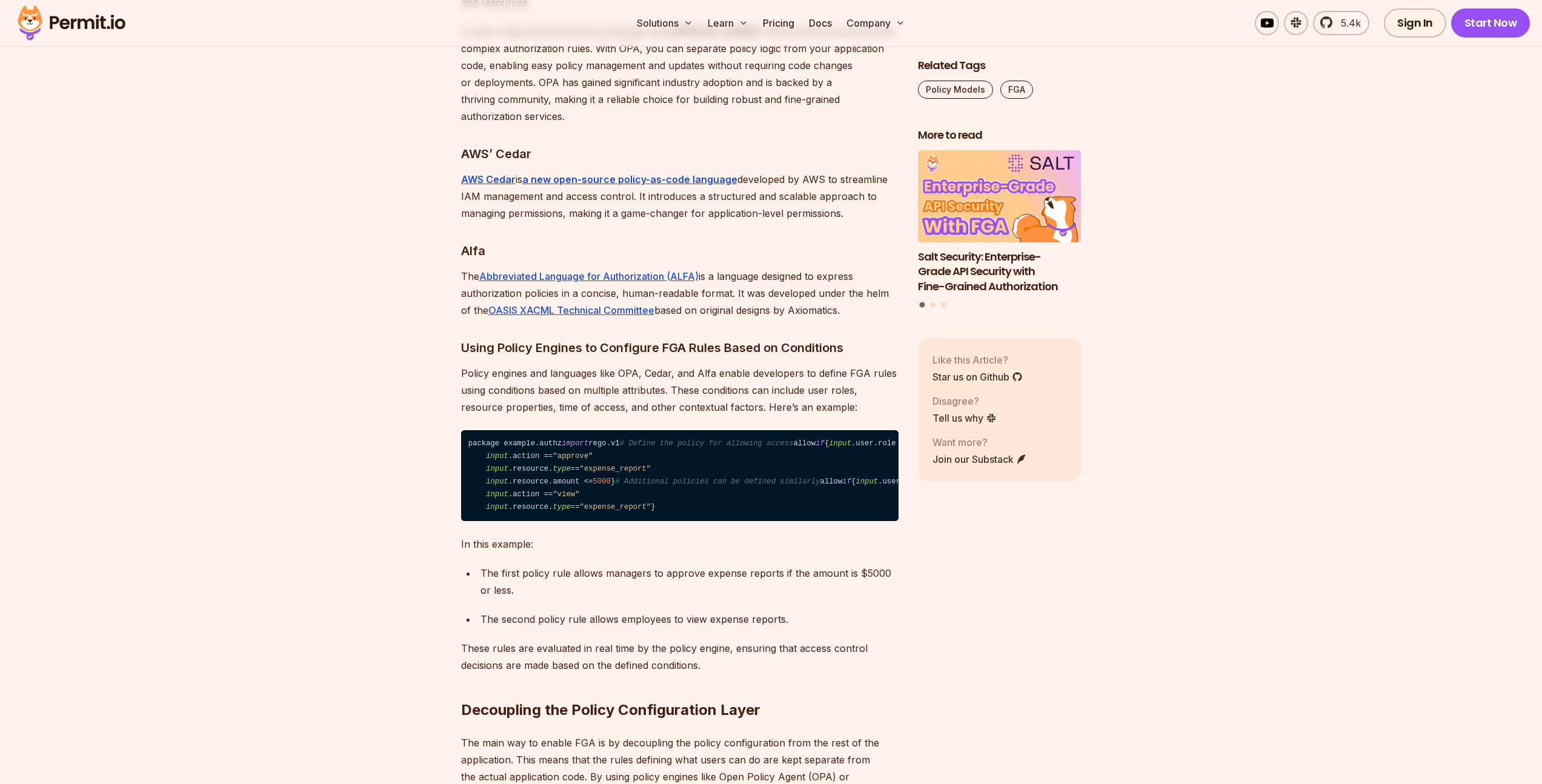
click at [502, 430] on code "package example.authz import [PERSON_NAME].v1 # Define the policy for allowing …" at bounding box center [680, 475] width 437 height 91
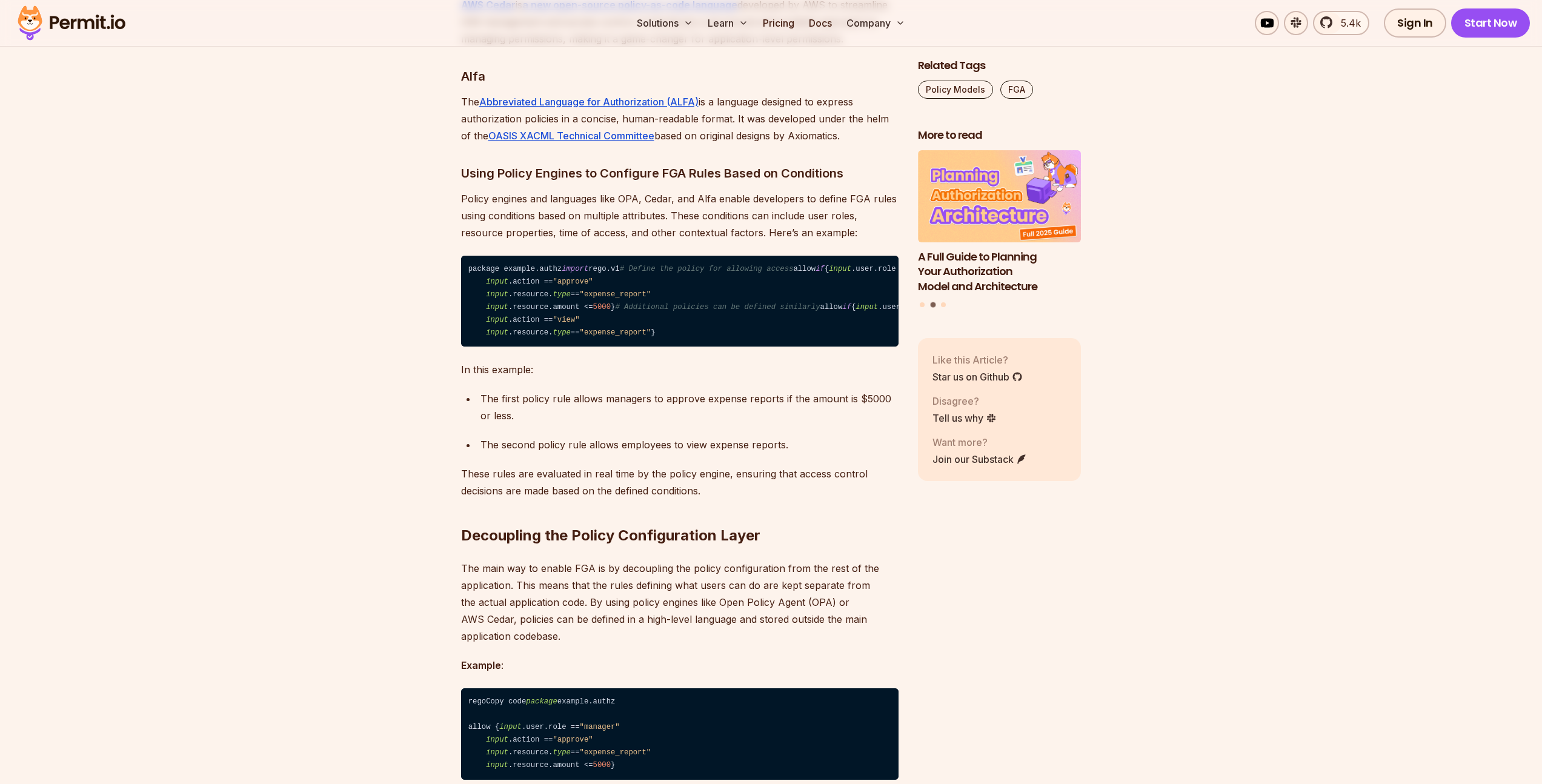
scroll to position [7726, 0]
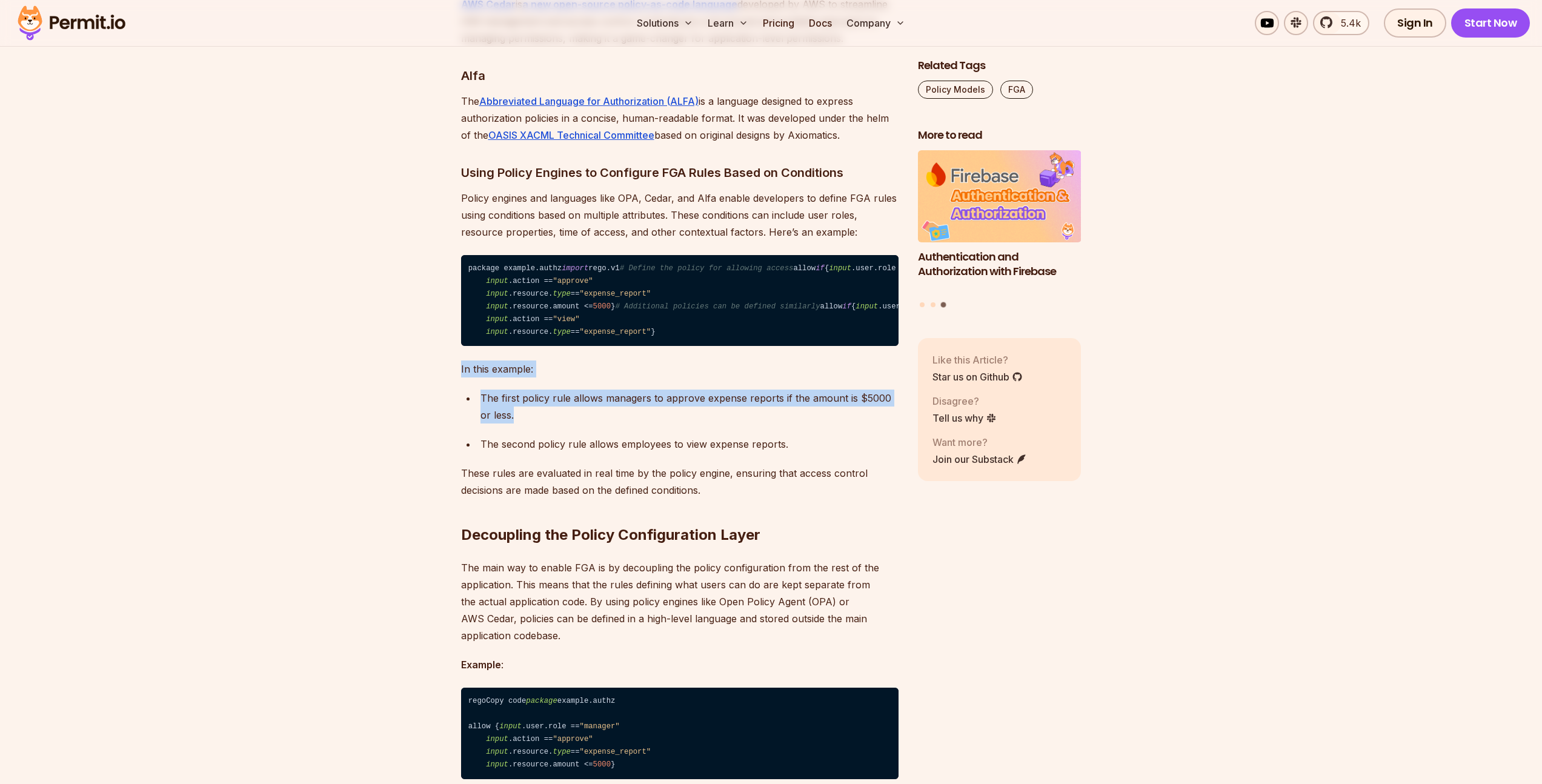
drag, startPoint x: 459, startPoint y: 441, endPoint x: 563, endPoint y: 483, distance: 112.2
click at [563, 423] on div "The first policy rule allows managers to approve expense reports if the amount …" at bounding box center [689, 406] width 418 height 34
drag, startPoint x: 526, startPoint y: 487, endPoint x: 466, endPoint y: 460, distance: 65.8
click at [466, 452] on ul "The first policy rule allows managers to approve expense reports if the amount …" at bounding box center [680, 421] width 437 height 63
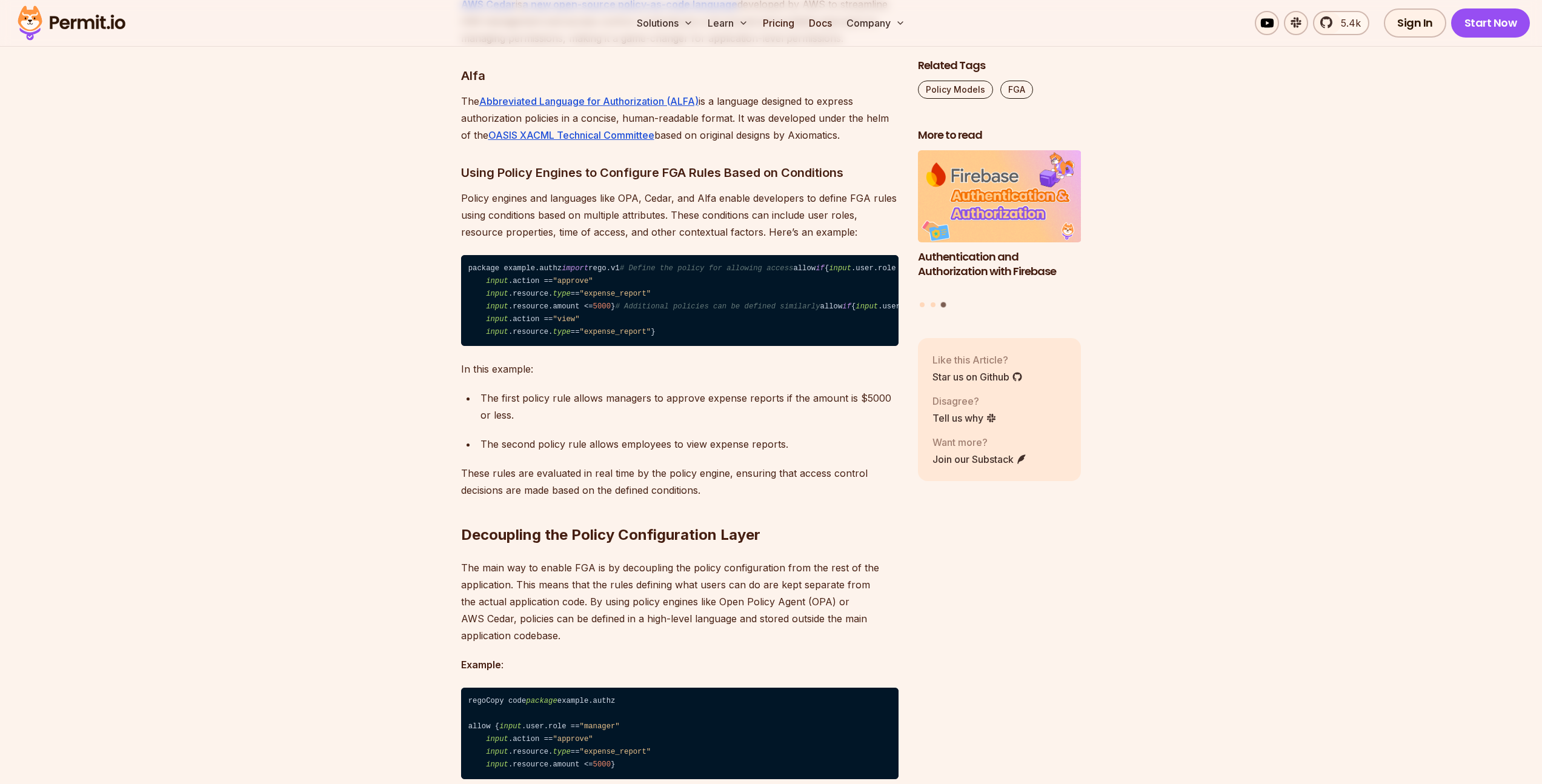
click at [466, 452] on ul "The first policy rule allows managers to approve expense reports if the amount …" at bounding box center [680, 421] width 437 height 63
drag, startPoint x: 468, startPoint y: 460, endPoint x: 535, endPoint y: 484, distance: 71.2
click at [535, 423] on li "The first policy rule allows managers to approve expense reports if the amount …" at bounding box center [688, 406] width 422 height 34
click at [535, 423] on div "The first policy rule allows managers to approve expense reports if the amount …" at bounding box center [689, 406] width 418 height 34
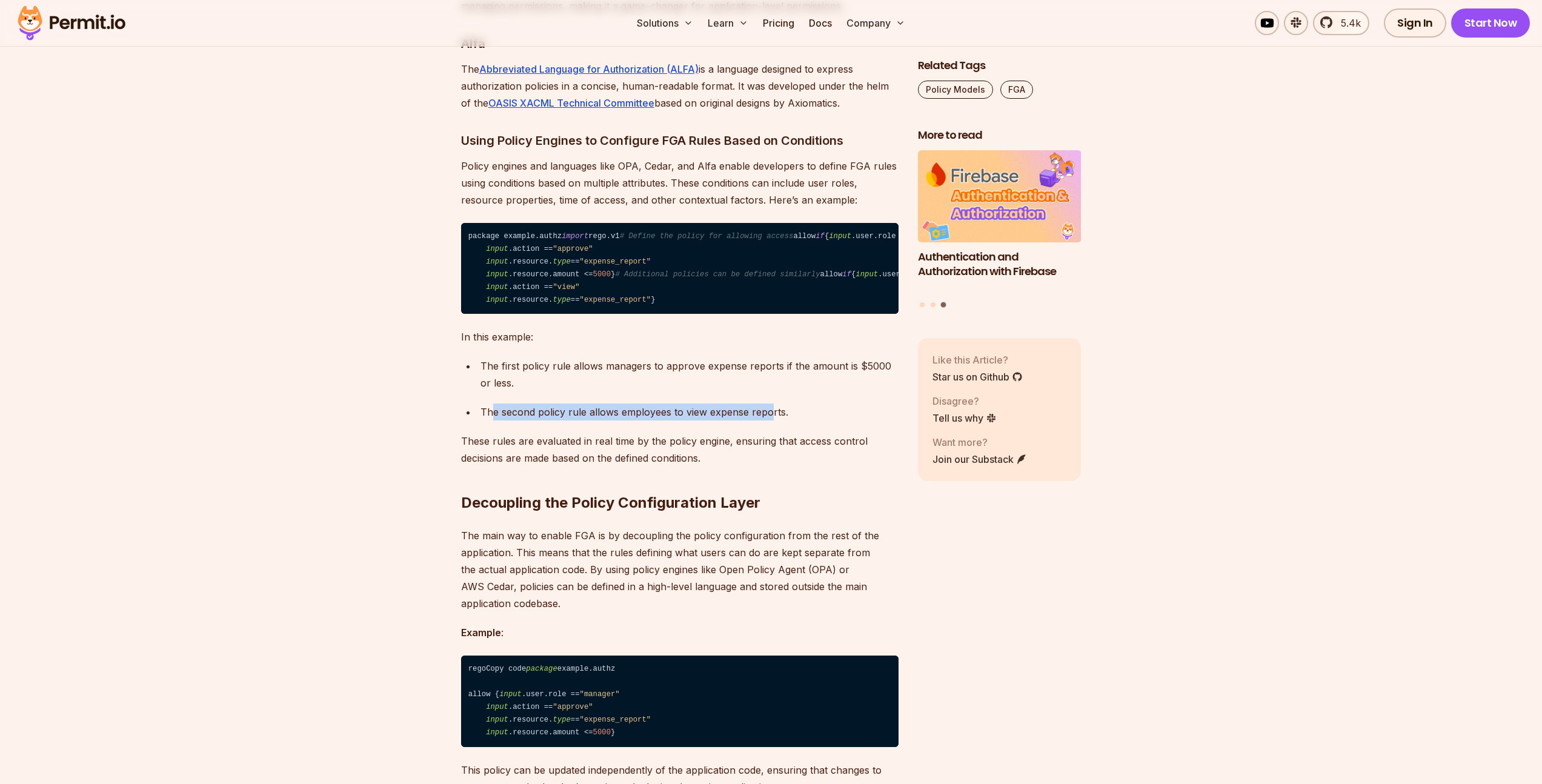
drag, startPoint x: 494, startPoint y: 478, endPoint x: 771, endPoint y: 478, distance: 277.0
click at [771, 420] on div "The second policy rule allows employees to view expense reports." at bounding box center [689, 412] width 418 height 17
click at [769, 420] on div "The second policy rule allows employees to view expense reports." at bounding box center [689, 412] width 418 height 17
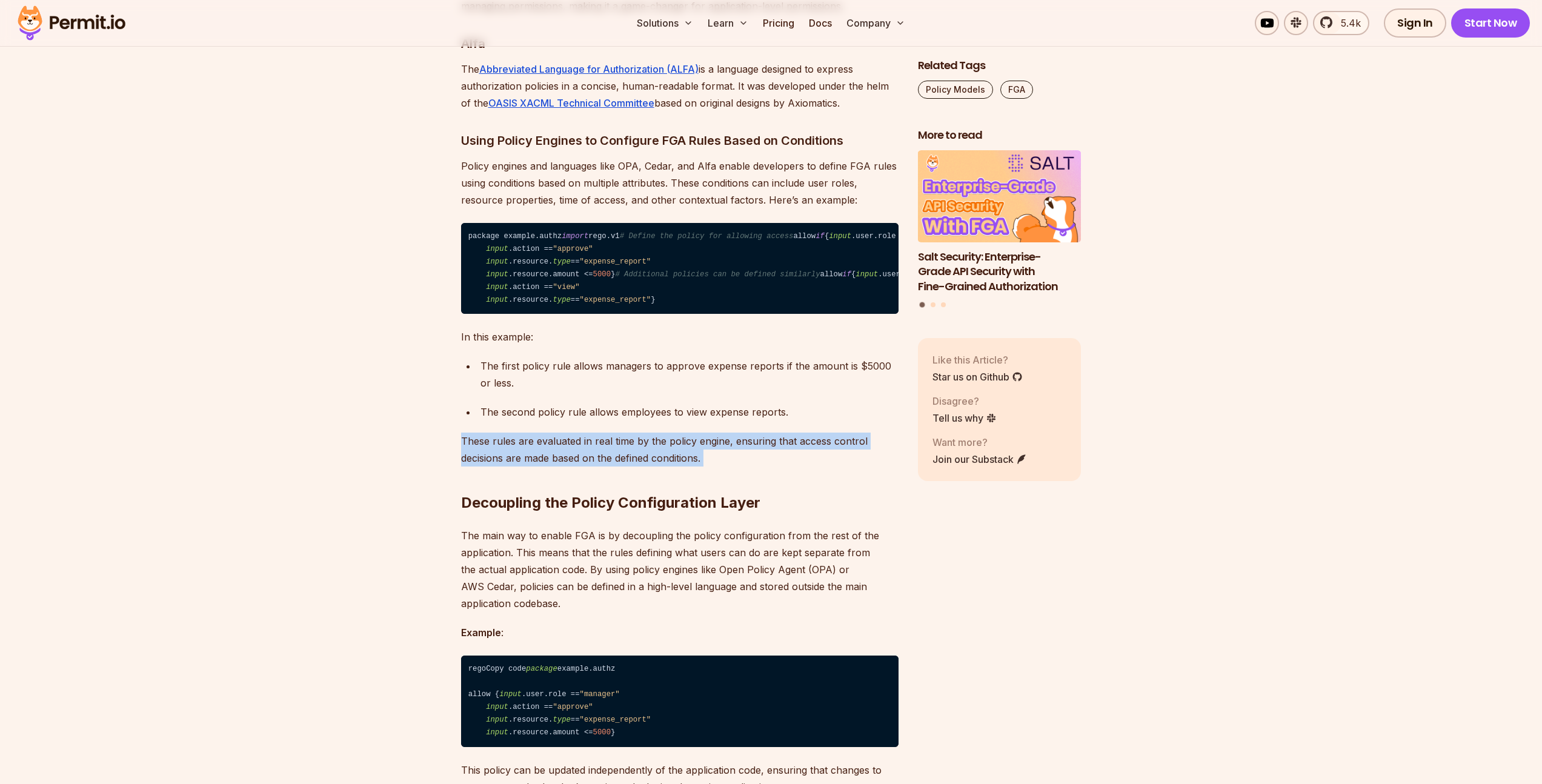
drag, startPoint x: 749, startPoint y: 536, endPoint x: 447, endPoint y: 516, distance: 302.7
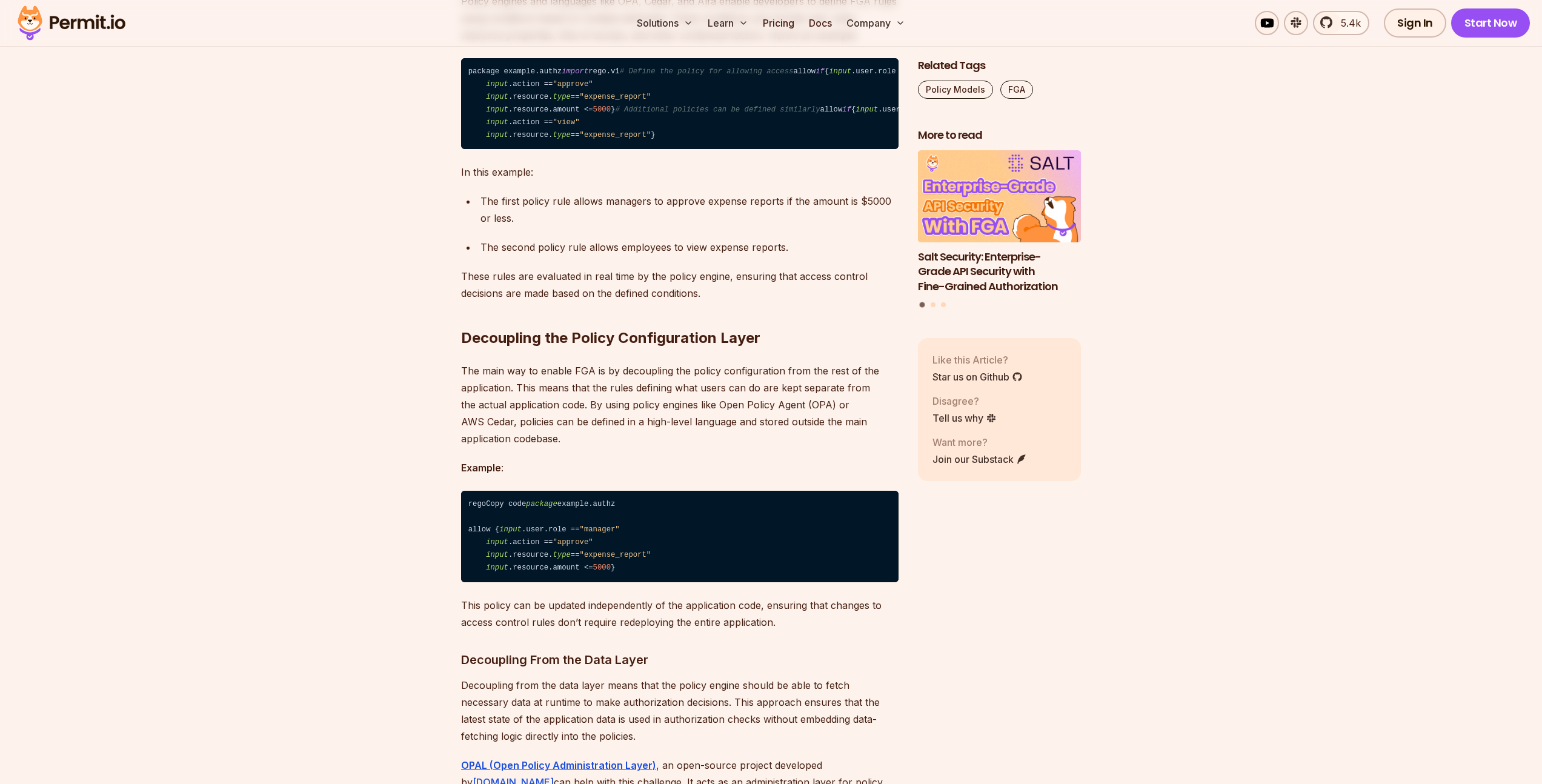
scroll to position [7922, 0]
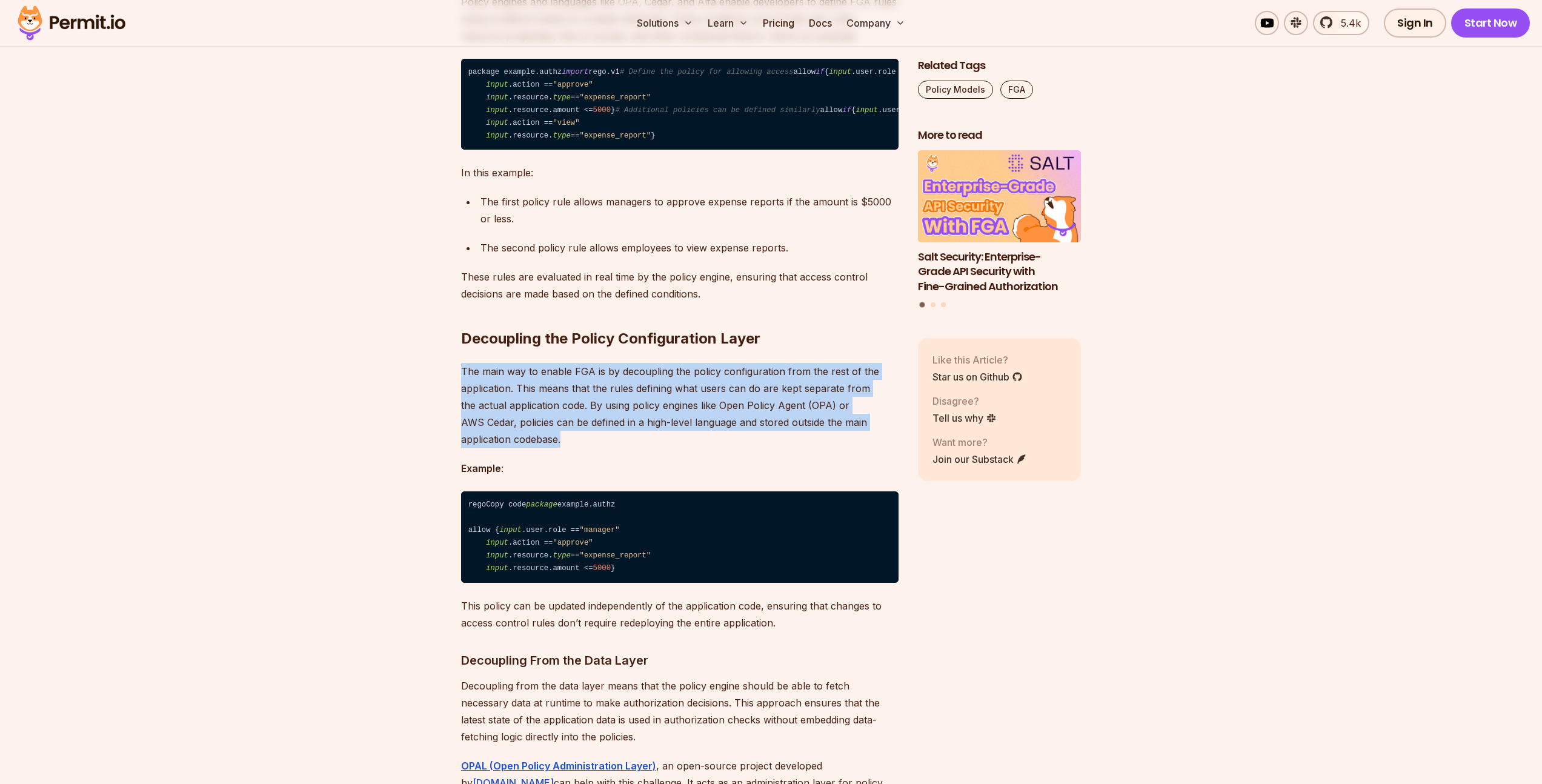
drag, startPoint x: 452, startPoint y: 429, endPoint x: 591, endPoint y: 509, distance: 160.4
click at [591, 448] on p "The main way to enable FGA is by decoupling the policy configuration from the r…" at bounding box center [680, 405] width 437 height 85
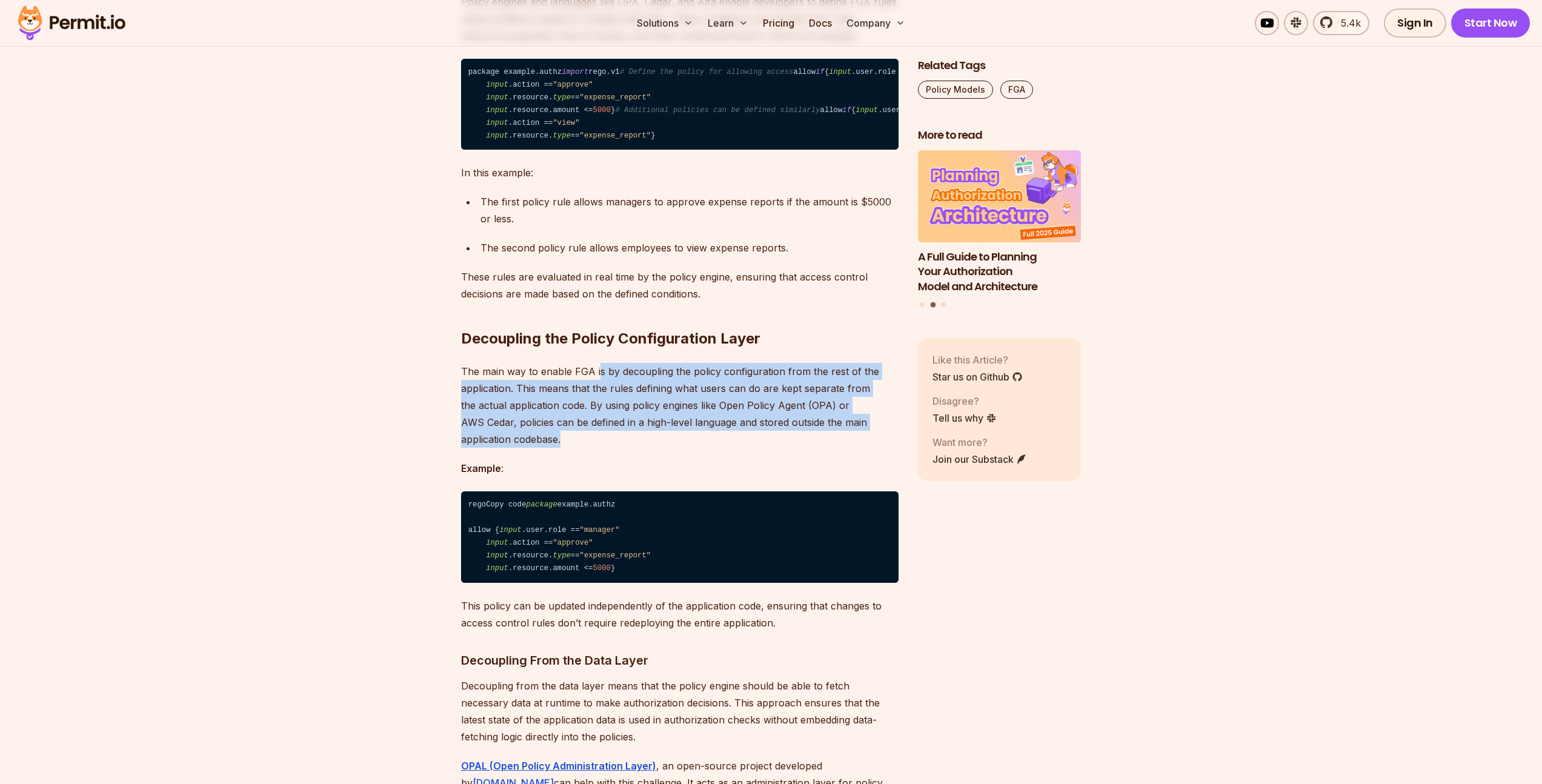
drag, startPoint x: 599, startPoint y: 438, endPoint x: 605, endPoint y: 518, distance: 80.2
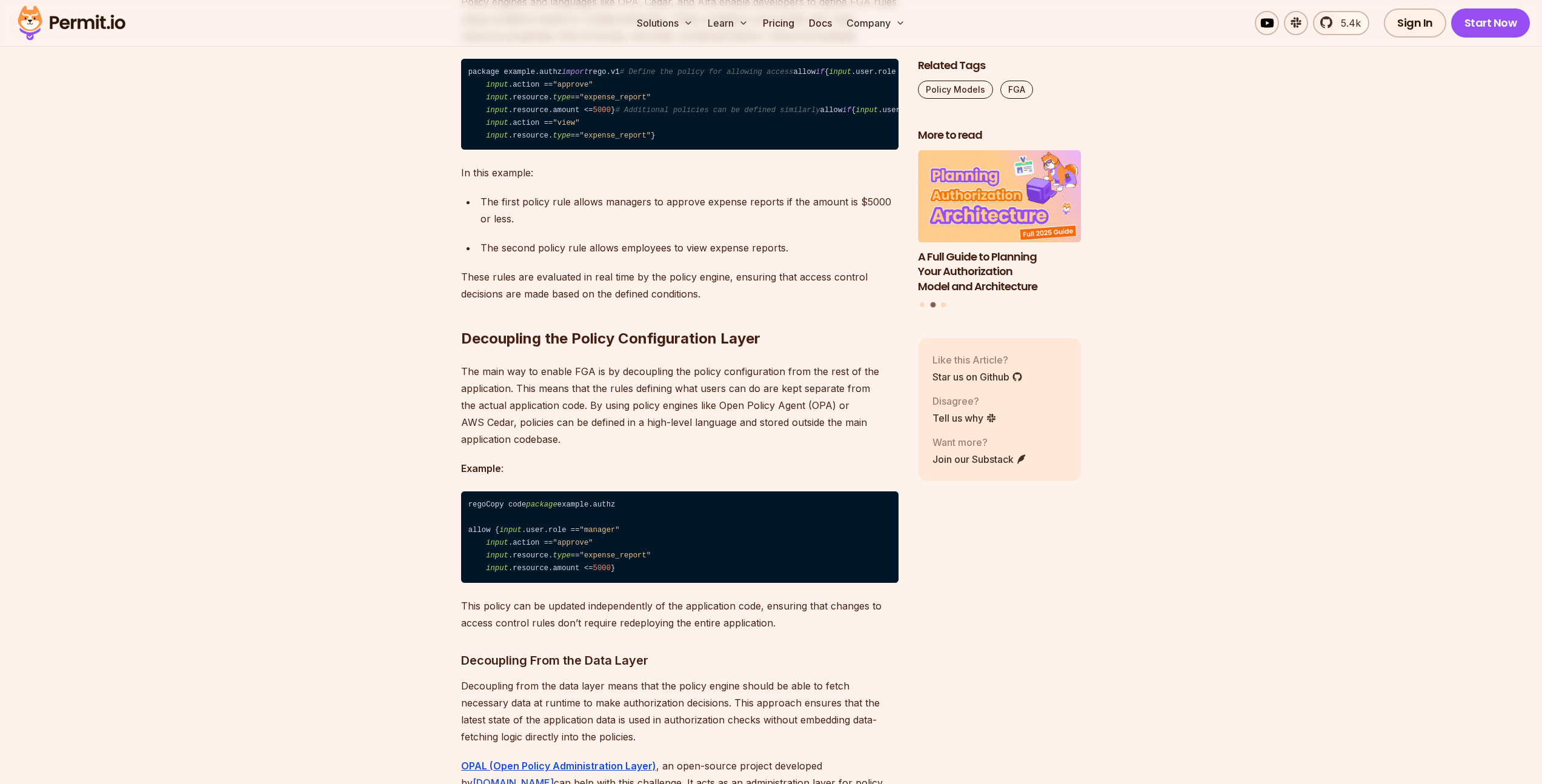
drag, startPoint x: 605, startPoint y: 518, endPoint x: 608, endPoint y: 507, distance: 11.4
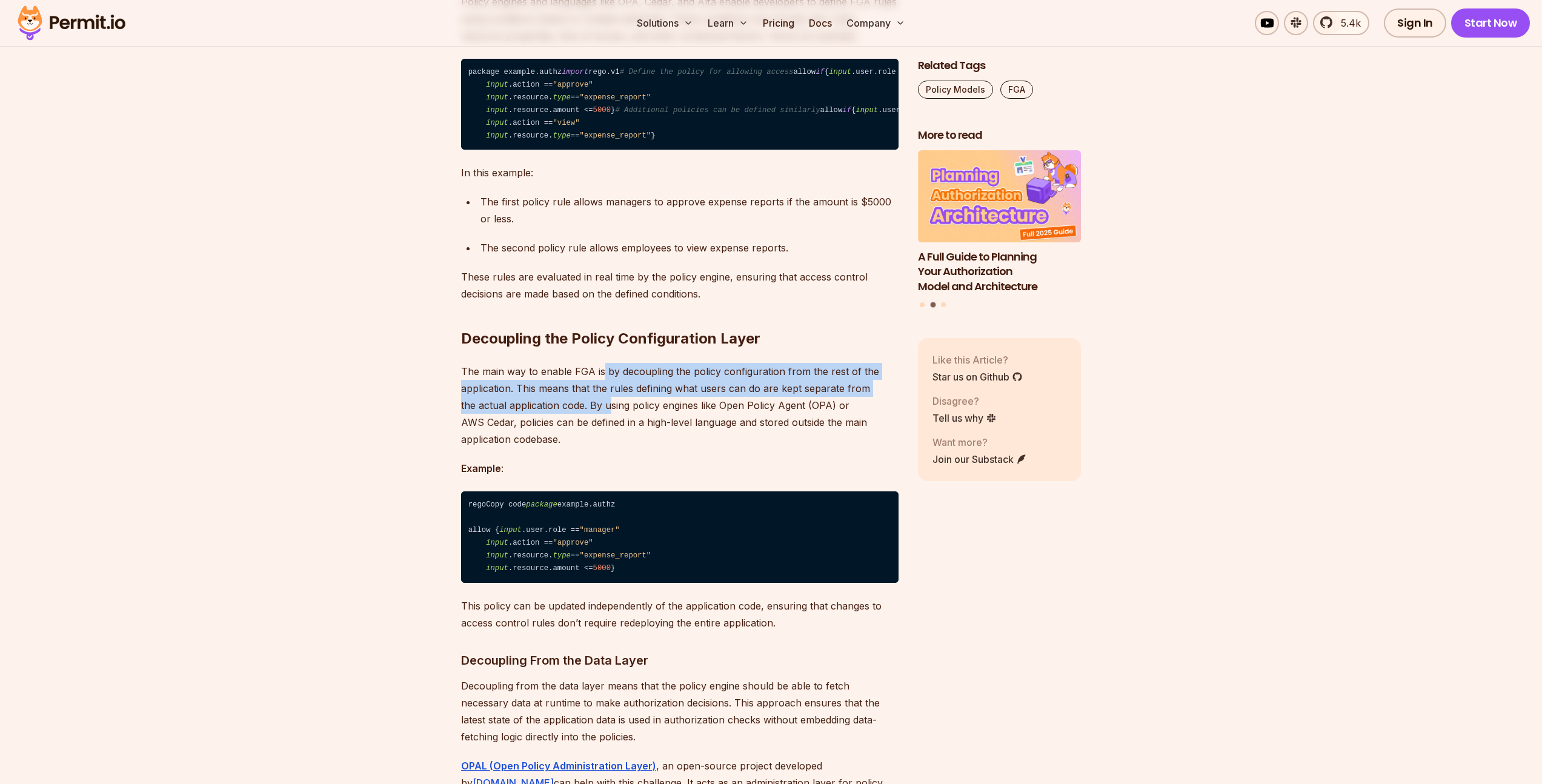
drag, startPoint x: 600, startPoint y: 452, endPoint x: 610, endPoint y: 480, distance: 29.7
click at [610, 448] on p "The main way to enable FGA is by decoupling the policy configuration from the r…" at bounding box center [680, 405] width 437 height 85
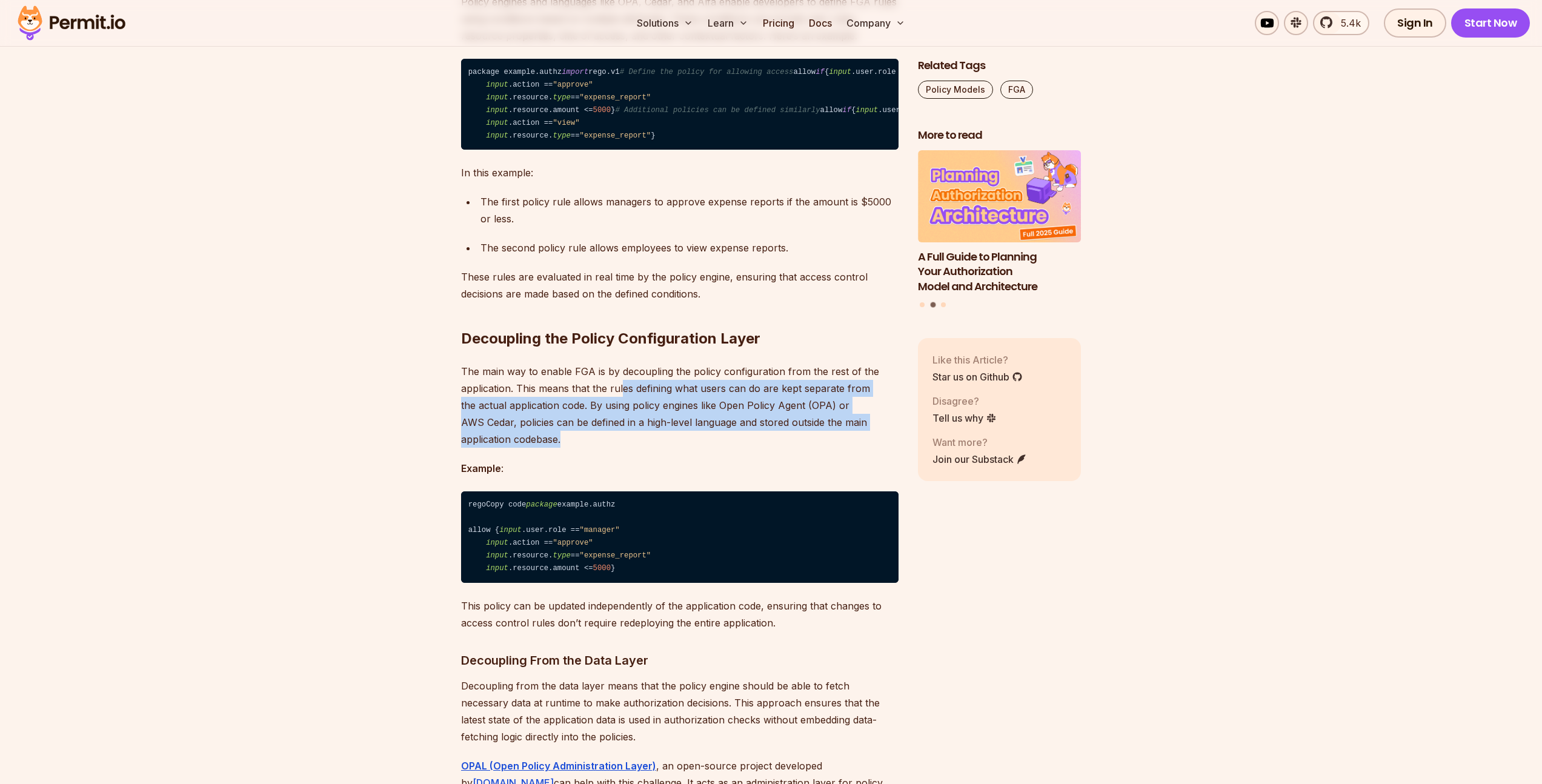
drag, startPoint x: 622, startPoint y: 453, endPoint x: 624, endPoint y: 502, distance: 49.0
click at [624, 448] on p "The main way to enable FGA is by decoupling the policy configuration from the r…" at bounding box center [680, 405] width 437 height 85
drag, startPoint x: 624, startPoint y: 502, endPoint x: 589, endPoint y: 456, distance: 57.8
click at [589, 448] on p "The main way to enable FGA is by decoupling the policy configuration from the r…" at bounding box center [680, 405] width 437 height 85
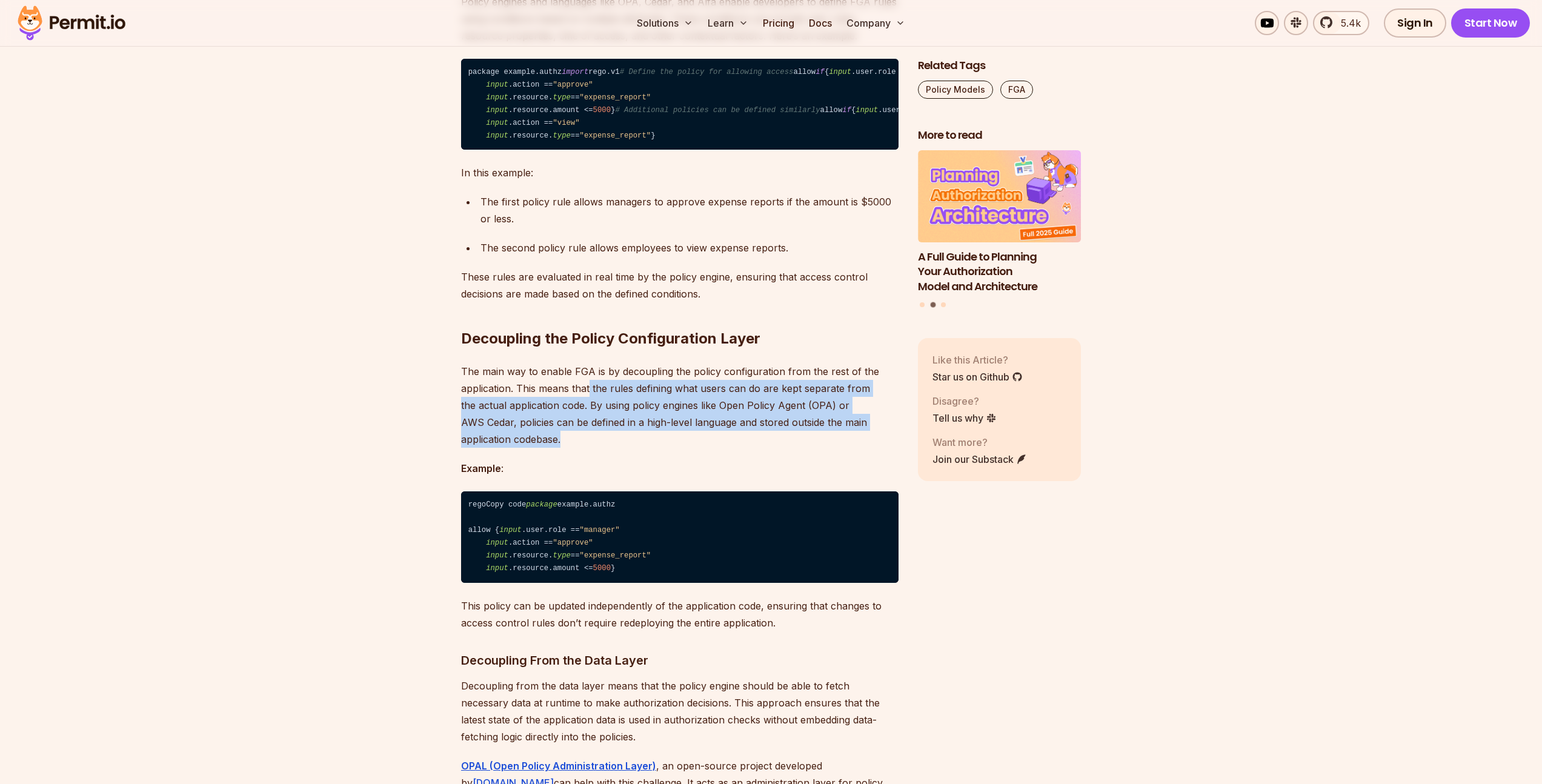
click at [601, 448] on p "The main way to enable FGA is by decoupling the policy configuration from the r…" at bounding box center [680, 405] width 437 height 85
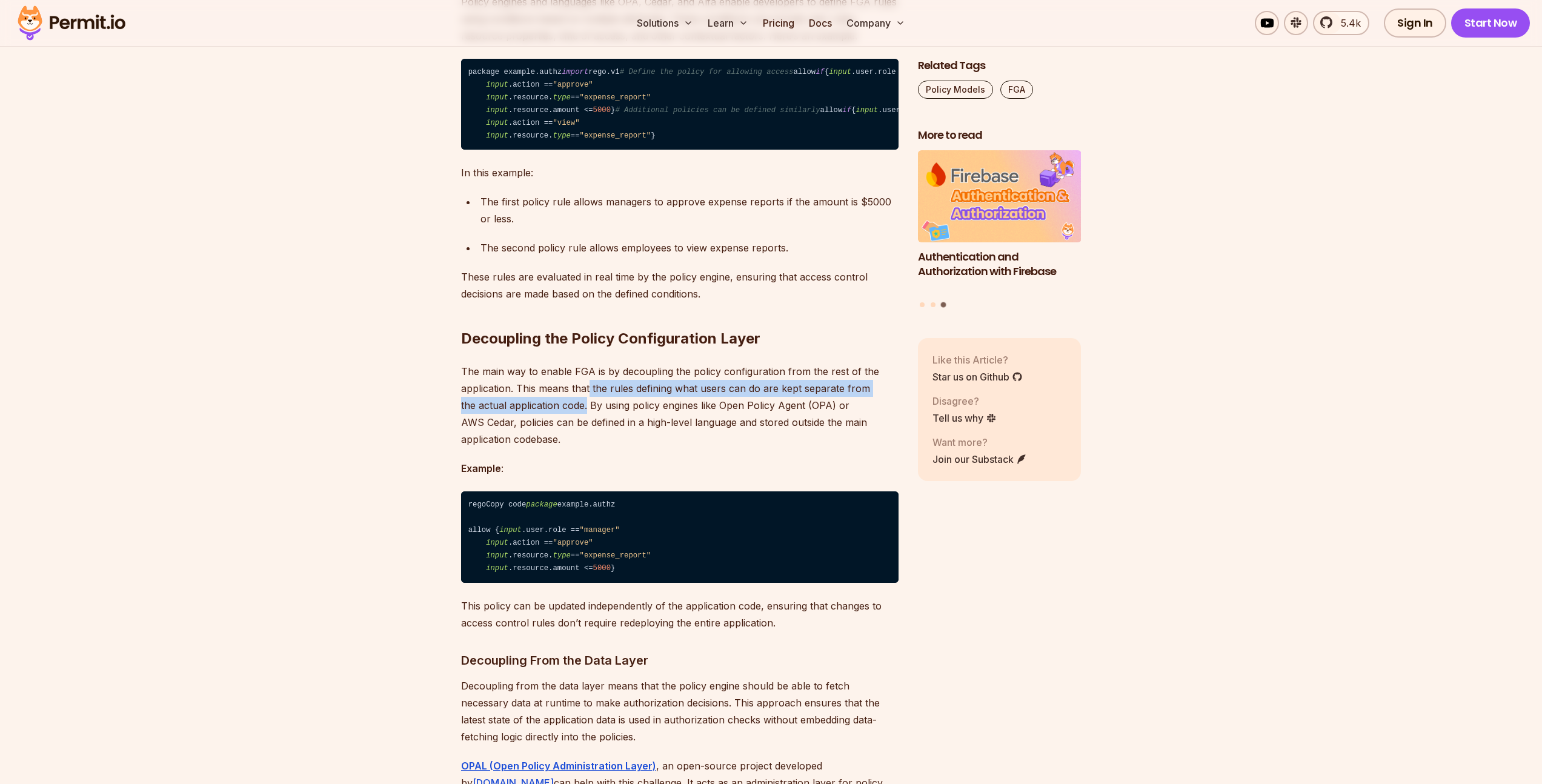
drag, startPoint x: 589, startPoint y: 466, endPoint x: 587, endPoint y: 482, distance: 16.1
click at [587, 448] on p "The main way to enable FGA is by decoupling the policy configuration from the r…" at bounding box center [680, 405] width 437 height 85
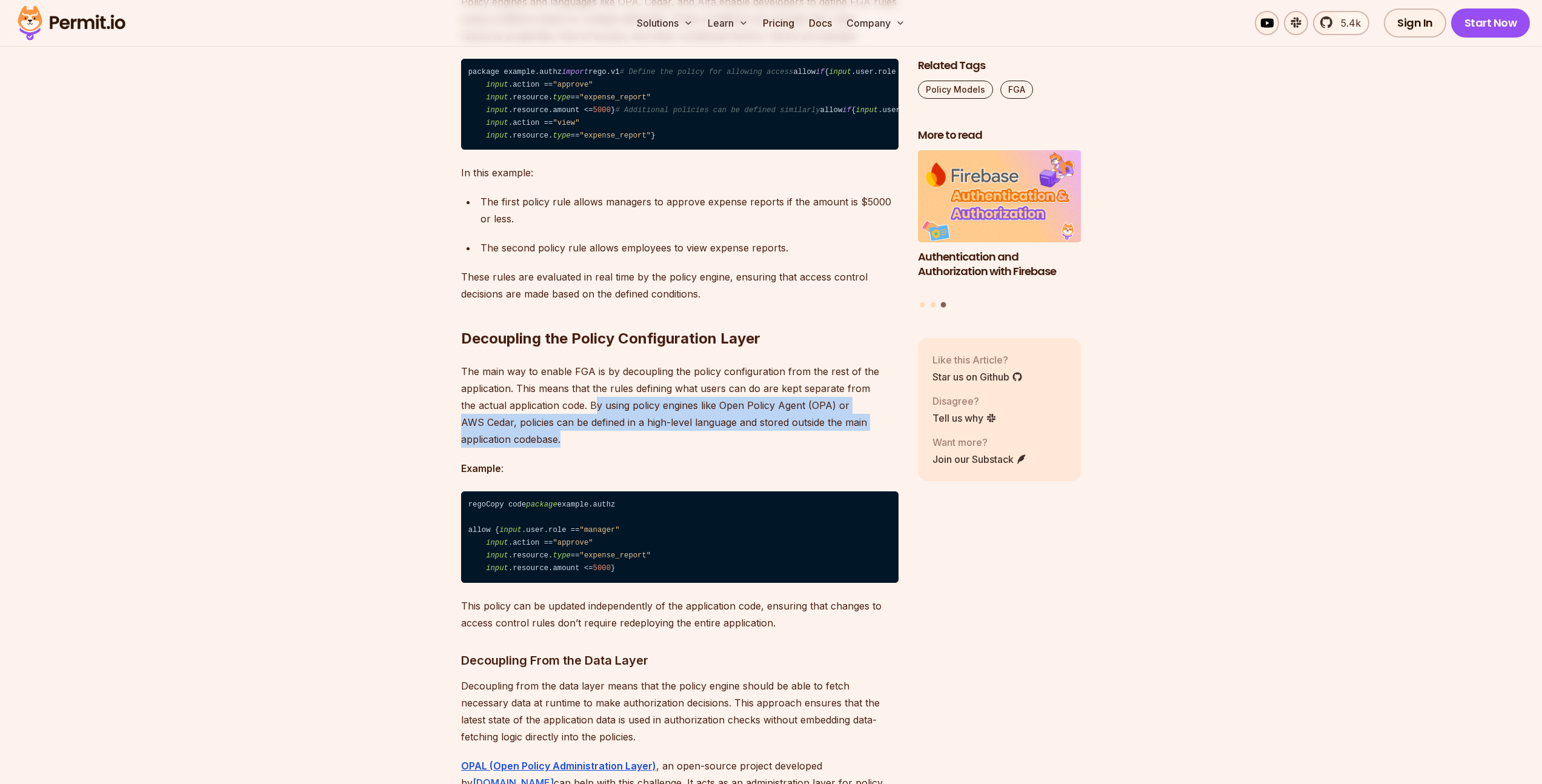
drag, startPoint x: 593, startPoint y: 473, endPoint x: 605, endPoint y: 507, distance: 36.1
click at [605, 448] on p "The main way to enable FGA is by decoupling the policy configuration from the r…" at bounding box center [680, 405] width 437 height 85
drag, startPoint x: 605, startPoint y: 507, endPoint x: 542, endPoint y: 491, distance: 65.0
click at [542, 448] on p "The main way to enable FGA is by decoupling the policy configuration from the r…" at bounding box center [680, 405] width 437 height 85
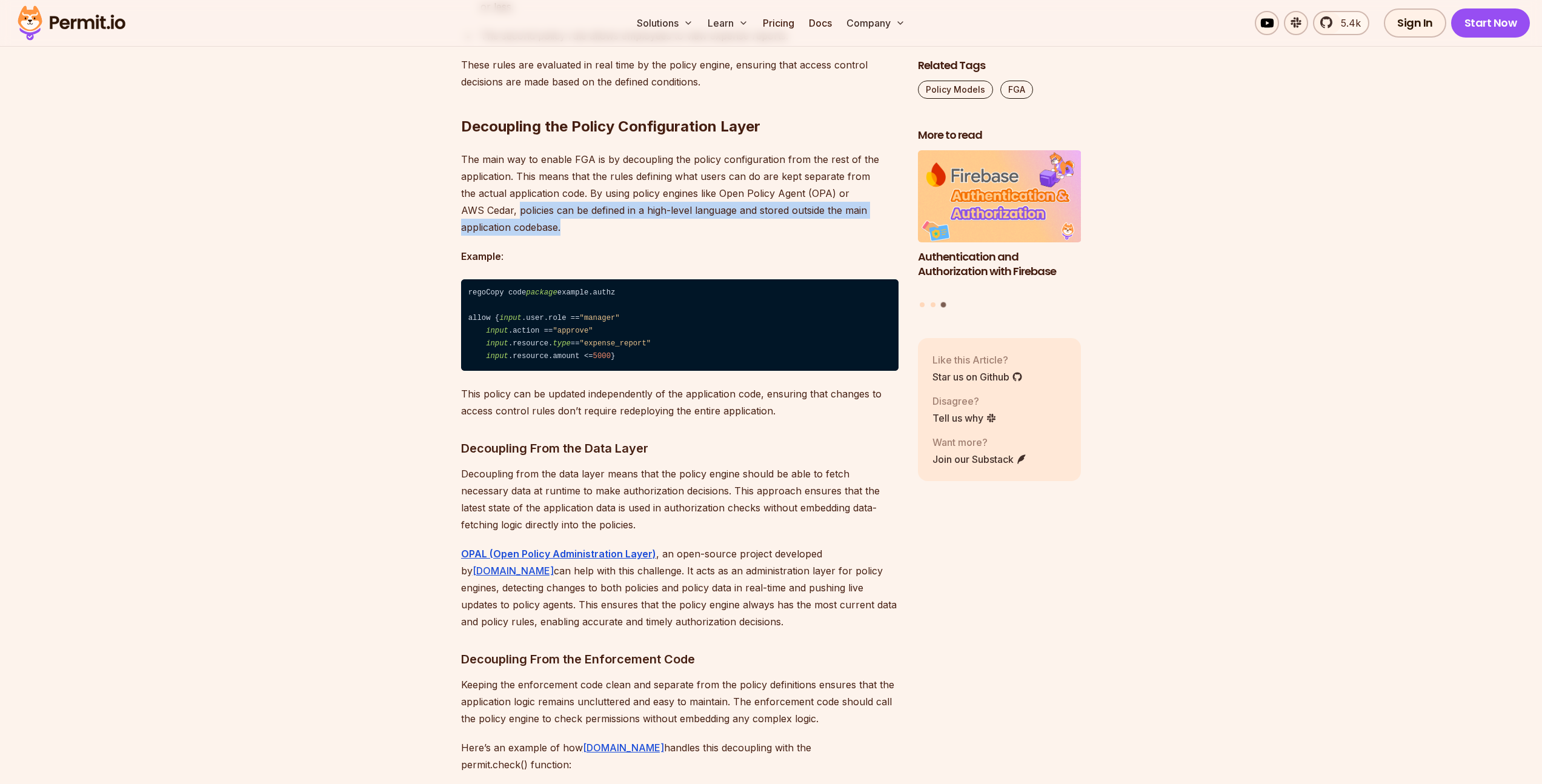
scroll to position [8168, 0]
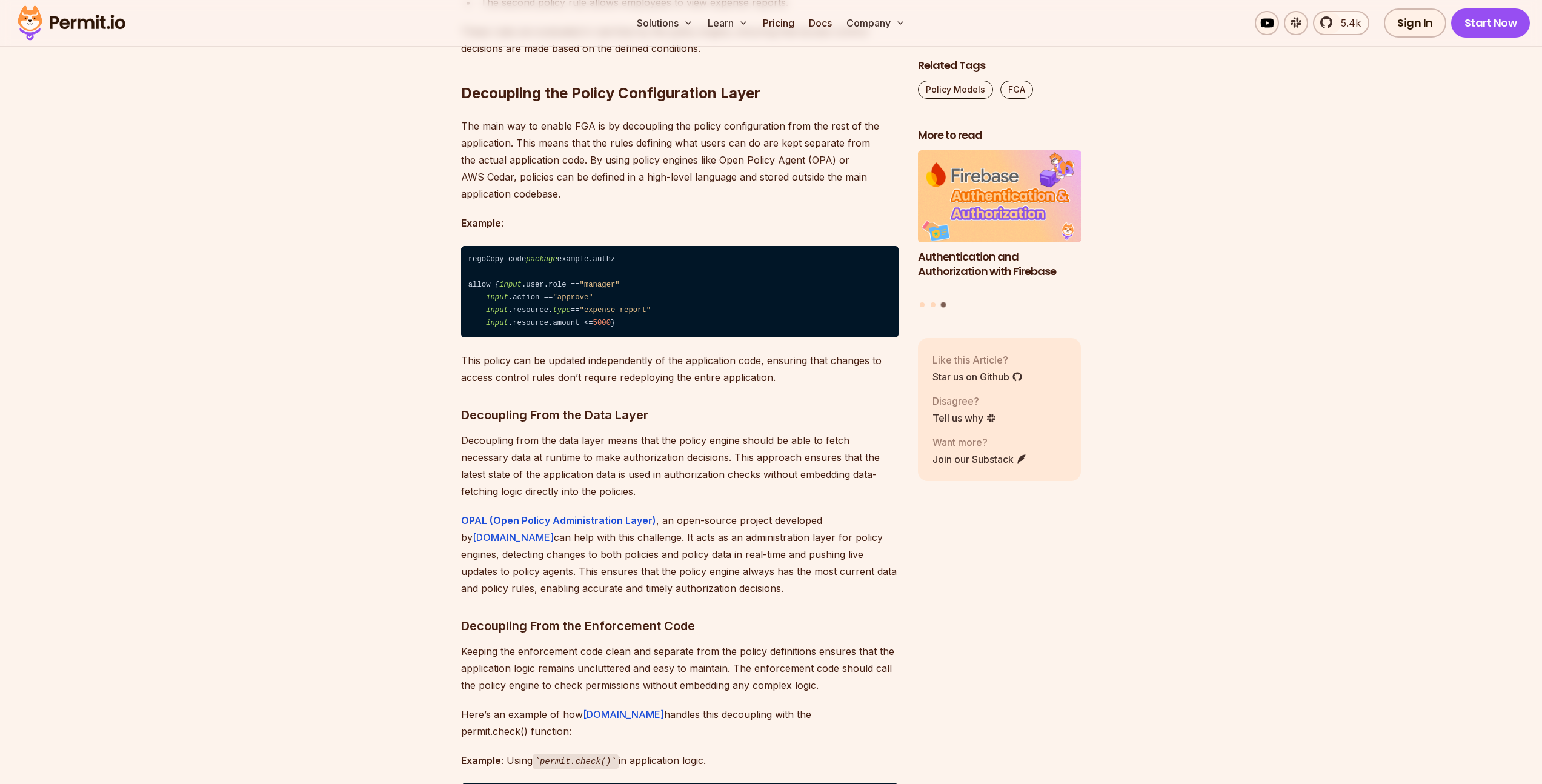
click at [473, 386] on p "This policy can be updated independently of the application code, ensuring that…" at bounding box center [680, 368] width 437 height 34
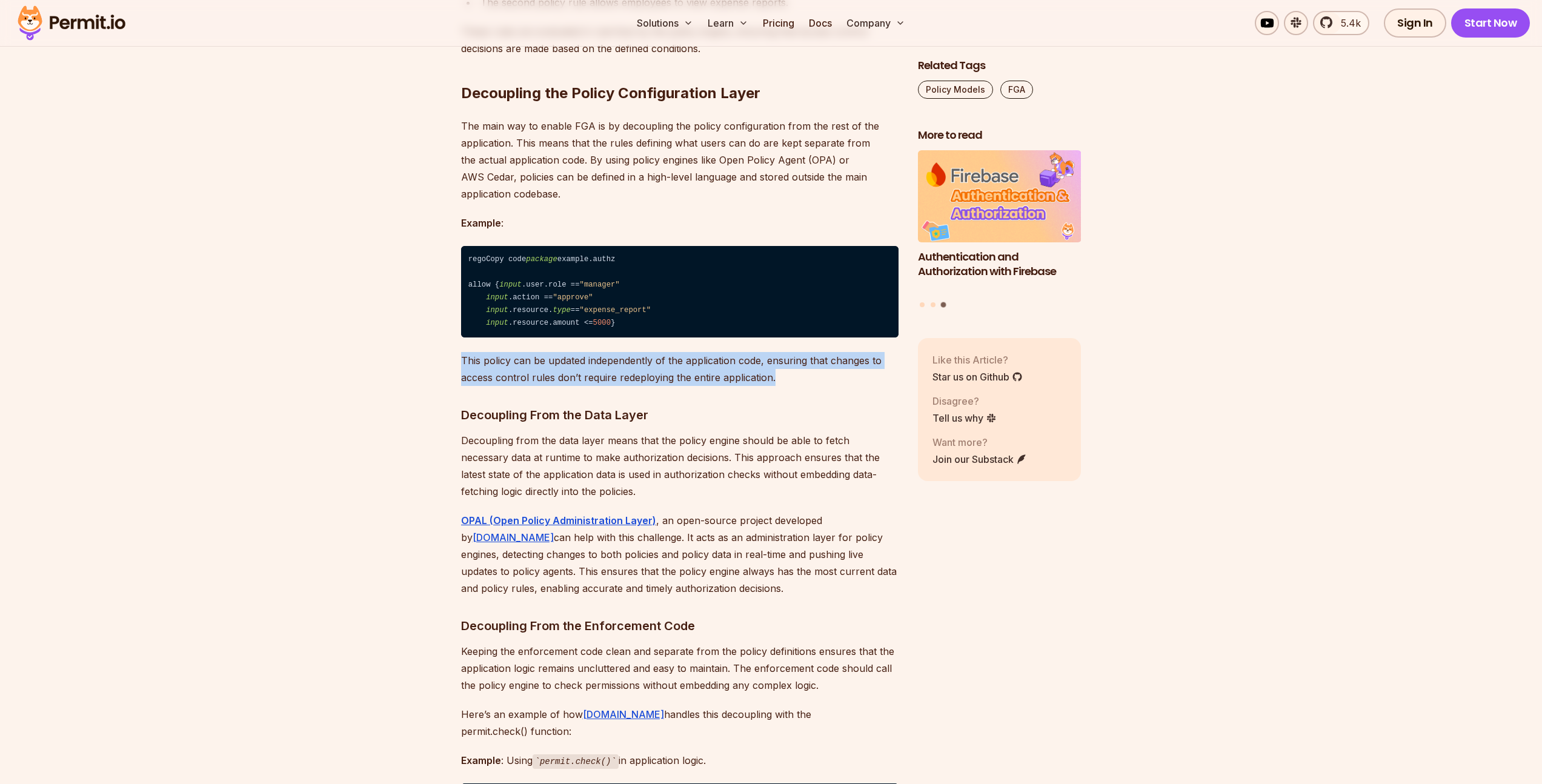
drag, startPoint x: 465, startPoint y: 469, endPoint x: 791, endPoint y: 491, distance: 326.7
click at [791, 386] on p "This policy can be updated independently of the application code, ensuring that…" at bounding box center [680, 368] width 437 height 34
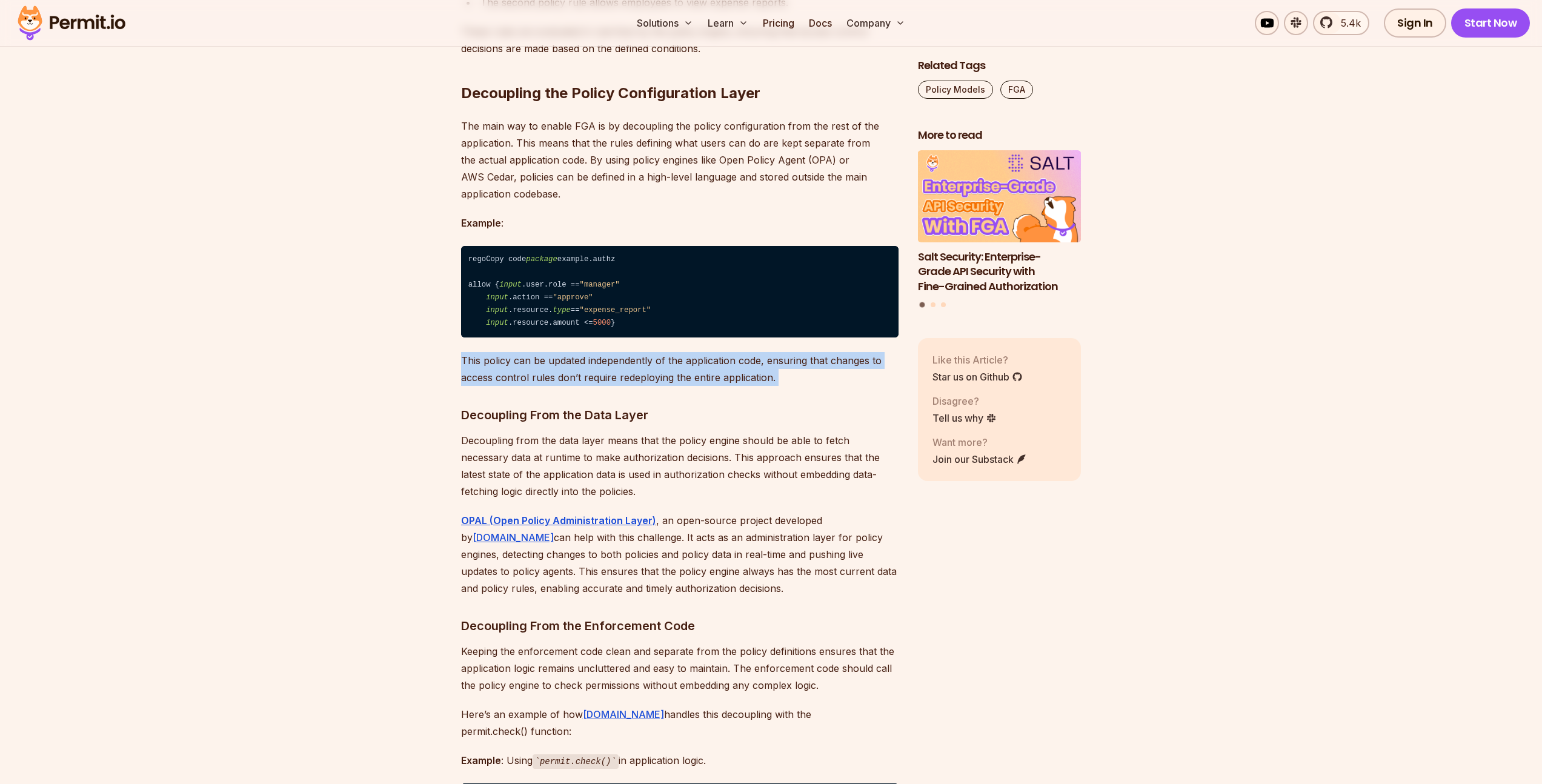
drag, startPoint x: 791, startPoint y: 491, endPoint x: 460, endPoint y: 464, distance: 332.1
click at [461, 386] on p "This policy can be updated independently of the application code, ensuring that…" at bounding box center [680, 368] width 437 height 34
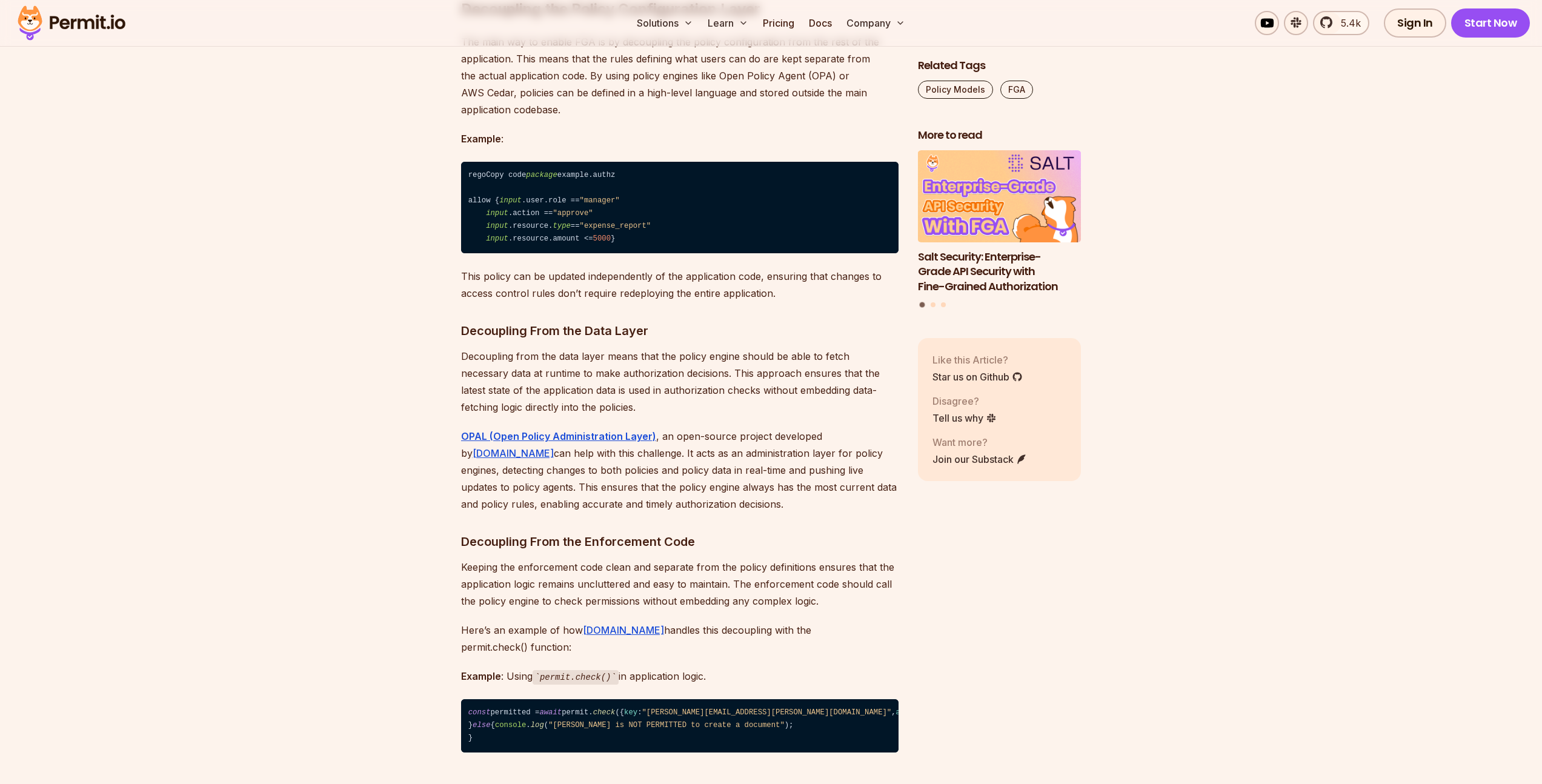
scroll to position [8261, 0]
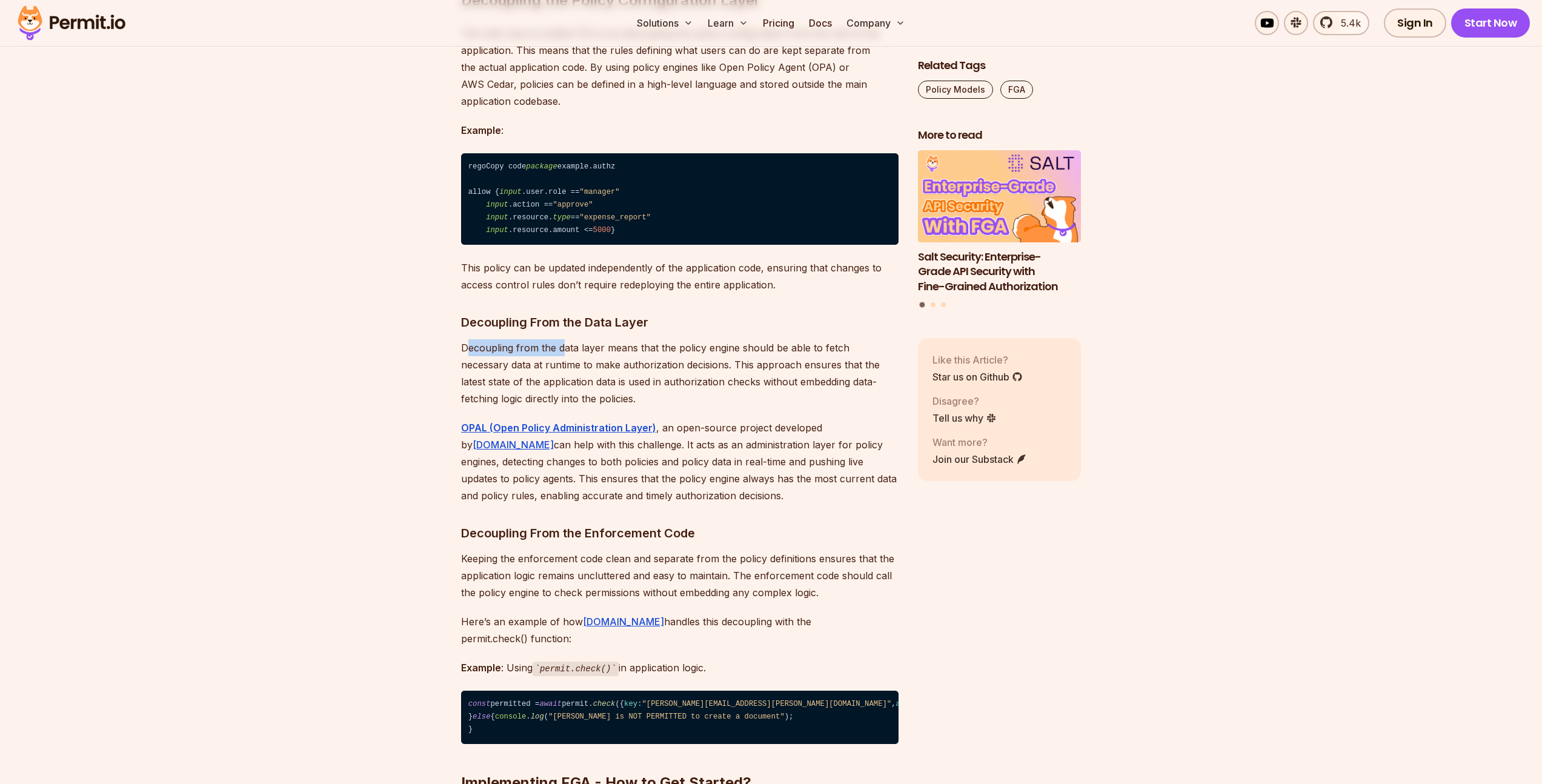
drag, startPoint x: 465, startPoint y: 450, endPoint x: 578, endPoint y: 476, distance: 116.0
click at [563, 407] on p "Decoupling from the data layer means that the policy engine should be able to f…" at bounding box center [680, 373] width 437 height 68
click at [592, 407] on p "Decoupling from the data layer means that the policy engine should be able to f…" at bounding box center [680, 373] width 437 height 68
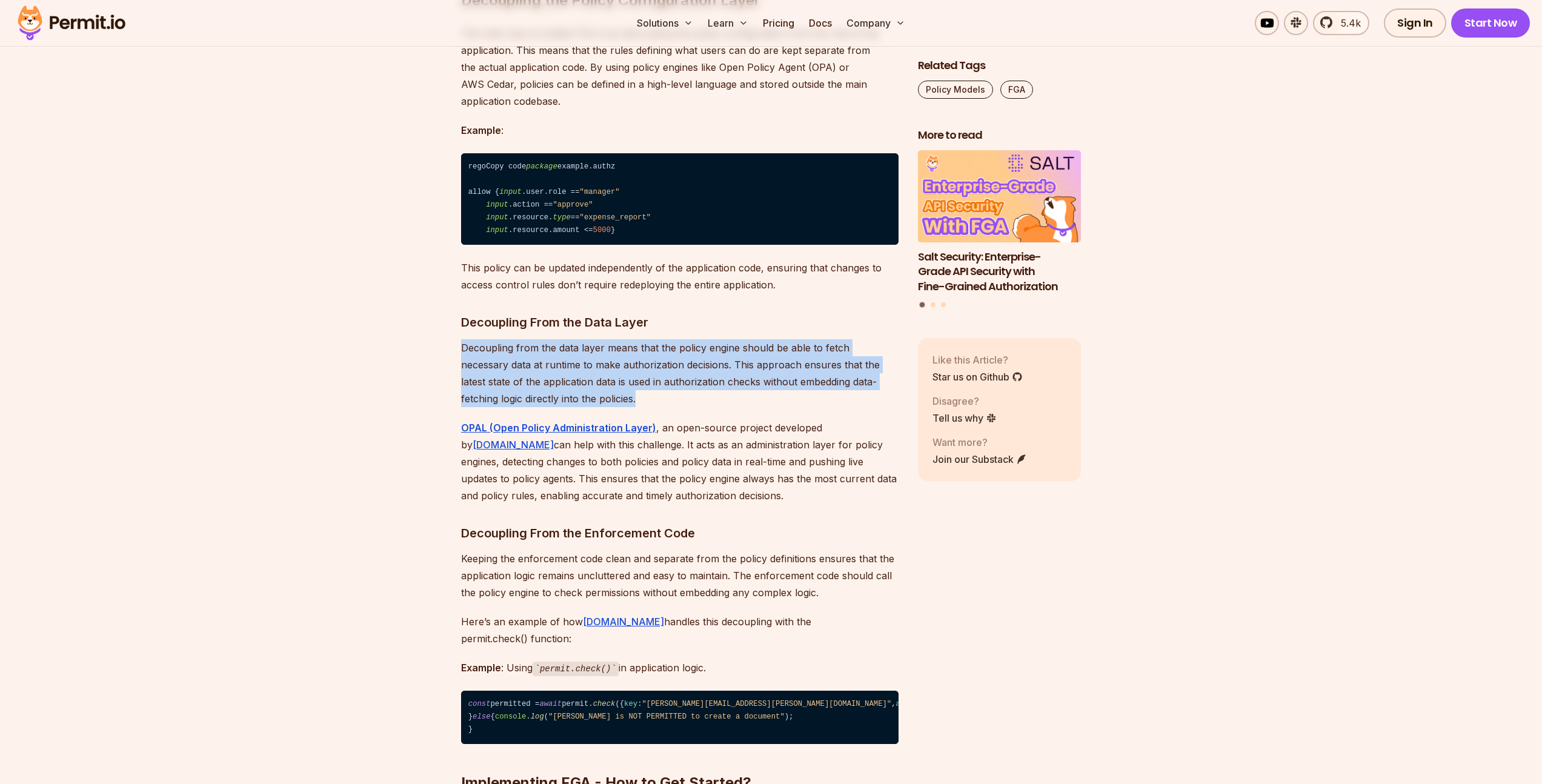
drag, startPoint x: 604, startPoint y: 520, endPoint x: 444, endPoint y: 450, distance: 174.6
drag, startPoint x: 444, startPoint y: 449, endPoint x: 602, endPoint y: 501, distance: 166.3
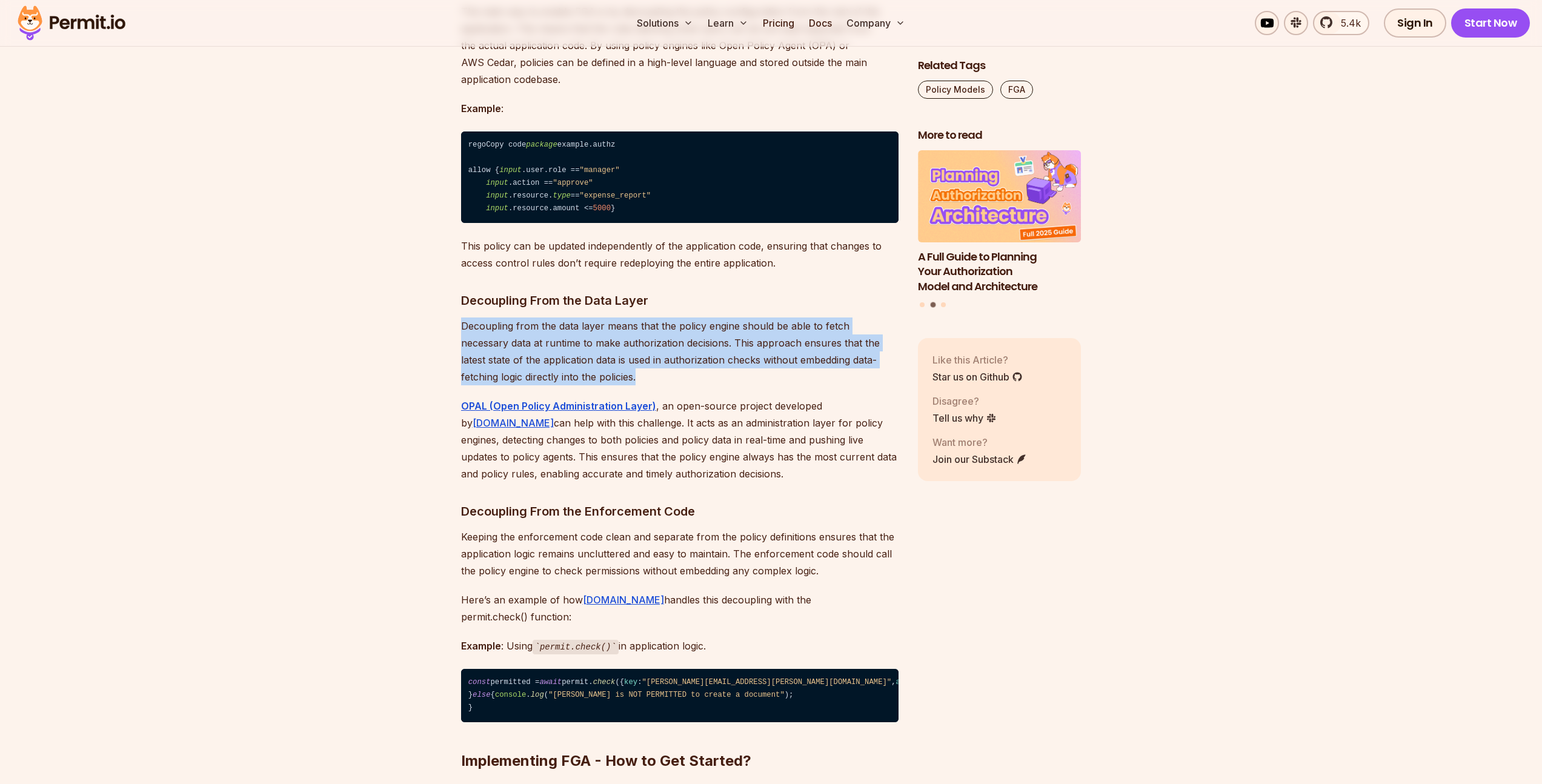
scroll to position [8289, 0]
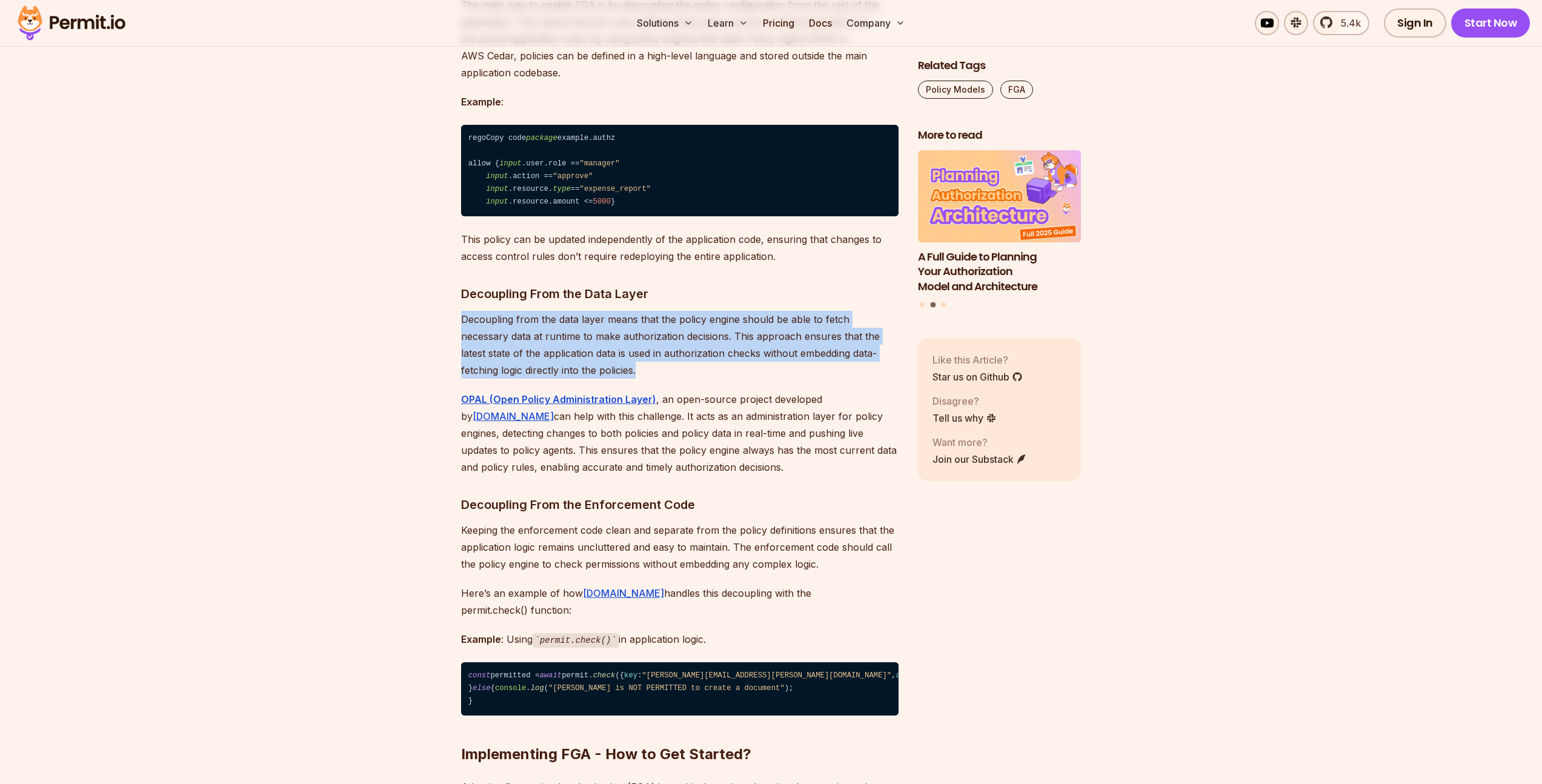
click at [732, 379] on p "Decoupling from the data layer means that the policy engine should be able to f…" at bounding box center [680, 344] width 437 height 68
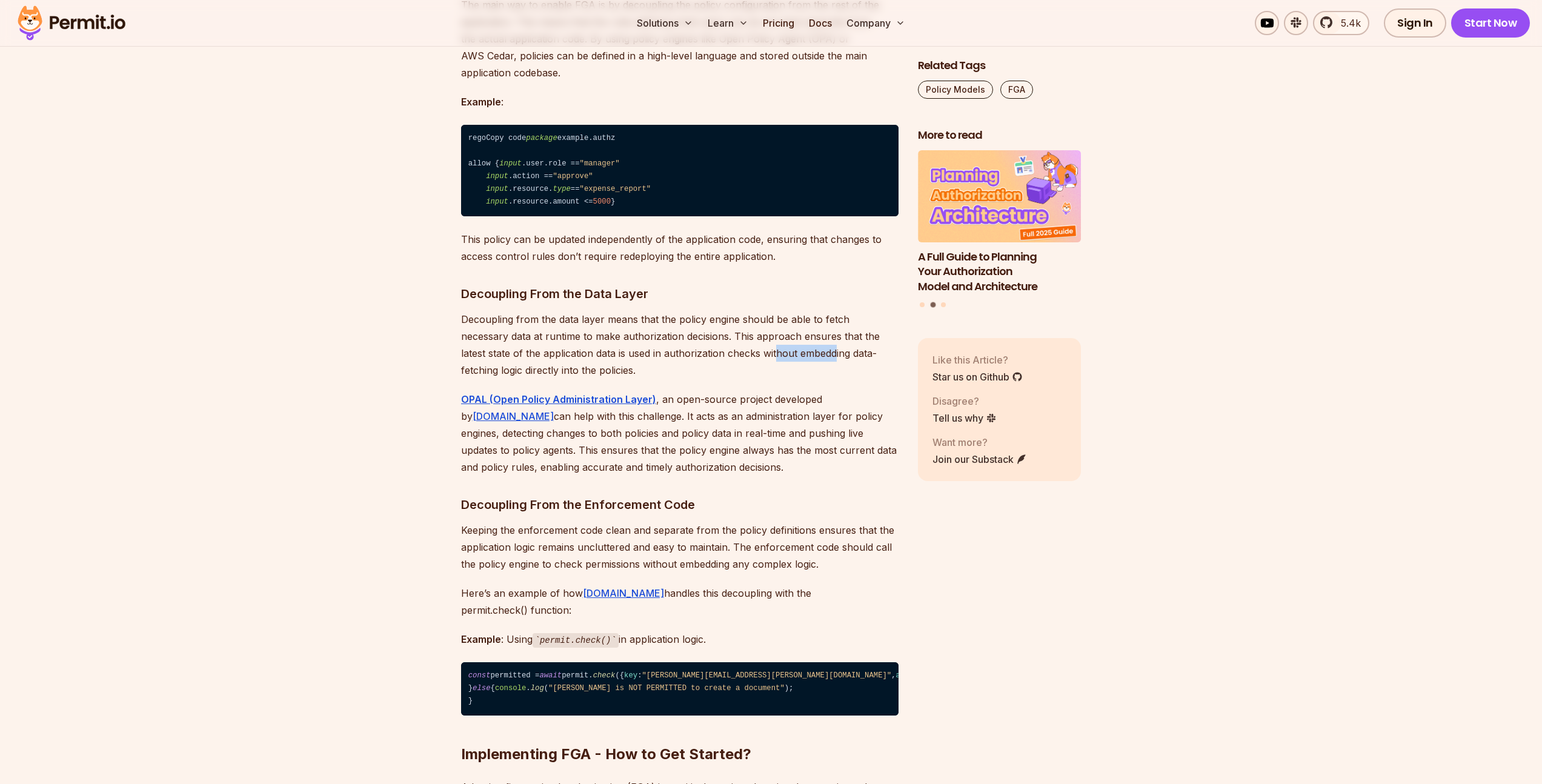
drag, startPoint x: 711, startPoint y: 453, endPoint x: 773, endPoint y: 464, distance: 63.0
click at [773, 379] on p "Decoupling from the data layer means that the policy engine should be able to f…" at bounding box center [680, 344] width 437 height 68
drag, startPoint x: 538, startPoint y: 474, endPoint x: 589, endPoint y: 470, distance: 51.2
click at [539, 379] on p "Decoupling from the data layer means that the policy engine should be able to f…" at bounding box center [680, 344] width 437 height 68
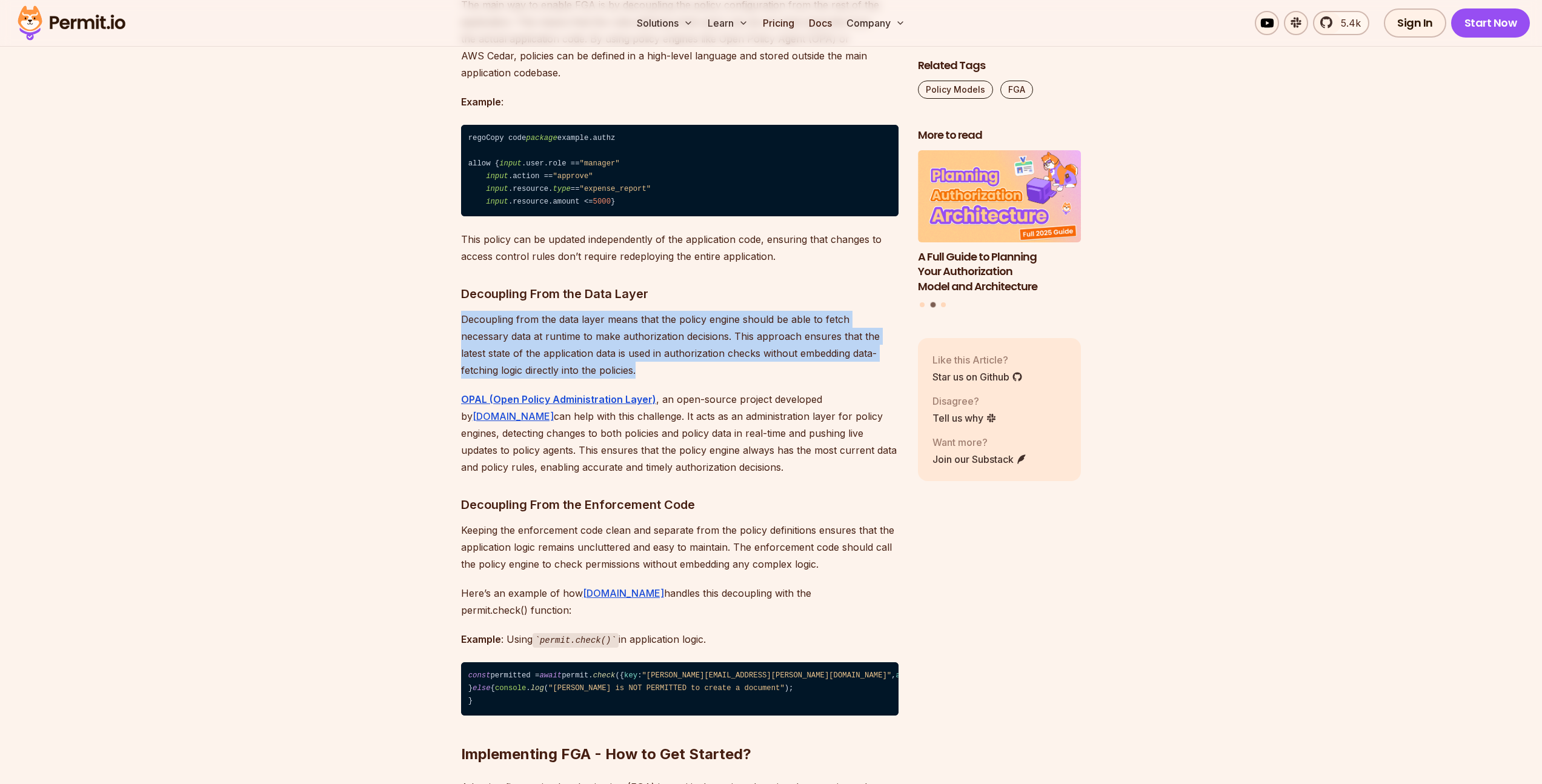
drag, startPoint x: 610, startPoint y: 471, endPoint x: 434, endPoint y: 427, distance: 181.4
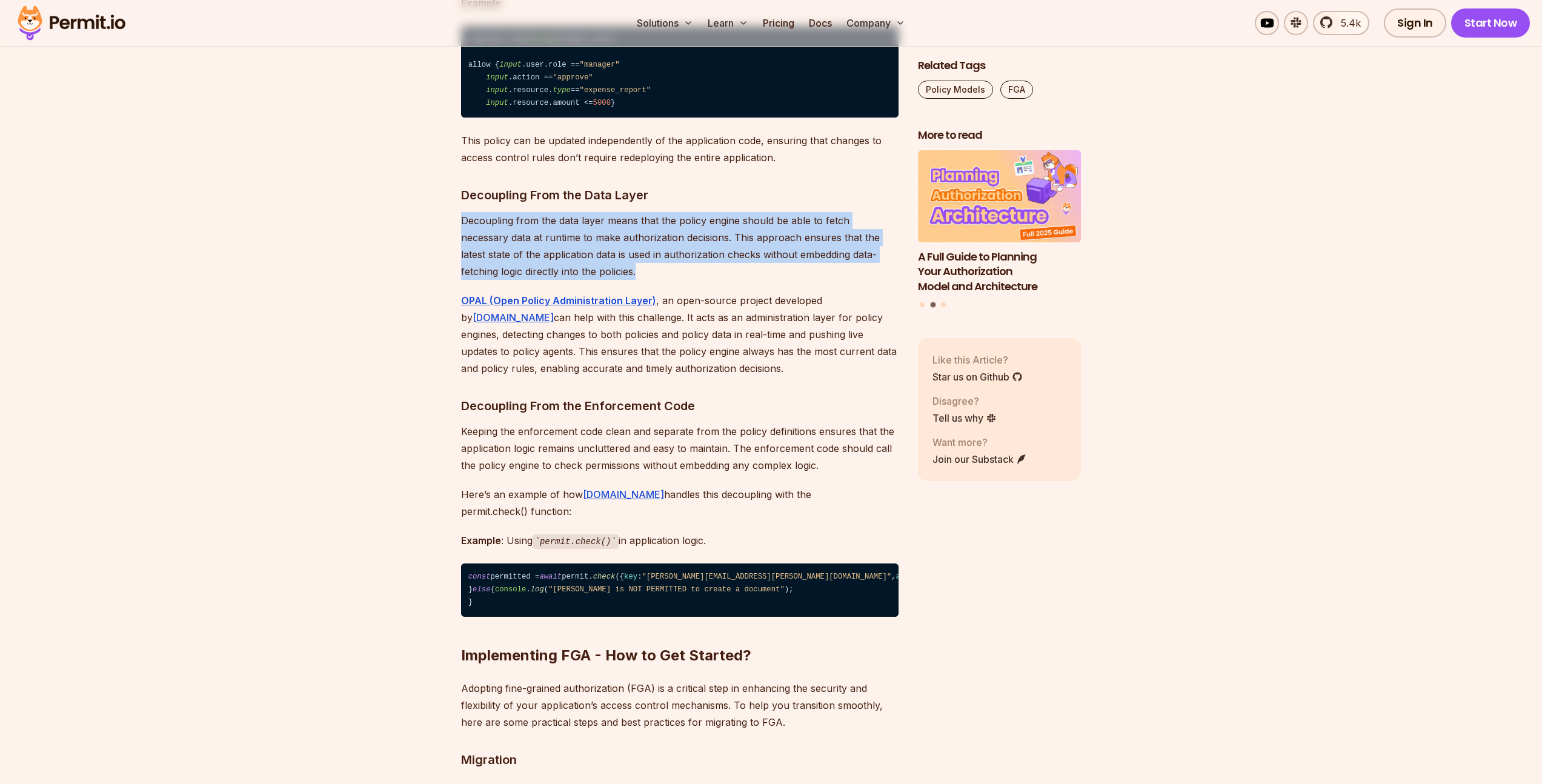
click at [691, 280] on p "Decoupling from the data layer means that the policy engine should be able to f…" at bounding box center [680, 245] width 437 height 68
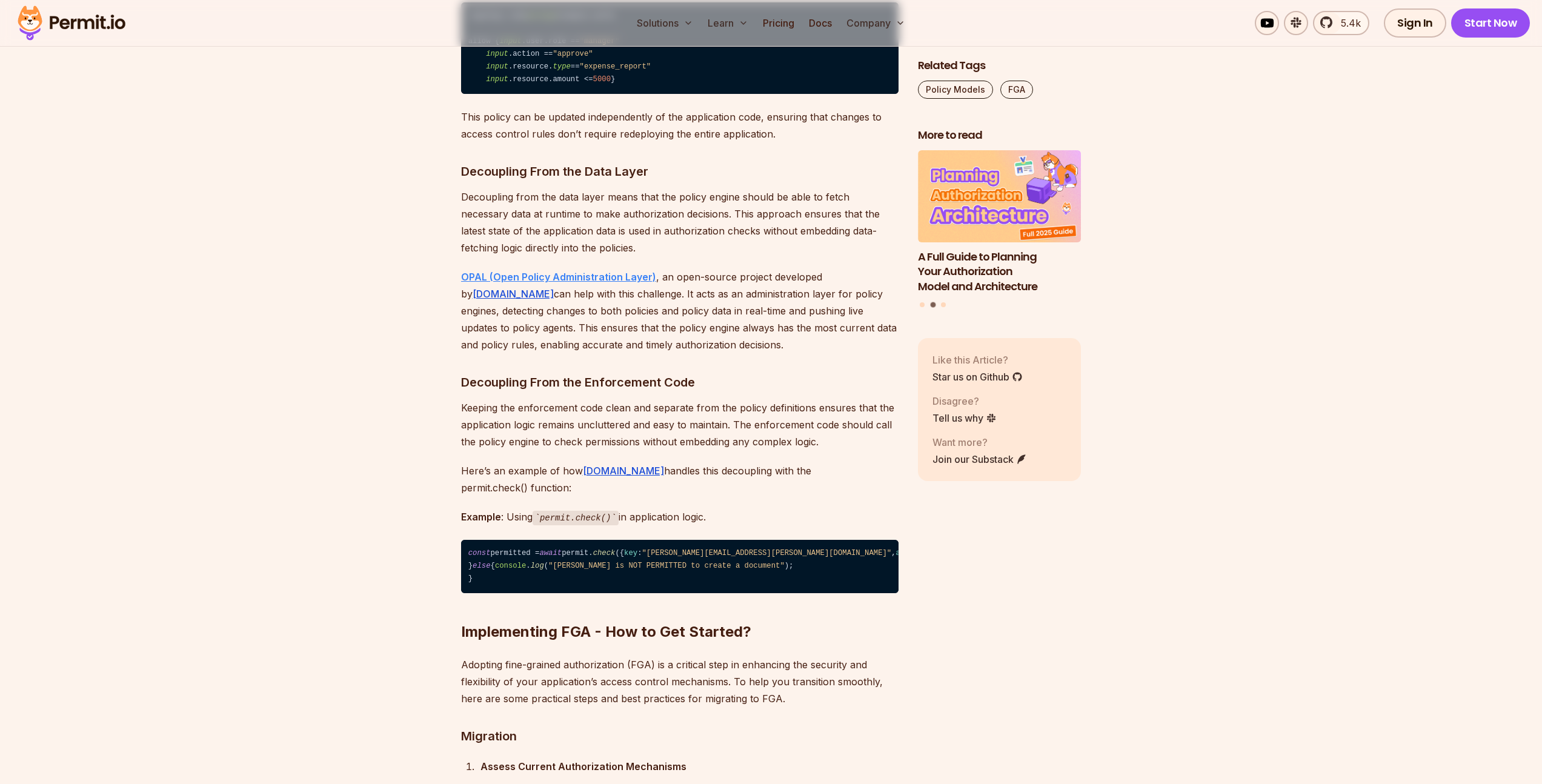
scroll to position [8393, 0]
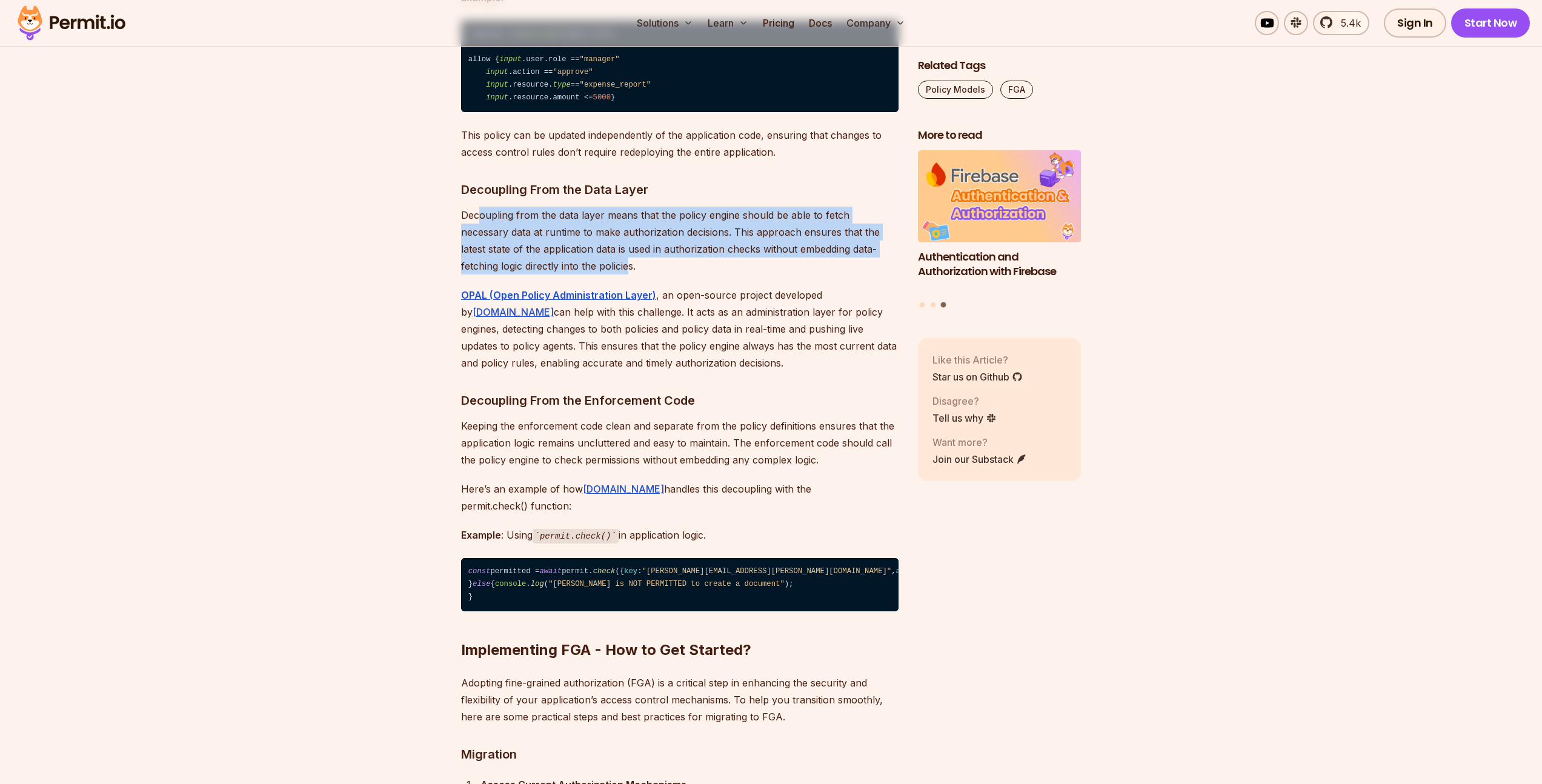
drag, startPoint x: 564, startPoint y: 371, endPoint x: 475, endPoint y: 324, distance: 100.6
click at [477, 274] on p "Decoupling from the data layer means that the policy engine should be able to f…" at bounding box center [680, 240] width 437 height 68
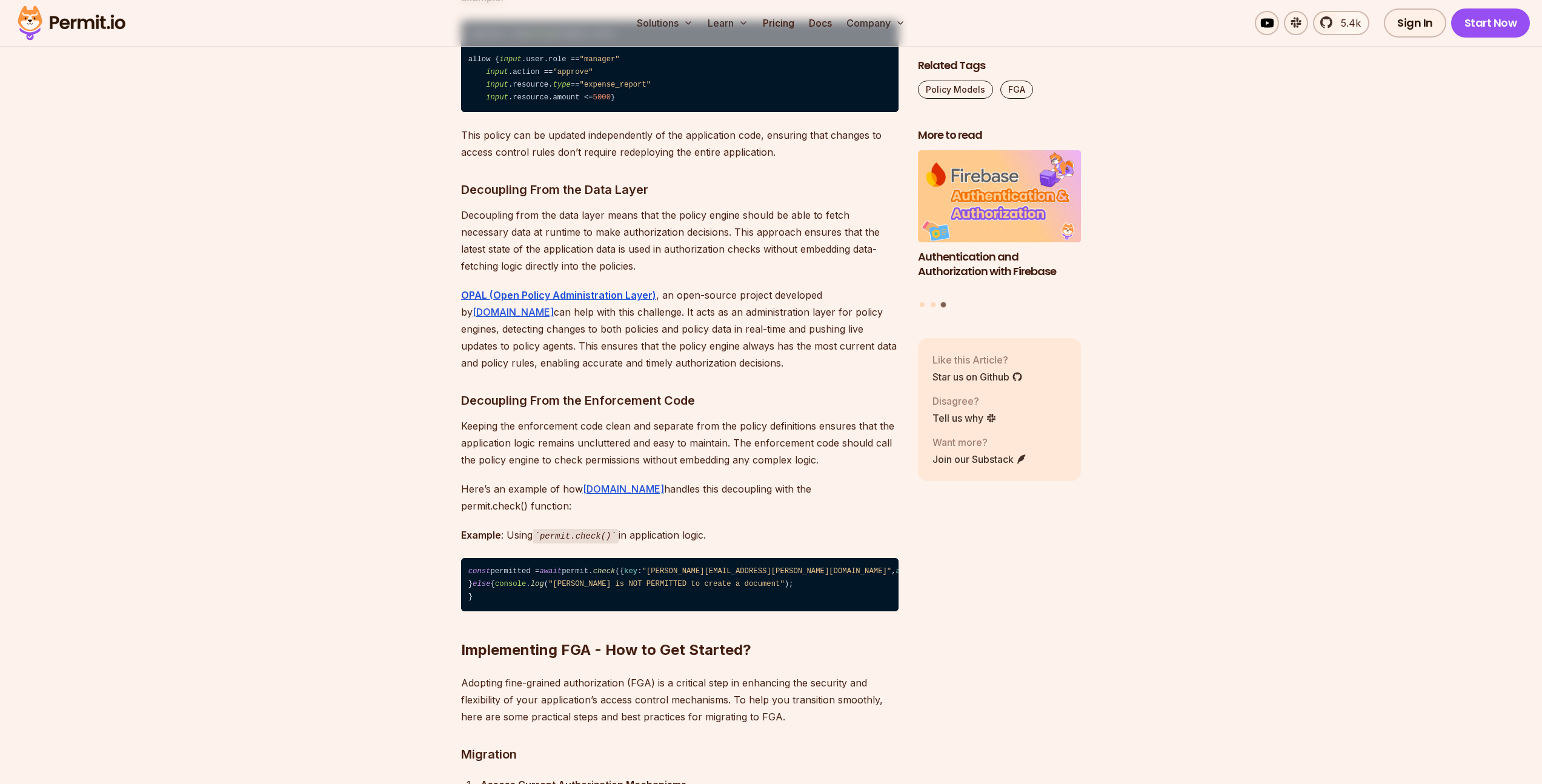
click at [475, 274] on p "Decoupling from the data layer means that the policy engine should be able to f…" at bounding box center [680, 240] width 437 height 68
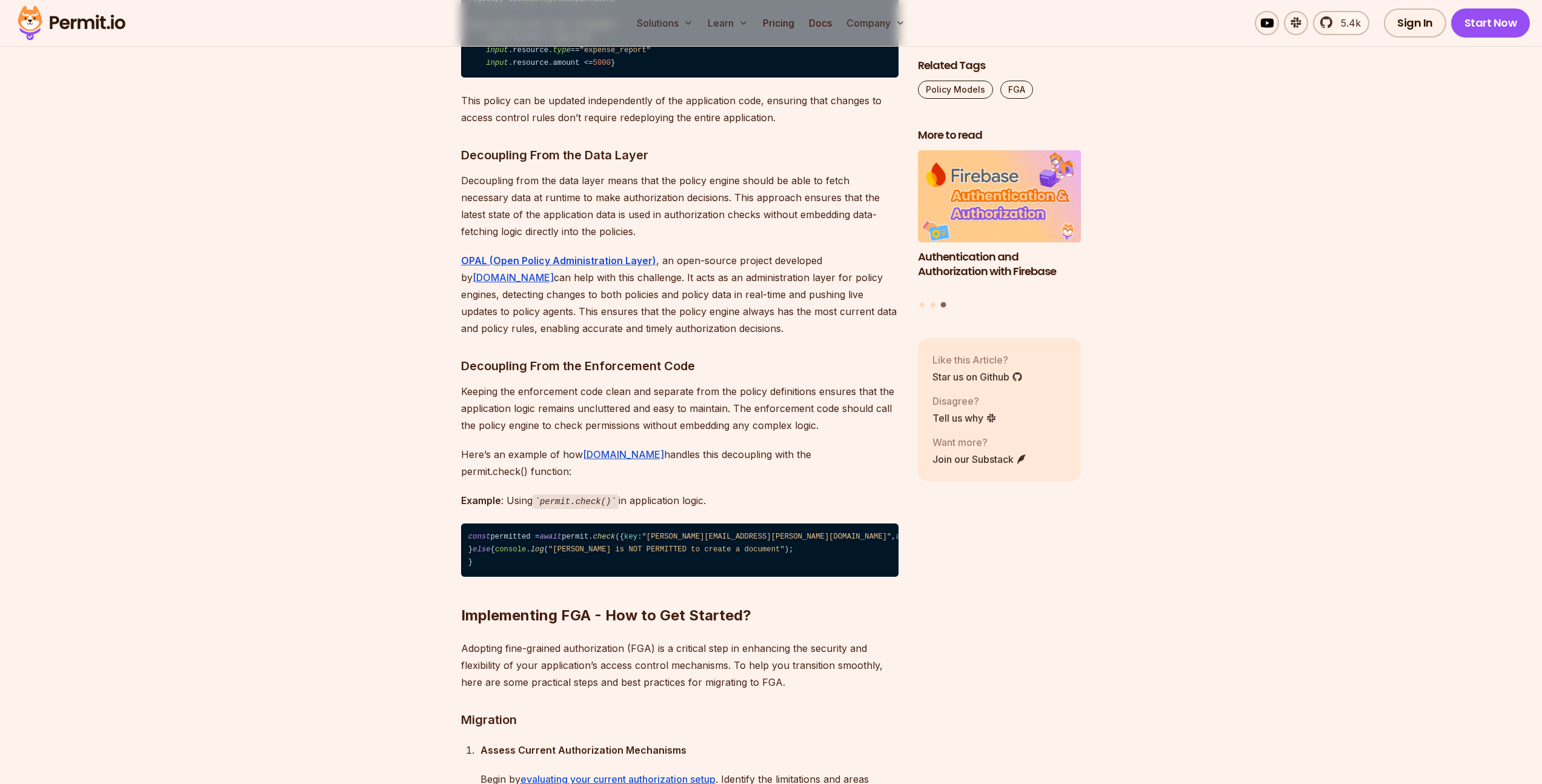
scroll to position [8436, 0]
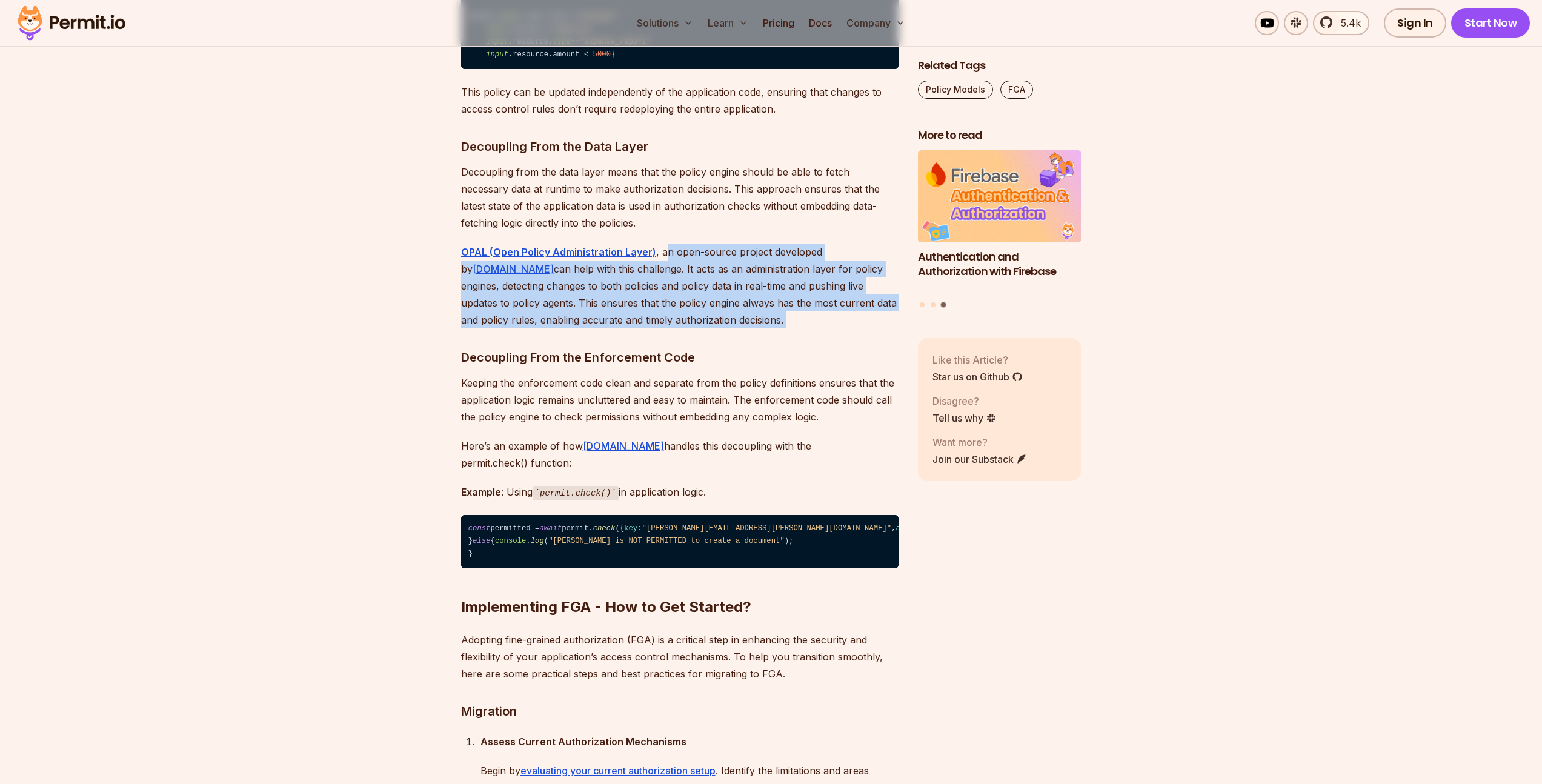
drag, startPoint x: 661, startPoint y: 353, endPoint x: 780, endPoint y: 438, distance: 146.2
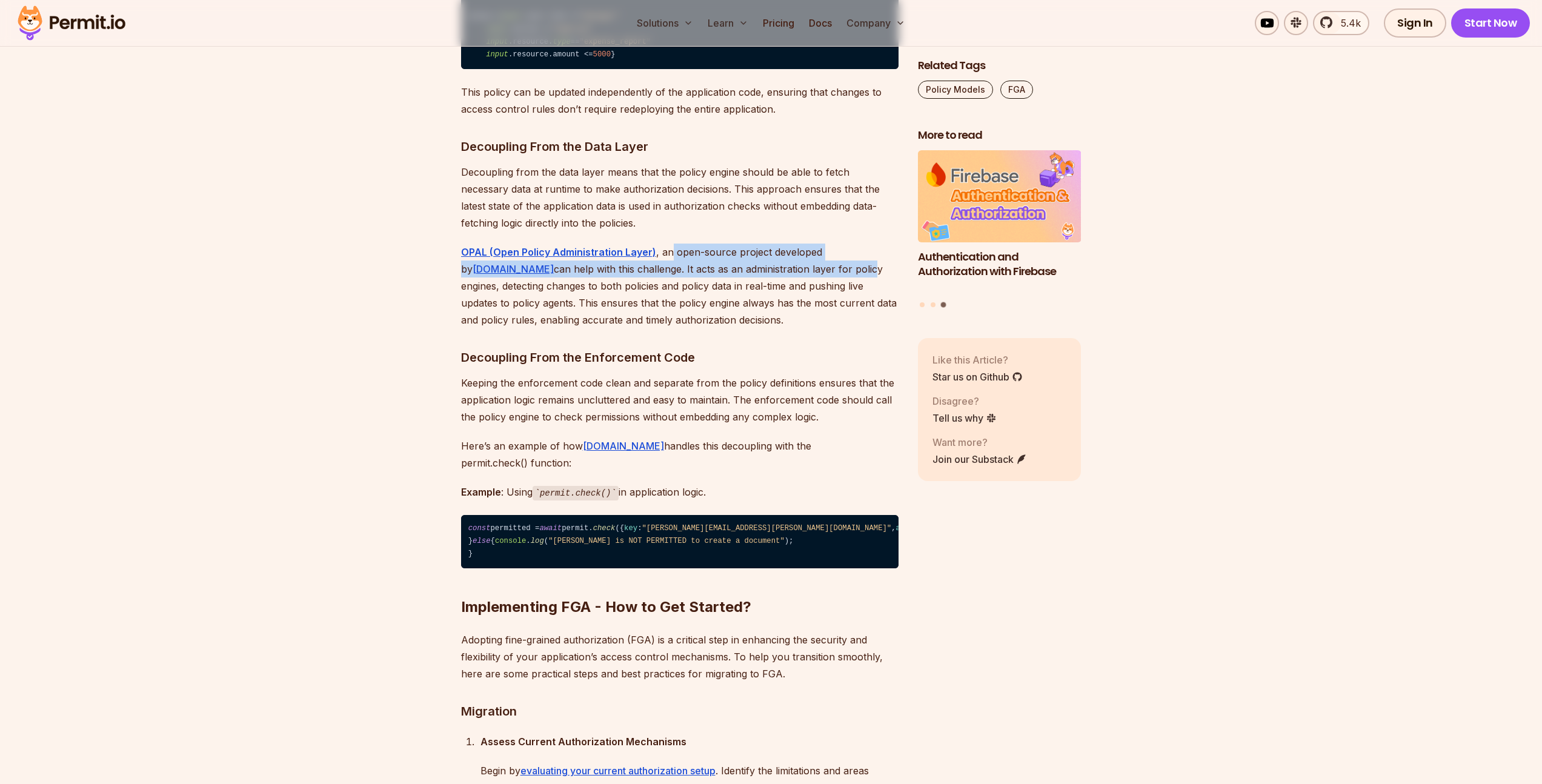
drag, startPoint x: 666, startPoint y: 361, endPoint x: 756, endPoint y: 376, distance: 91.2
click at [756, 329] on p "OPAL (Open Policy Administration Layer) , an open-source project developed by […" at bounding box center [680, 286] width 437 height 85
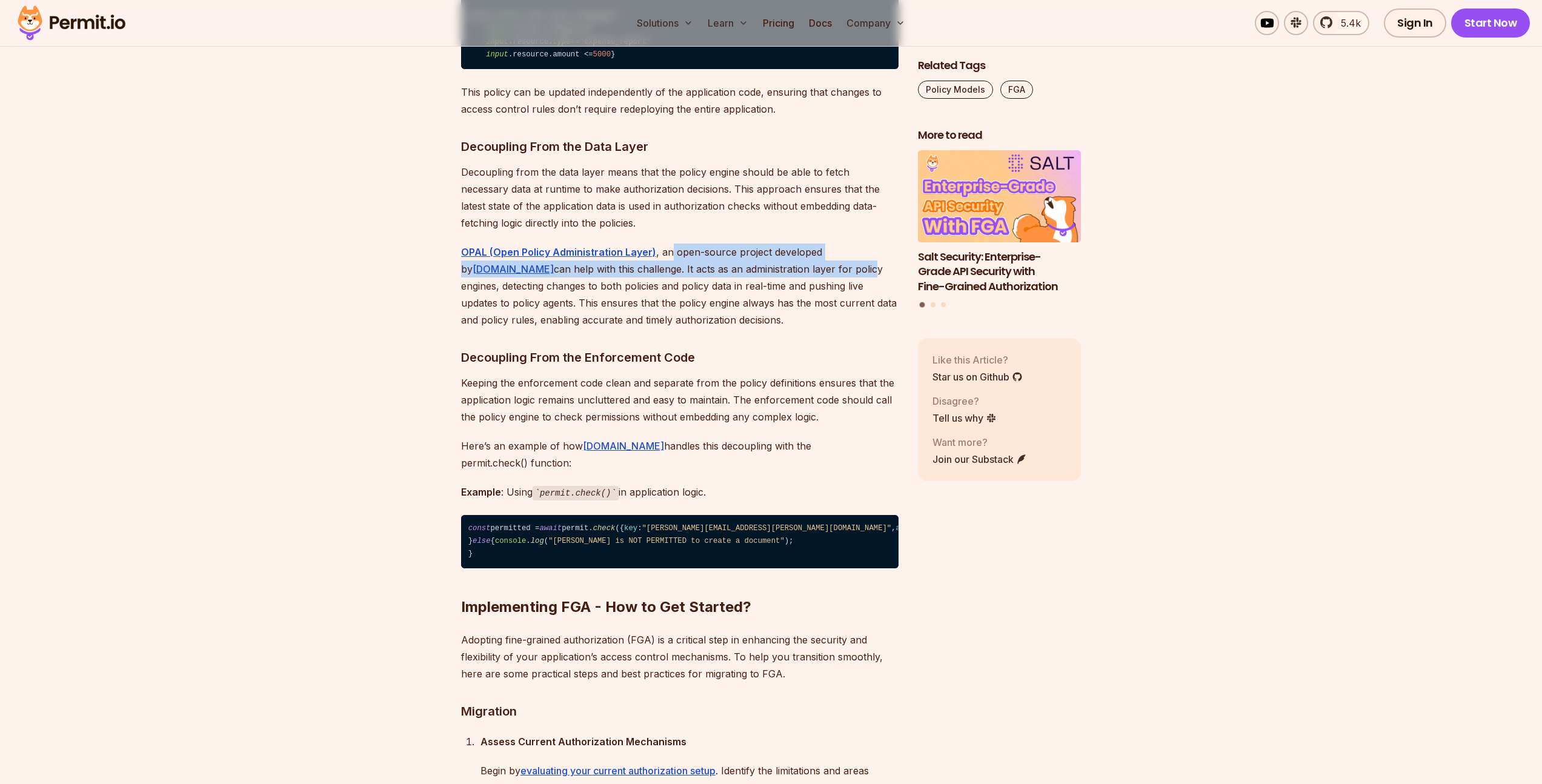
drag, startPoint x: 523, startPoint y: 372, endPoint x: 729, endPoint y: 423, distance: 212.2
click at [729, 329] on p "OPAL (Open Policy Administration Layer) , an open-source project developed by […" at bounding box center [680, 286] width 437 height 85
drag, startPoint x: 680, startPoint y: 427, endPoint x: 507, endPoint y: 390, distance: 176.9
click at [507, 329] on p "OPAL (Open Policy Administration Layer) , an open-source project developed by […" at bounding box center [680, 286] width 437 height 85
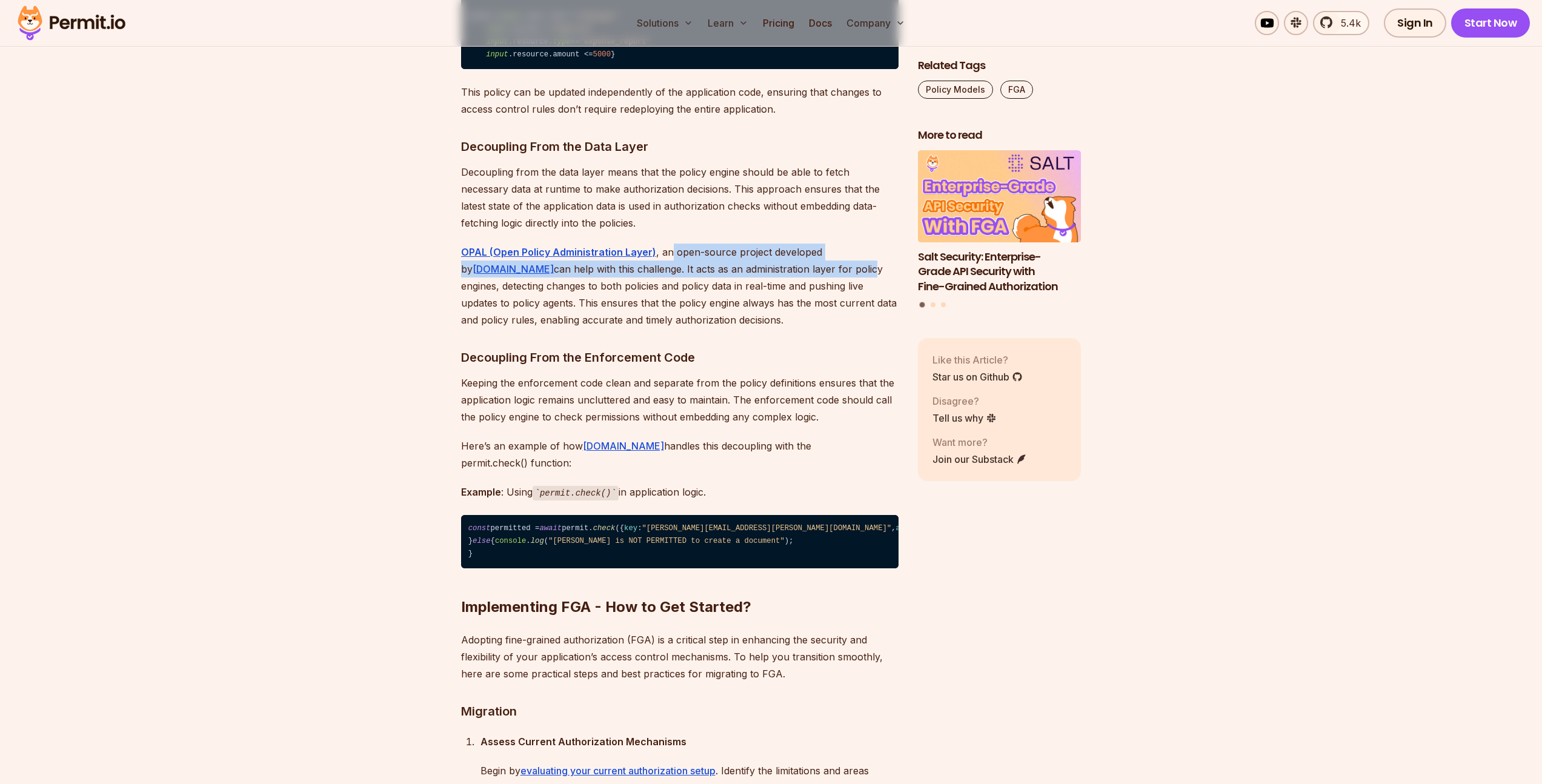
click at [507, 329] on p "OPAL (Open Policy Administration Layer) , an open-source project developed by […" at bounding box center [680, 286] width 437 height 85
click at [511, 329] on p "OPAL (Open Policy Administration Layer) , an open-source project developed by […" at bounding box center [680, 286] width 437 height 85
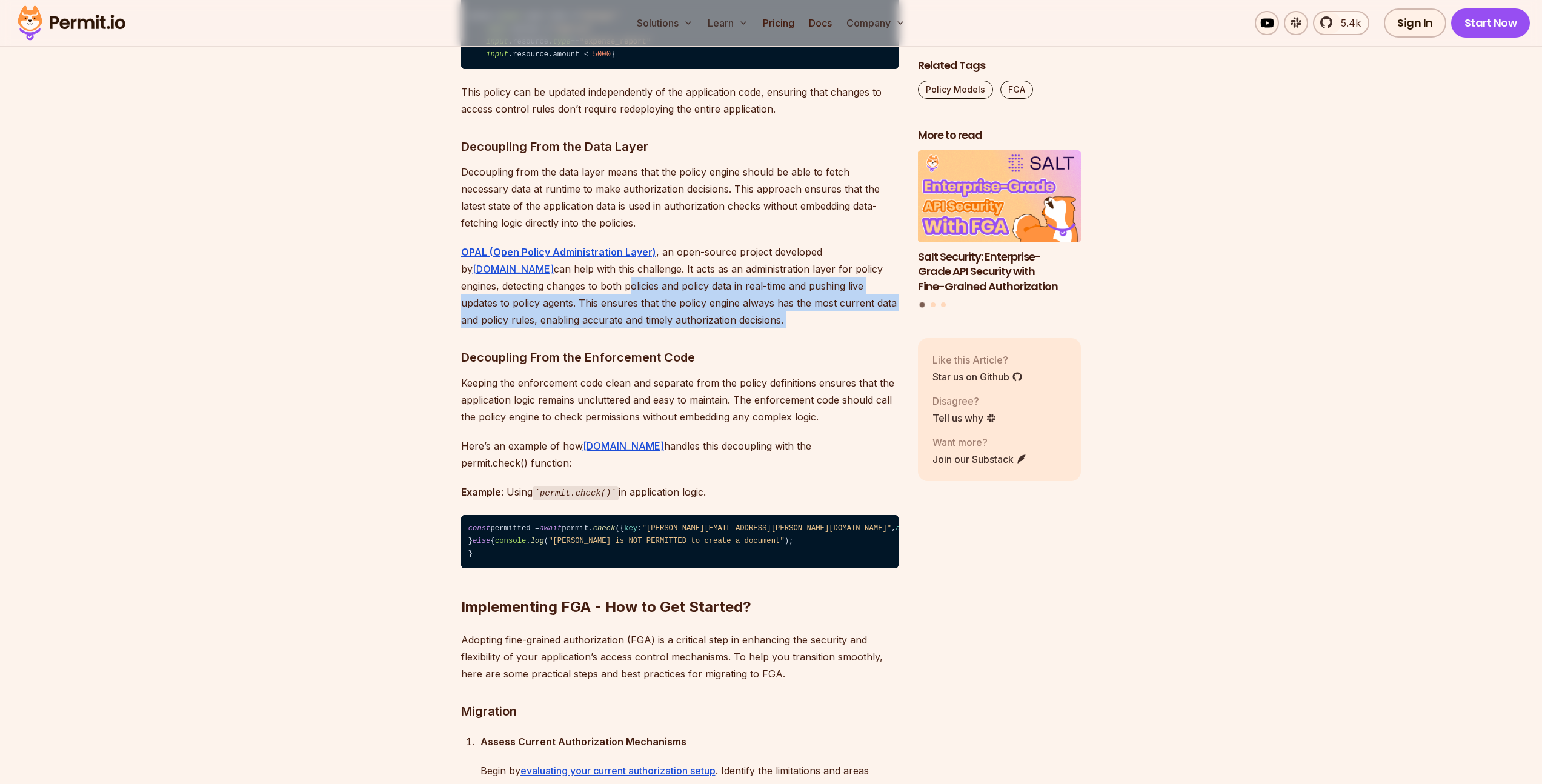
drag, startPoint x: 511, startPoint y: 386, endPoint x: 691, endPoint y: 420, distance: 183.2
click at [691, 329] on p "OPAL (Open Policy Administration Layer) , an open-source project developed by […" at bounding box center [680, 286] width 437 height 85
drag, startPoint x: 693, startPoint y: 420, endPoint x: 693, endPoint y: 429, distance: 9.0
click at [693, 329] on p "OPAL (Open Policy Administration Layer) , an open-source project developed by […" at bounding box center [680, 286] width 437 height 85
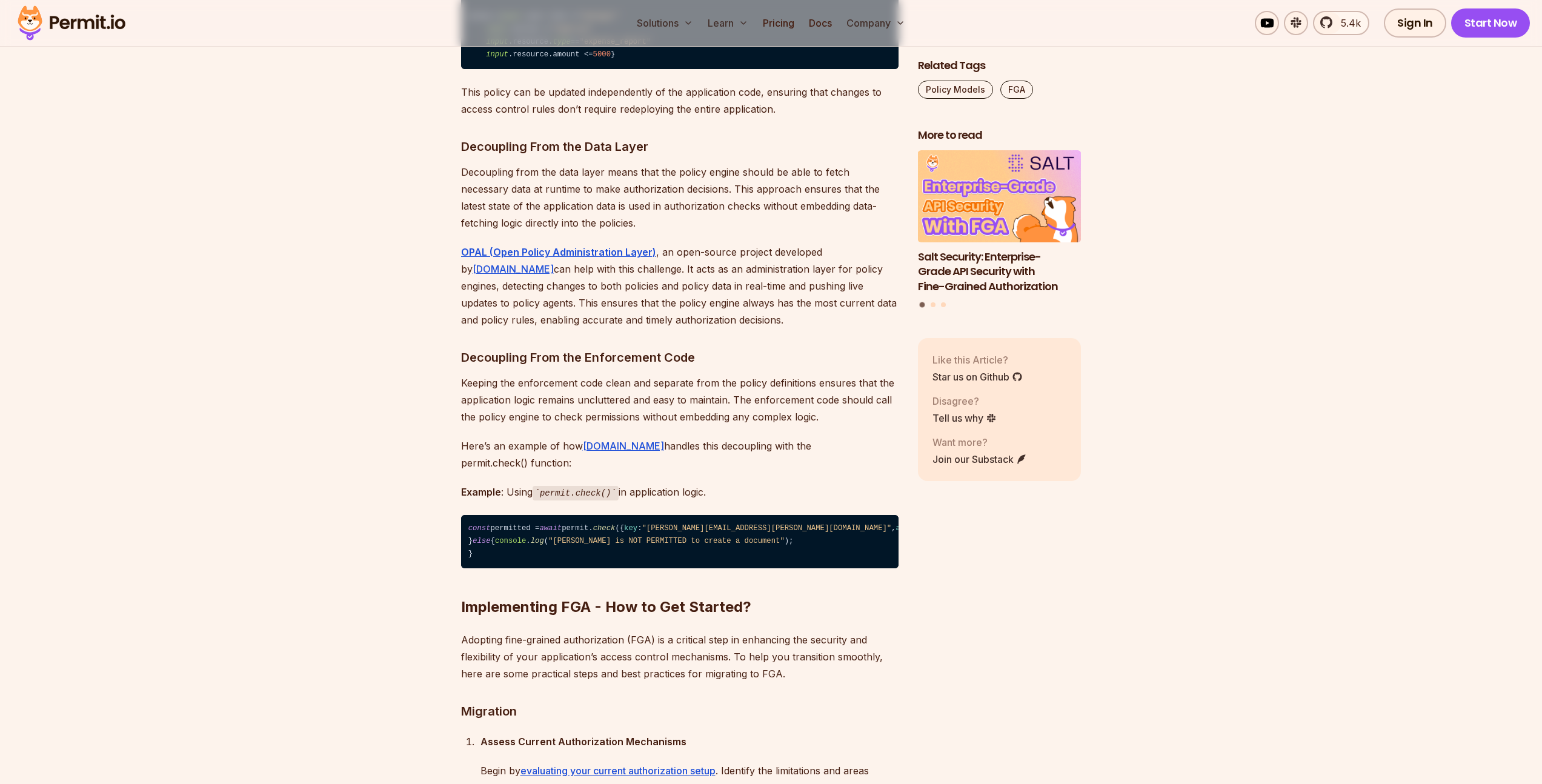
click at [691, 329] on p "OPAL (Open Policy Administration Layer) , an open-source project developed by […" at bounding box center [680, 286] width 437 height 85
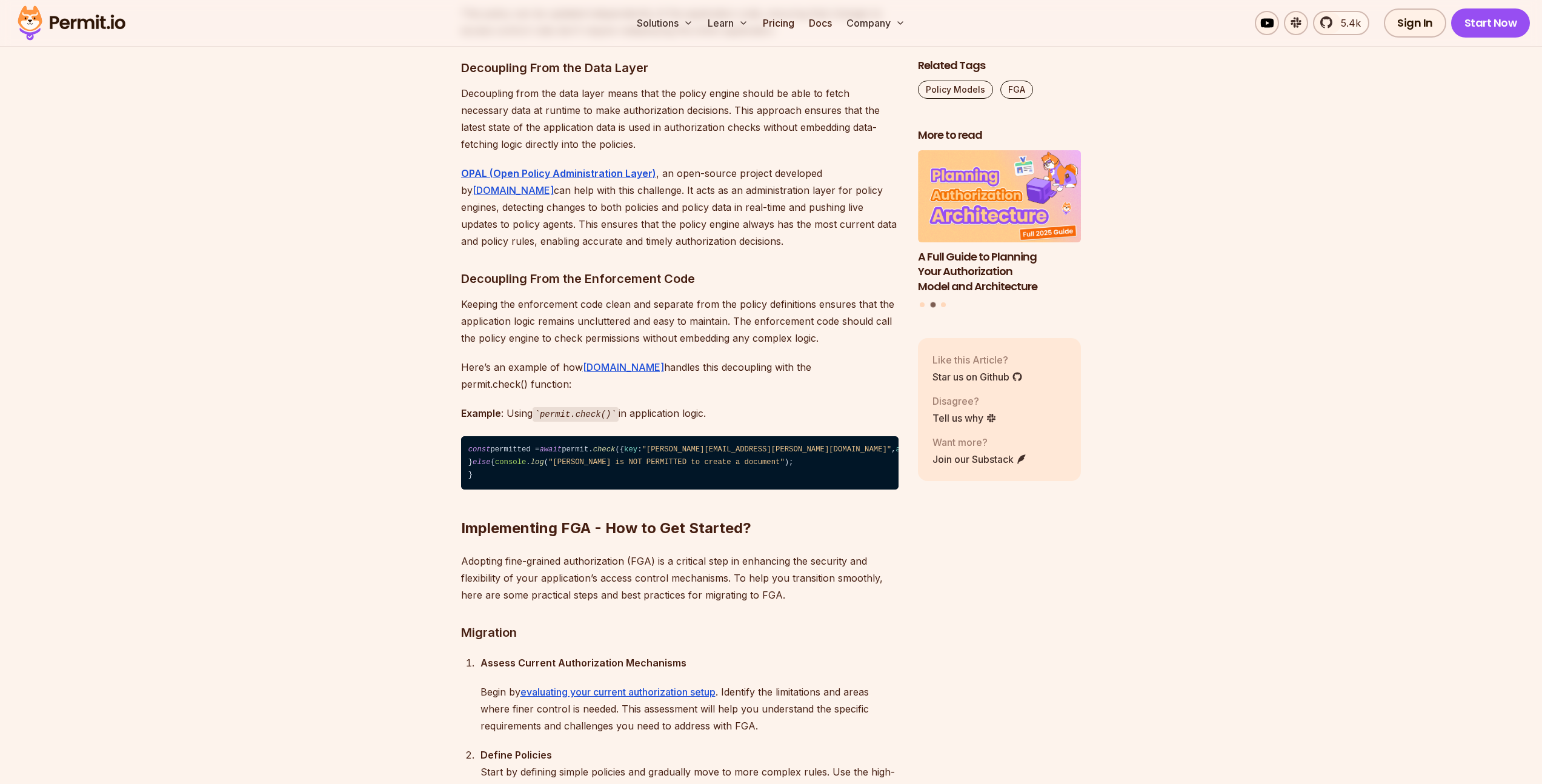
scroll to position [8516, 0]
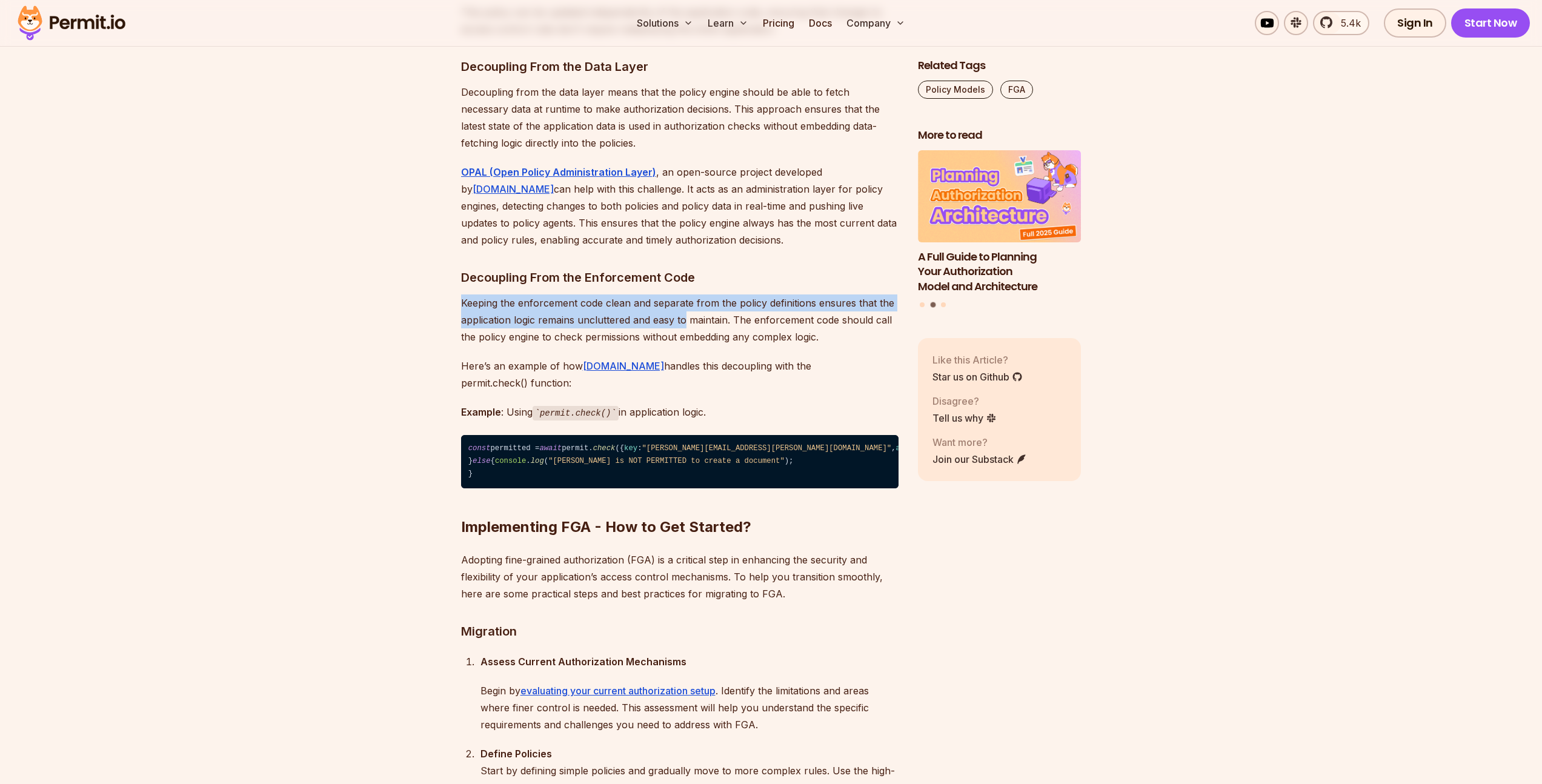
drag, startPoint x: 461, startPoint y: 407, endPoint x: 700, endPoint y: 427, distance: 239.8
click at [684, 345] on p "Keeping the enforcement code clean and separate from the policy definitions ens…" at bounding box center [680, 320] width 437 height 51
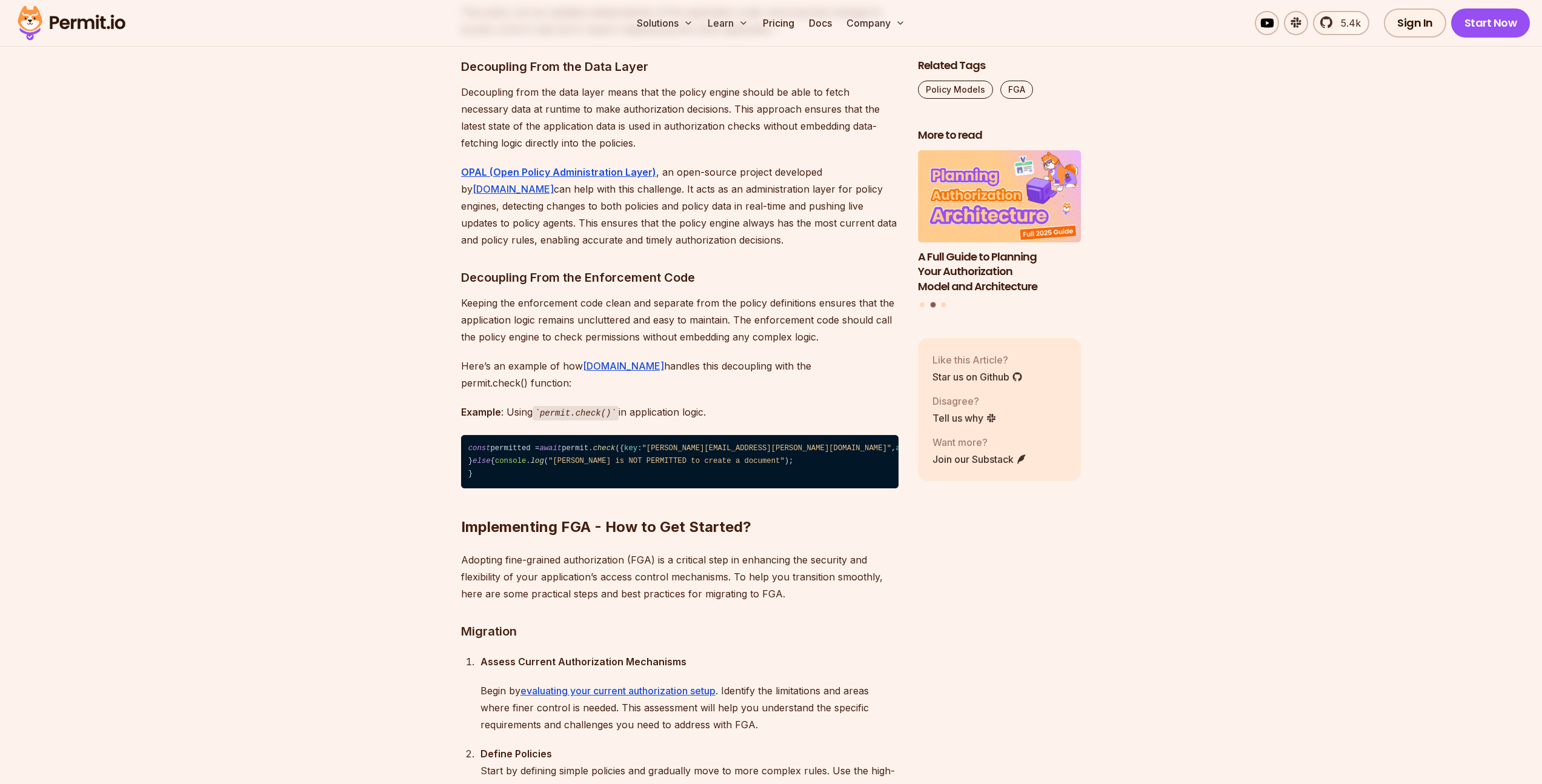
click at [702, 345] on p "Keeping the enforcement code clean and separate from the policy definitions ens…" at bounding box center [680, 320] width 437 height 51
click at [757, 345] on p "Keeping the enforcement code clean and separate from the policy definitions ens…" at bounding box center [680, 320] width 437 height 51
drag, startPoint x: 533, startPoint y: 432, endPoint x: 726, endPoint y: 455, distance: 194.4
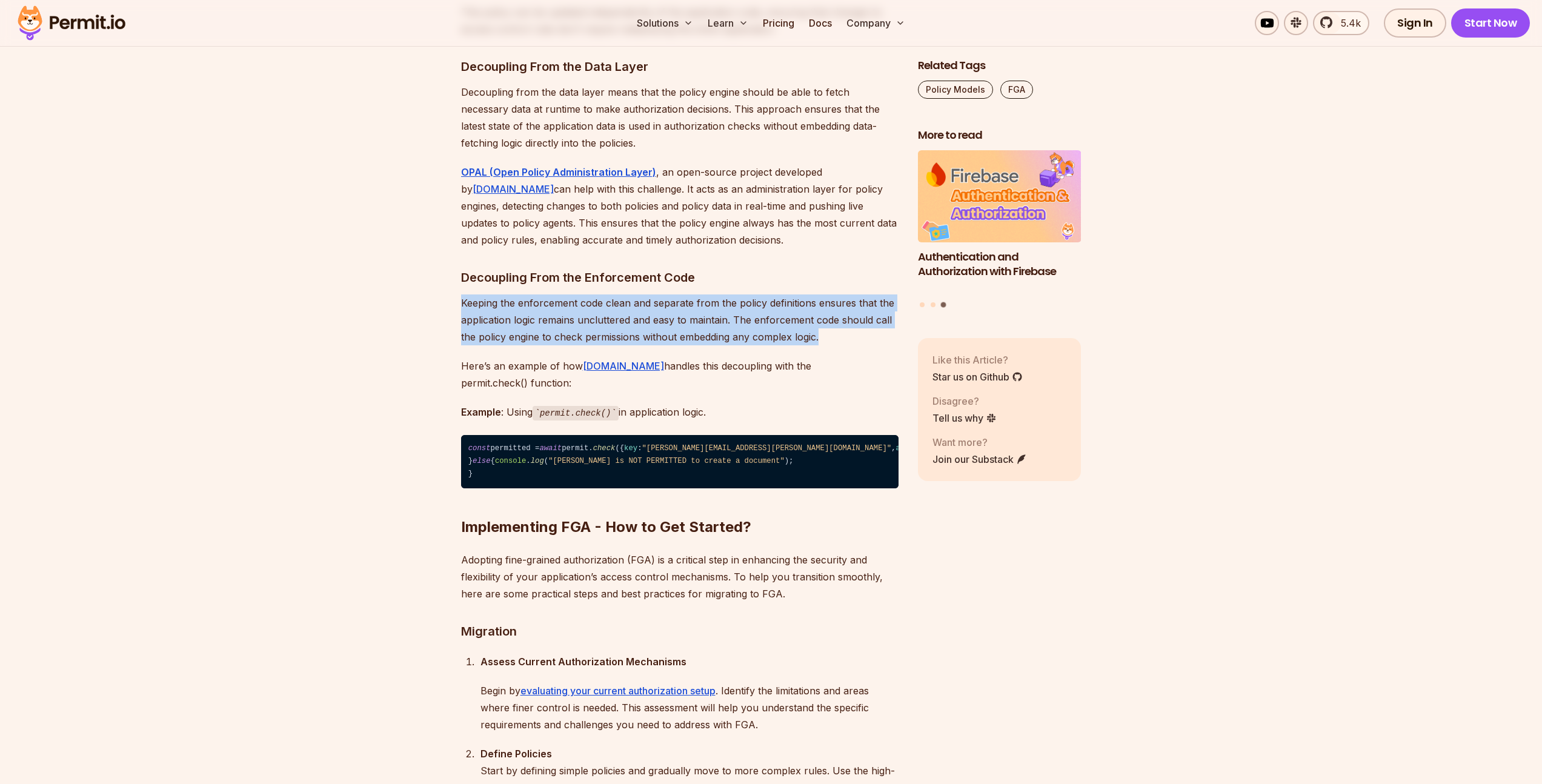
drag, startPoint x: 833, startPoint y: 450, endPoint x: 449, endPoint y: 402, distance: 387.0
drag, startPoint x: 466, startPoint y: 416, endPoint x: 876, endPoint y: 446, distance: 411.1
click at [876, 345] on p "Keeping the enforcement code clean and separate from the policy definitions ens…" at bounding box center [680, 320] width 437 height 51
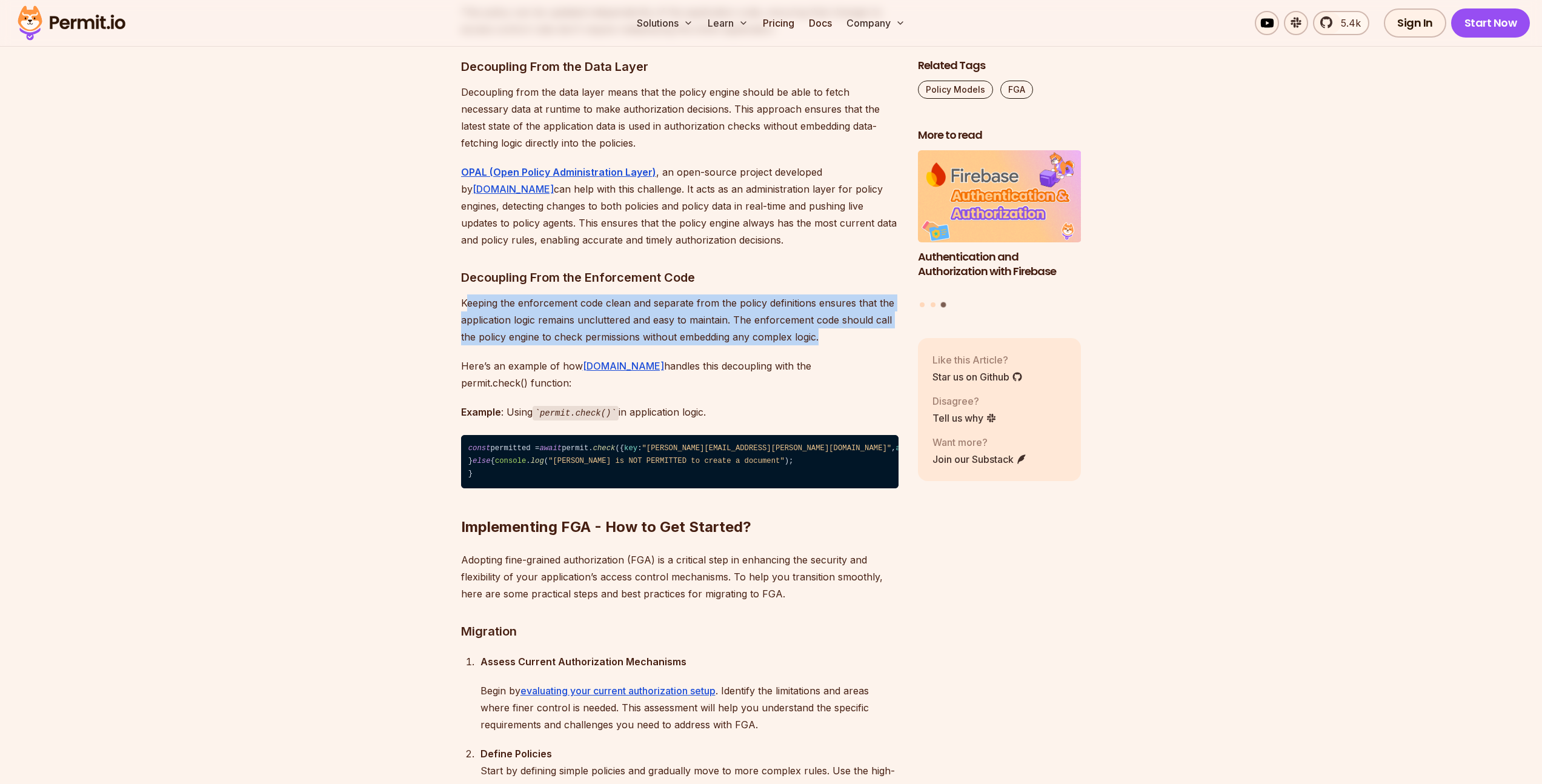
click at [876, 345] on p "Keeping the enforcement code clean and separate from the policy definitions ens…" at bounding box center [680, 320] width 437 height 51
drag, startPoint x: 869, startPoint y: 446, endPoint x: 406, endPoint y: 409, distance: 464.5
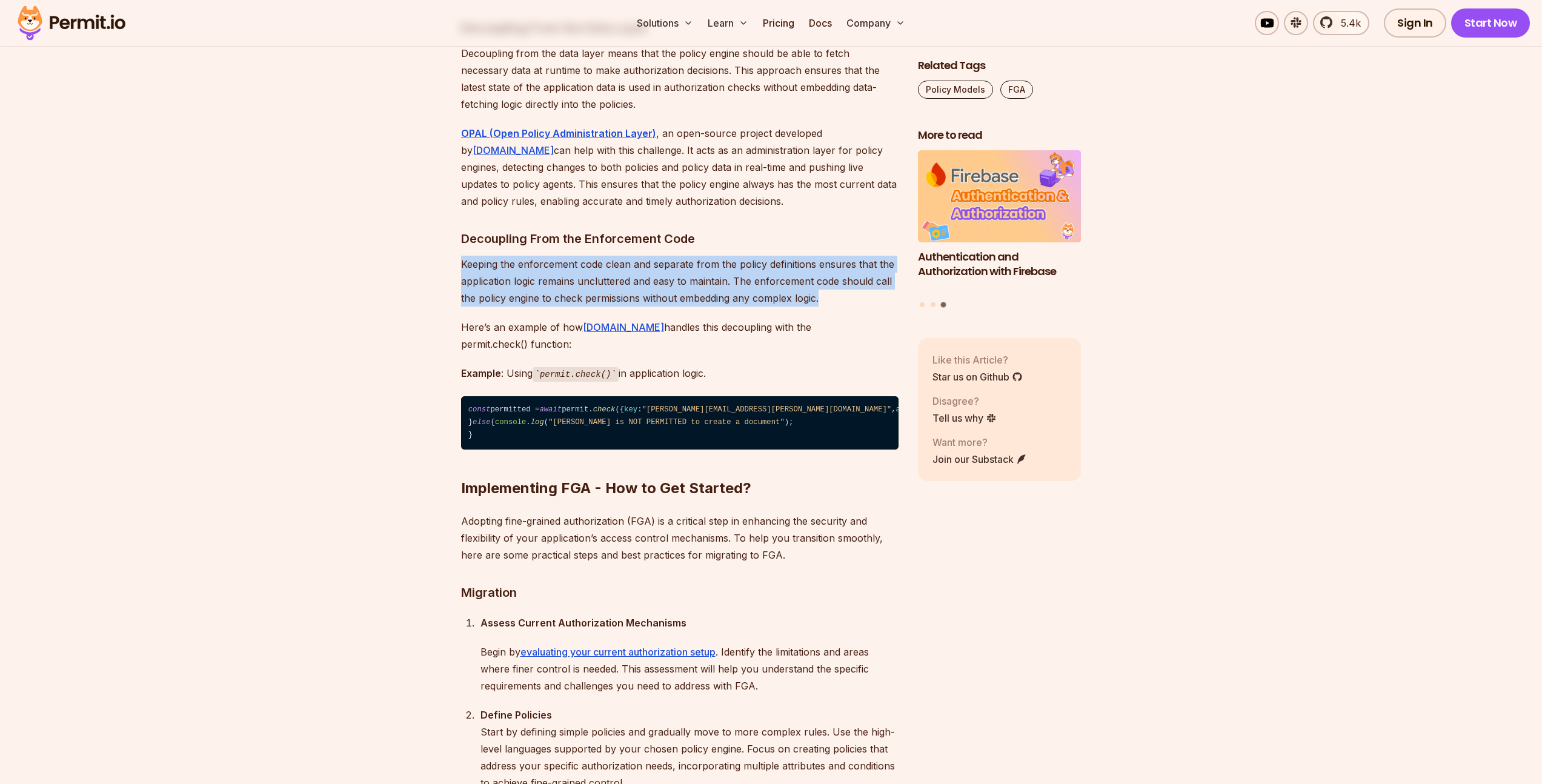
scroll to position [8554, 0]
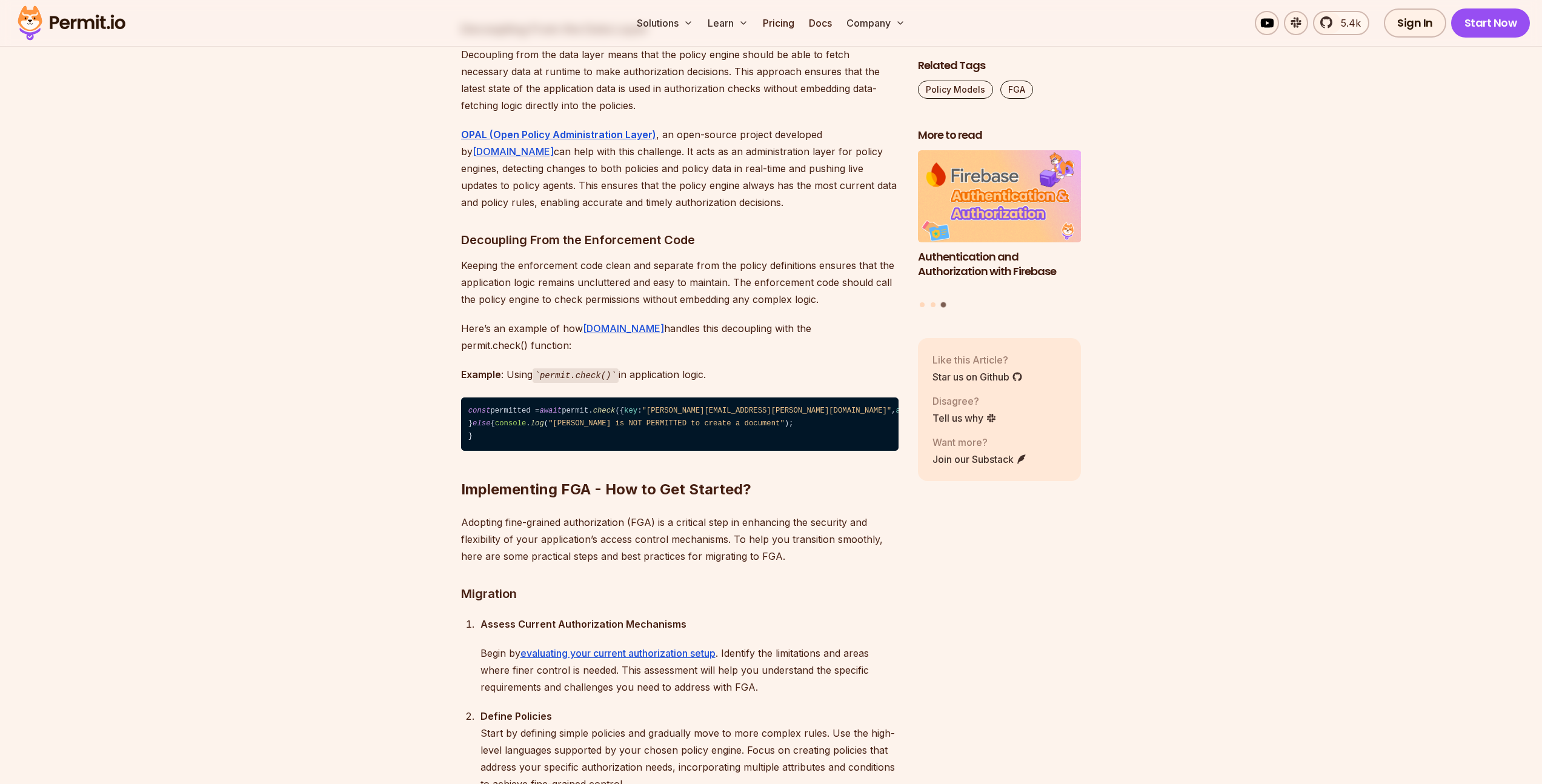
drag, startPoint x: 681, startPoint y: 427, endPoint x: 831, endPoint y: 441, distance: 150.7
click at [831, 354] on p "Here’s an example of how [DOMAIN_NAME] handles this decoupling with the permit.…" at bounding box center [680, 336] width 437 height 34
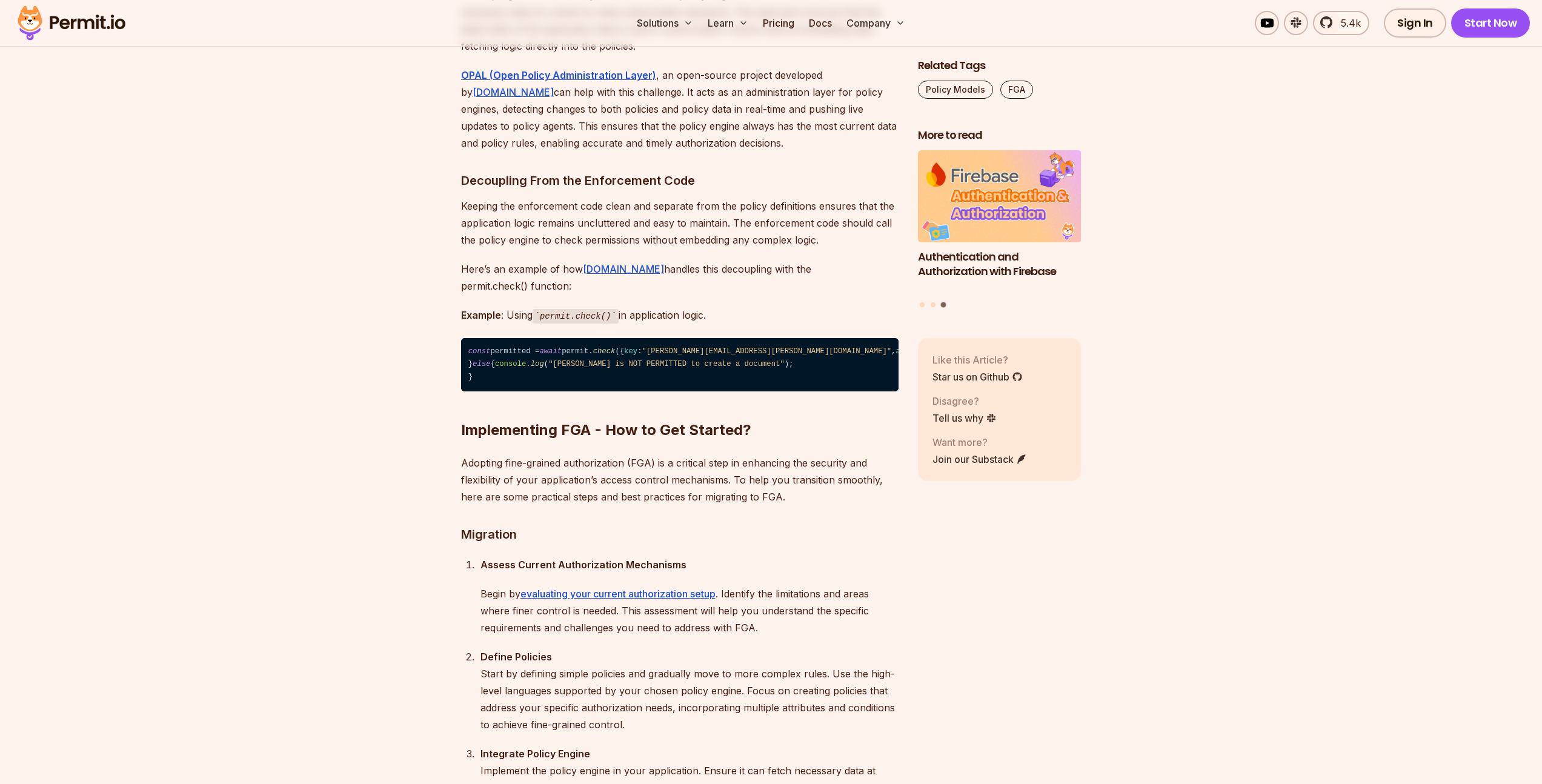
scroll to position [8642, 0]
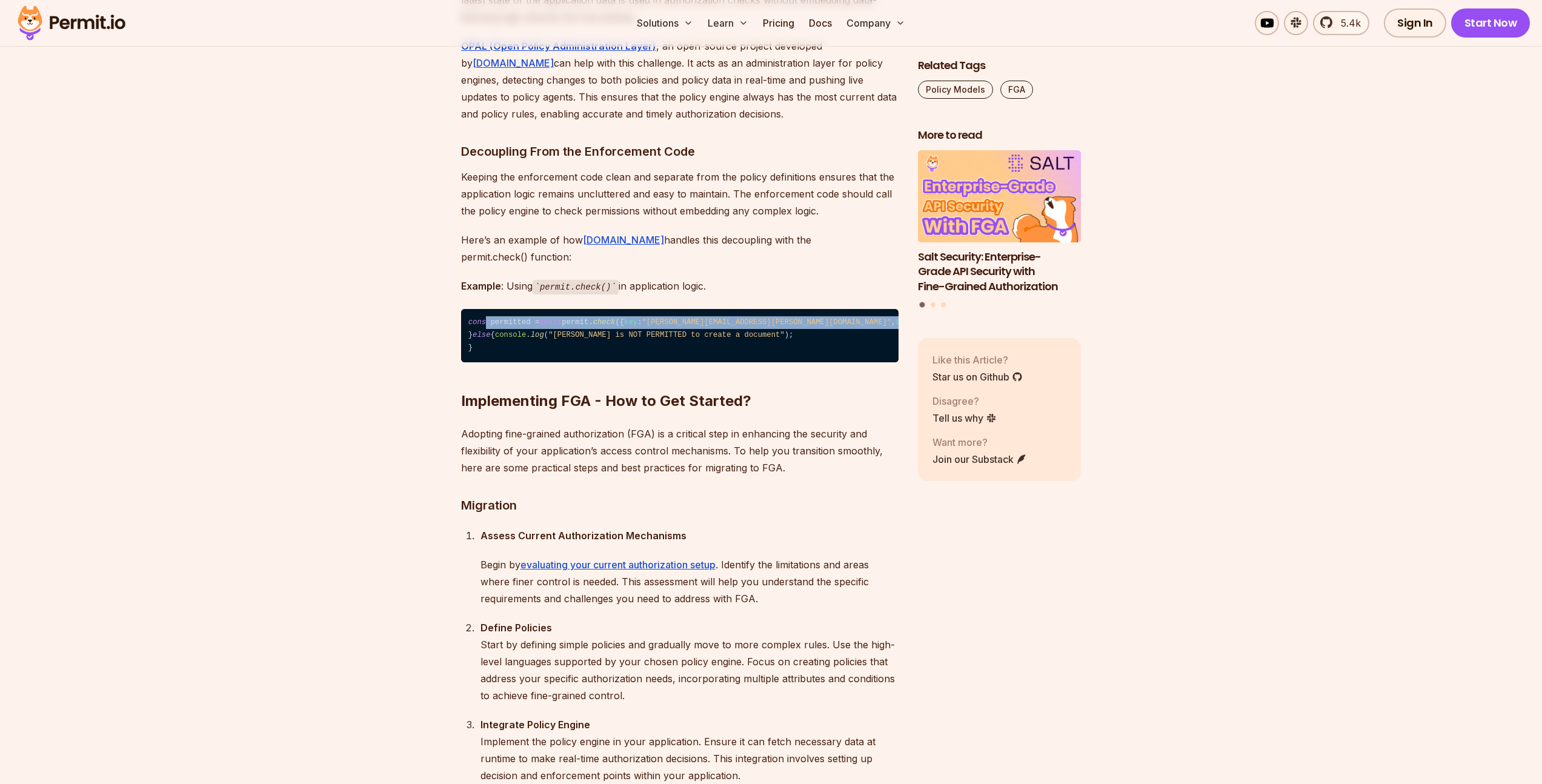
drag, startPoint x: 486, startPoint y: 416, endPoint x: 638, endPoint y: 464, distance: 159.4
click at [638, 362] on code "const permitted = await permit. check ({ key : "[PERSON_NAME][EMAIL_ADDRESS][PE…" at bounding box center [680, 335] width 437 height 54
click at [637, 362] on code "const permitted = await permit. check ({ key : "[PERSON_NAME][EMAIL_ADDRESS][PE…" at bounding box center [680, 335] width 437 height 54
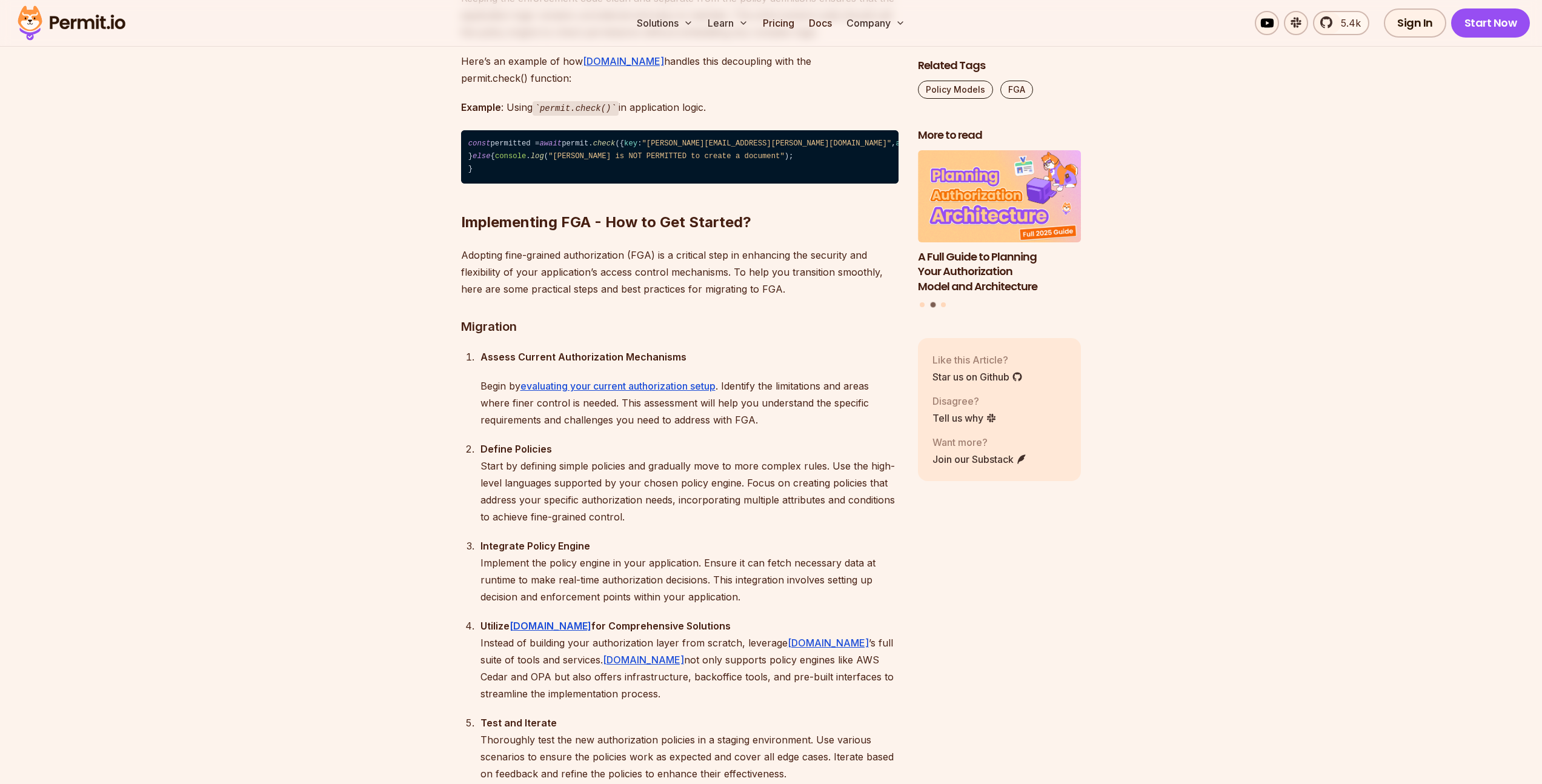
scroll to position [8822, 0]
drag, startPoint x: 455, startPoint y: 432, endPoint x: 806, endPoint y: 426, distance: 351.1
click at [807, 296] on p "Adopting fine-grained authorization (FGA) is a critical step in enhancing the s…" at bounding box center [680, 272] width 437 height 51
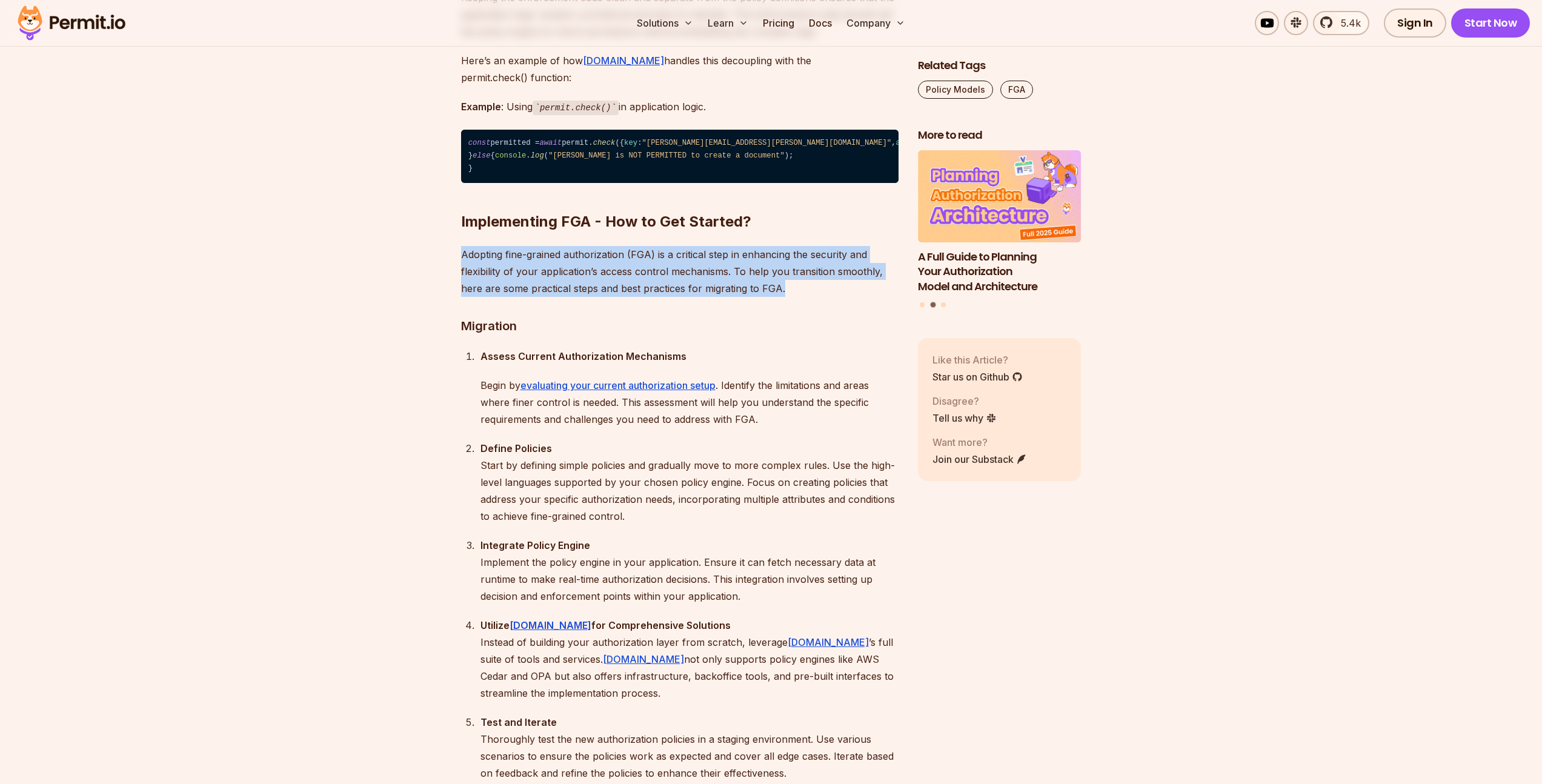
drag, startPoint x: 802, startPoint y: 498, endPoint x: 449, endPoint y: 456, distance: 355.5
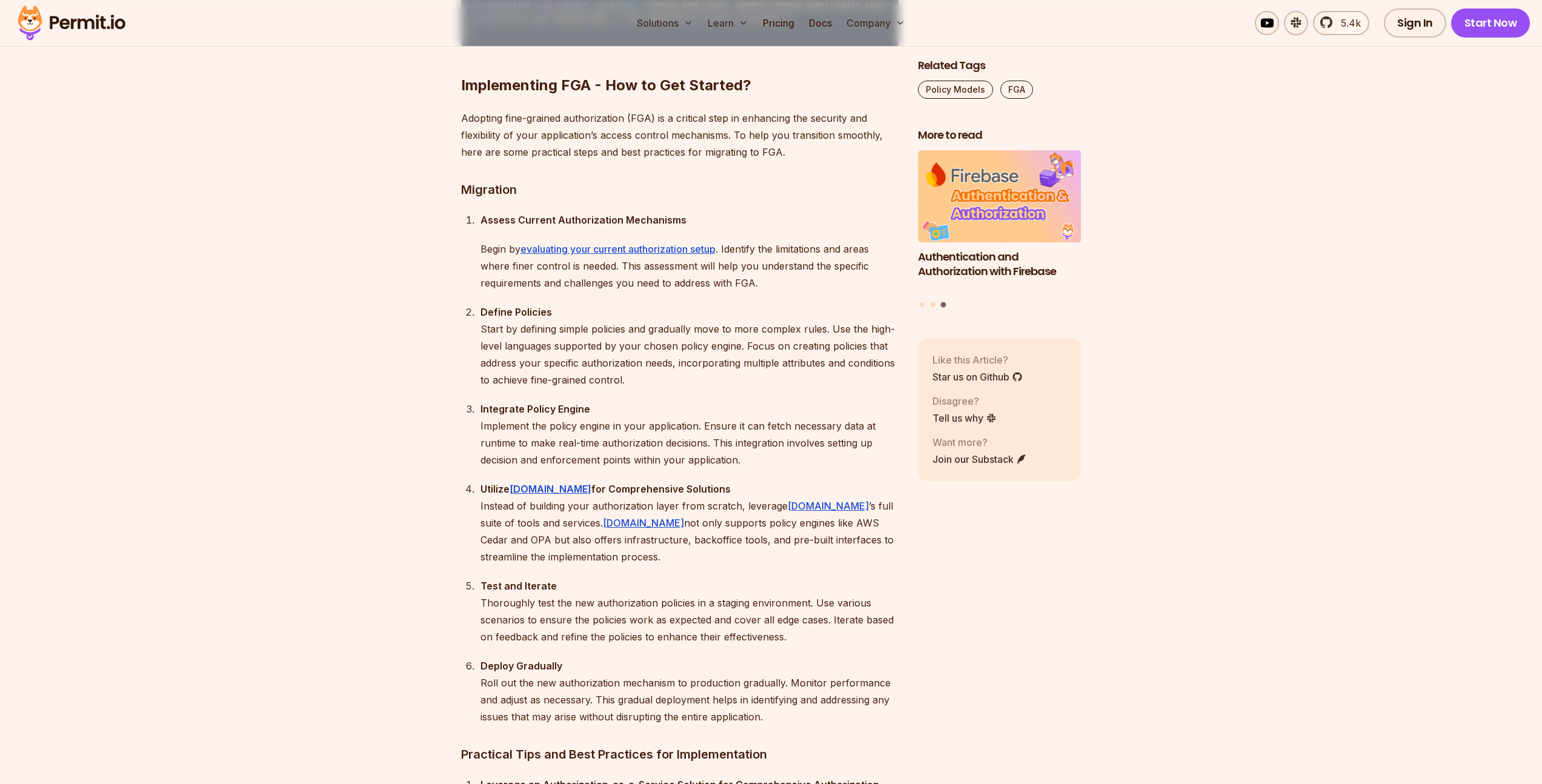
scroll to position [8974, 0]
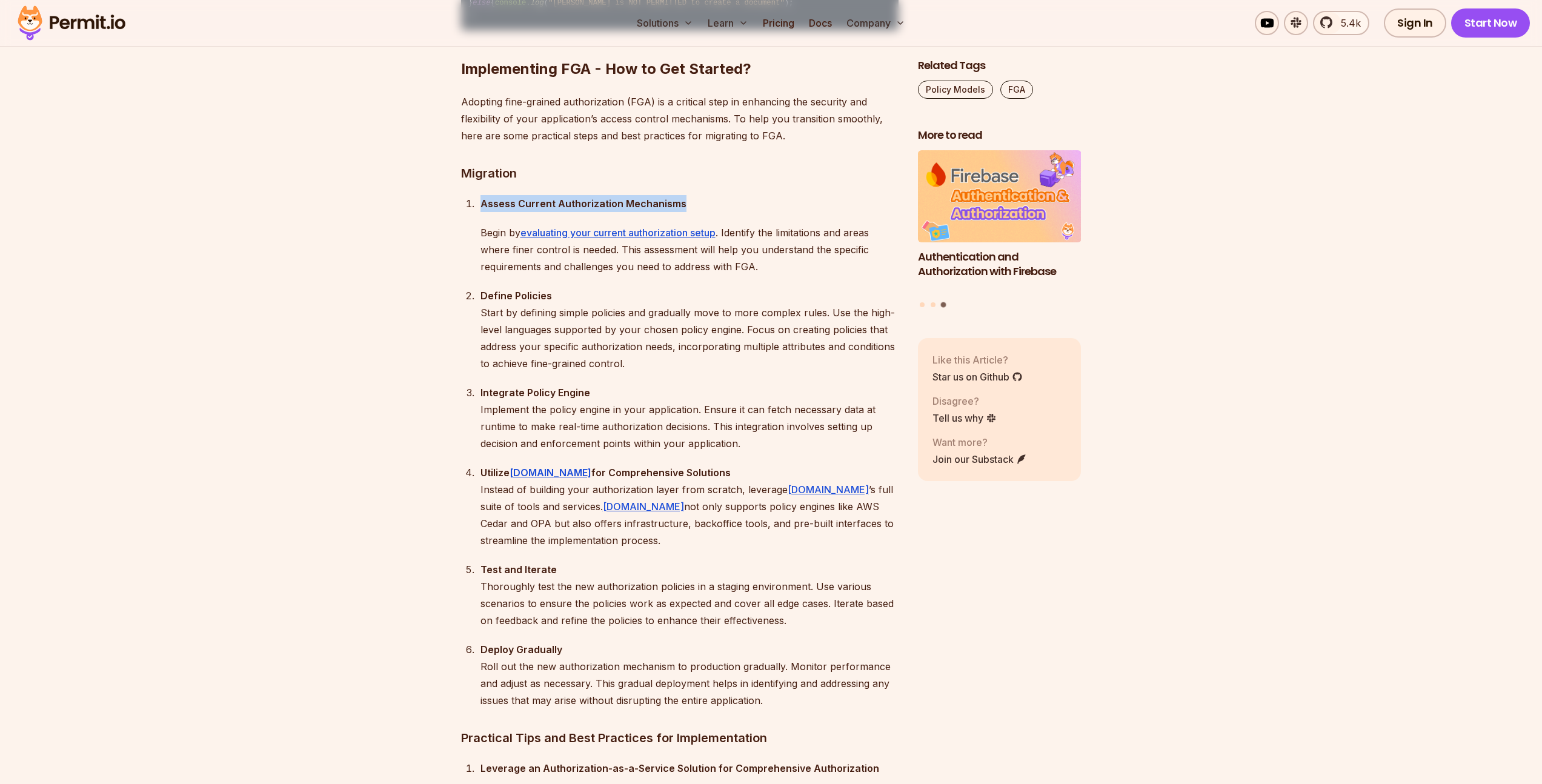
drag, startPoint x: 476, startPoint y: 413, endPoint x: 722, endPoint y: 415, distance: 246.0
click at [722, 275] on li "Assess Current Authorization Mechanisms Begin by evaluating your current author…" at bounding box center [688, 235] width 422 height 80
click at [722, 212] on p "Assess Current Authorization Mechanisms" at bounding box center [689, 203] width 418 height 17
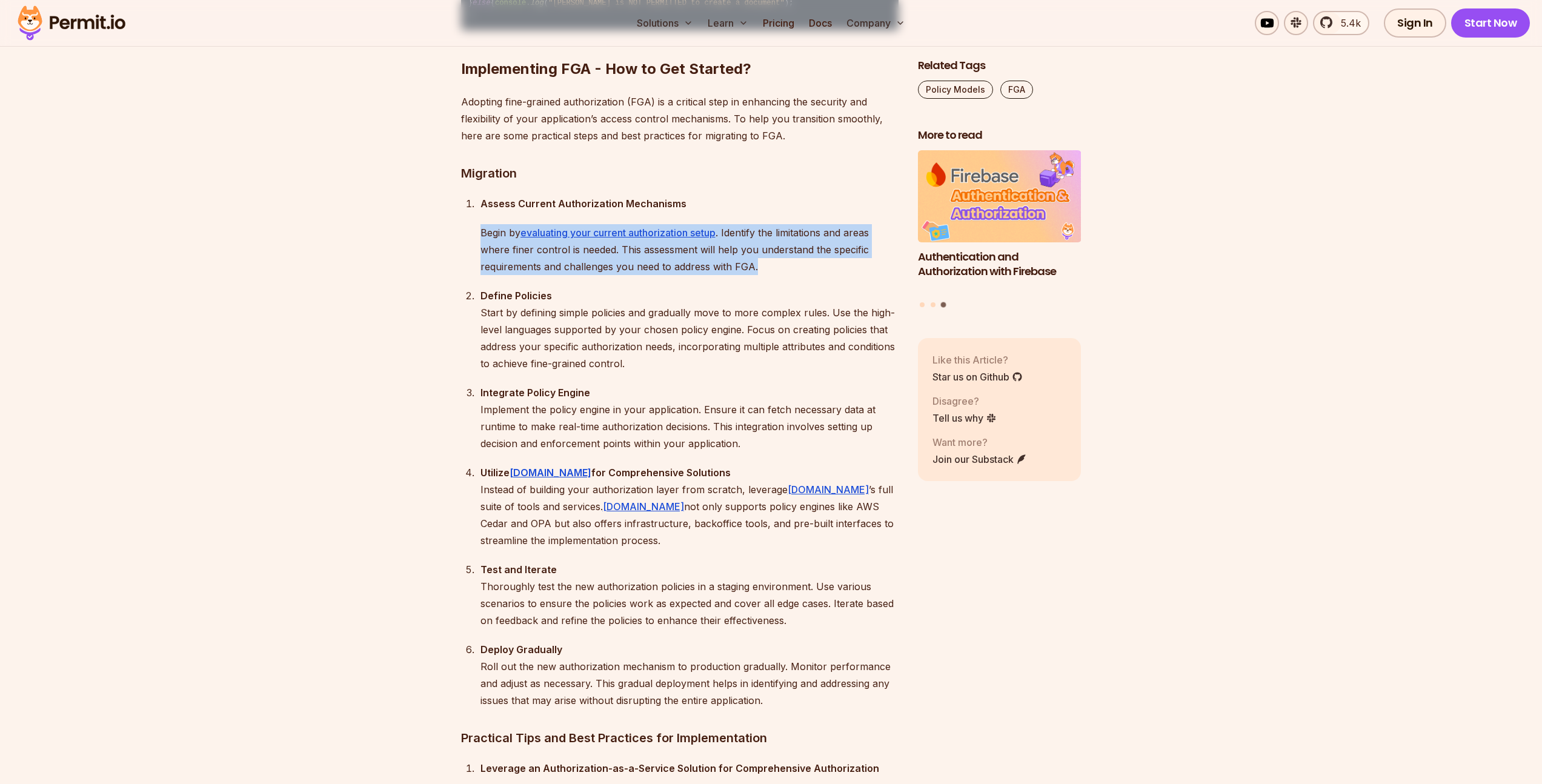
drag, startPoint x: 480, startPoint y: 432, endPoint x: 866, endPoint y: 491, distance: 390.5
click at [866, 491] on ol "Assess Current Authorization Mechanisms Begin by evaluating your current author…" at bounding box center [680, 452] width 437 height 514
drag, startPoint x: 782, startPoint y: 461, endPoint x: 478, endPoint y: 426, distance: 306.0
click at [478, 275] on li "Assess Current Authorization Mechanisms Begin by evaluating your current author…" at bounding box center [688, 235] width 422 height 80
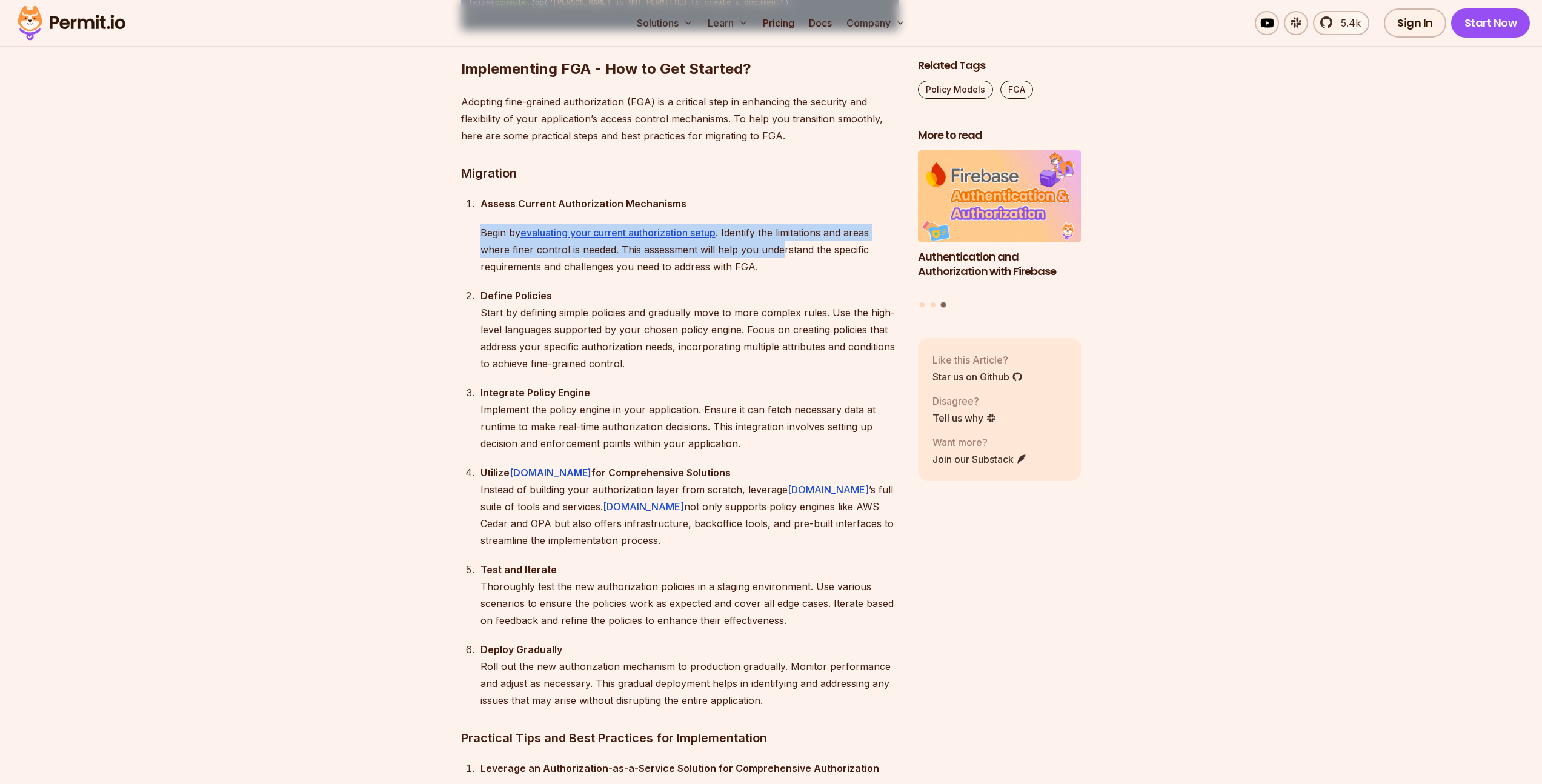
click at [478, 275] on li "Assess Current Authorization Mechanisms Begin by evaluating your current author…" at bounding box center [688, 235] width 422 height 80
drag, startPoint x: 473, startPoint y: 434, endPoint x: 807, endPoint y: 483, distance: 337.6
click at [807, 483] on ol "Assess Current Authorization Mechanisms Begin by evaluating your current author…" at bounding box center [680, 452] width 437 height 514
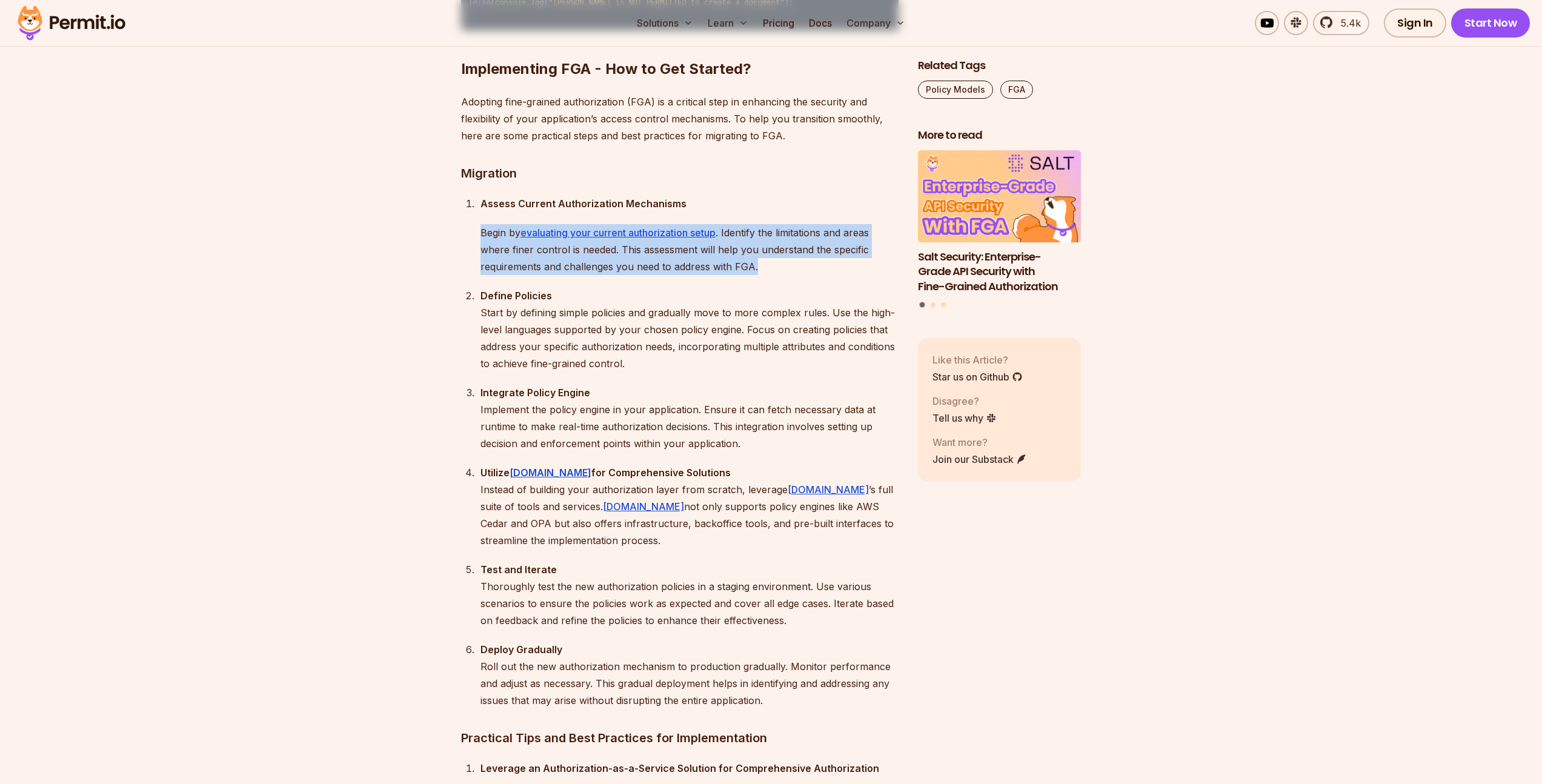
drag, startPoint x: 783, startPoint y: 470, endPoint x: 480, endPoint y: 443, distance: 304.2
click at [480, 275] on li "Assess Current Authorization Mechanisms Begin by evaluating your current author…" at bounding box center [688, 235] width 422 height 80
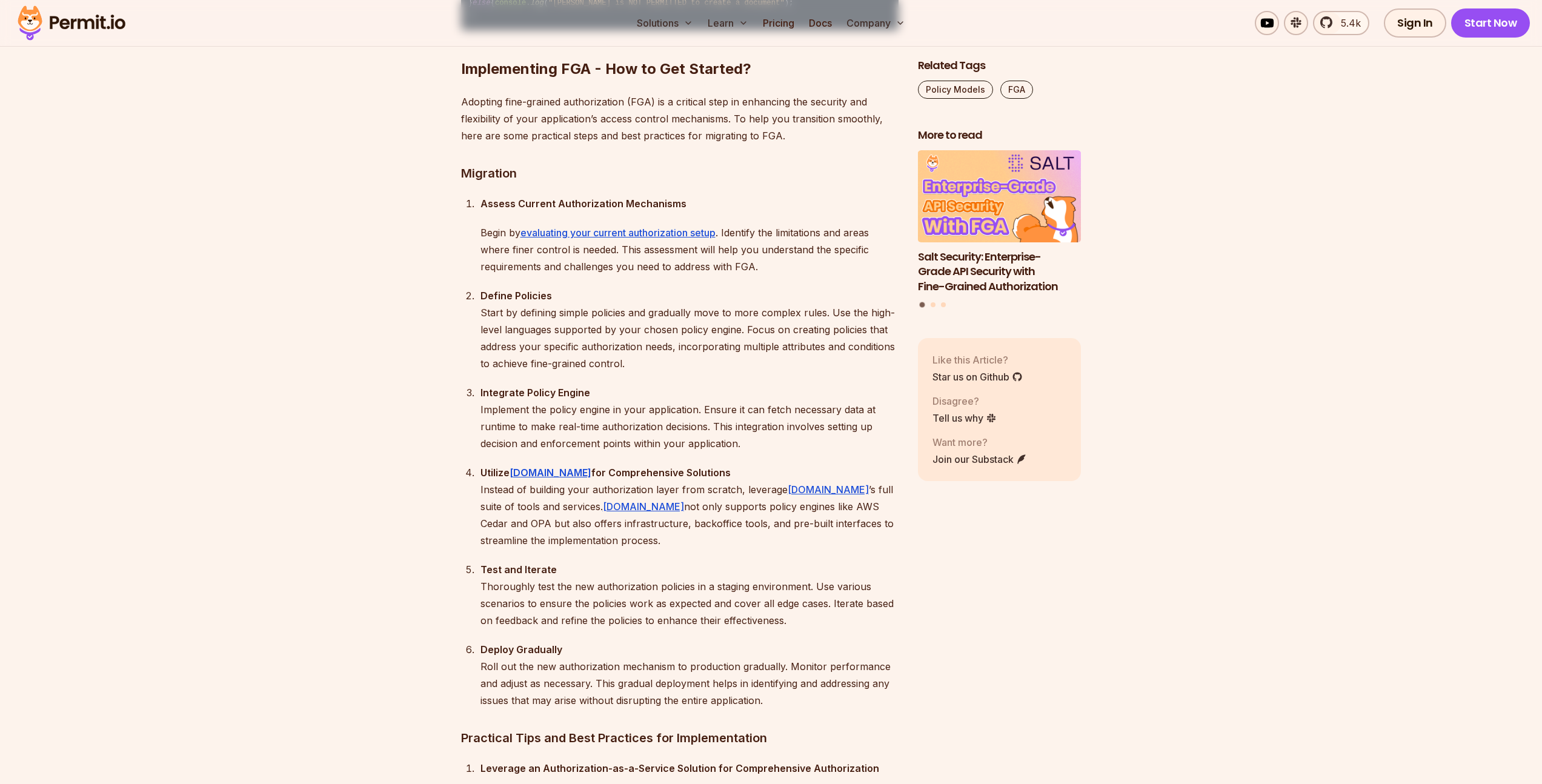
scroll to position [9070, 0]
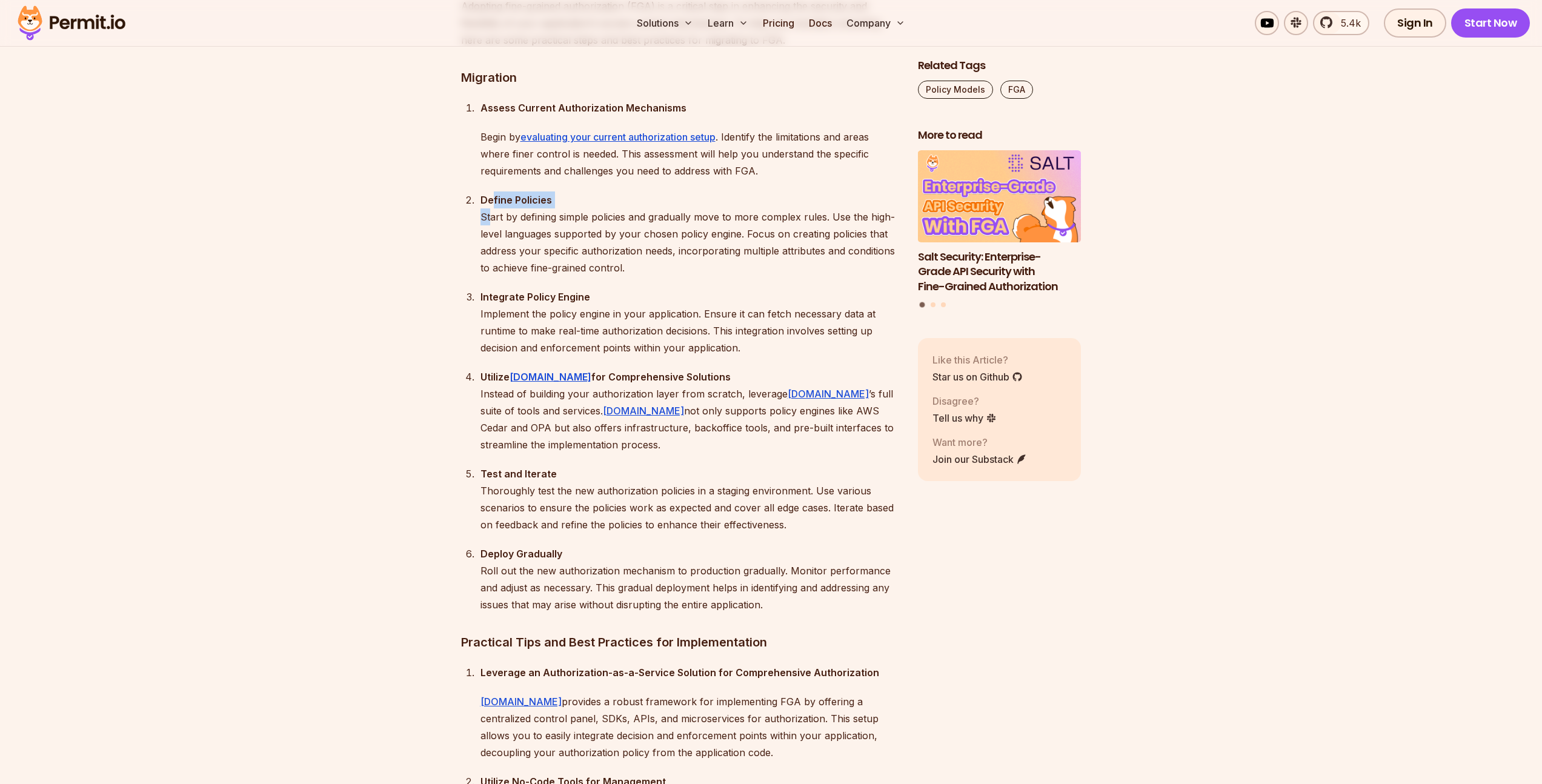
click at [491, 276] on p "Define Policies Start by defining simple policies and gradually move to more co…" at bounding box center [689, 233] width 418 height 85
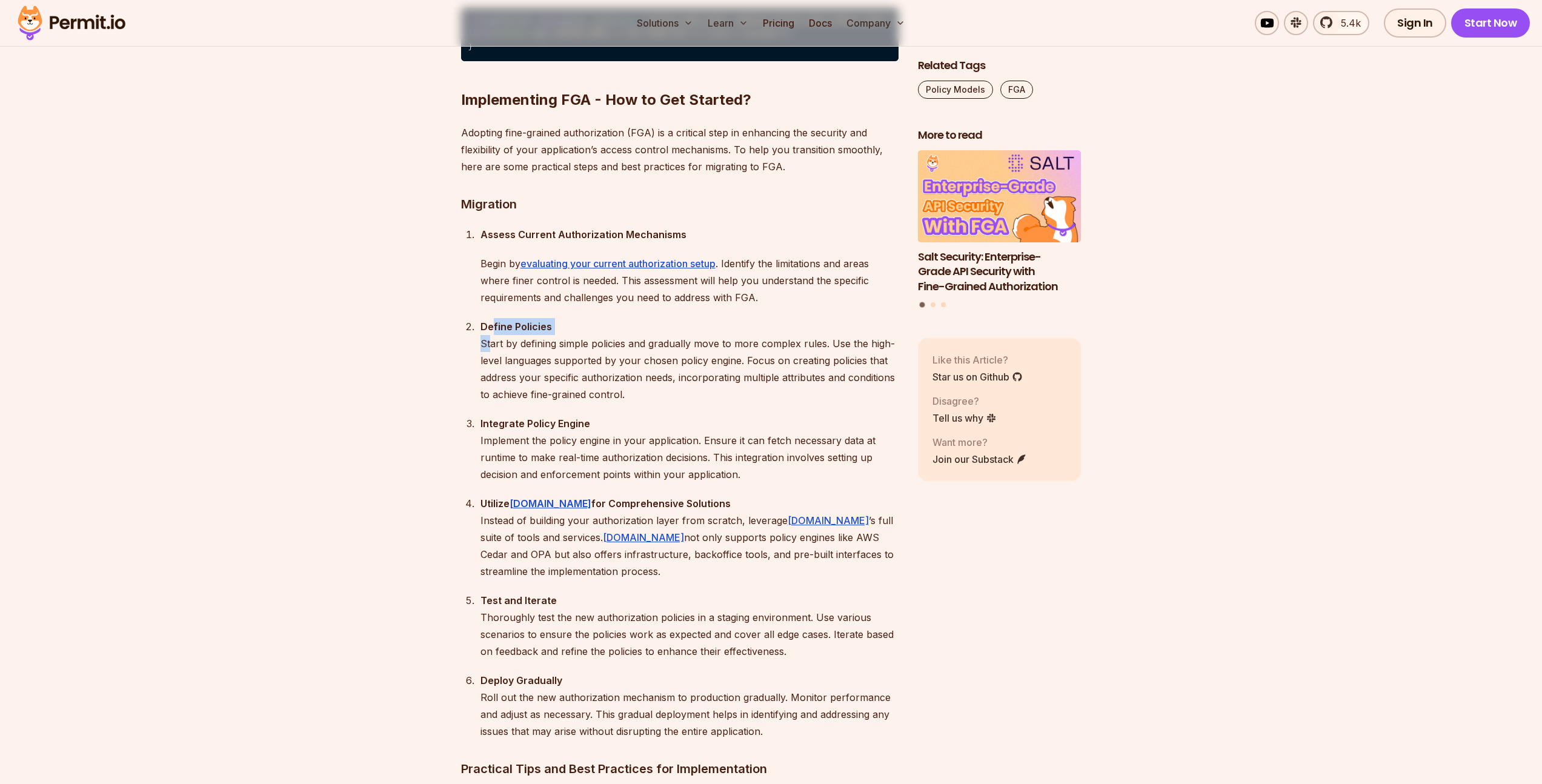
scroll to position [9001, 0]
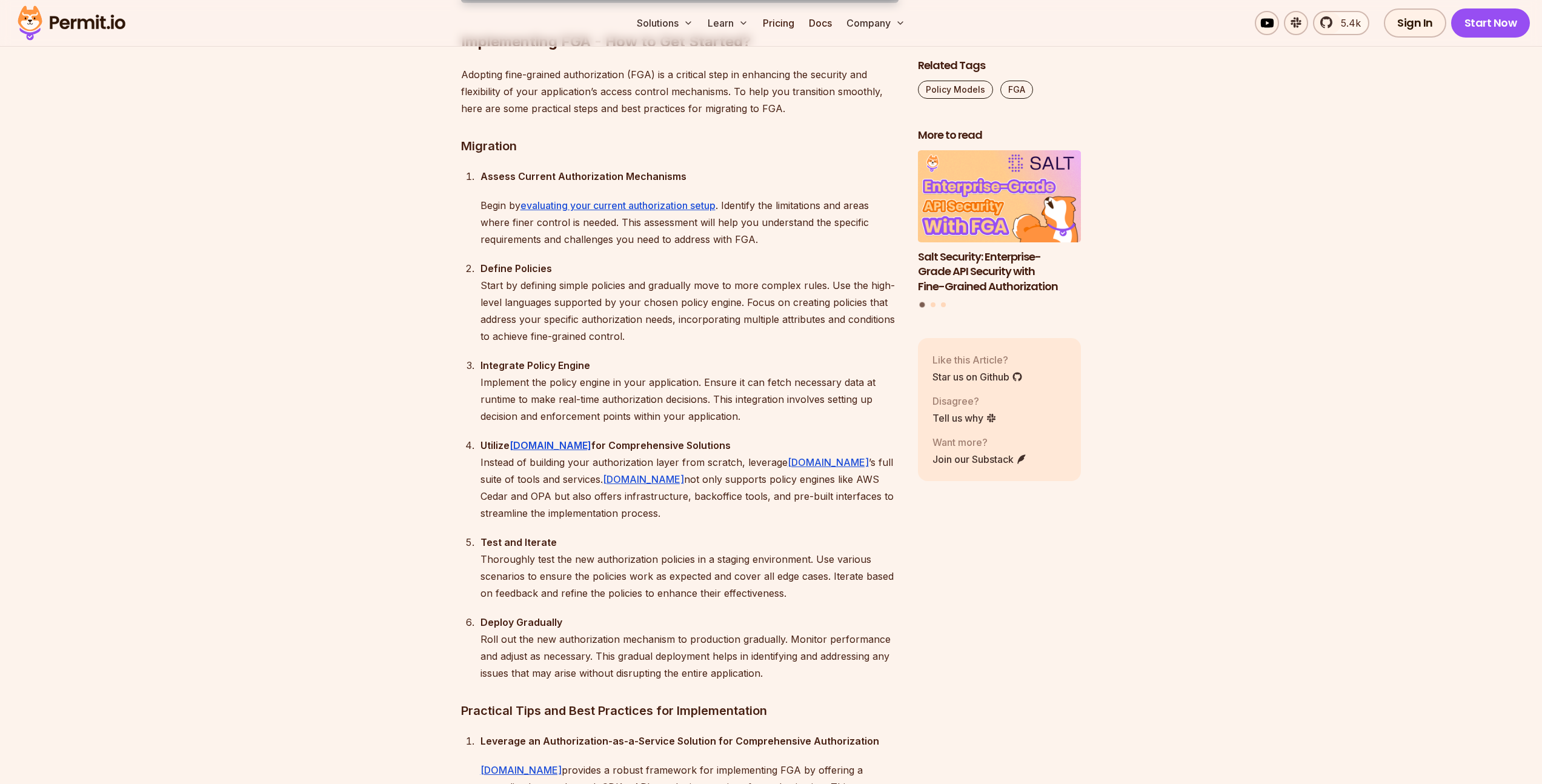
click at [495, 344] on p "Define Policies Start by defining simple policies and gradually move to more co…" at bounding box center [689, 302] width 418 height 85
drag, startPoint x: 480, startPoint y: 470, endPoint x: 633, endPoint y: 527, distance: 163.3
click at [590, 344] on li "Define Policies Start by defining simple policies and gradually move to more co…" at bounding box center [688, 302] width 422 height 85
click at [628, 344] on p "Define Policies Start by defining simple policies and gradually move to more co…" at bounding box center [689, 302] width 418 height 85
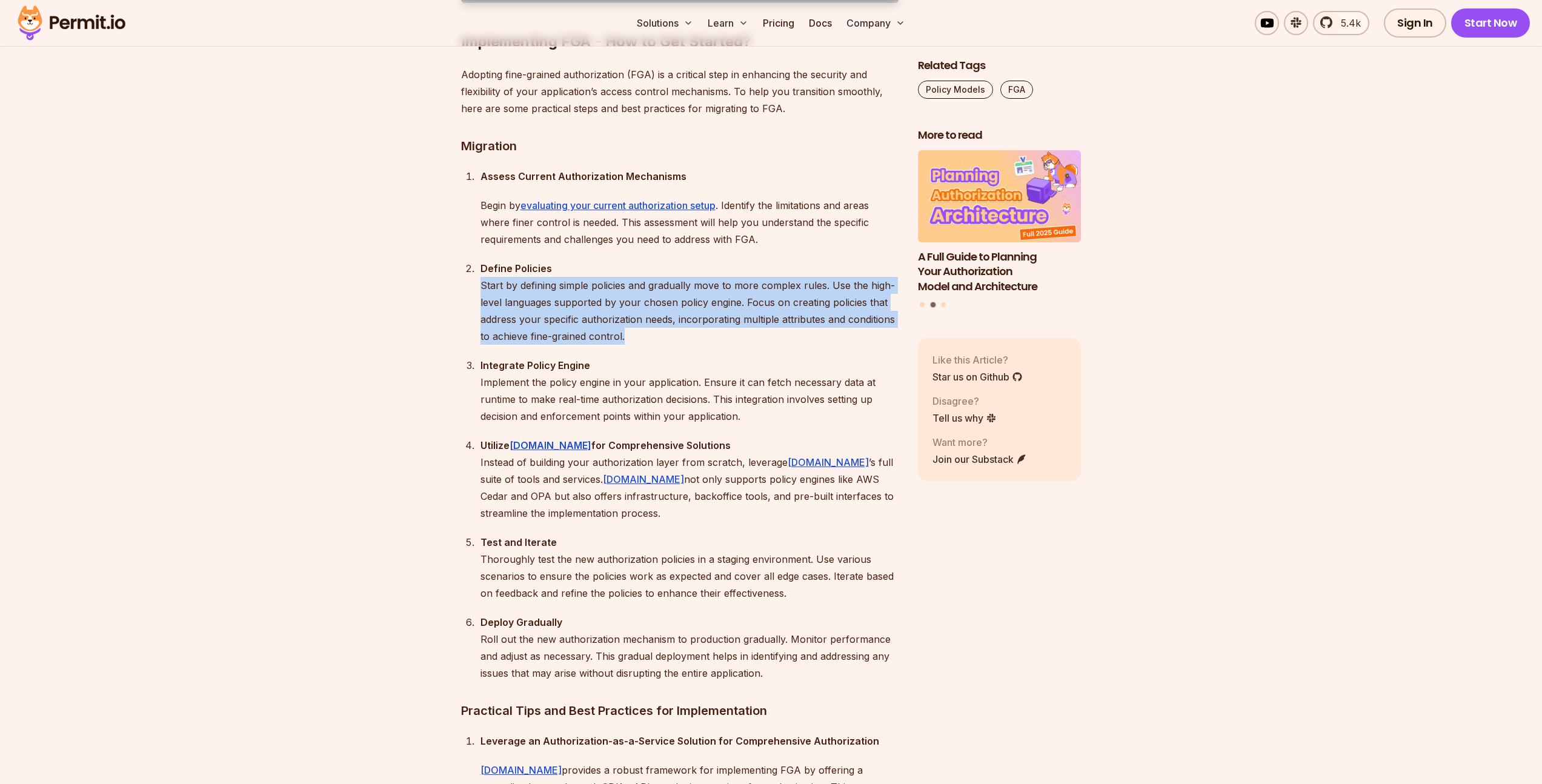
drag, startPoint x: 655, startPoint y: 536, endPoint x: 456, endPoint y: 489, distance: 204.5
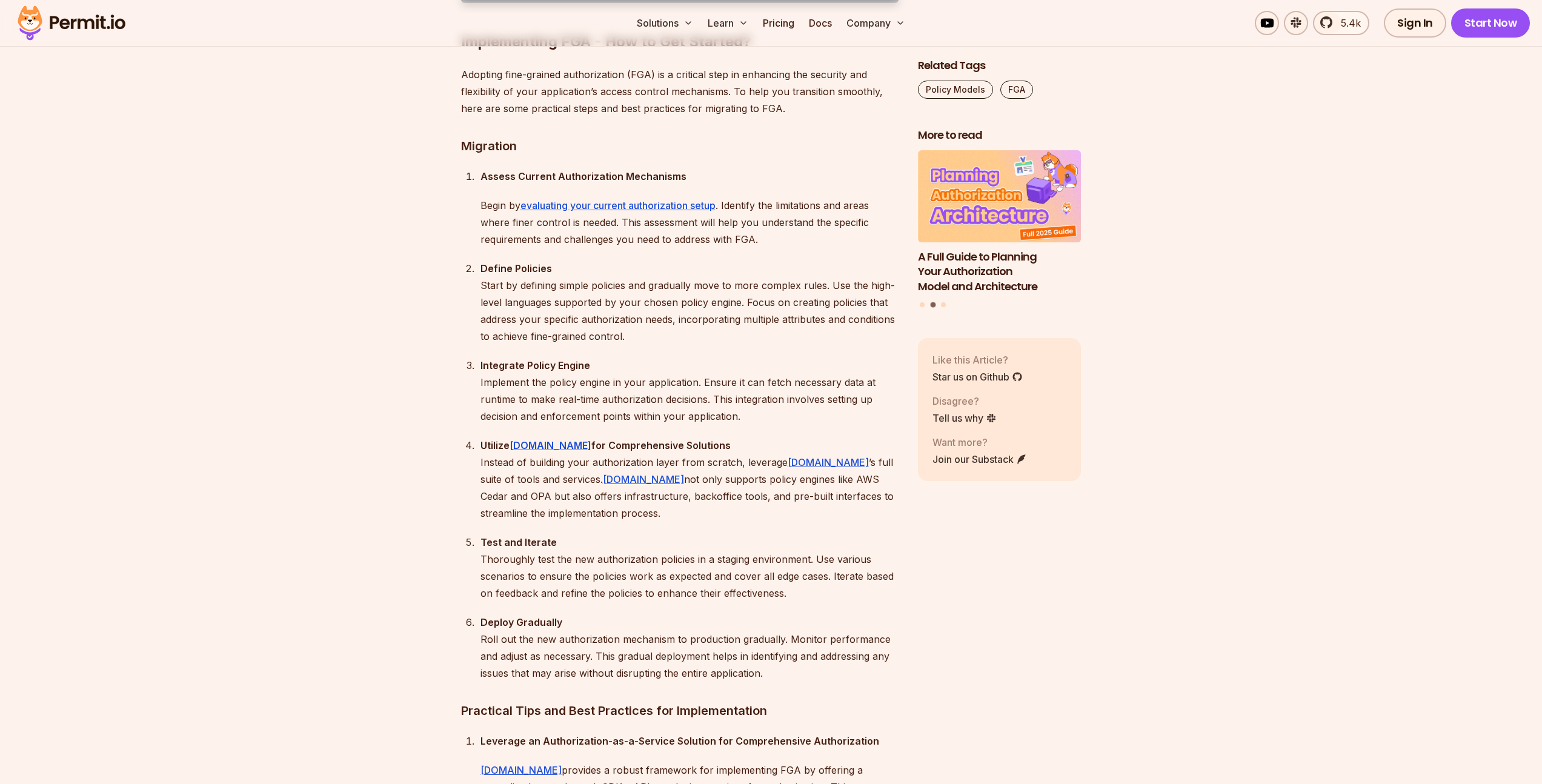
click at [480, 344] on li "Define Policies Start by defining simple policies and gradually move to more co…" at bounding box center [688, 302] width 422 height 85
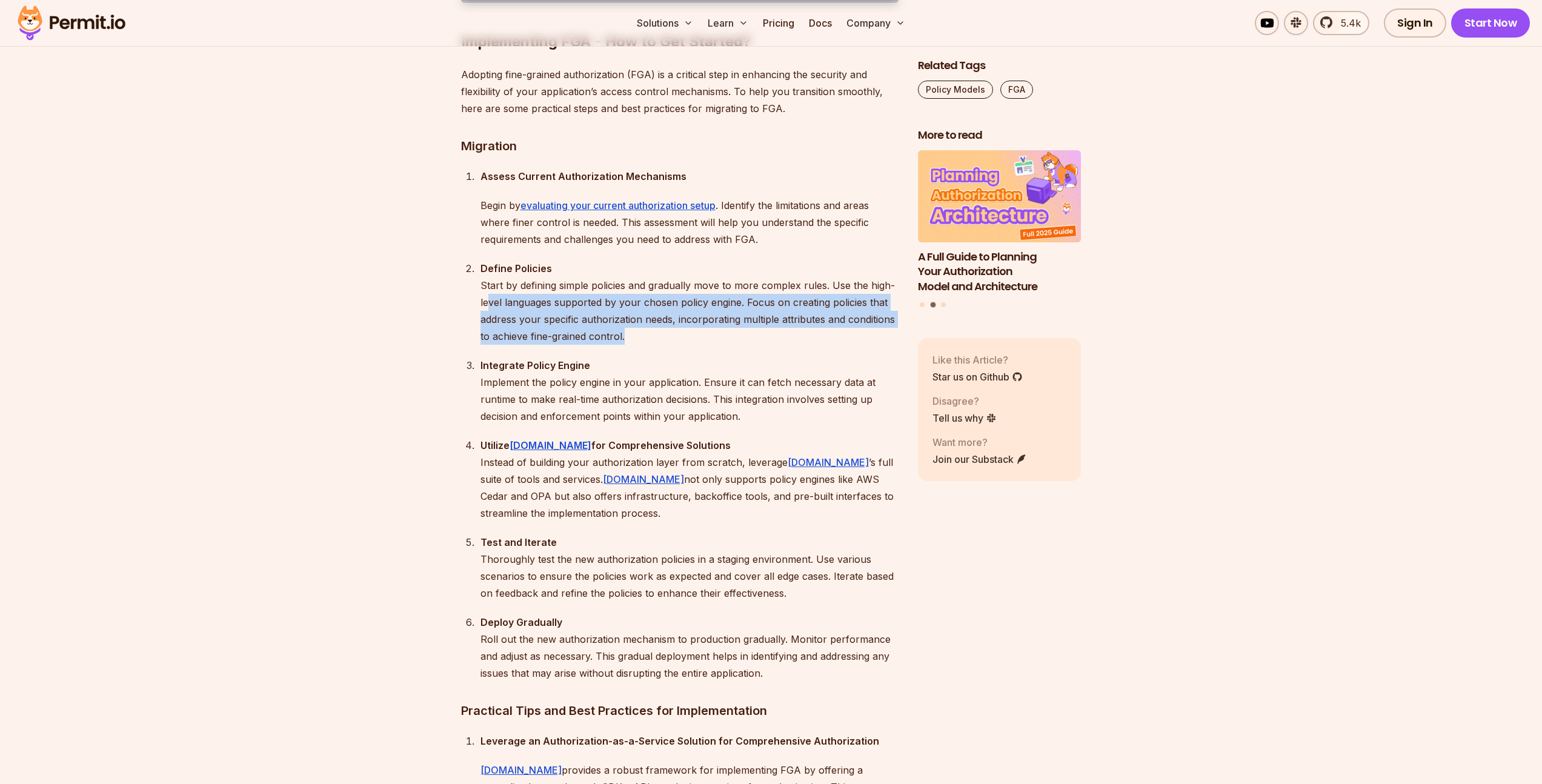
drag, startPoint x: 488, startPoint y: 500, endPoint x: 637, endPoint y: 539, distance: 154.0
click at [637, 344] on p "Define Policies Start by defining simple policies and gradually move to more co…" at bounding box center [689, 302] width 418 height 85
click at [642, 344] on p "Define Policies Start by defining simple policies and gradually move to more co…" at bounding box center [689, 302] width 418 height 85
drag, startPoint x: 642, startPoint y: 539, endPoint x: 530, endPoint y: 523, distance: 113.1
click at [530, 344] on p "Define Policies Start by defining simple policies and gradually move to more co…" at bounding box center [689, 302] width 418 height 85
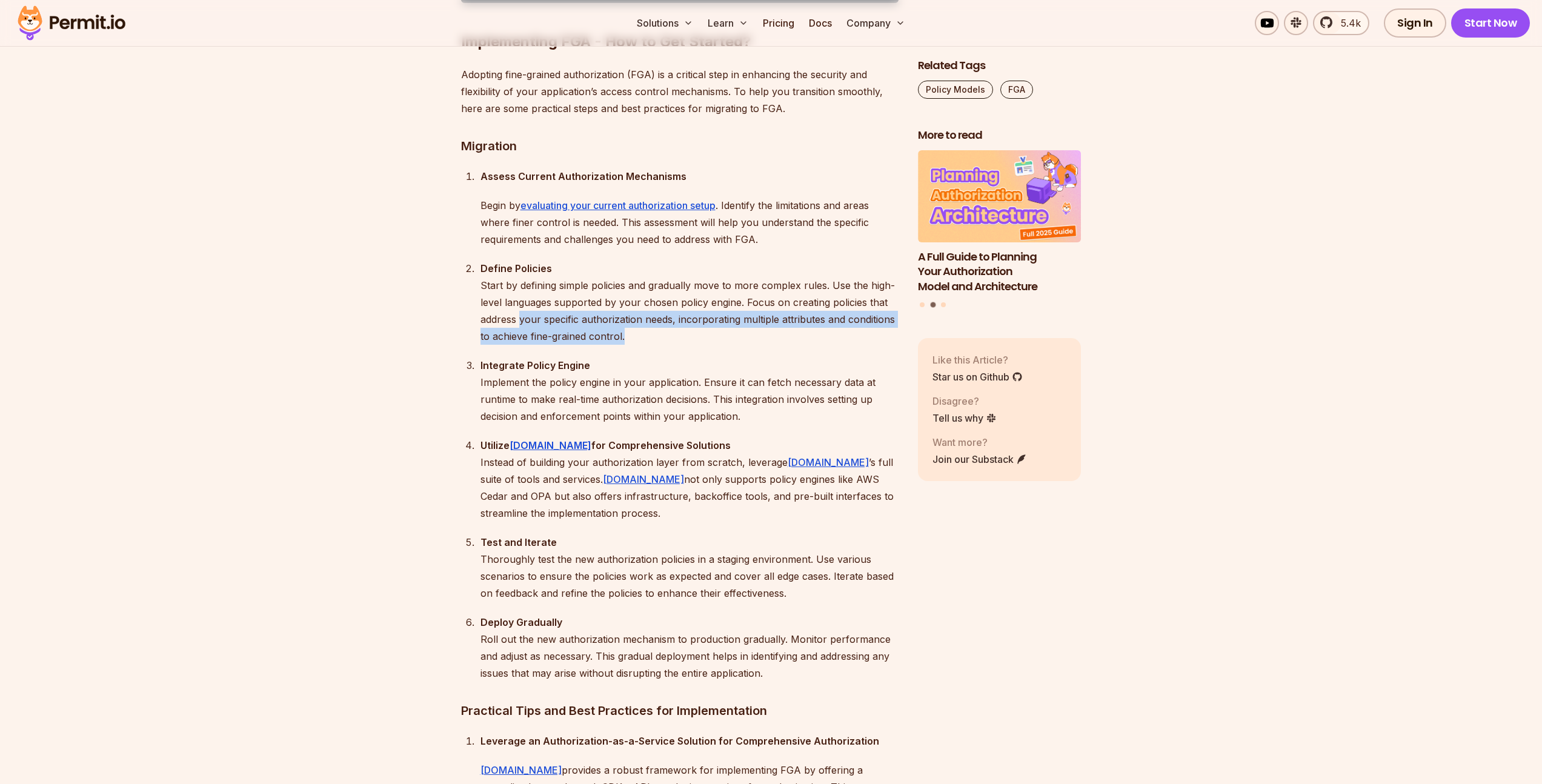
scroll to position [9082, 0]
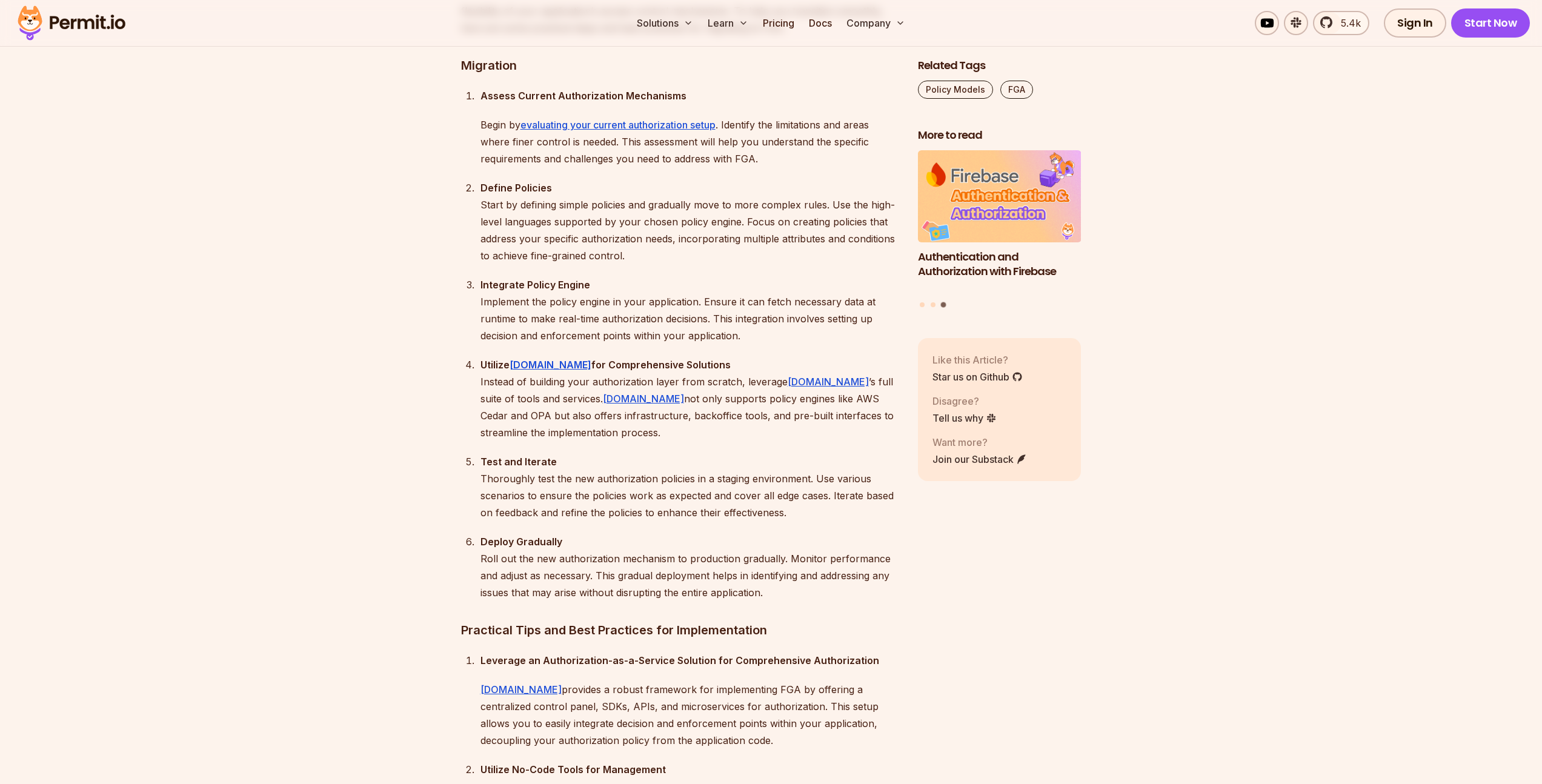
click at [563, 344] on p "Integrate Policy Engine Implement the policy engine in your application. Ensure…" at bounding box center [689, 310] width 418 height 68
drag, startPoint x: 482, startPoint y: 488, endPoint x: 634, endPoint y: 518, distance: 154.9
click at [634, 344] on p "Integrate Policy Engine Implement the policy engine in your application. Ensure…" at bounding box center [689, 310] width 418 height 68
click at [635, 344] on p "Integrate Policy Engine Implement the policy engine in your application. Ensure…" at bounding box center [689, 310] width 418 height 68
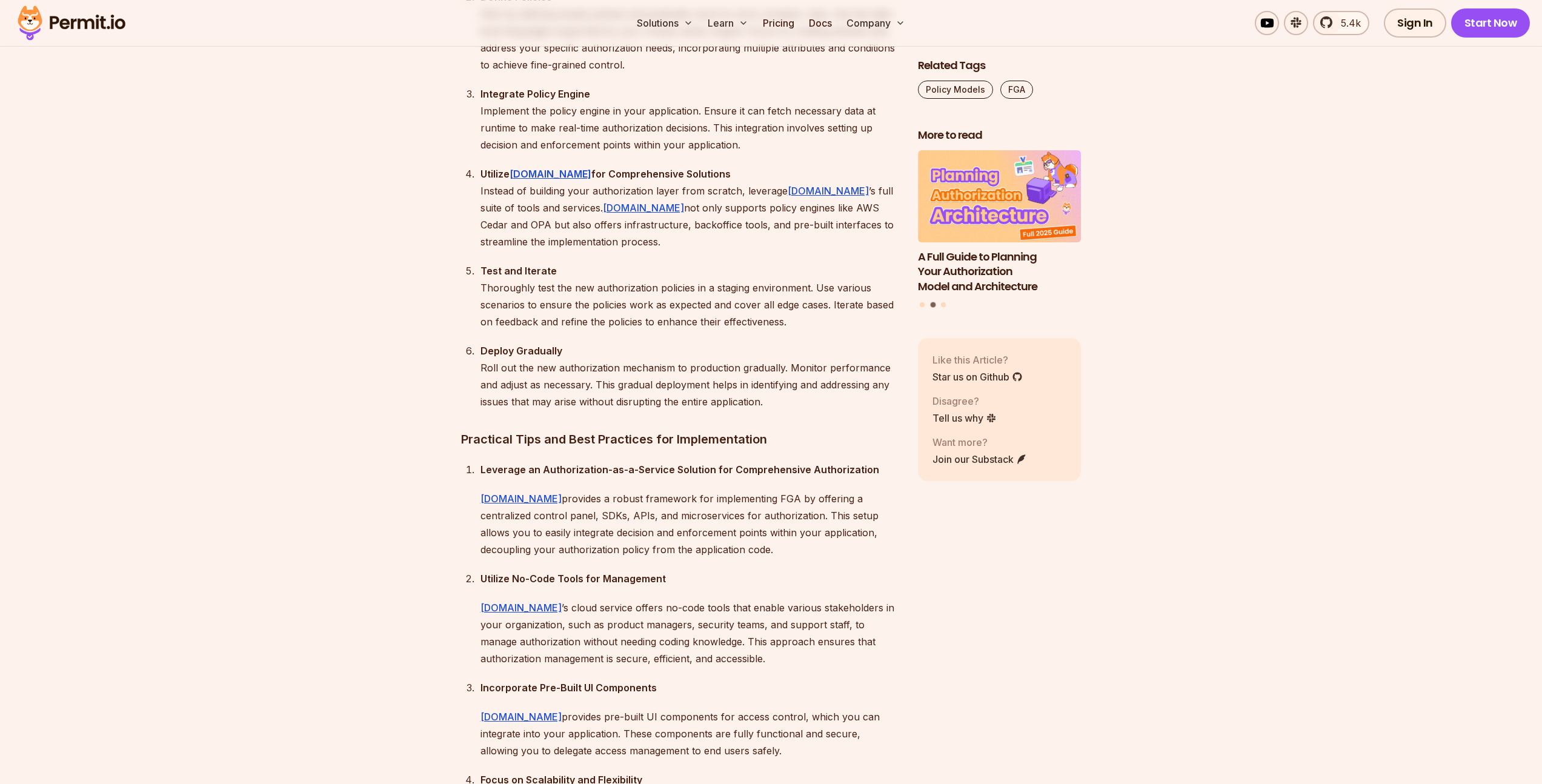
scroll to position [9285, 0]
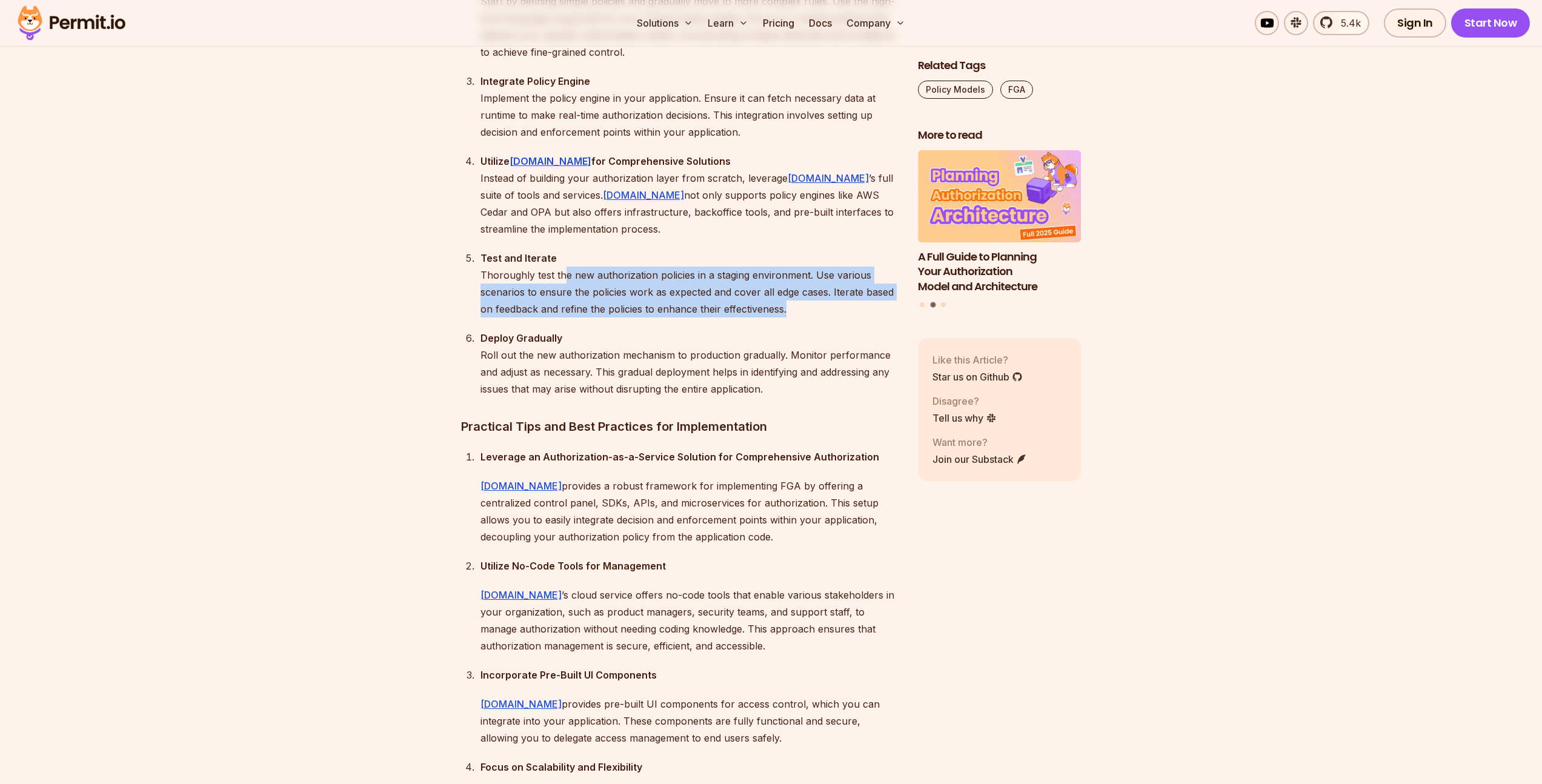
drag, startPoint x: 563, startPoint y: 486, endPoint x: 829, endPoint y: 509, distance: 267.0
click at [829, 317] on p "Test and Iterate Thoroughly test the new authorization policies in a staging en…" at bounding box center [689, 283] width 418 height 68
click at [830, 317] on p "Test and Iterate Thoroughly test the new authorization policies in a staging en…" at bounding box center [689, 283] width 418 height 68
drag, startPoint x: 811, startPoint y: 509, endPoint x: 521, endPoint y: 489, distance: 290.7
click at [524, 317] on p "Test and Iterate Thoroughly test the new authorization policies in a staging en…" at bounding box center [689, 283] width 418 height 68
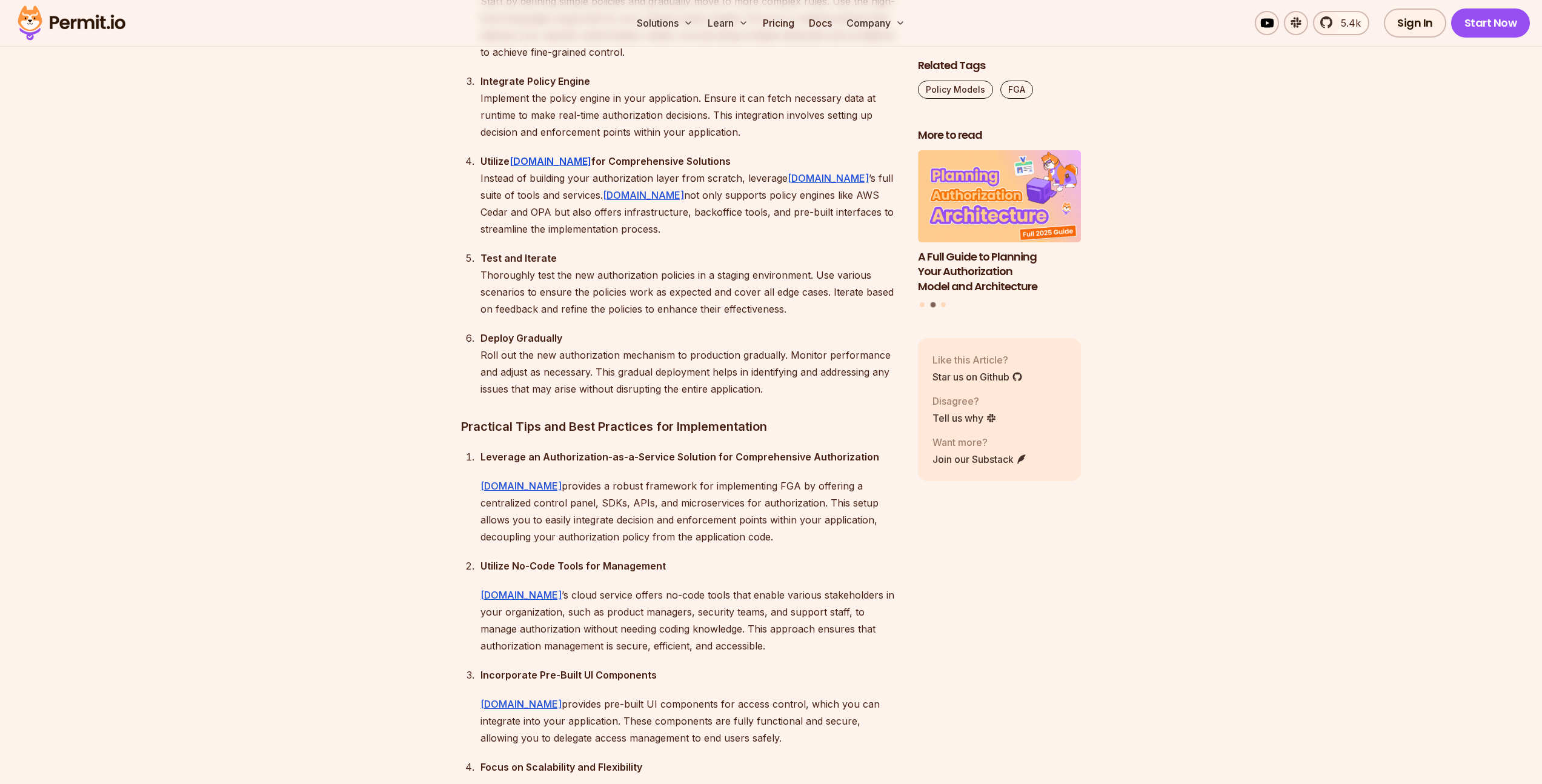
click at [521, 317] on p "Test and Iterate Thoroughly test the new authorization policies in a staging en…" at bounding box center [689, 283] width 418 height 68
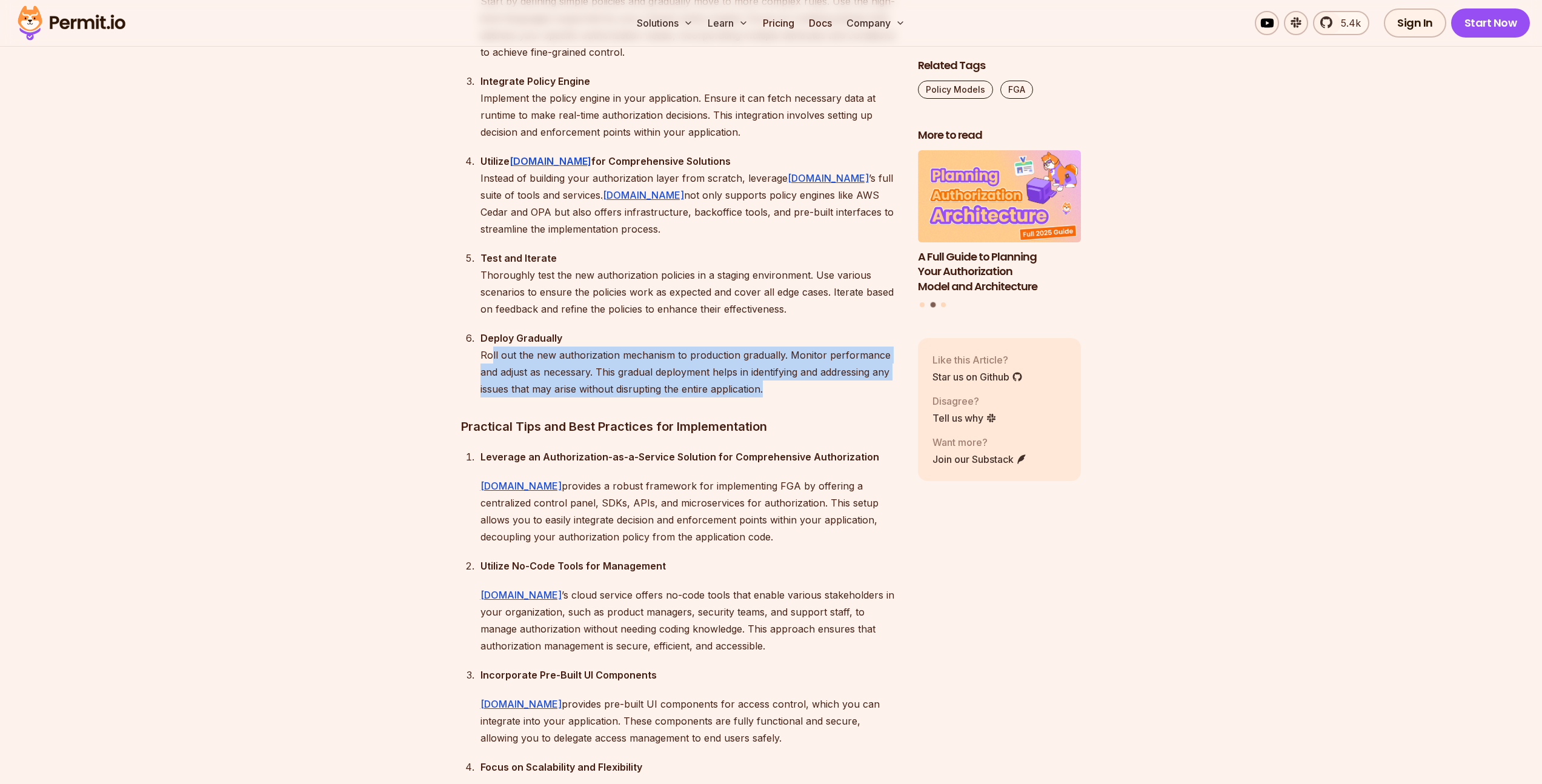
drag, startPoint x: 489, startPoint y: 564, endPoint x: 845, endPoint y: 590, distance: 356.9
click at [845, 397] on p "Deploy Gradually Roll out the new authorization mechanism to production gradual…" at bounding box center [689, 363] width 418 height 68
click at [837, 397] on p "Deploy Gradually Roll out the new authorization mechanism to production gradual…" at bounding box center [689, 363] width 418 height 68
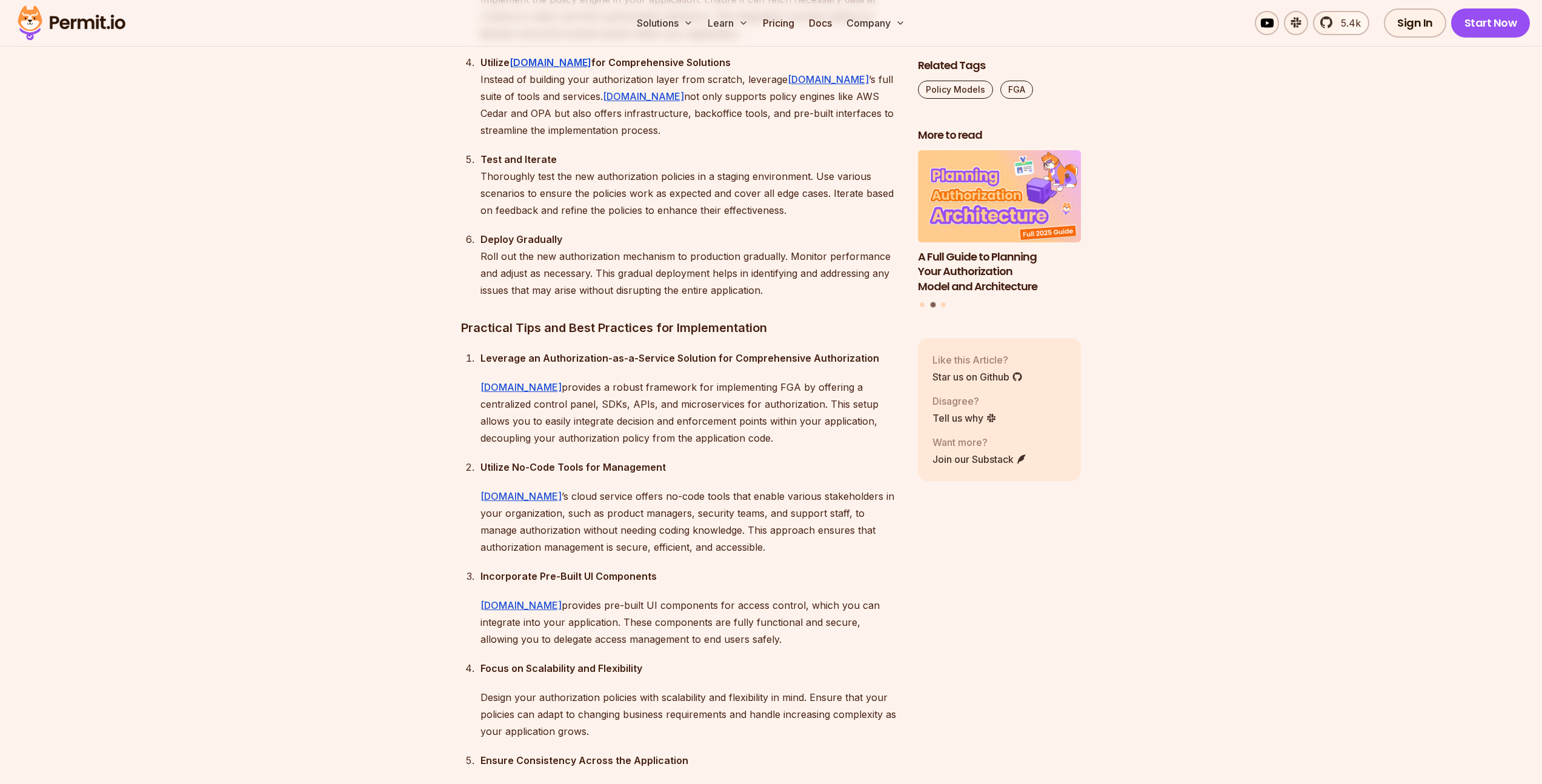
scroll to position [9544, 0]
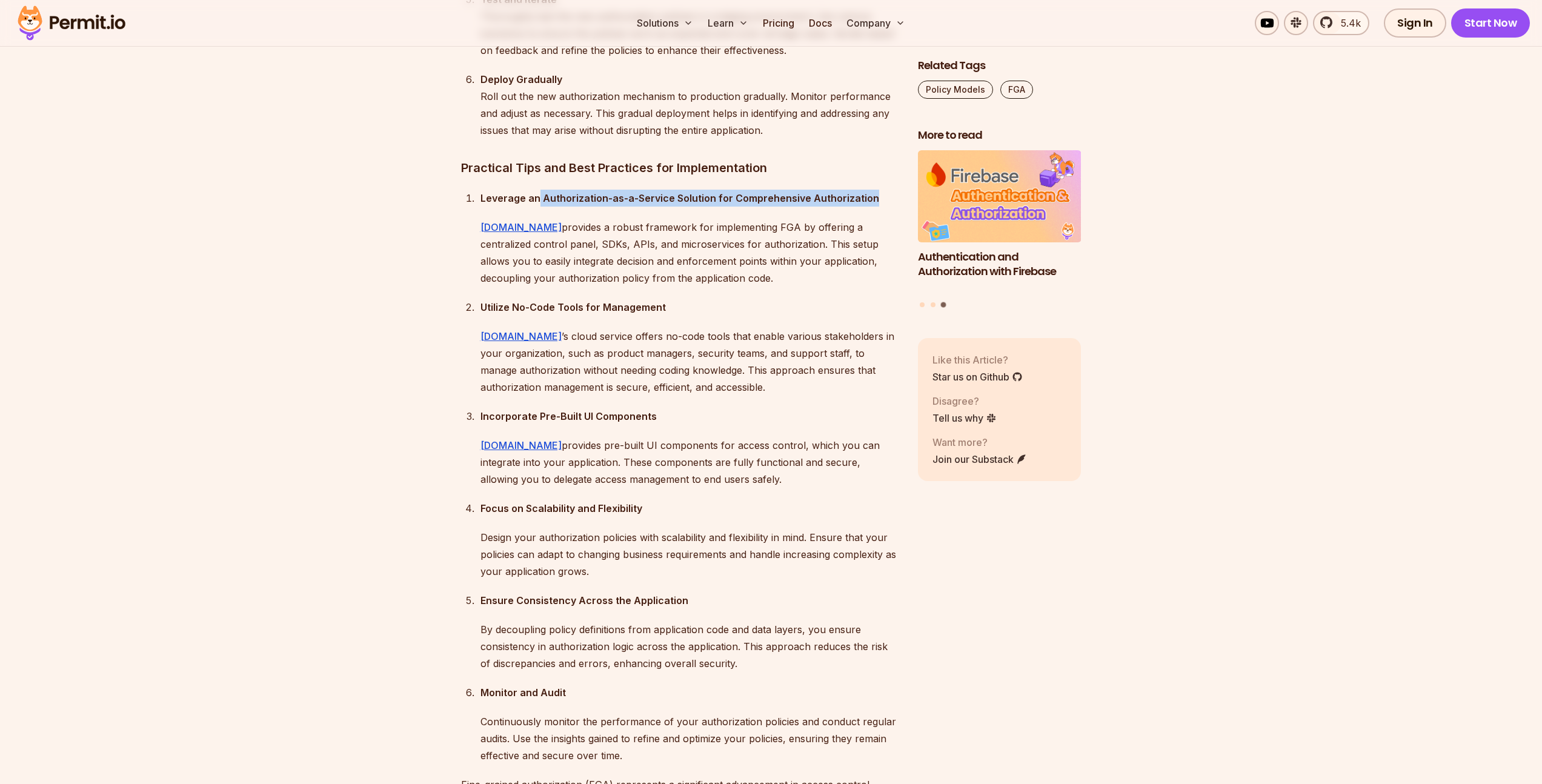
drag, startPoint x: 536, startPoint y: 399, endPoint x: 885, endPoint y: 404, distance: 349.0
click at [885, 207] on p "Leverage an Authorization-as-a-Service Solution for Comprehensive Authorization" at bounding box center [689, 198] width 418 height 17
drag, startPoint x: 883, startPoint y: 405, endPoint x: 642, endPoint y: 396, distance: 241.2
click at [642, 207] on p "Leverage an Authorization-as-a-Service Solution for Comprehensive Authorization" at bounding box center [689, 198] width 418 height 17
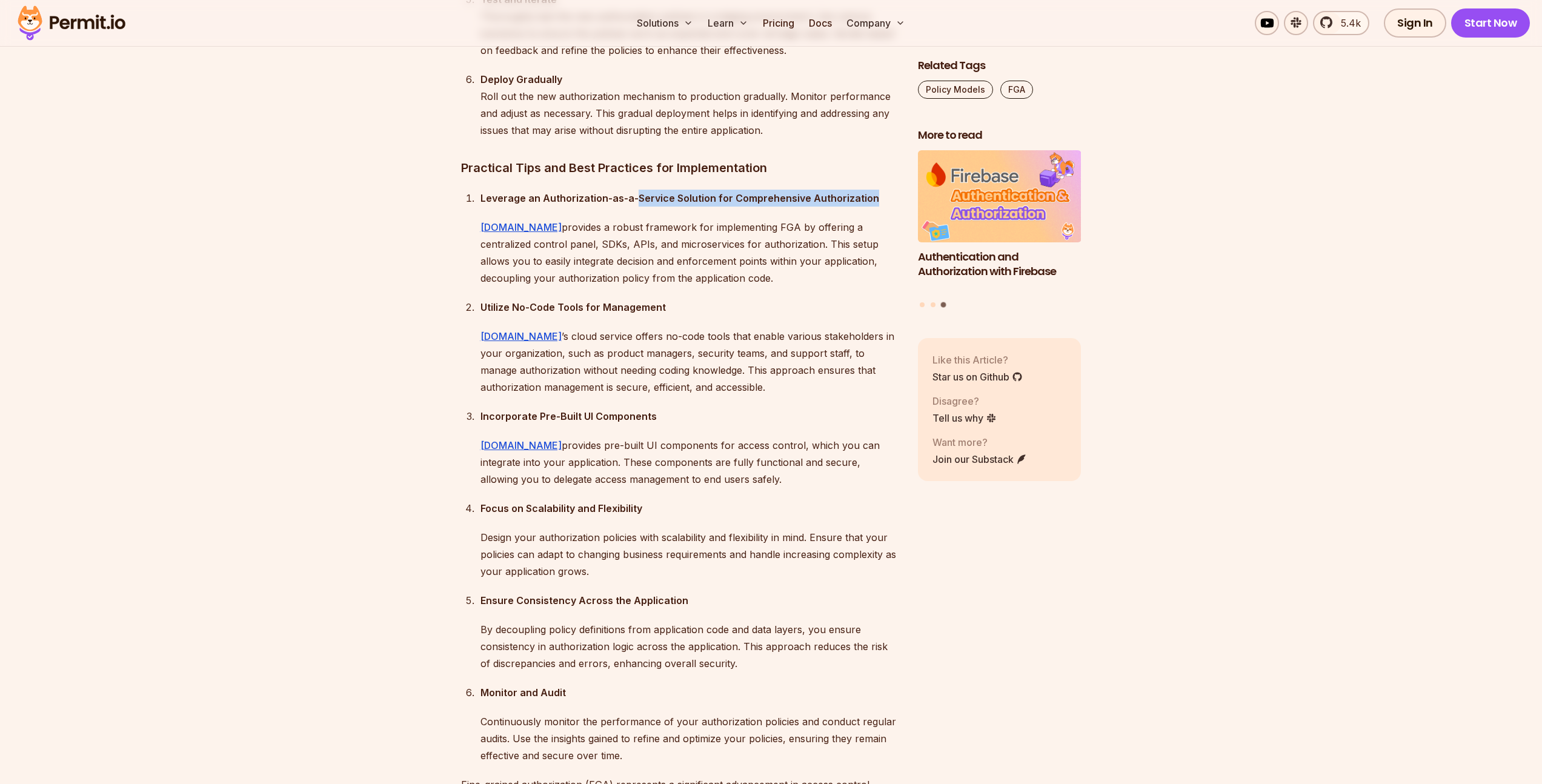
click at [642, 207] on p "Leverage an Authorization-as-a-Service Solution for Comprehensive Authorization" at bounding box center [689, 198] width 418 height 17
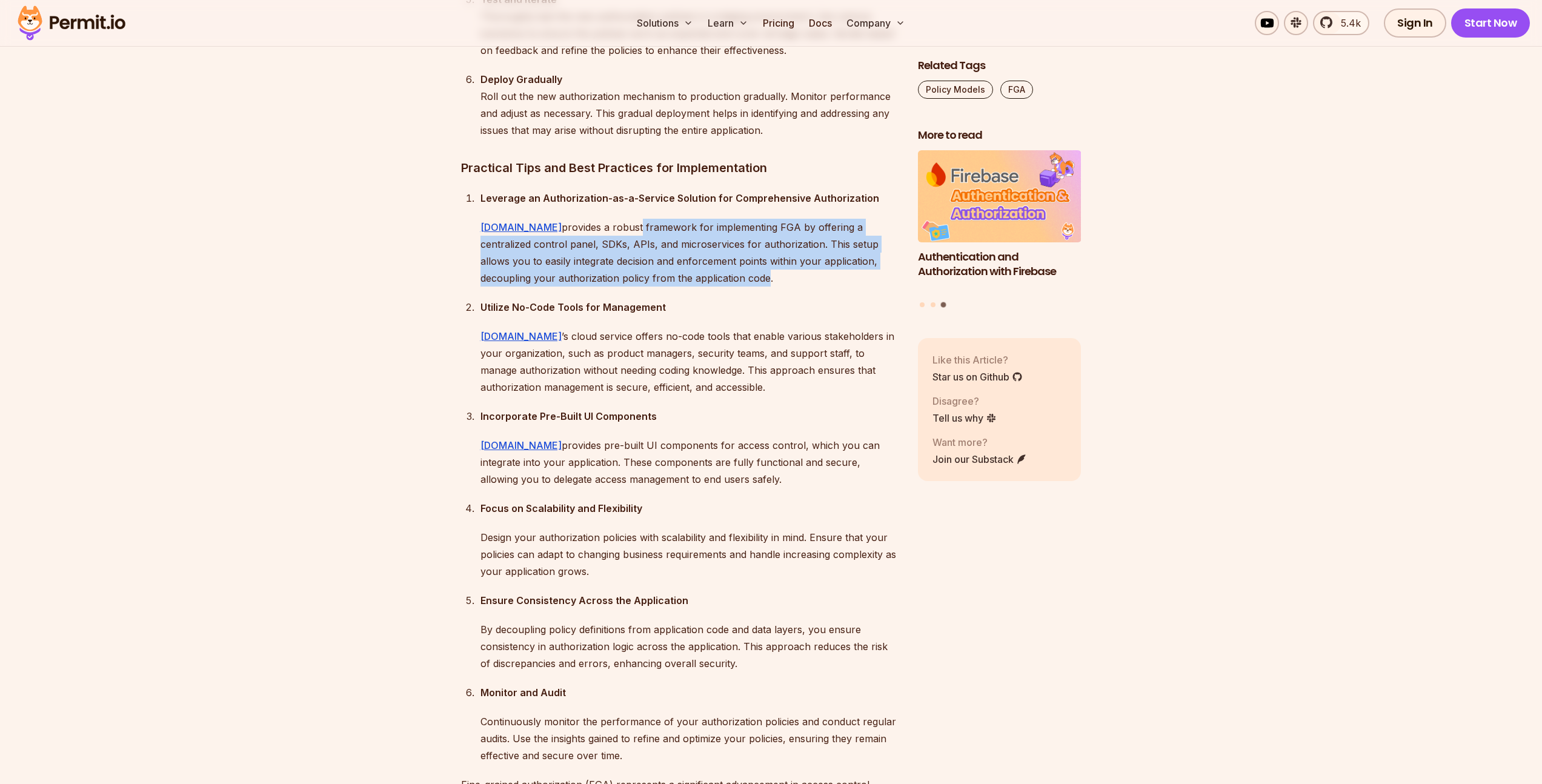
drag, startPoint x: 600, startPoint y: 433, endPoint x: 684, endPoint y: 489, distance: 101.0
click at [684, 287] on p "[DOMAIN_NAME] provides a robust framework for implementing FGA by offering a ce…" at bounding box center [689, 253] width 418 height 68
click at [685, 287] on p "[DOMAIN_NAME] provides a robust framework for implementing FGA by offering a ce…" at bounding box center [689, 253] width 418 height 68
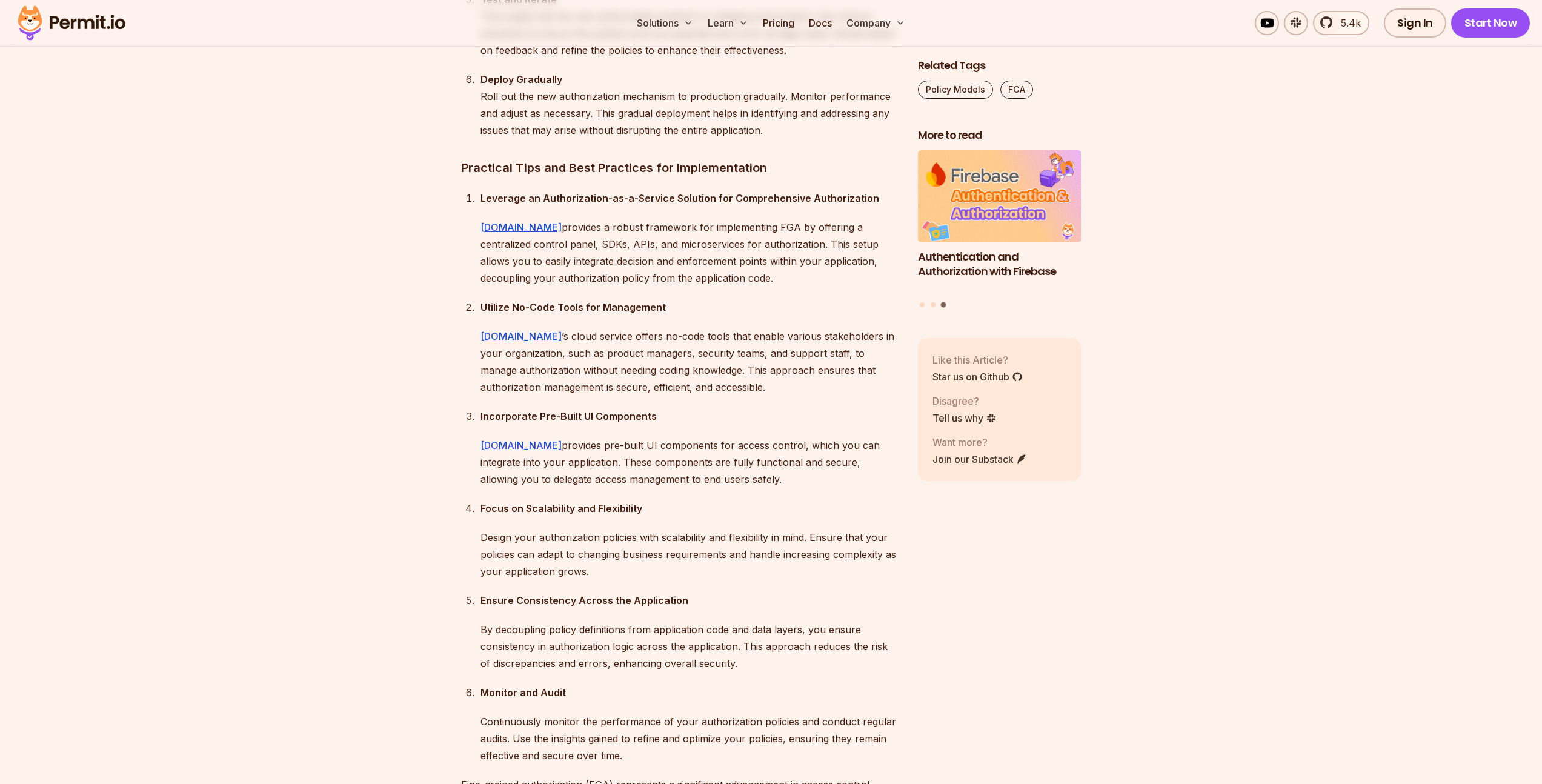
scroll to position [9639, 0]
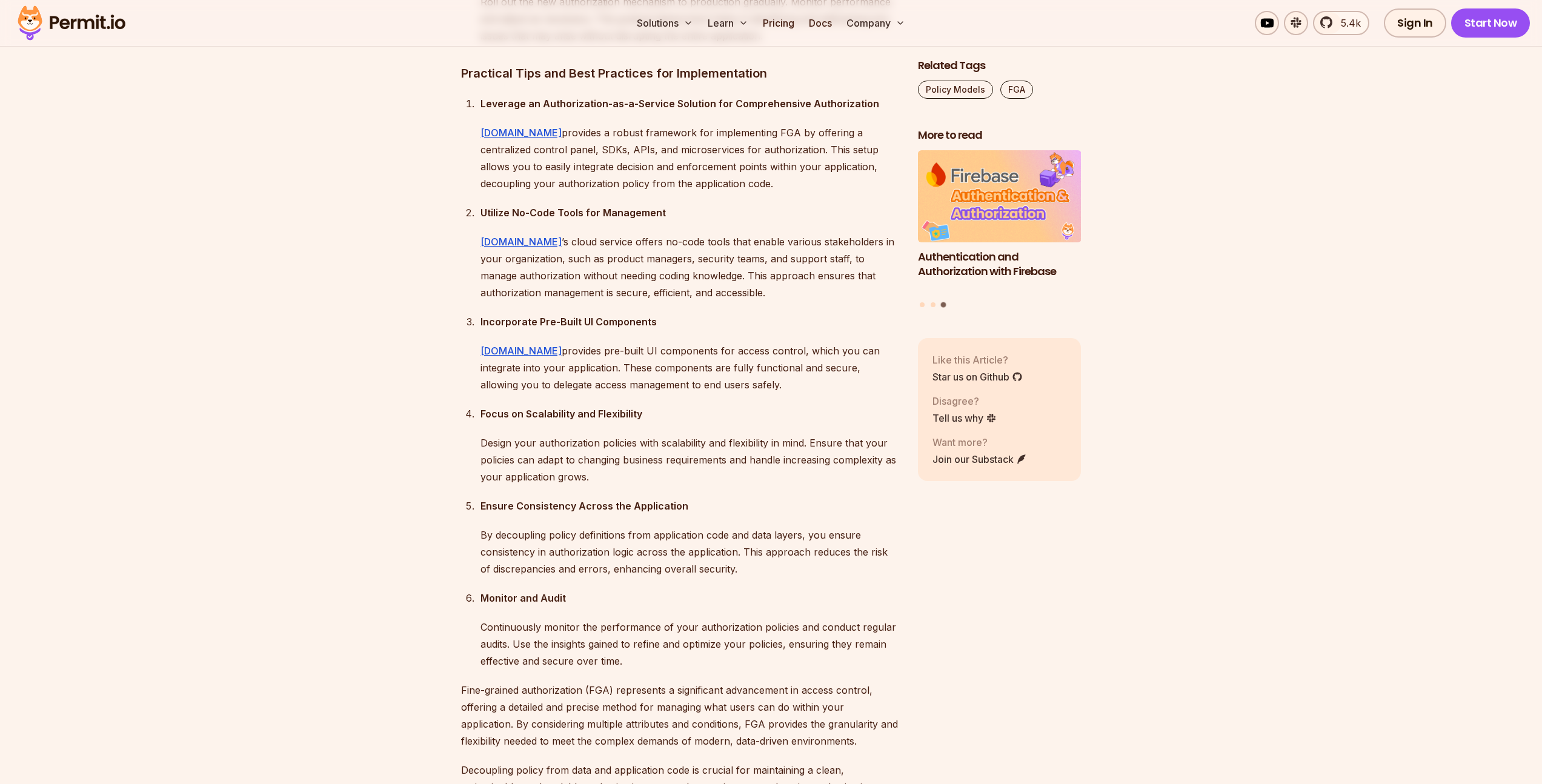
click at [572, 301] on p "[DOMAIN_NAME] ’s cloud service offers no-code tools that enable various stakeho…" at bounding box center [689, 267] width 418 height 68
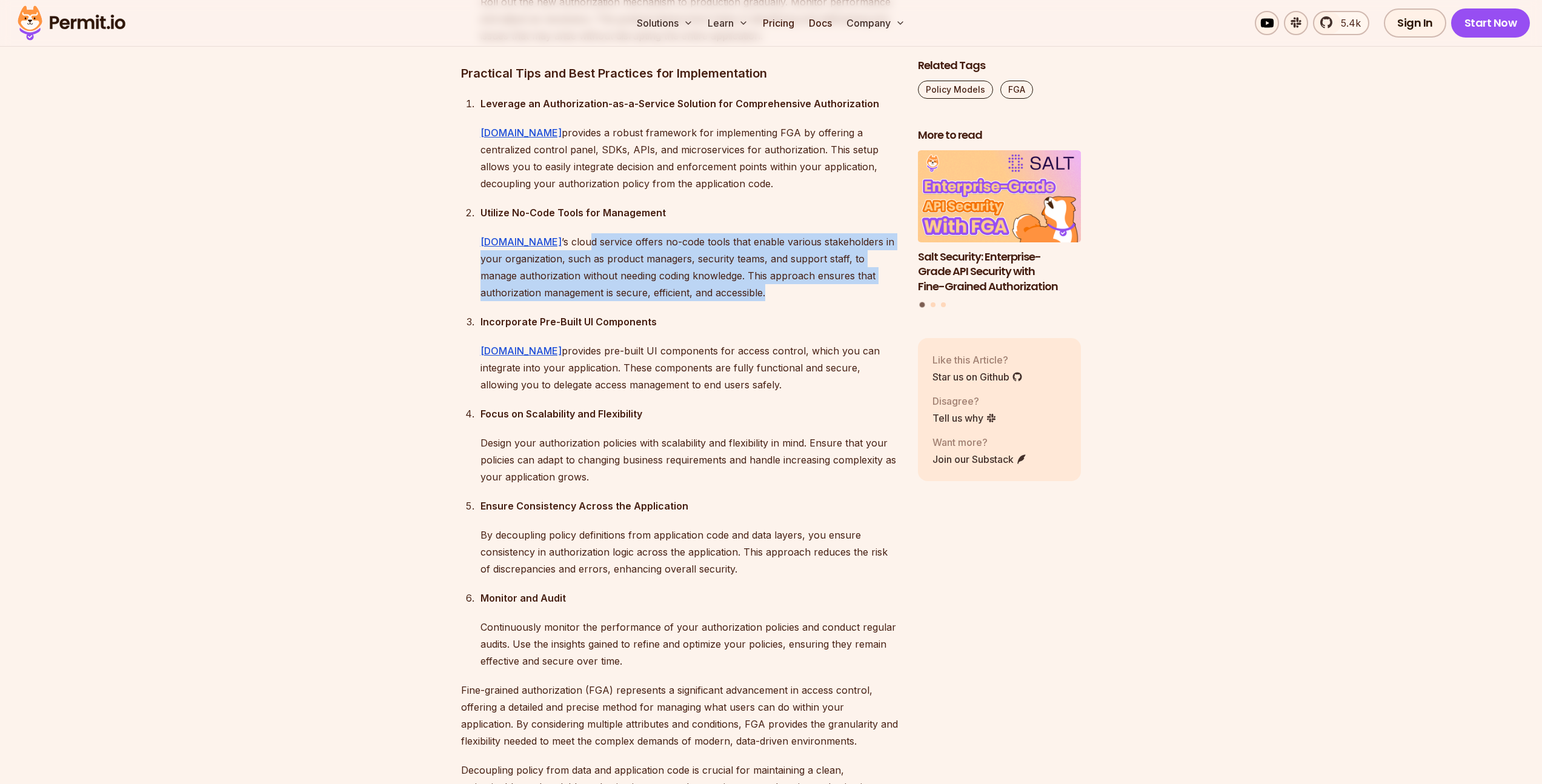
drag, startPoint x: 551, startPoint y: 446, endPoint x: 739, endPoint y: 512, distance: 199.2
click at [739, 512] on ol "Leverage an Authorization-as-a-Service Solution for Comprehensive Authorization…" at bounding box center [680, 381] width 437 height 574
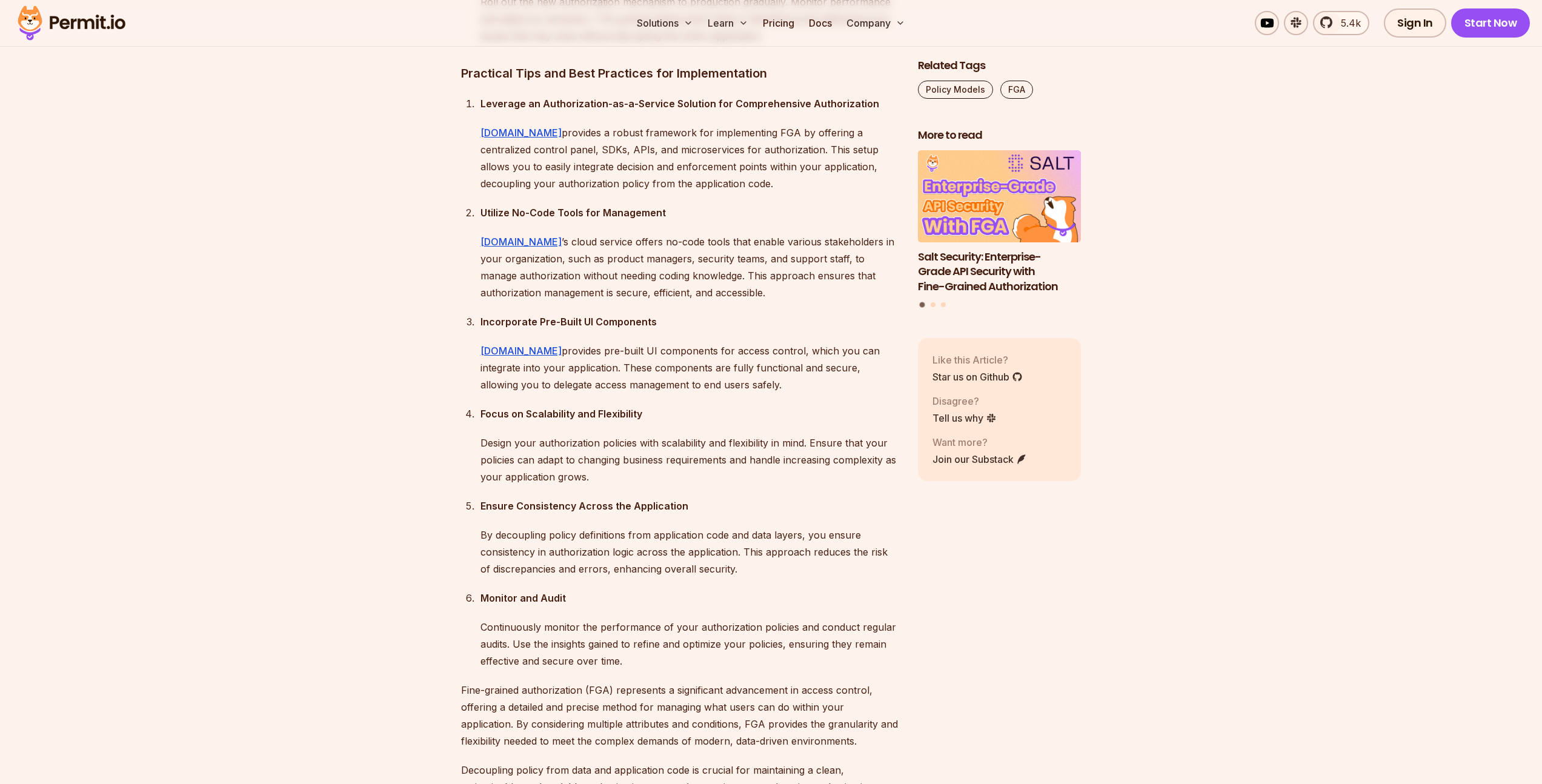
scroll to position [9728, 0]
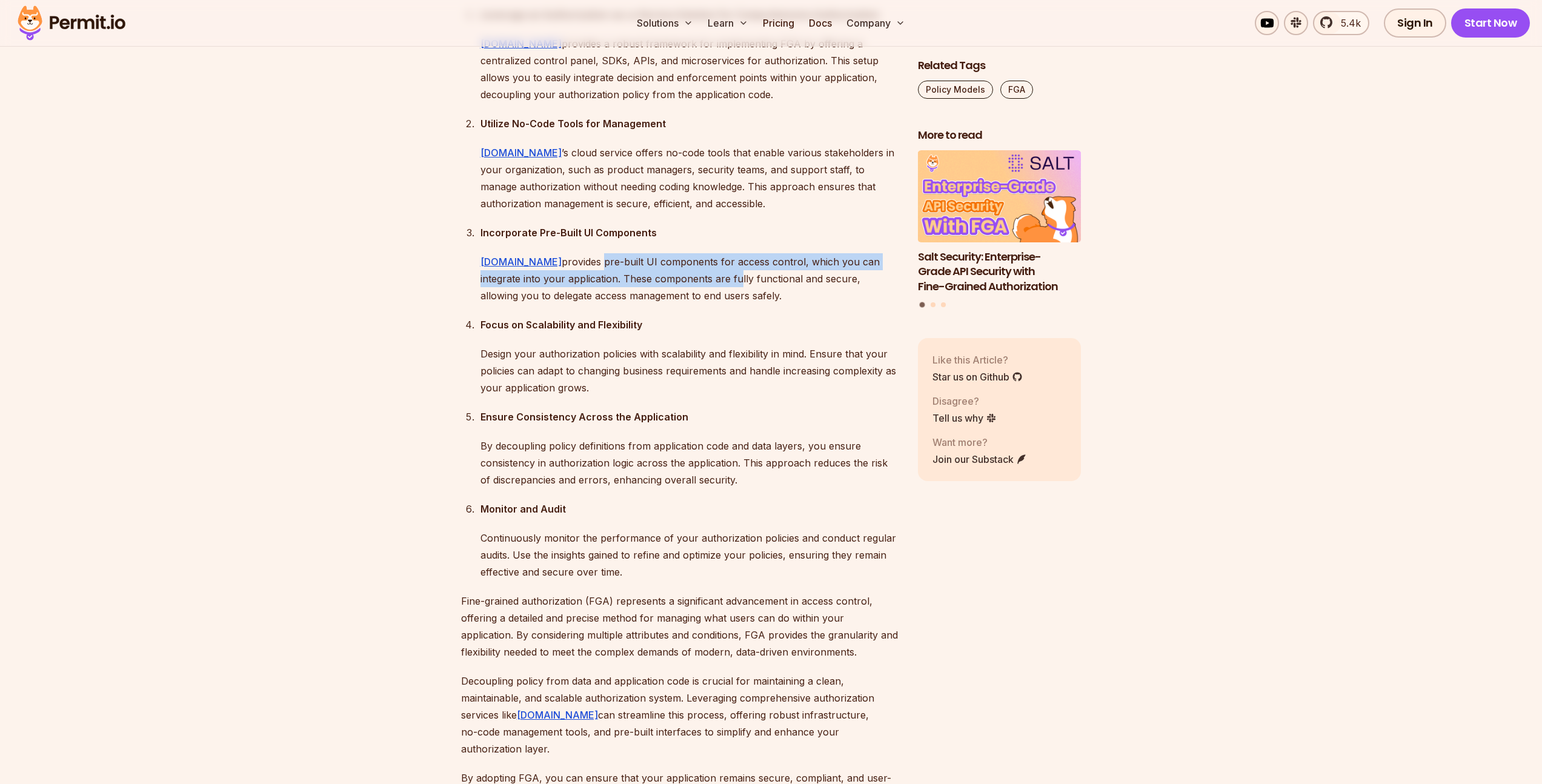
drag, startPoint x: 562, startPoint y: 470, endPoint x: 731, endPoint y: 509, distance: 173.4
click at [713, 304] on p "[DOMAIN_NAME] provides pre-built UI components for access control, which you ca…" at bounding box center [689, 278] width 418 height 51
click at [731, 509] on ol "Leverage an Authorization-as-a-Service Solution for Comprehensive Authorization…" at bounding box center [680, 292] width 437 height 574
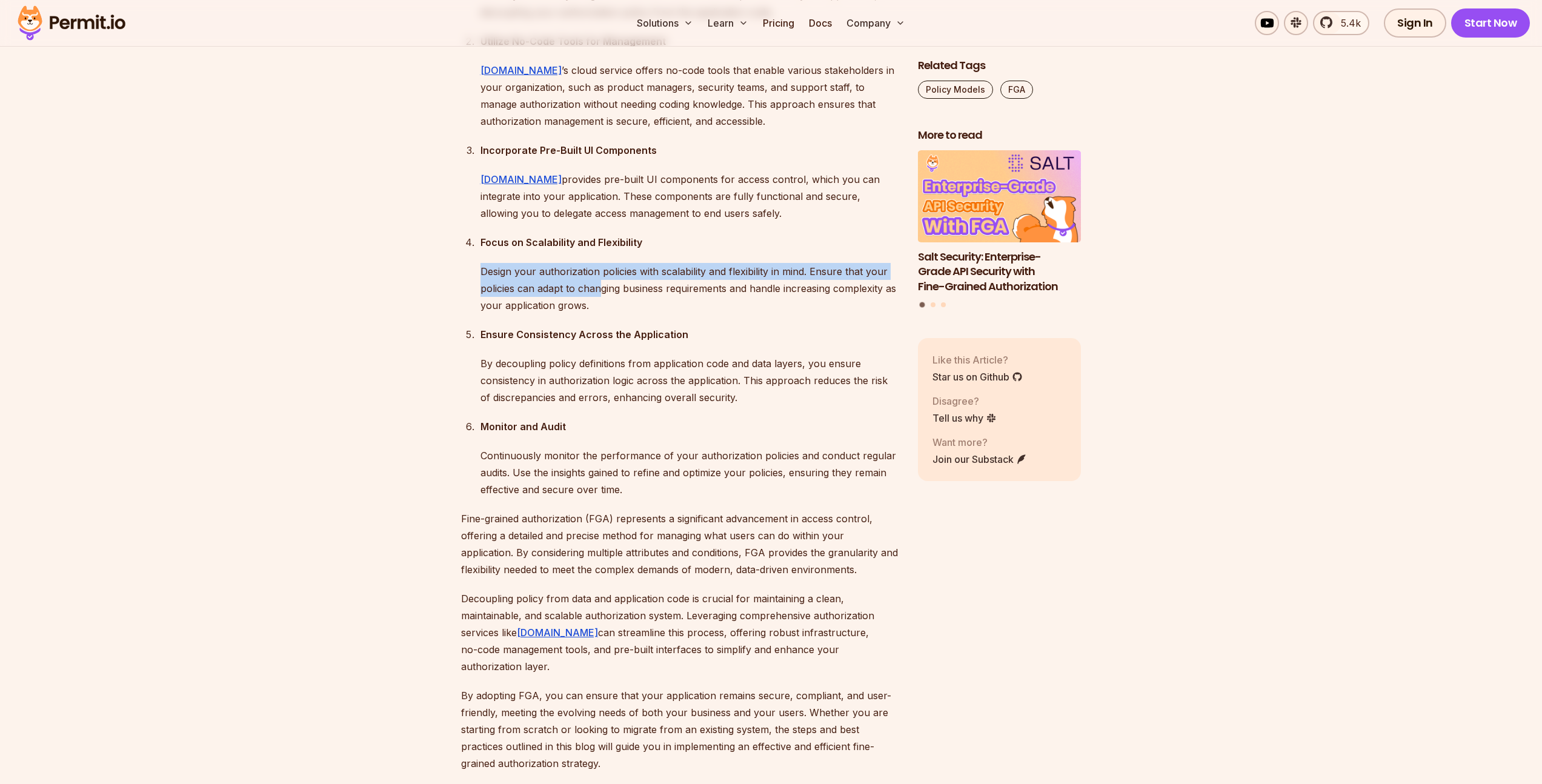
drag, startPoint x: 509, startPoint y: 467, endPoint x: 627, endPoint y: 511, distance: 125.9
click at [614, 314] on div "Focus on Scalability and Flexibility Design your authorization policies with sc…" at bounding box center [689, 273] width 418 height 80
click at [627, 314] on p "Design your authorization policies with scalability and flexibility in mind. En…" at bounding box center [689, 288] width 418 height 51
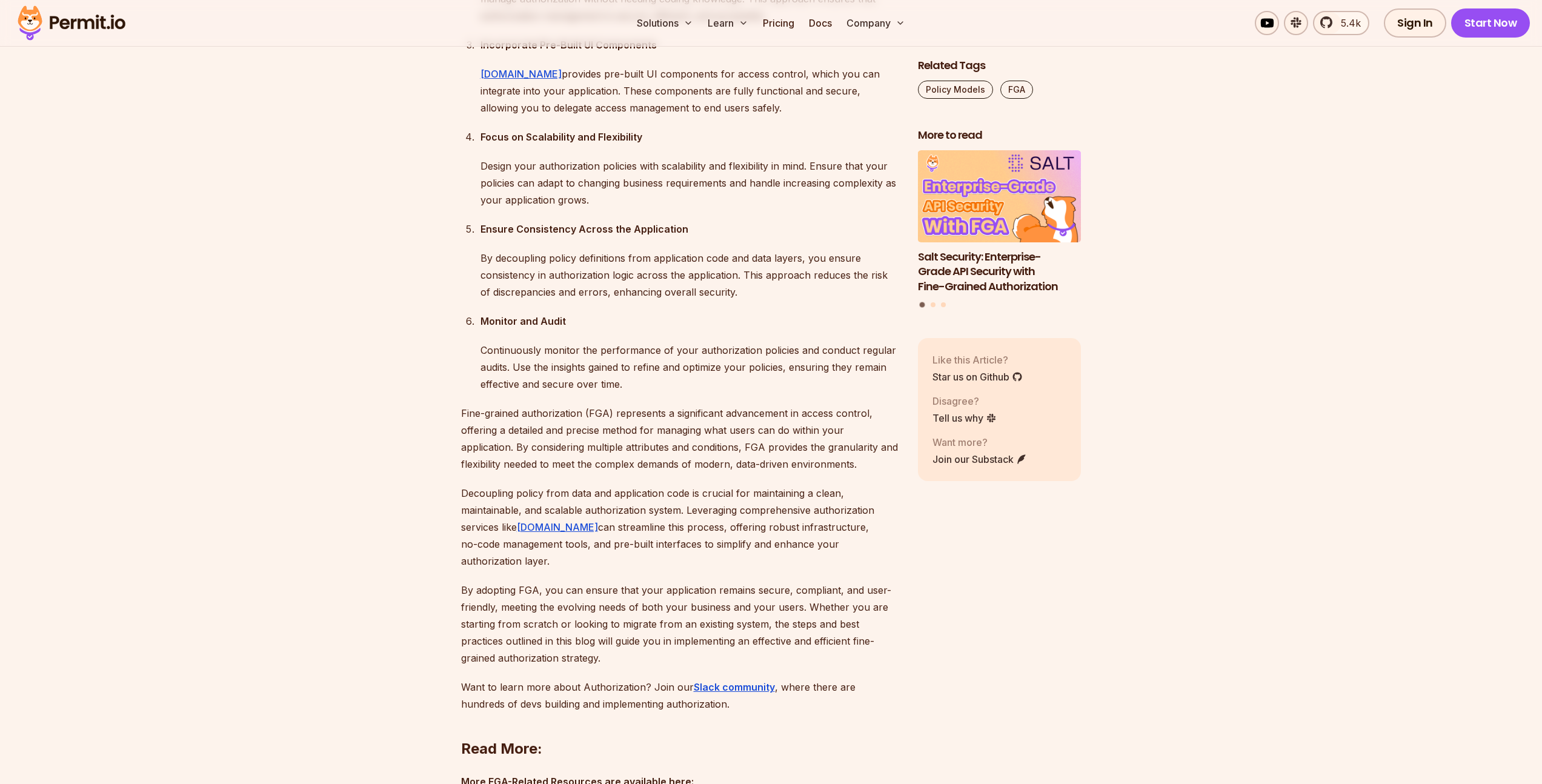
scroll to position [9924, 0]
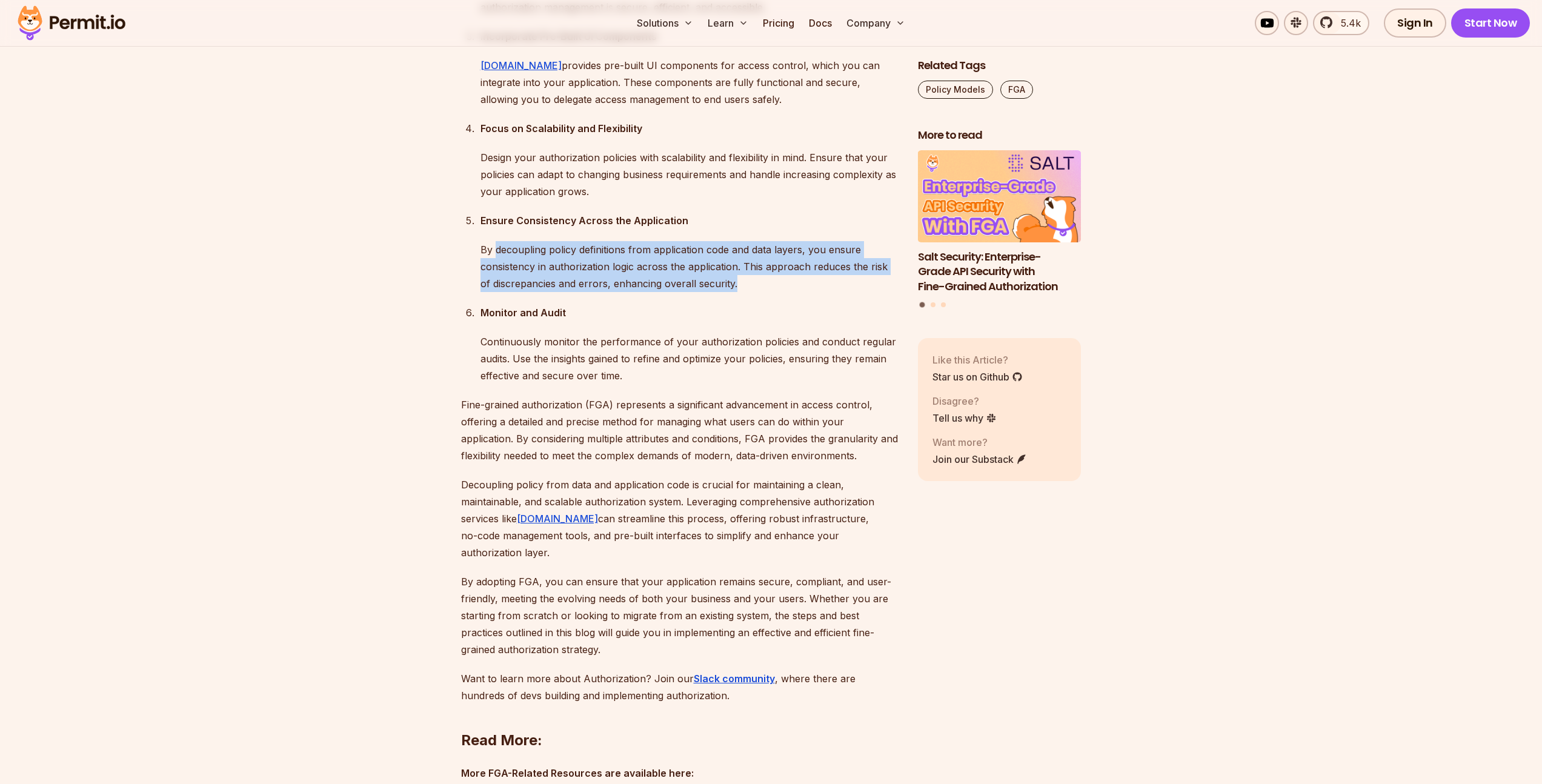
drag, startPoint x: 502, startPoint y: 455, endPoint x: 731, endPoint y: 494, distance: 232.3
click at [731, 292] on p "By decoupling policy definitions from application code and data layers, you ens…" at bounding box center [689, 267] width 418 height 51
drag, startPoint x: 731, startPoint y: 494, endPoint x: 455, endPoint y: 458, distance: 278.3
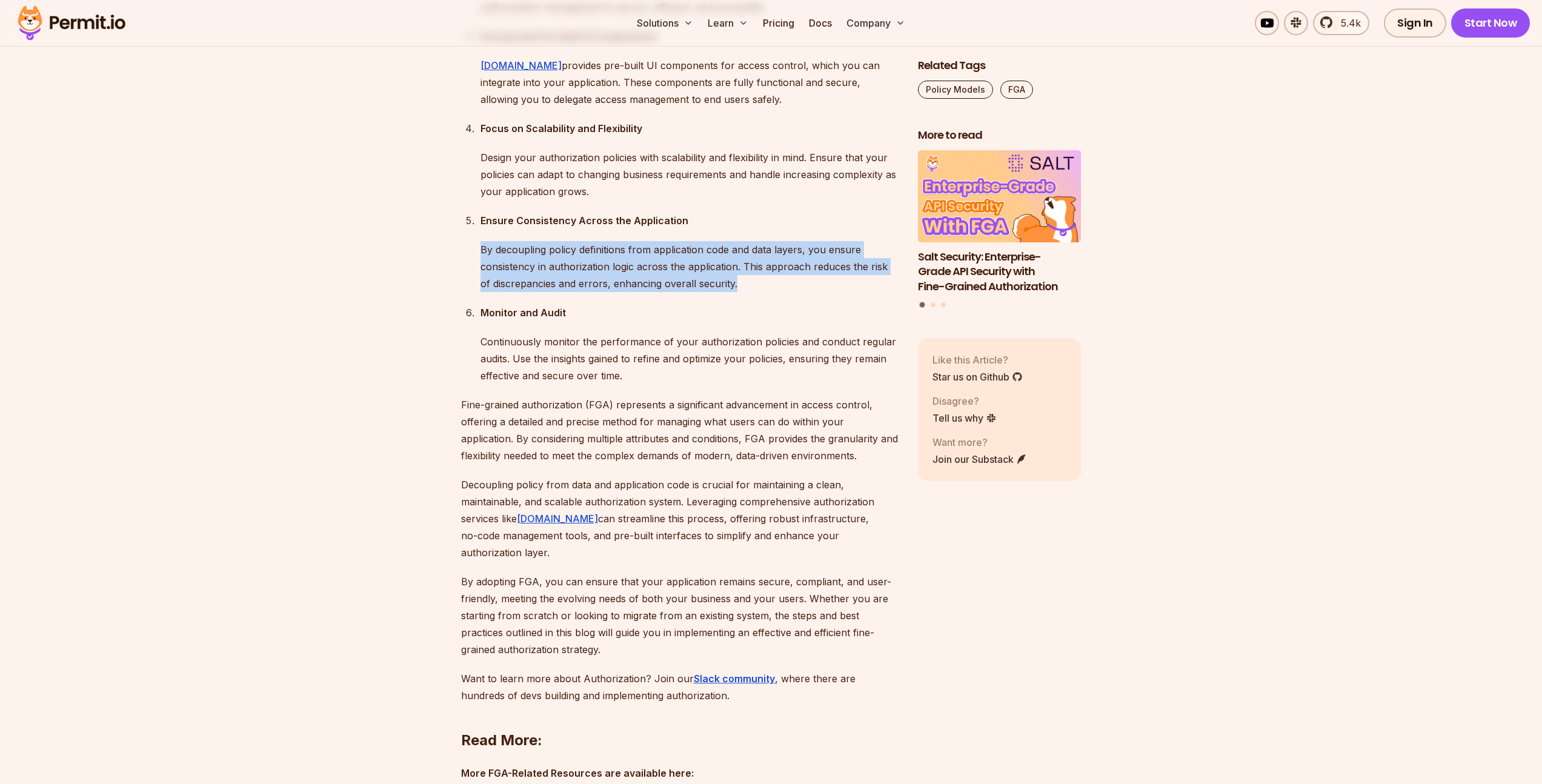
drag, startPoint x: 507, startPoint y: 443, endPoint x: 733, endPoint y: 489, distance: 230.6
click at [733, 292] on div "Ensure Consistency Across the Application By decoupling policy definitions from…" at bounding box center [689, 251] width 418 height 80
click at [733, 292] on p "By decoupling policy definitions from application code and data layers, you ens…" at bounding box center [689, 267] width 418 height 51
drag, startPoint x: 689, startPoint y: 486, endPoint x: 485, endPoint y: 448, distance: 207.5
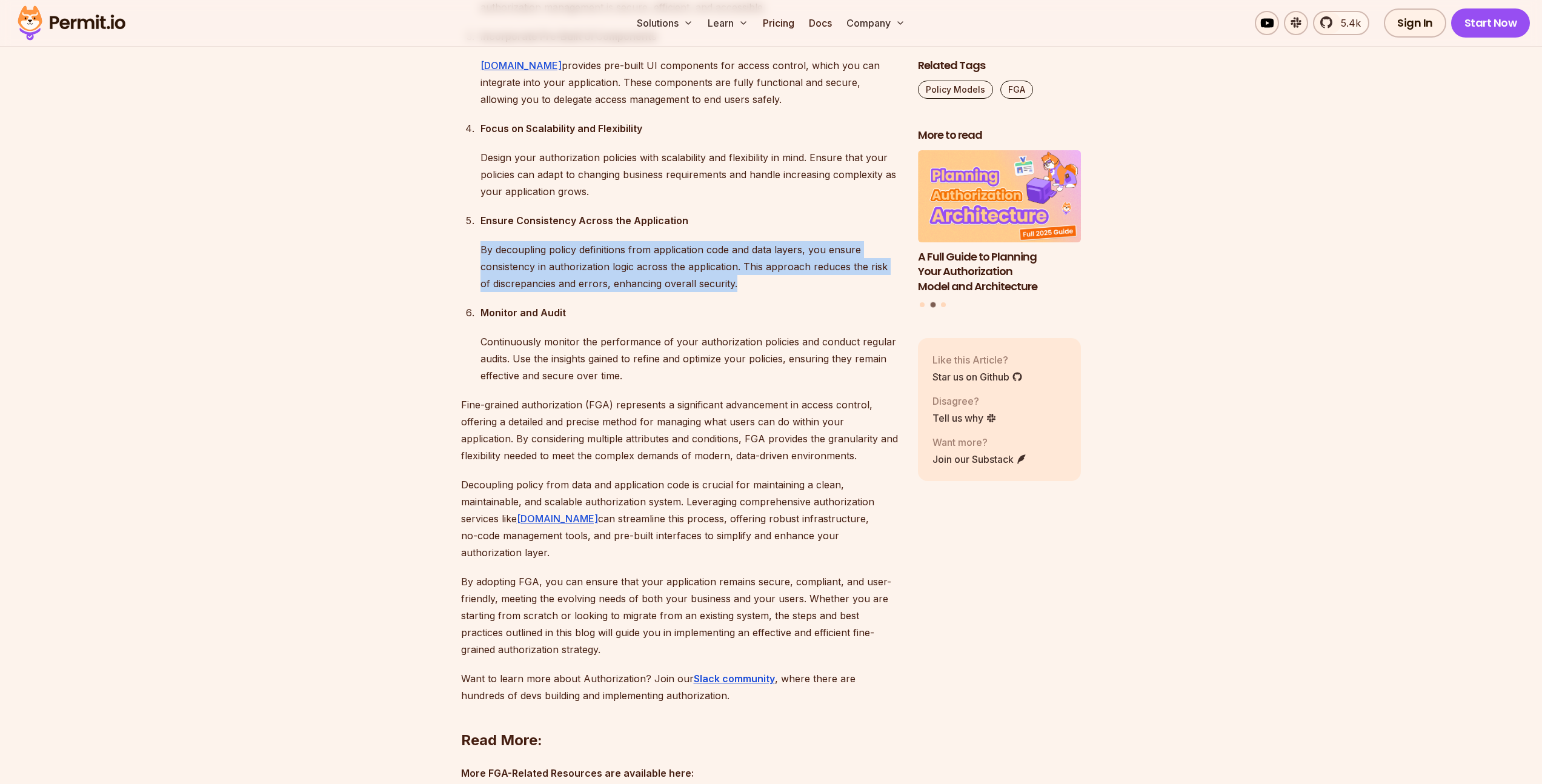
click at [485, 292] on p "By decoupling policy definitions from application code and data layers, you ens…" at bounding box center [689, 267] width 418 height 51
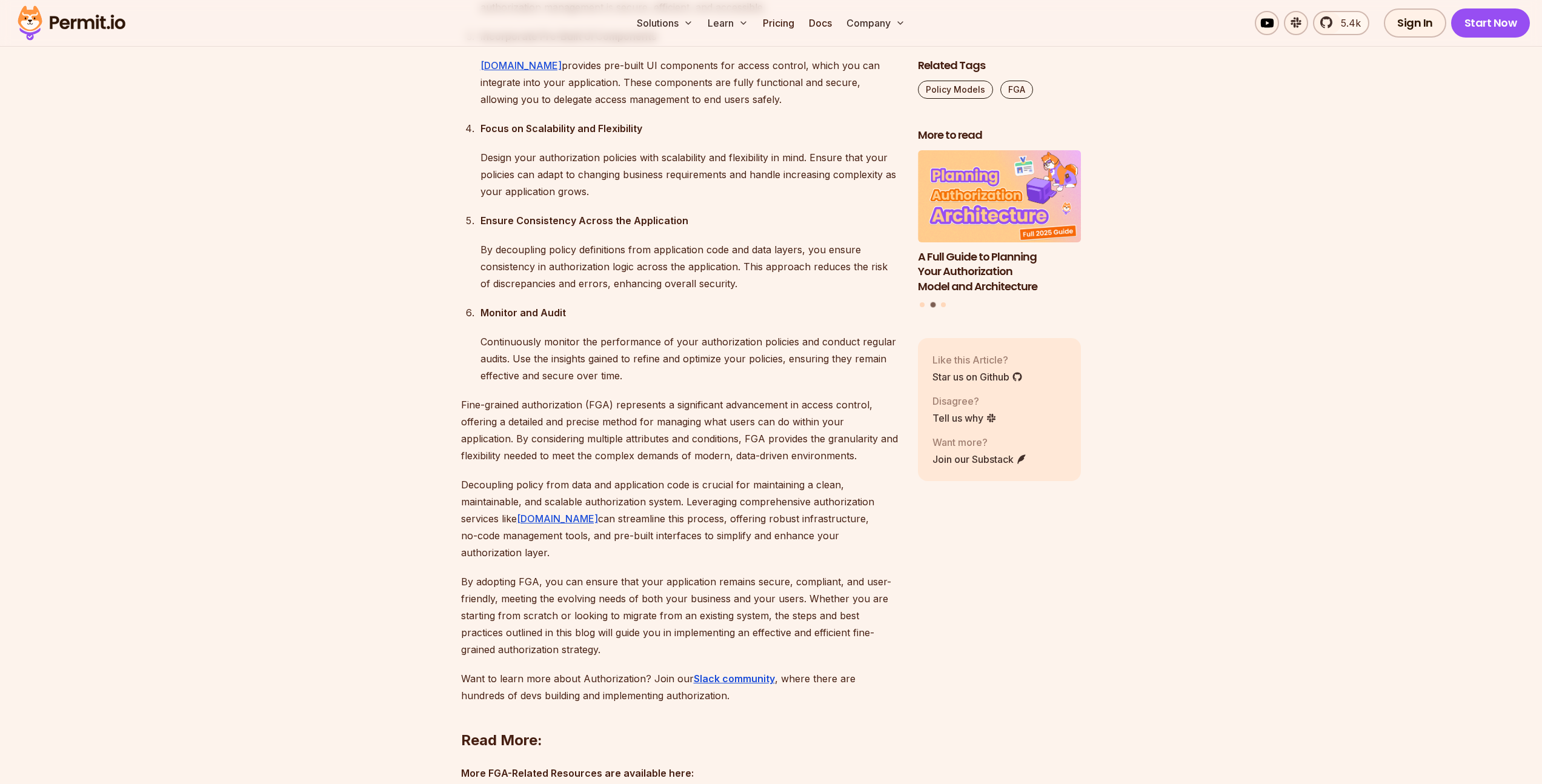
scroll to position [10004, 0]
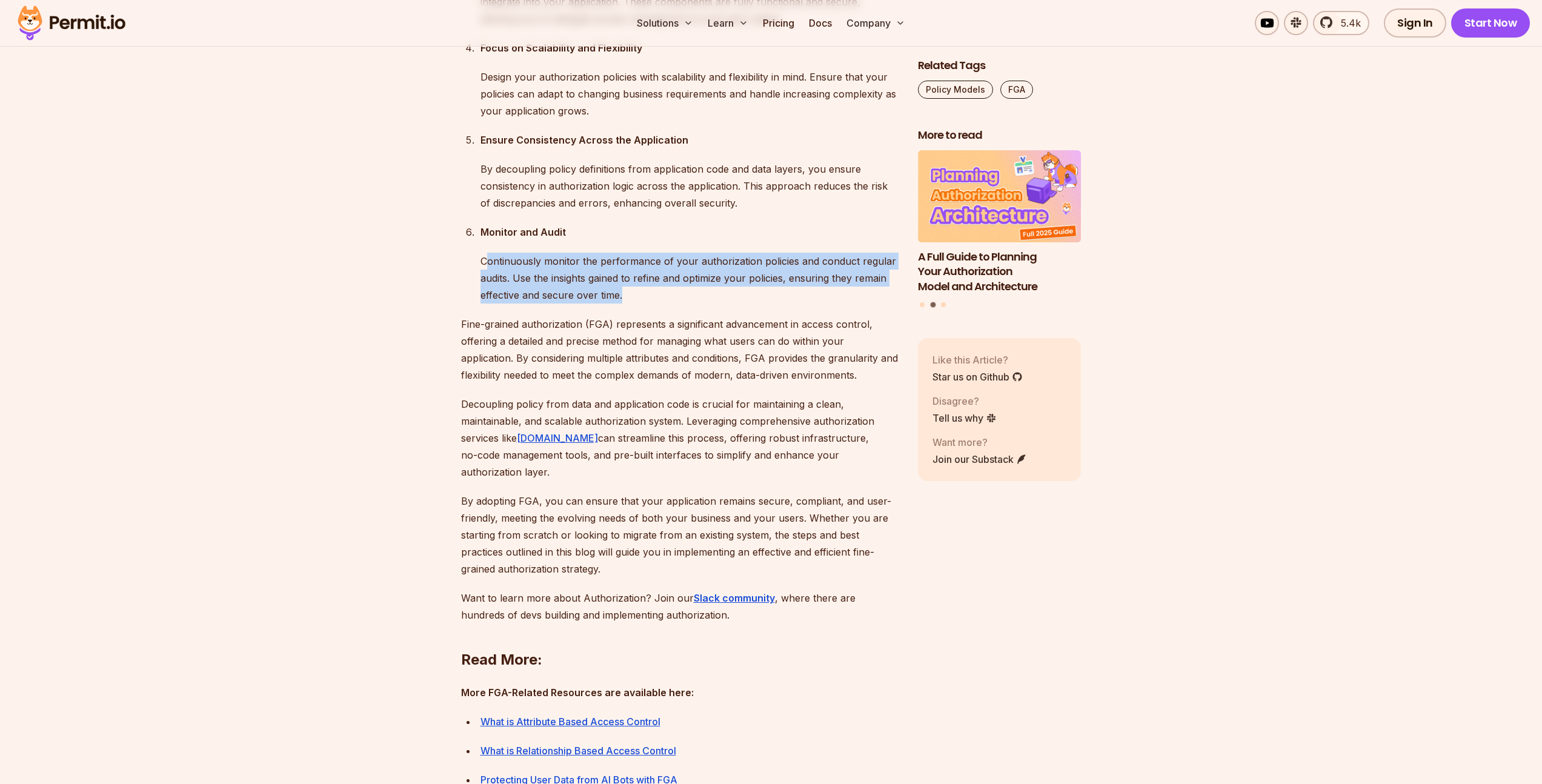
drag, startPoint x: 489, startPoint y: 468, endPoint x: 675, endPoint y: 502, distance: 189.1
click at [675, 303] on p "Continuously monitor the performance of your authorization policies and conduct…" at bounding box center [689, 278] width 418 height 51
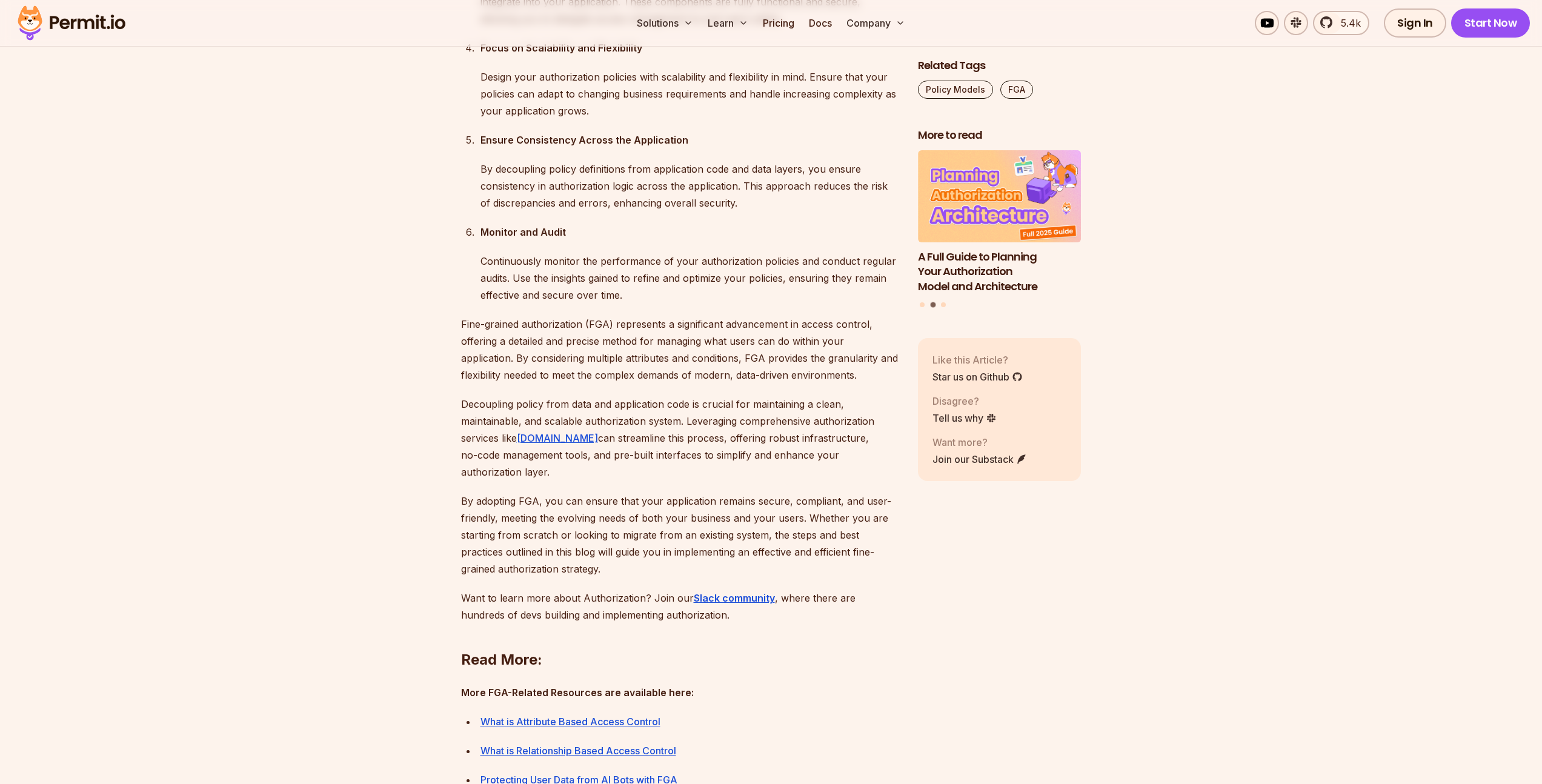
click at [675, 303] on p "Continuously monitor the performance of your authorization policies and conduct…" at bounding box center [689, 278] width 418 height 51
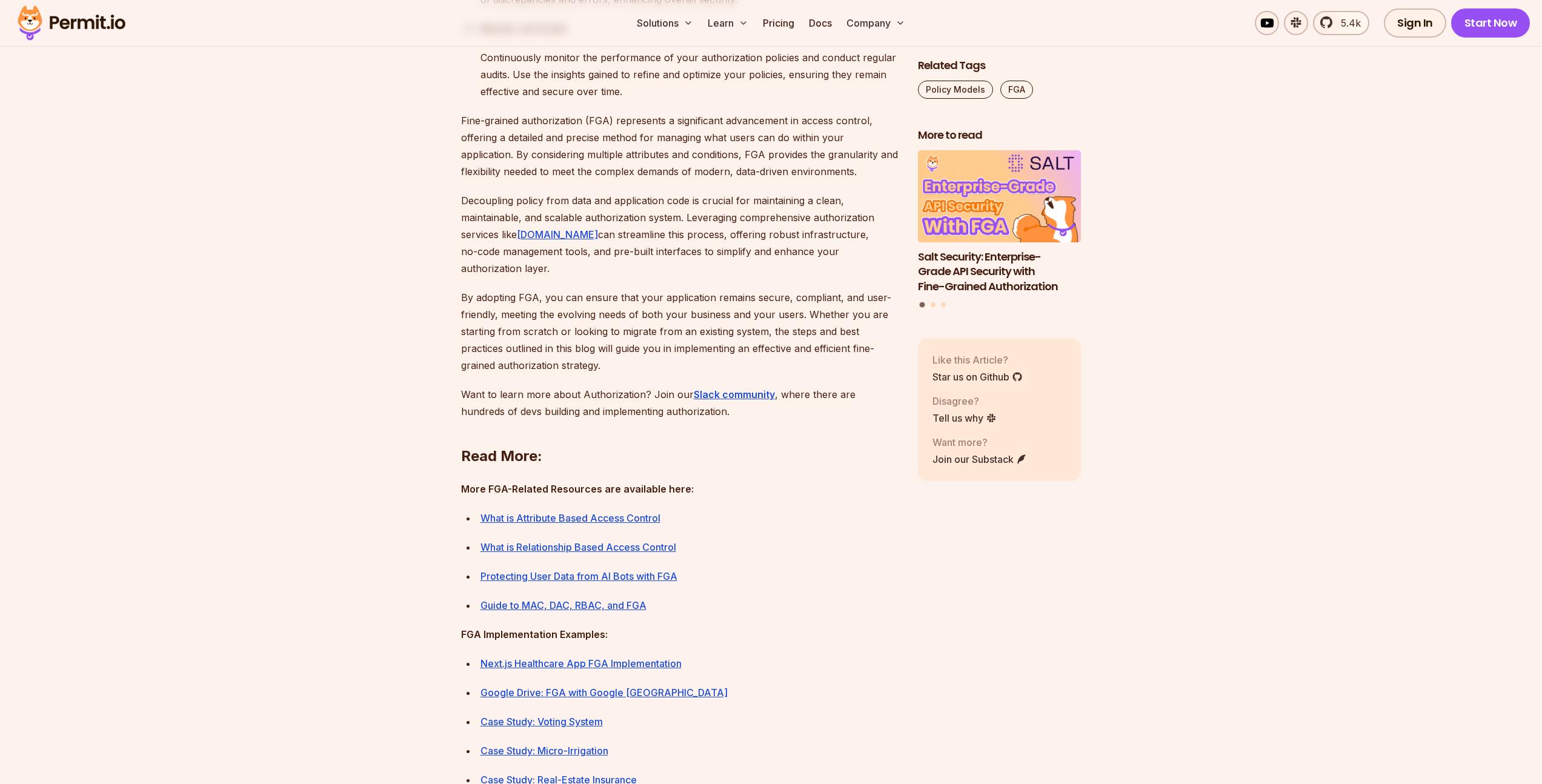
scroll to position [10236, 0]
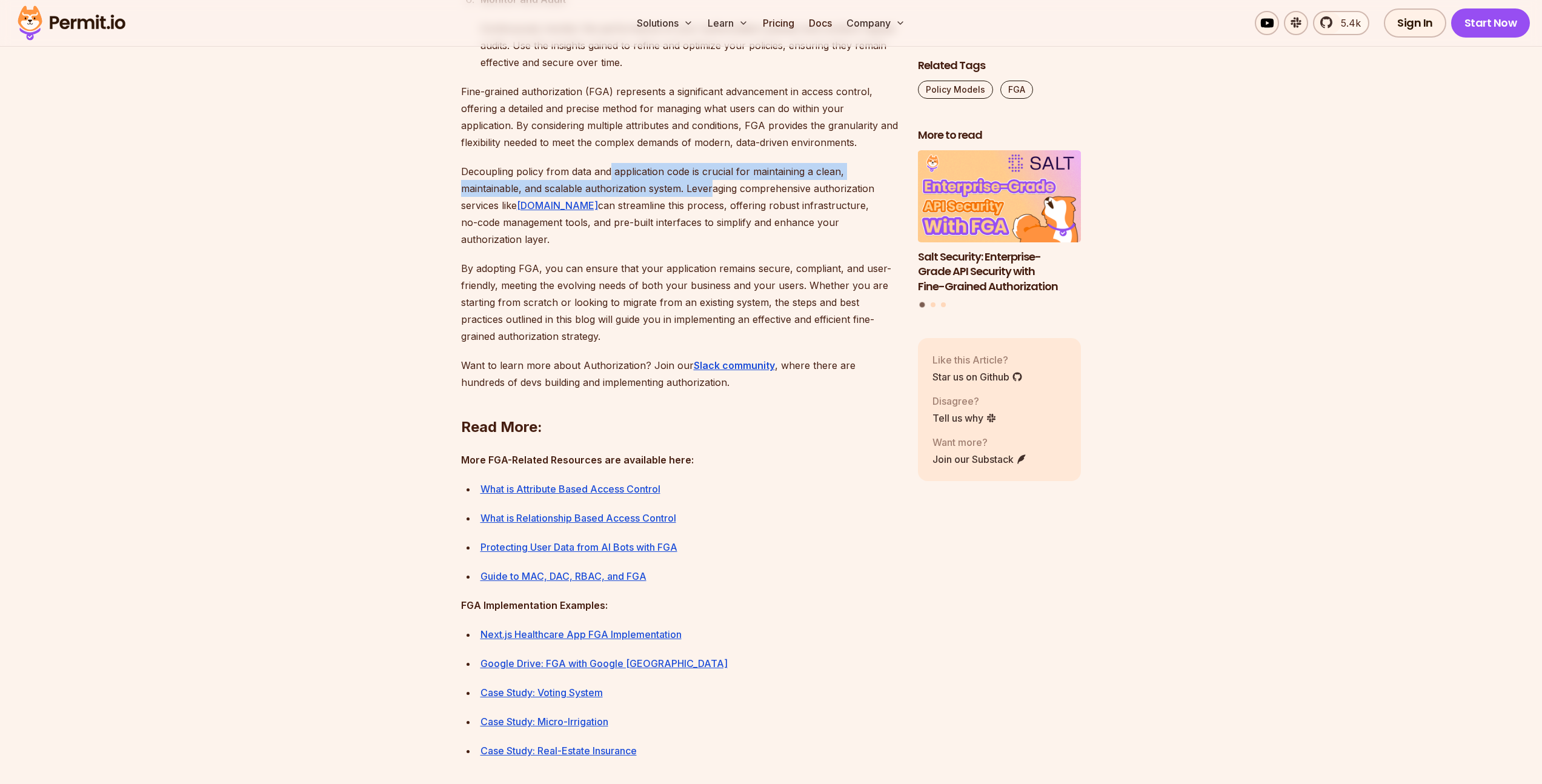
drag, startPoint x: 610, startPoint y: 373, endPoint x: 711, endPoint y: 399, distance: 104.3
click at [711, 248] on p "Decoupling policy from data and application code is crucial for maintaining a c…" at bounding box center [680, 205] width 437 height 85
click at [676, 151] on p "Fine-grained authorization (FGA) represents a significant advancement in access…" at bounding box center [680, 117] width 437 height 68
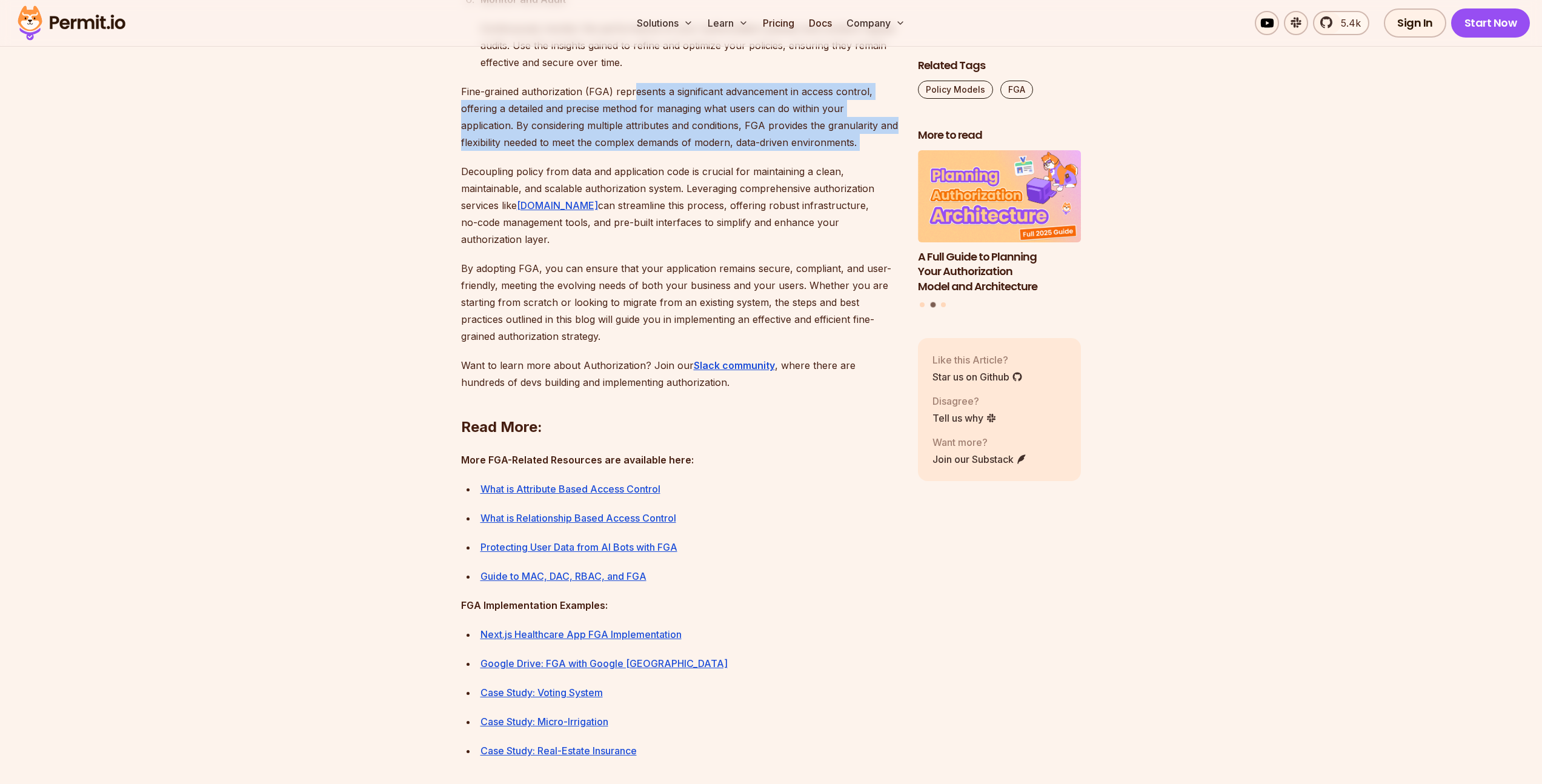
drag, startPoint x: 631, startPoint y: 294, endPoint x: 722, endPoint y: 361, distance: 113.0
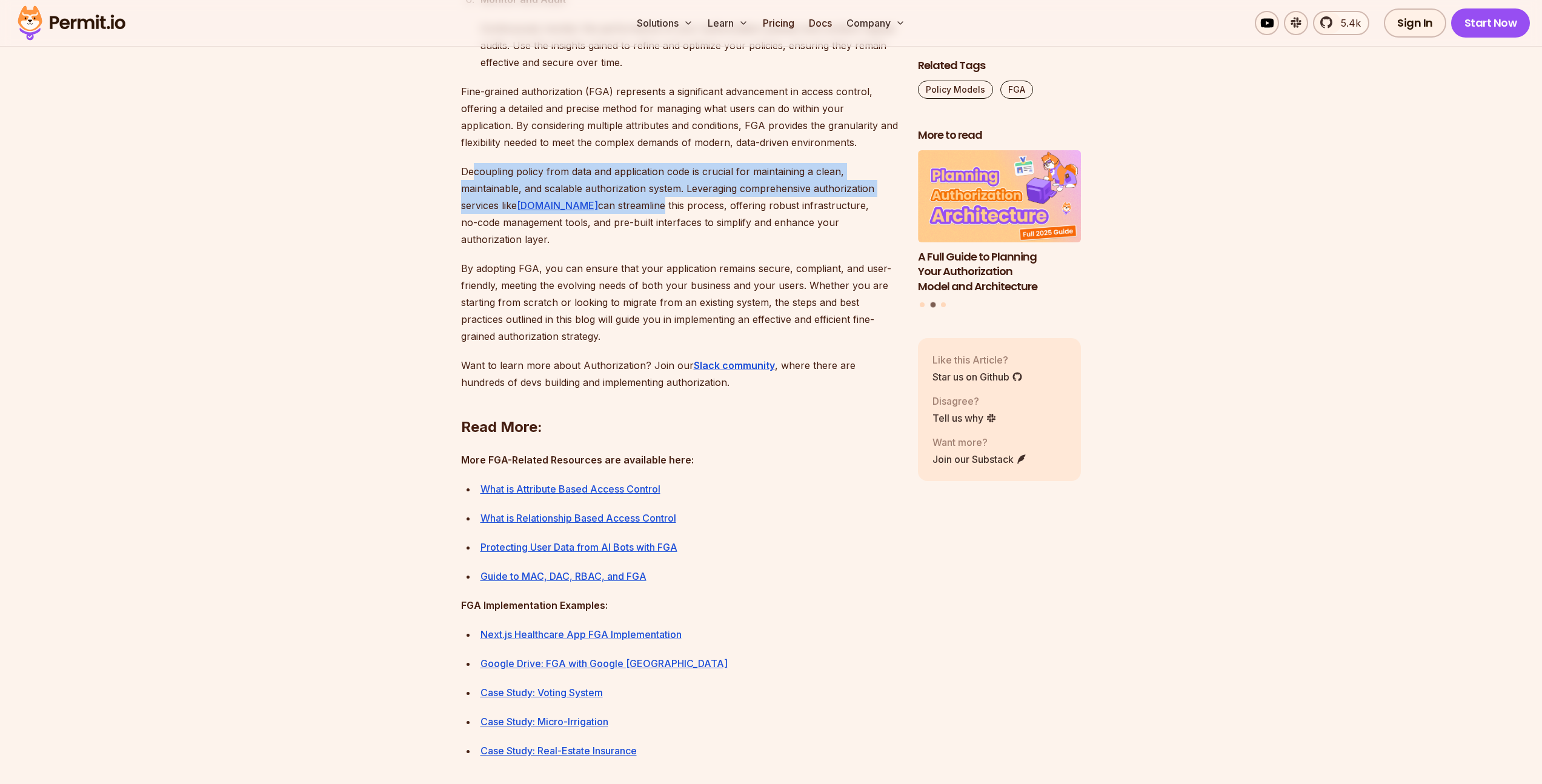
drag, startPoint x: 477, startPoint y: 375, endPoint x: 633, endPoint y: 400, distance: 158.0
click at [628, 248] on p "Decoupling policy from data and application code is crucial for maintaining a c…" at bounding box center [680, 205] width 437 height 85
click at [633, 248] on p "Decoupling policy from data and application code is crucial for maintaining a c…" at bounding box center [680, 205] width 437 height 85
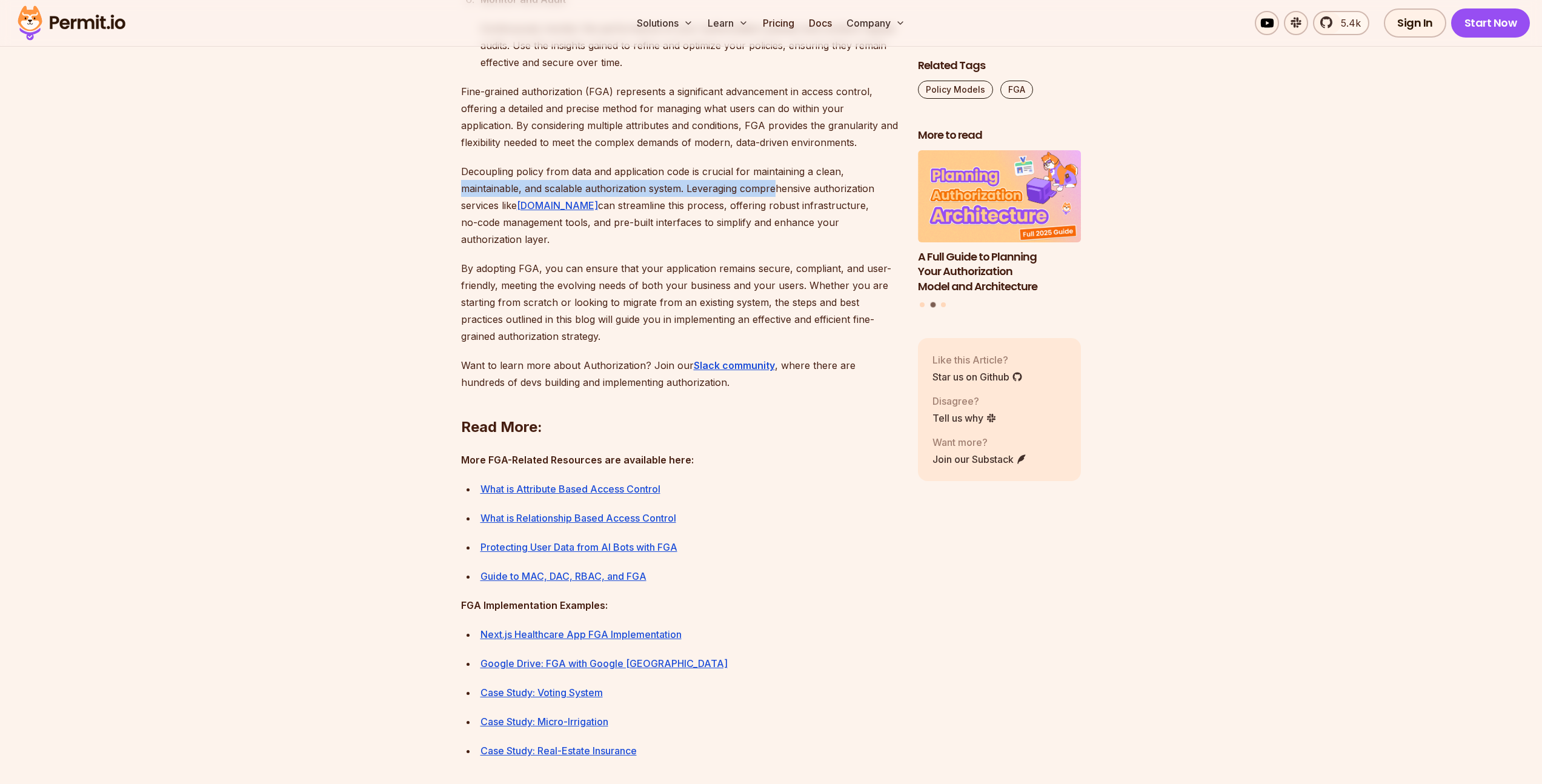
drag, startPoint x: 457, startPoint y: 386, endPoint x: 773, endPoint y: 389, distance: 316.0
click at [773, 248] on p "Decoupling policy from data and application code is crucial for maintaining a c…" at bounding box center [680, 205] width 437 height 85
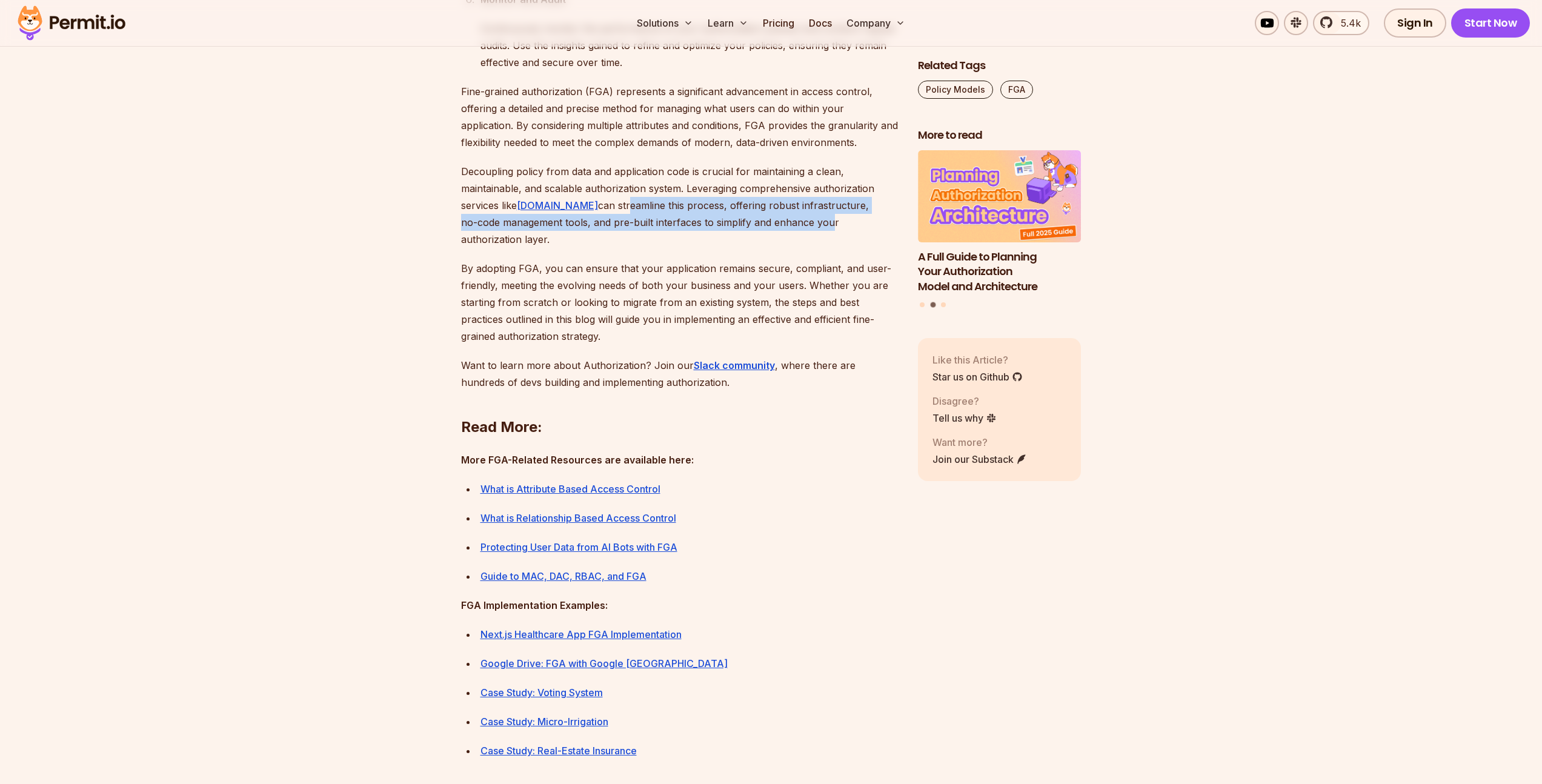
drag, startPoint x: 591, startPoint y: 404, endPoint x: 783, endPoint y: 431, distance: 193.9
click at [783, 248] on p "Decoupling policy from data and application code is crucial for maintaining a c…" at bounding box center [680, 205] width 437 height 85
drag, startPoint x: 549, startPoint y: 427, endPoint x: 705, endPoint y: 429, distance: 156.0
click at [675, 248] on p "Decoupling policy from data and application code is crucial for maintaining a c…" at bounding box center [680, 205] width 437 height 85
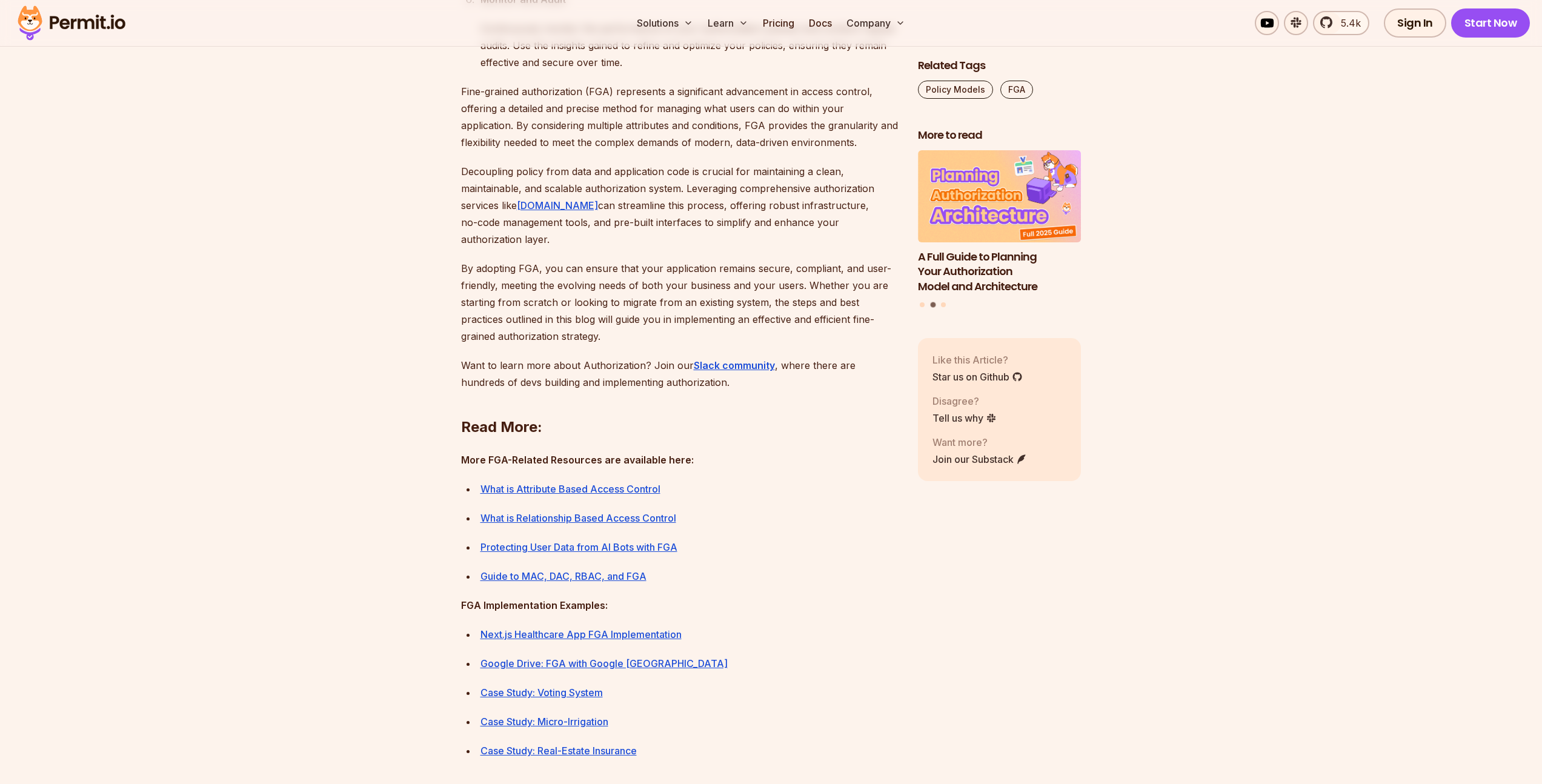
click at [705, 248] on p "Decoupling policy from data and application code is crucial for maintaining a c…" at bounding box center [680, 205] width 437 height 85
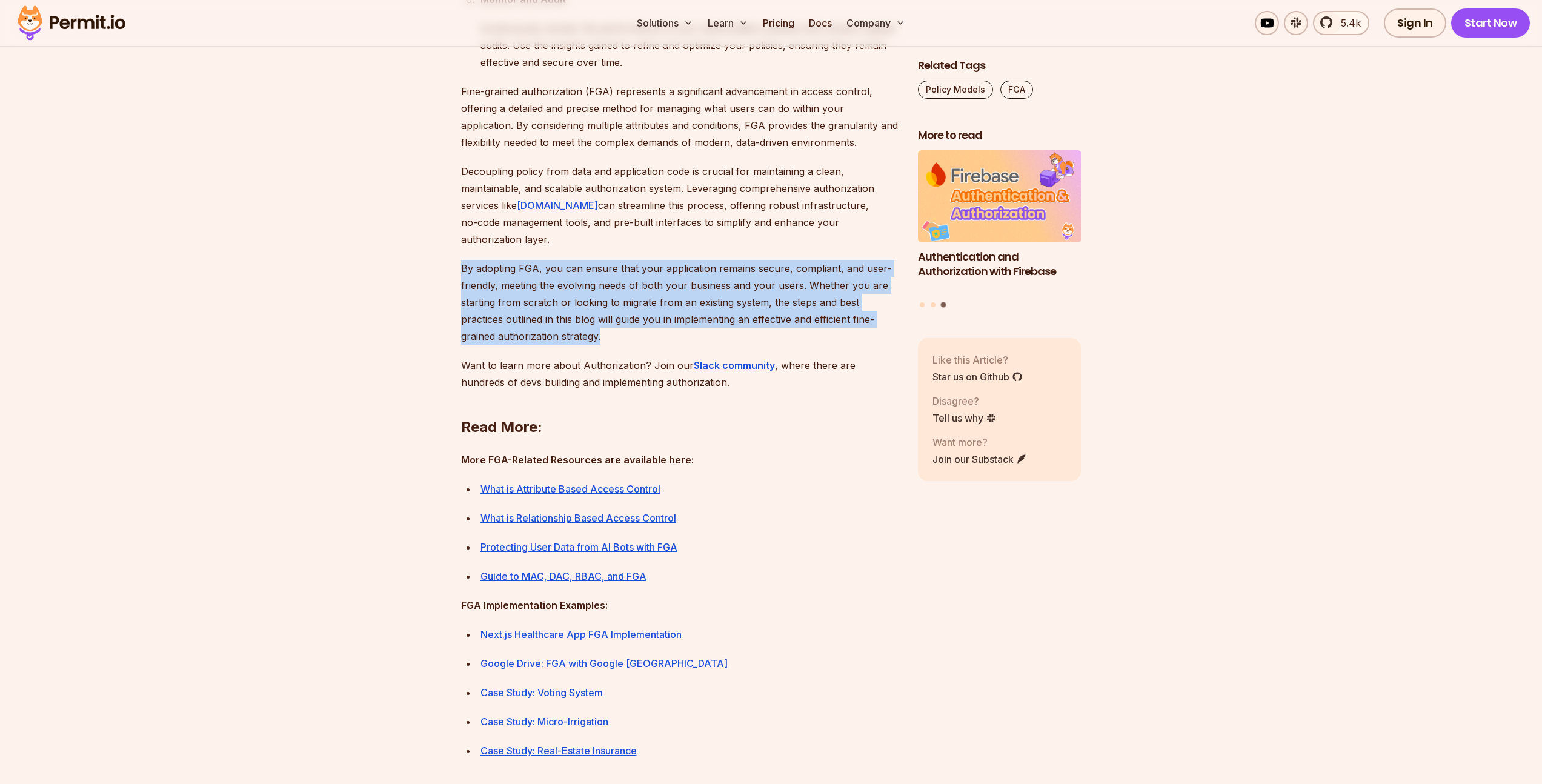
drag, startPoint x: 459, startPoint y: 455, endPoint x: 649, endPoint y: 520, distance: 200.8
click at [649, 344] on p "By adopting FGA, you can ensure that your application remains secure, compliant…" at bounding box center [680, 302] width 437 height 85
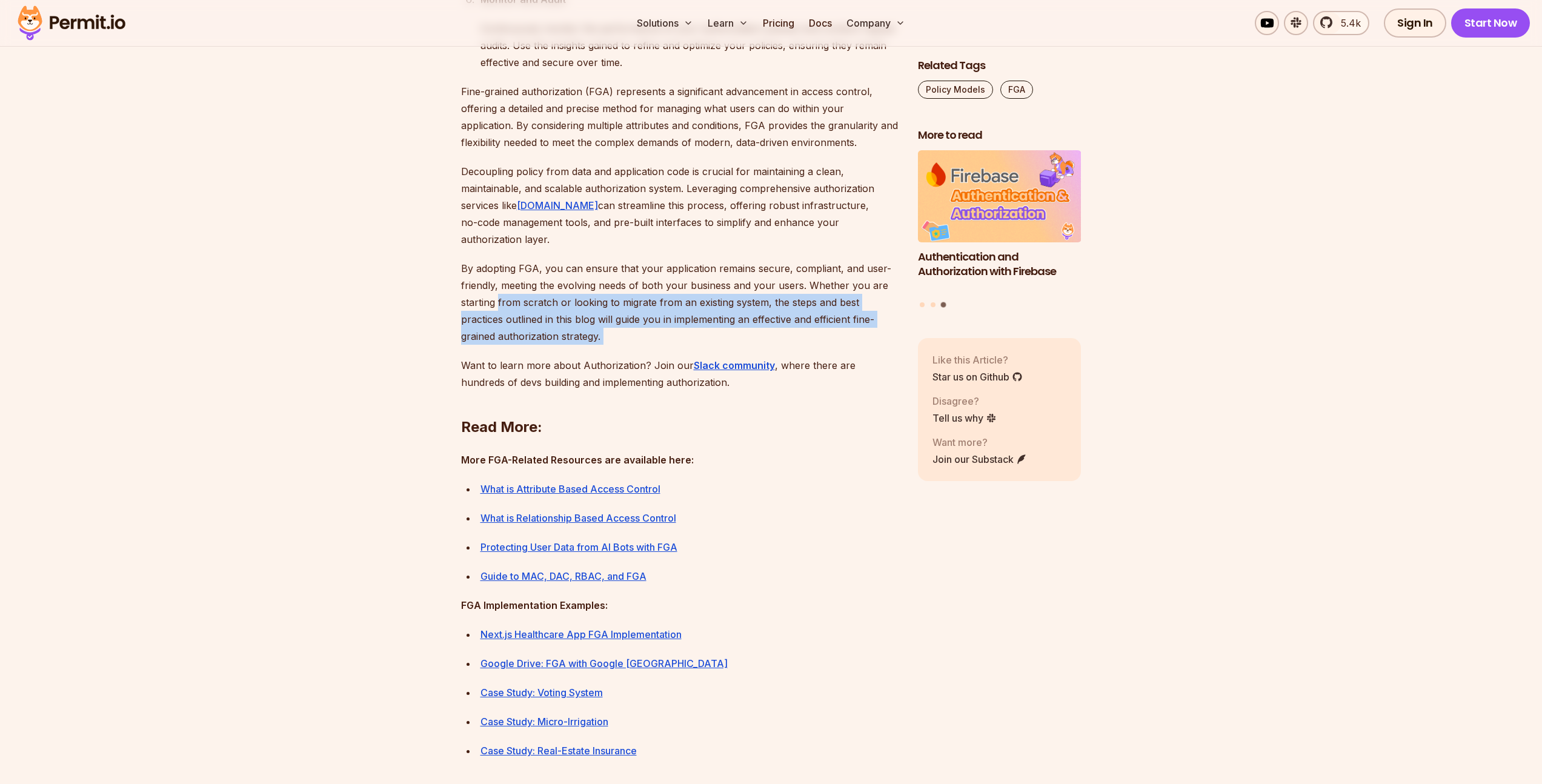
drag, startPoint x: 649, startPoint y: 520, endPoint x: 506, endPoint y: 498, distance: 144.7
click at [506, 344] on p "By adopting FGA, you can ensure that your application remains secure, compliant…" at bounding box center [680, 302] width 437 height 85
click at [504, 344] on p "By adopting FGA, you can ensure that your application remains secure, compliant…" at bounding box center [680, 302] width 437 height 85
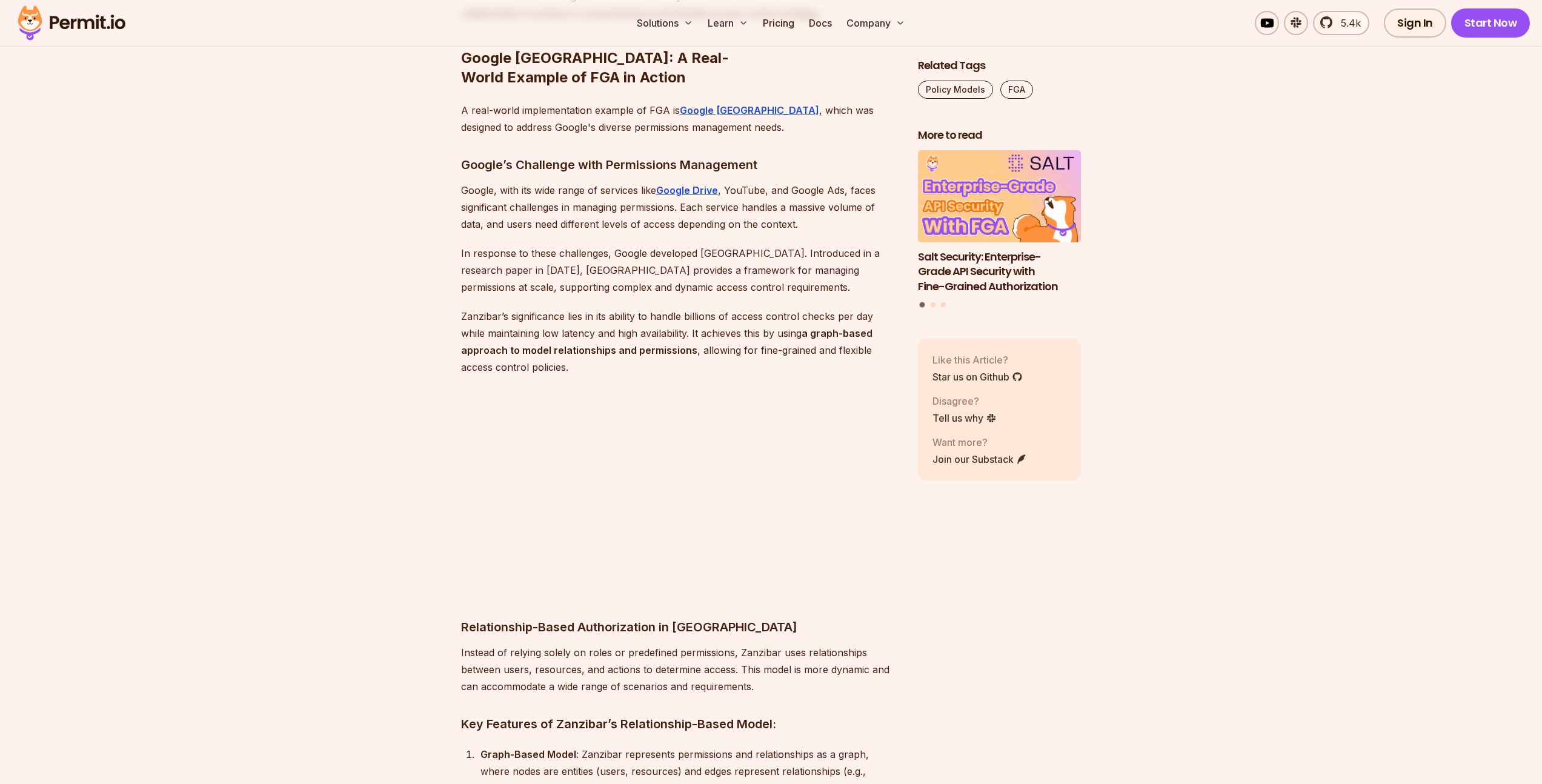
scroll to position [4935, 0]
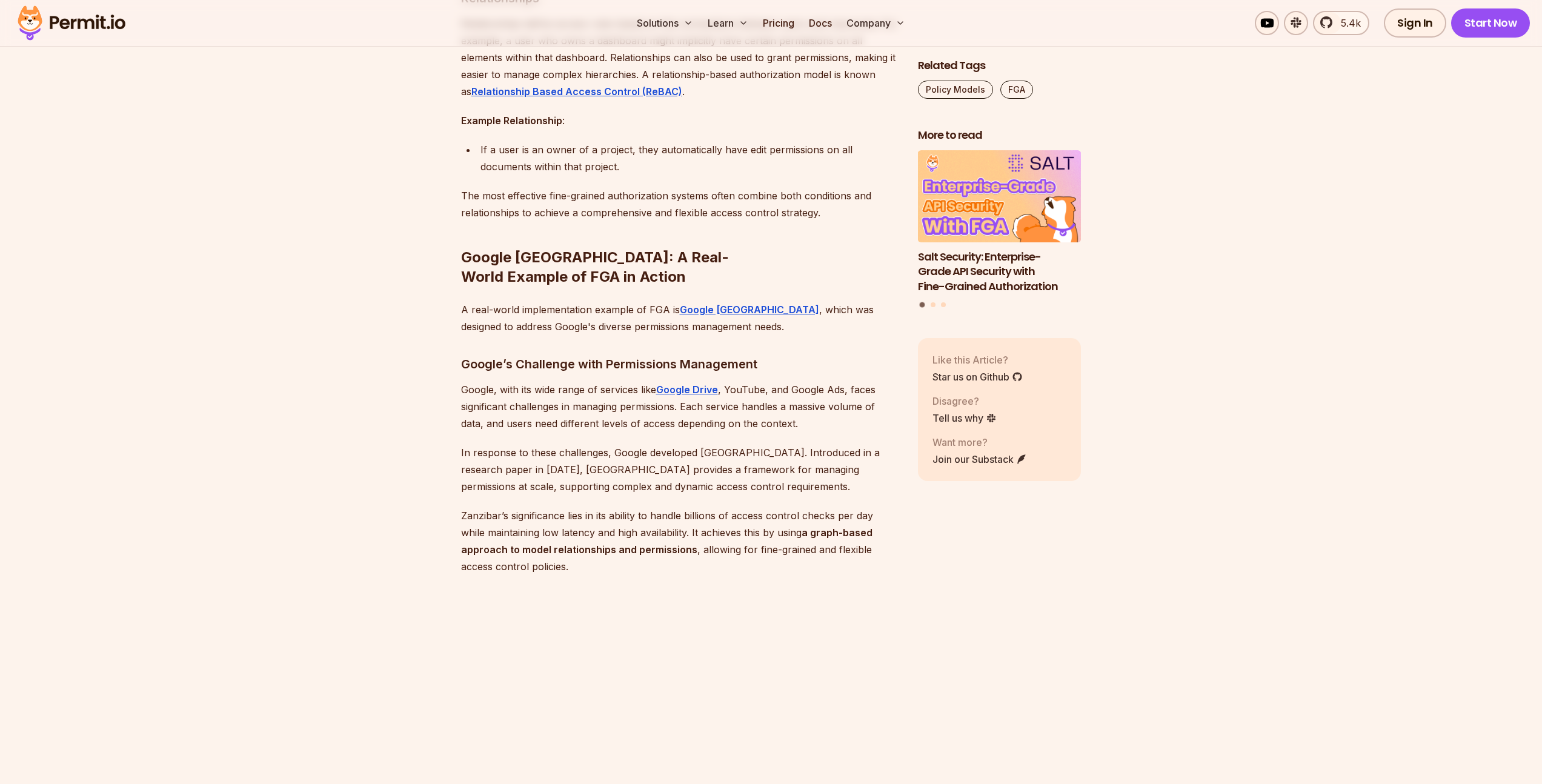
click at [782, 354] on h3 "Google’s Challenge with Permissions Management" at bounding box center [680, 364] width 437 height 20
